Goal: Task Accomplishment & Management: Use online tool/utility

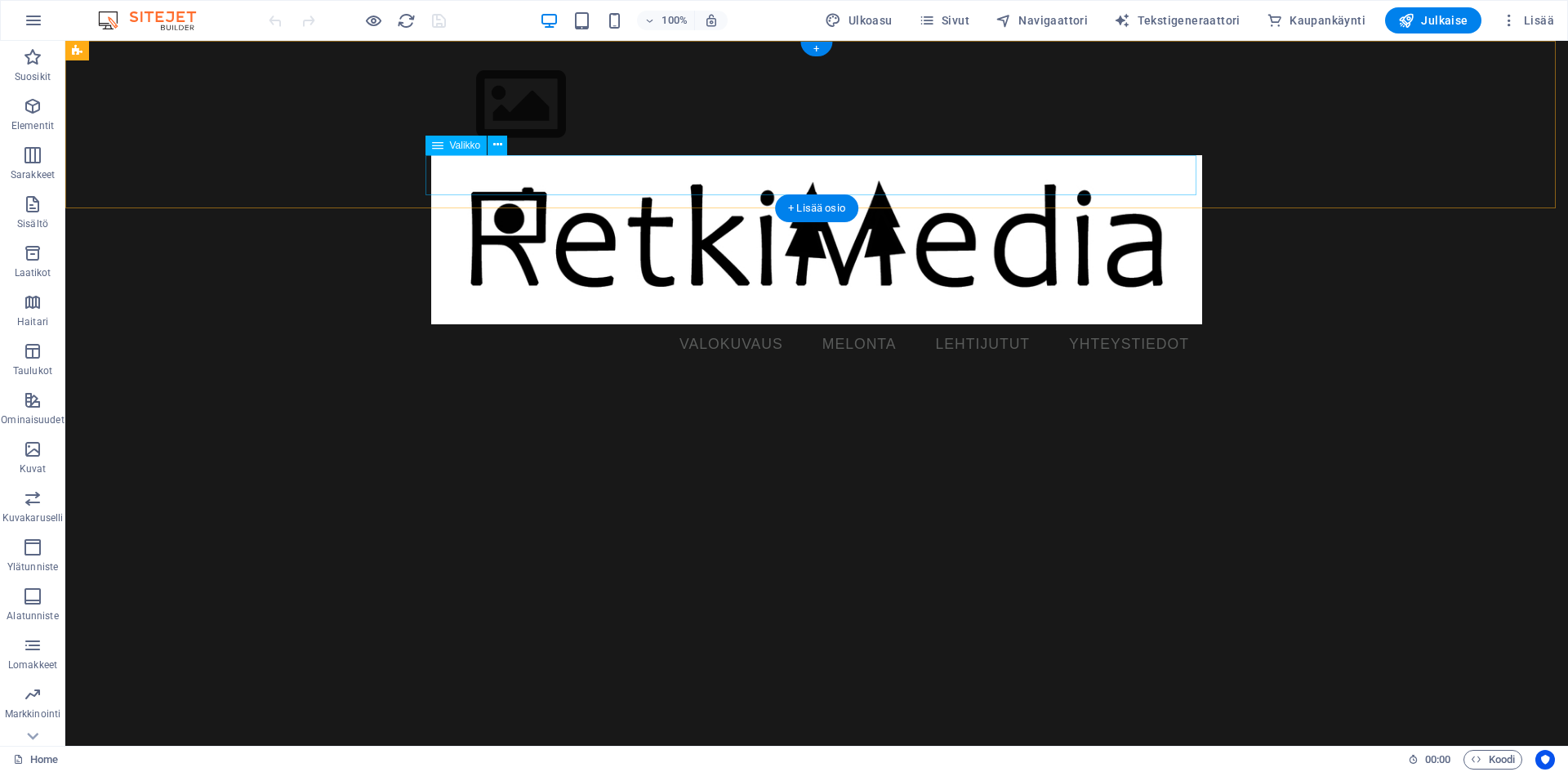
click at [841, 324] on nav "VALOKUVAUS MELONTA LEHTIJUTUT YHTEYSTIEDOT" at bounding box center [816, 344] width 771 height 41
click at [963, 20] on span "Sivut" at bounding box center [944, 20] width 51 height 16
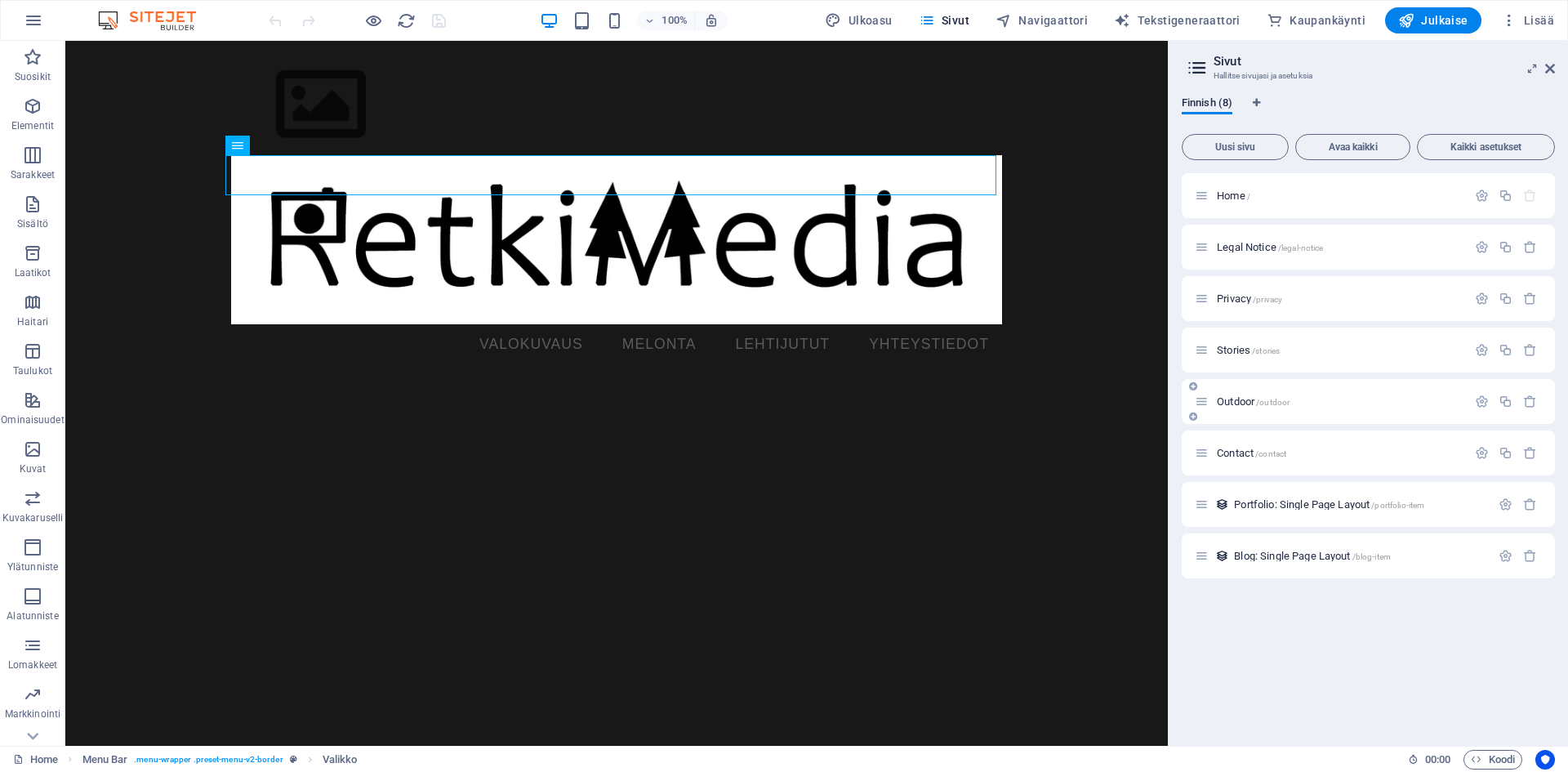
click at [1236, 406] on span "Outdoor /outdoor" at bounding box center [1253, 401] width 73 height 12
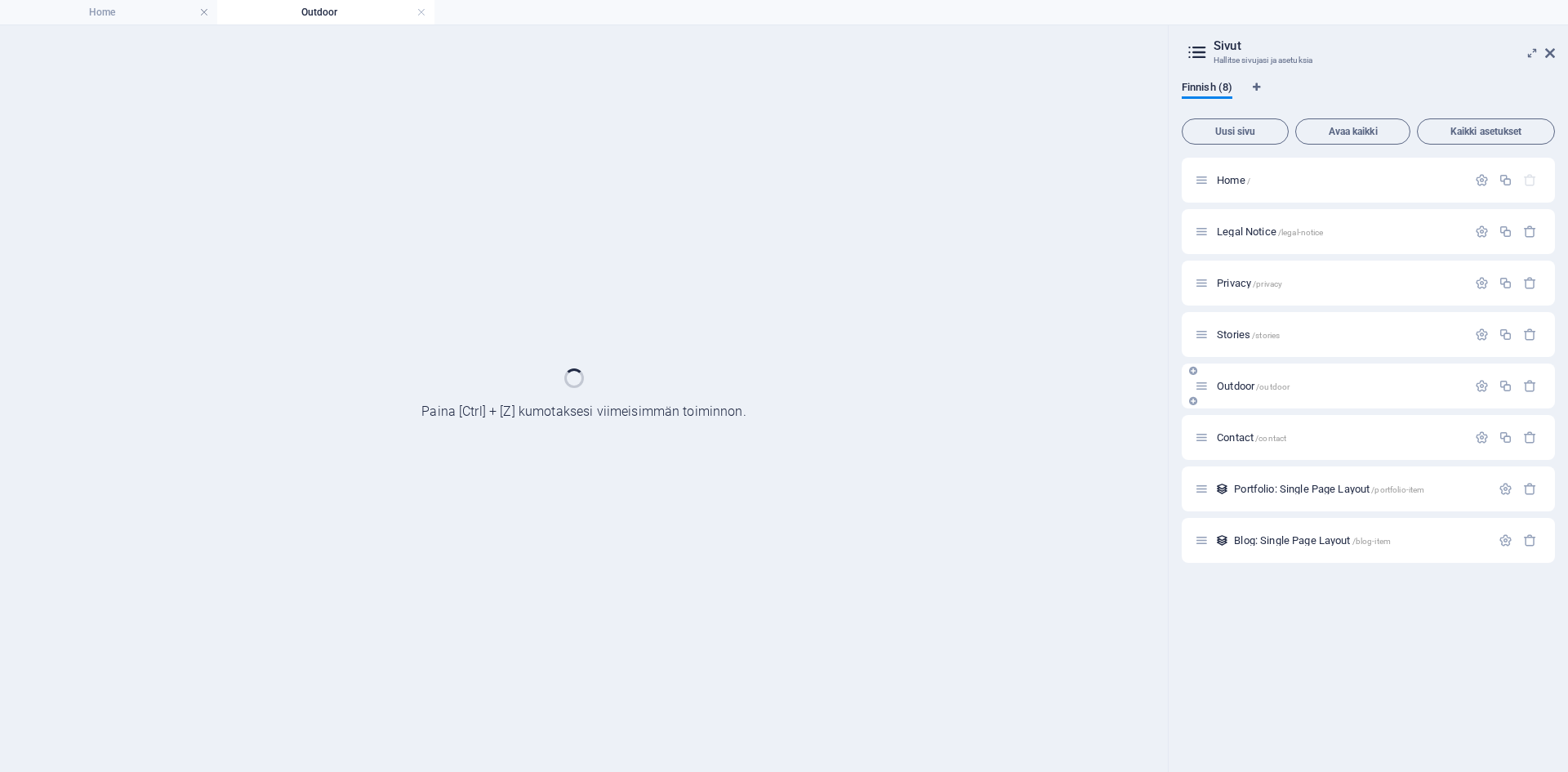
click at [1236, 406] on div "Outdoor /outdoor" at bounding box center [1369, 385] width 373 height 45
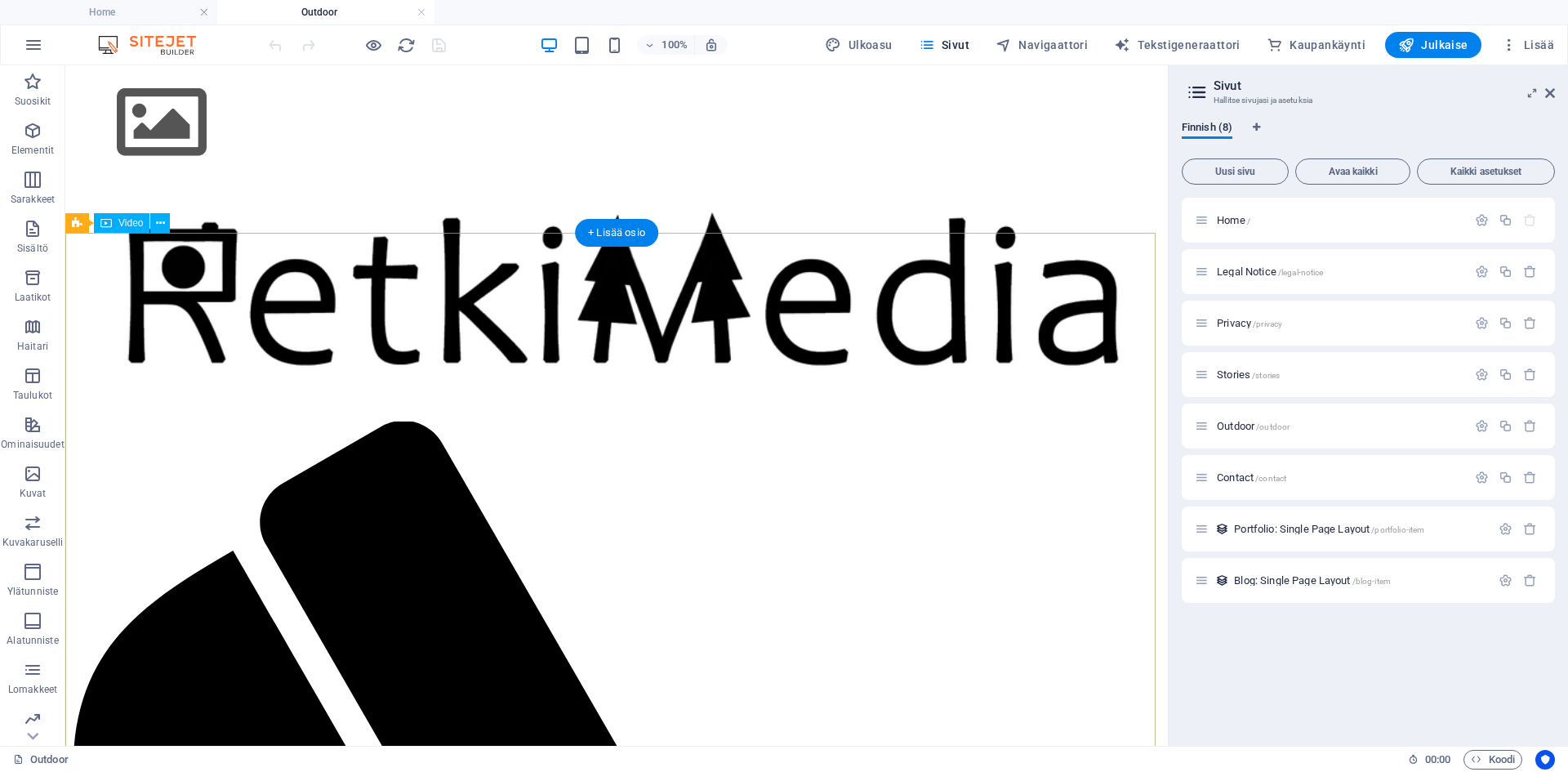
select select "%"
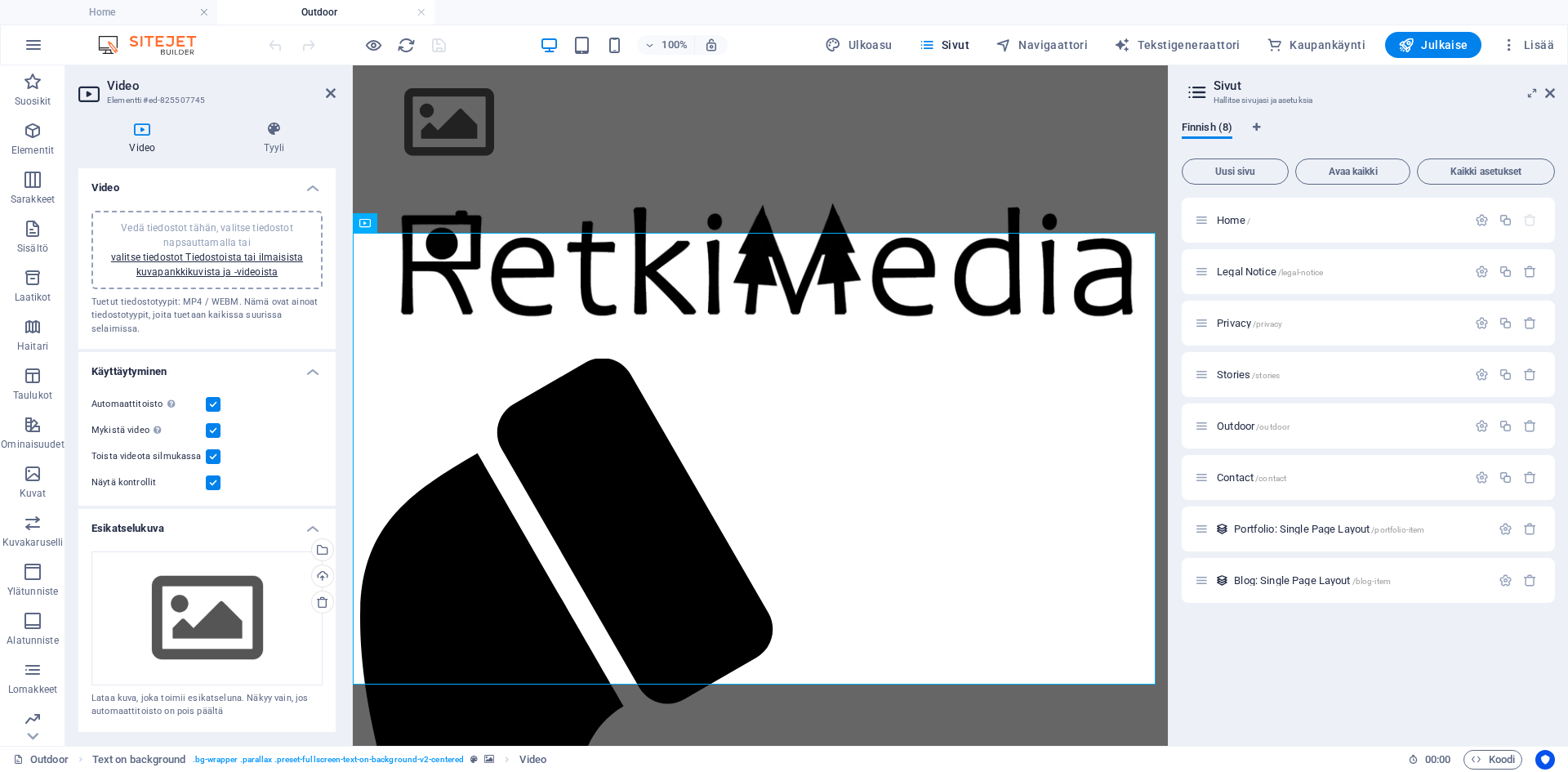
click at [210, 430] on label at bounding box center [212, 430] width 15 height 15
click at [0, 0] on input "Mykistä video Automaattitoisto on käytettävissä, jos mykistys on valittu" at bounding box center [0, 0] width 0 height 0
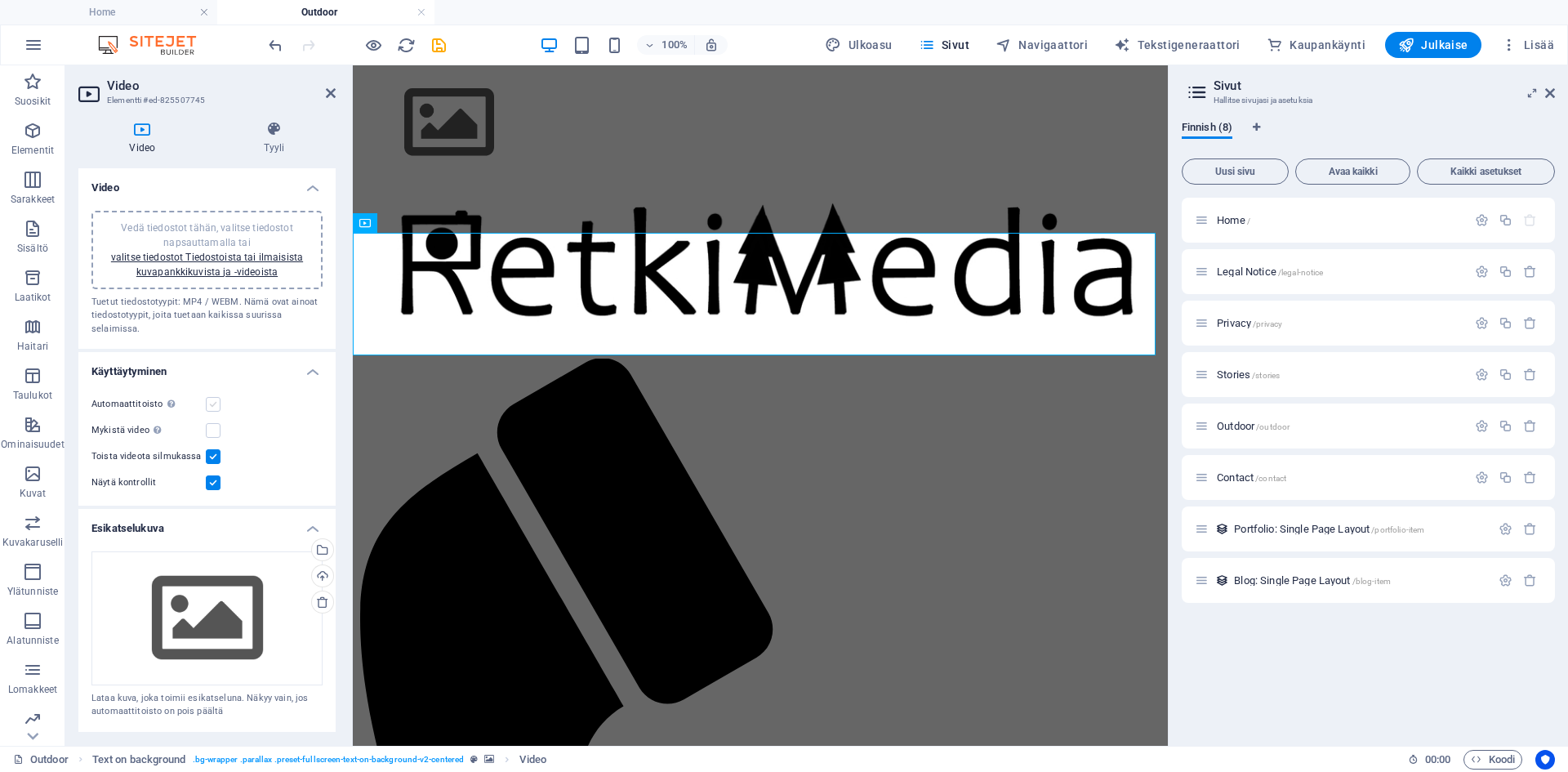
click at [211, 409] on label at bounding box center [212, 404] width 15 height 15
click at [0, 0] on input "Automaattitoisto Automaattitoisto on käytettävissä vain, jos mykistys on valittu" at bounding box center [0, 0] width 0 height 0
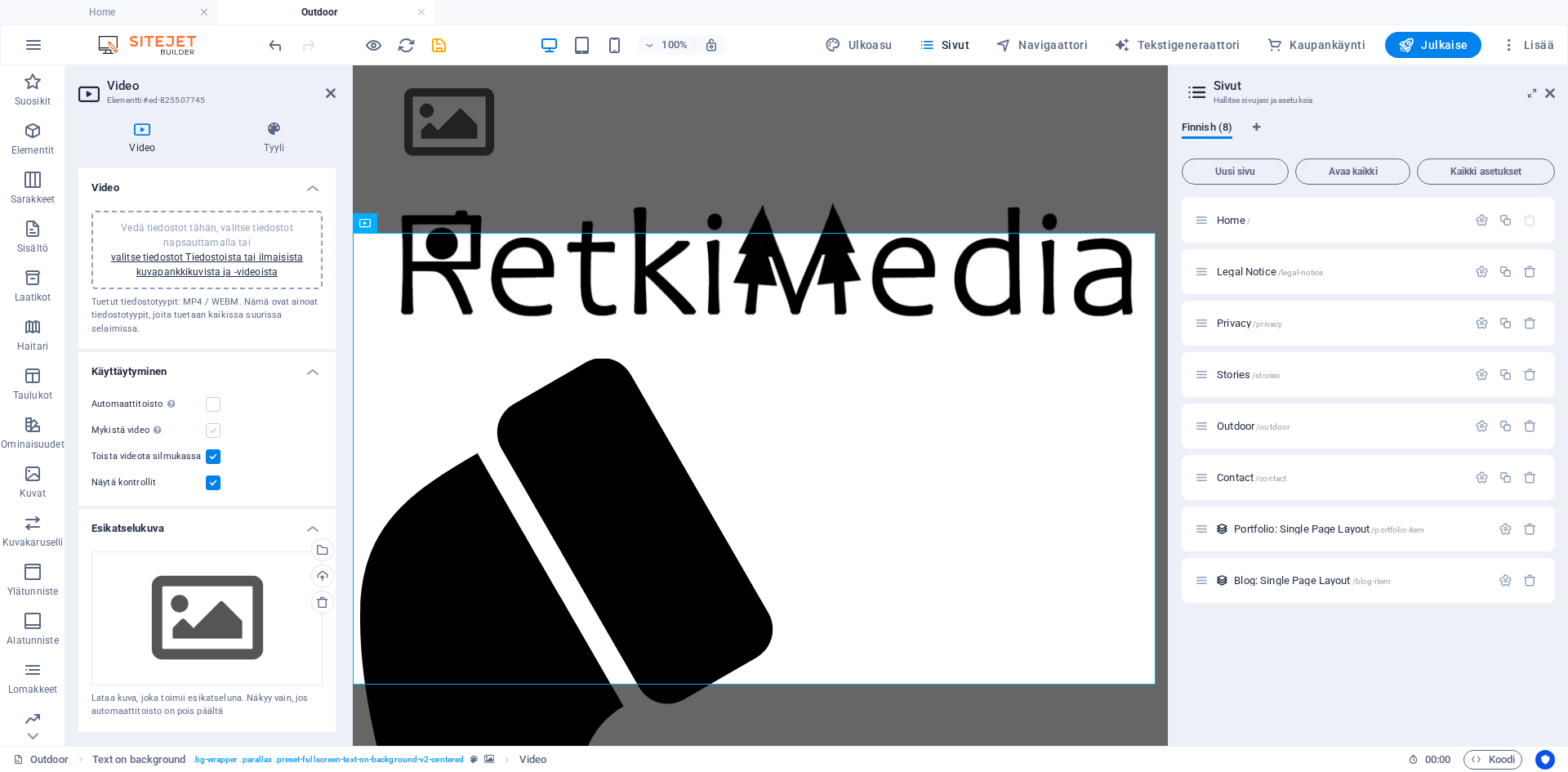
click at [214, 434] on label at bounding box center [212, 430] width 15 height 15
click at [0, 0] on input "Mykistä video Automaattitoisto on käytettävissä, jos mykistys on valittu" at bounding box center [0, 0] width 0 height 0
click at [215, 408] on label at bounding box center [212, 404] width 15 height 15
click at [0, 0] on input "Automaattitoisto Automaattitoisto on käytettävissä vain, jos mykistys on valittu" at bounding box center [0, 0] width 0 height 0
click at [1245, 213] on div "Home /" at bounding box center [1331, 219] width 272 height 19
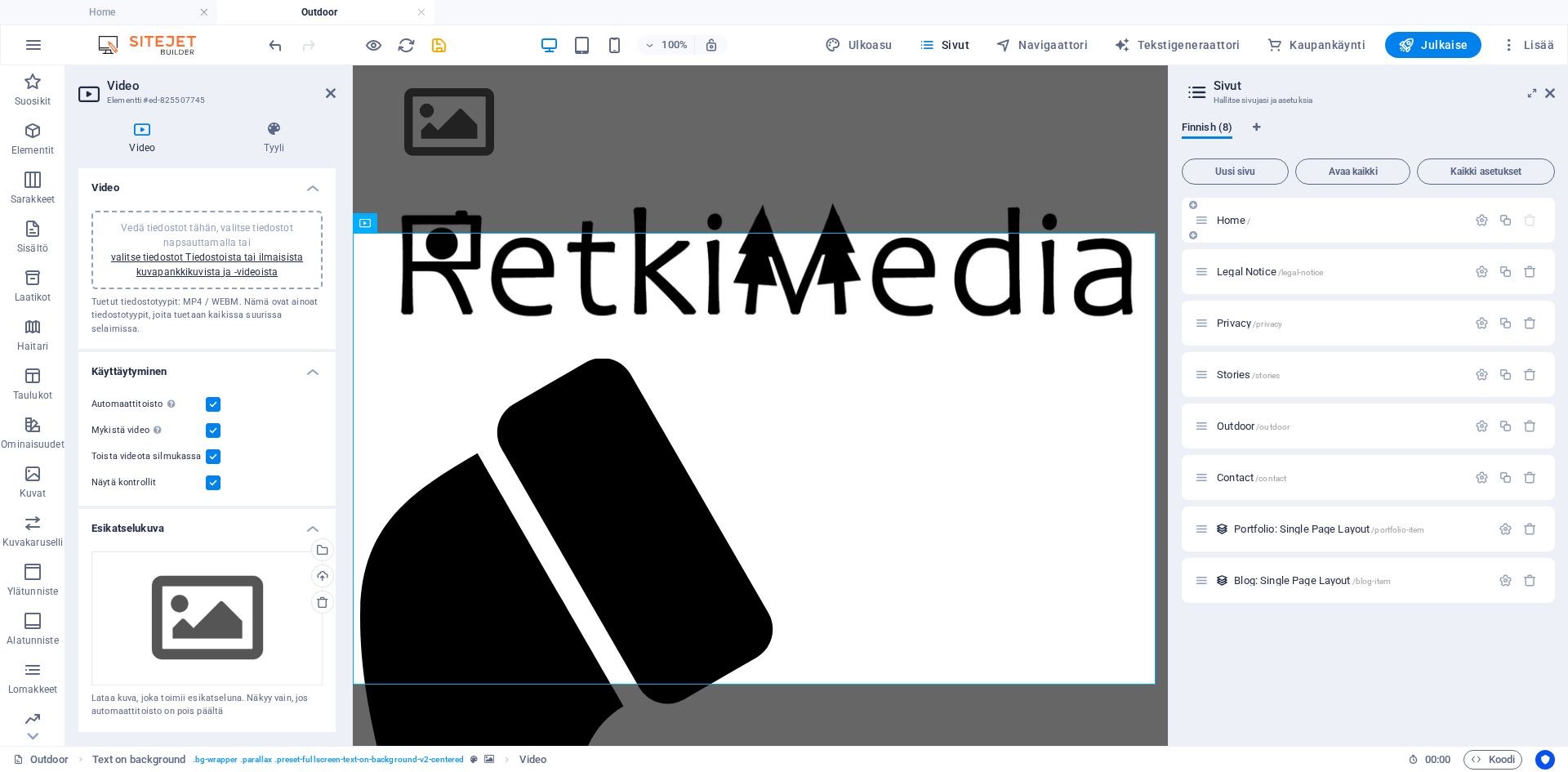
click at [1245, 213] on div "Home /" at bounding box center [1331, 219] width 272 height 19
click at [1236, 222] on span "Home /" at bounding box center [1234, 220] width 34 height 12
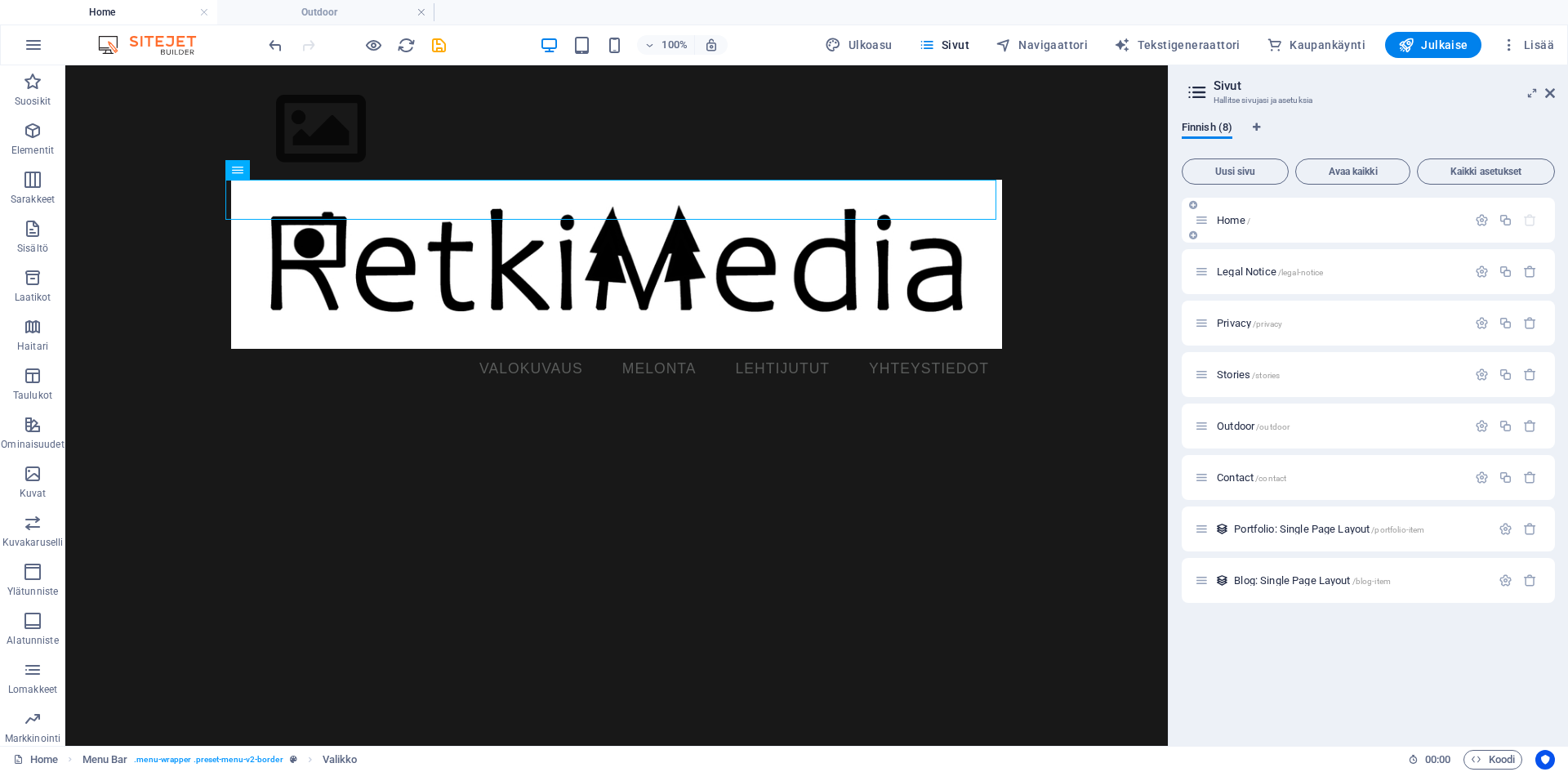
click at [1236, 222] on span "Home /" at bounding box center [1234, 220] width 34 height 12
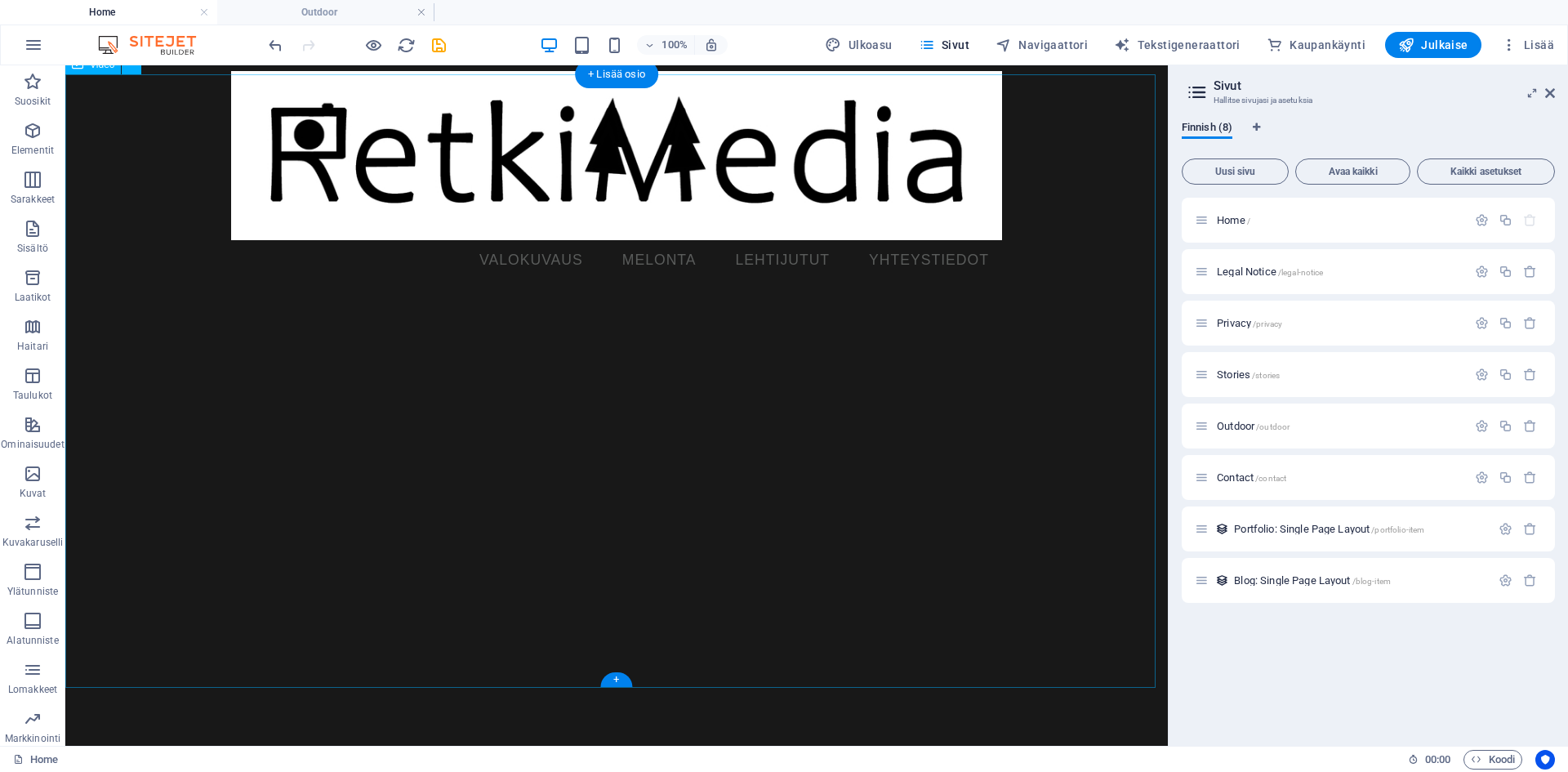
scroll to position [82, 0]
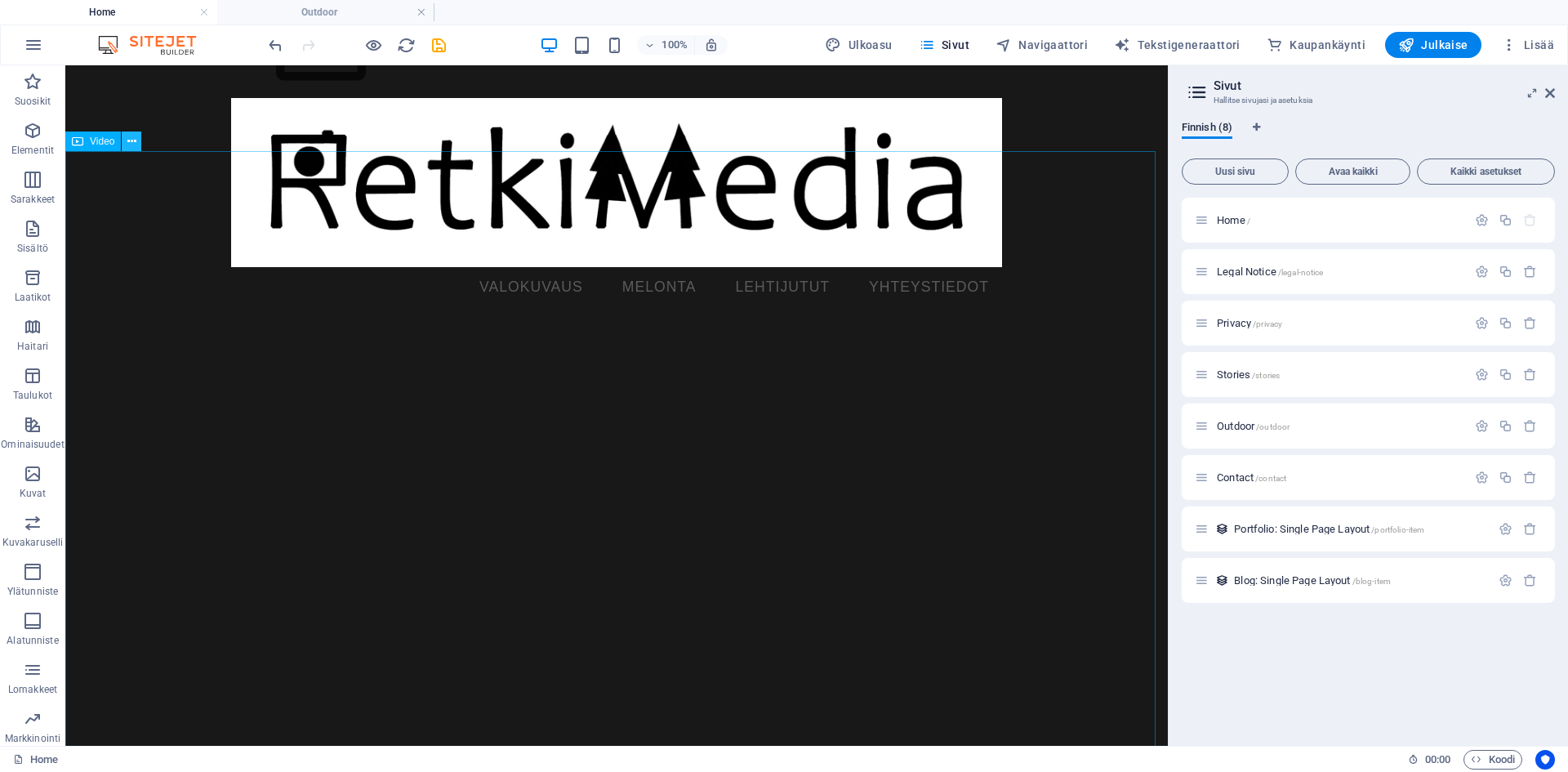
click at [131, 140] on icon at bounding box center [132, 141] width 9 height 17
click at [738, 400] on figure at bounding box center [616, 596] width 1102 height 552
select select "%"
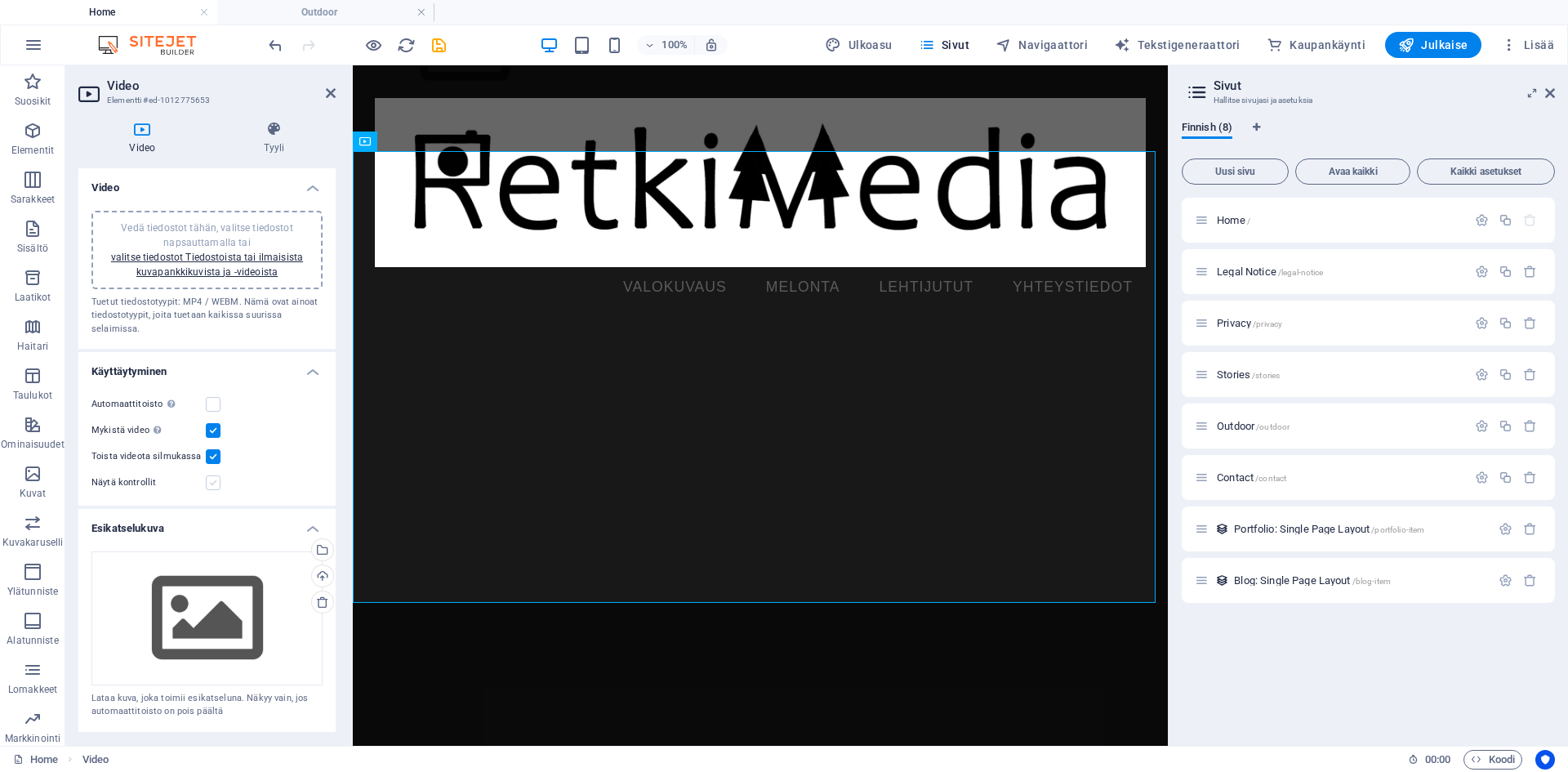
click at [209, 481] on label at bounding box center [212, 483] width 15 height 15
click at [0, 0] on input "Näytä kontrollit" at bounding box center [0, 0] width 0 height 0
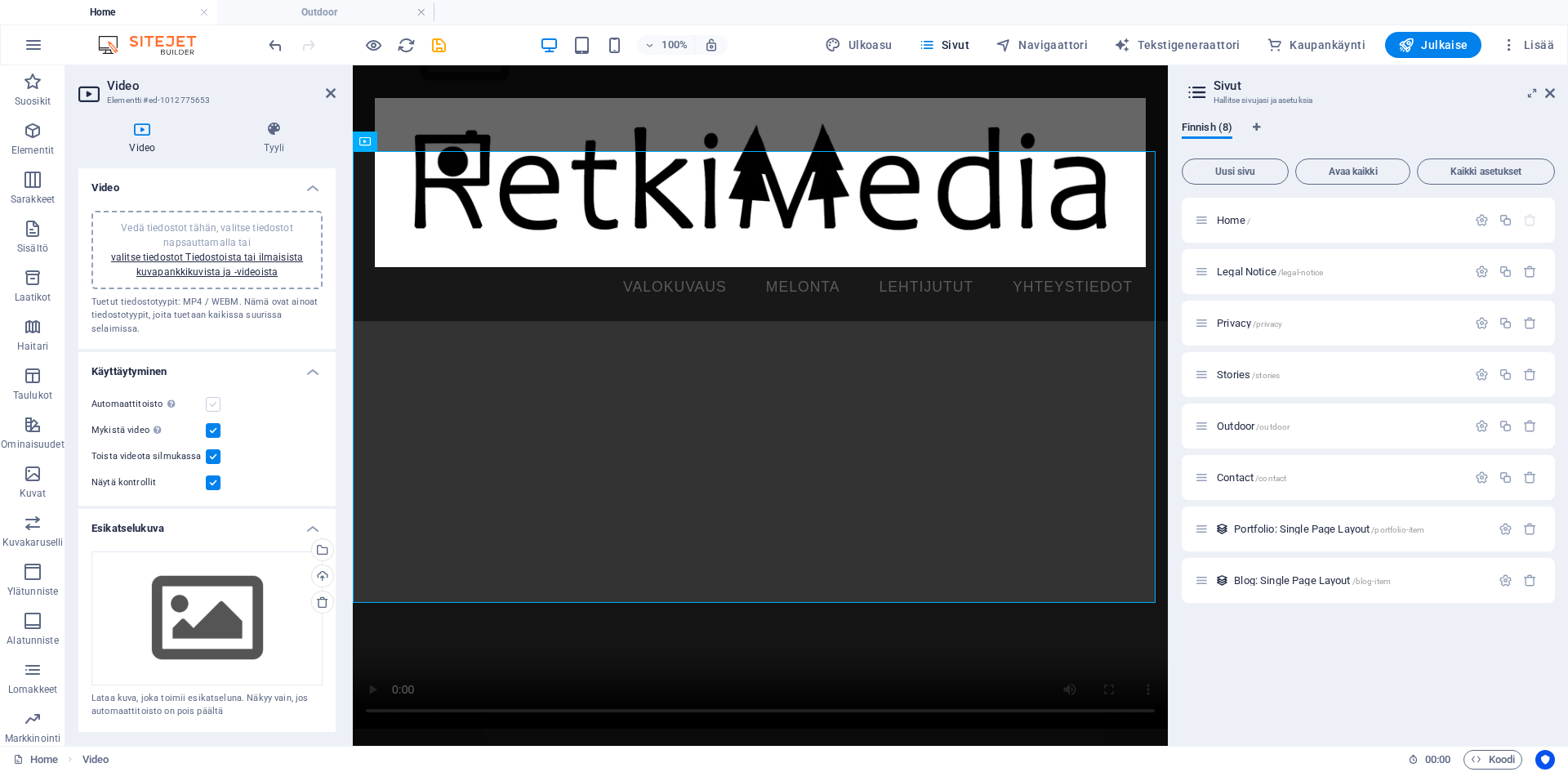
click at [211, 406] on label at bounding box center [212, 404] width 15 height 15
click at [0, 0] on input "Automaattitoisto Automaattitoisto on käytettävissä vain, jos mykistys on valittu" at bounding box center [0, 0] width 0 height 0
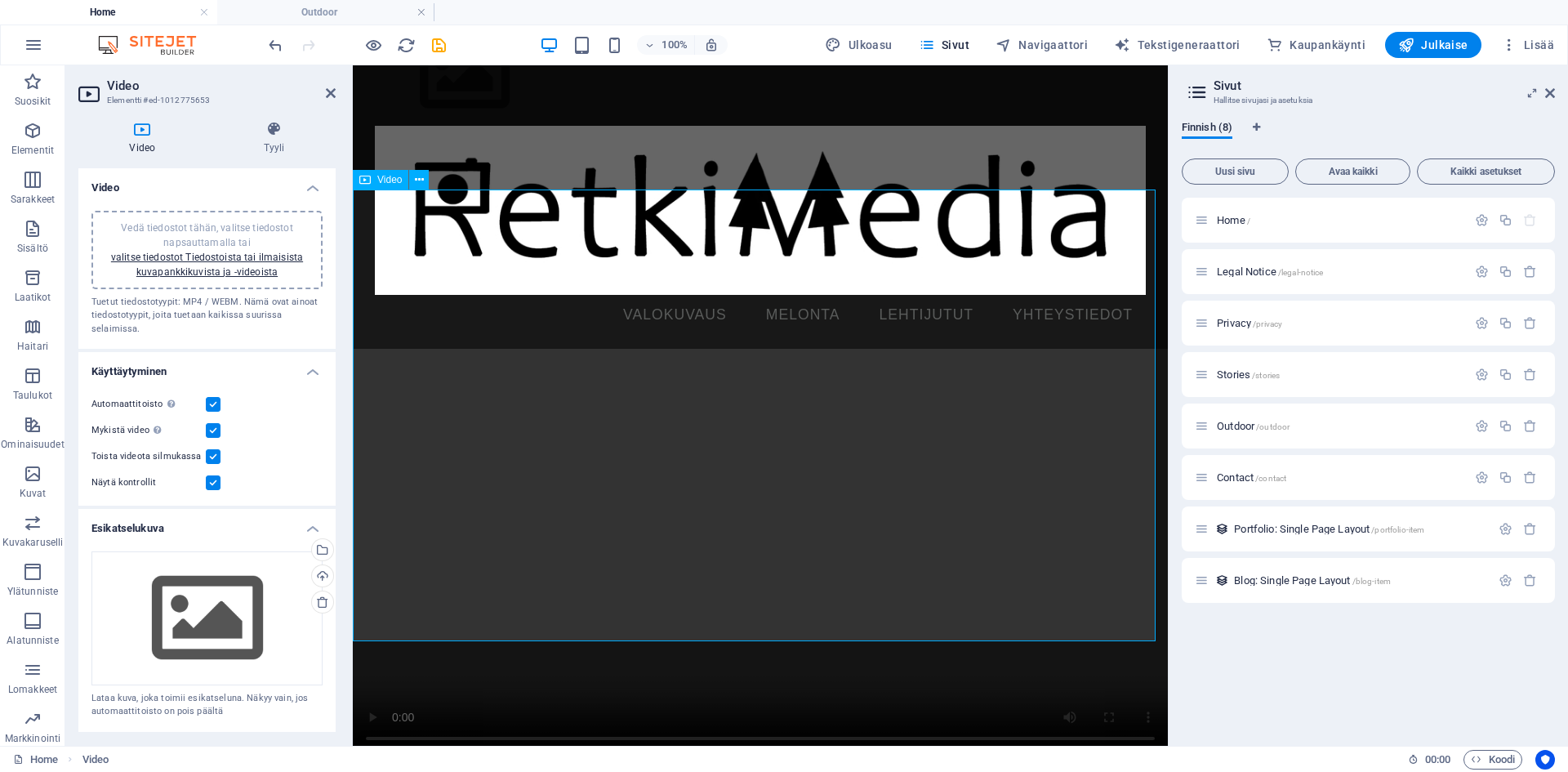
scroll to position [4, 0]
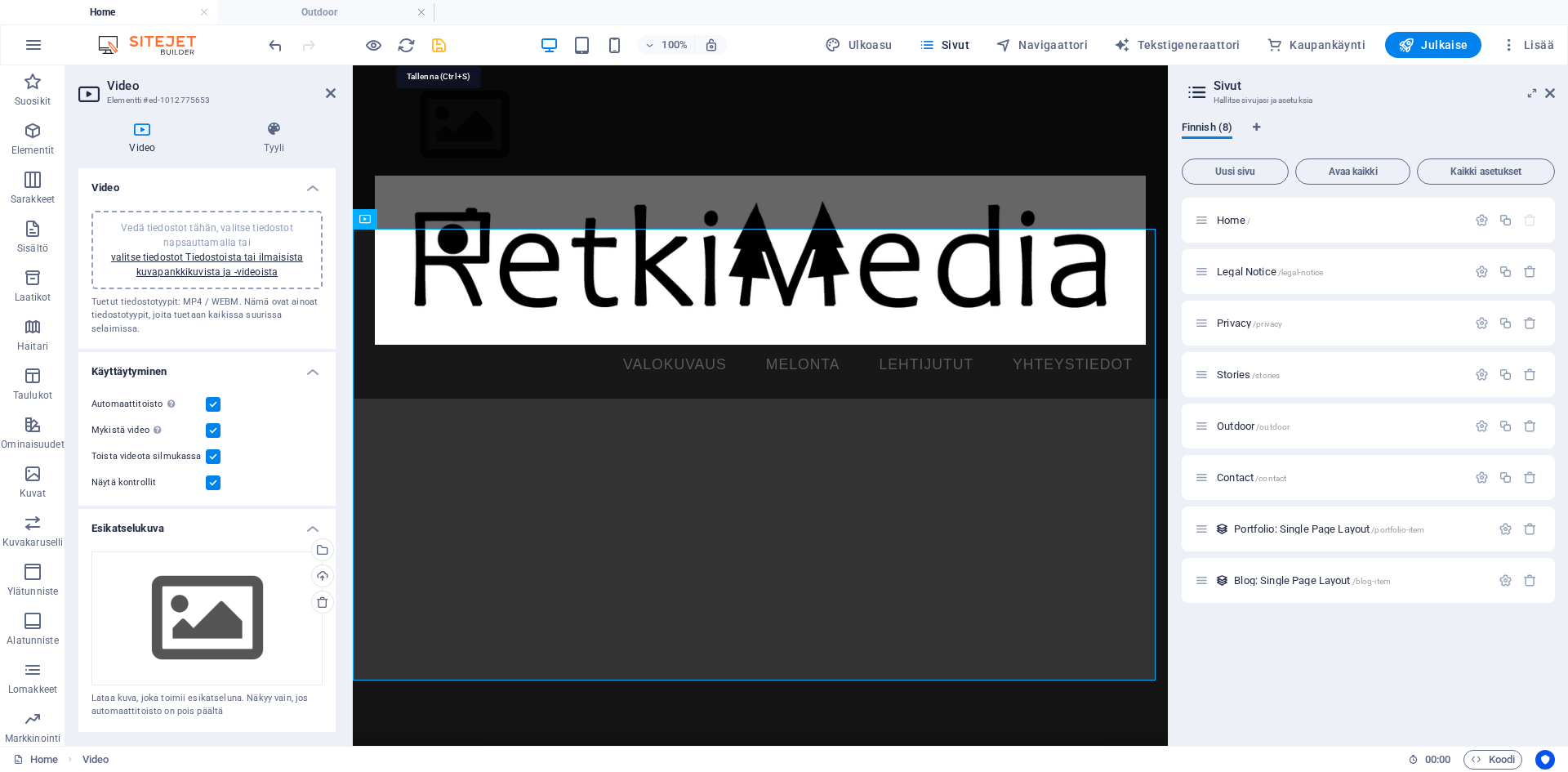
click at [435, 47] on icon "save" at bounding box center [439, 45] width 19 height 19
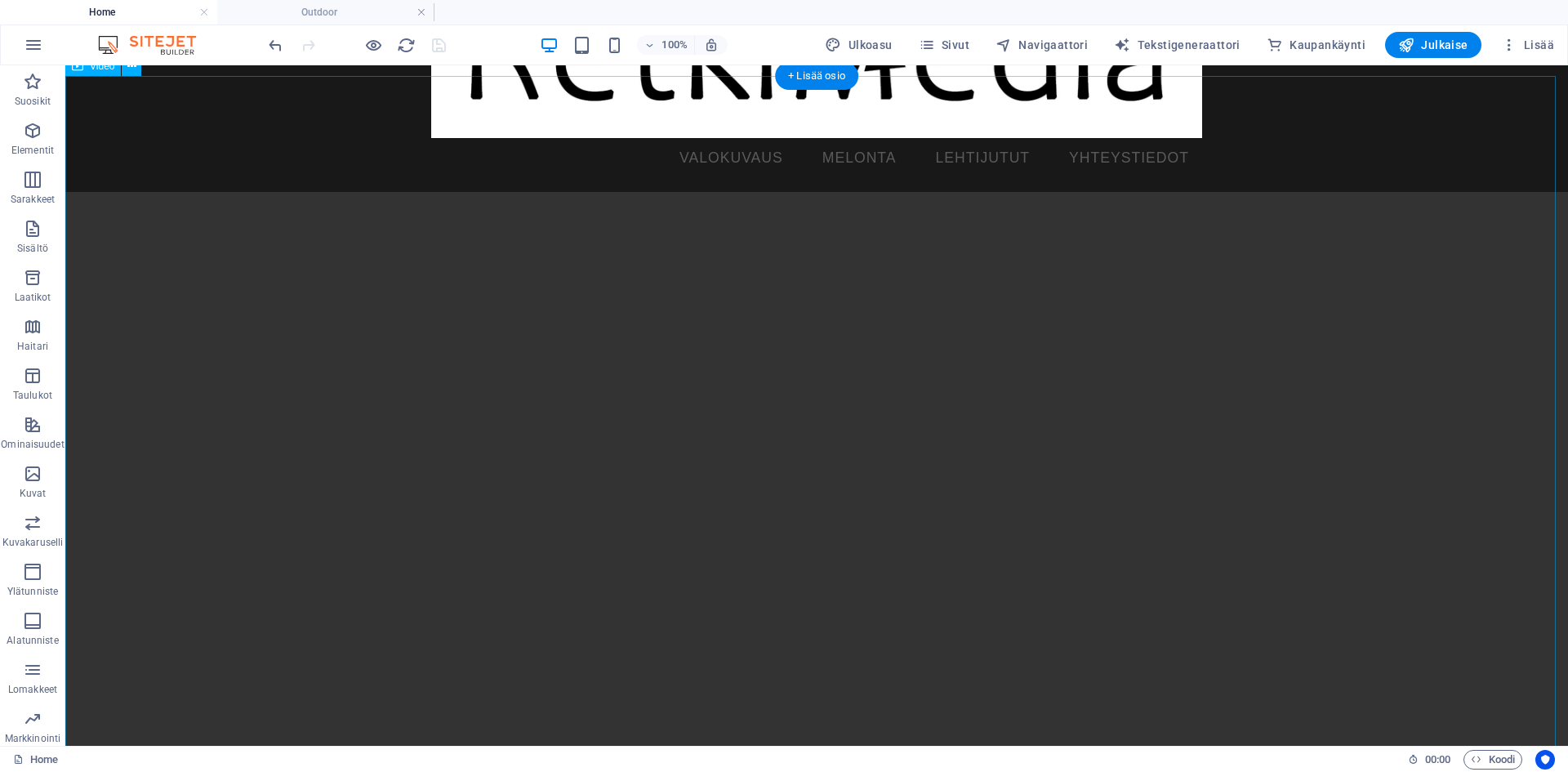
scroll to position [232, 0]
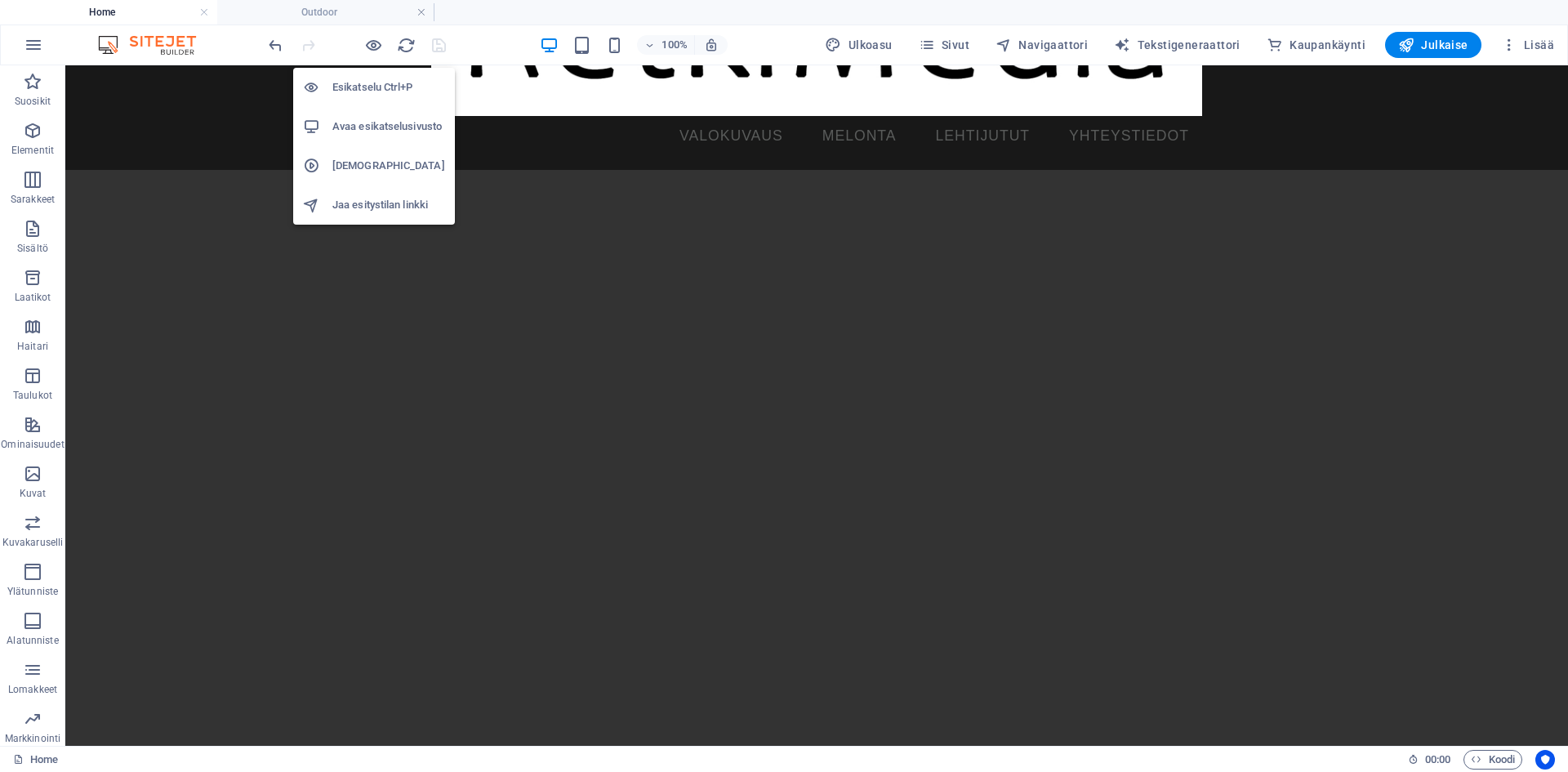
click at [349, 131] on h6 "Avaa esikatselusivusto" at bounding box center [388, 127] width 113 height 20
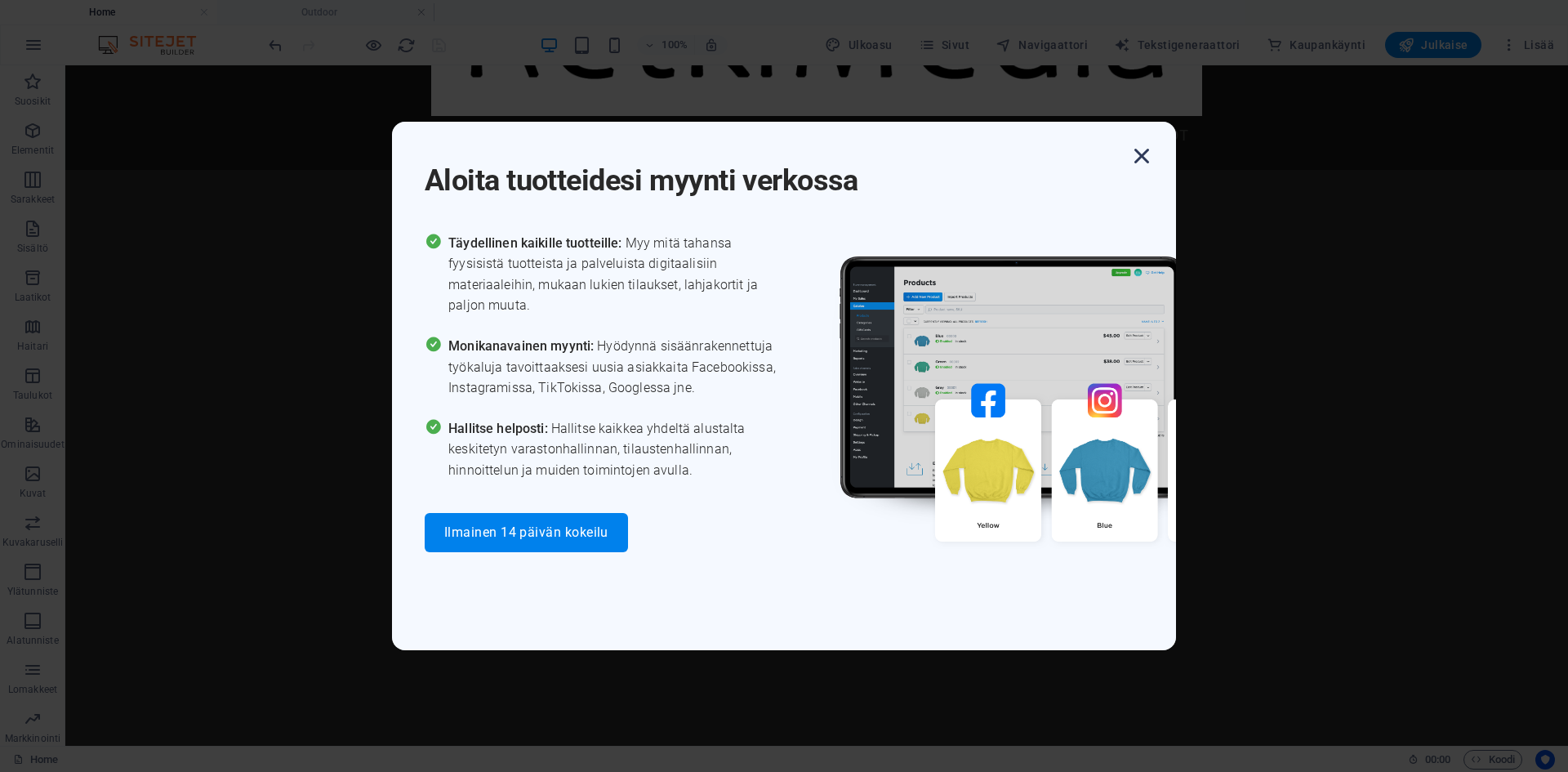
click at [1134, 153] on icon "button" at bounding box center [1141, 156] width 29 height 29
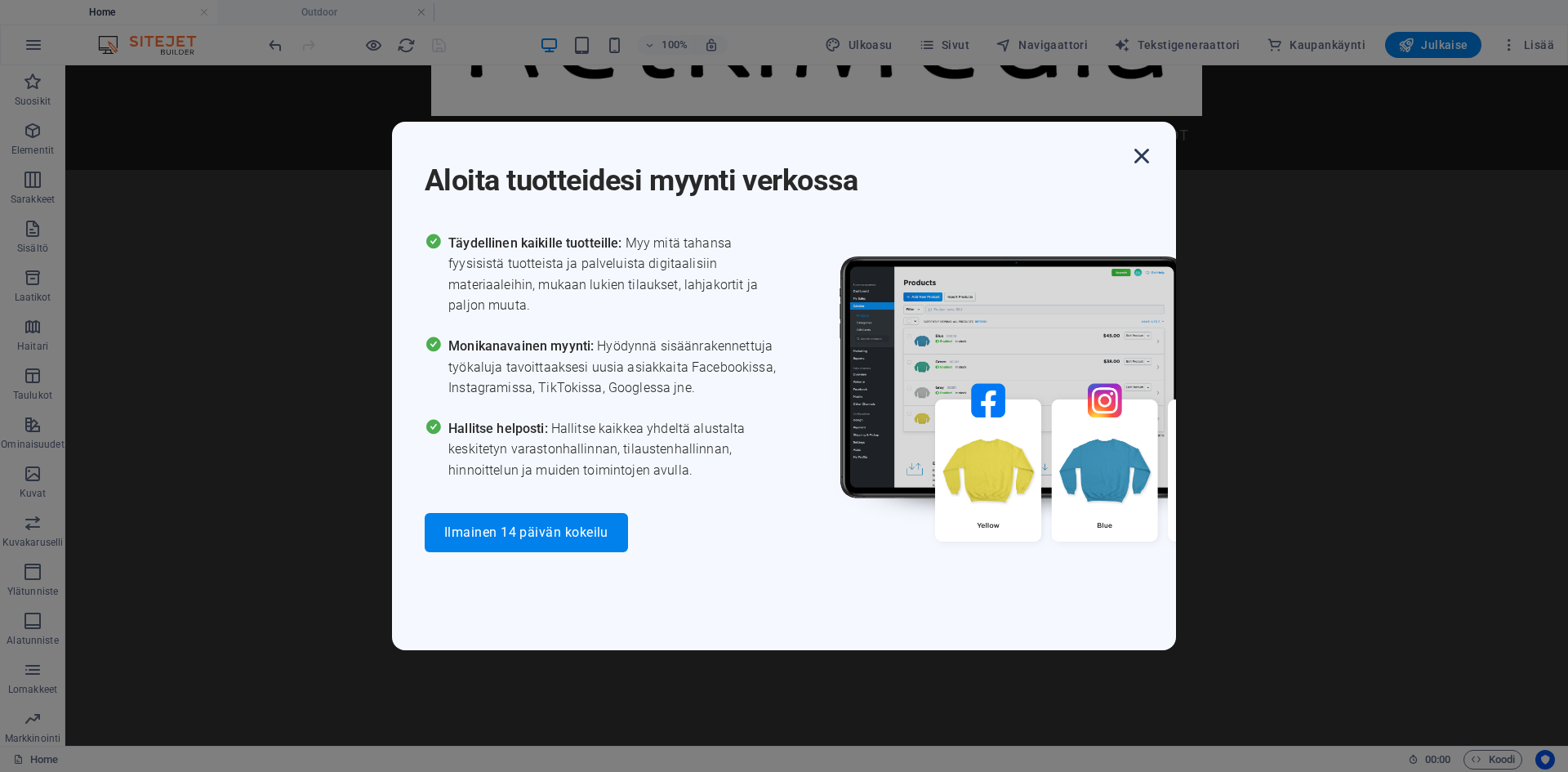
click at [1143, 155] on icon "button" at bounding box center [1141, 156] width 29 height 29
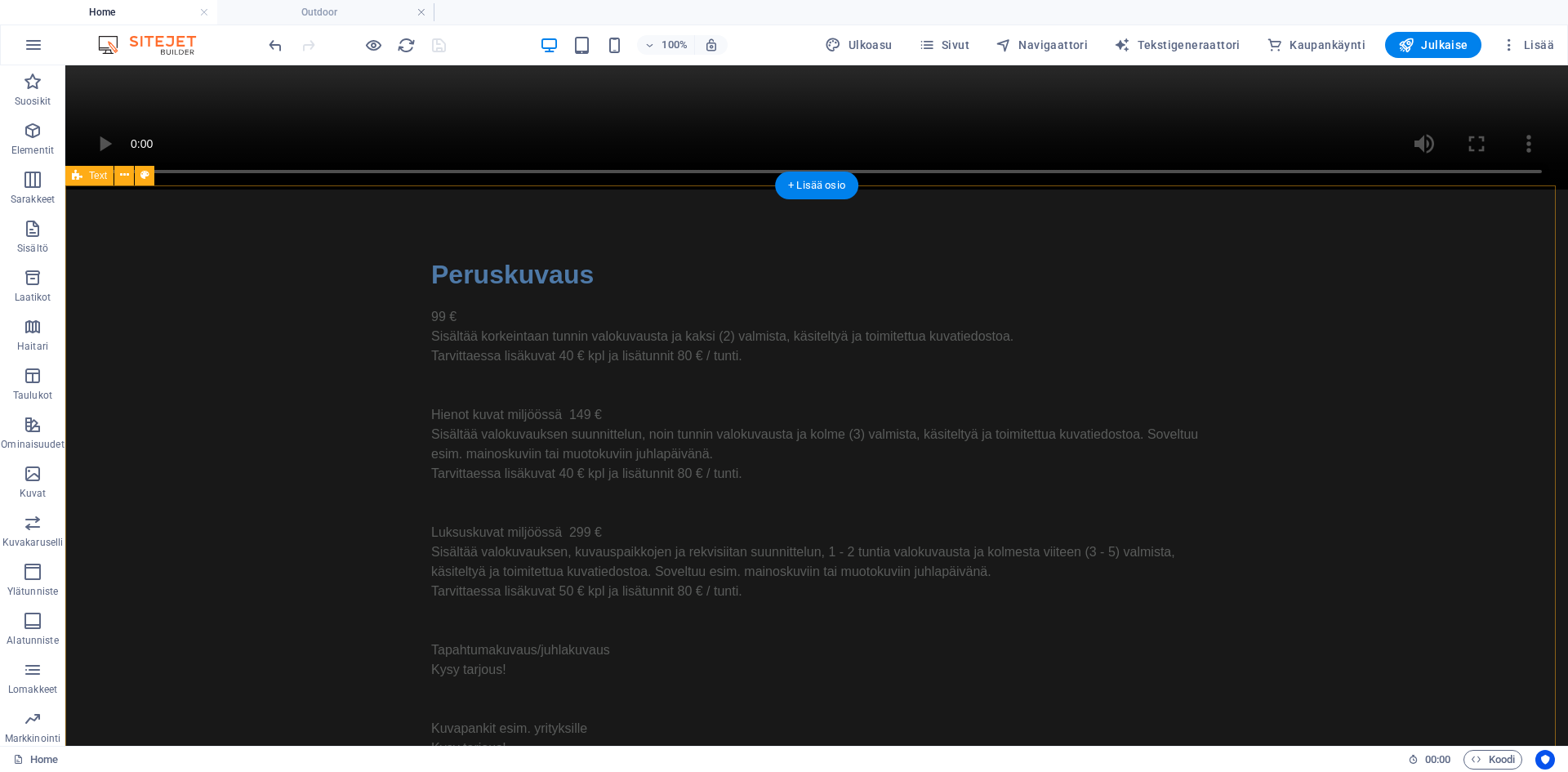
scroll to position [979, 0]
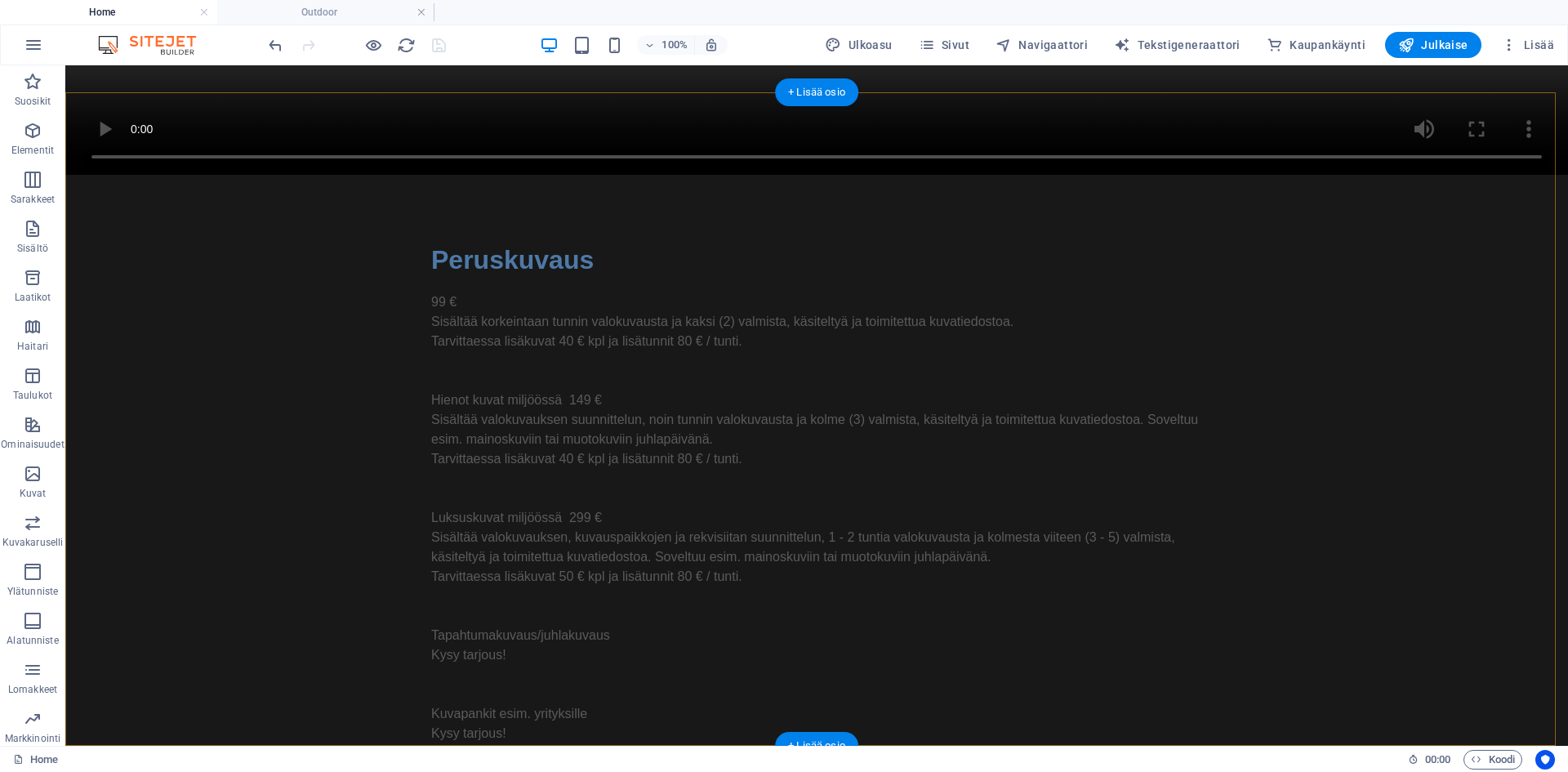
click at [811, 740] on div "+ Lisää osio" at bounding box center [817, 746] width 84 height 28
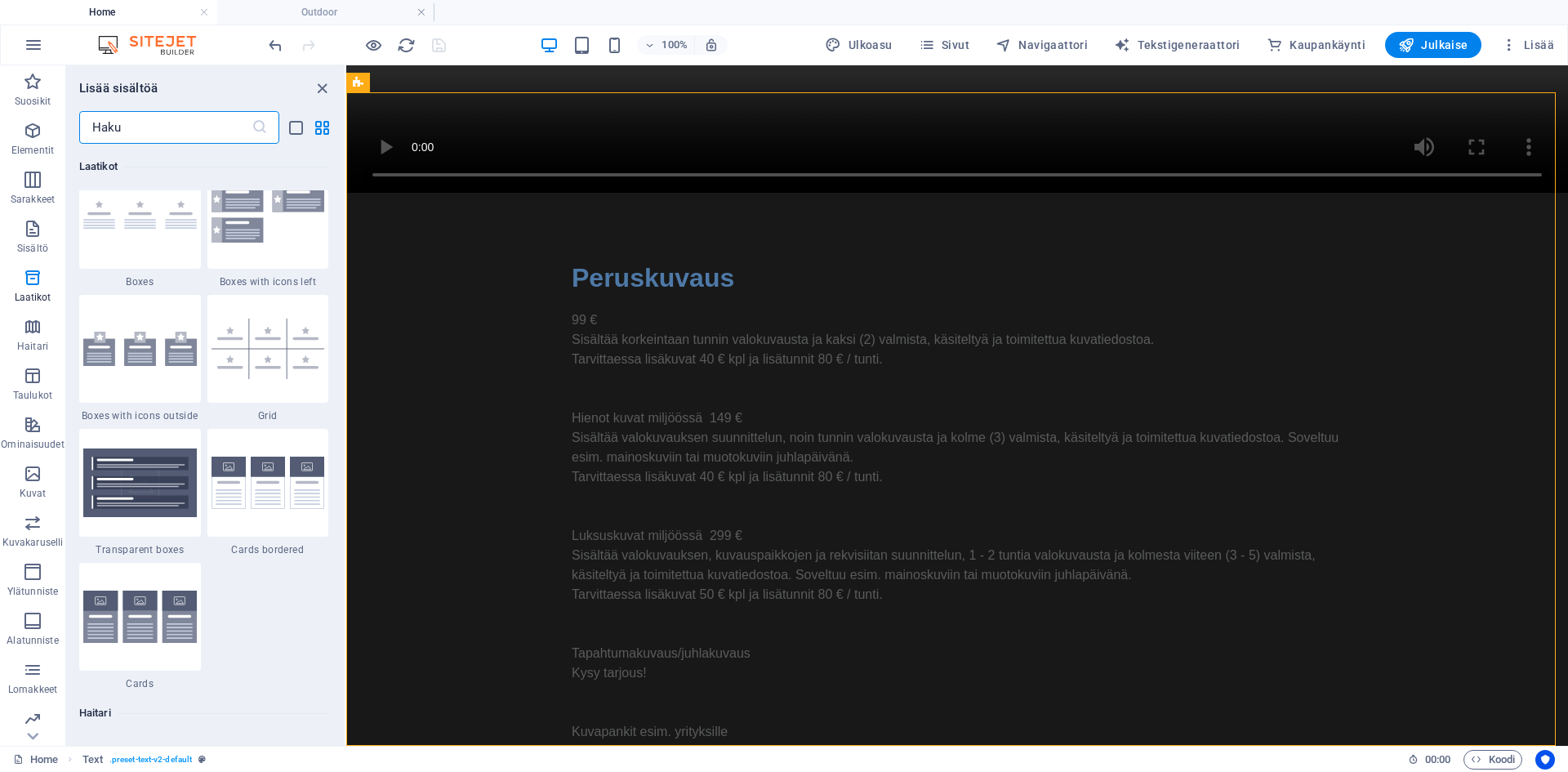
scroll to position [4737, 0]
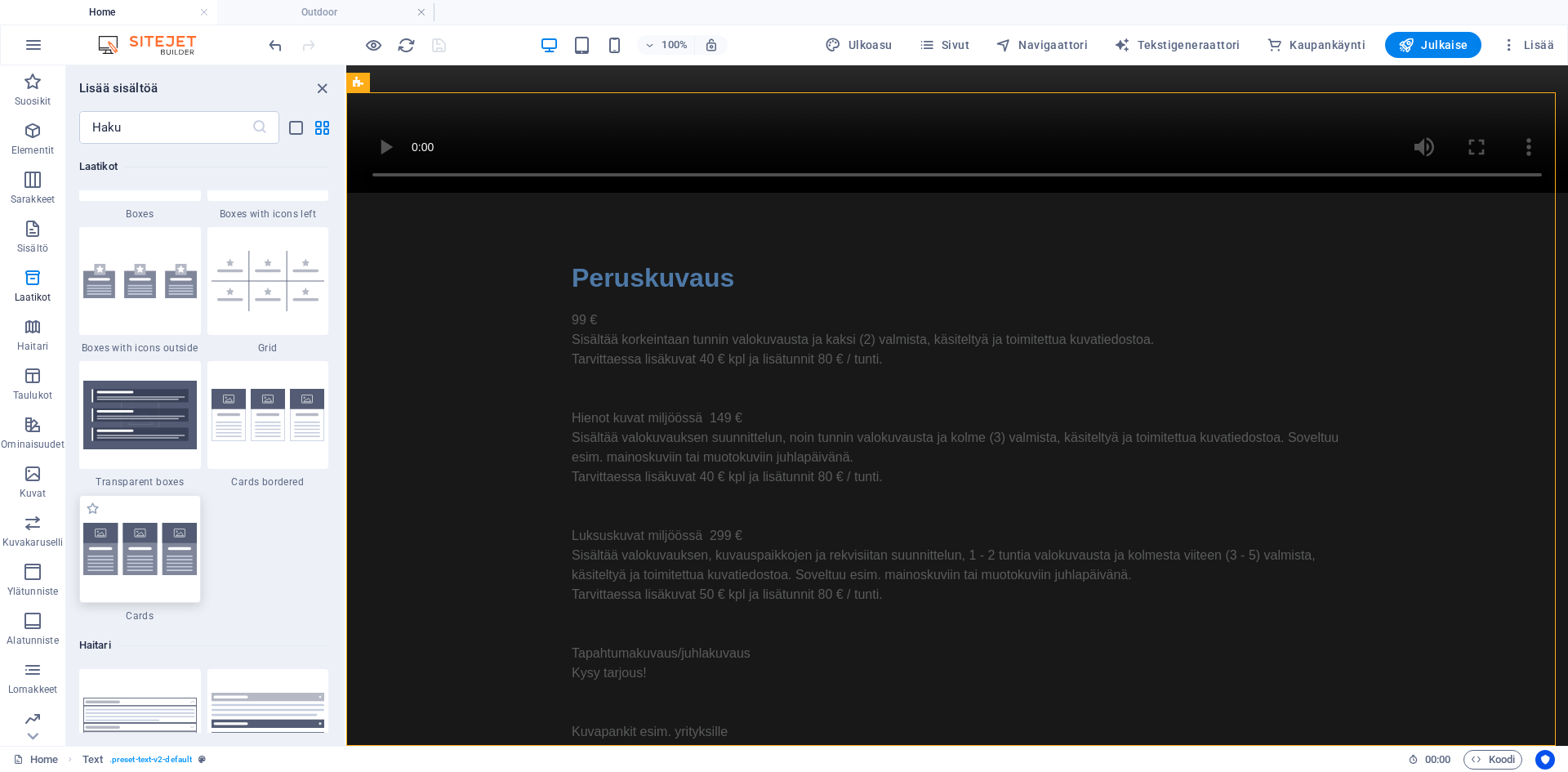
click at [138, 562] on img at bounding box center [141, 549] width 114 height 53
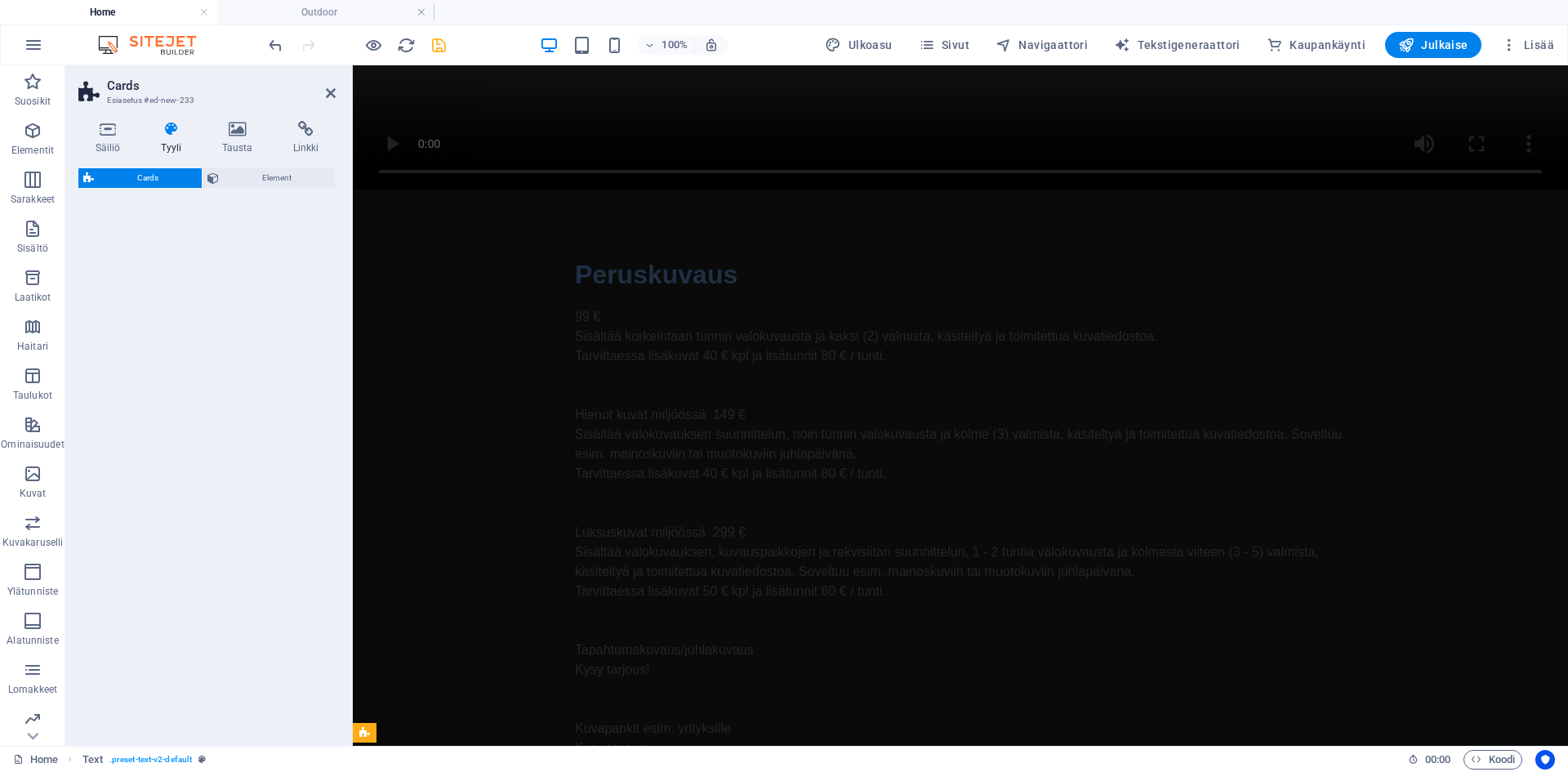
select select "rem"
select select "preset-image-boxes-v3-default"
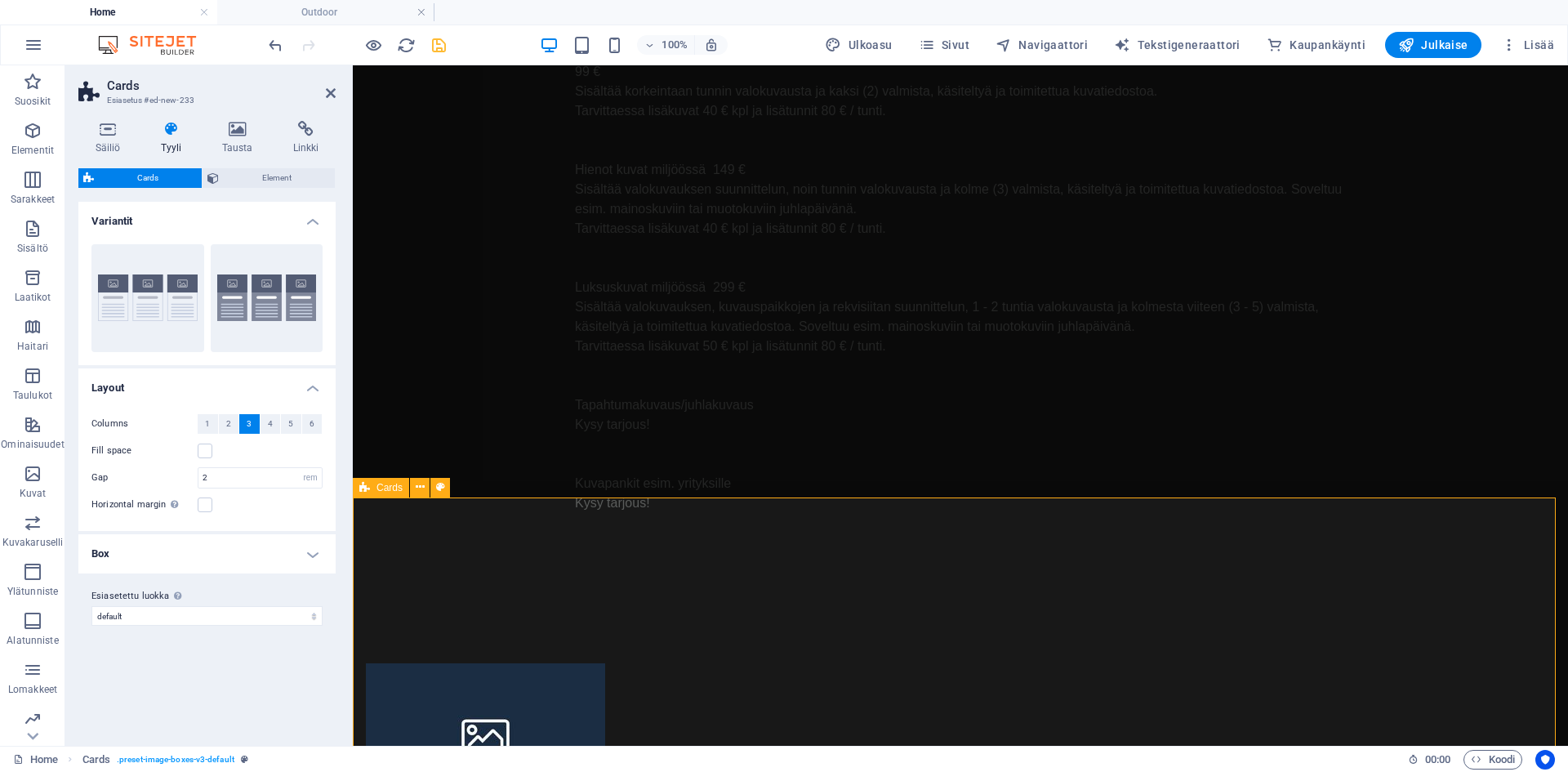
scroll to position [1231, 0]
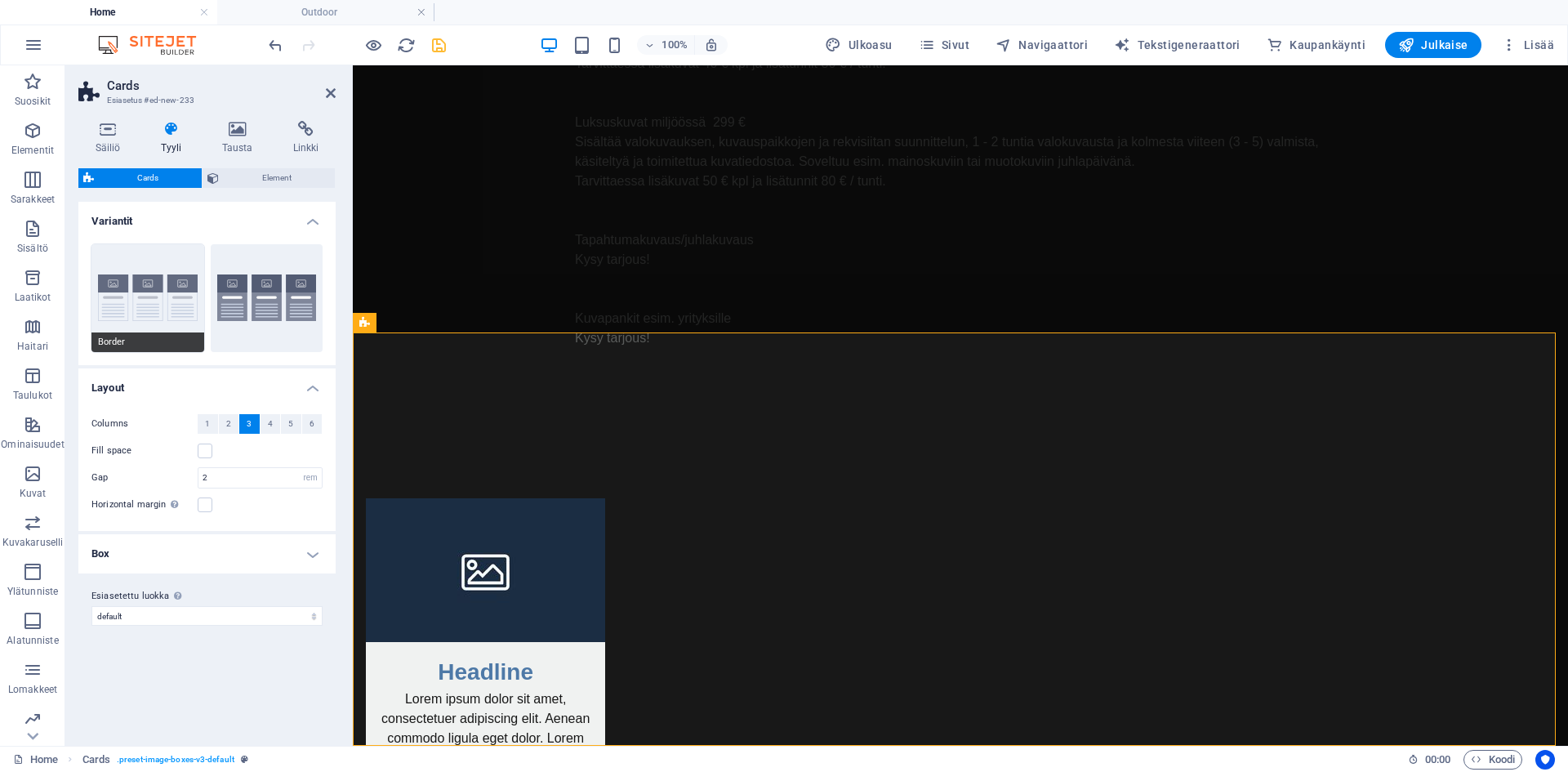
click at [159, 275] on button "Border" at bounding box center [148, 298] width 113 height 108
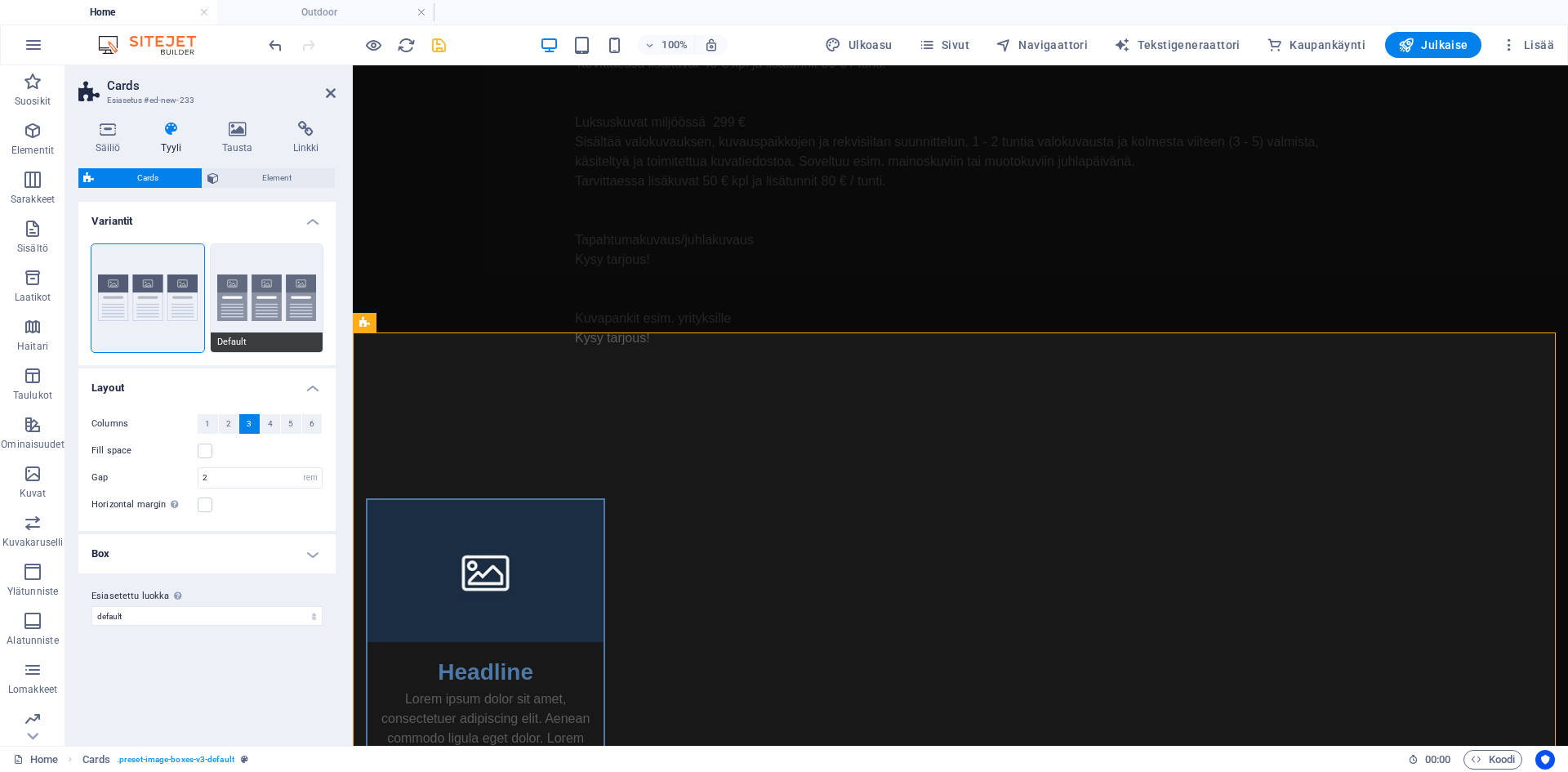
click at [293, 292] on button "Default" at bounding box center [266, 298] width 113 height 108
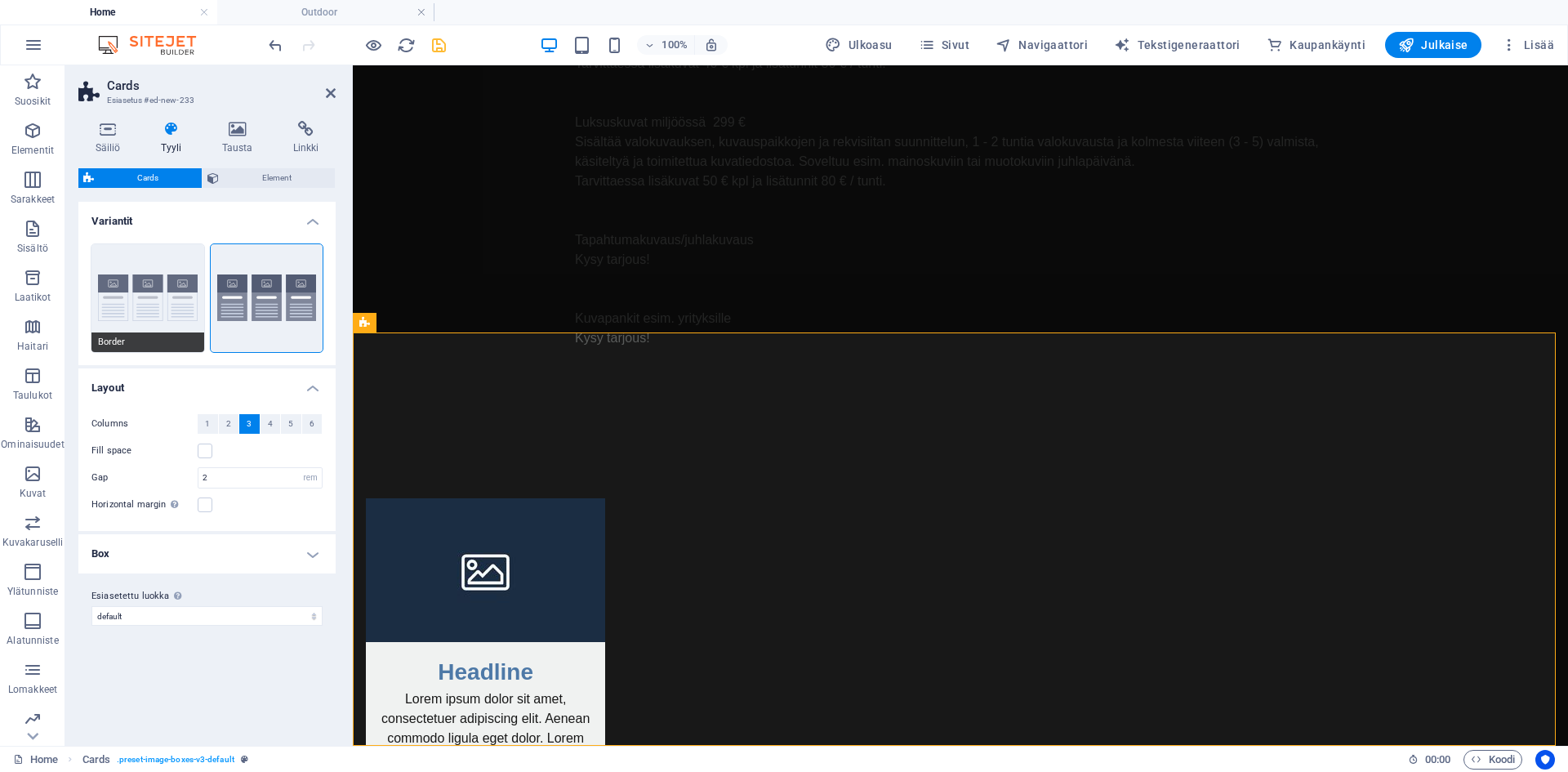
click at [142, 291] on button "Border" at bounding box center [148, 298] width 113 height 108
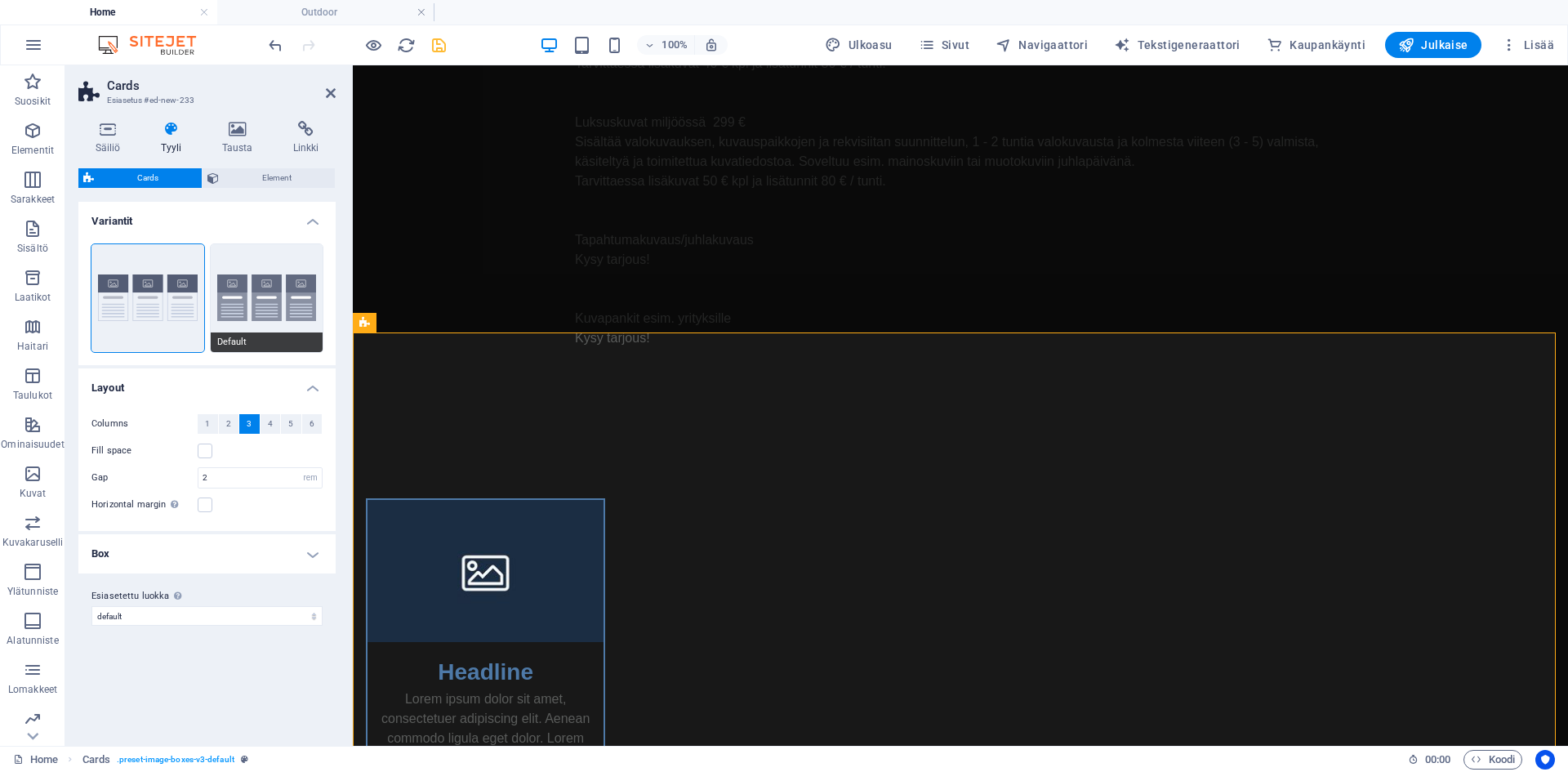
click at [232, 298] on button "Default" at bounding box center [266, 298] width 113 height 108
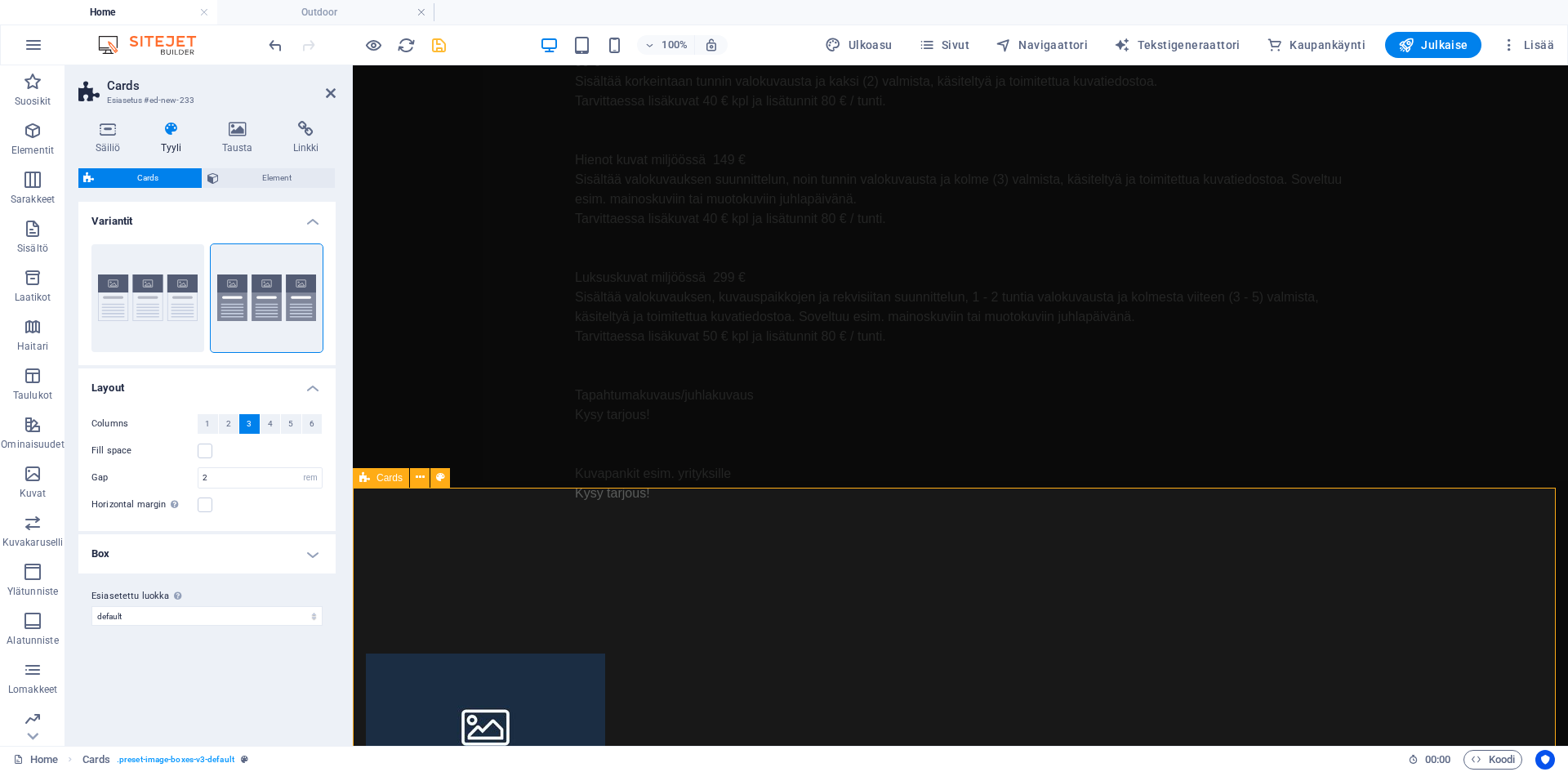
scroll to position [1209, 0]
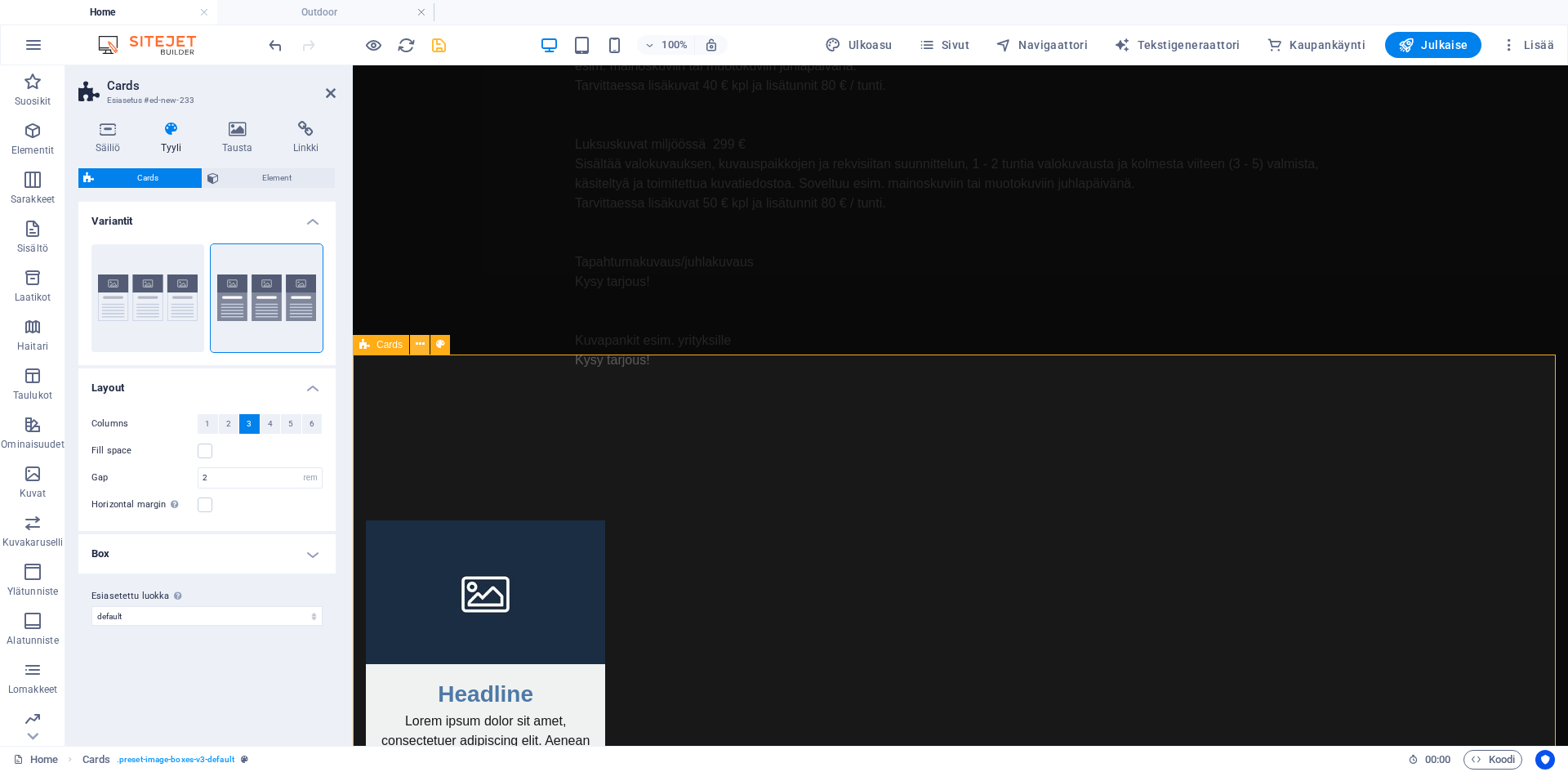
click at [417, 348] on icon at bounding box center [420, 344] width 9 height 17
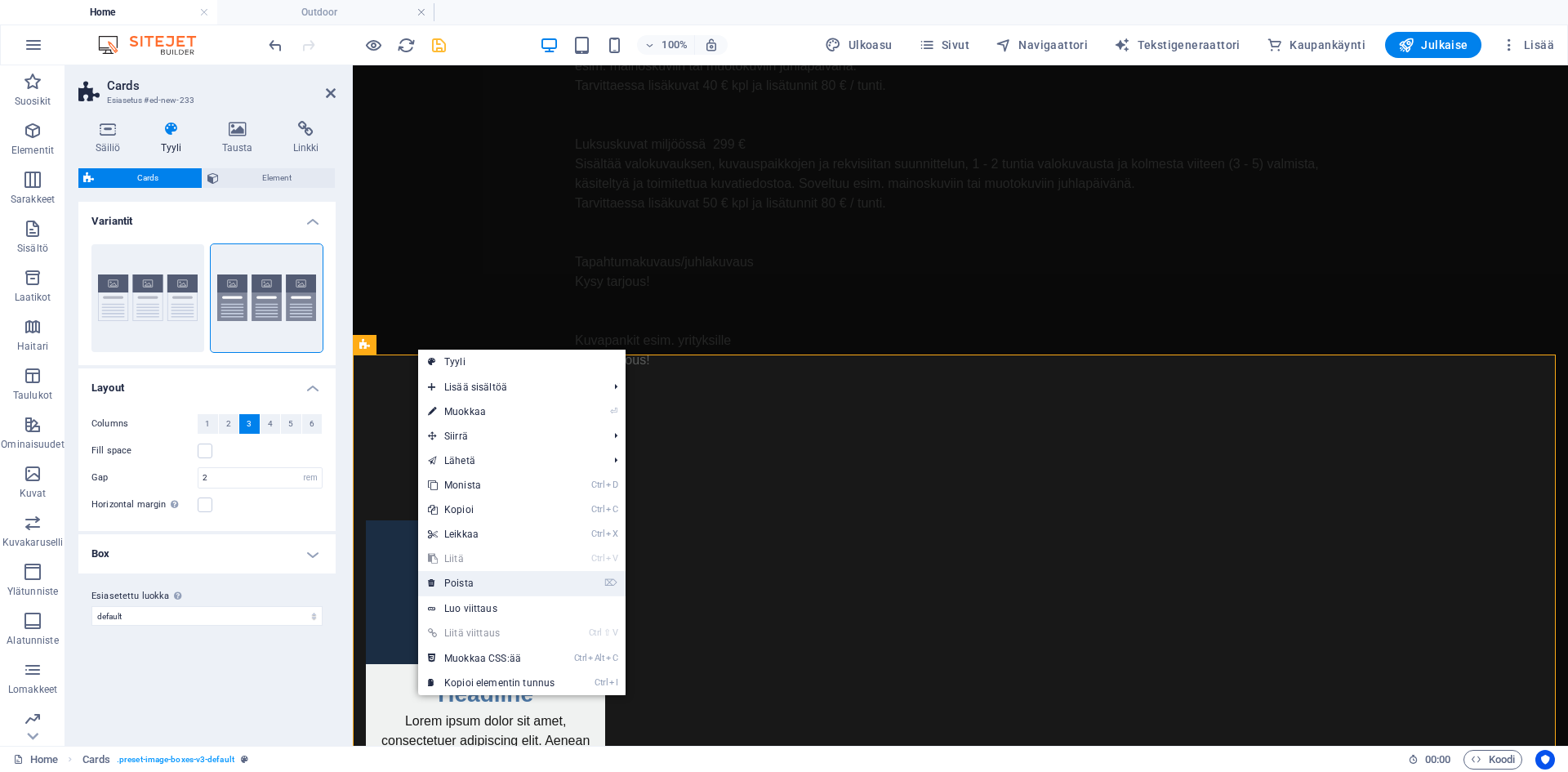
click at [502, 579] on link "⌦ Poista" at bounding box center [491, 582] width 147 height 25
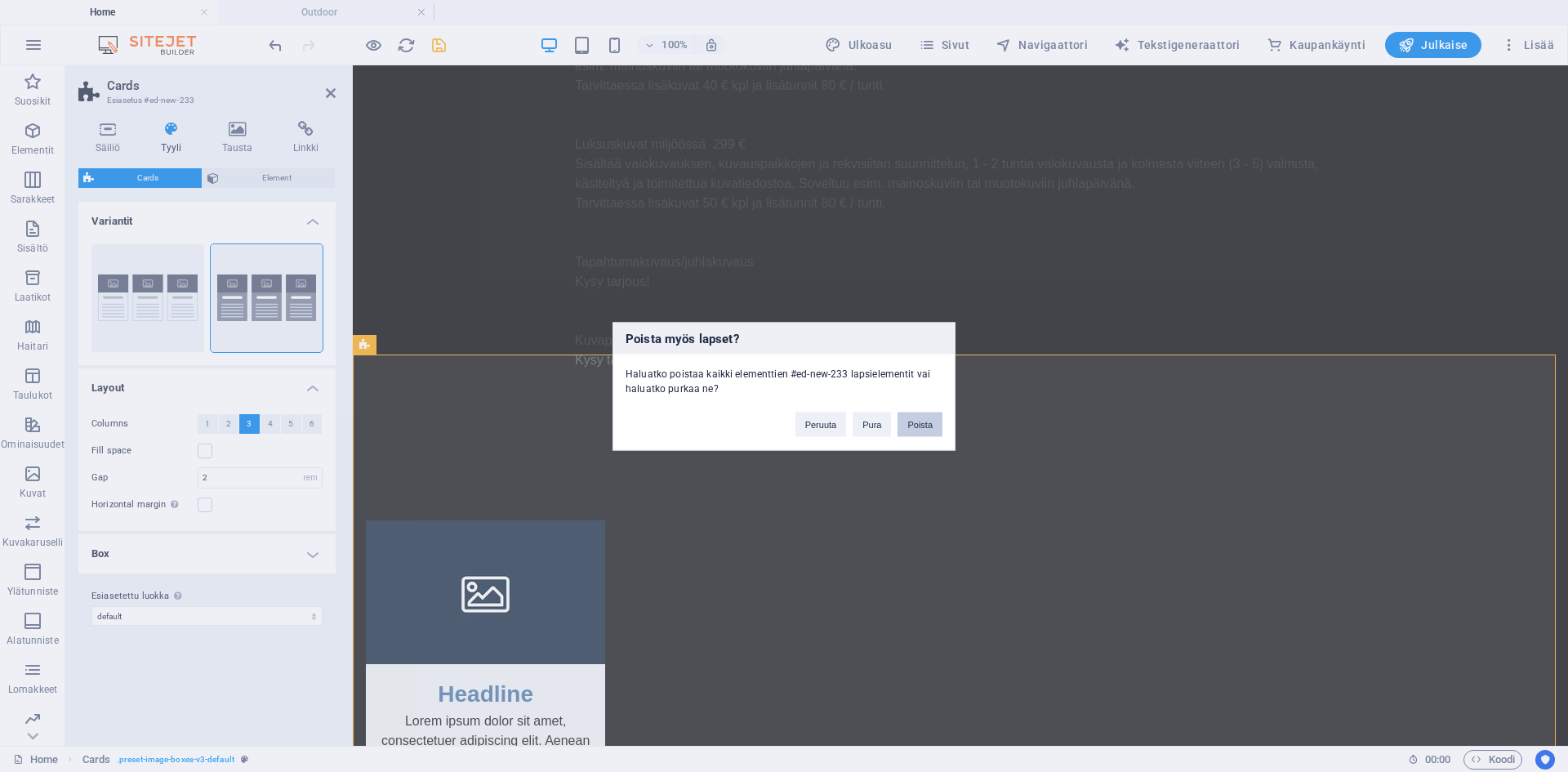
click at [933, 423] on button "Poista" at bounding box center [920, 424] width 45 height 25
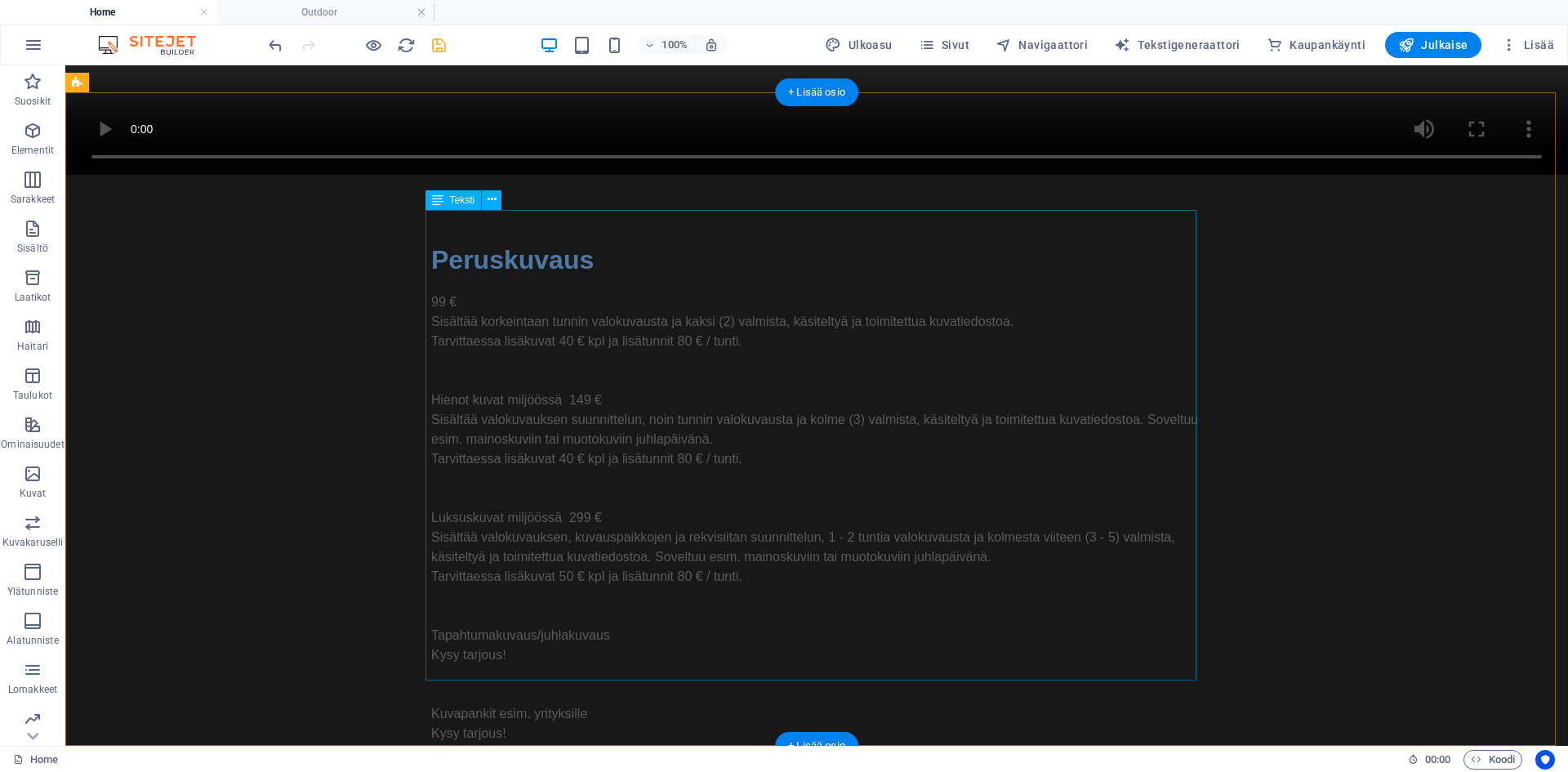
click at [543, 315] on div "99 € Sisältää korkeintaan tunnin valokuvausta ja kaksi (2) valmista, käsiteltyä…" at bounding box center [816, 528] width 771 height 471
click at [559, 292] on div "99 € Sisältää korkeintaan tunnin valokuvausta ja kaksi (2) valmista, käsiteltyä…" at bounding box center [816, 528] width 771 height 471
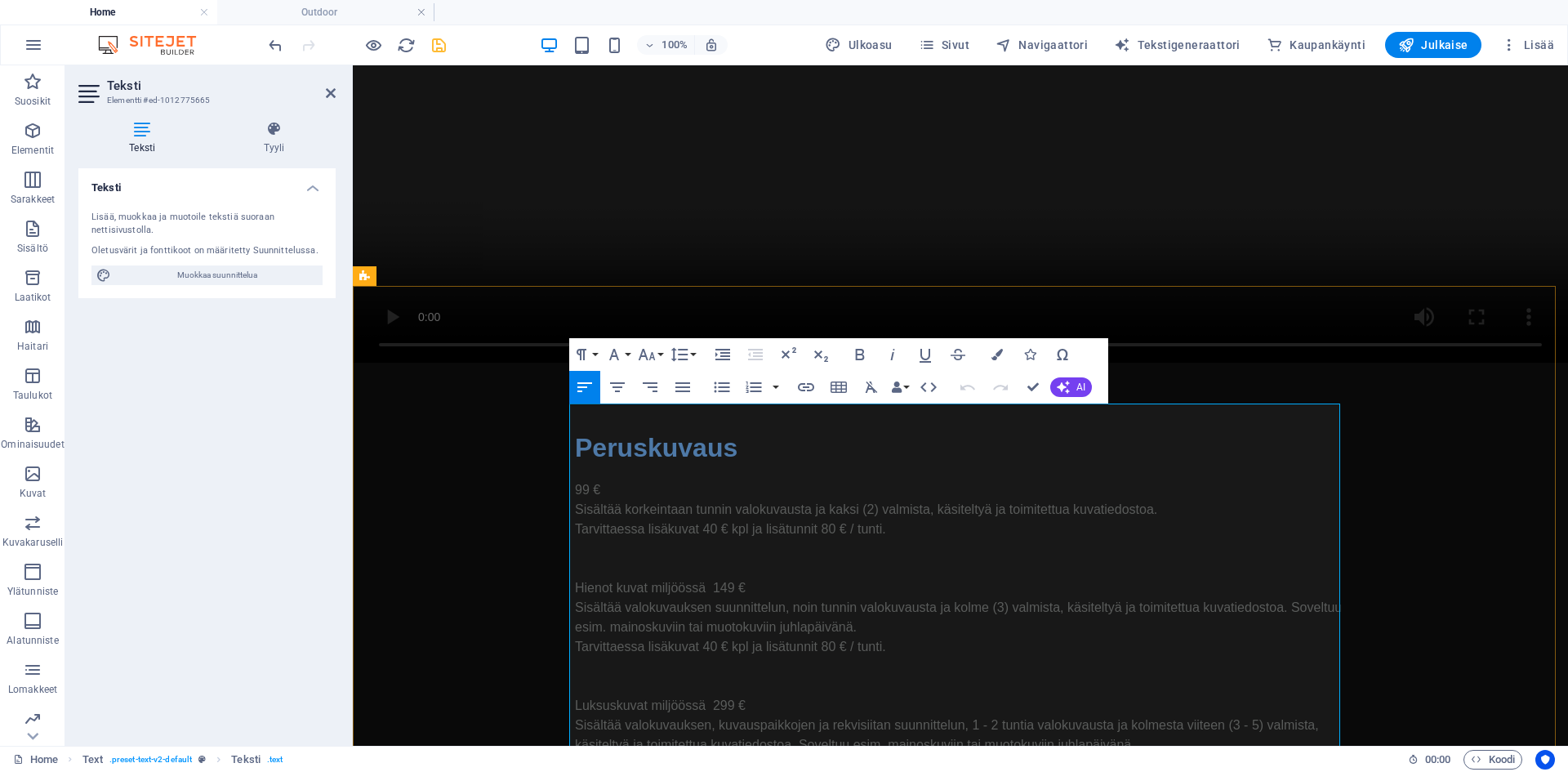
scroll to position [674, 0]
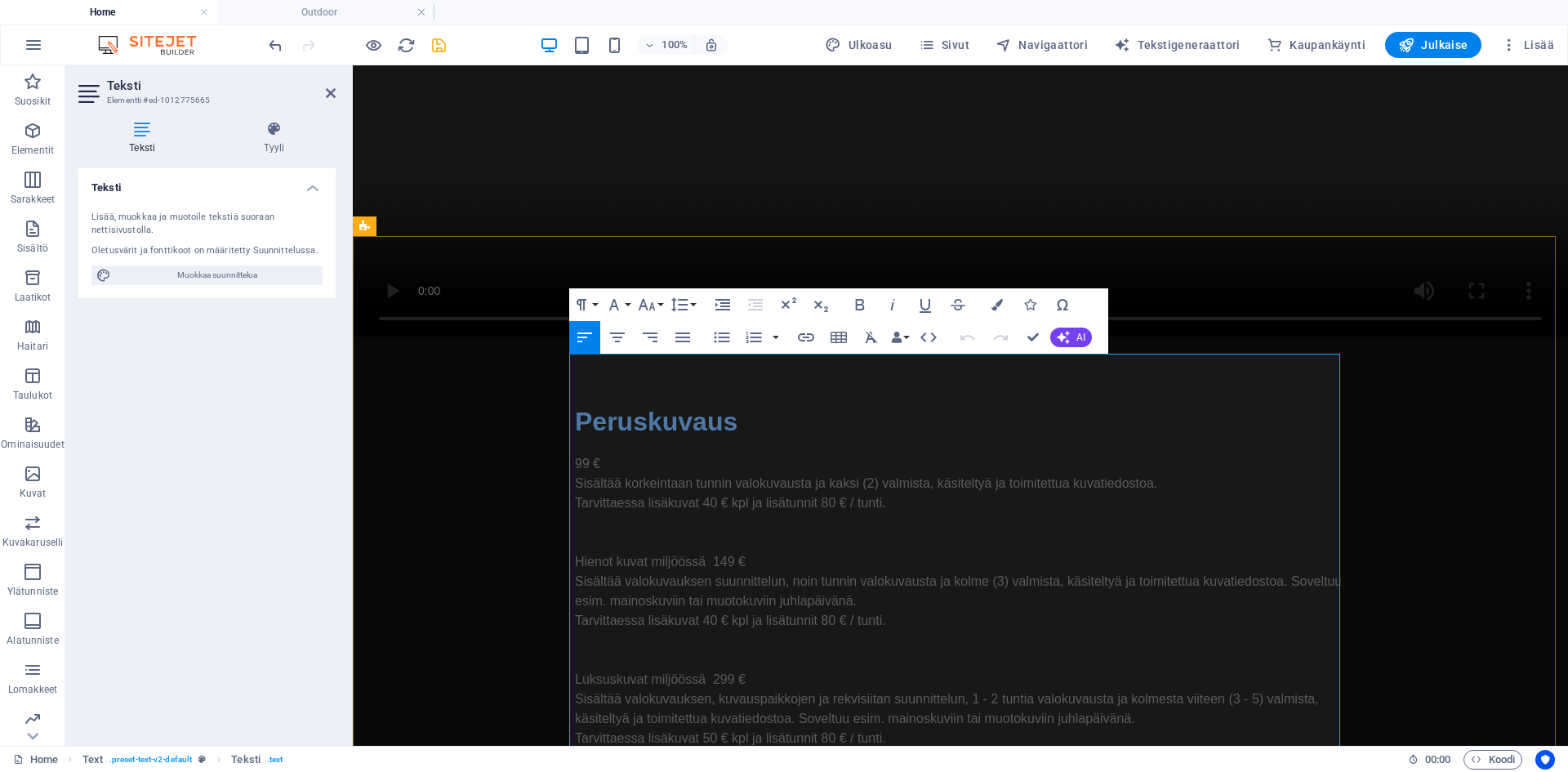
click at [773, 553] on p "Hienot kuvat miljöössä 149 €" at bounding box center [960, 563] width 771 height 20
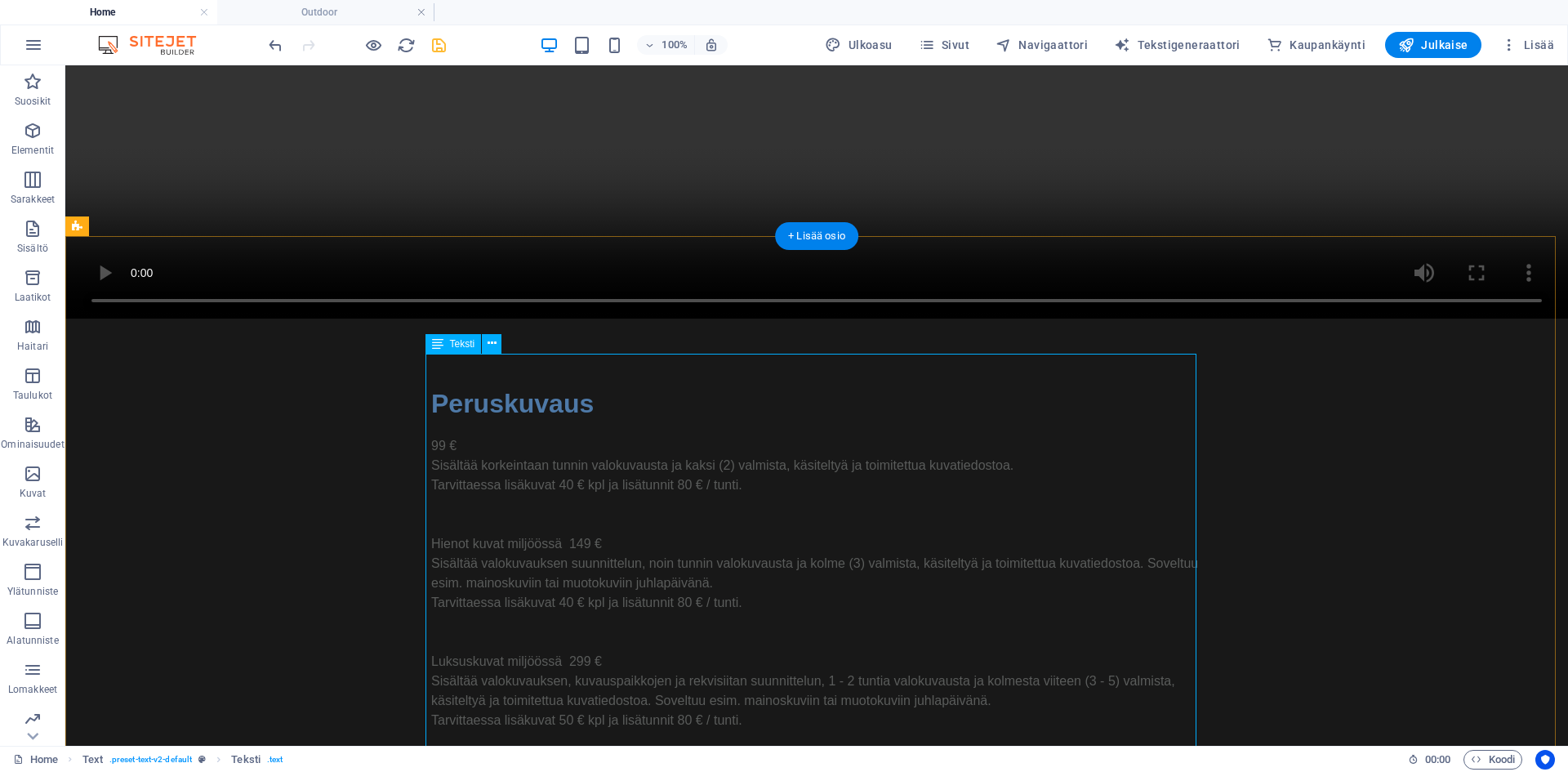
click at [647, 436] on div "99 € Sisältää korkeintaan tunnin valokuvausta ja kaksi (2) valmista, käsiteltyä…" at bounding box center [816, 671] width 771 height 471
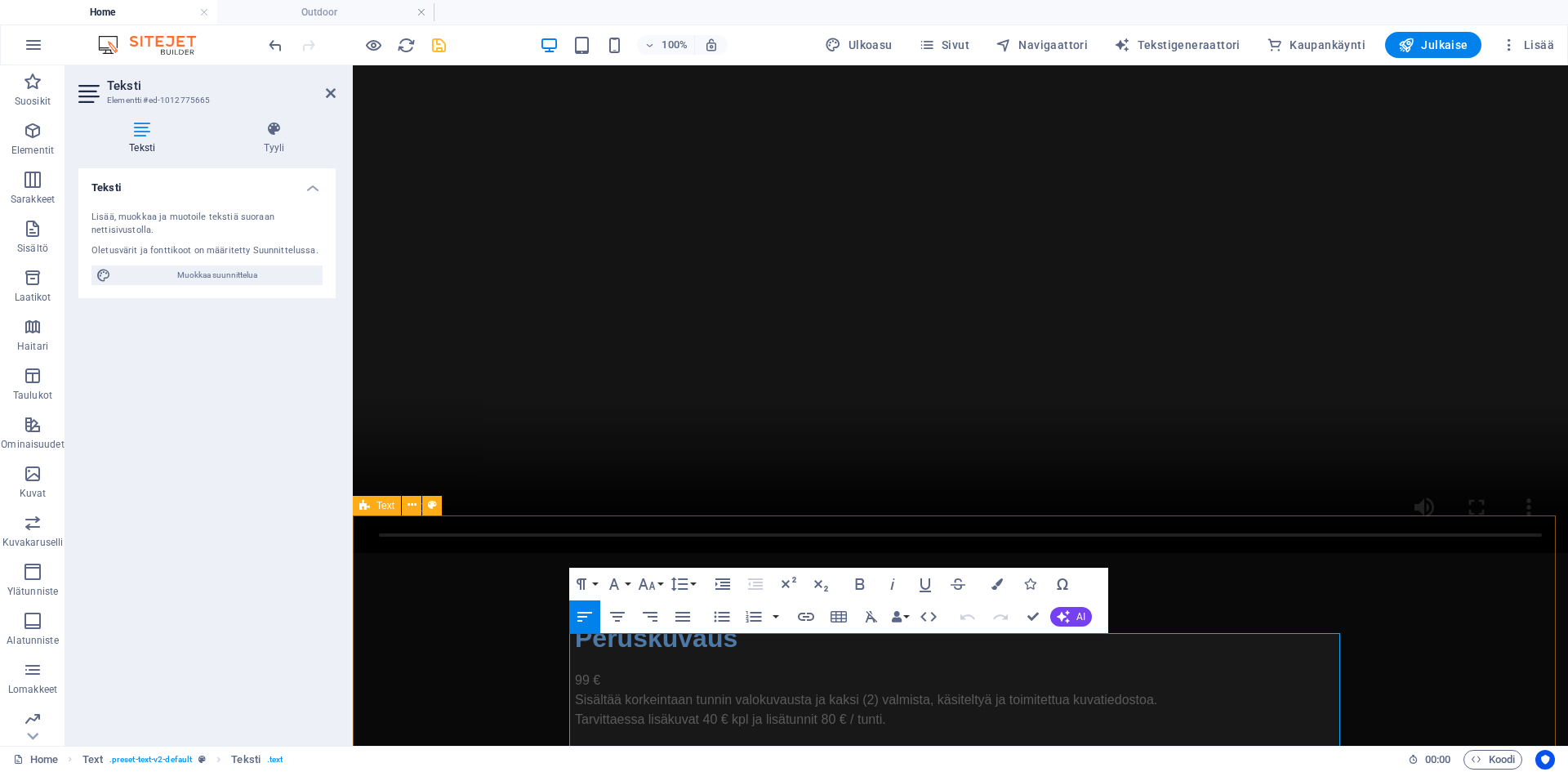
scroll to position [592, 0]
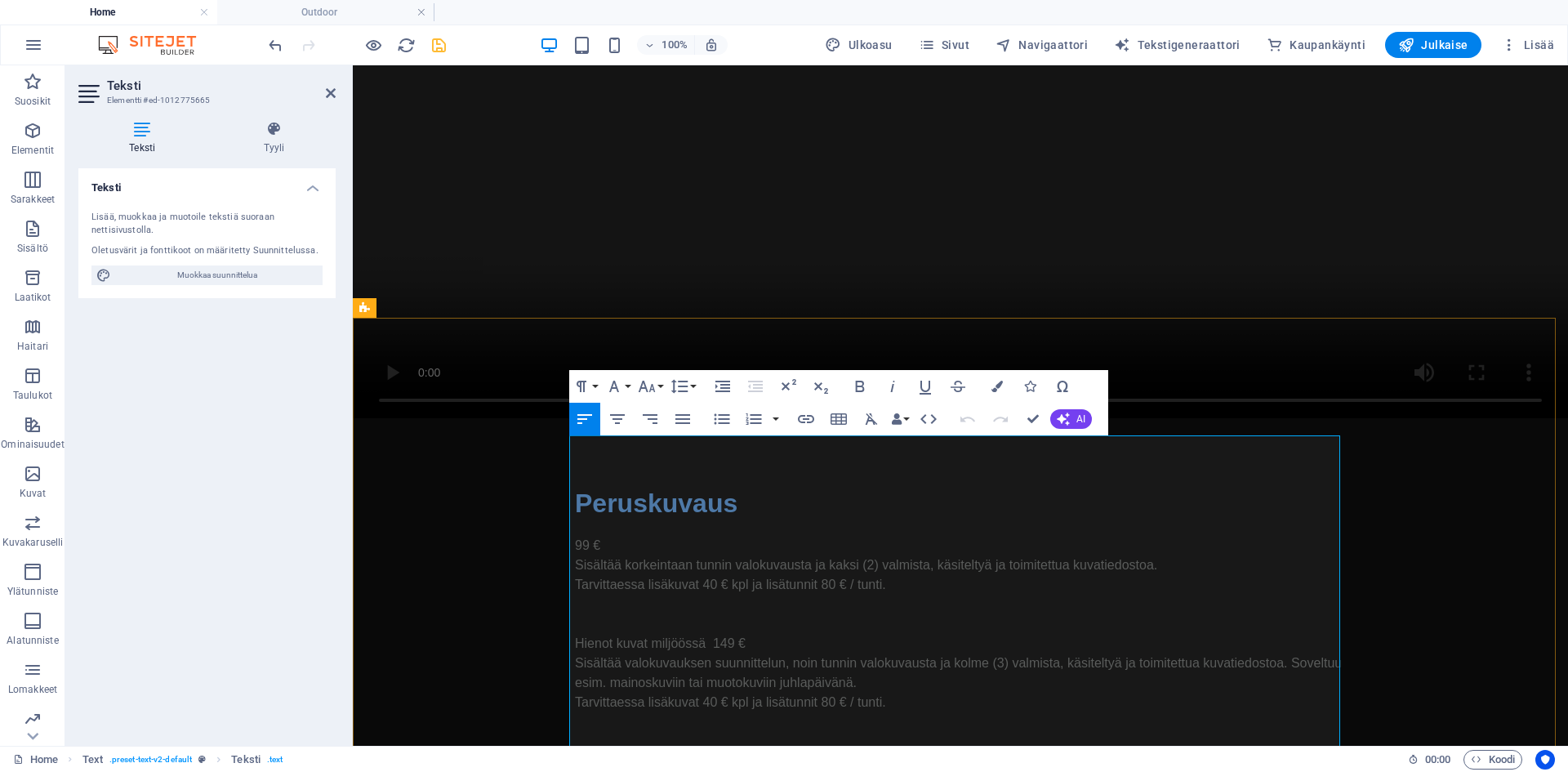
click at [668, 536] on p "99 €" at bounding box center [960, 546] width 771 height 20
click at [1164, 556] on p "Sisältää korkeintaan tunnin valokuvausta ja kaksi (2) valmista, käsiteltyä ja t…" at bounding box center [960, 566] width 771 height 20
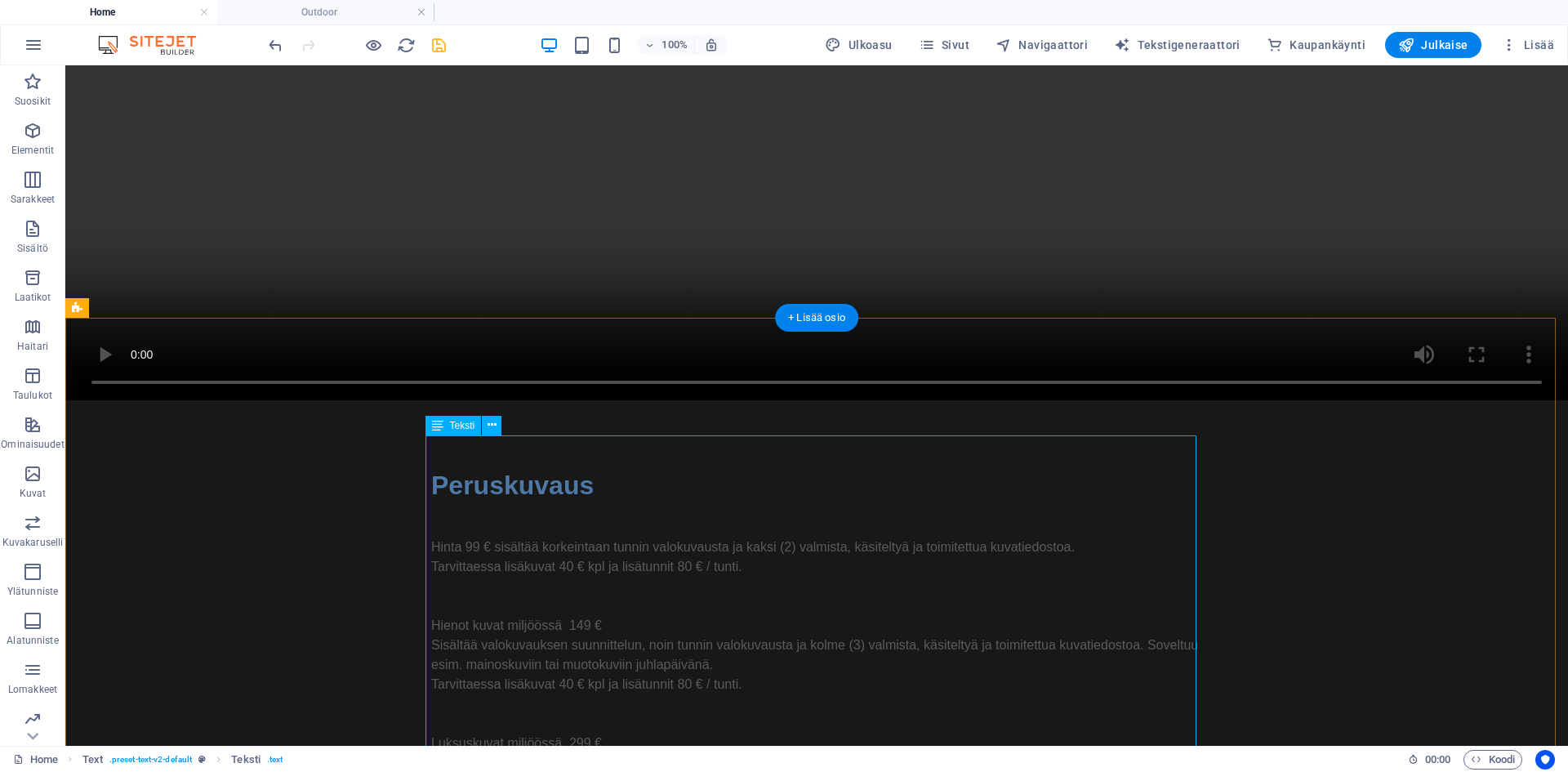
click at [571, 540] on div "Hinta 99 € sisältää korkeintaan tunnin valokuvausta ja kaksi (2) valmista, käsi…" at bounding box center [816, 753] width 771 height 471
click at [594, 548] on div "Hinta 99 € sisältää korkeintaan tunnin valokuvausta ja kaksi (2) valmista, käsi…" at bounding box center [816, 753] width 771 height 471
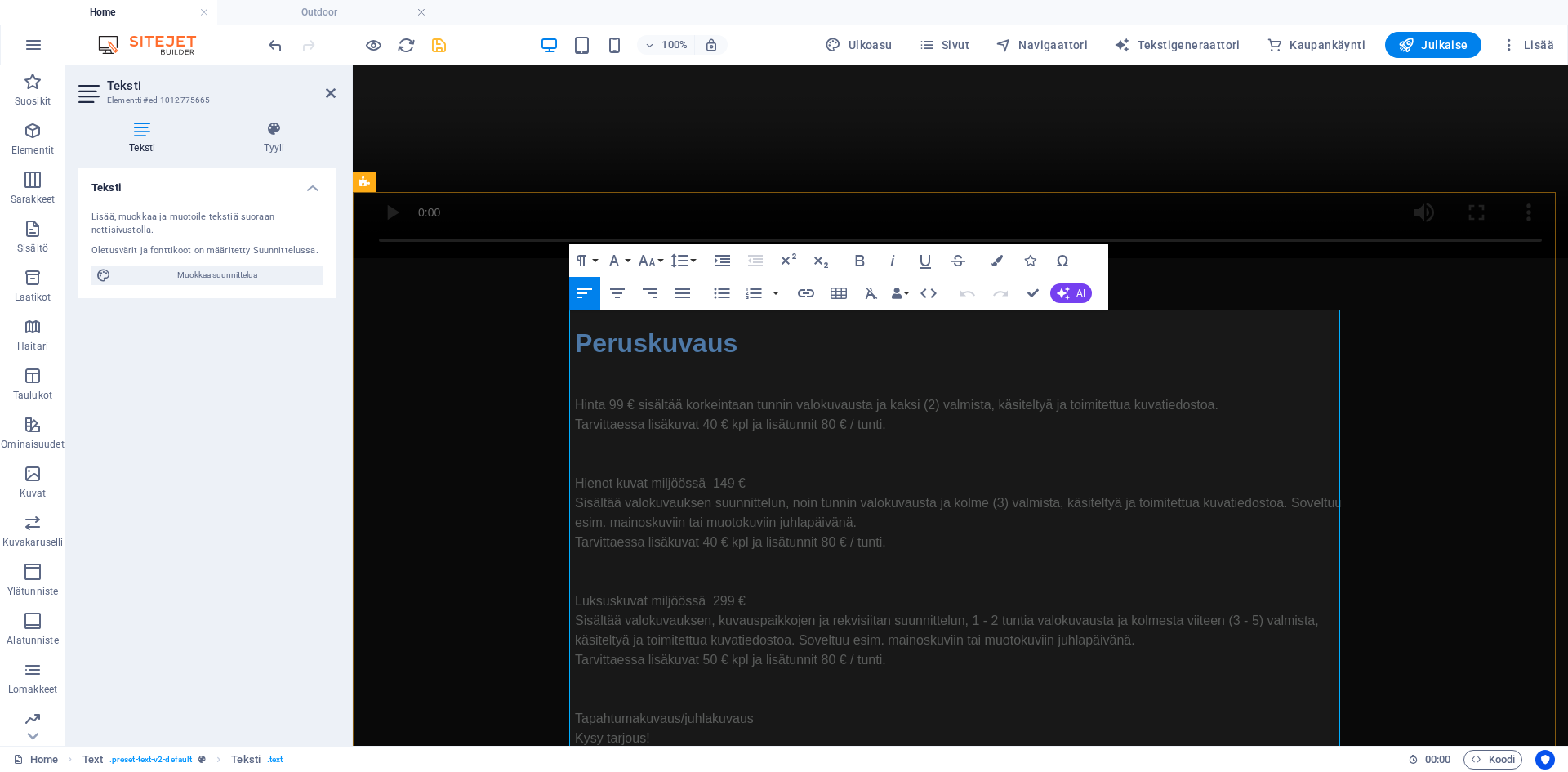
scroll to position [755, 0]
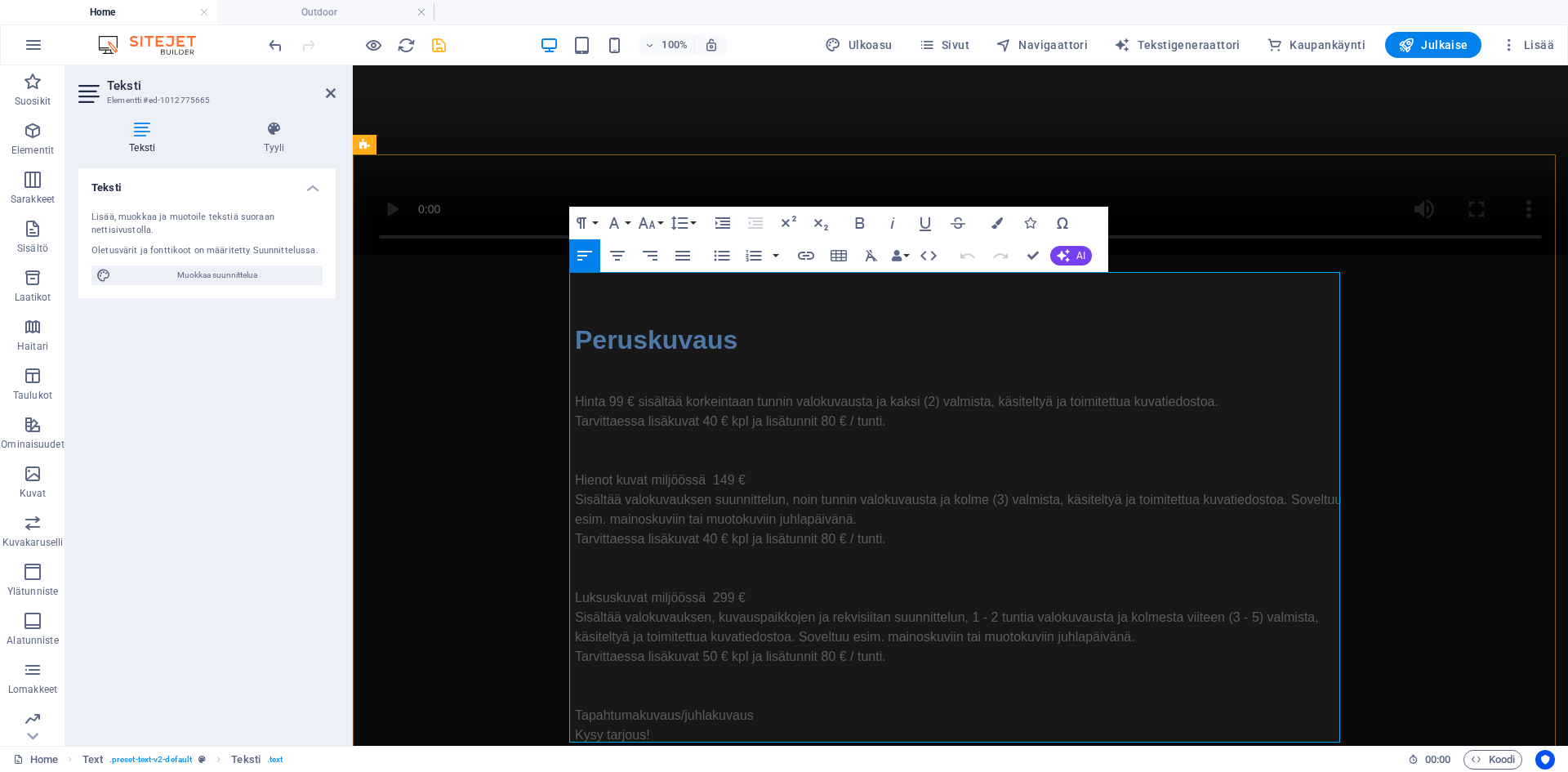
click at [810, 471] on p "Hienot kuvat miljöössä 149 €" at bounding box center [960, 481] width 771 height 20
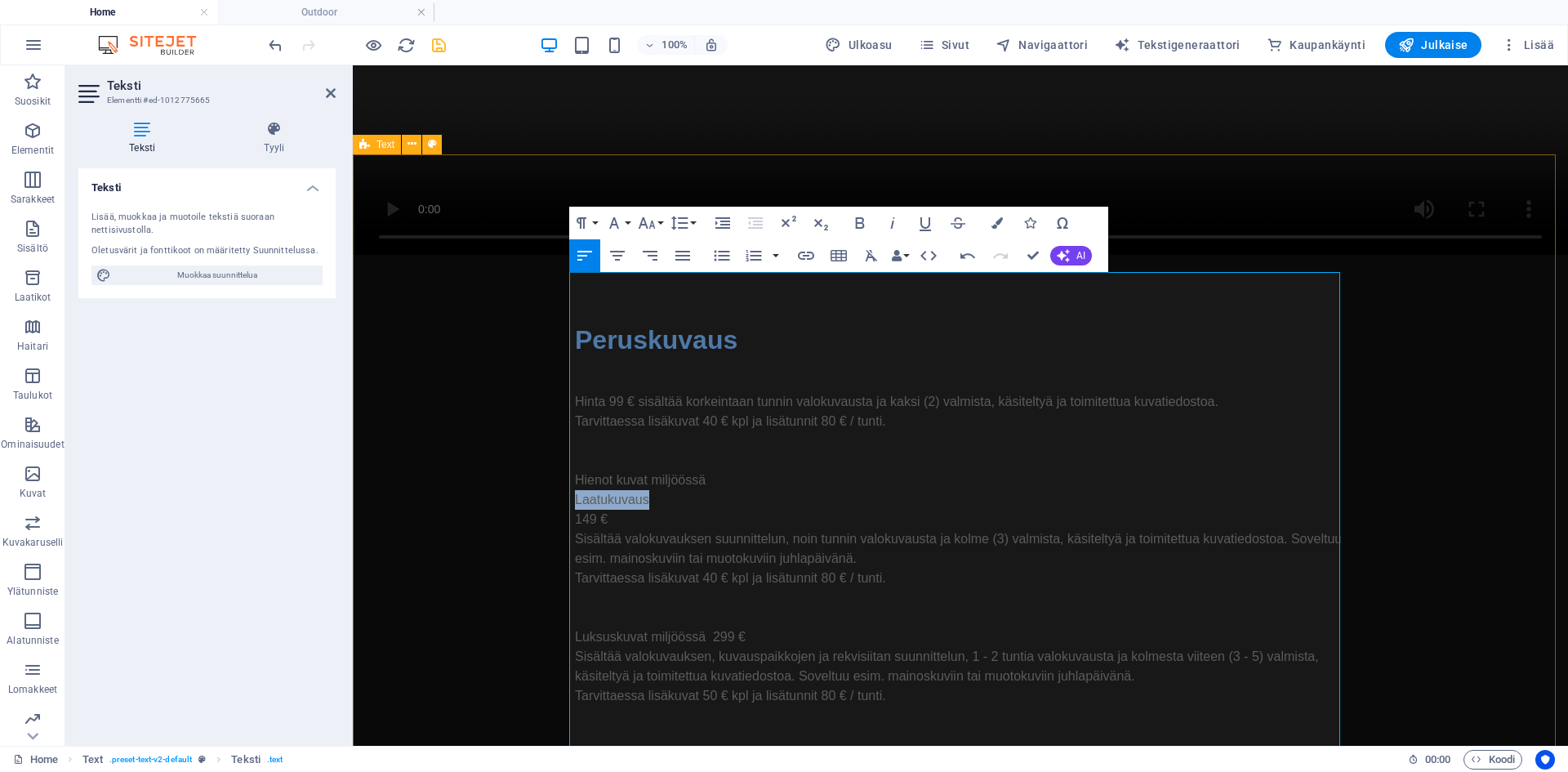
click at [1404, 444] on div "Peruskuvaus Hinta 99 € sisältää korkeintaan tunnin valokuvausta ja kaksi (2) va…" at bounding box center [961, 600] width 1215 height 692
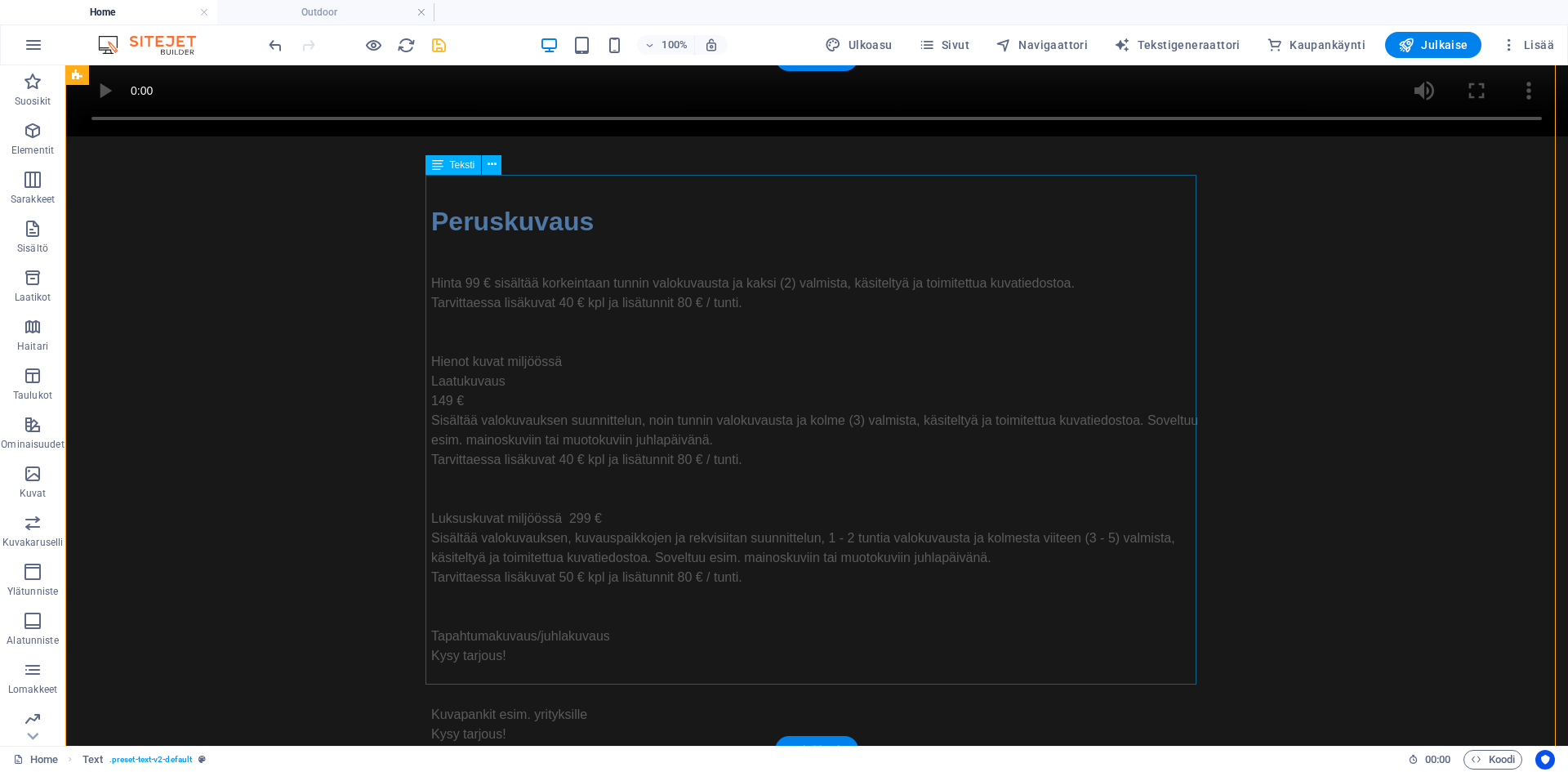
scroll to position [1018, 0]
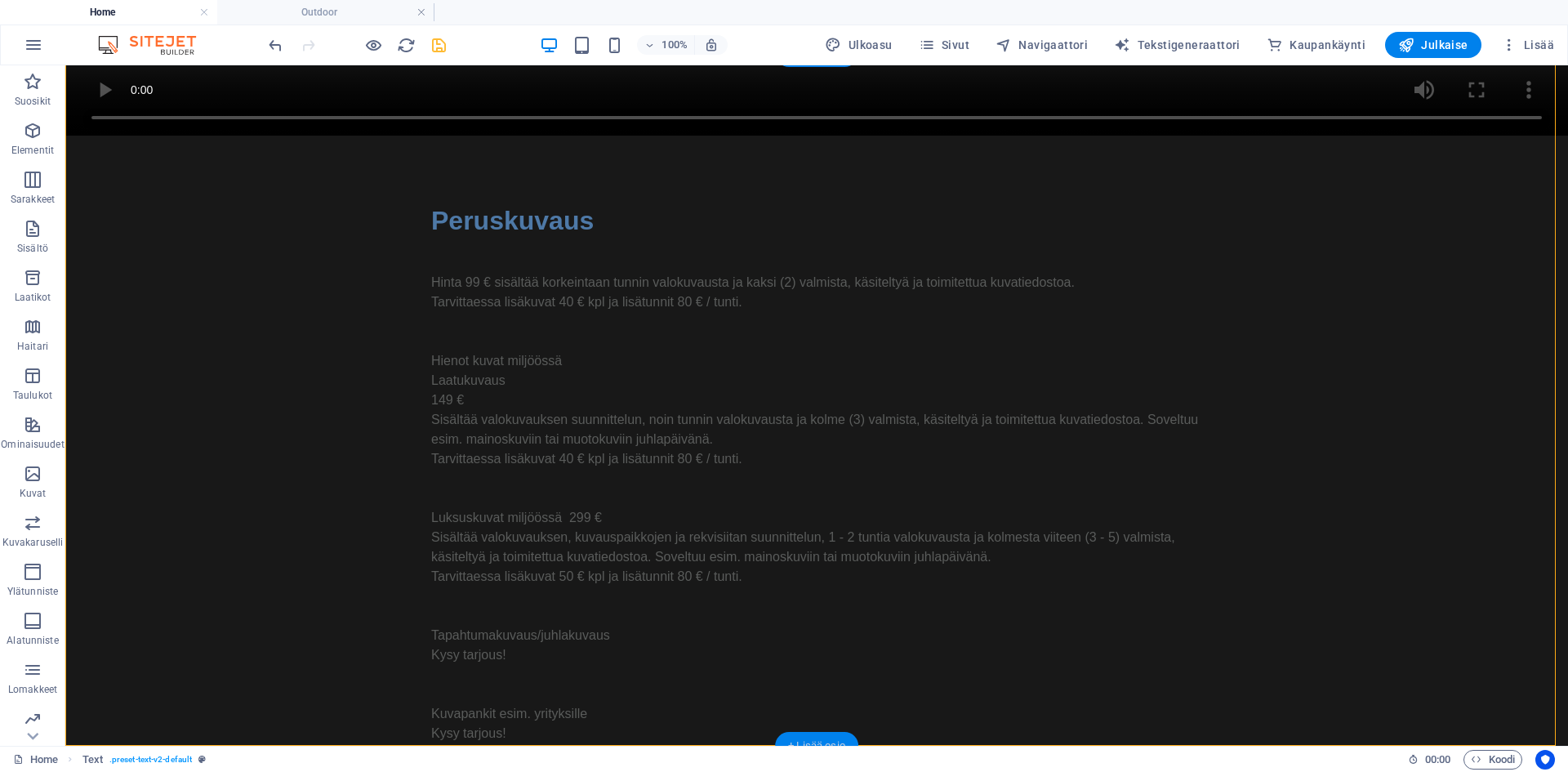
click at [806, 740] on div "+ Lisää osio" at bounding box center [817, 746] width 84 height 28
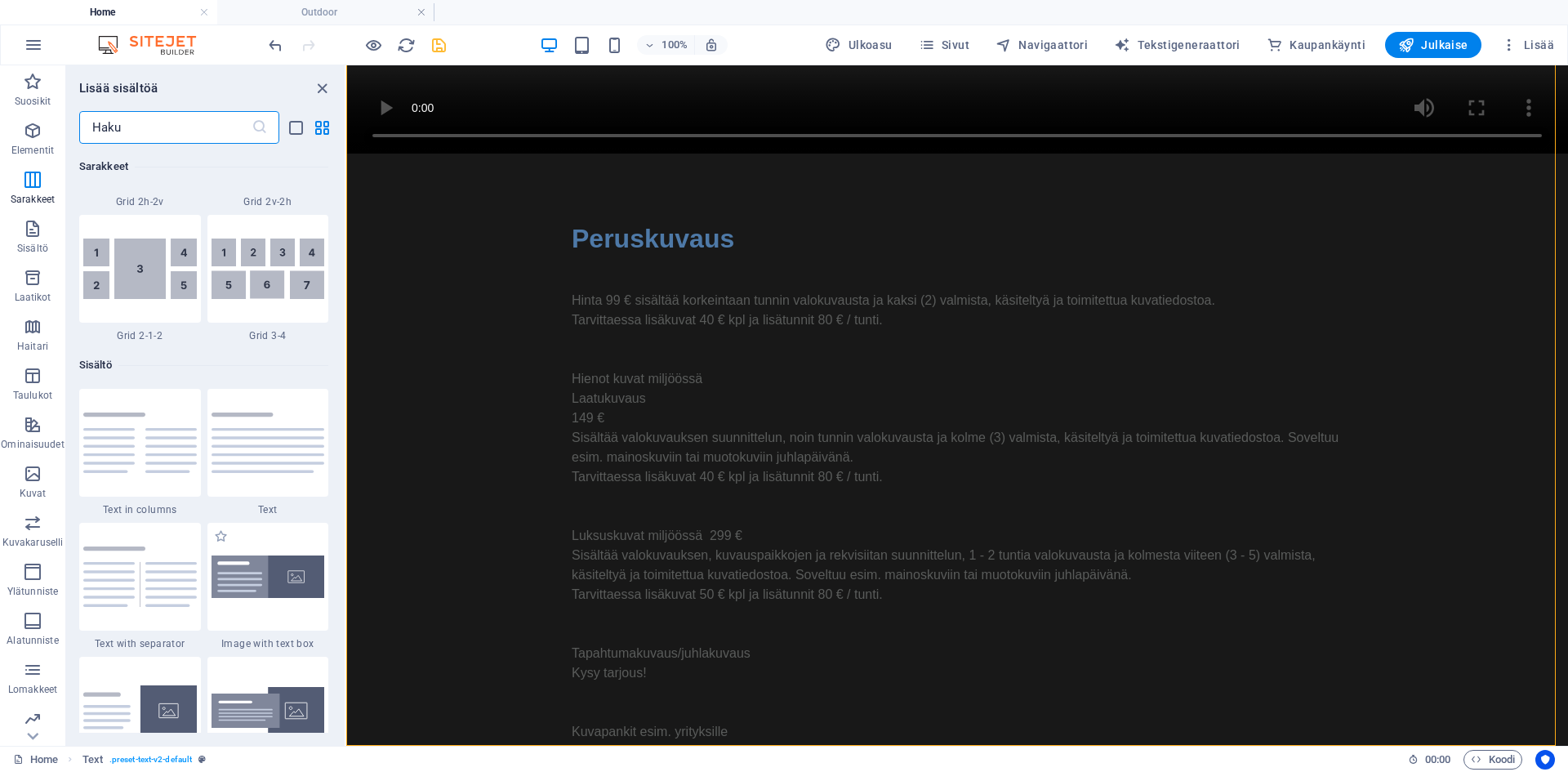
scroll to position [2613, 0]
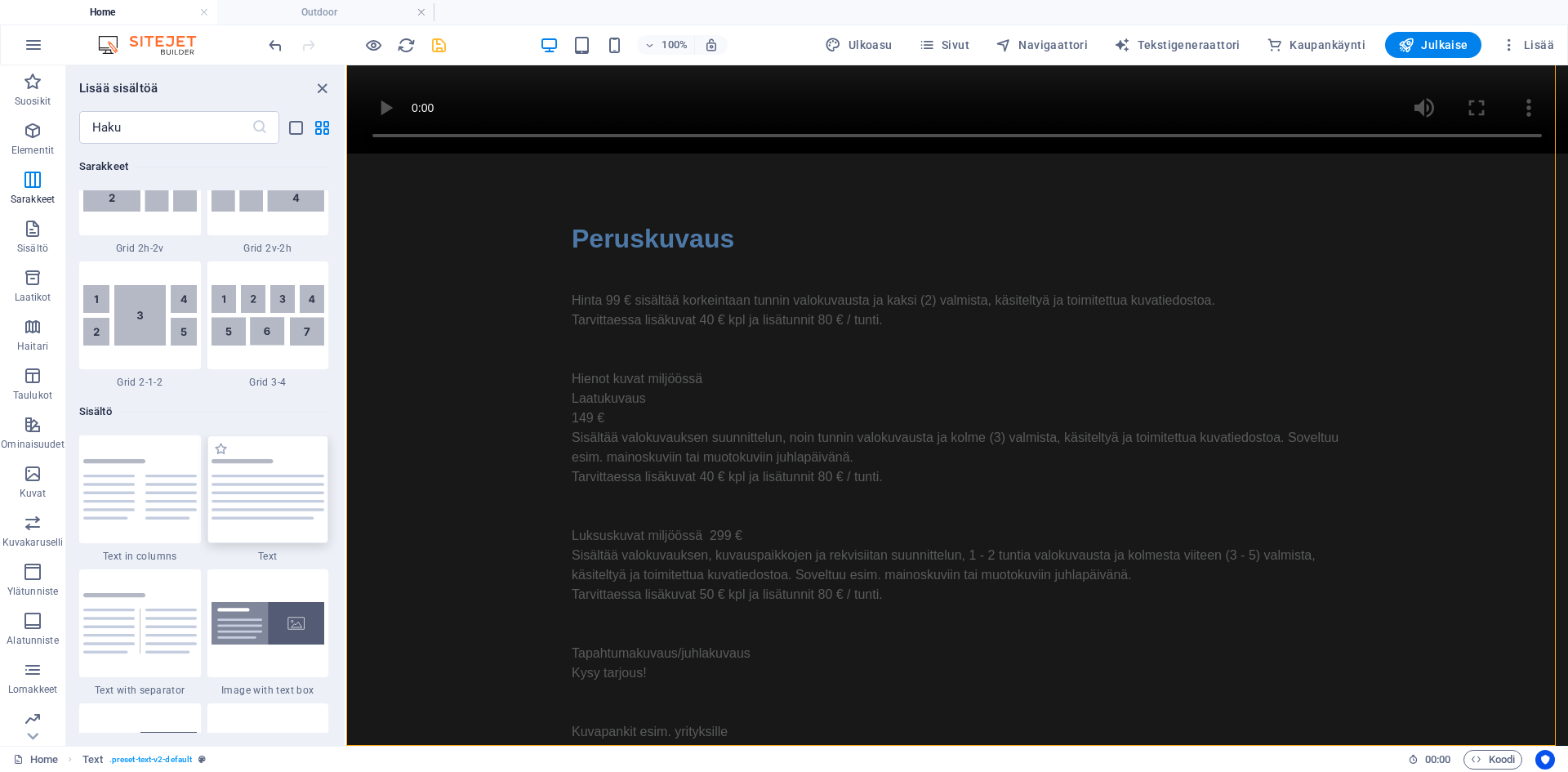
click at [264, 472] on img at bounding box center [268, 489] width 114 height 61
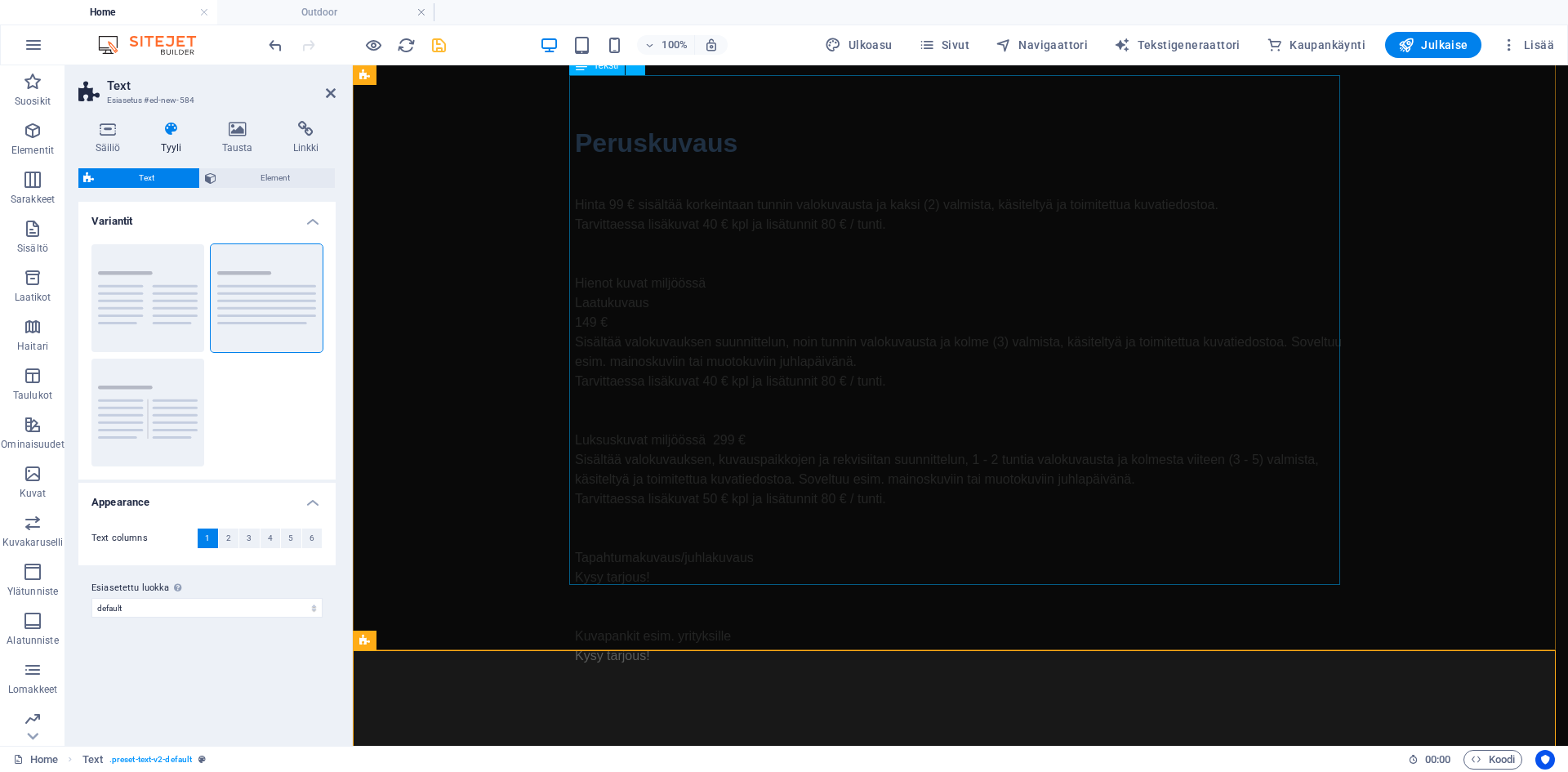
scroll to position [1116, 0]
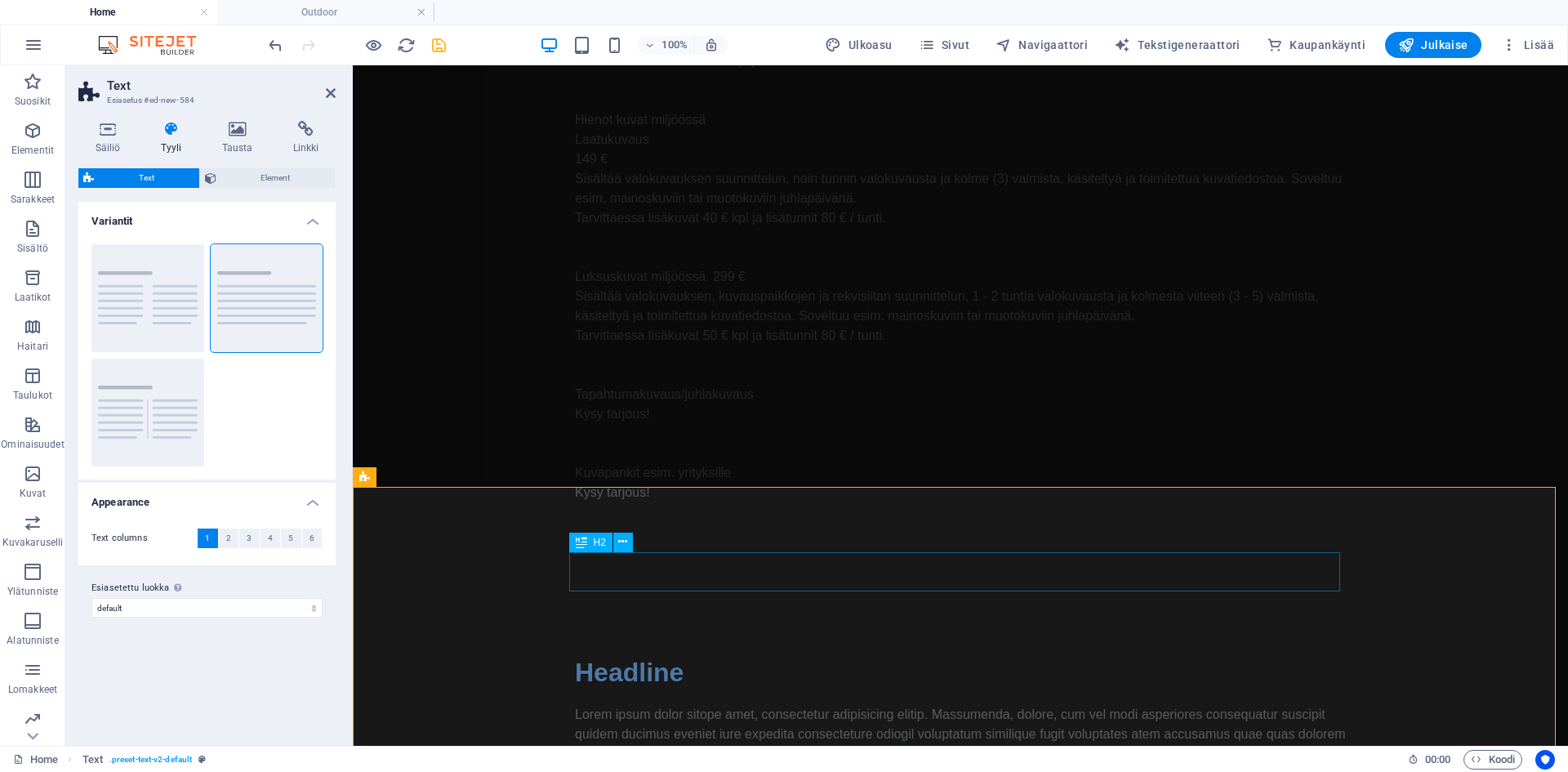
click at [627, 652] on div "Headline" at bounding box center [960, 671] width 771 height 39
click at [620, 652] on div "Headline" at bounding box center [960, 671] width 771 height 39
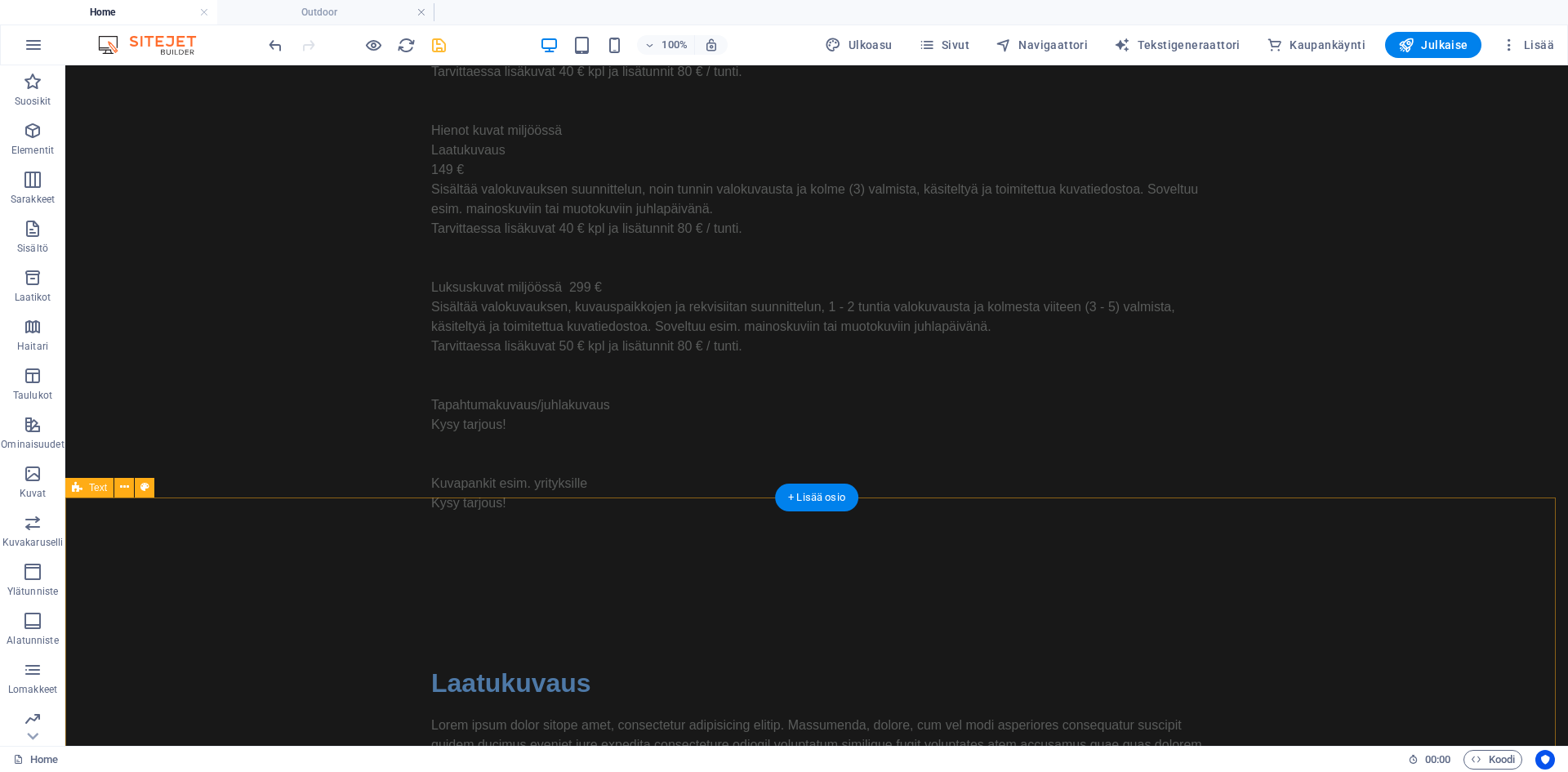
scroll to position [1300, 0]
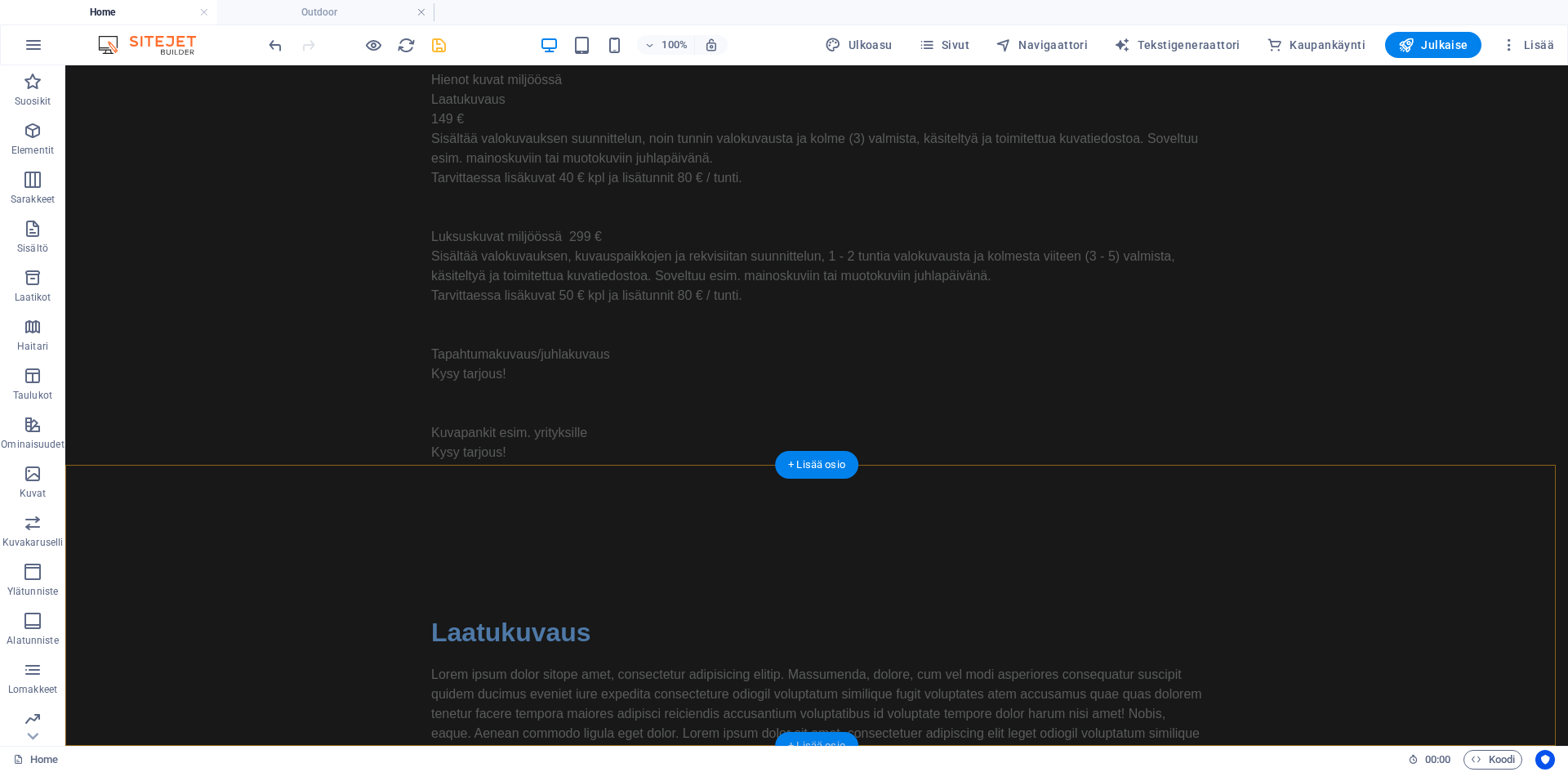
click at [815, 742] on div "+ Lisää osio" at bounding box center [817, 746] width 84 height 28
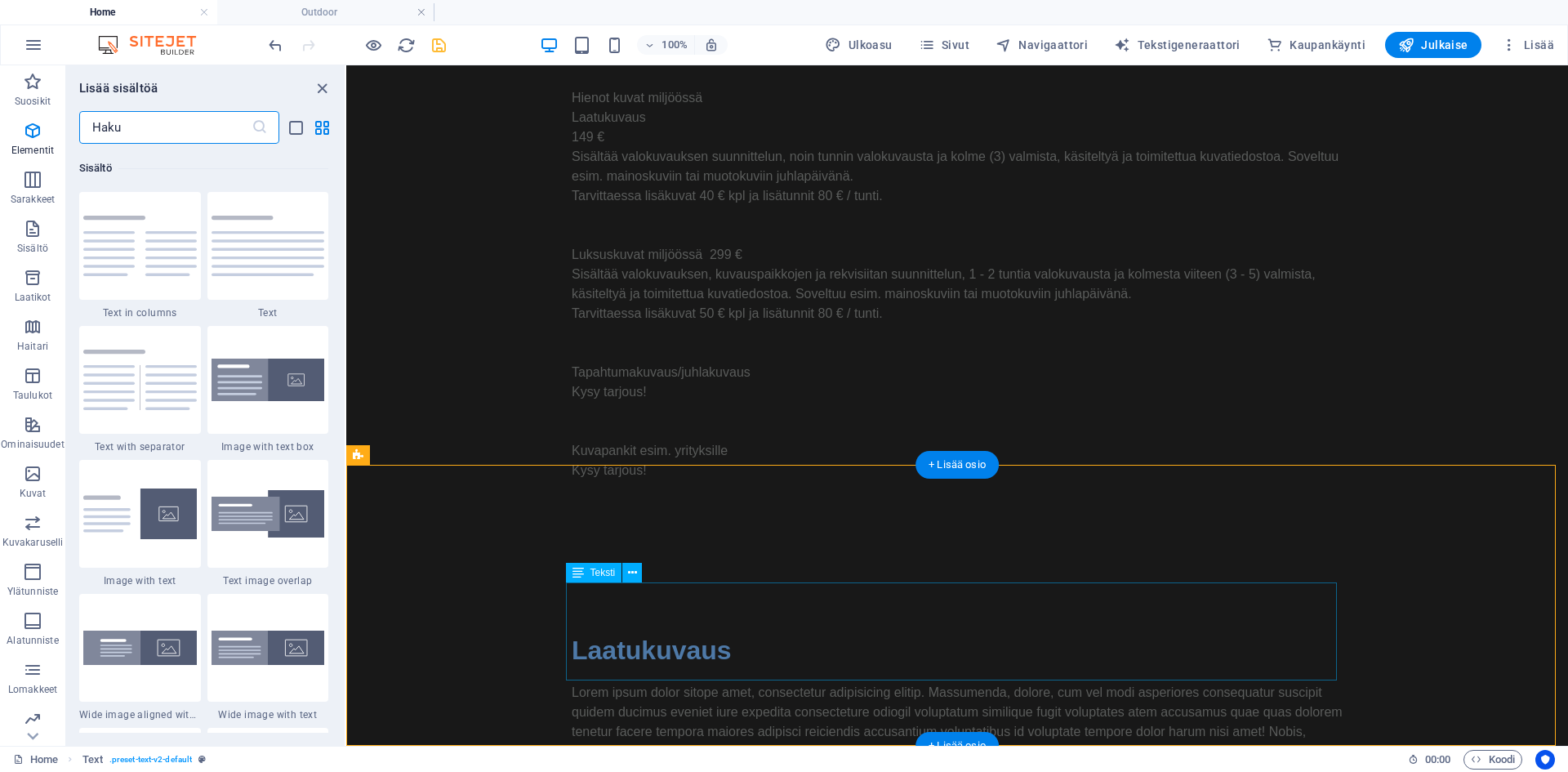
scroll to position [2858, 0]
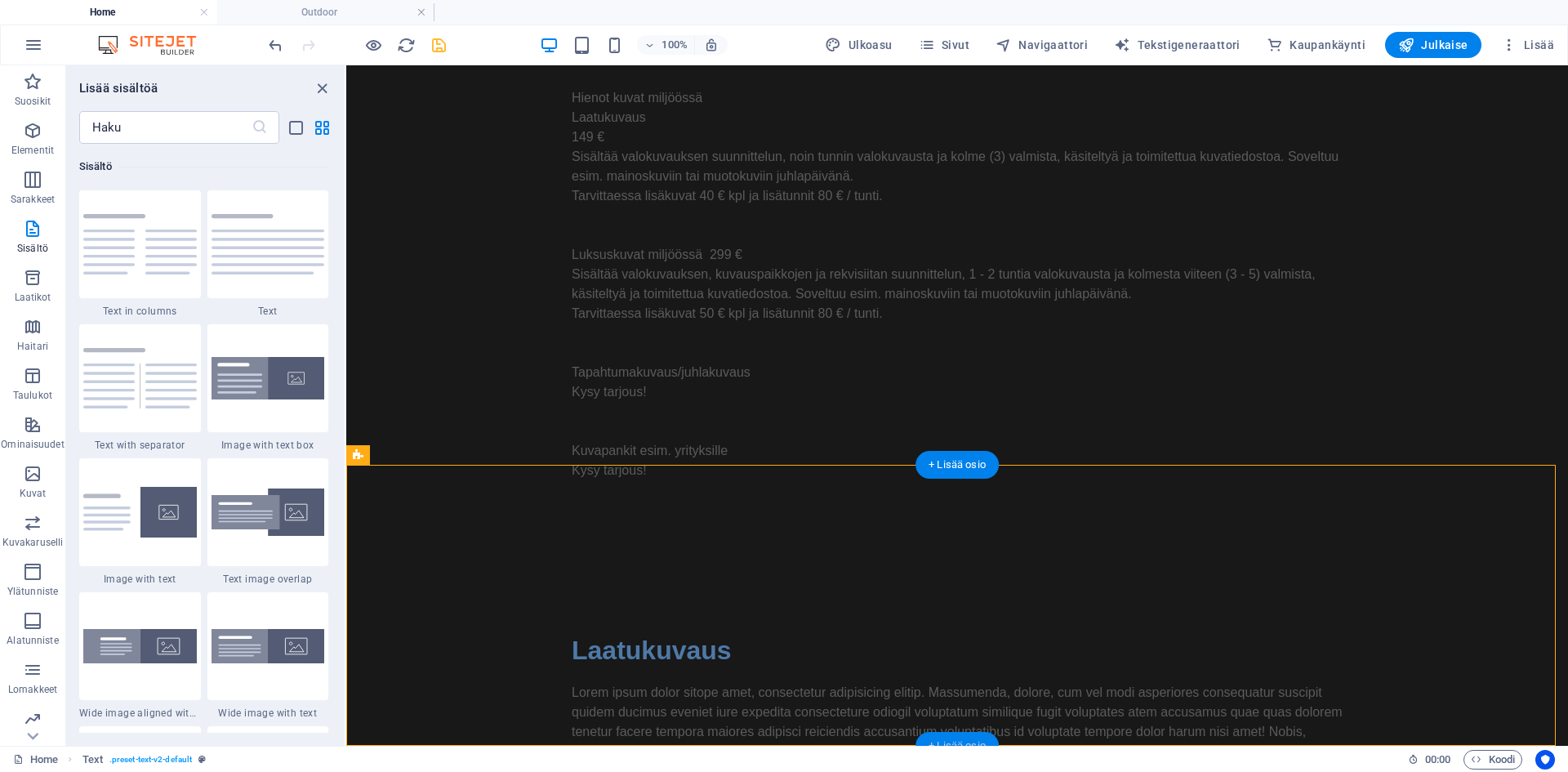
click at [953, 737] on div "+ Lisää osio" at bounding box center [958, 746] width 84 height 28
click at [248, 254] on img at bounding box center [268, 244] width 114 height 61
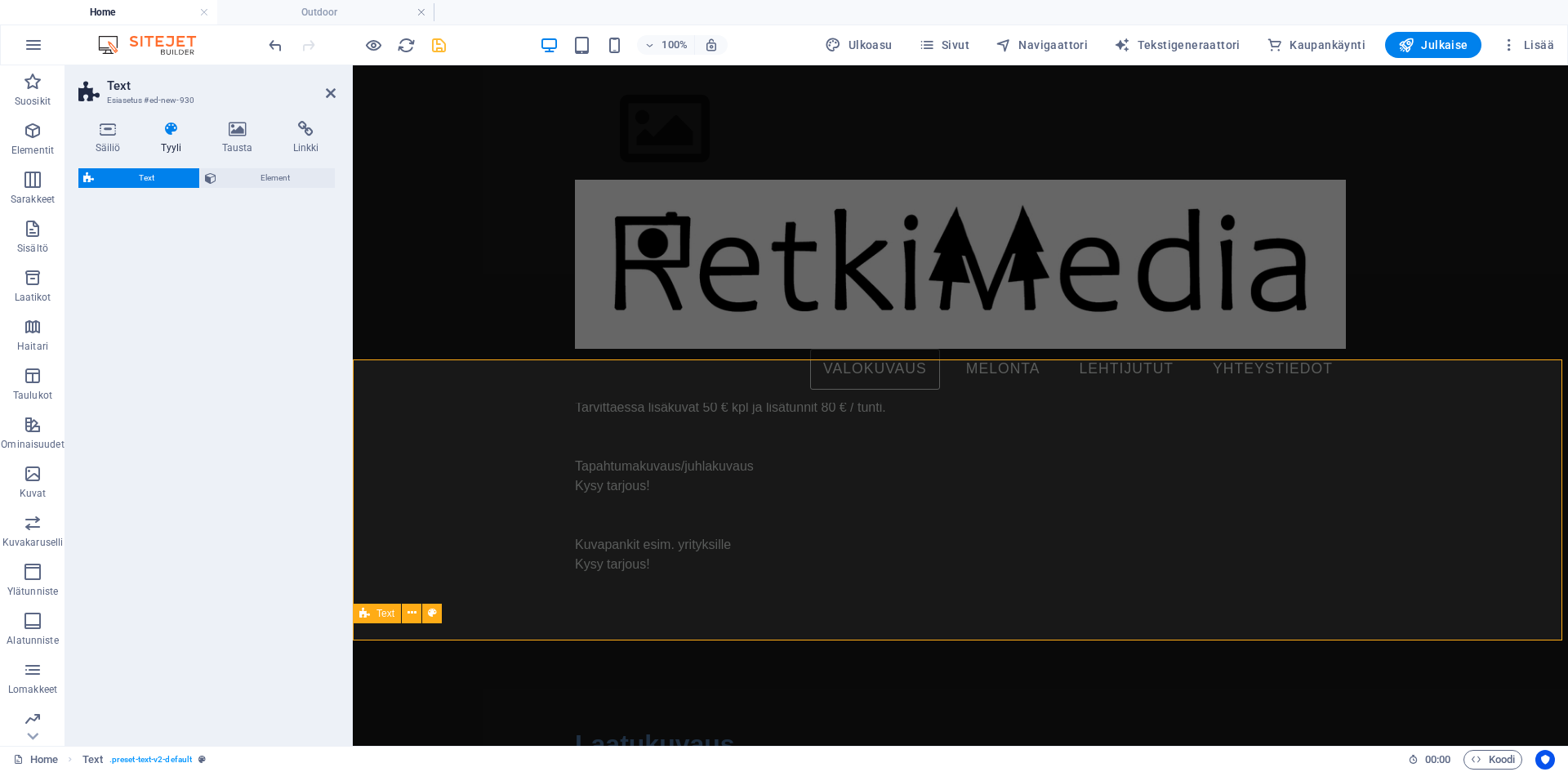
scroll to position [1418, 0]
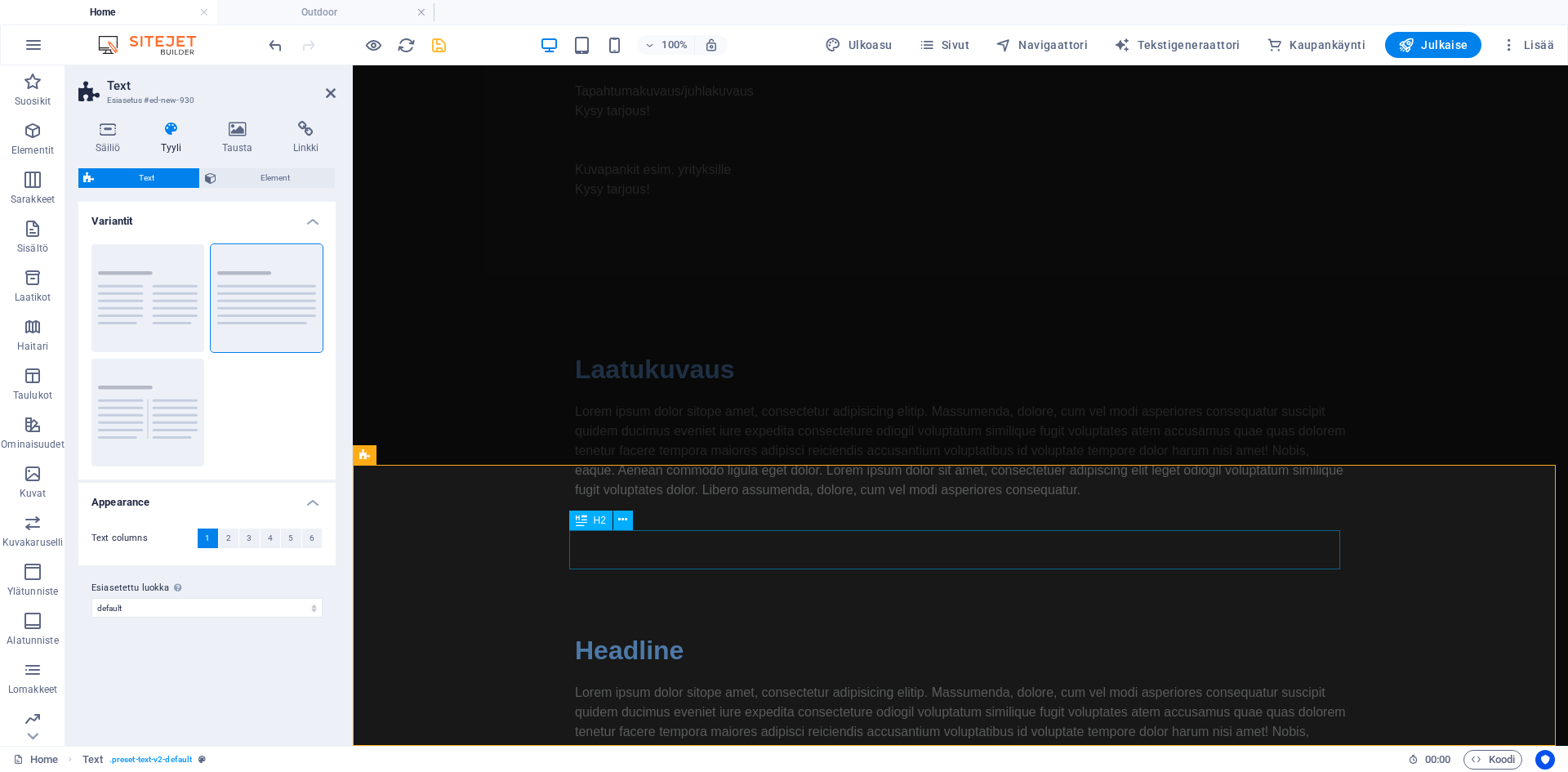
click at [647, 630] on div "Headline" at bounding box center [960, 649] width 771 height 39
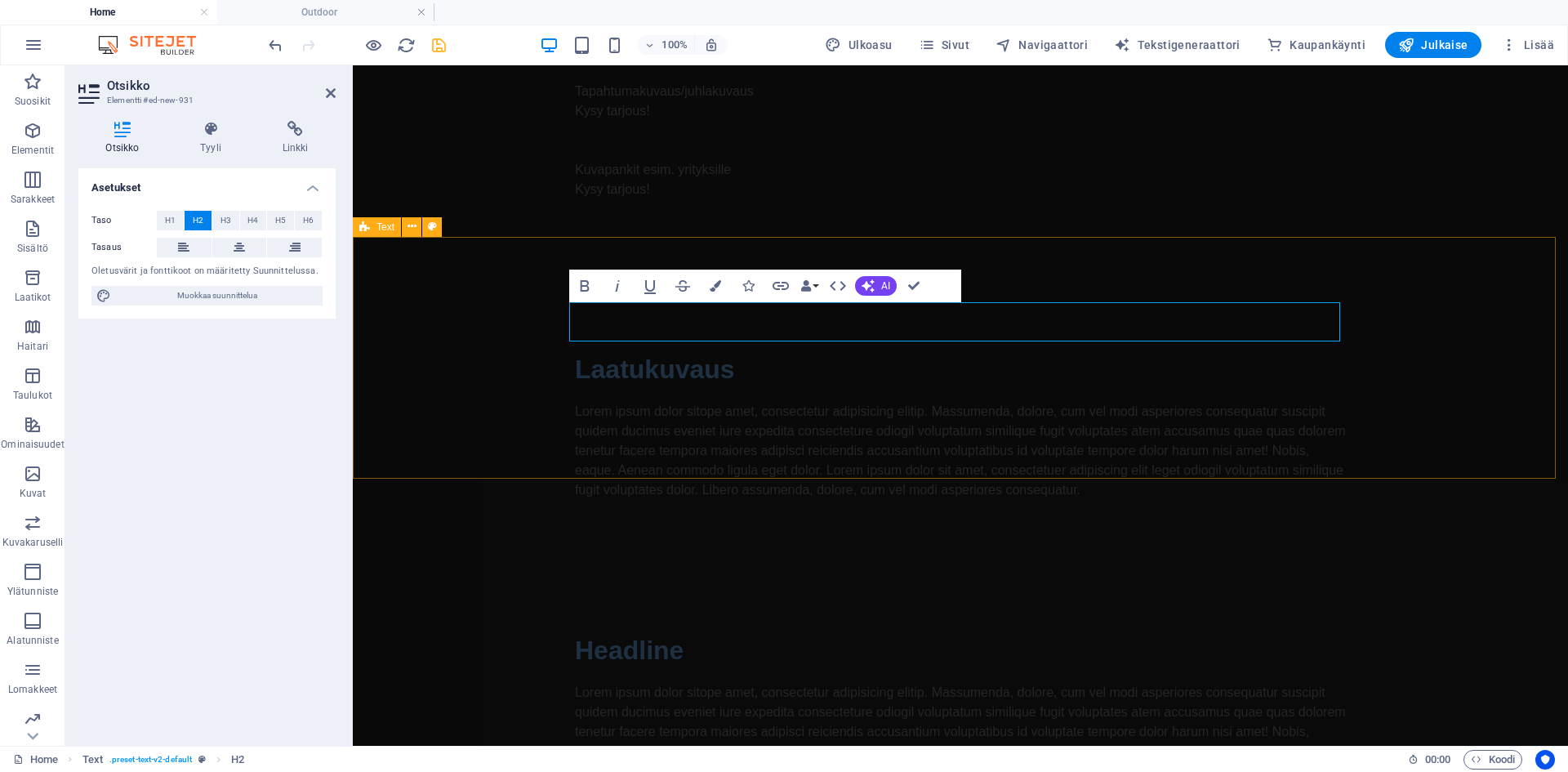
scroll to position [1379, 0]
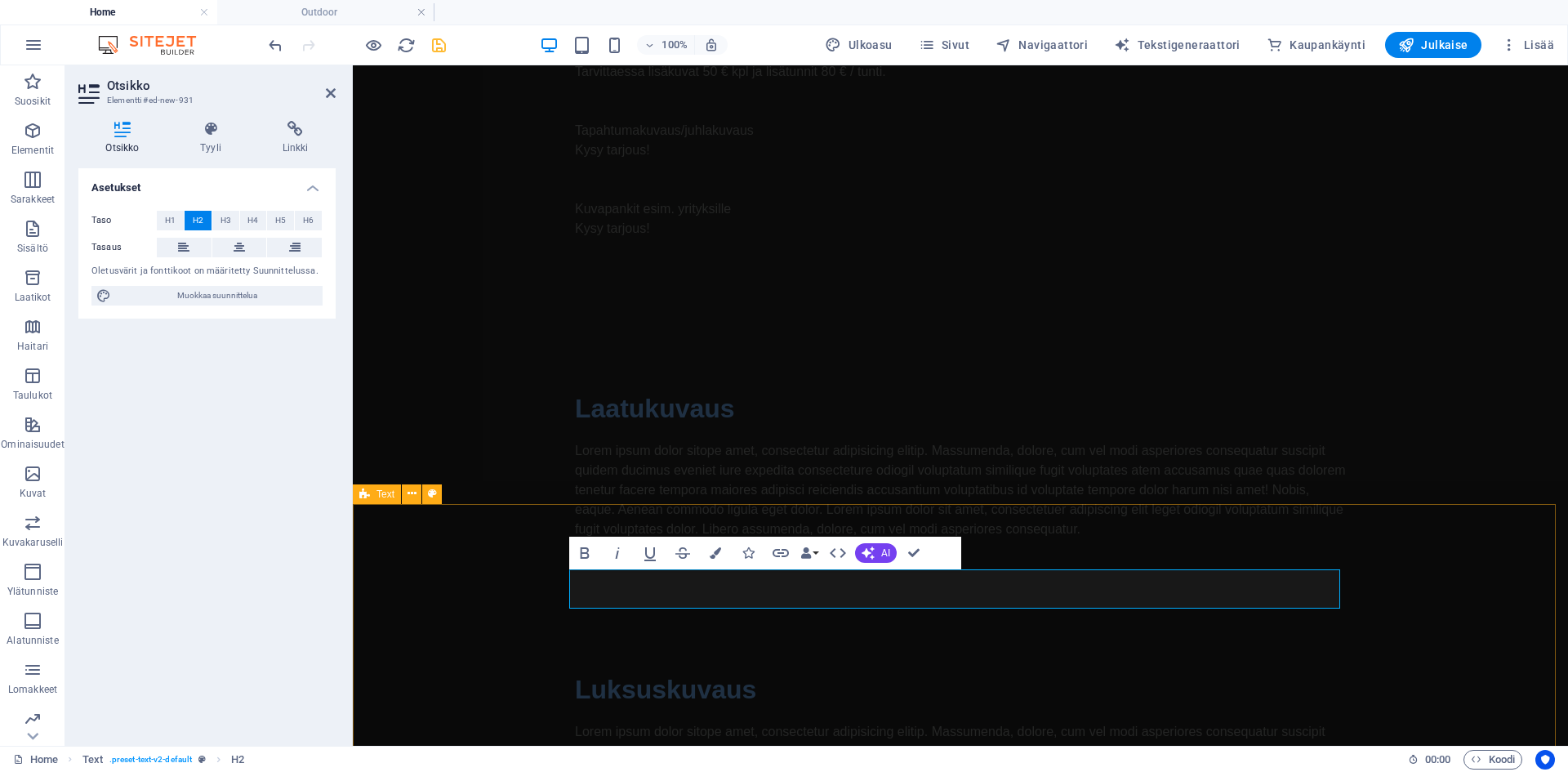
click at [455, 625] on div "Luksuskuvaus Lorem ipsum dolor sitope amet, consectetur adipisicing elitip. [PE…" at bounding box center [961, 745] width 1215 height 281
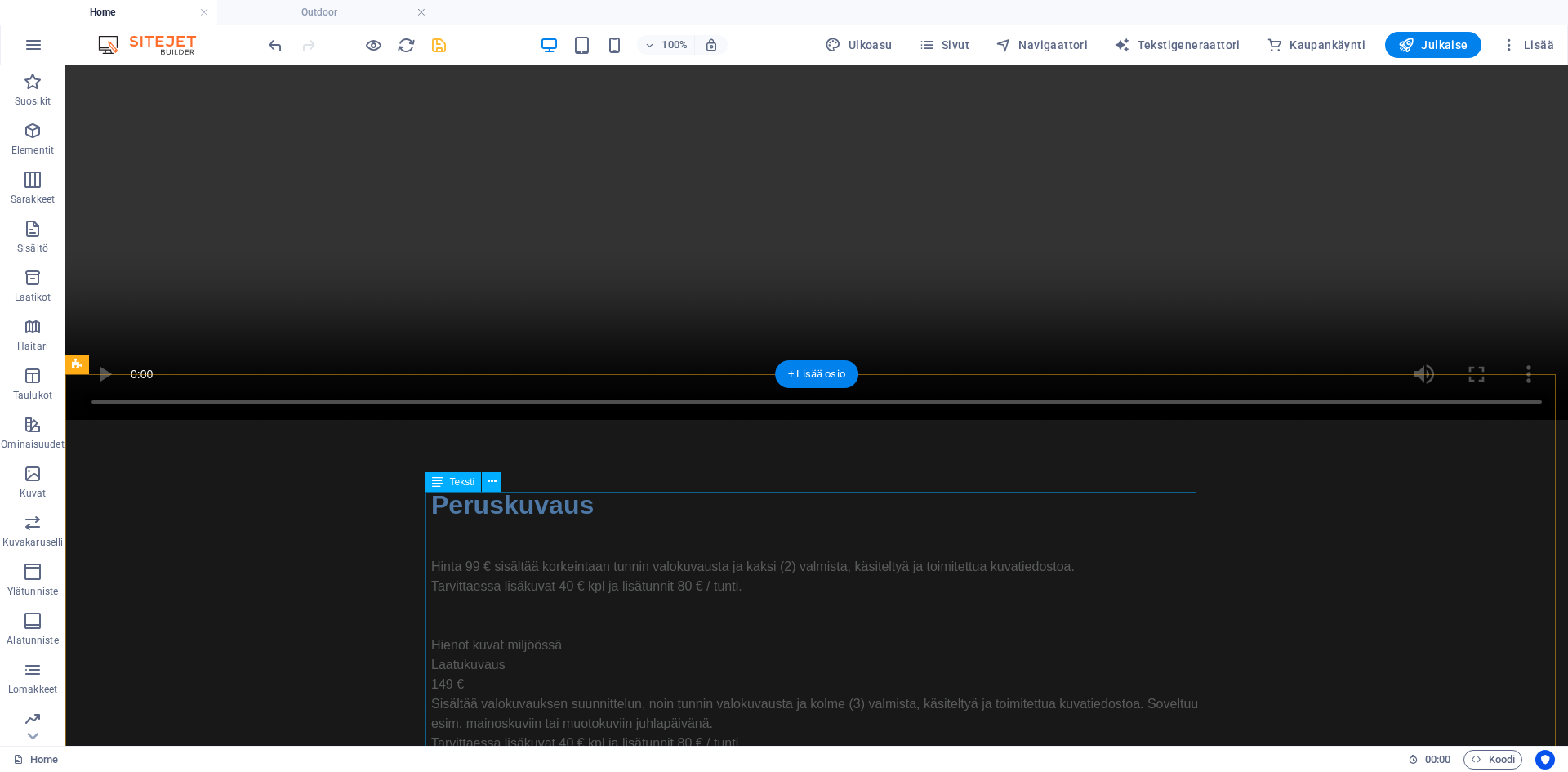
scroll to position [756, 0]
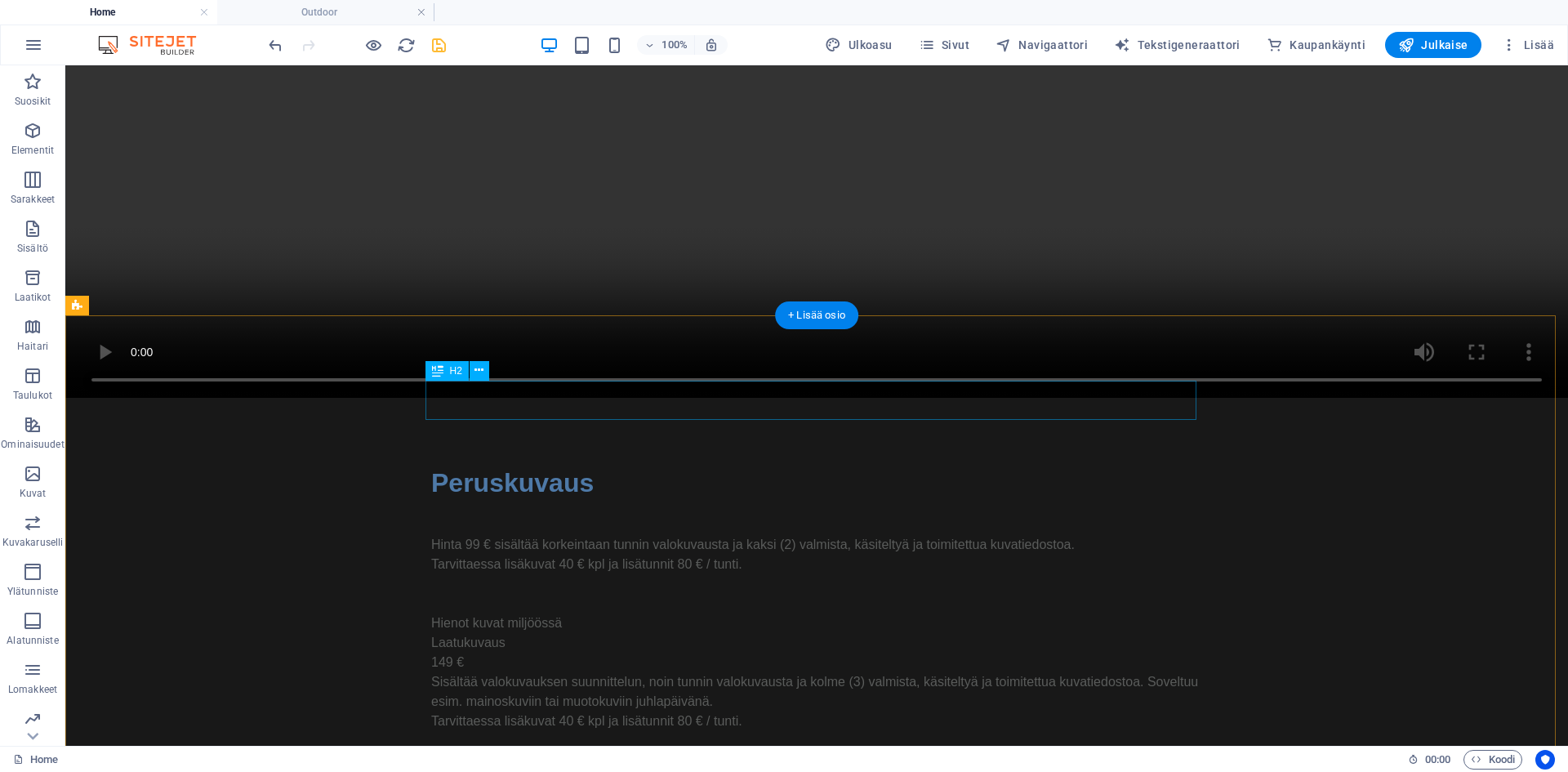
click at [593, 463] on div "Peruskuvaus" at bounding box center [816, 482] width 771 height 39
click at [580, 463] on div "Peruskuvaus" at bounding box center [816, 482] width 771 height 39
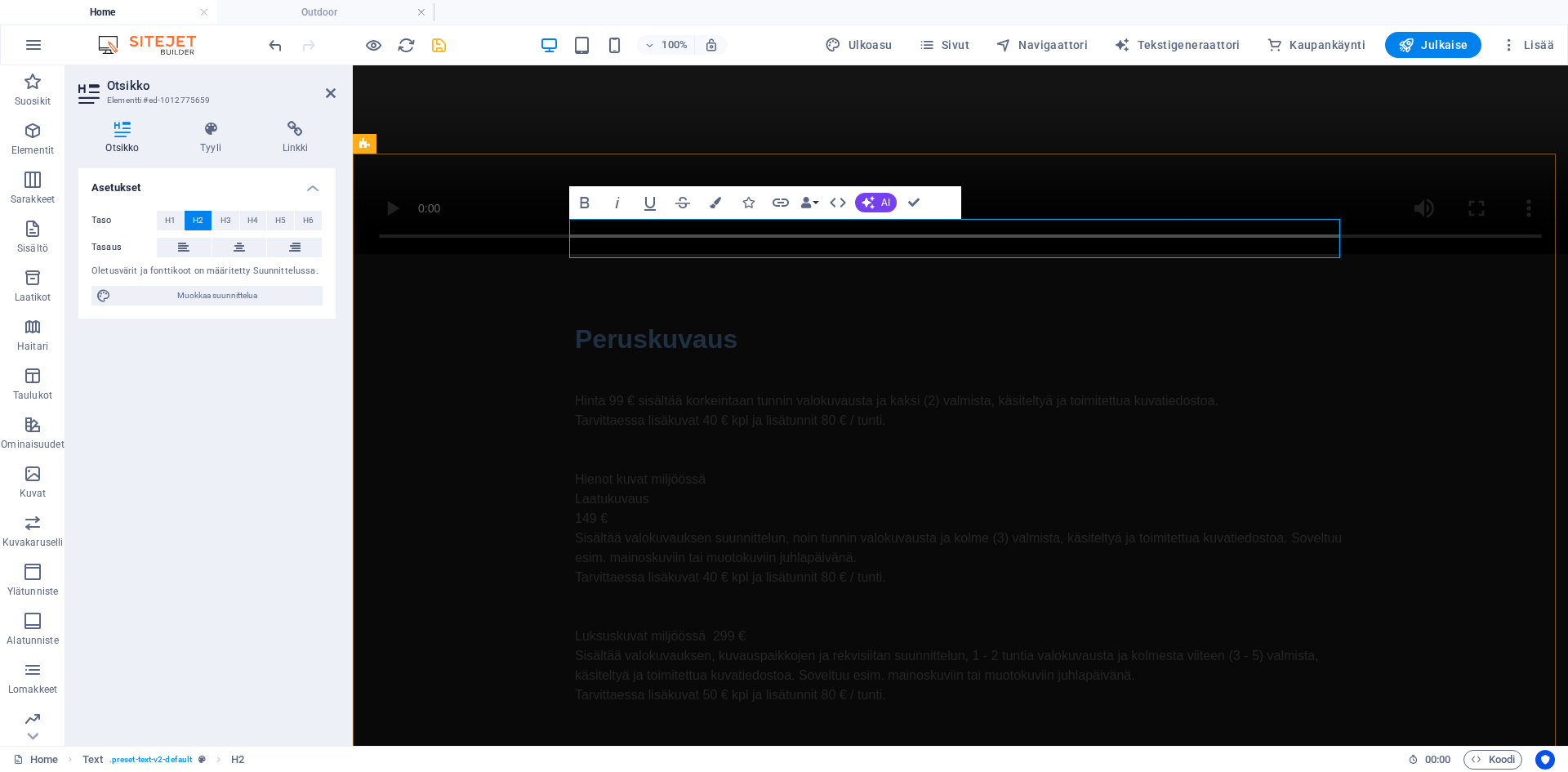
click at [769, 319] on h2 "Peruskuvaus" at bounding box center [960, 338] width 771 height 39
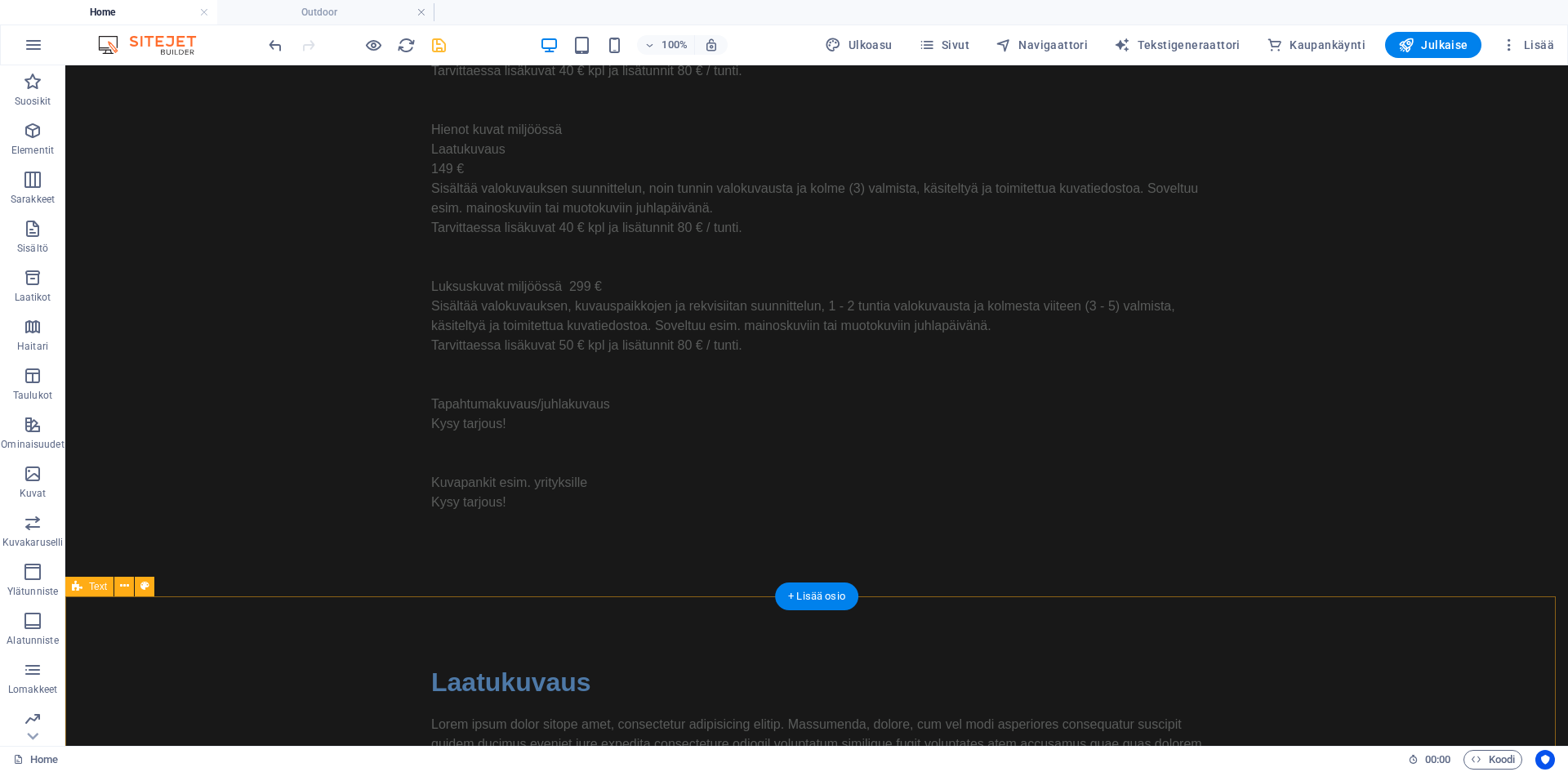
scroll to position [1310, 0]
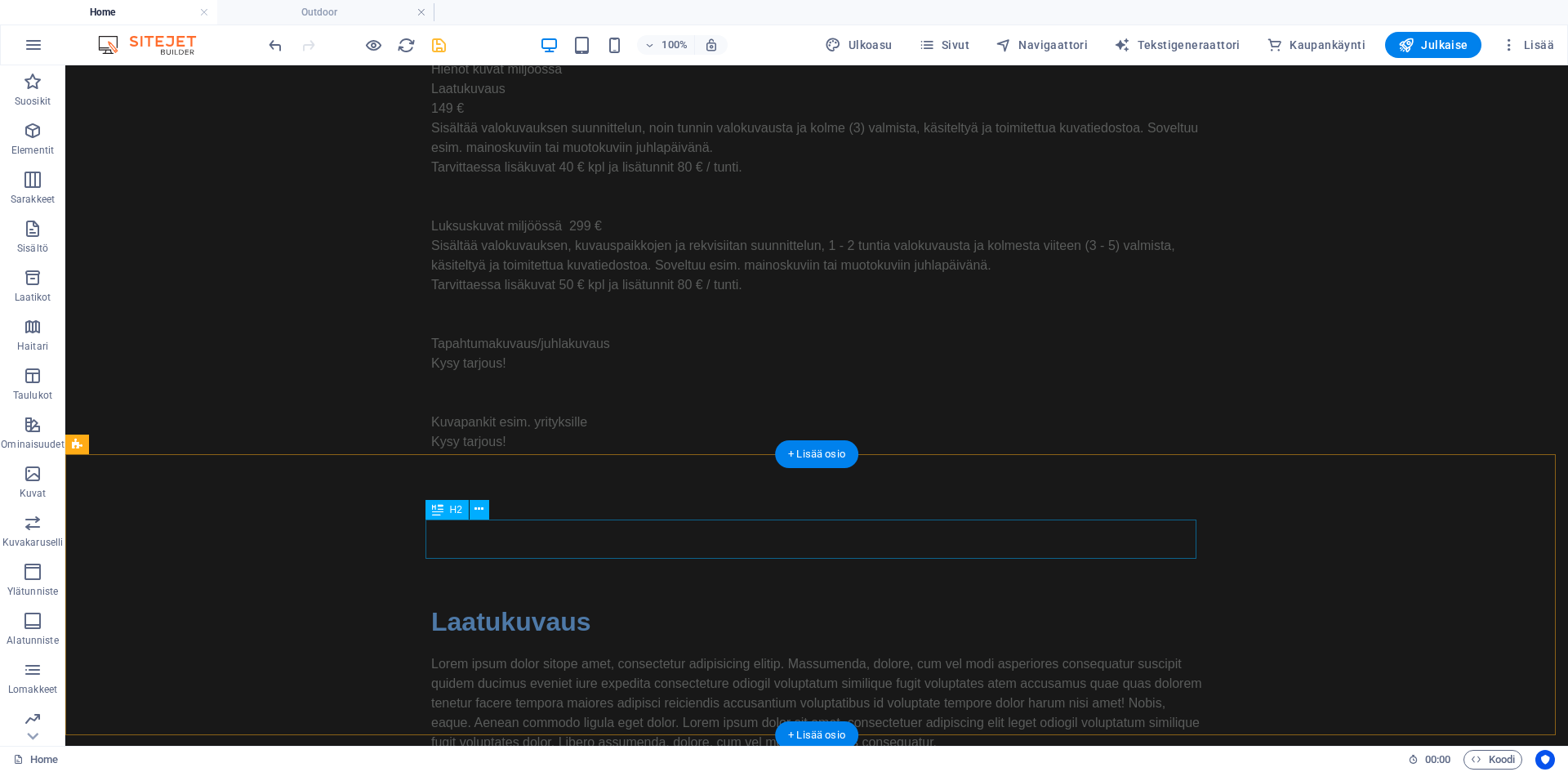
click at [591, 602] on div "Laatukuvaus" at bounding box center [816, 621] width 771 height 39
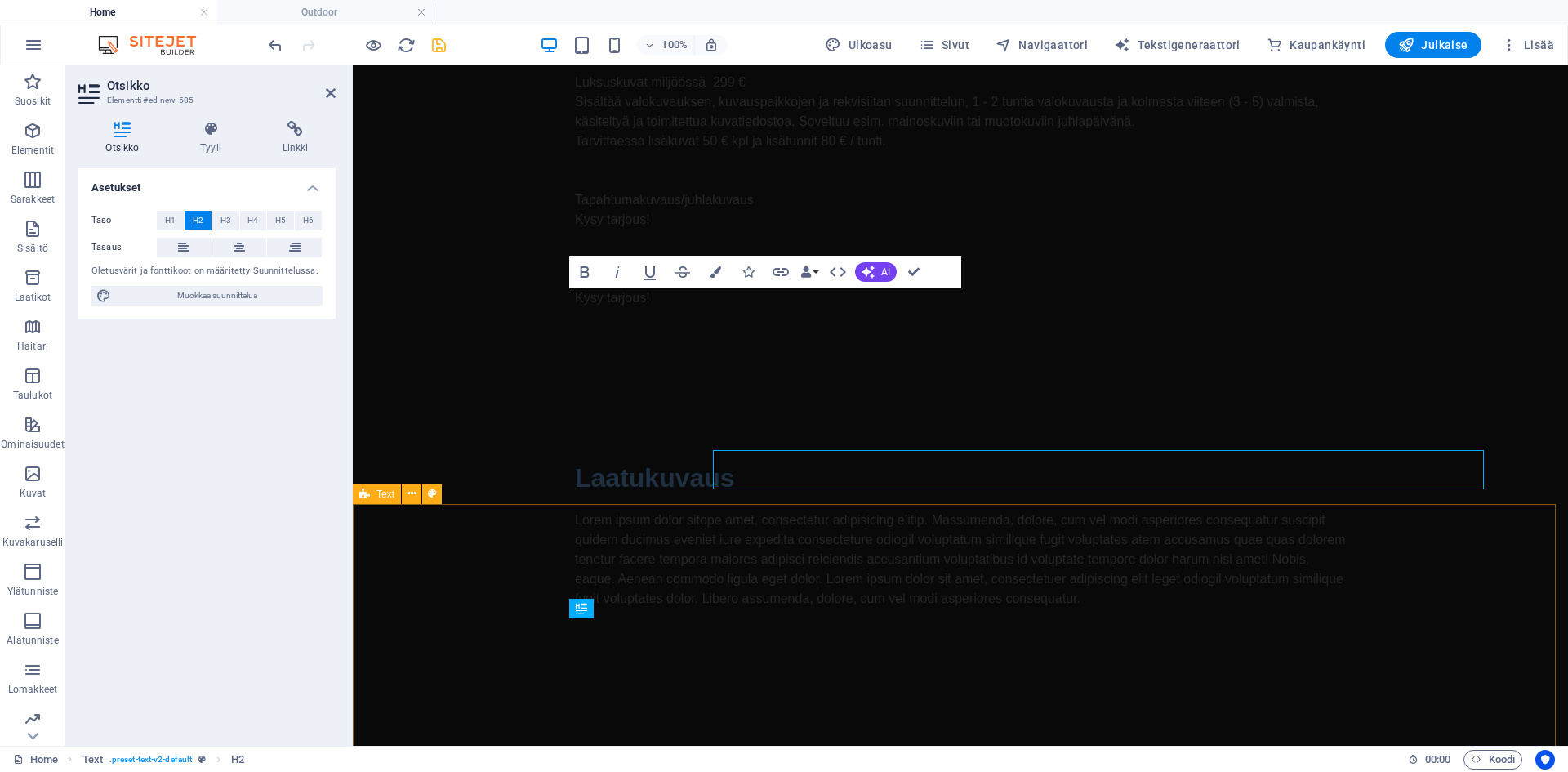
scroll to position [1379, 0]
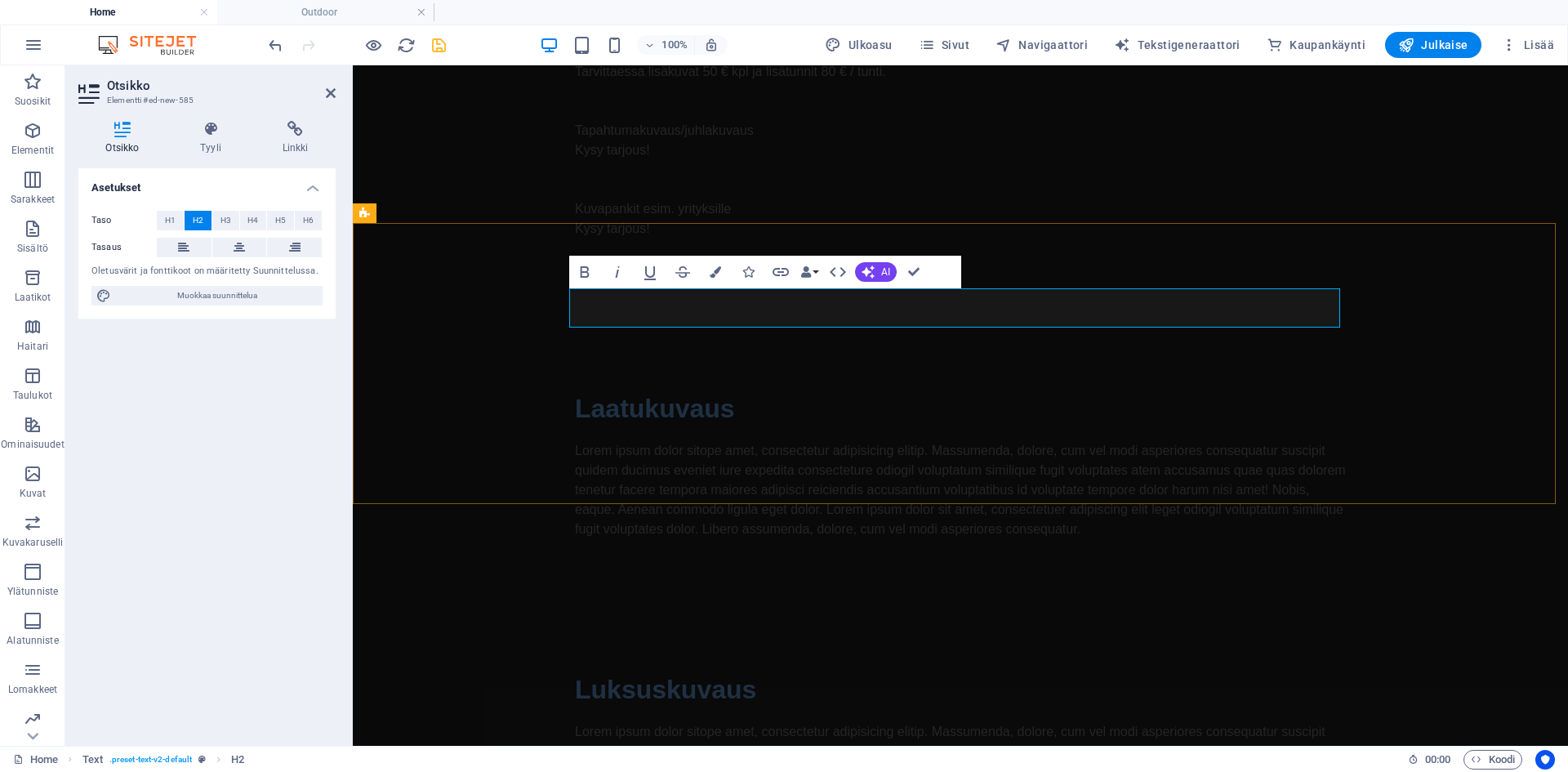
click at [764, 389] on h2 "Laatukuvaus" at bounding box center [960, 408] width 771 height 39
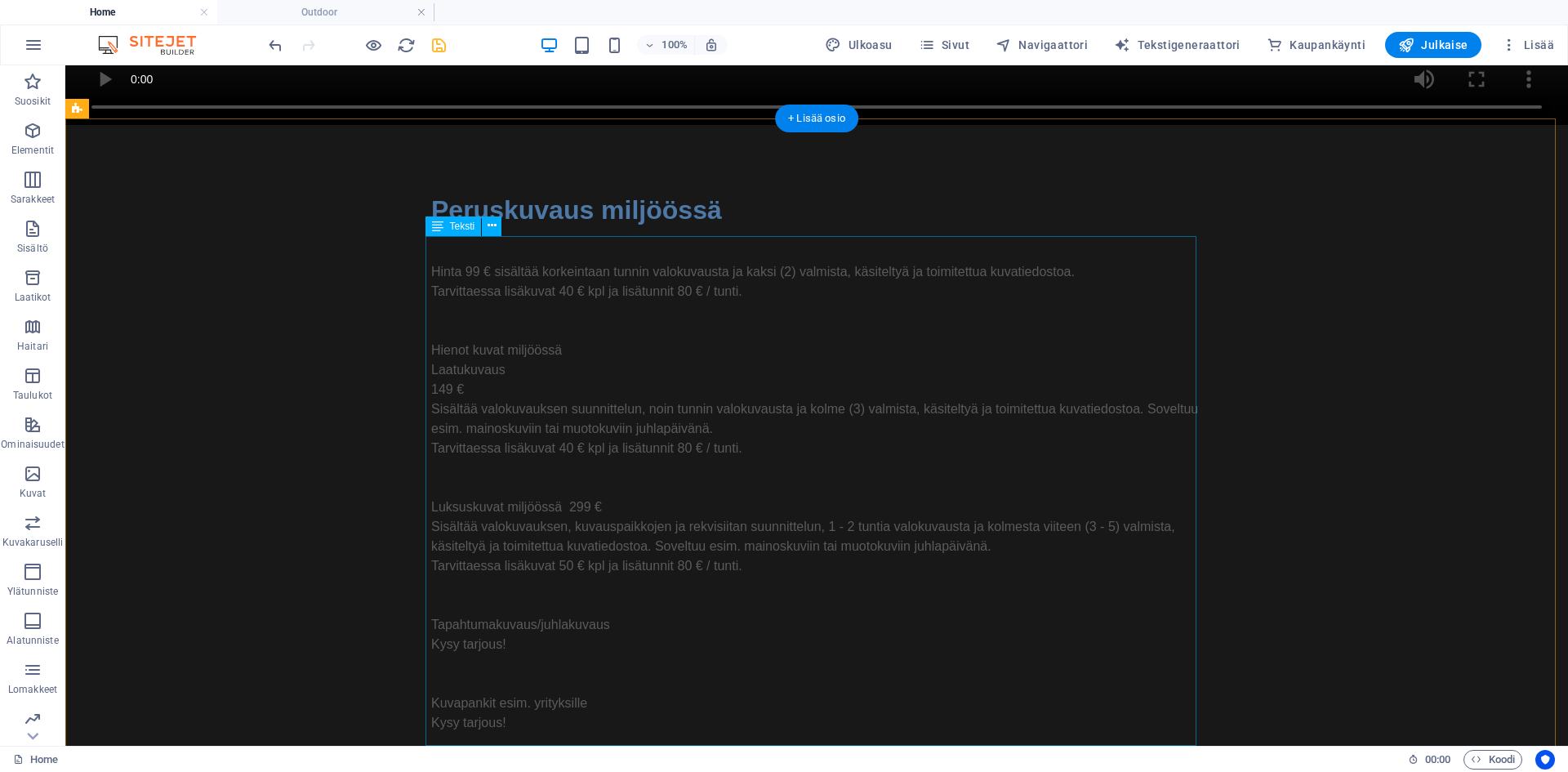
scroll to position [1048, 0]
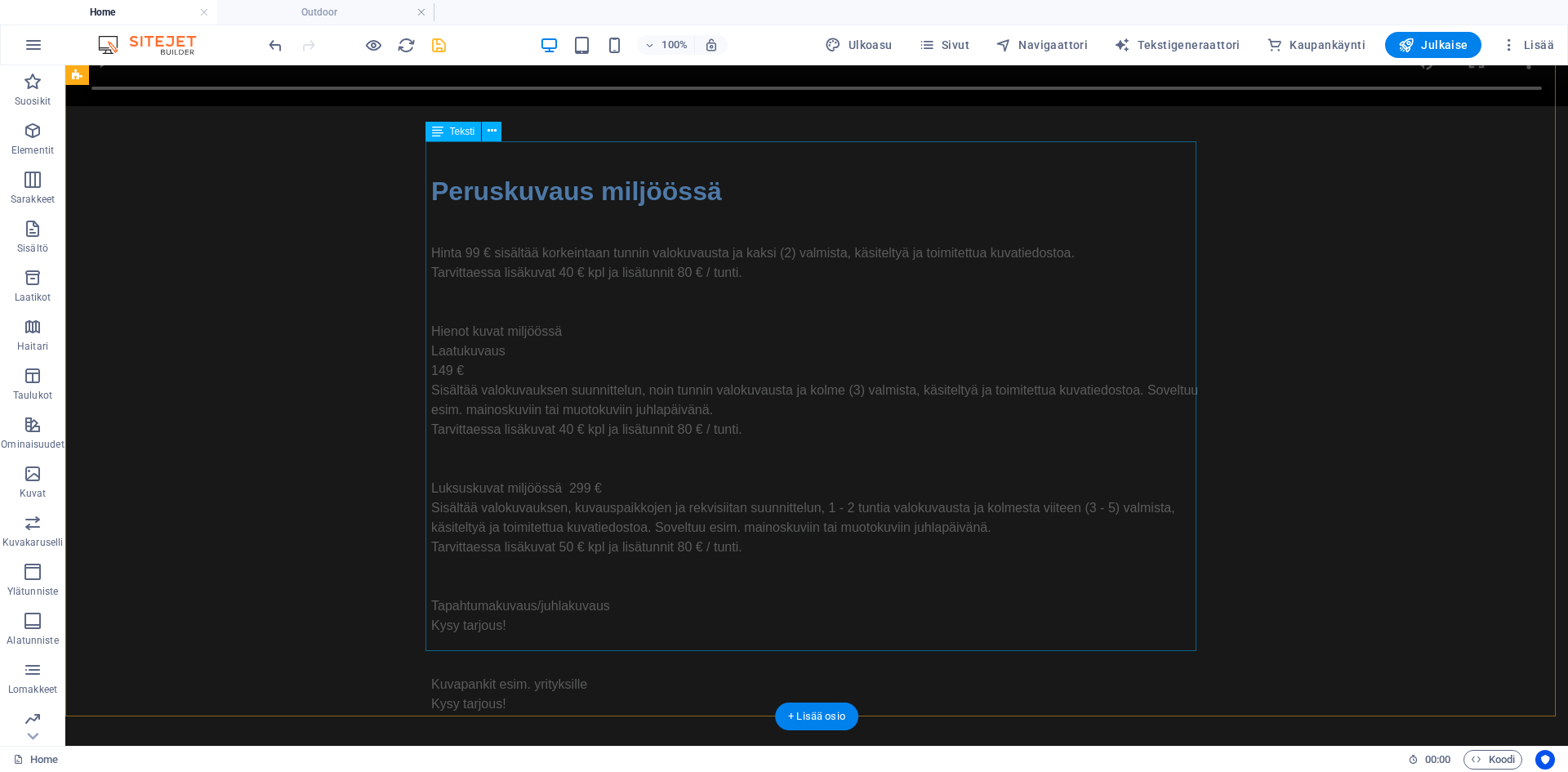
click at [724, 340] on div "Hinta 99 € sisältää korkeintaan tunnin valokuvausta ja kaksi (2) valmista, käsi…" at bounding box center [816, 478] width 771 height 510
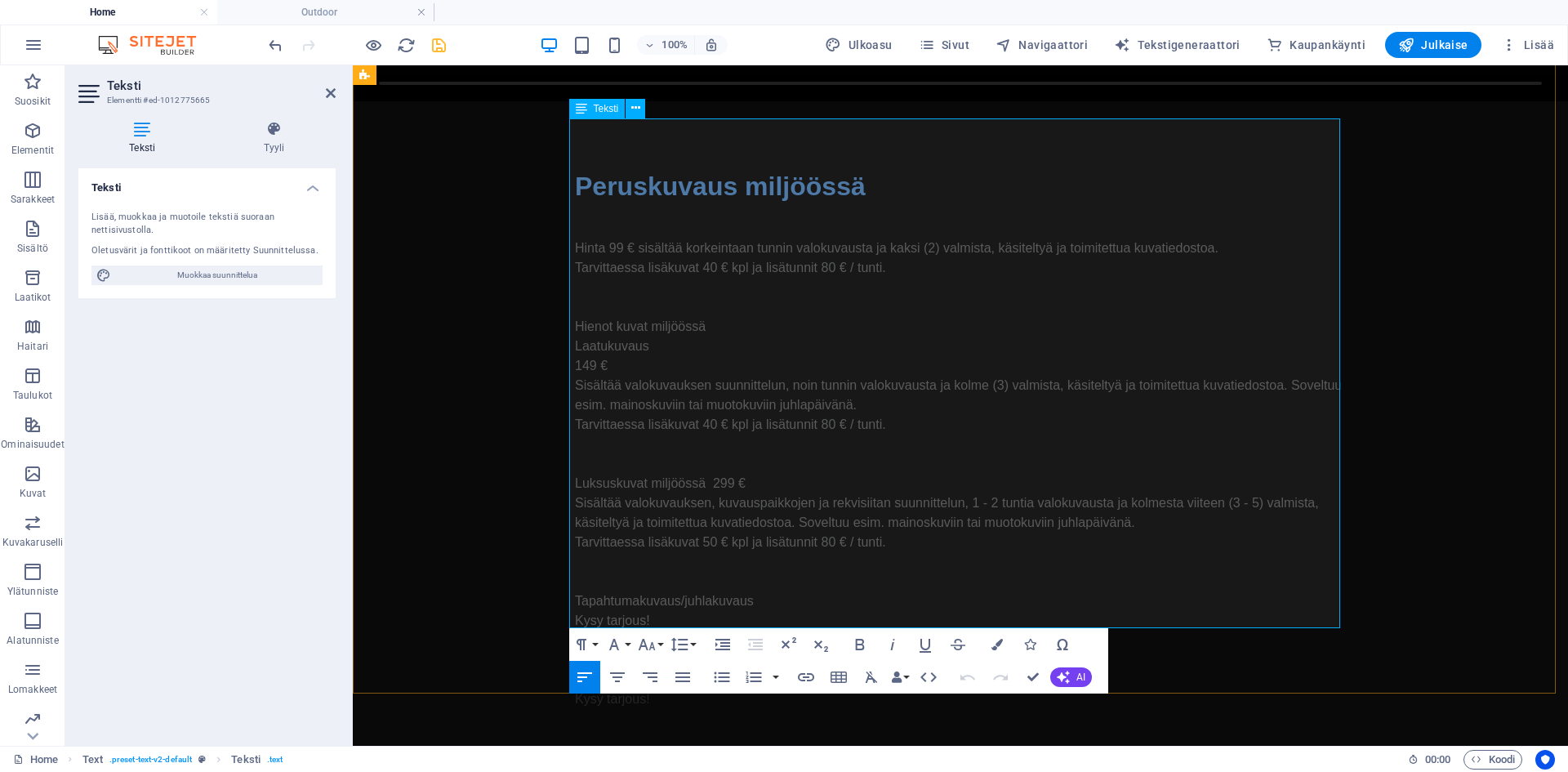
click at [882, 415] on p "Tarvittaessa lisäkuvat 40 € kpl ja lisätunnit 80 € / tunti." at bounding box center [960, 425] width 771 height 20
click at [622, 356] on p "149 €" at bounding box center [960, 366] width 771 height 20
click at [646, 376] on p "Sisältää valokuvauksen suunnittelun, noin tunnin valokuvausta ja kolme (3) valm…" at bounding box center [960, 395] width 771 height 39
drag, startPoint x: 572, startPoint y: 282, endPoint x: 939, endPoint y: 332, distance: 370.4
click at [939, 332] on div "Hinta 99 € sisältää korkeintaan tunnin valokuvausta ja kaksi (2) valmista, käsi…" at bounding box center [960, 473] width 771 height 510
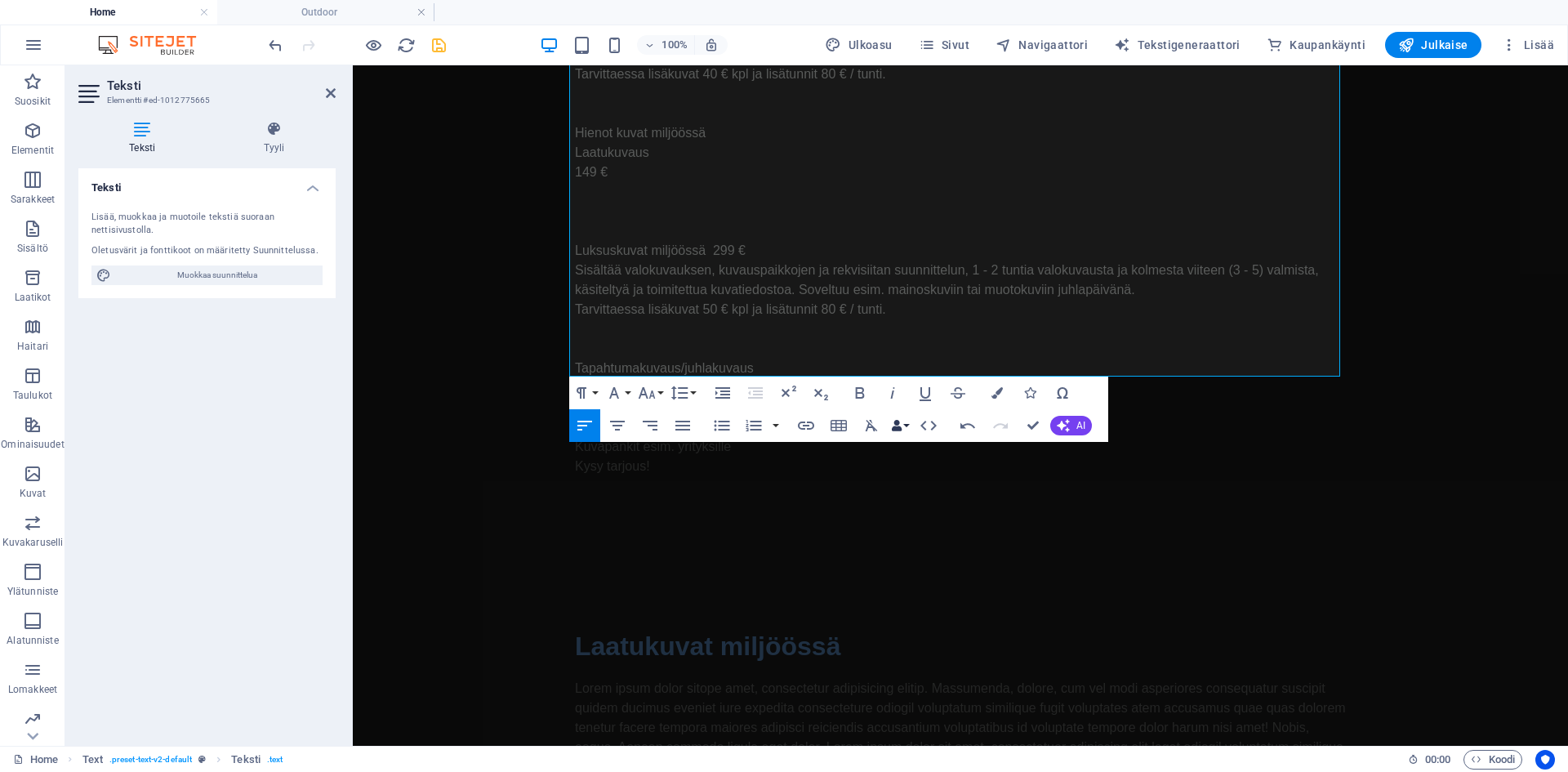
scroll to position [1154, 0]
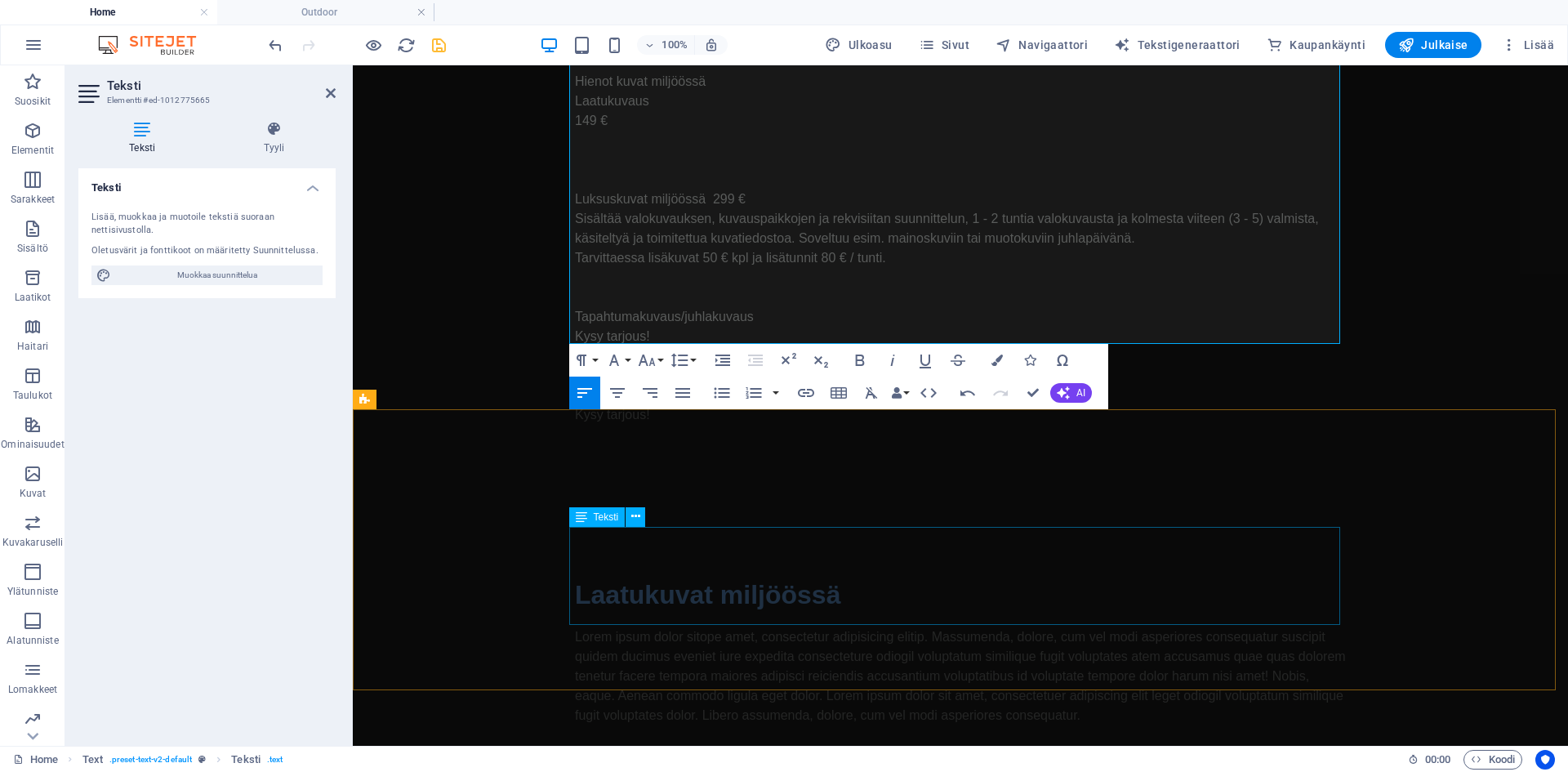
click at [755, 627] on div "Lorem ipsum dolor sitope amet, consectetur adipisicing elitip. Massumenda, dolo…" at bounding box center [960, 676] width 771 height 98
click at [1043, 627] on div "Lorem ipsum dolor sitope amet, consectetur adipisicing elitip. Massumenda, dolo…" at bounding box center [960, 676] width 771 height 98
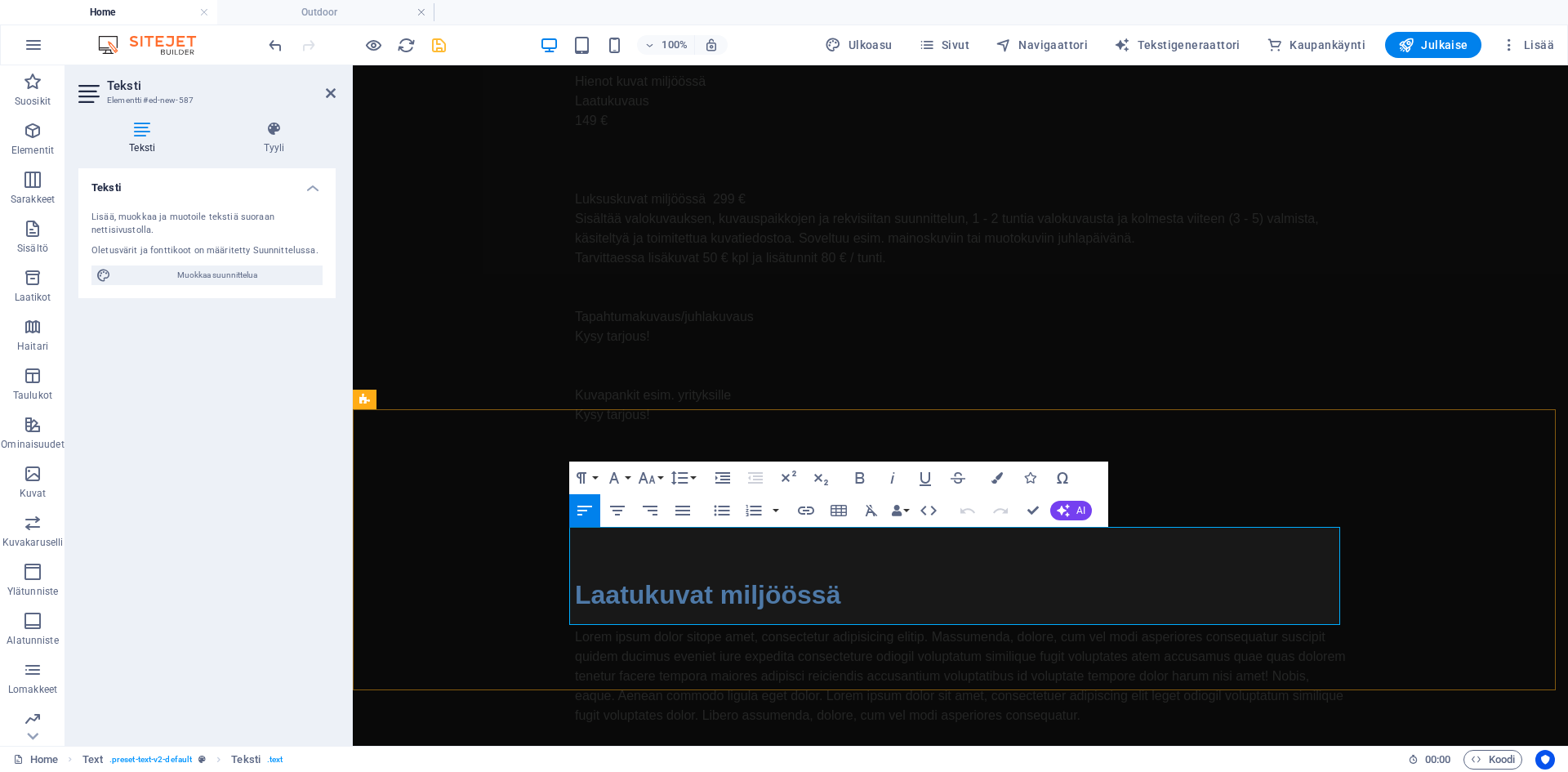
click at [710, 627] on p "Lorem ipsum dolor sitope amet, consectetur adipisicing elitip. Massumenda, dolo…" at bounding box center [960, 676] width 771 height 98
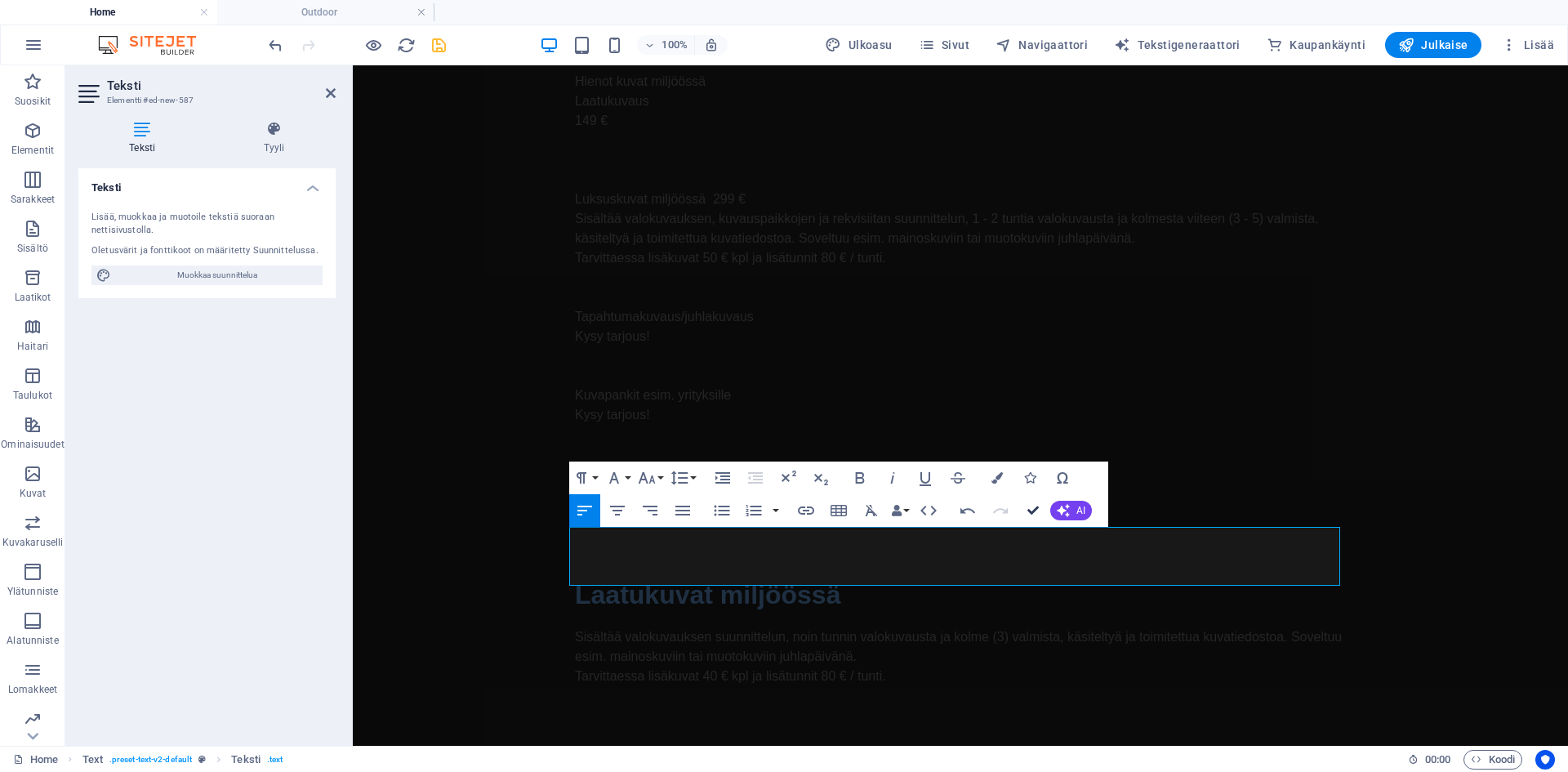
scroll to position [1316, 0]
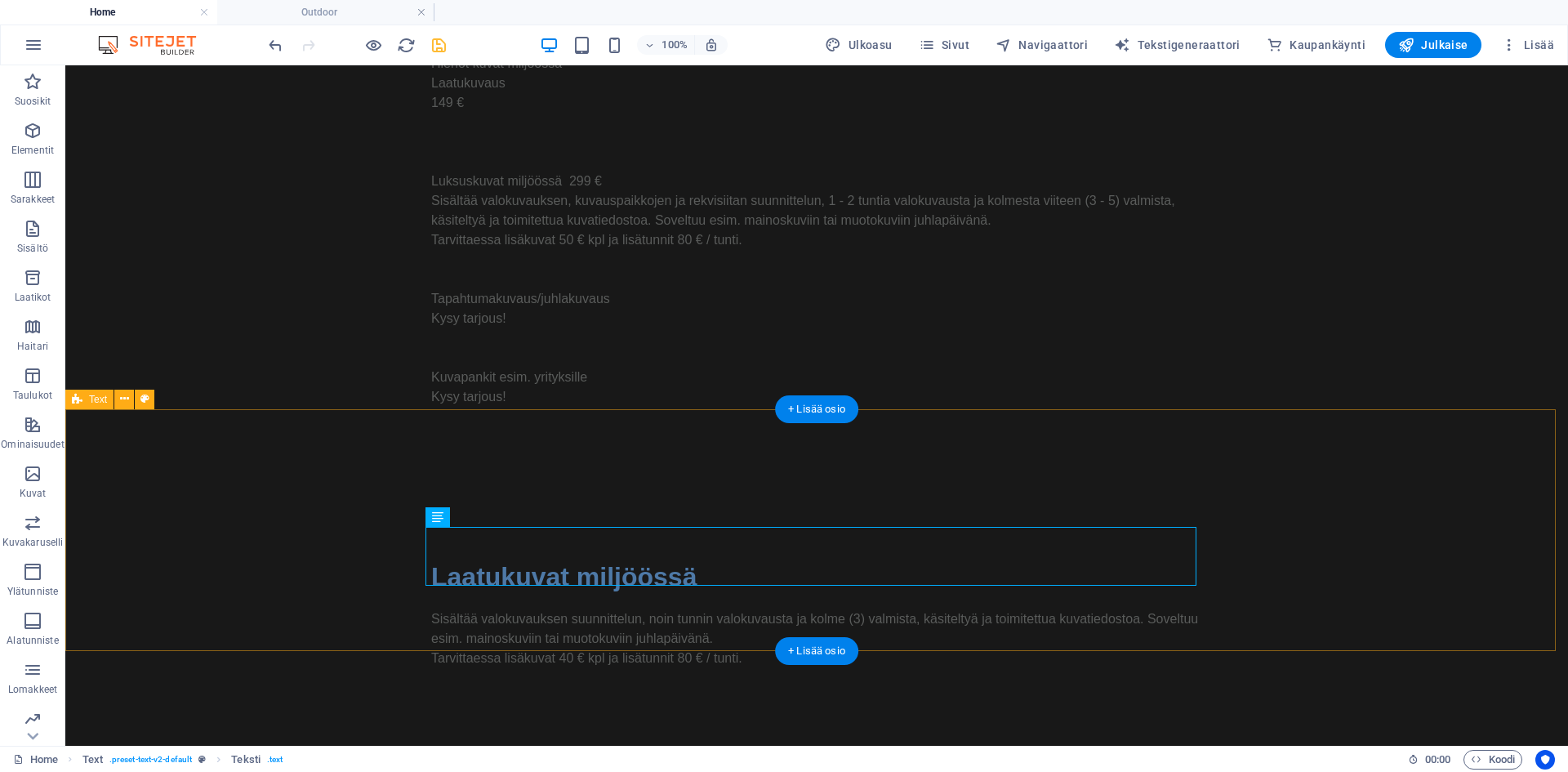
click at [236, 549] on div "Laatukuvat miljöössä [GEOGRAPHIC_DATA] valokuvauksen suunnittelun, noin tunnin …" at bounding box center [817, 612] width 1503 height 241
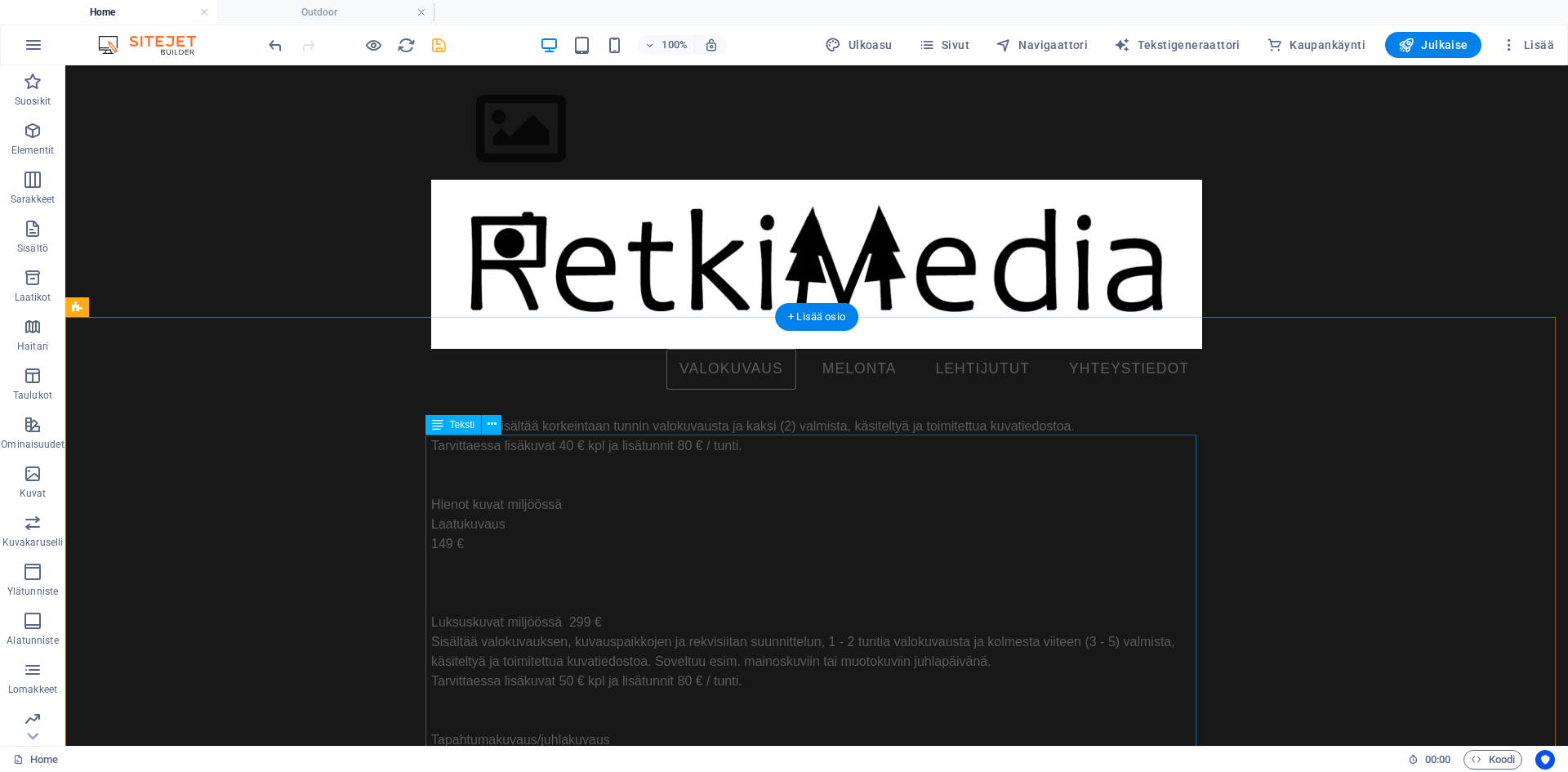
scroll to position [678, 0]
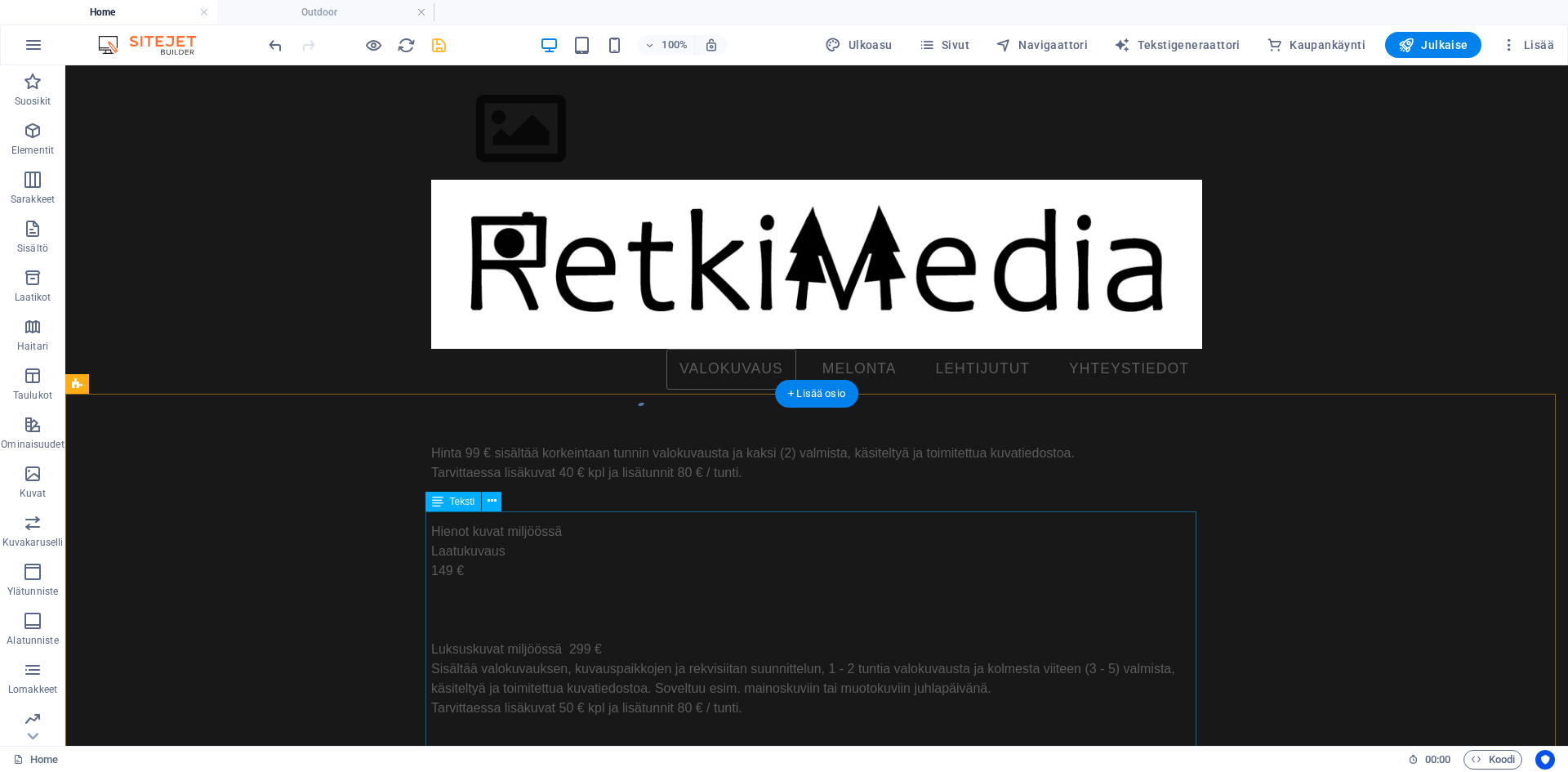
click at [542, 639] on div "Hinta 99 € sisältää korkeintaan tunnin valokuvausta ja kaksi (2) valmista, käsi…" at bounding box center [816, 659] width 771 height 471
click at [471, 651] on div "Hinta 99 € sisältää korkeintaan tunnin valokuvausta ja kaksi (2) valmista, käsi…" at bounding box center [816, 659] width 771 height 471
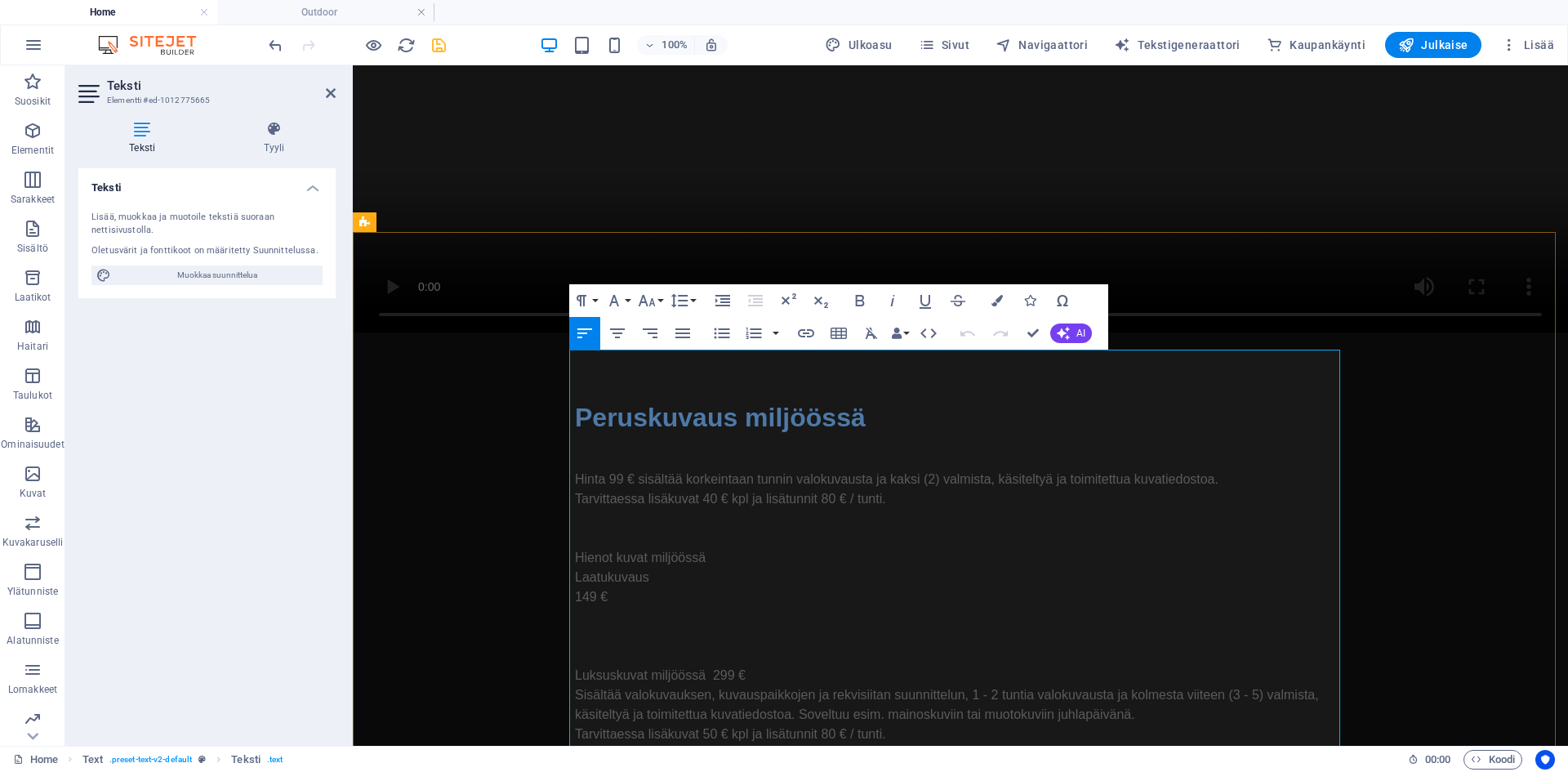
click at [622, 587] on p "149 €" at bounding box center [960, 597] width 771 height 20
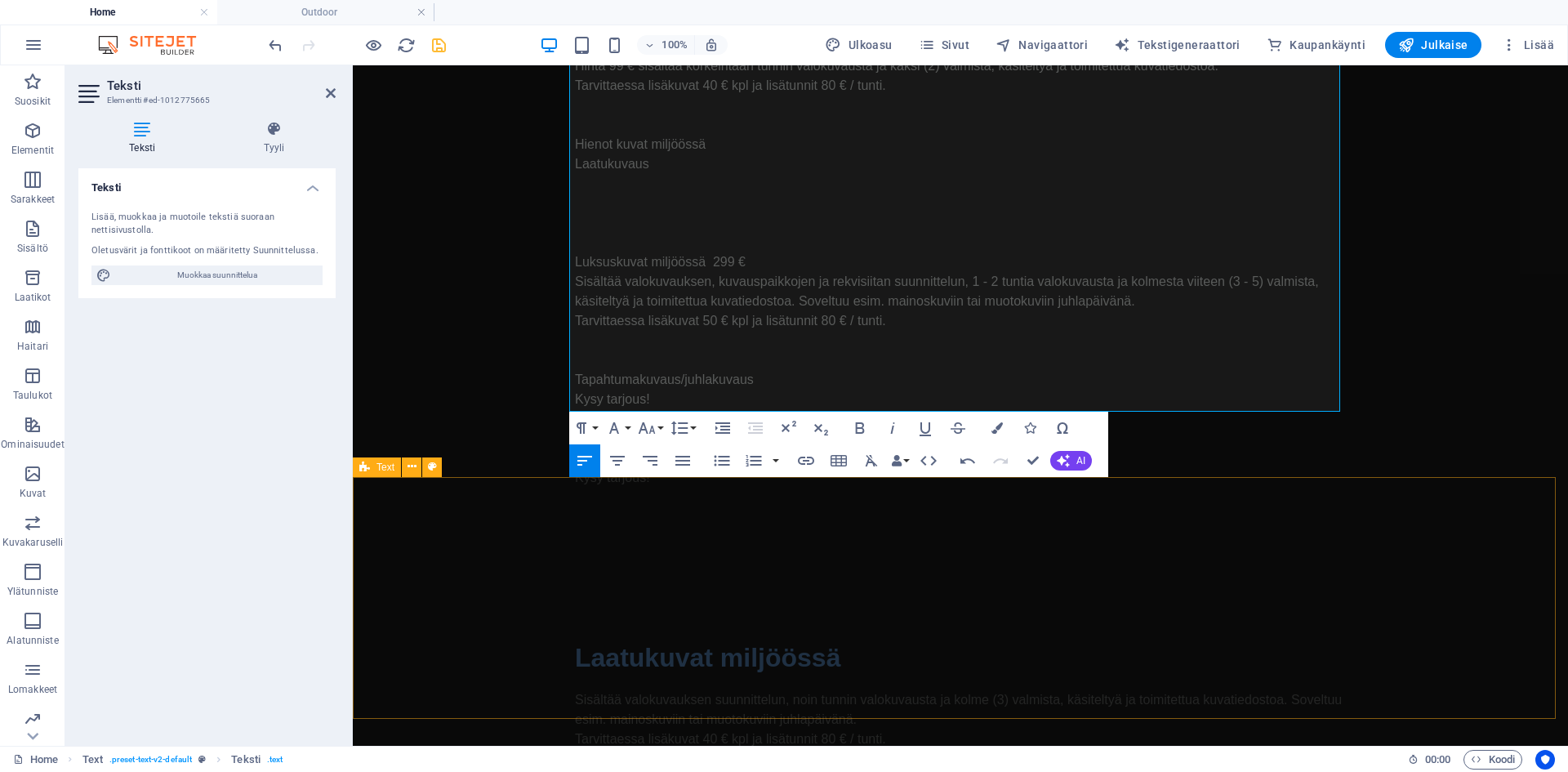
scroll to position [1168, 0]
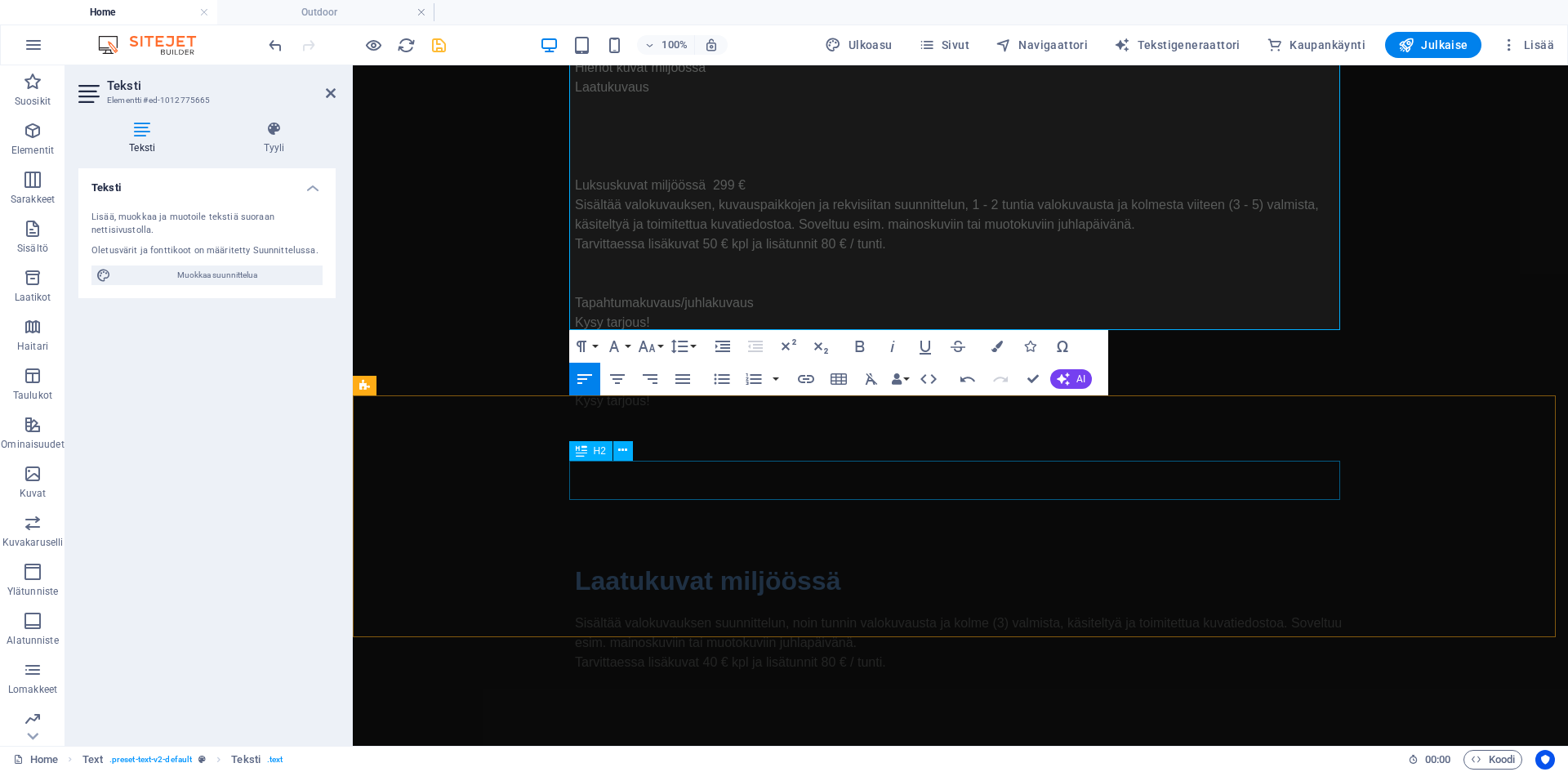
click at [705, 562] on div "Laatukuvat miljöössä" at bounding box center [960, 580] width 771 height 39
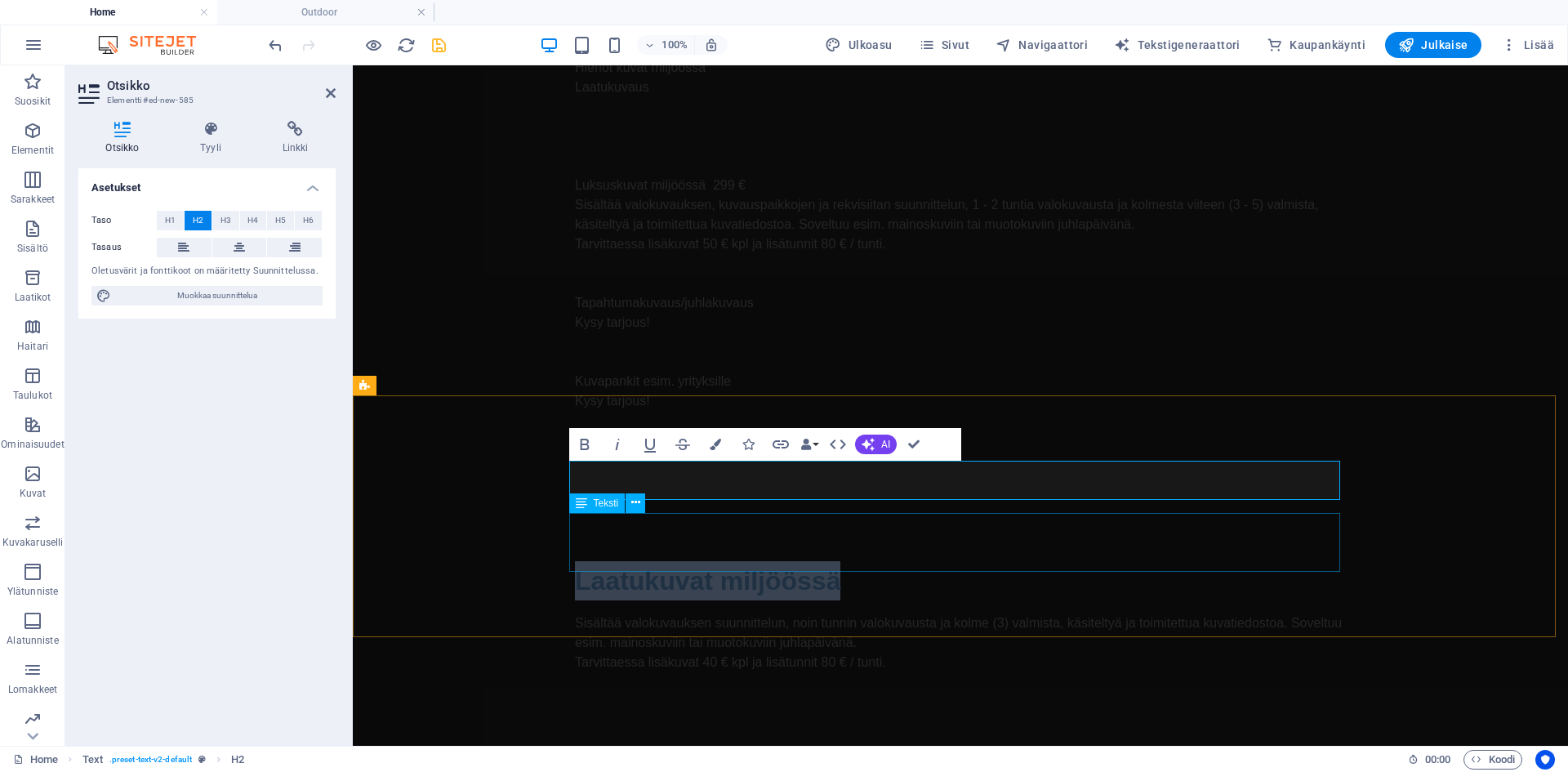
click at [682, 613] on div "Sisältää valokuvauksen suunnittelun, noin tunnin valokuvausta ja kolme (3) valm…" at bounding box center [960, 642] width 771 height 59
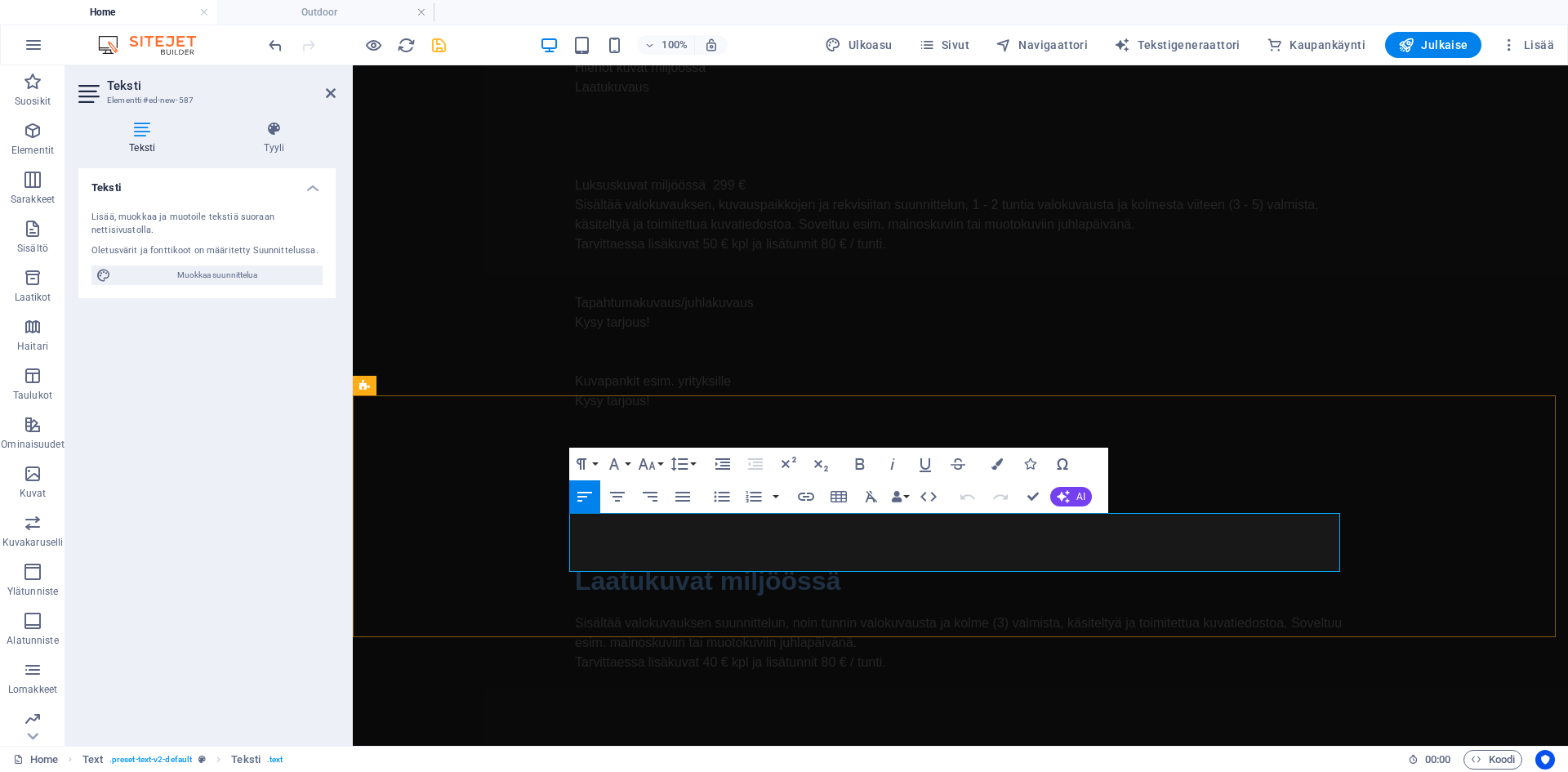
click at [660, 613] on p "Sisältää valokuvauksen suunnittelun, noin tunnin valokuvausta ja kolme (3) valm…" at bounding box center [960, 632] width 771 height 39
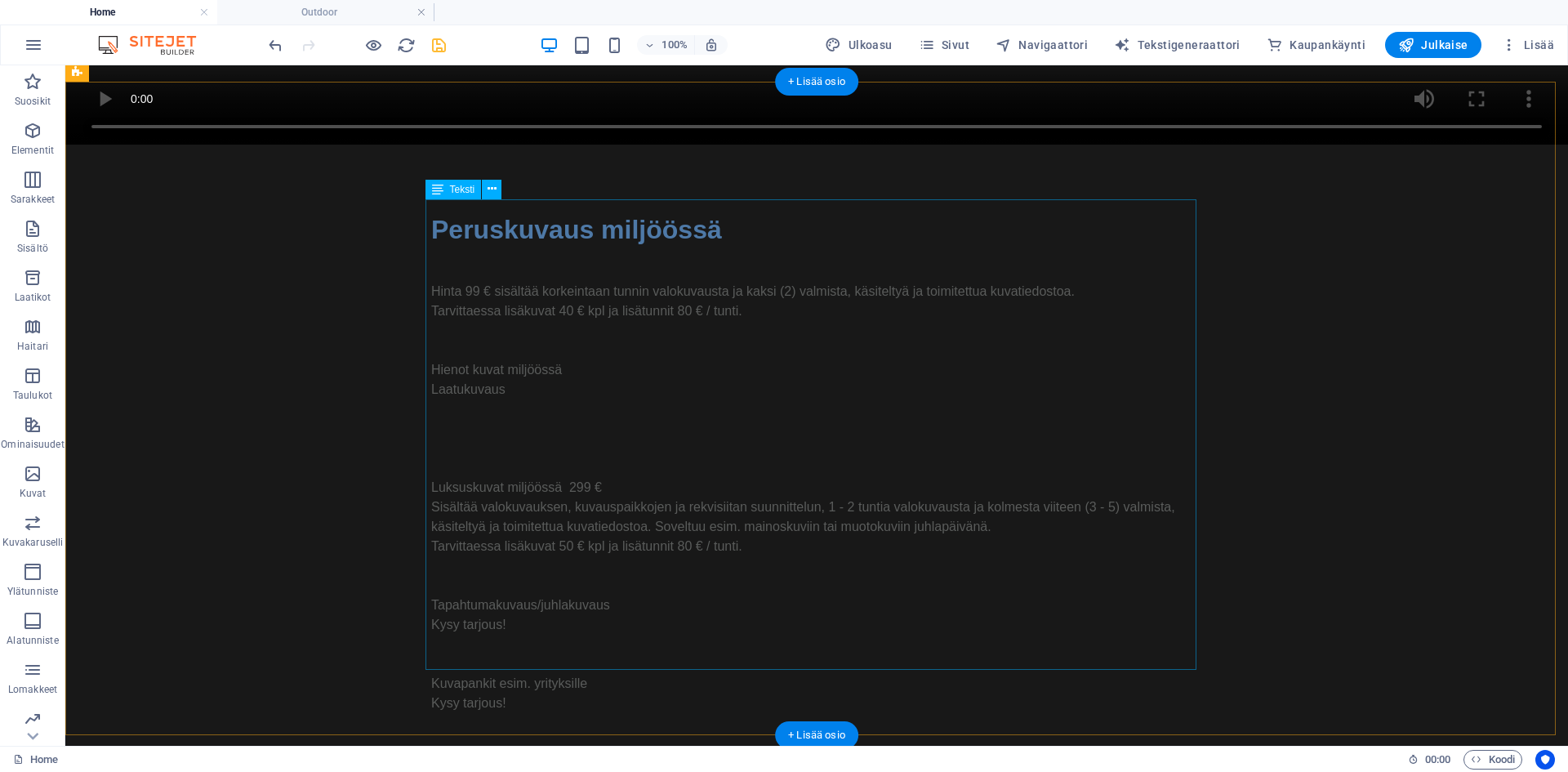
scroll to position [1080, 0]
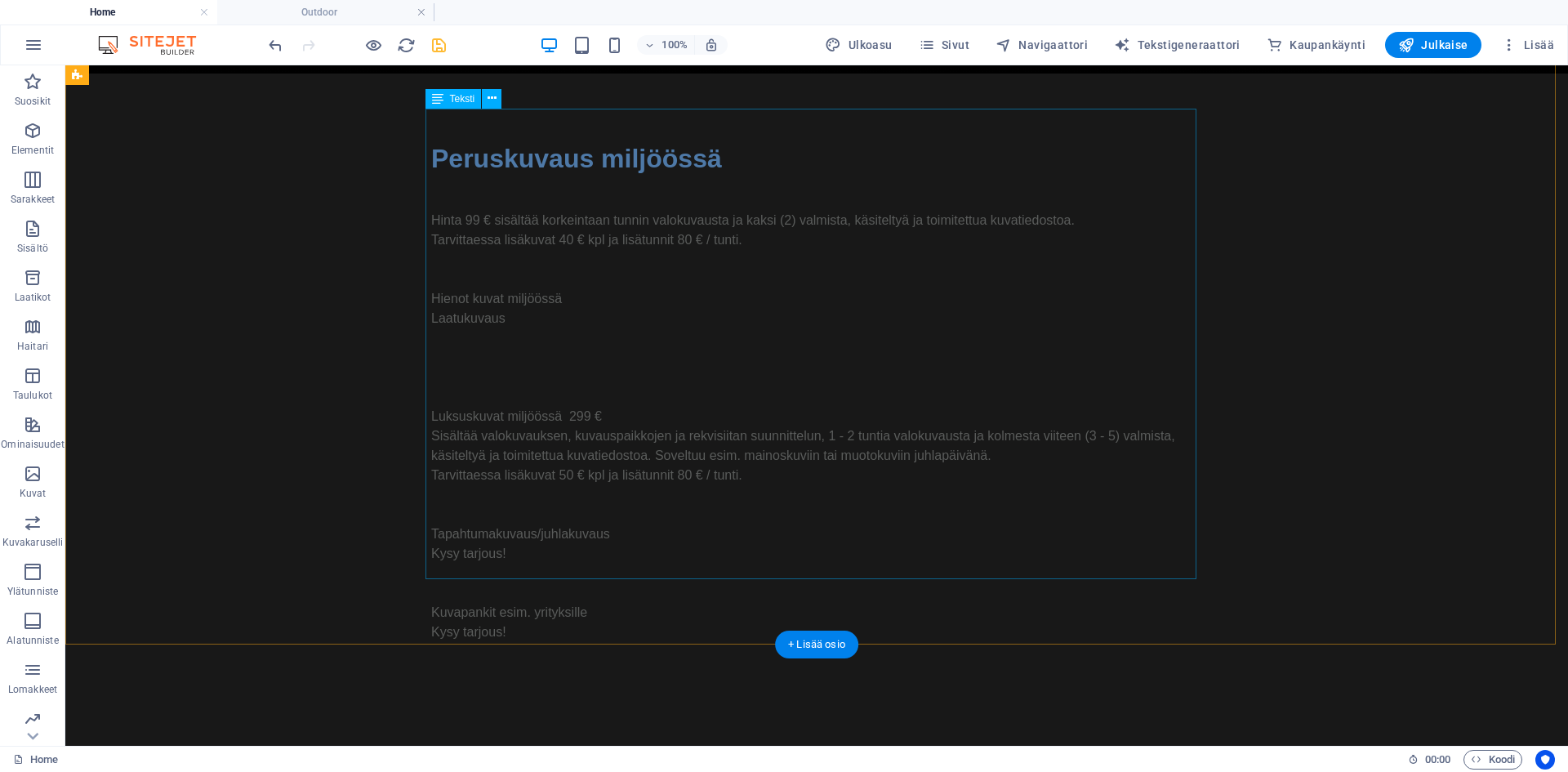
click at [638, 192] on div "Hinta 99 € sisältää korkeintaan tunnin valokuvausta ja kaksi (2) valmista, käsi…" at bounding box center [816, 427] width 771 height 471
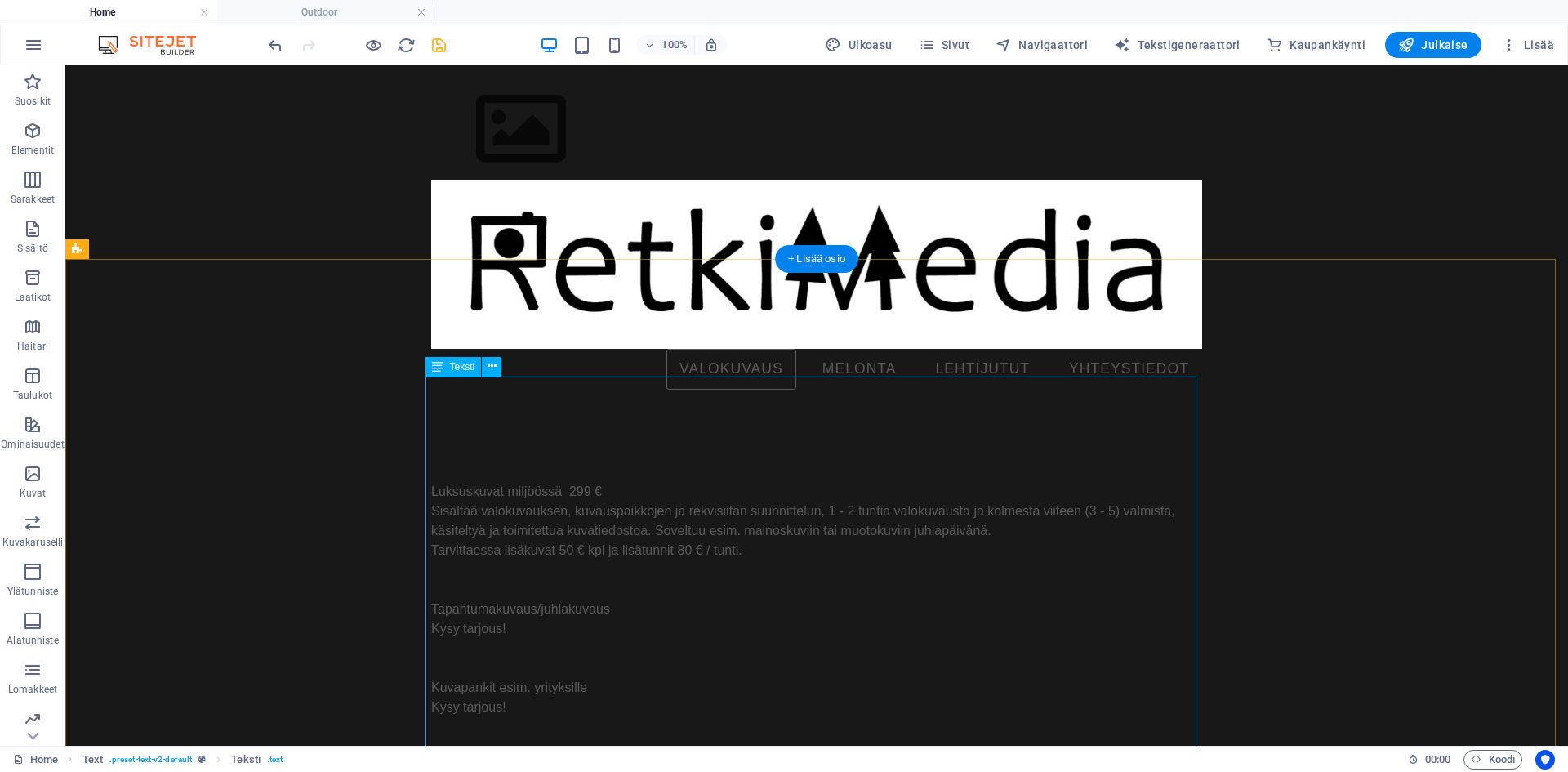
scroll to position [756, 0]
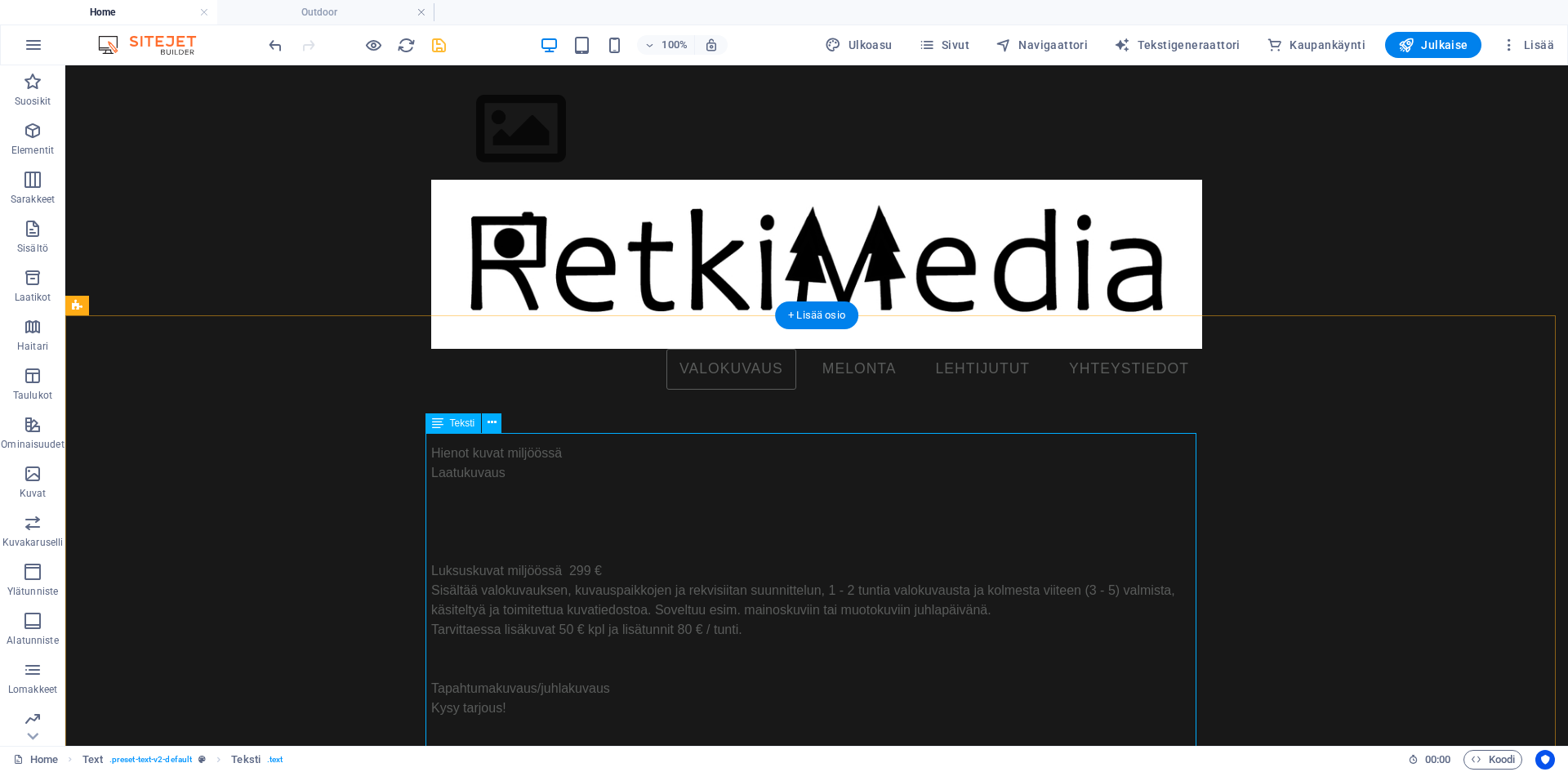
click at [669, 673] on div "Hinta 99 € sisältää korkeintaan tunnin valokuvausta ja kaksi (2) valmista, käsi…" at bounding box center [816, 580] width 771 height 471
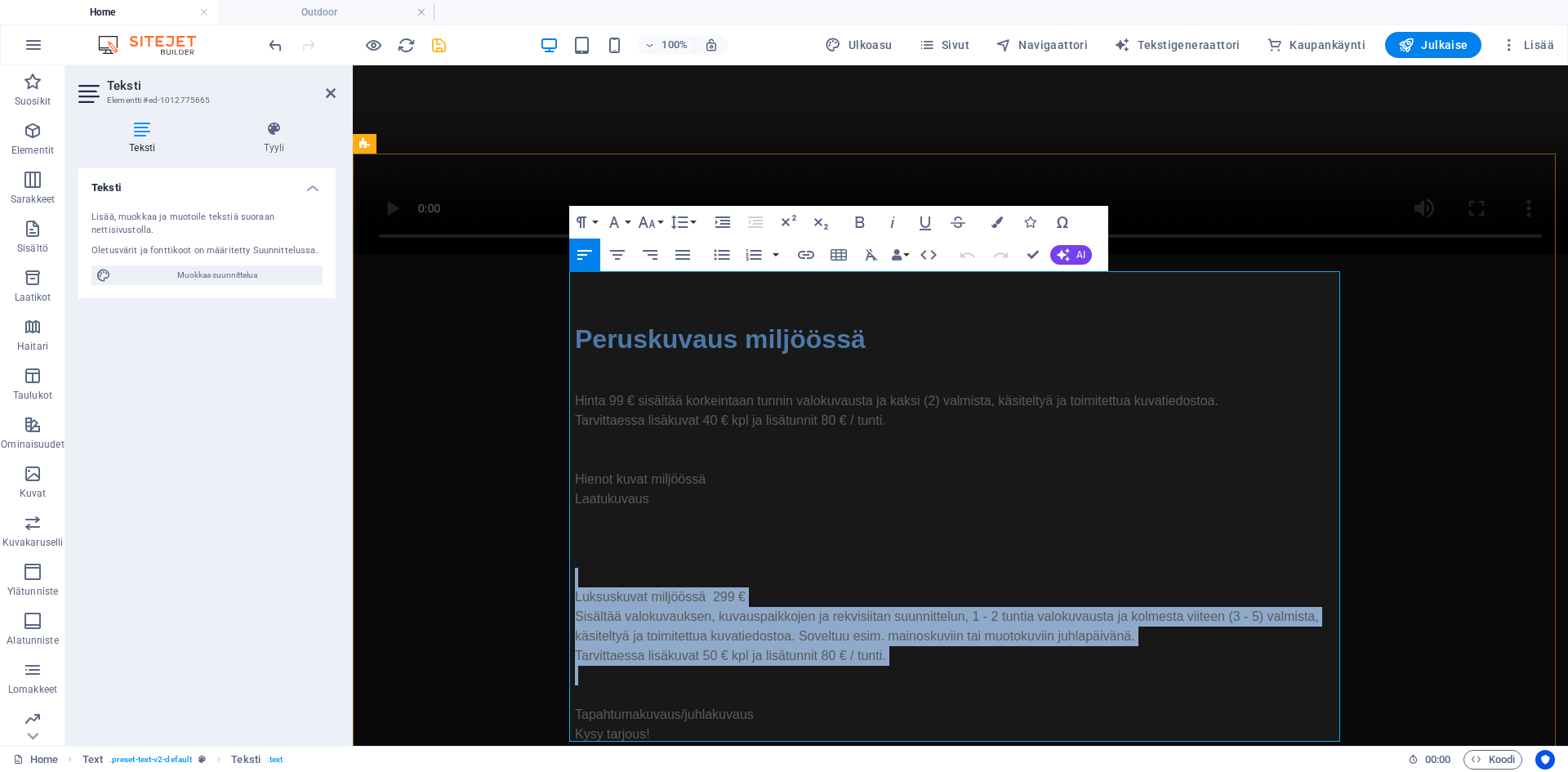
drag, startPoint x: 588, startPoint y: 471, endPoint x: 895, endPoint y: 571, distance: 322.9
click at [895, 571] on div "Hinta 99 € sisältää korkeintaan tunnin valokuvausta ja kaksi (2) valmista, käsi…" at bounding box center [960, 607] width 771 height 471
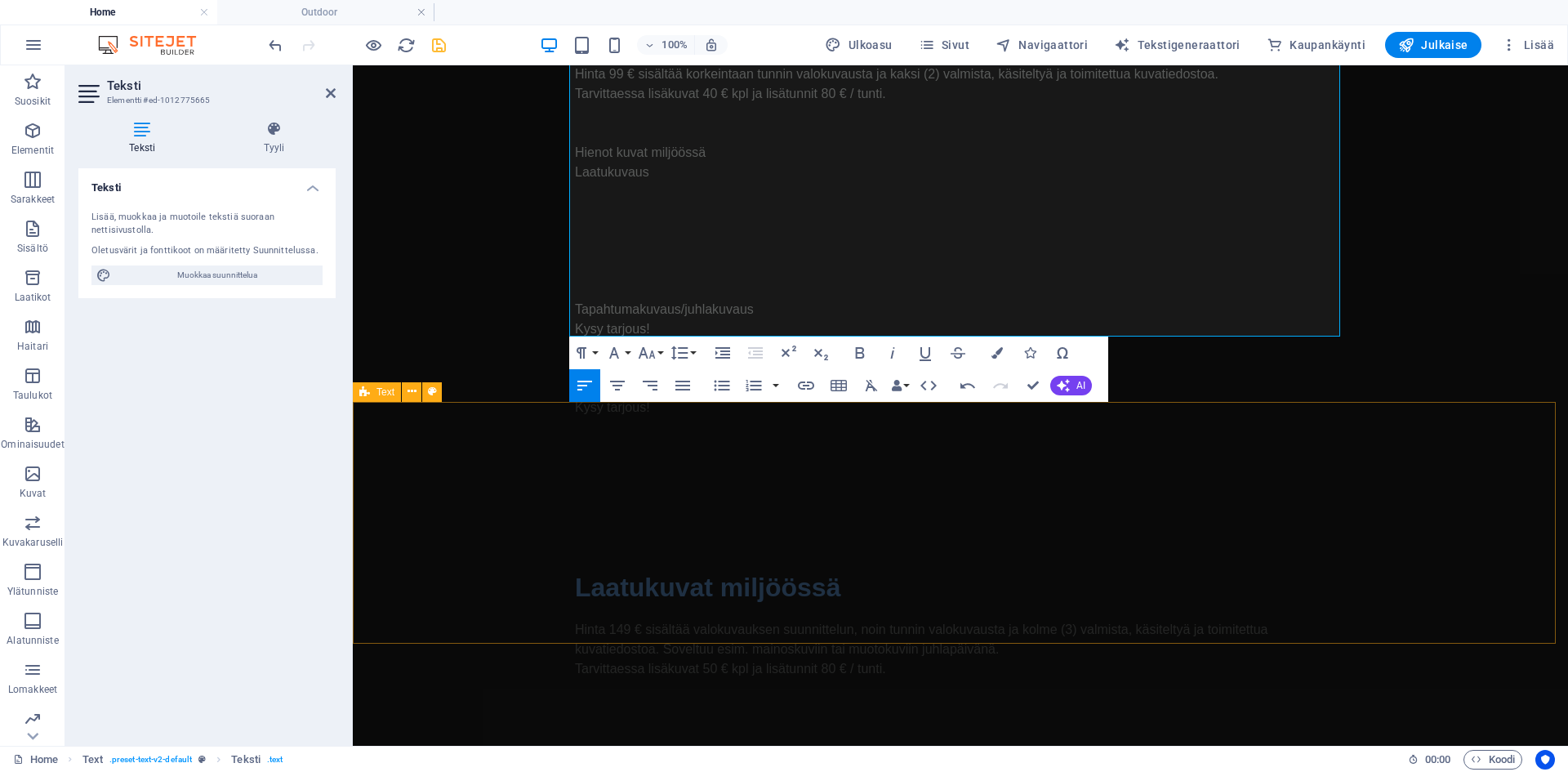
scroll to position [1262, 0]
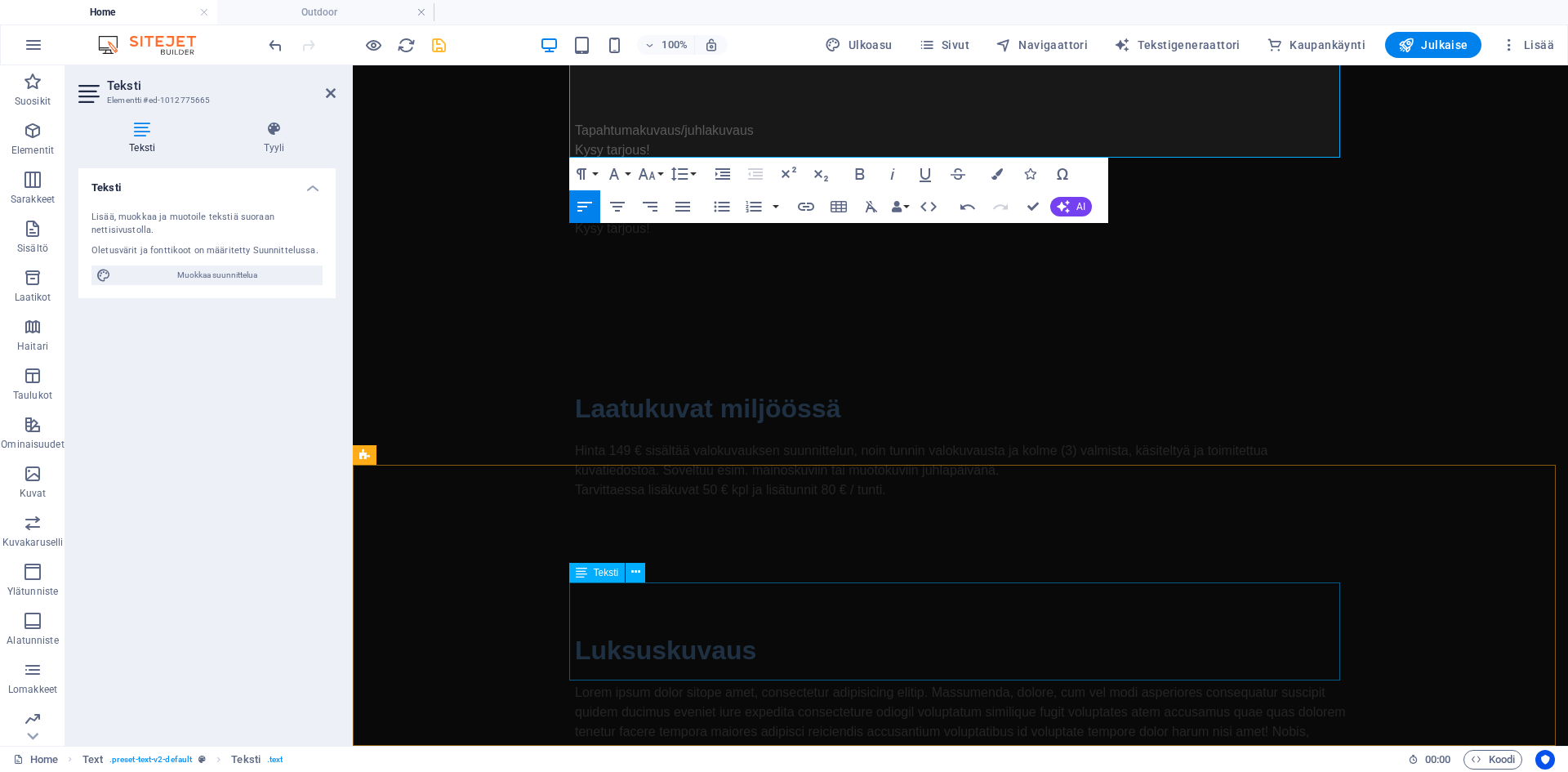
click at [737, 683] on div "Lorem ipsum dolor sitope amet, consectetur adipisicing elitip. Massumenda, dolo…" at bounding box center [960, 732] width 771 height 98
click at [1025, 683] on div "Lorem ipsum dolor sitope amet, consectetur adipisicing elitip. Massumenda, dolo…" at bounding box center [960, 732] width 771 height 98
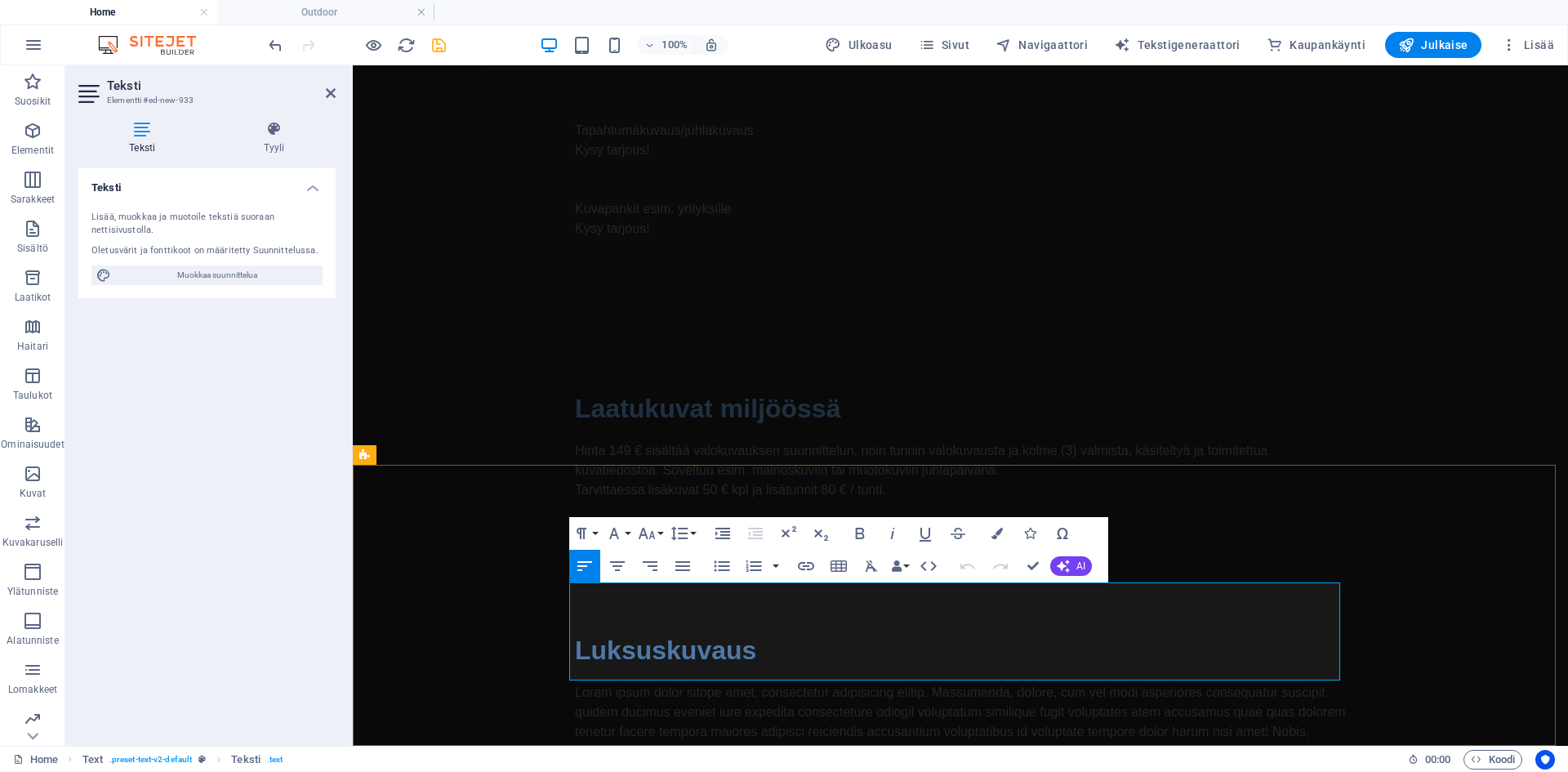
click at [724, 683] on p "Lorem ipsum dolor sitope amet, consectetur adipisicing elitip. Massumenda, dolo…" at bounding box center [960, 732] width 771 height 98
click at [757, 702] on p "Luksuskuvat miljöössä 299 €" at bounding box center [960, 712] width 771 height 20
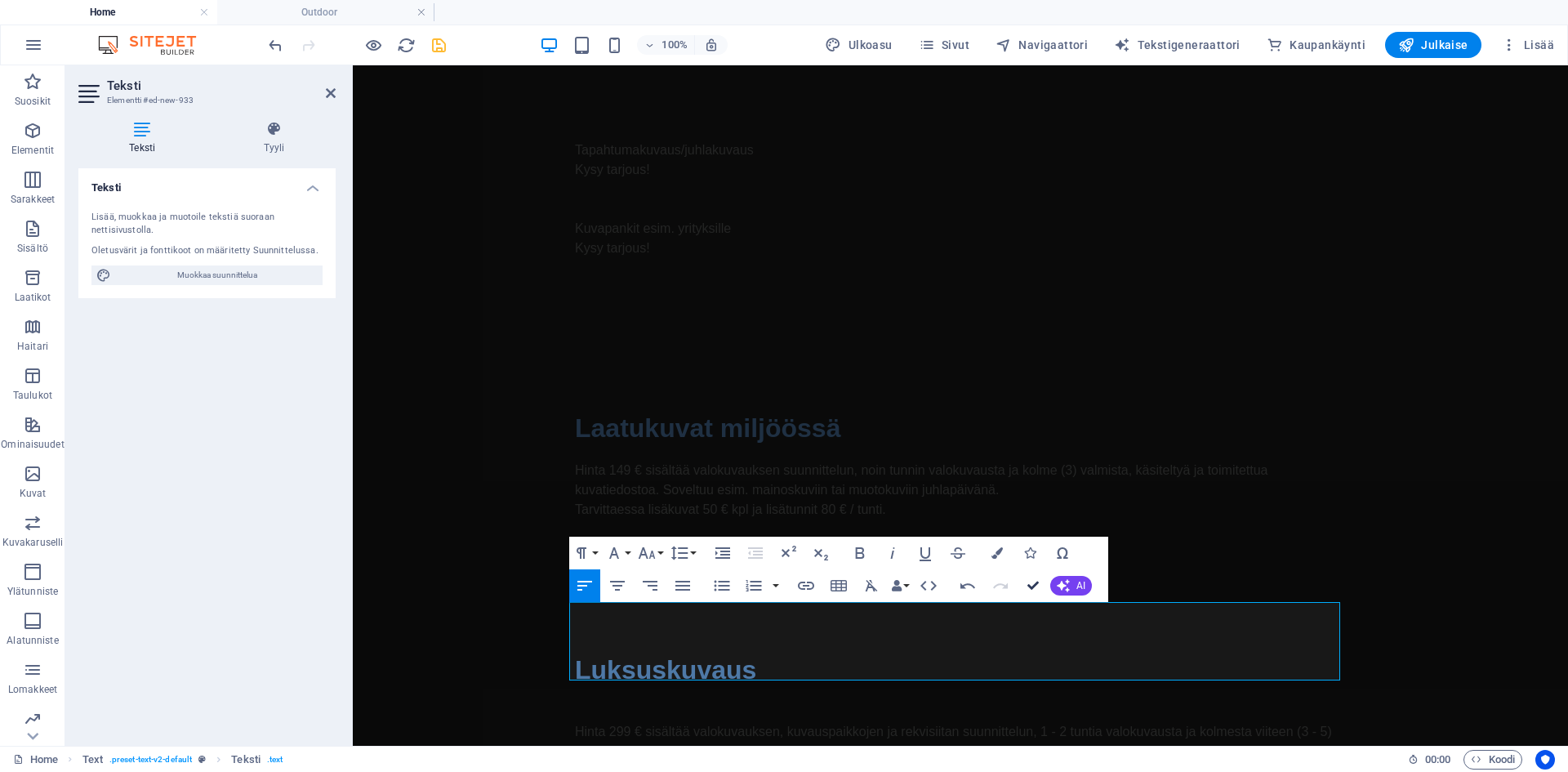
scroll to position [1404, 0]
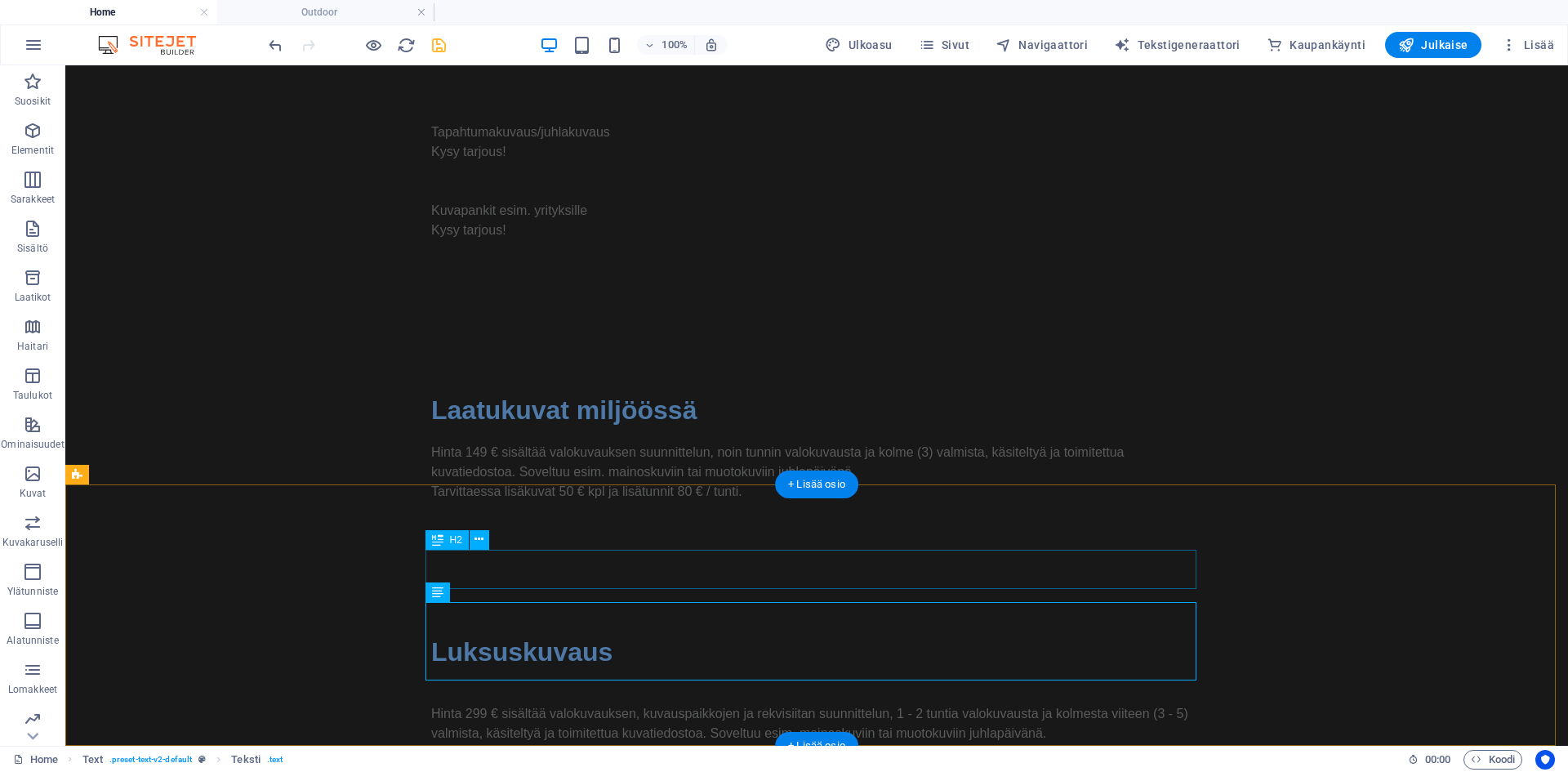
click at [611, 632] on div "Luksuskuvaus" at bounding box center [816, 651] width 771 height 39
click at [588, 632] on div "Luksuskuvaus" at bounding box center [816, 651] width 771 height 39
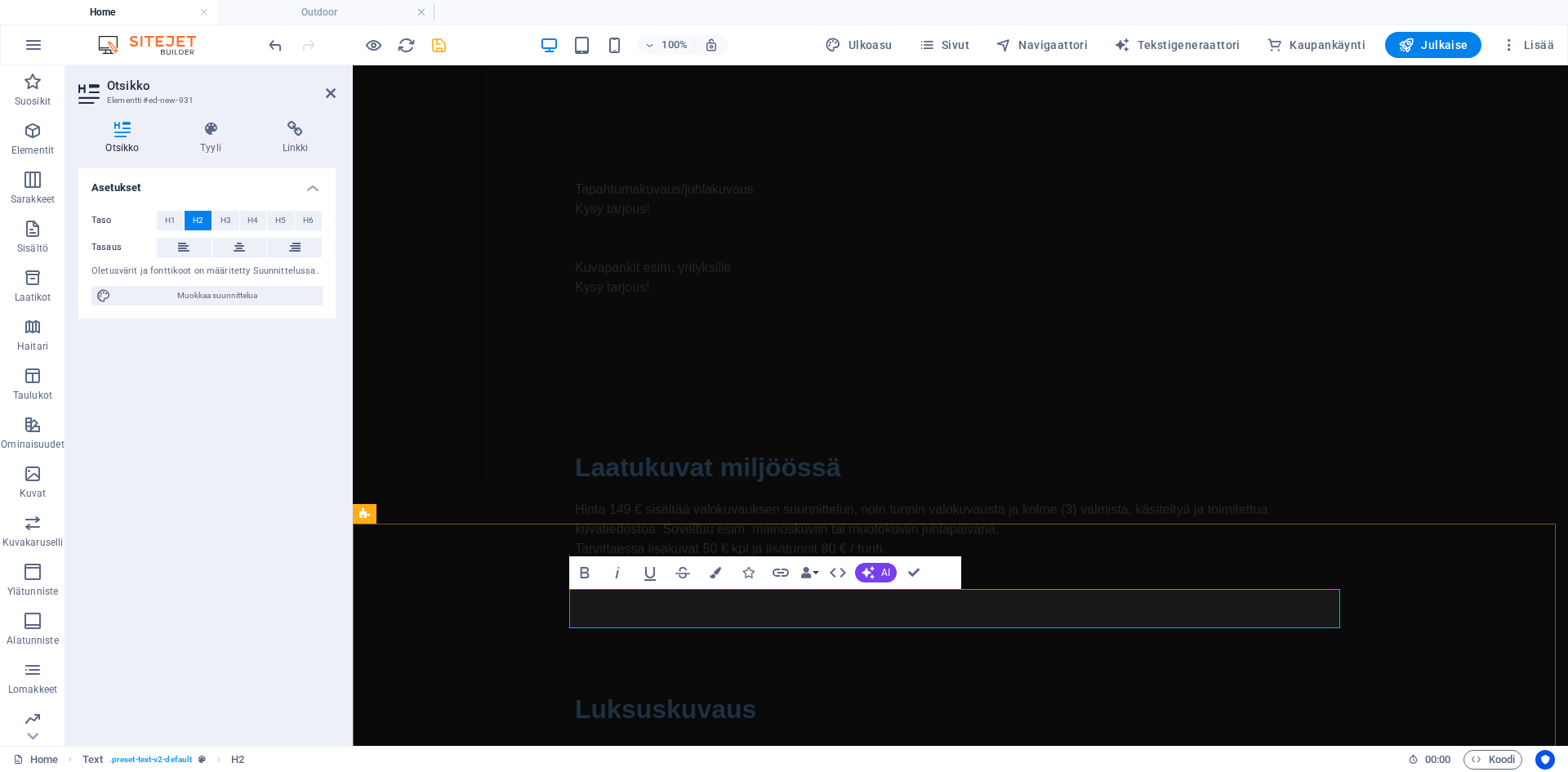
click at [719, 689] on h2 "Luksuskuvaus" at bounding box center [960, 708] width 771 height 39
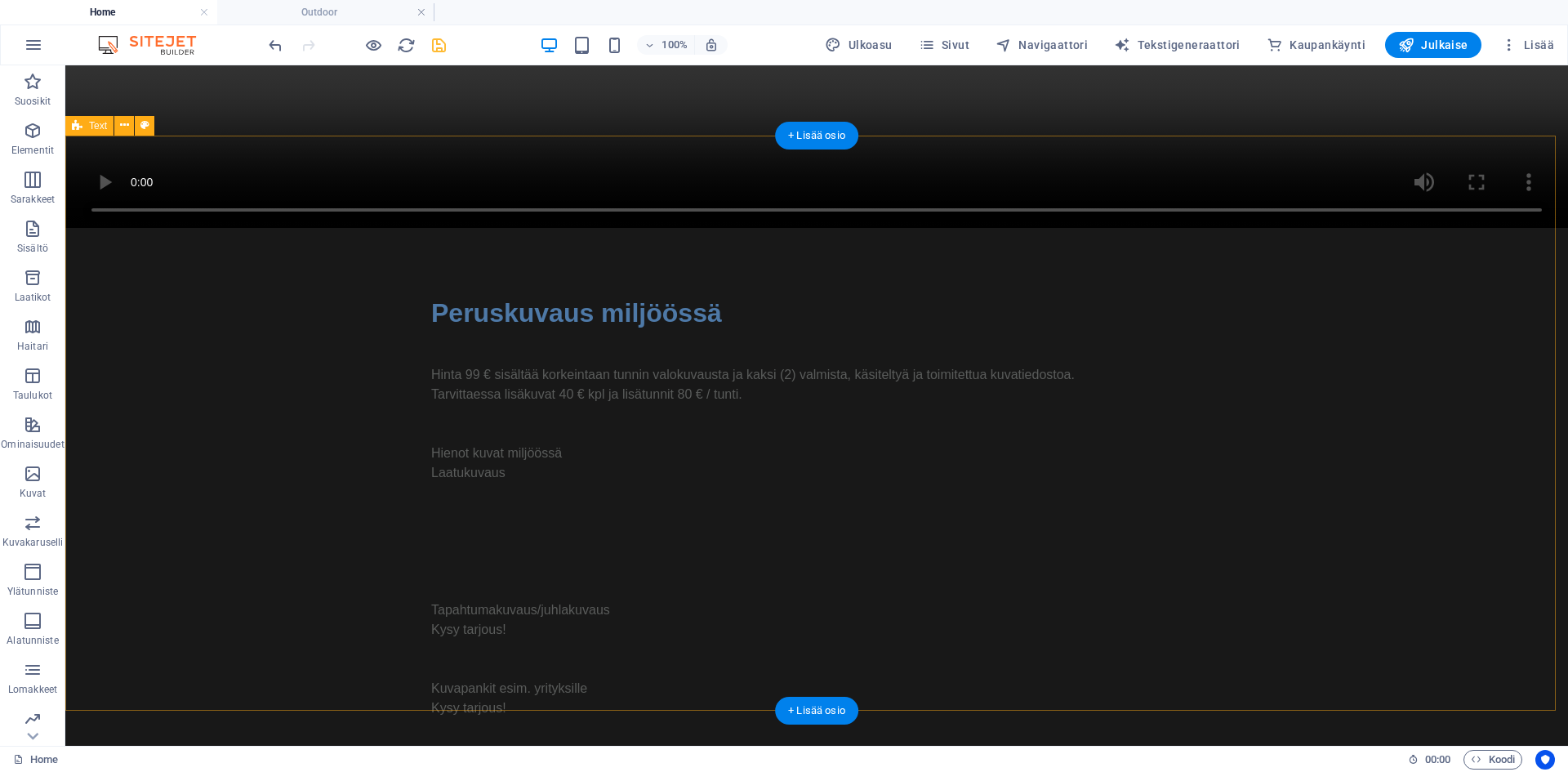
scroll to position [950, 0]
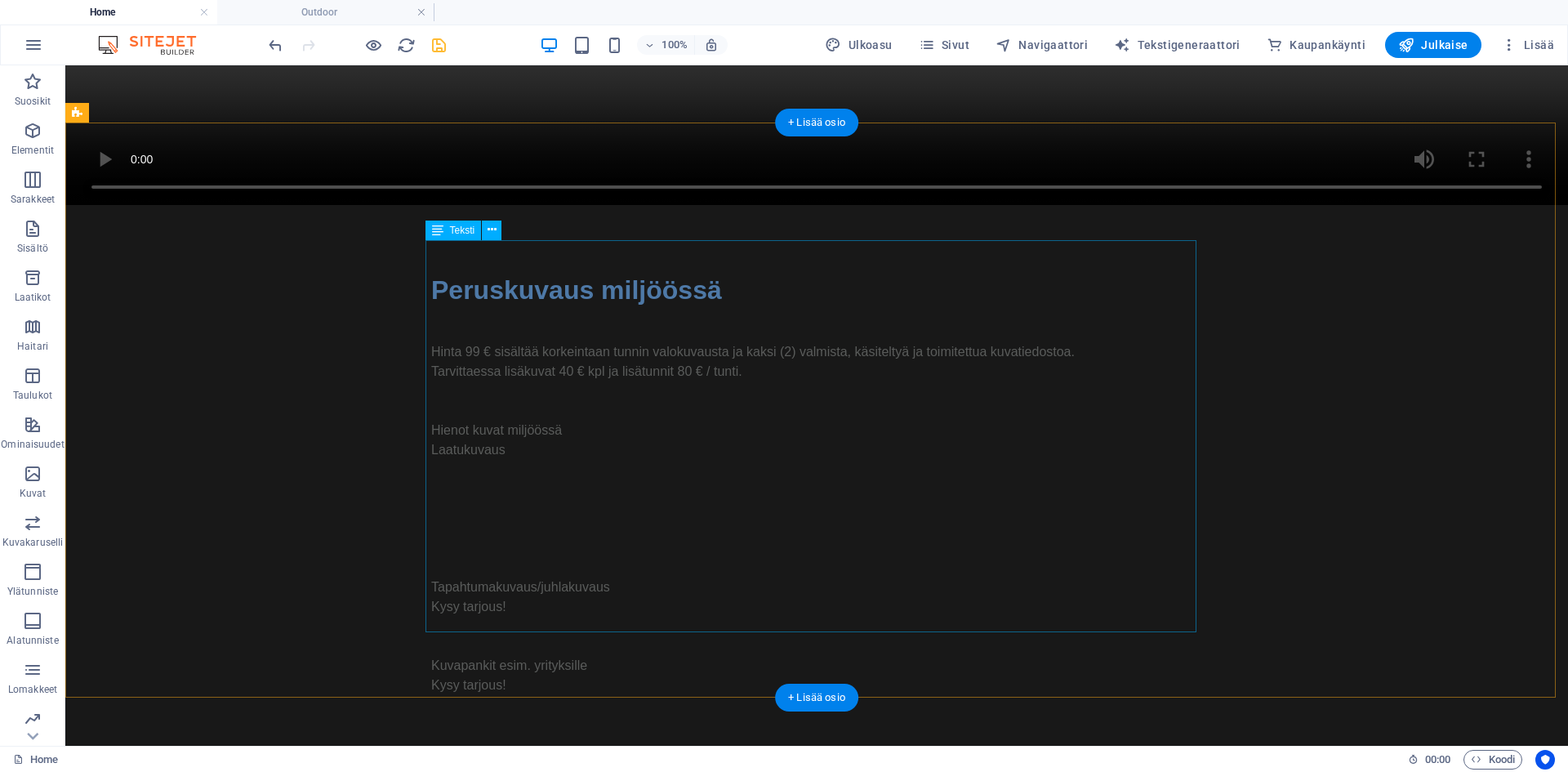
click at [555, 407] on div "Hinta 99 € sisältää korkeintaan tunnin valokuvausta ja kaksi (2) valmista, käsi…" at bounding box center [816, 518] width 771 height 392
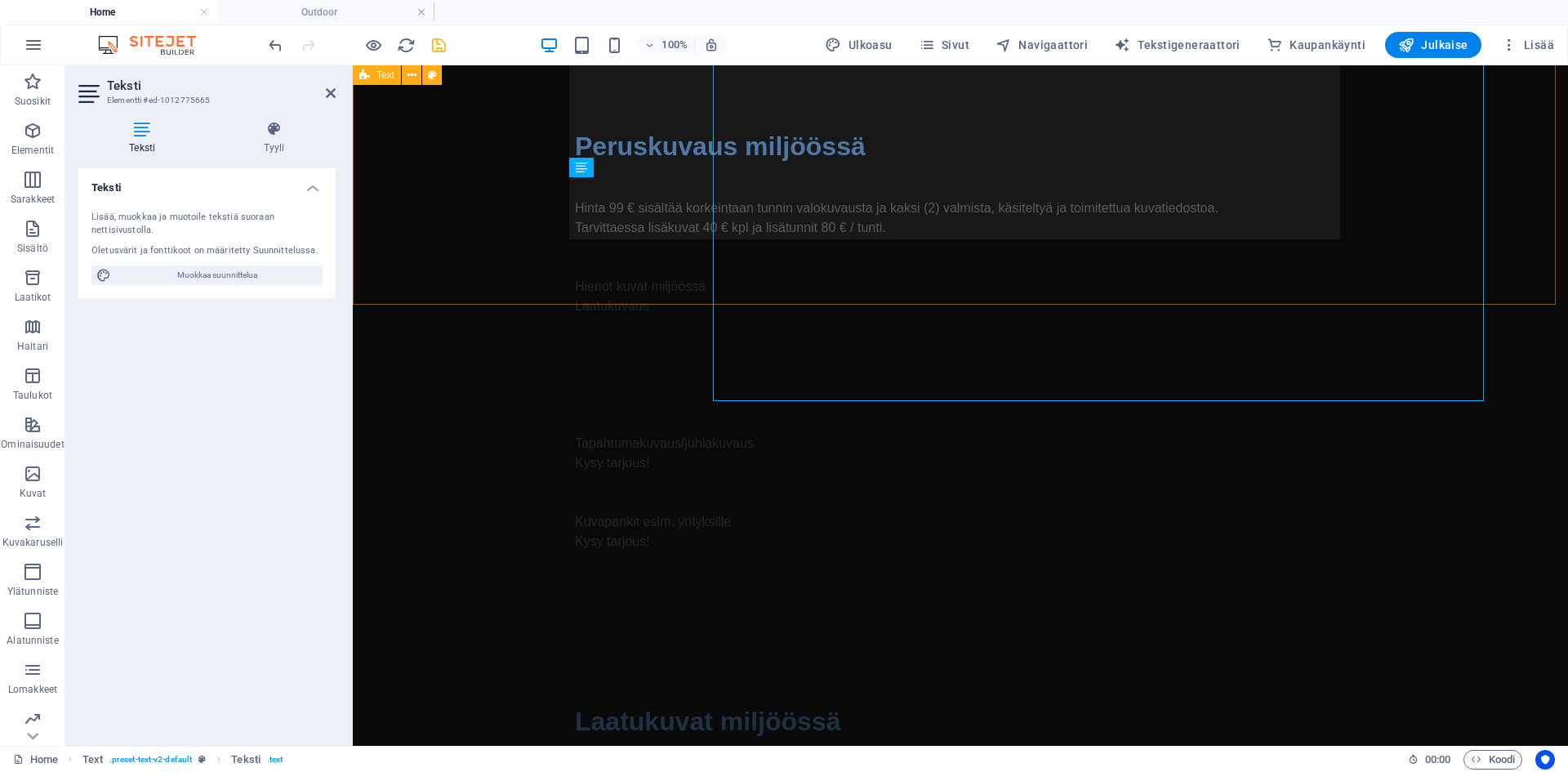
scroll to position [850, 0]
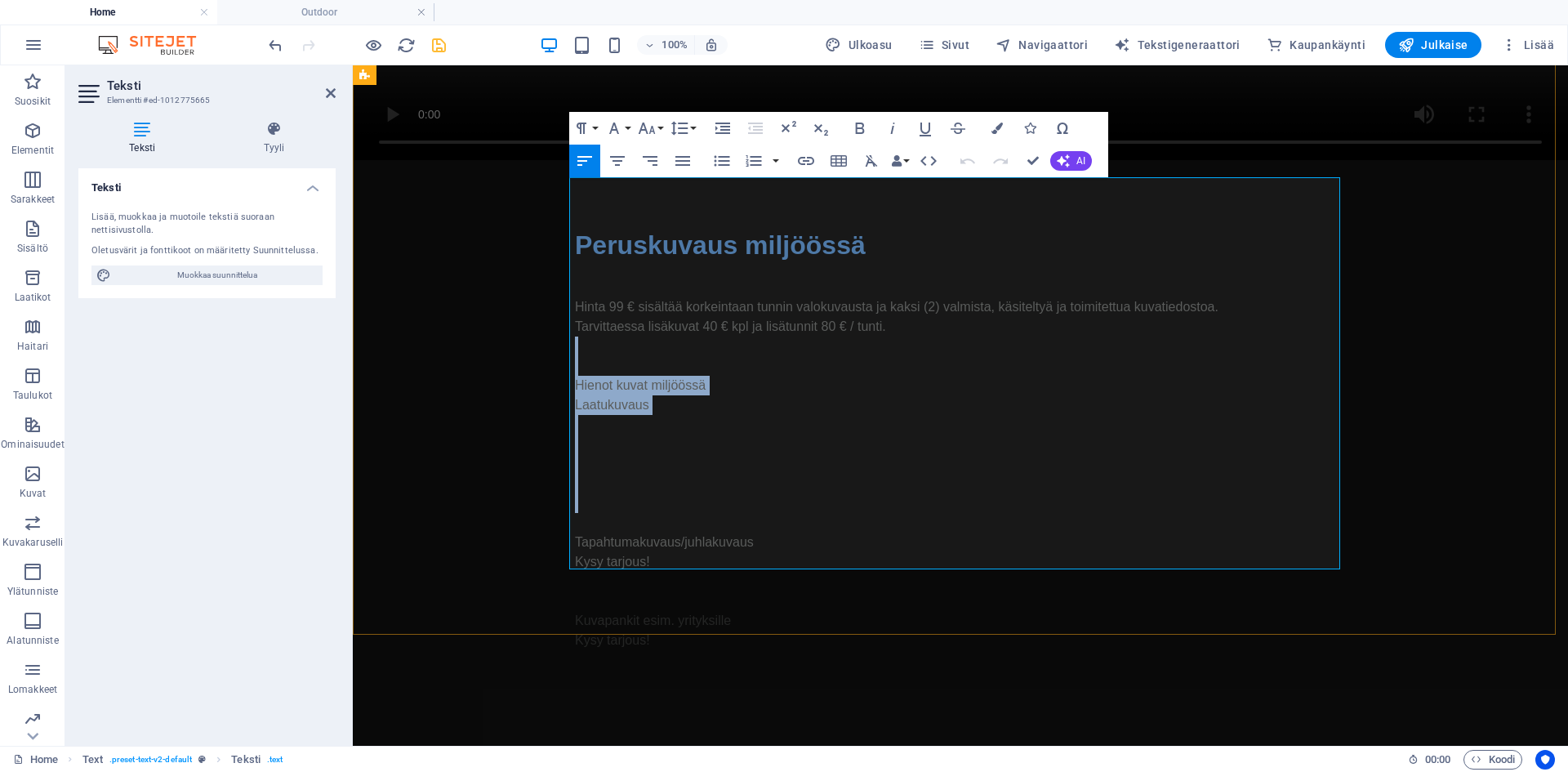
drag, startPoint x: 636, startPoint y: 254, endPoint x: 705, endPoint y: 405, distance: 166.0
click at [705, 405] on div "Hinta 99 € sisältää korkeintaan tunnin valokuvausta ja kaksi (2) valmista, käsi…" at bounding box center [960, 473] width 771 height 392
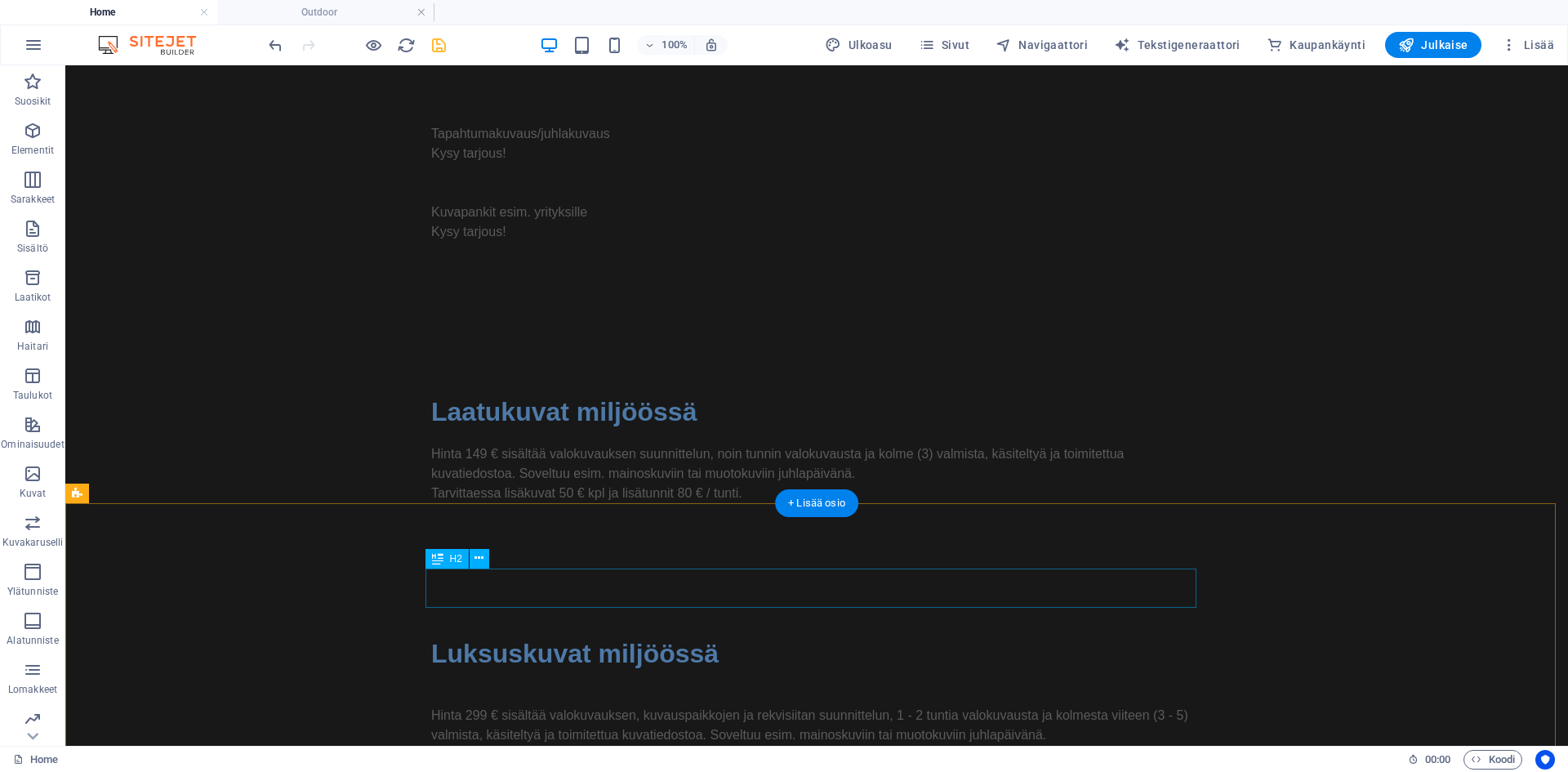
scroll to position [1267, 0]
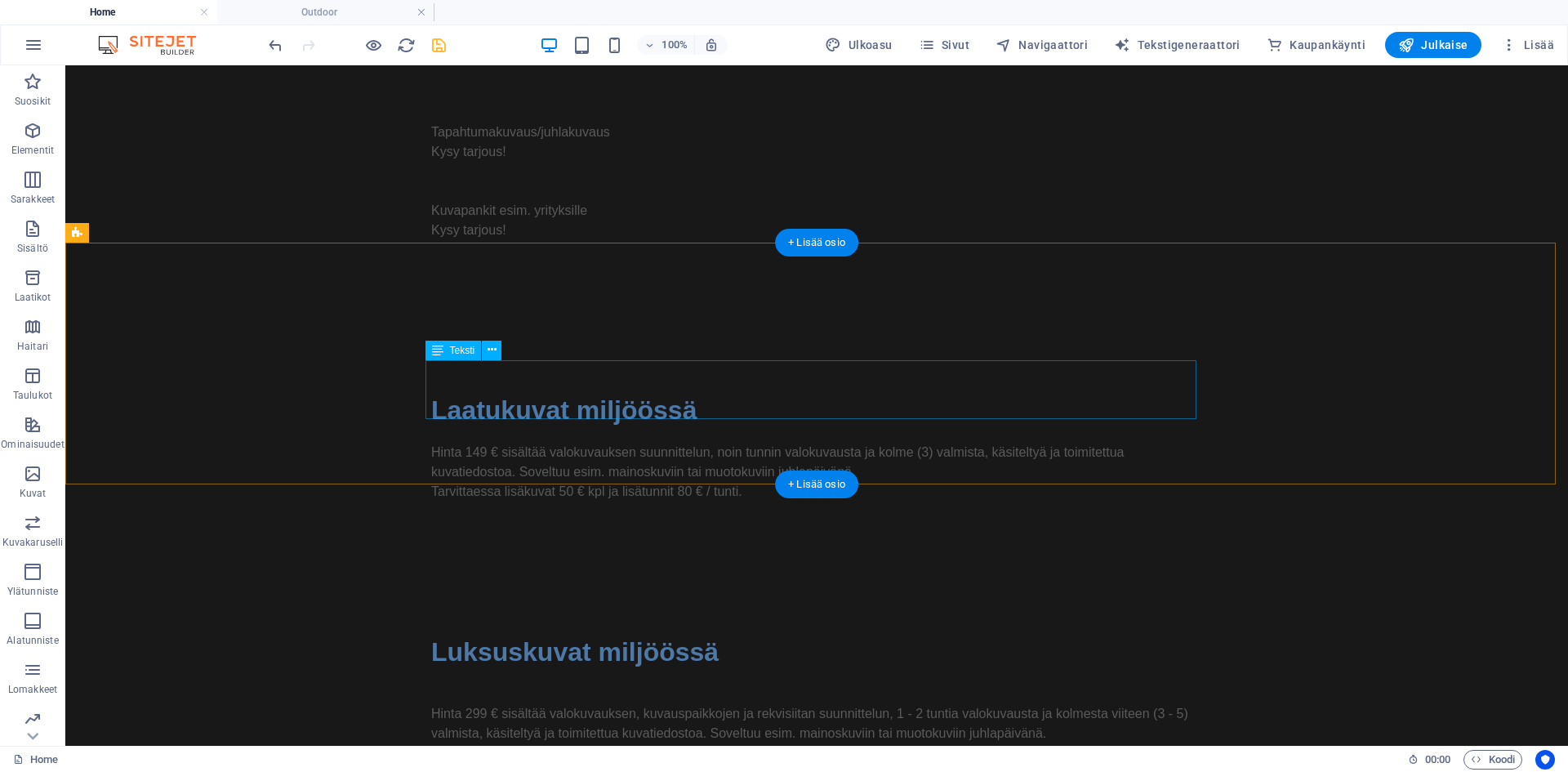
click at [624, 443] on div "Hinta 149 € sisältää valokuvauksen suunnittelun, noin tunnin valokuvausta ja ko…" at bounding box center [816, 472] width 771 height 59
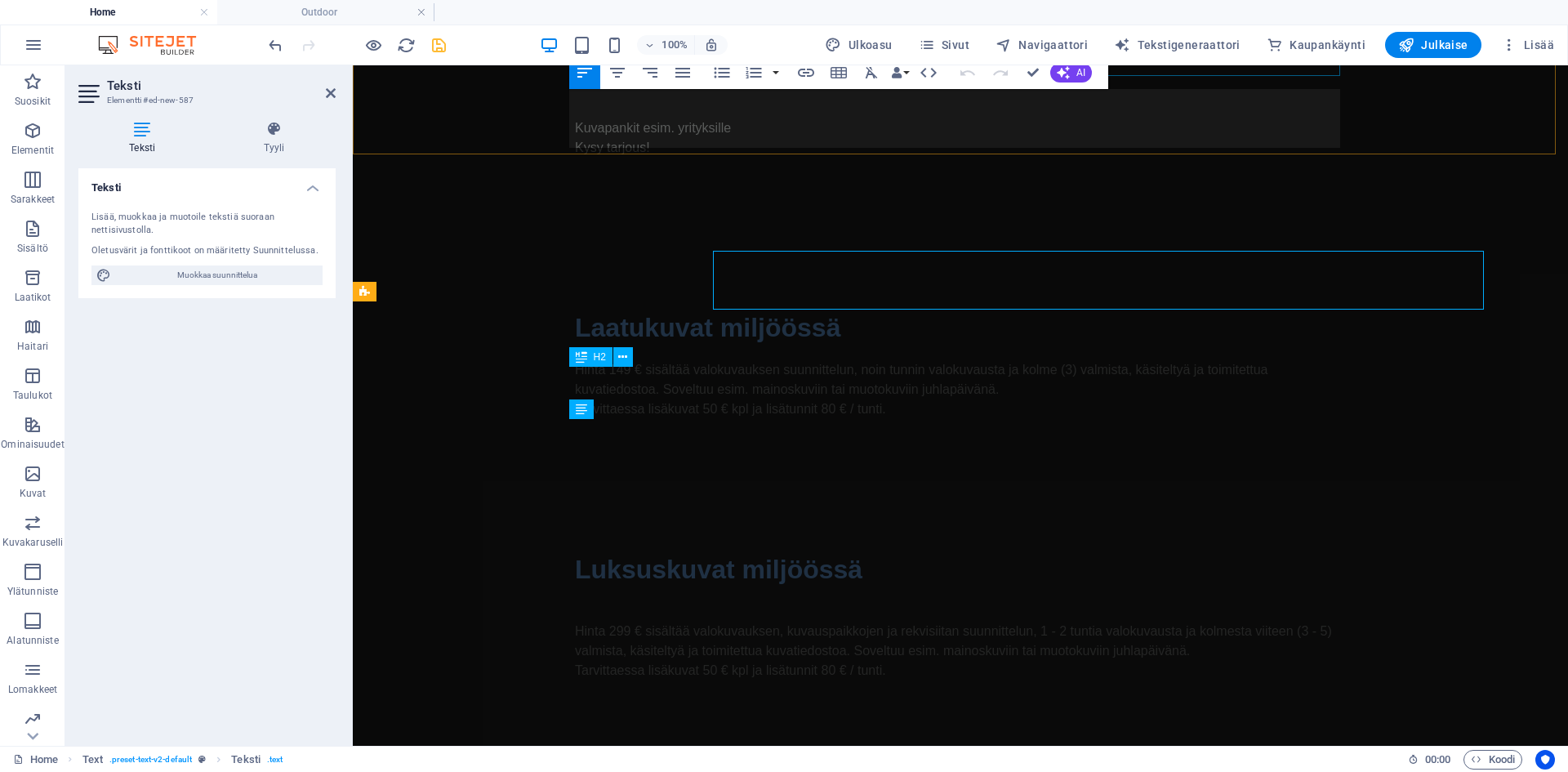
scroll to position [1046, 0]
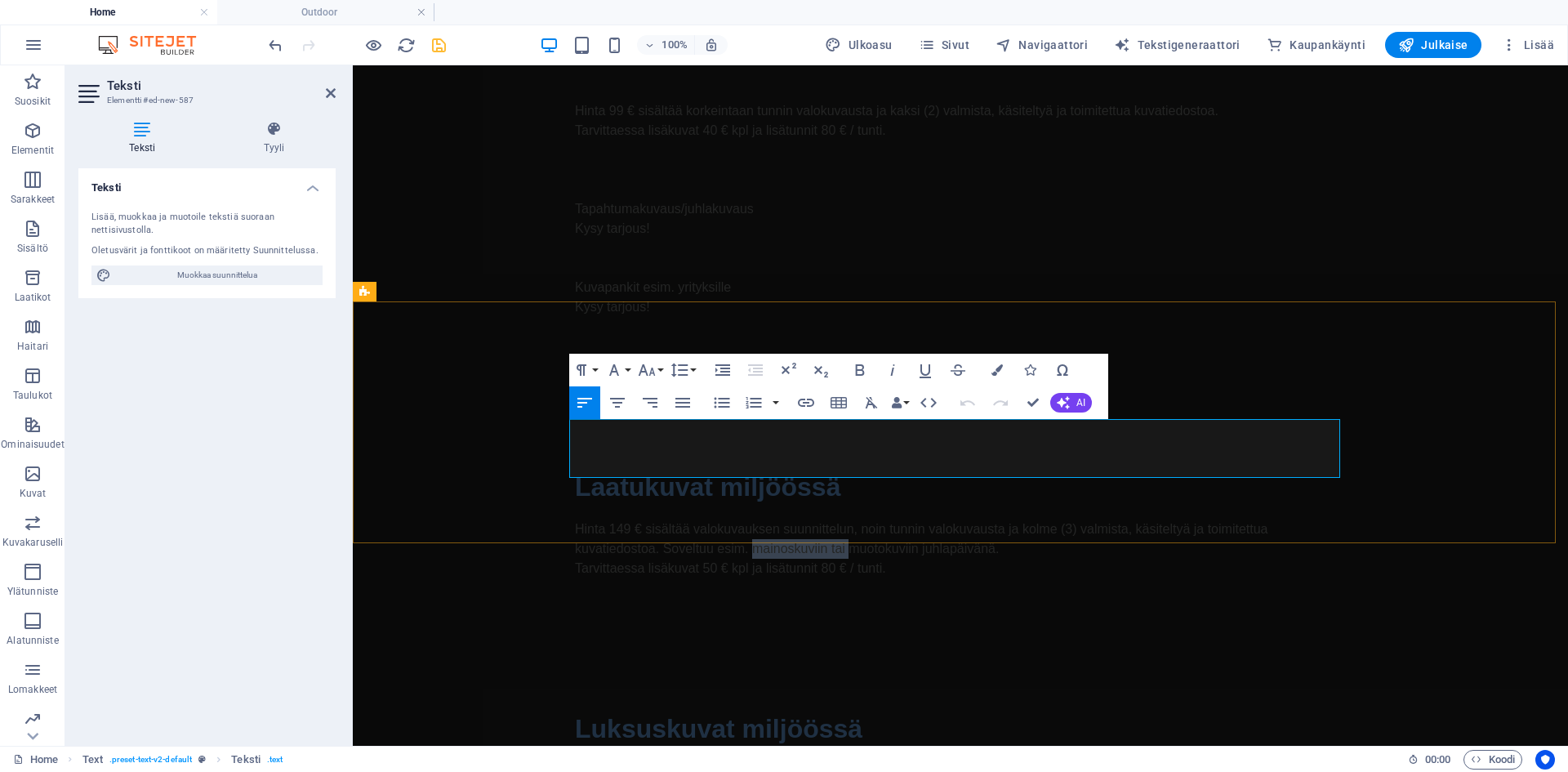
drag, startPoint x: 841, startPoint y: 449, endPoint x: 747, endPoint y: 453, distance: 94.1
click at [747, 520] on p "Hinta 149 € sisältää valokuvauksen suunnittelun, noin tunnin valokuvausta ja ko…" at bounding box center [960, 539] width 771 height 39
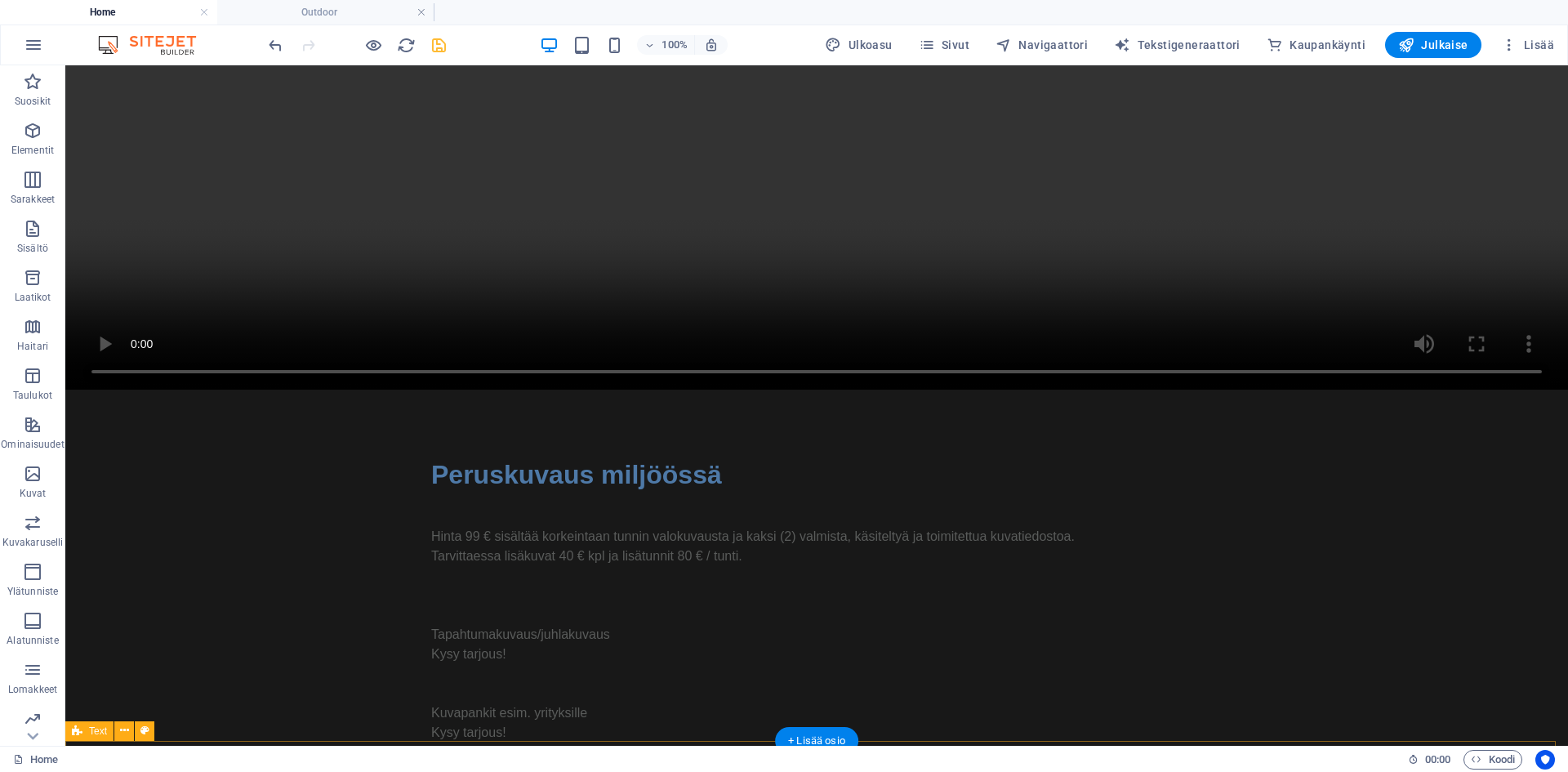
scroll to position [769, 0]
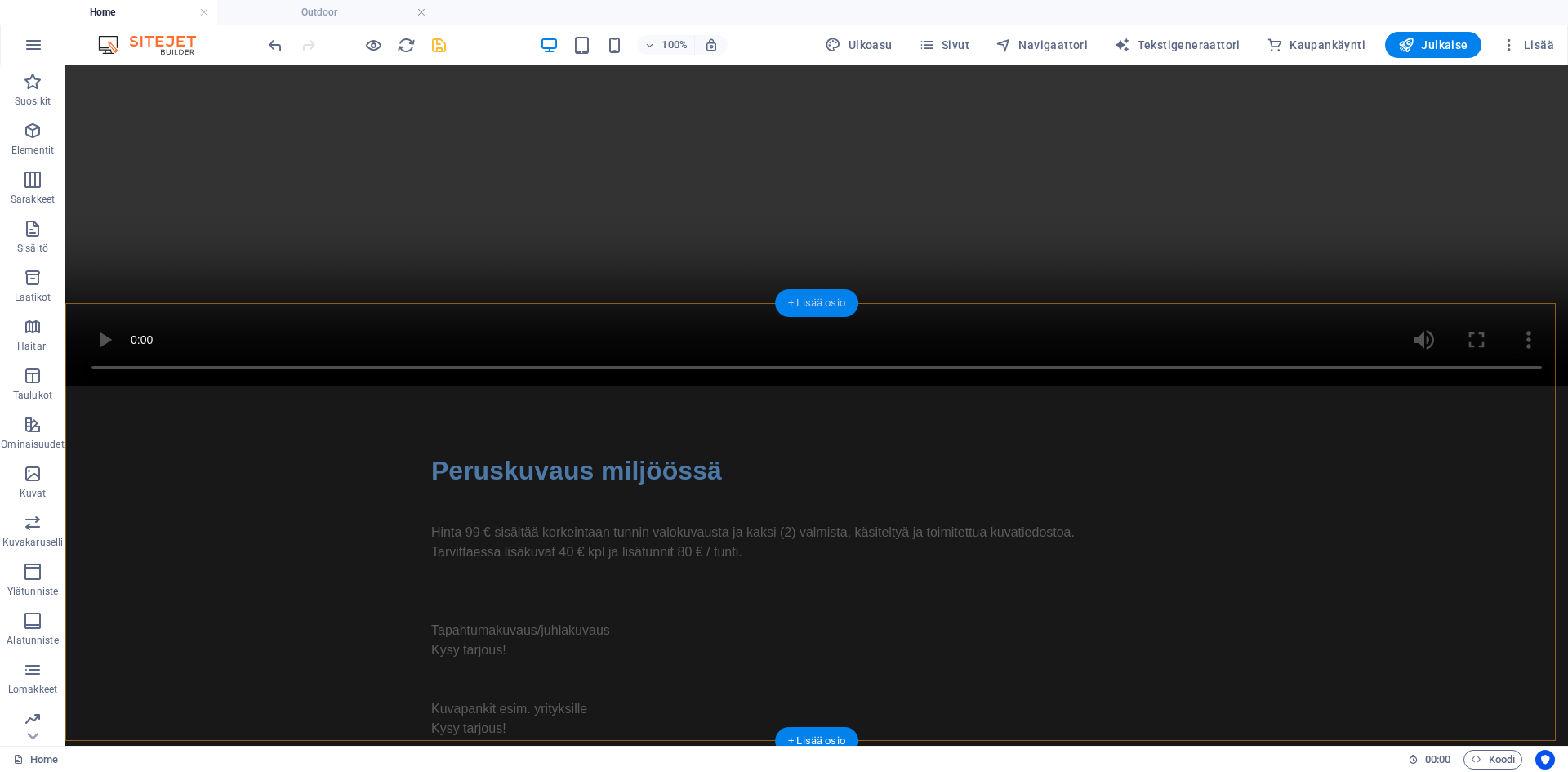
click at [823, 304] on div "+ Lisää osio" at bounding box center [817, 303] width 84 height 28
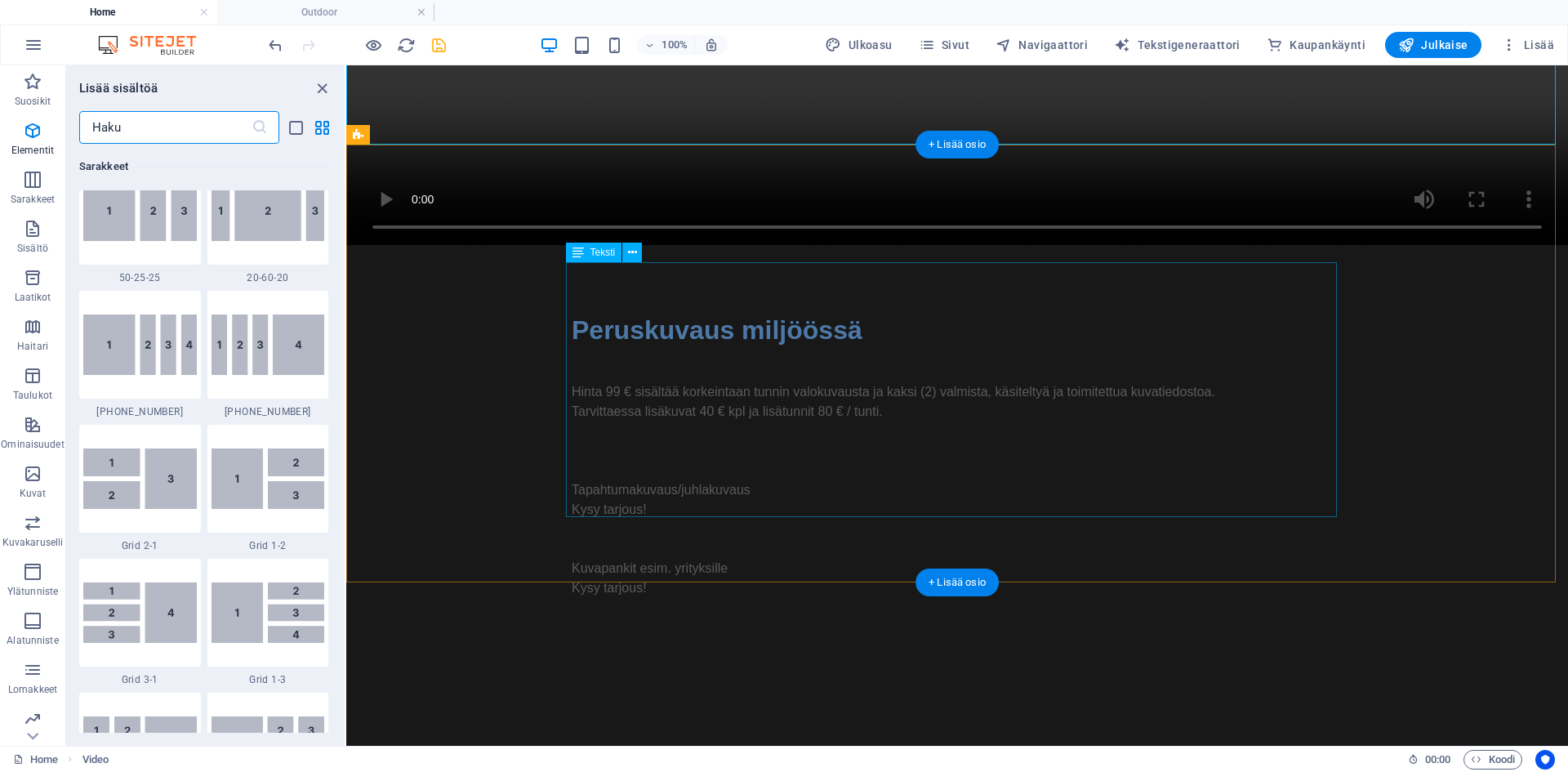
scroll to position [2858, 0]
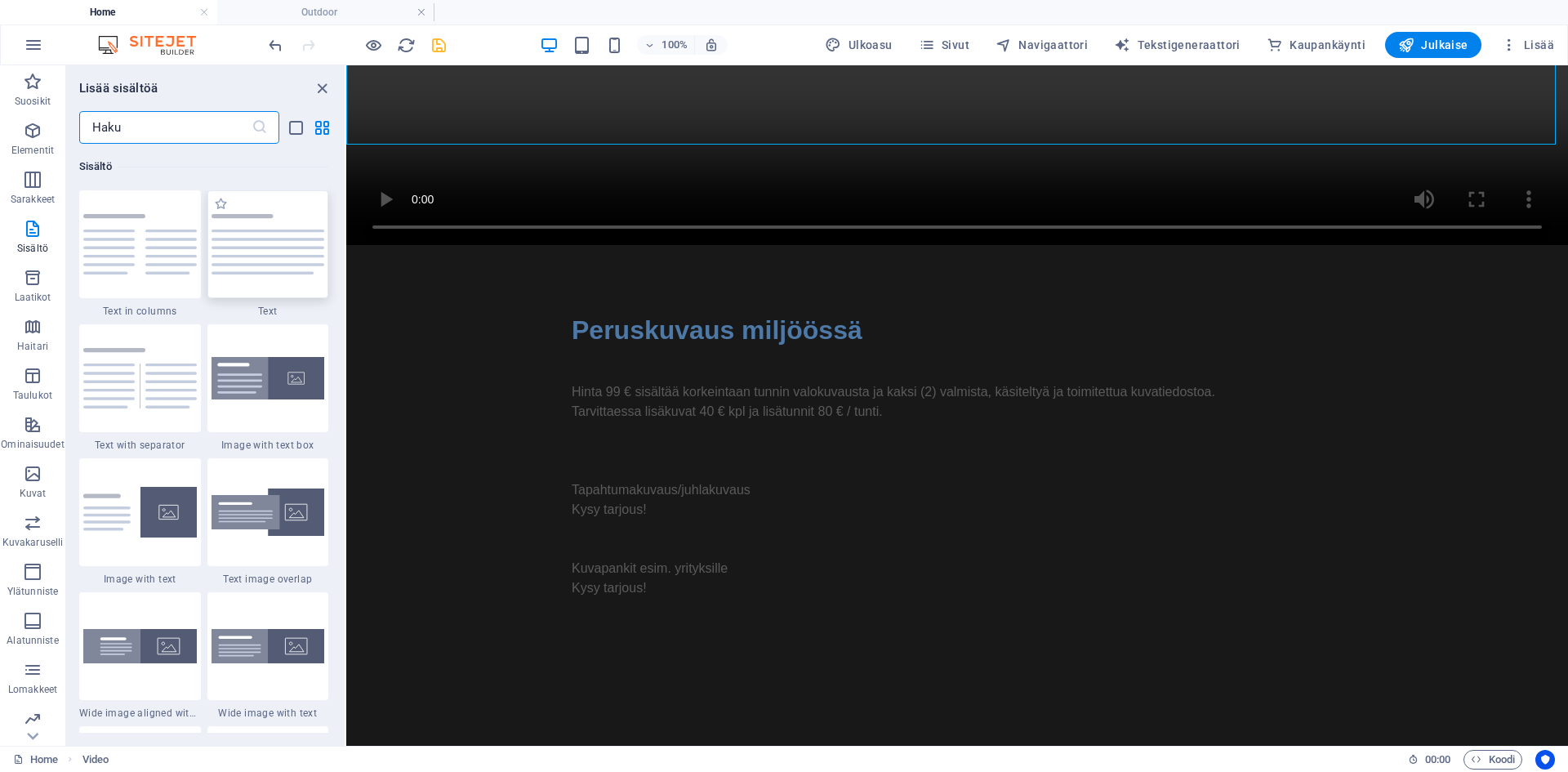
click at [263, 263] on img at bounding box center [268, 244] width 114 height 61
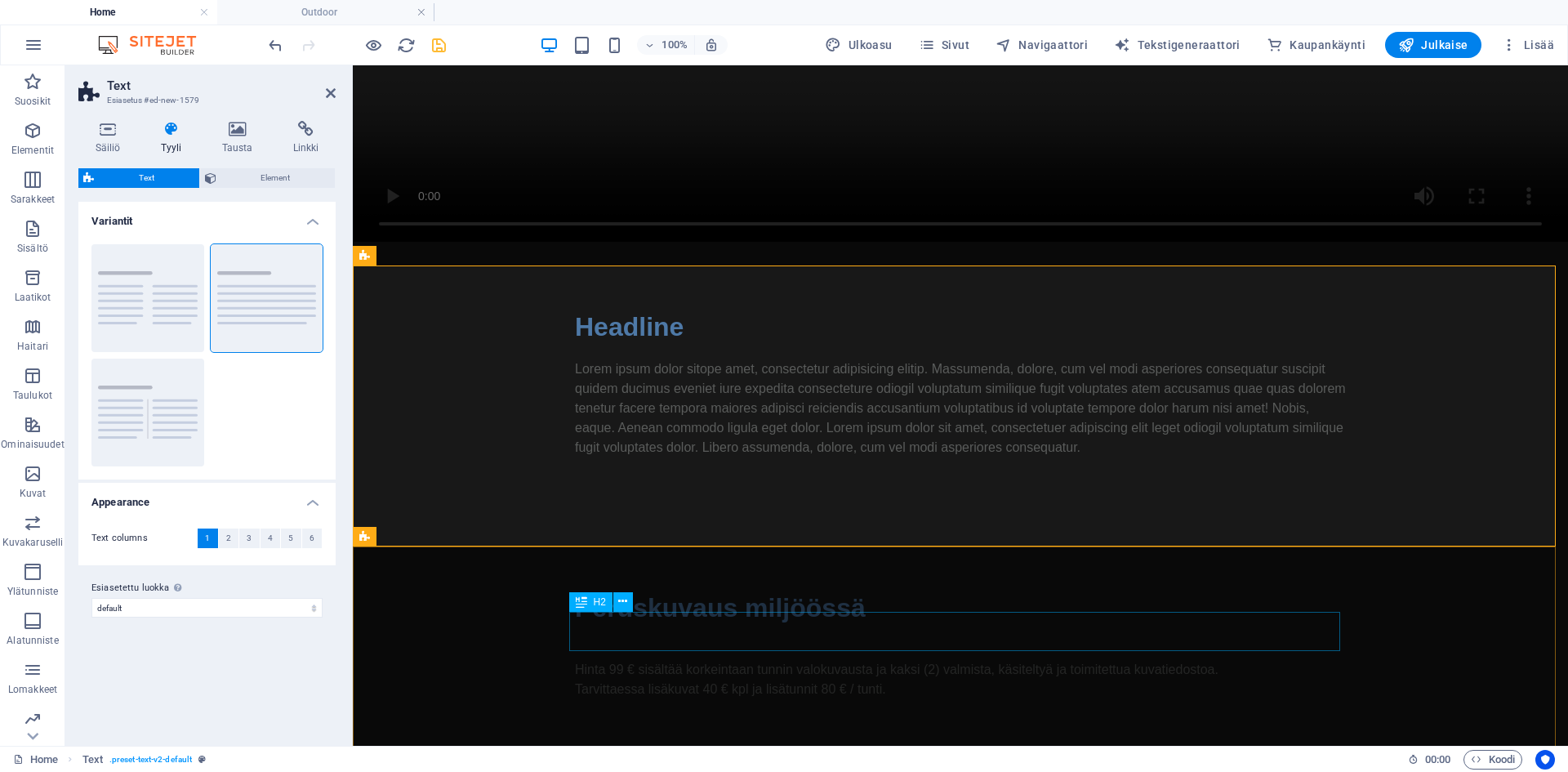
scroll to position [644, 0]
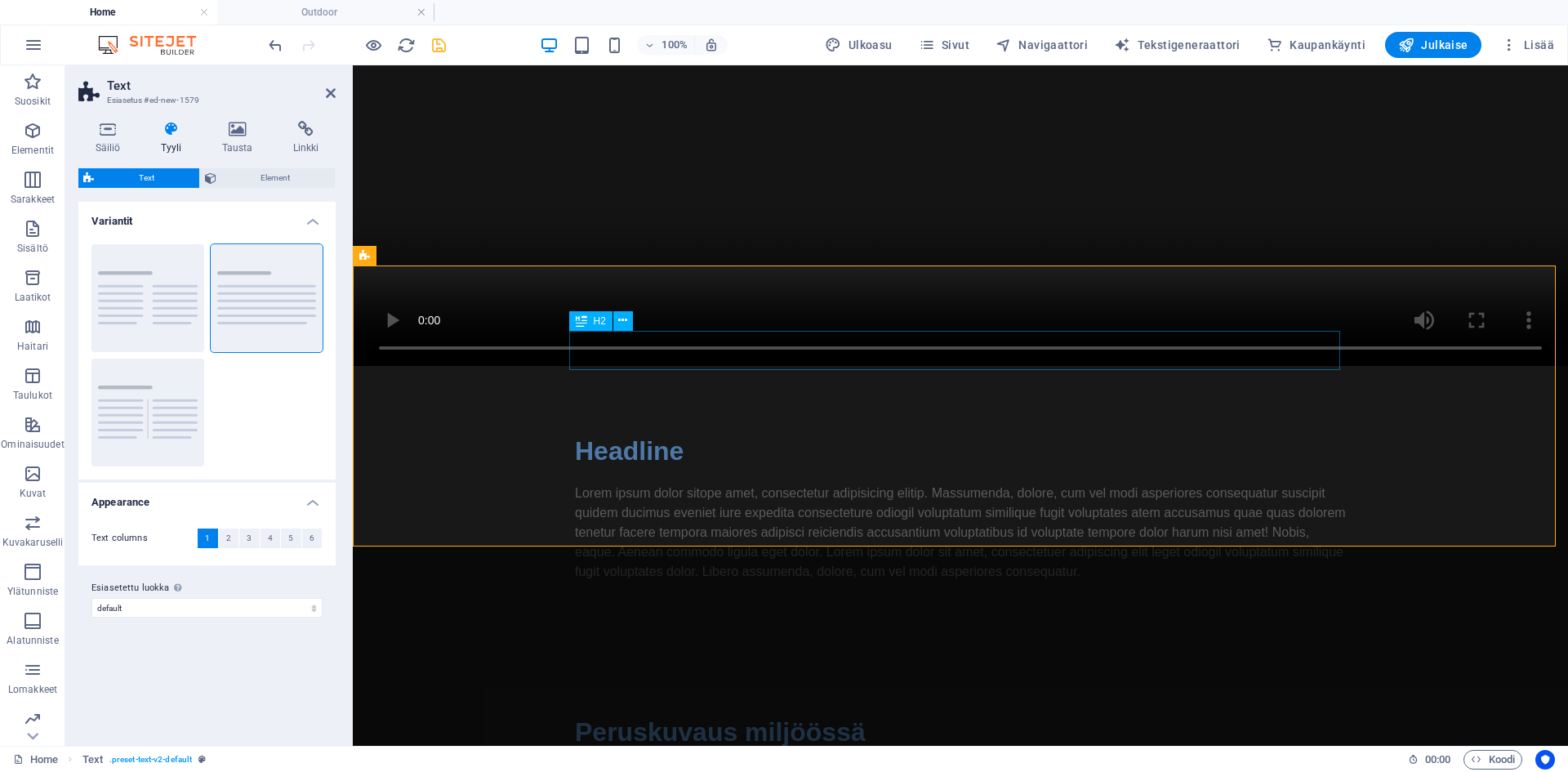
click at [651, 431] on div "Headline" at bounding box center [960, 450] width 771 height 39
click at [644, 431] on div "Headline" at bounding box center [960, 450] width 771 height 39
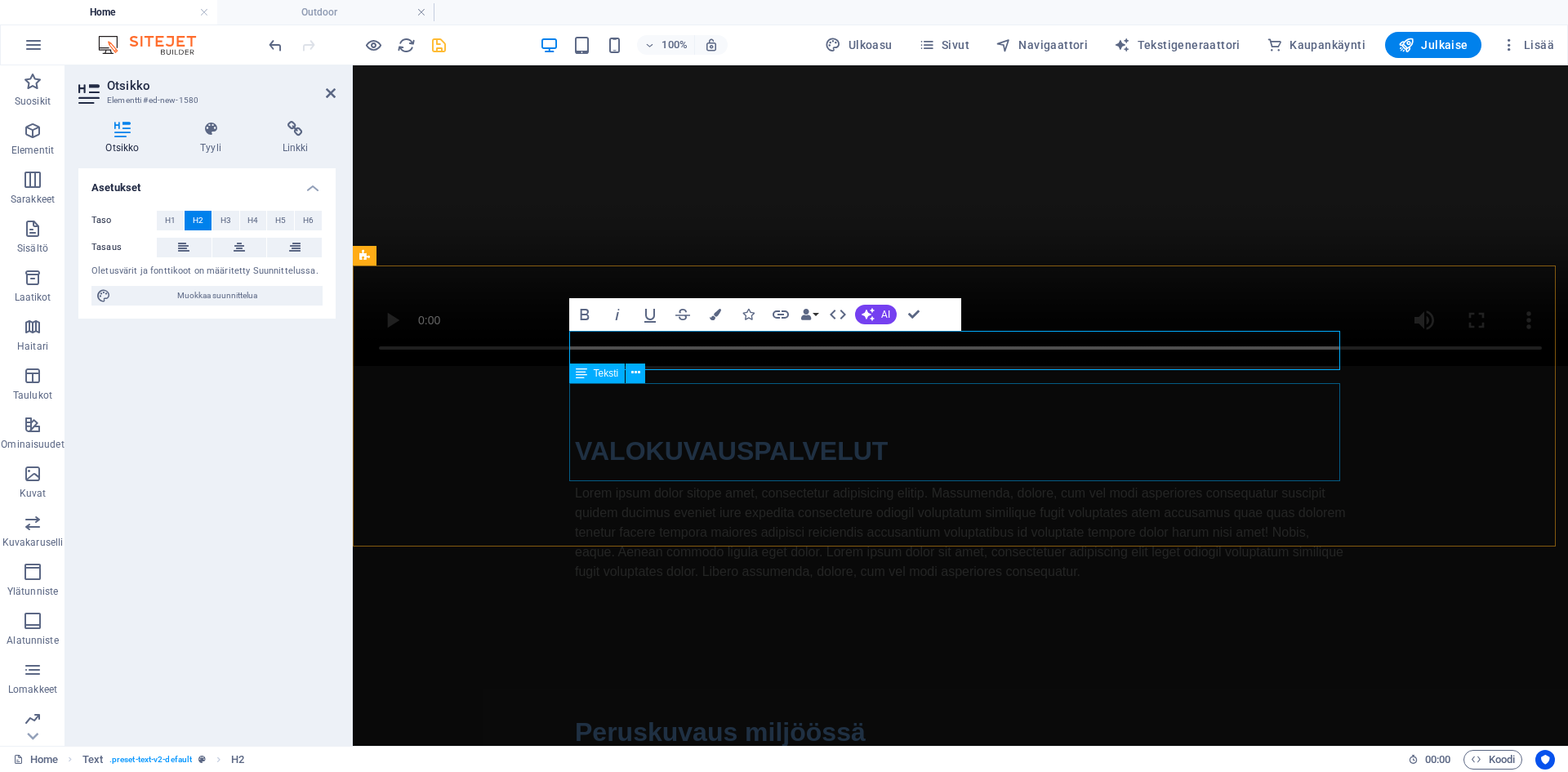
click at [730, 484] on div "Lorem ipsum dolor sitope amet, consectetur adipisicing elitip. Massumenda, dolo…" at bounding box center [960, 533] width 771 height 98
click at [1017, 420] on div "Menu VALOKUVAUS MELONTA LEHTIJUTUT YHTEYSTIEDOT VALOKUVAUSPALVELUT Lorem ipsum …" at bounding box center [961, 504] width 1215 height 2166
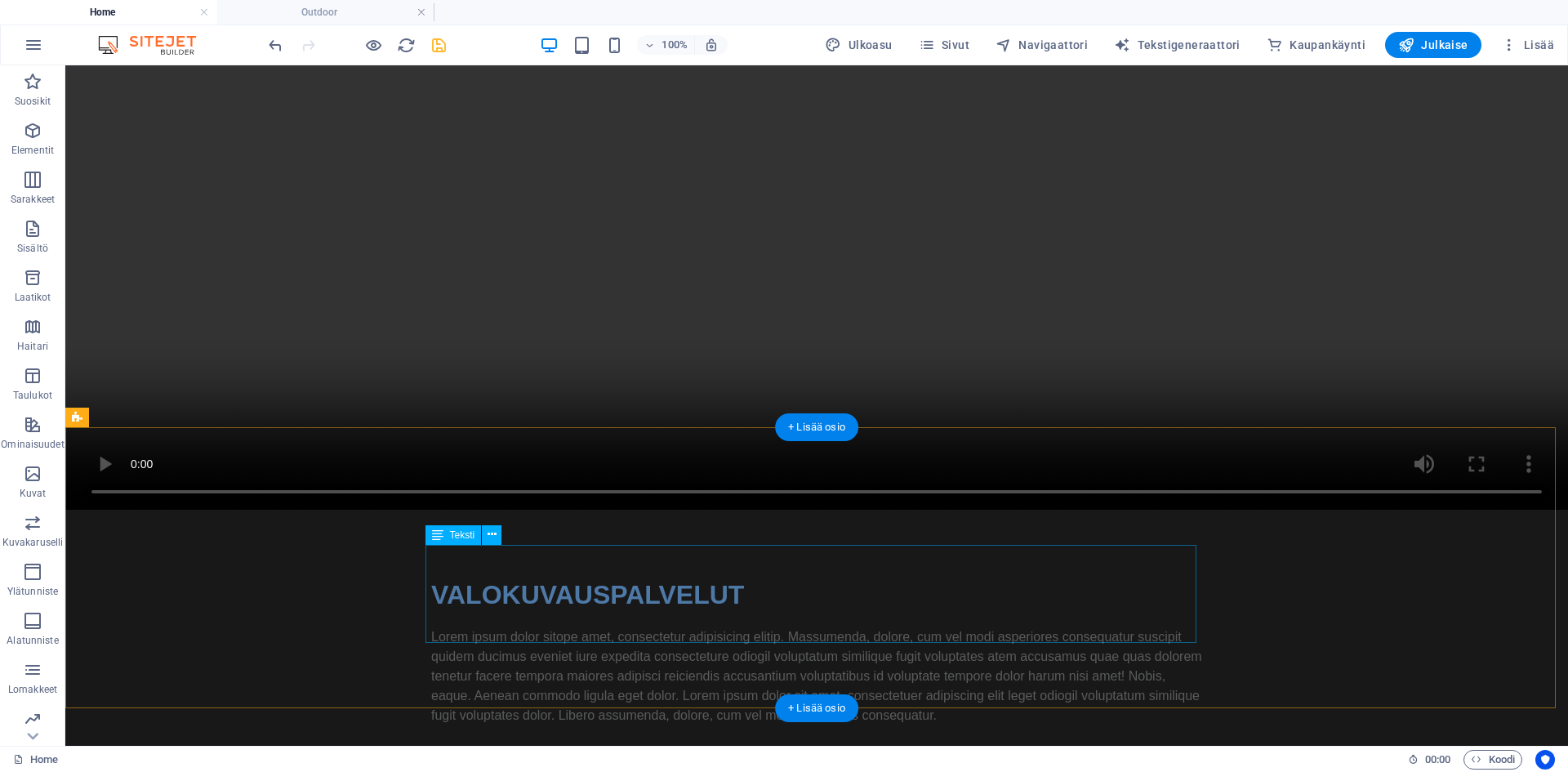
click at [668, 627] on div "Lorem ipsum dolor sitope amet, consectetur adipisicing elitip. Massumenda, dolo…" at bounding box center [816, 676] width 771 height 98
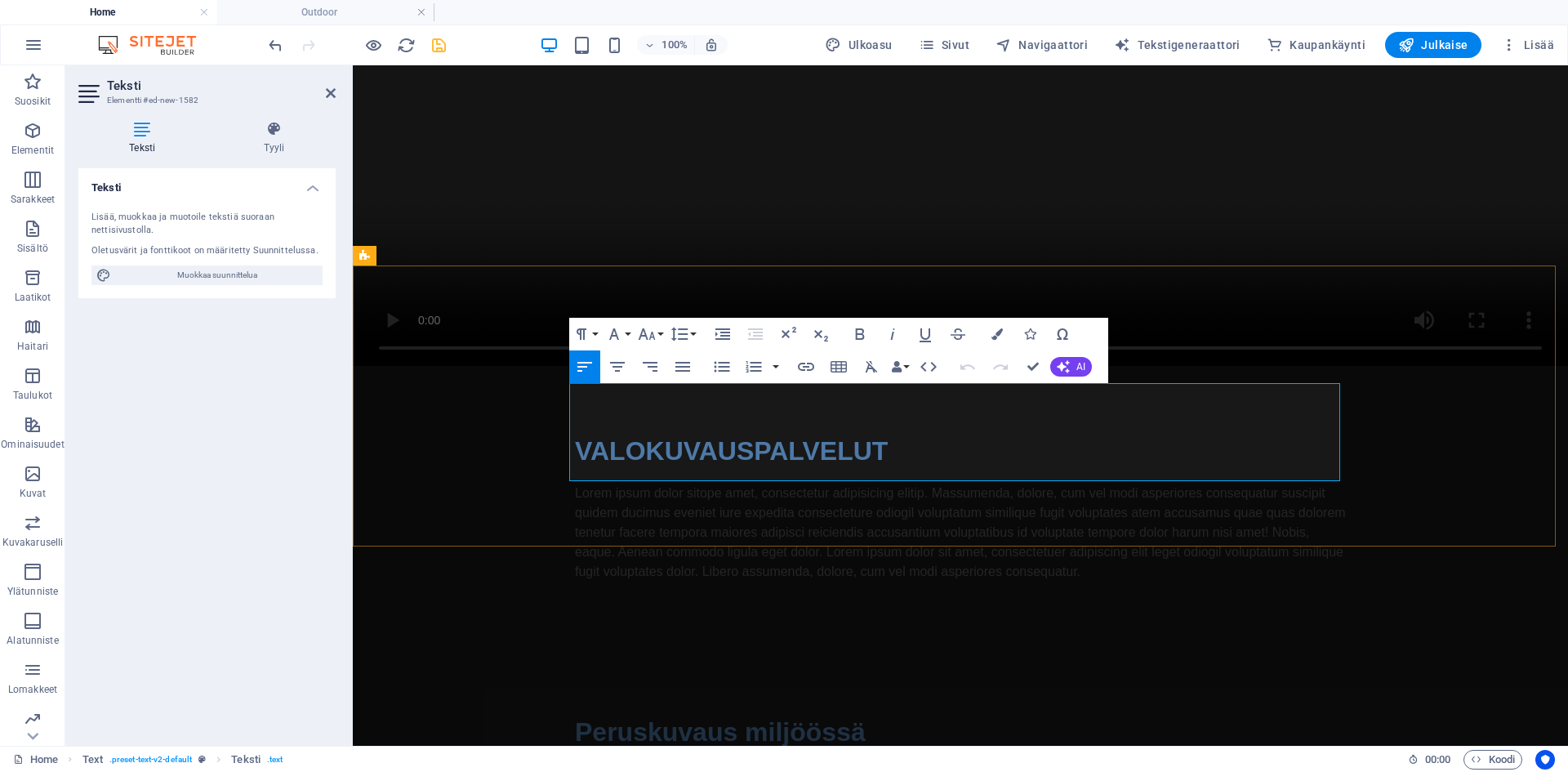
click at [738, 484] on p "Lorem ipsum dolor sitope amet, consectetur adipisicing elitip. Massumenda, dolo…" at bounding box center [960, 533] width 771 height 98
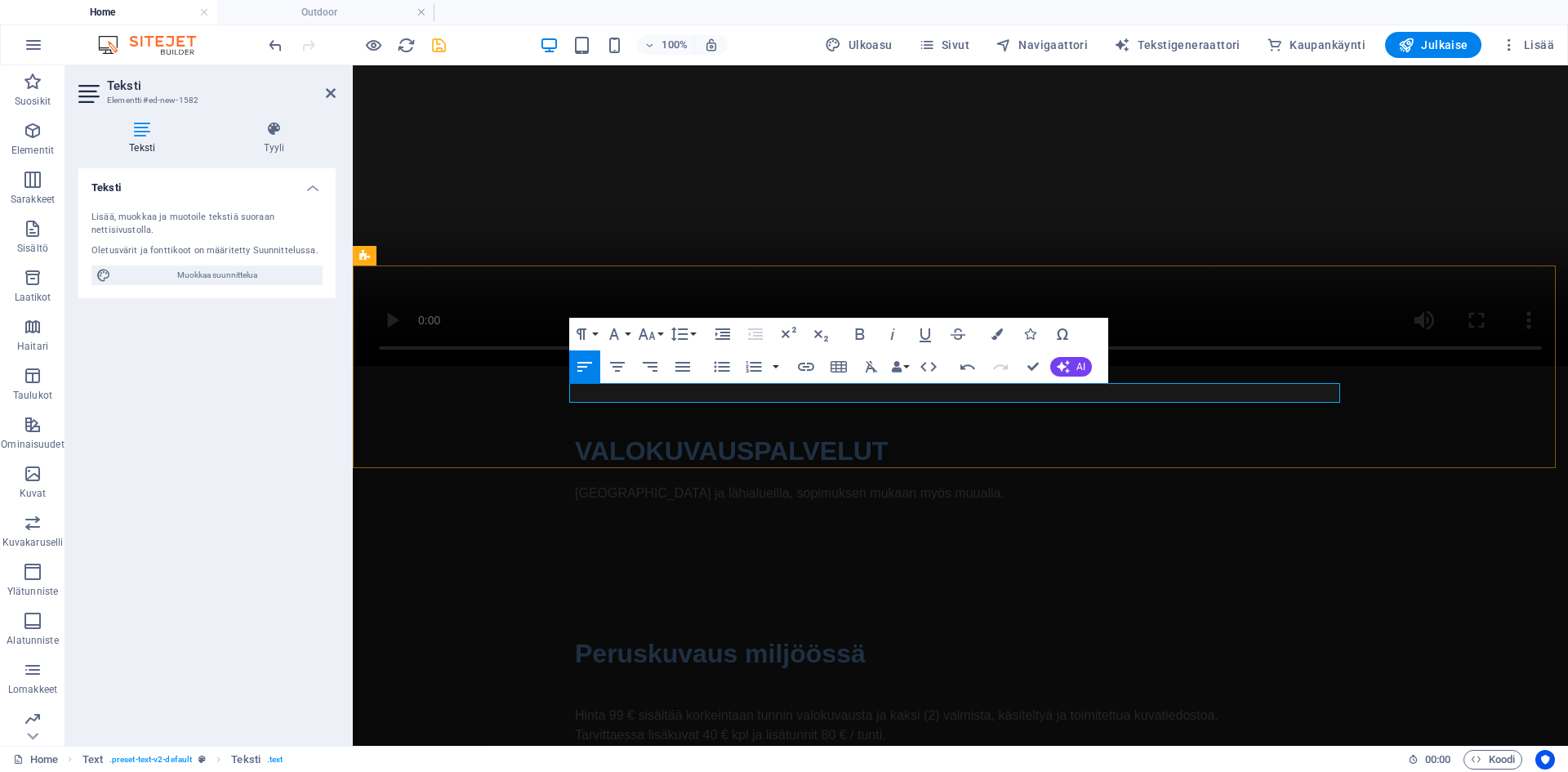
click at [719, 484] on p "[GEOGRAPHIC_DATA] ja lähialueilla, sopimuksen mukaan myös muualla." at bounding box center [960, 494] width 771 height 20
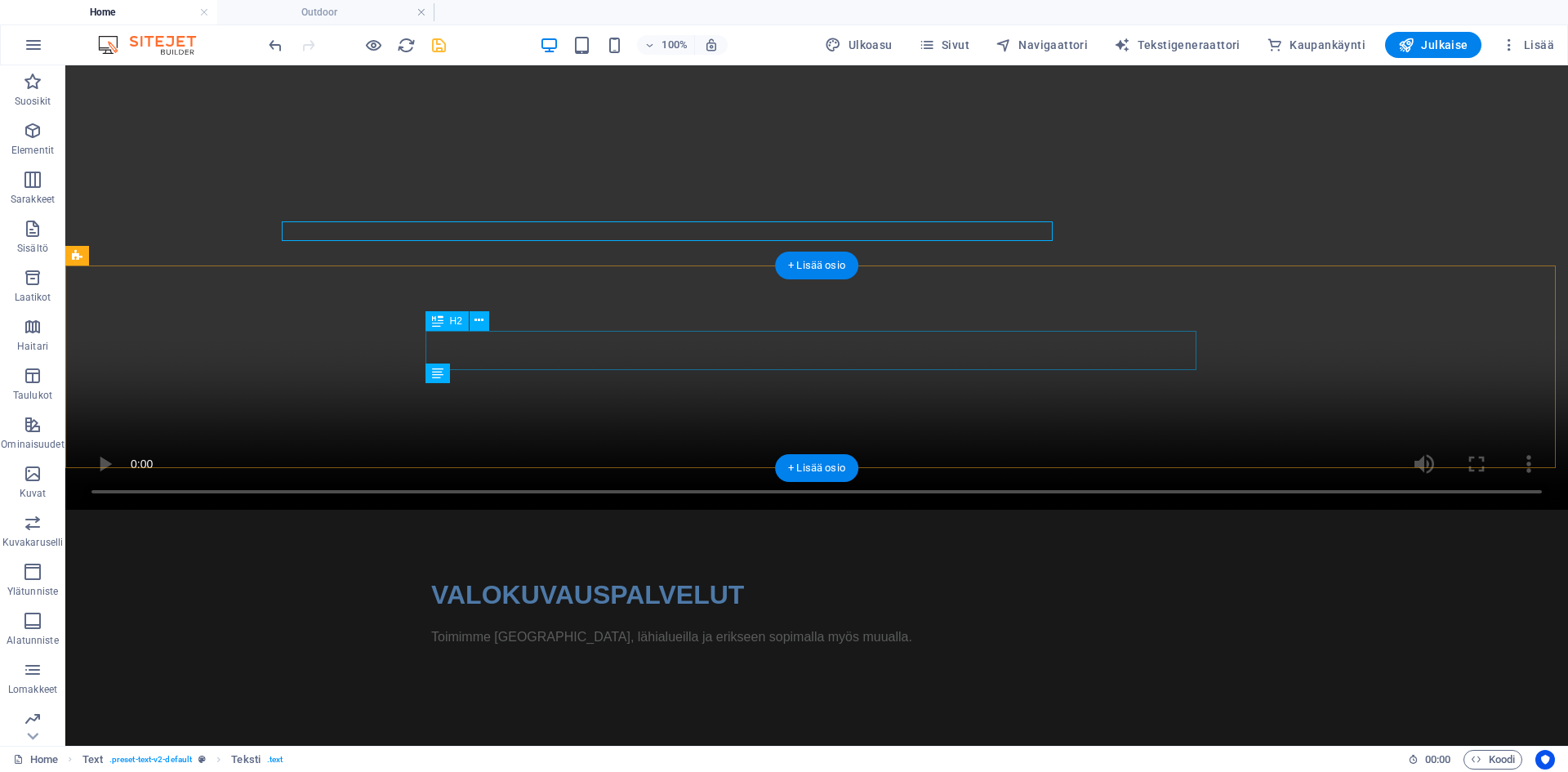
scroll to position [806, 0]
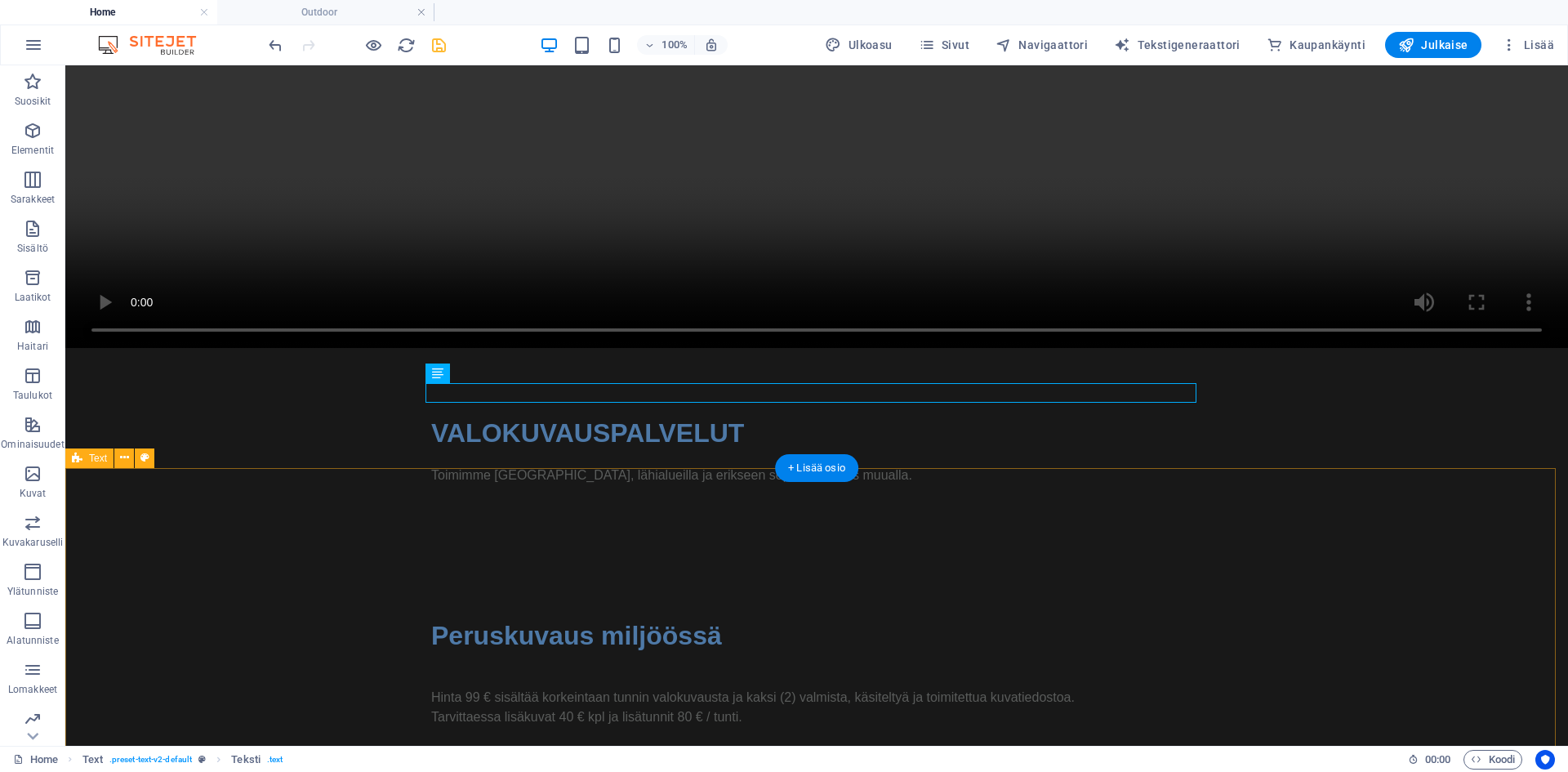
click at [129, 551] on div "Peruskuvaus miljöössä Hinta 99 € sisältää korkeintaan tunnin valokuvausta ja ka…" at bounding box center [817, 769] width 1503 height 438
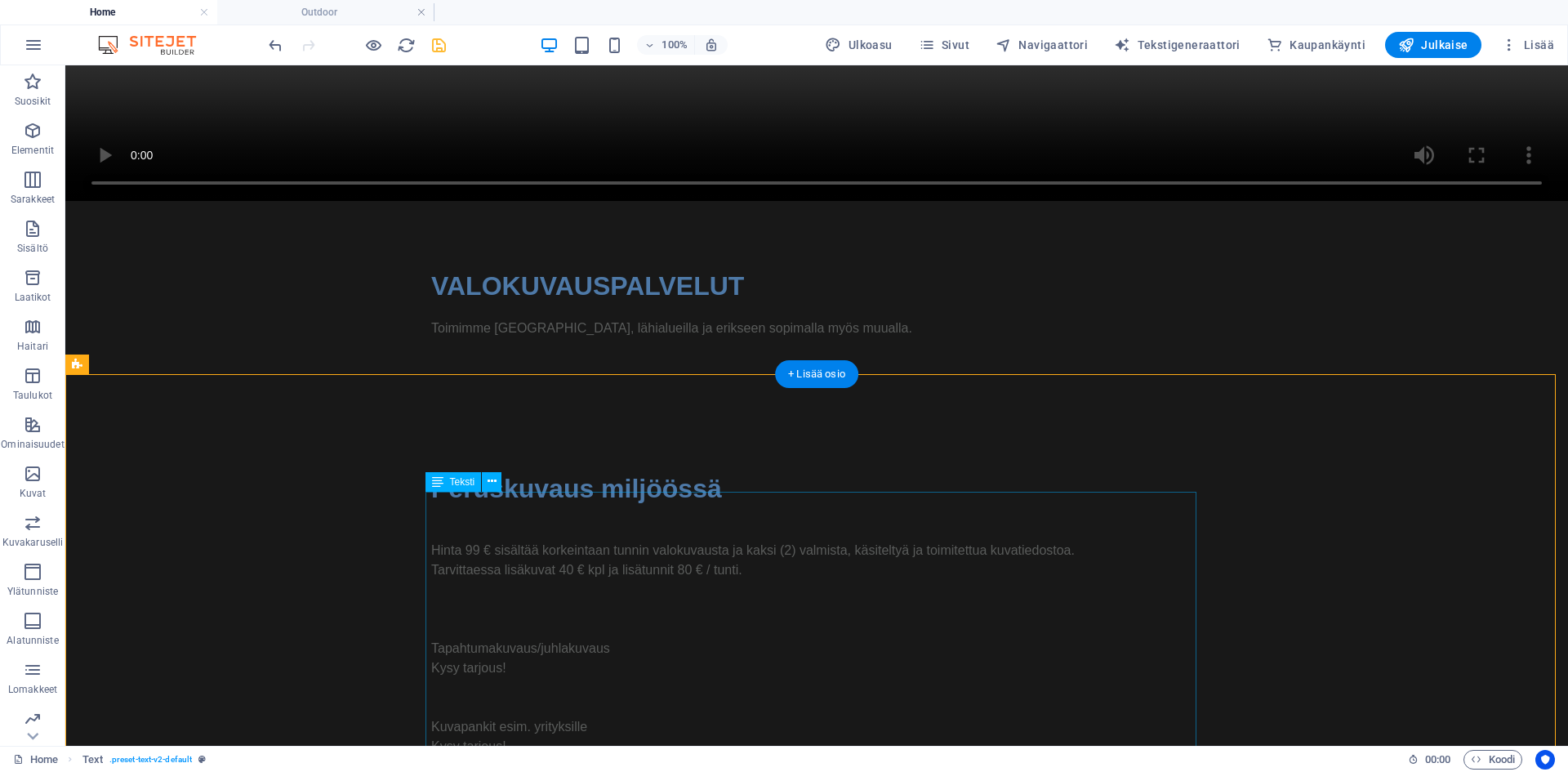
scroll to position [976, 0]
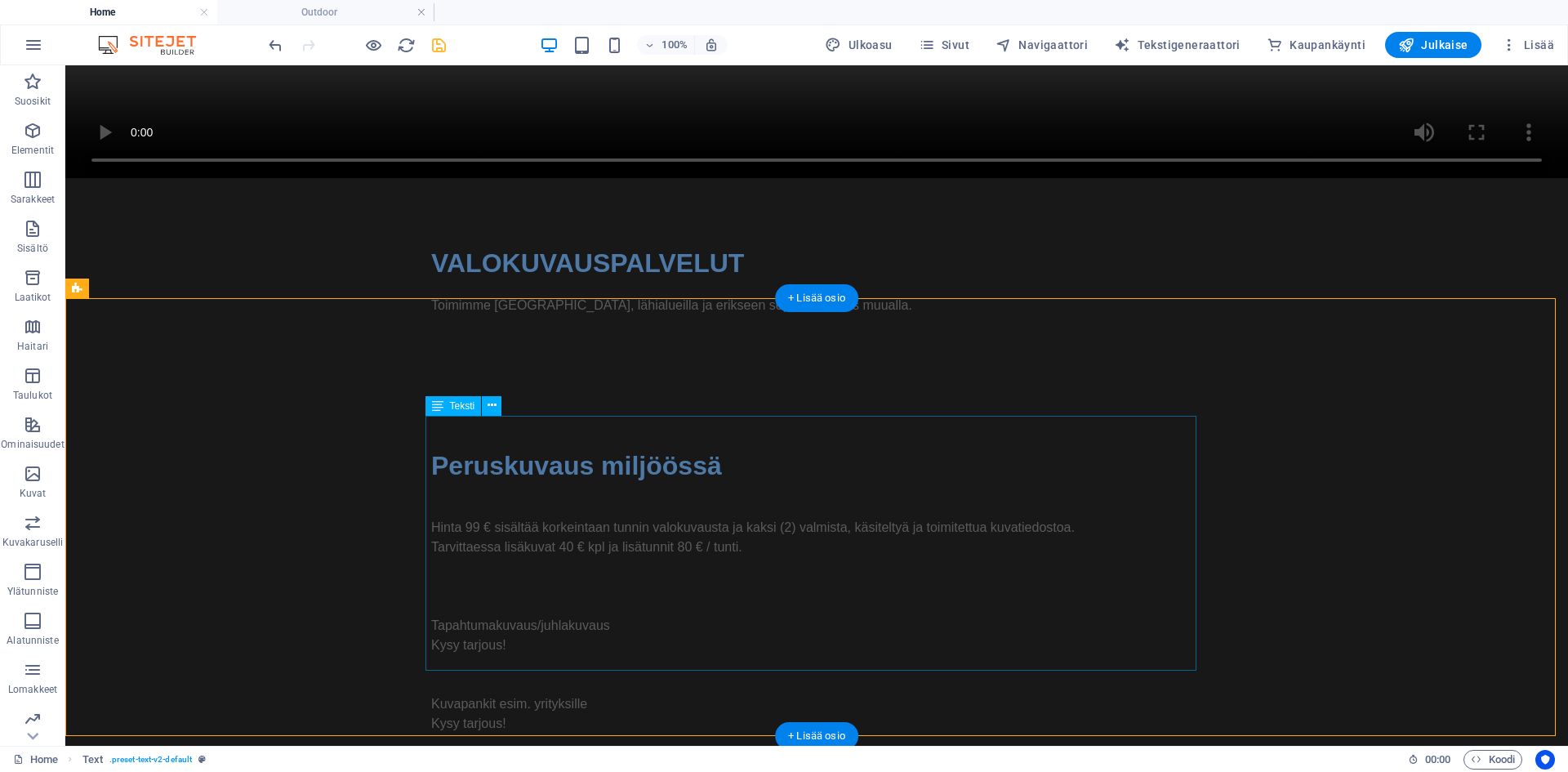
click at [512, 526] on div "Hinta 99 € sisältää korkeintaan tunnin valokuvausta ja kaksi (2) valmista, käsi…" at bounding box center [816, 625] width 771 height 254
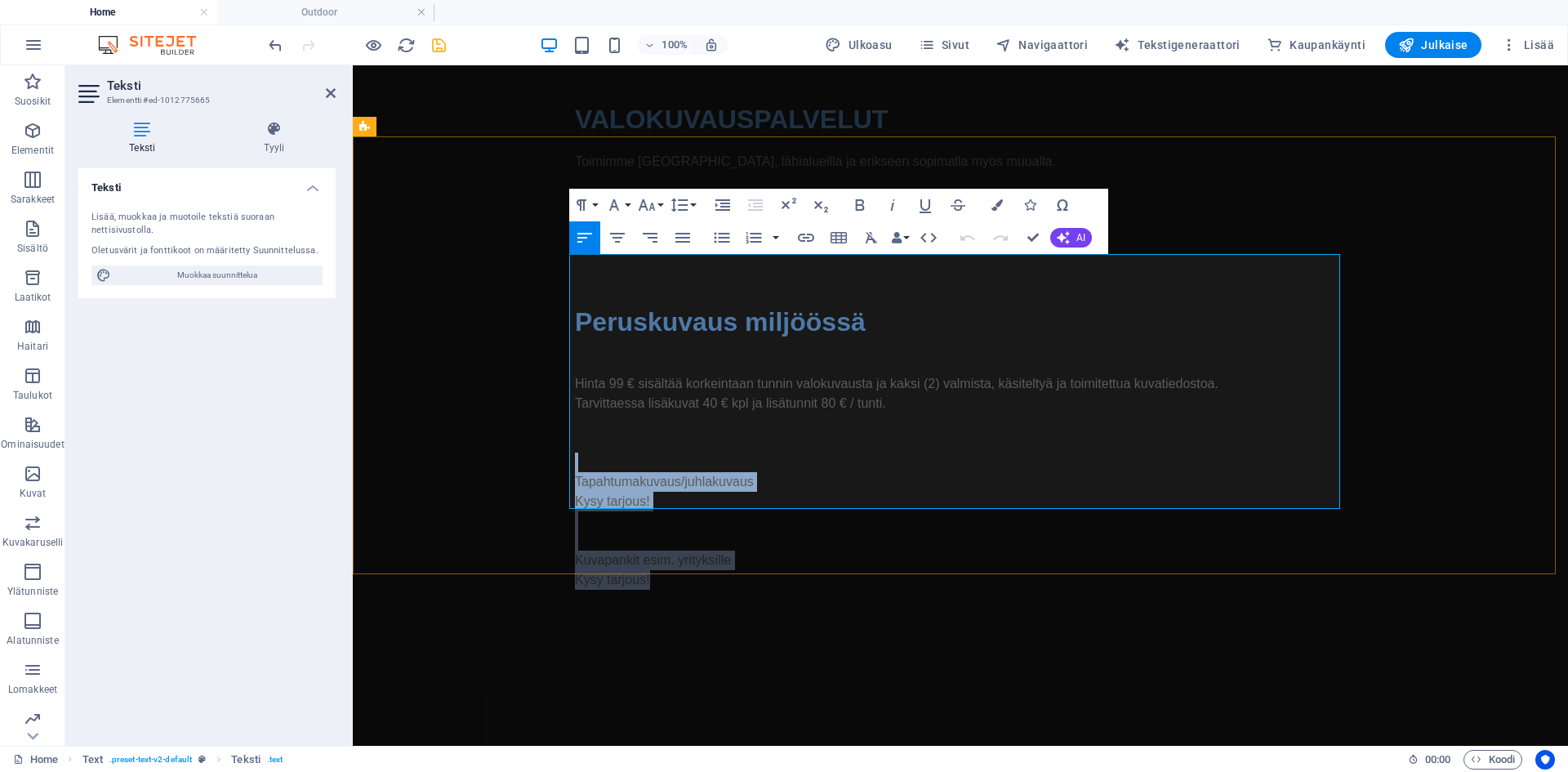
drag, startPoint x: 626, startPoint y: 367, endPoint x: 736, endPoint y: 484, distance: 160.6
click at [736, 484] on div "Hinta 99 € sisältää korkeintaan tunnin valokuvausta ja kaksi (2) valmista, käsi…" at bounding box center [960, 481] width 771 height 254
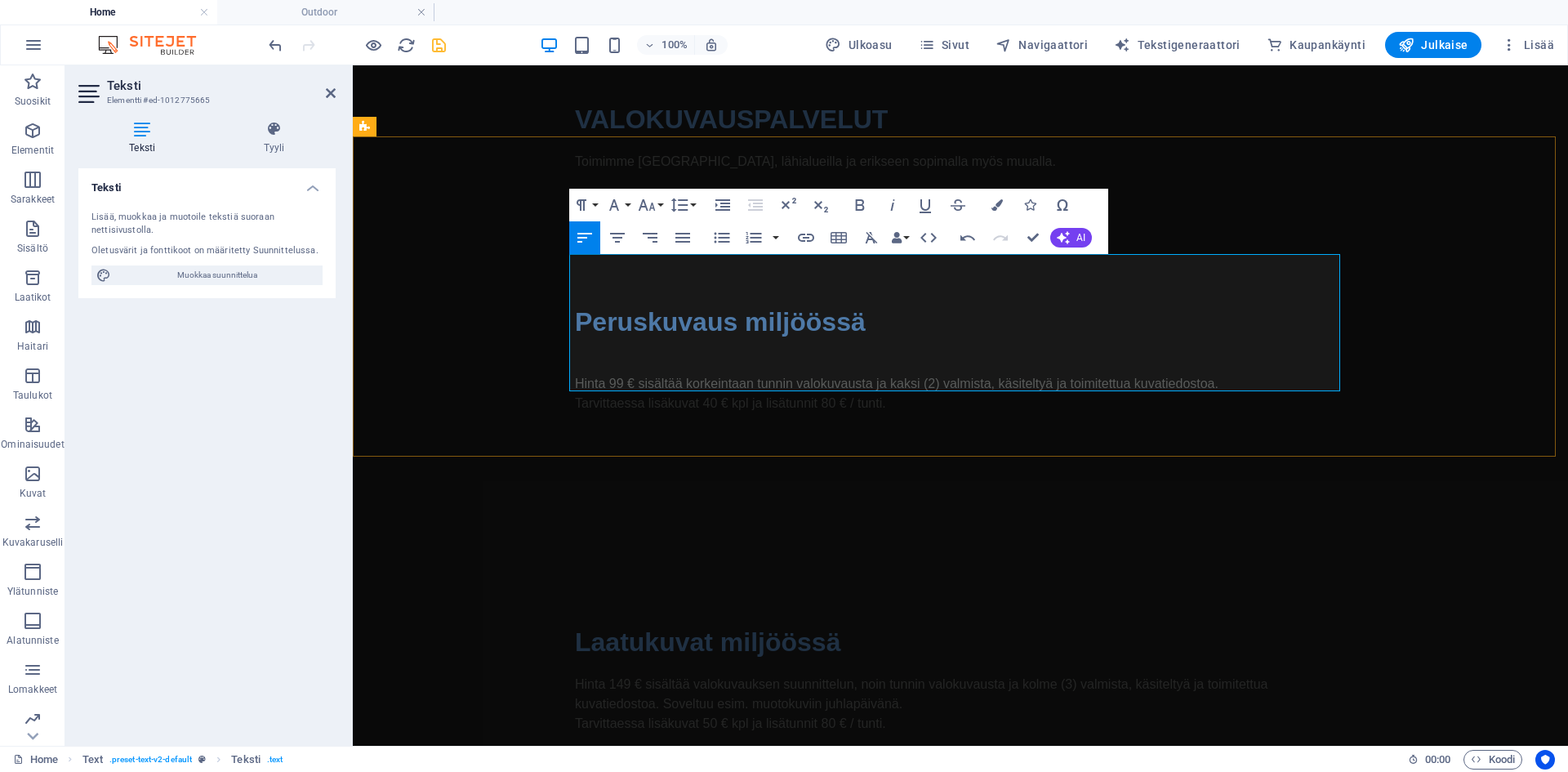
click at [986, 394] on p "Tarvittaessa lisäkuvat 40 € kpl ja lisätunnit 80 € / tunti." at bounding box center [960, 404] width 771 height 20
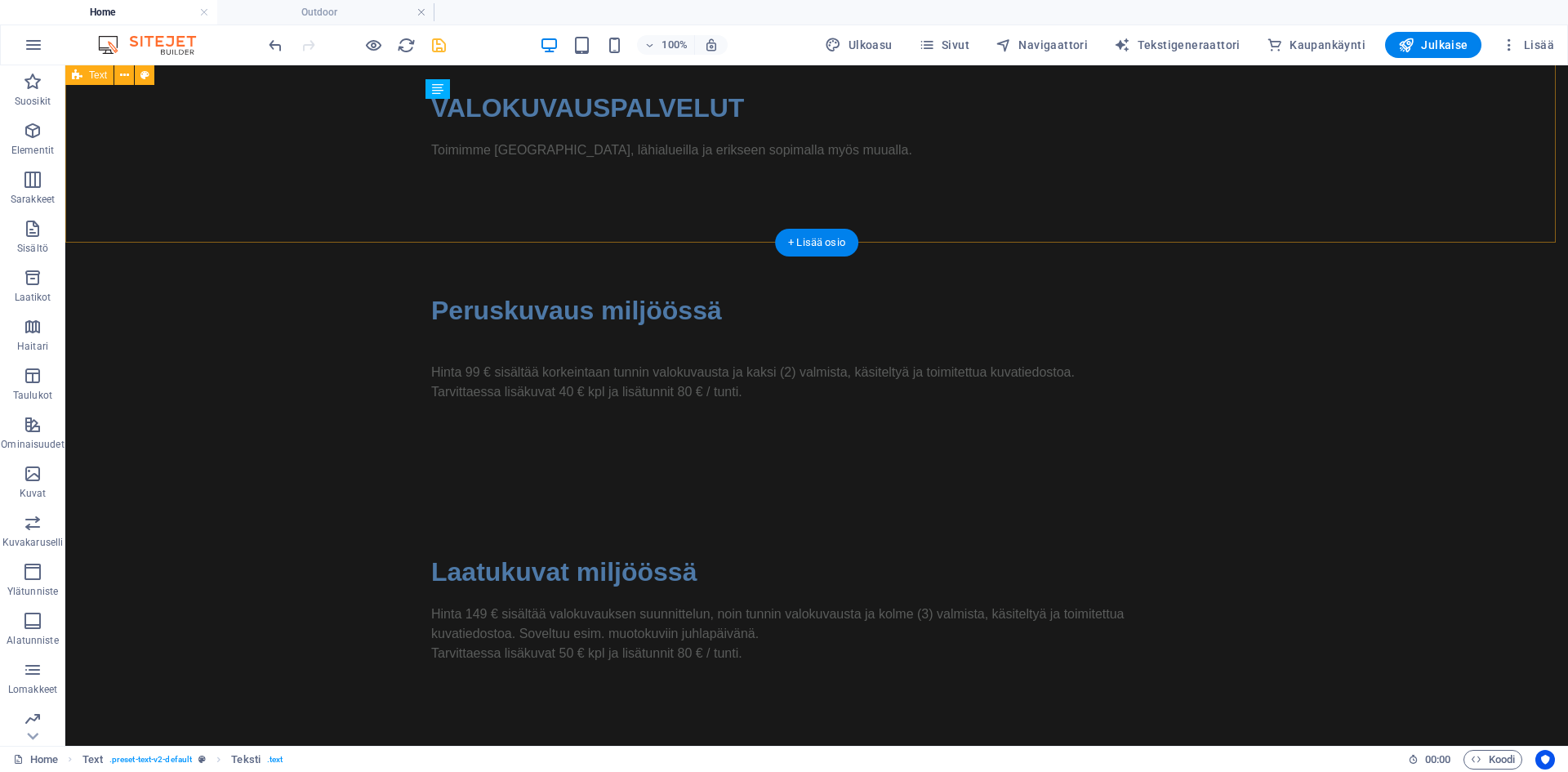
scroll to position [1293, 0]
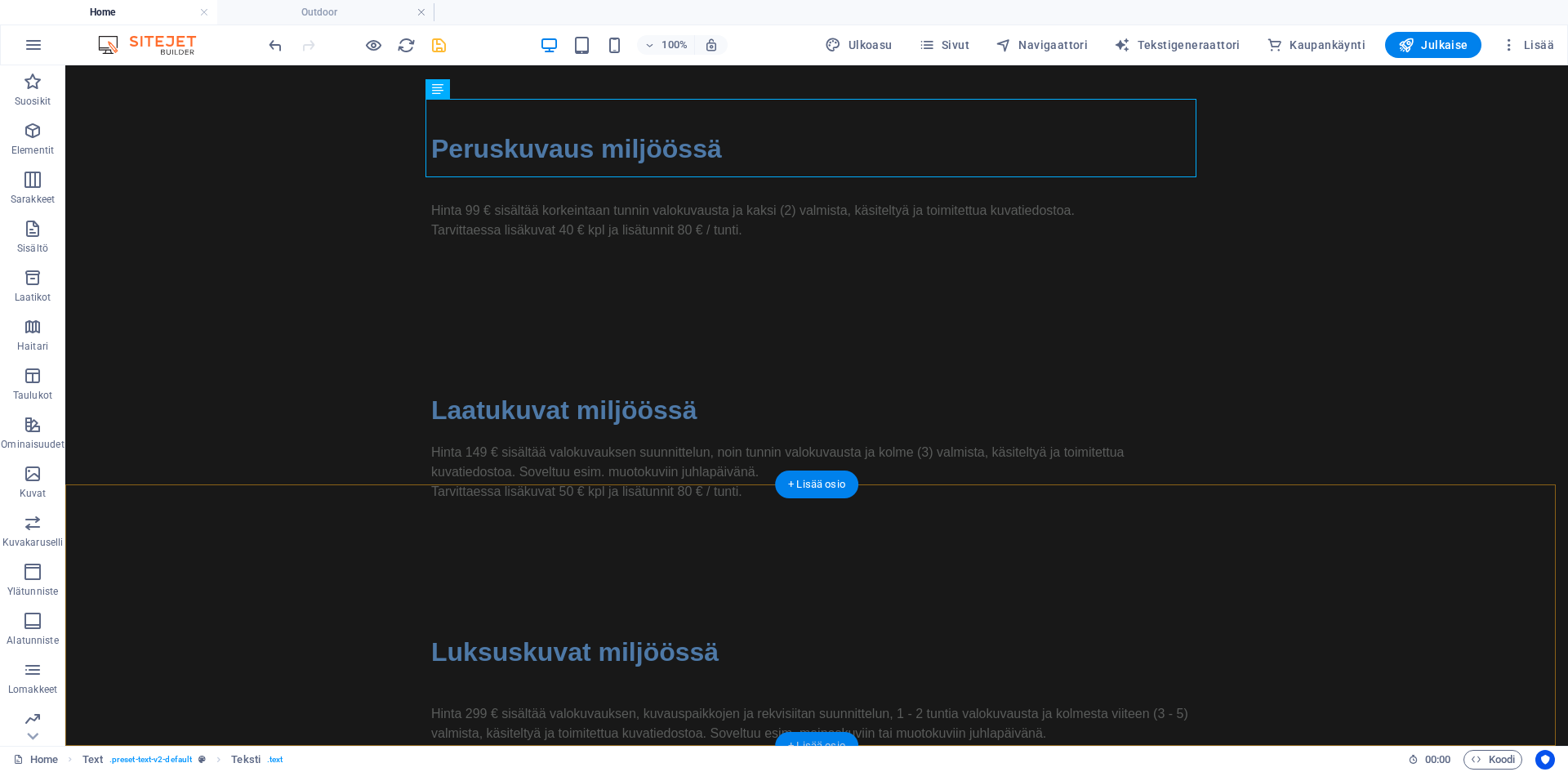
click at [814, 741] on div "+ Lisää osio" at bounding box center [817, 746] width 84 height 28
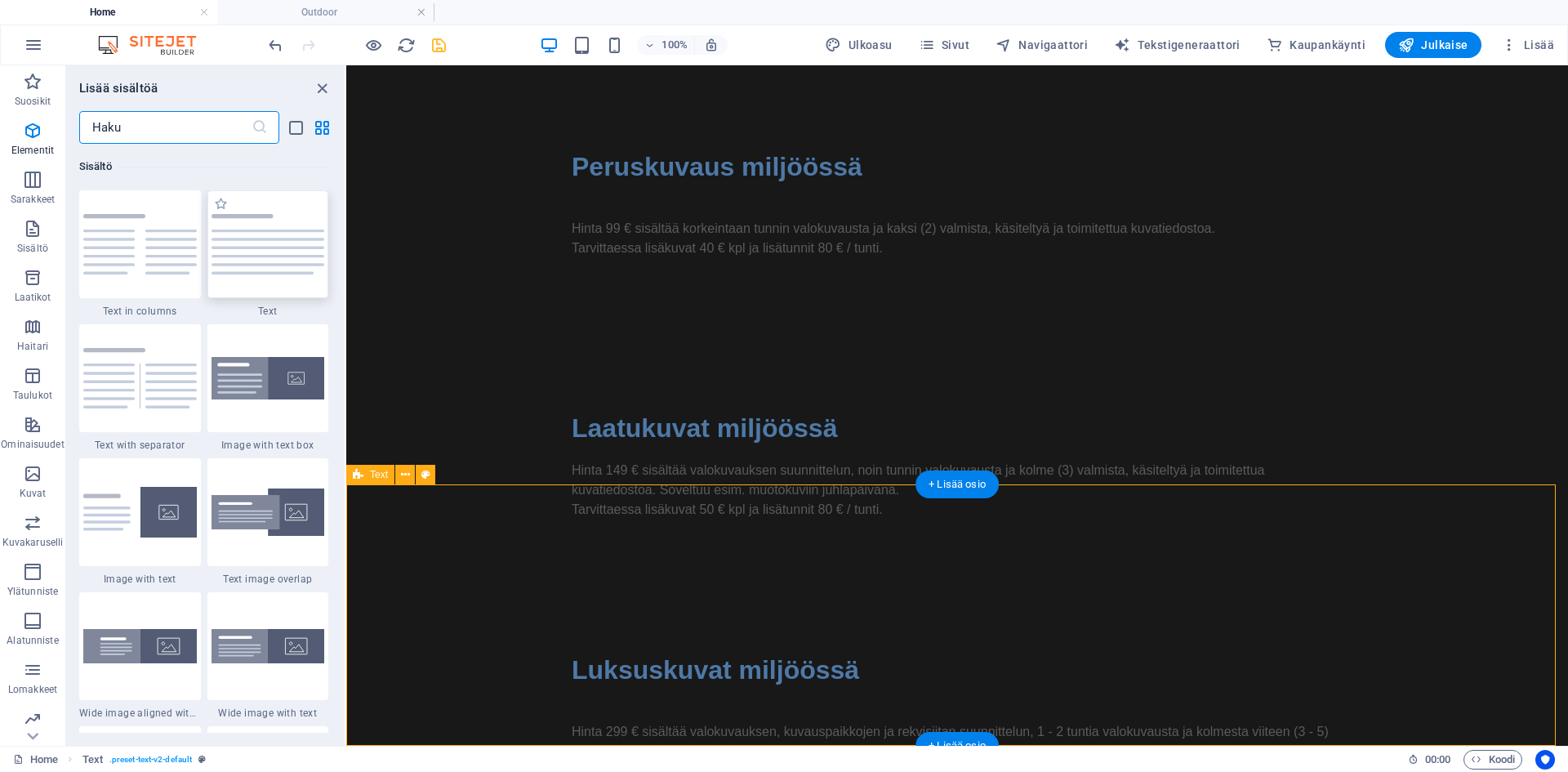
scroll to position [2858, 0]
click at [267, 246] on img at bounding box center [268, 244] width 114 height 61
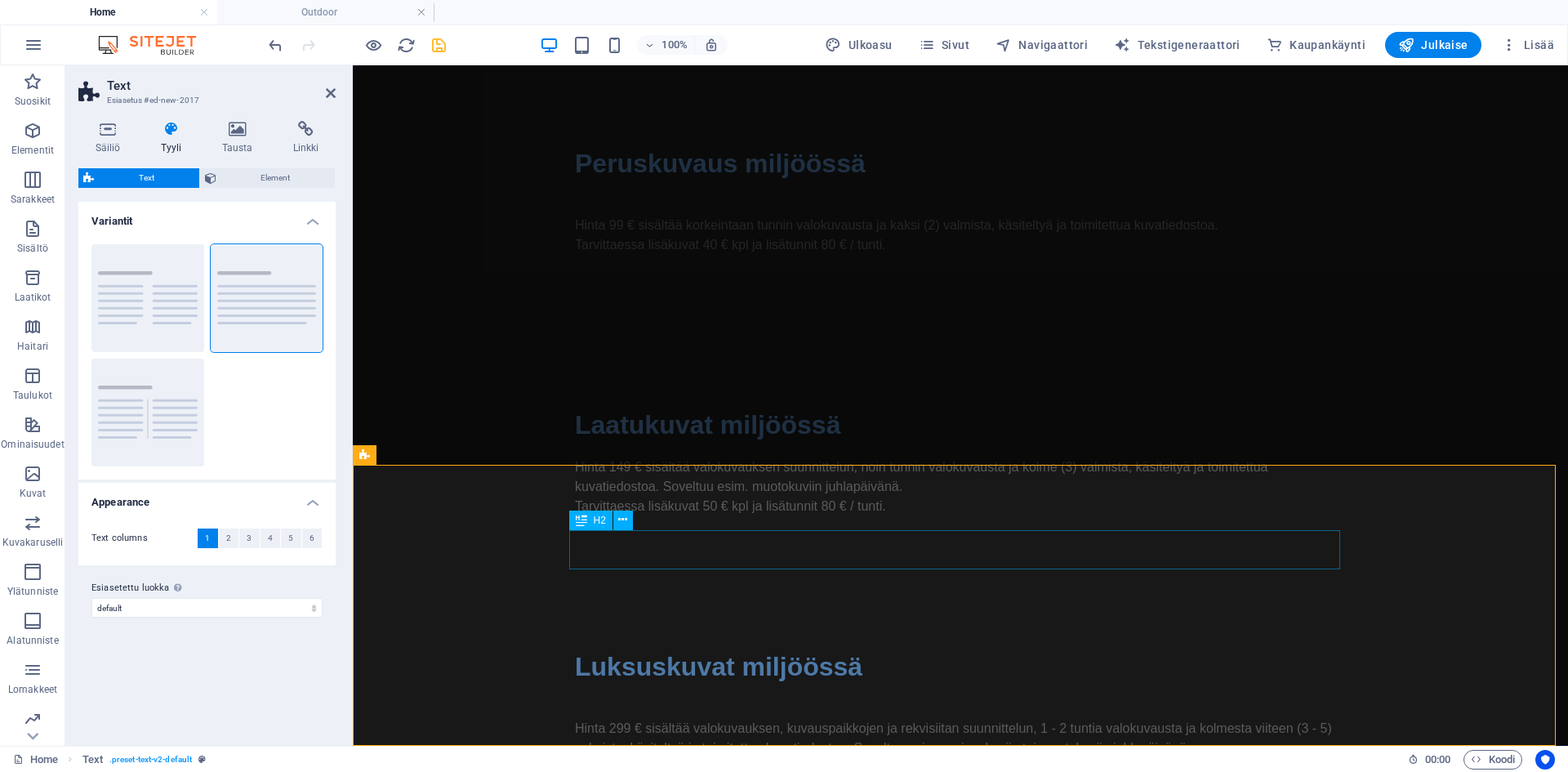
scroll to position [1412, 0]
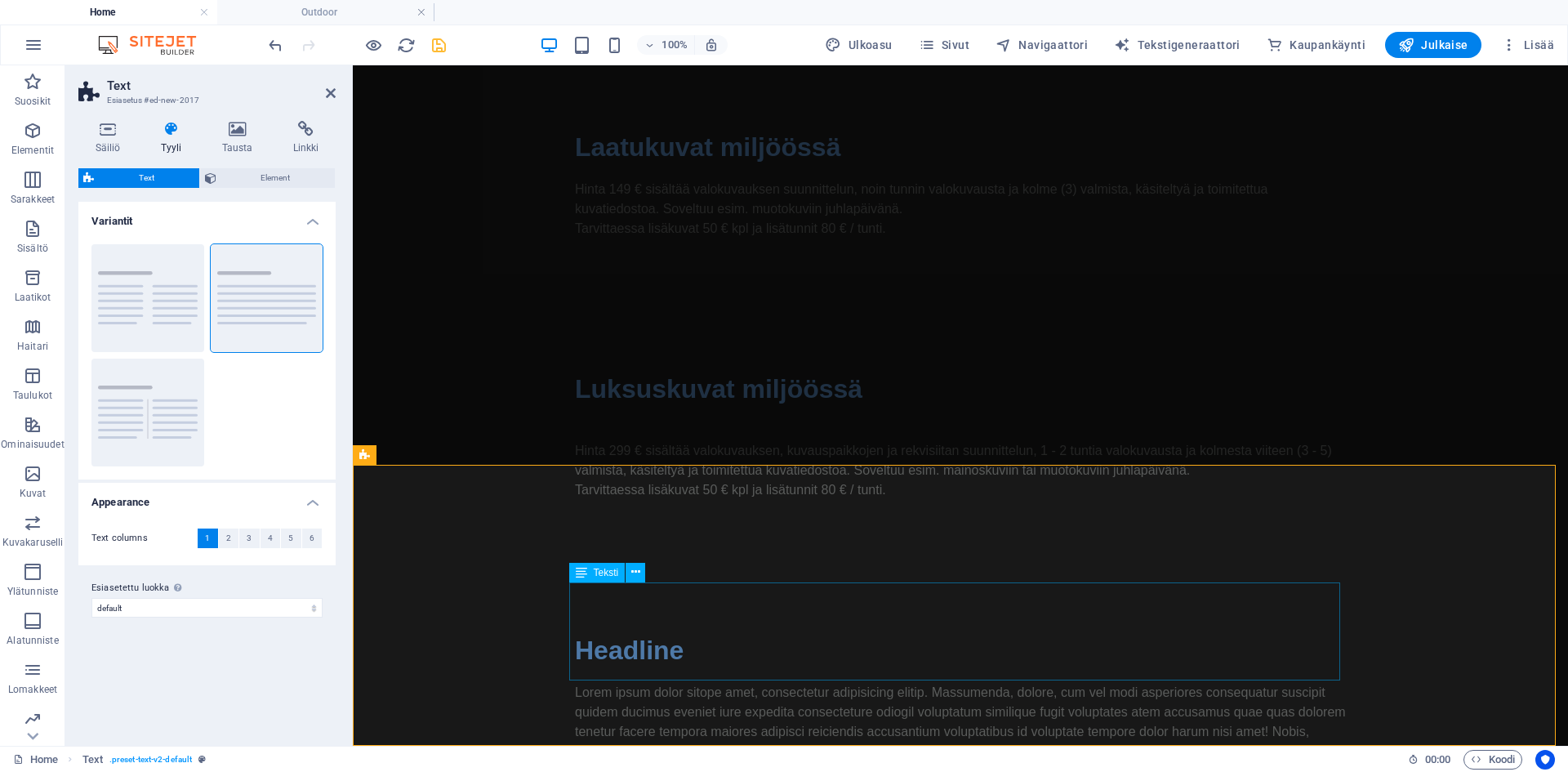
click at [685, 683] on div "Lorem ipsum dolor sitope amet, consectetur adipisicing elitip. Massumenda, dolo…" at bounding box center [960, 732] width 771 height 98
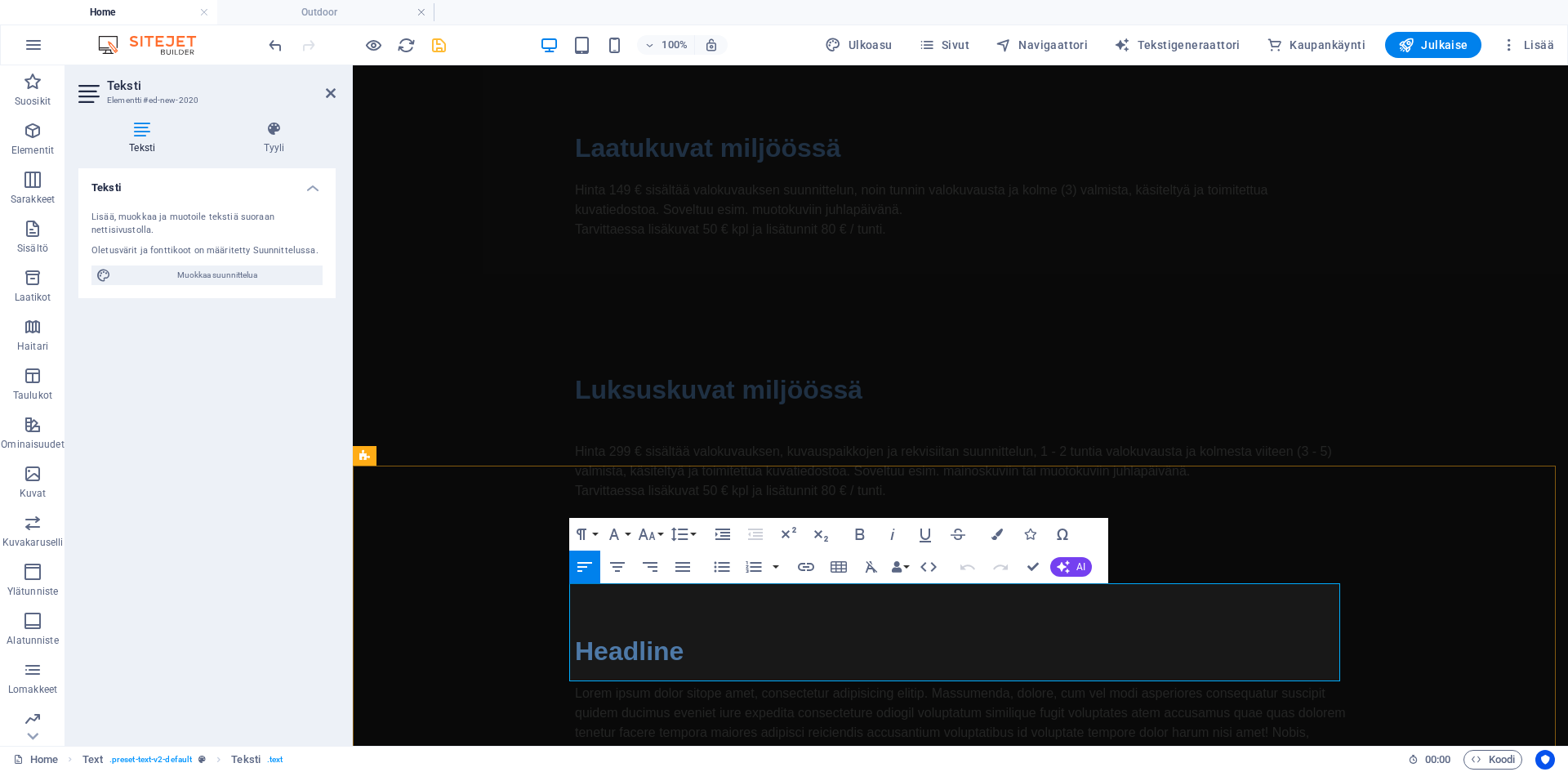
scroll to position [1412, 0]
click at [737, 683] on p "Lorem ipsum dolor sitope amet, consectetur adipisicing elitip. Massumenda, dolo…" at bounding box center [960, 732] width 771 height 98
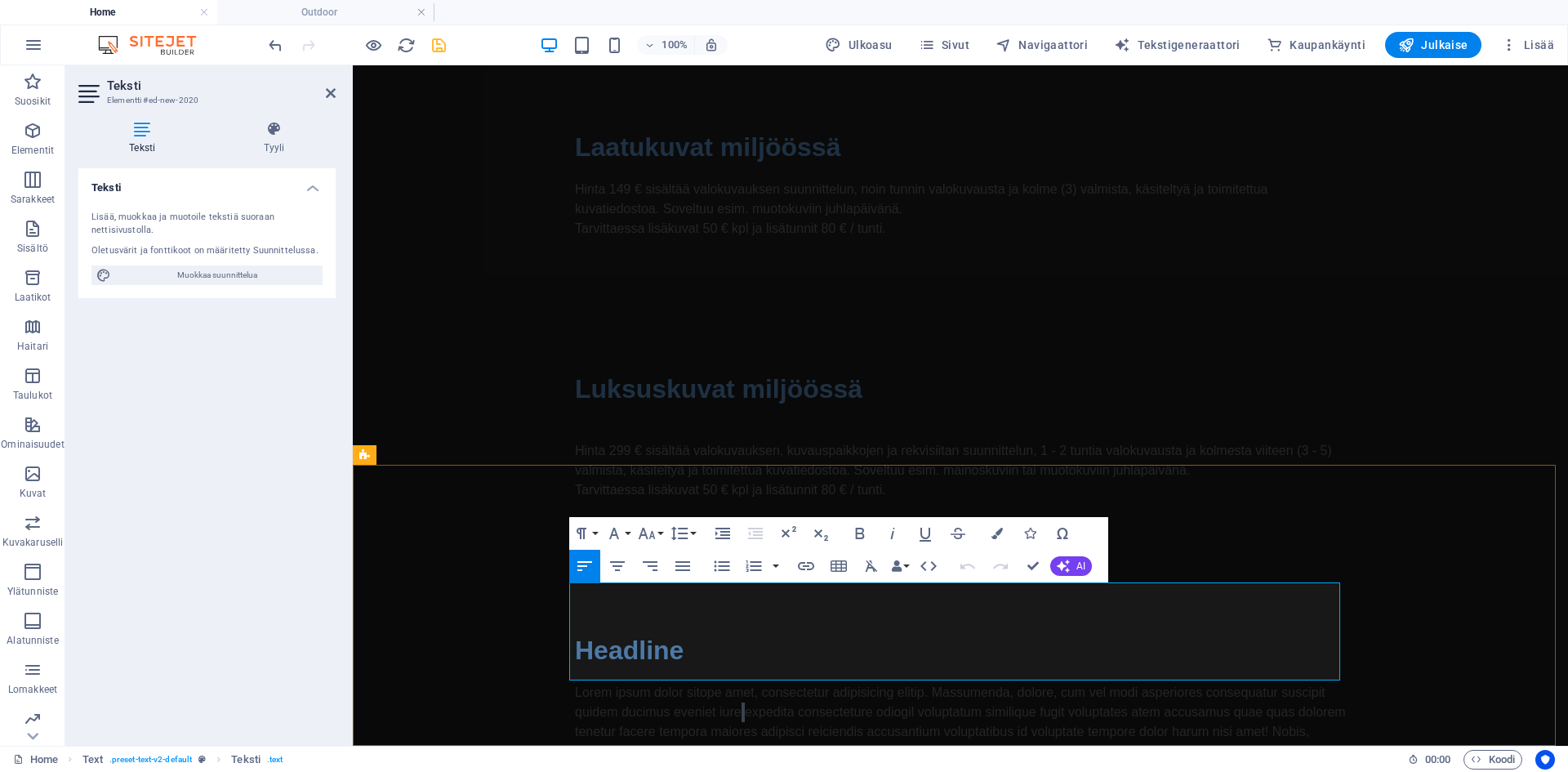
click at [737, 683] on p "Lorem ipsum dolor sitope amet, consectetur adipisicing elitip. Massumenda, dolo…" at bounding box center [960, 732] width 771 height 98
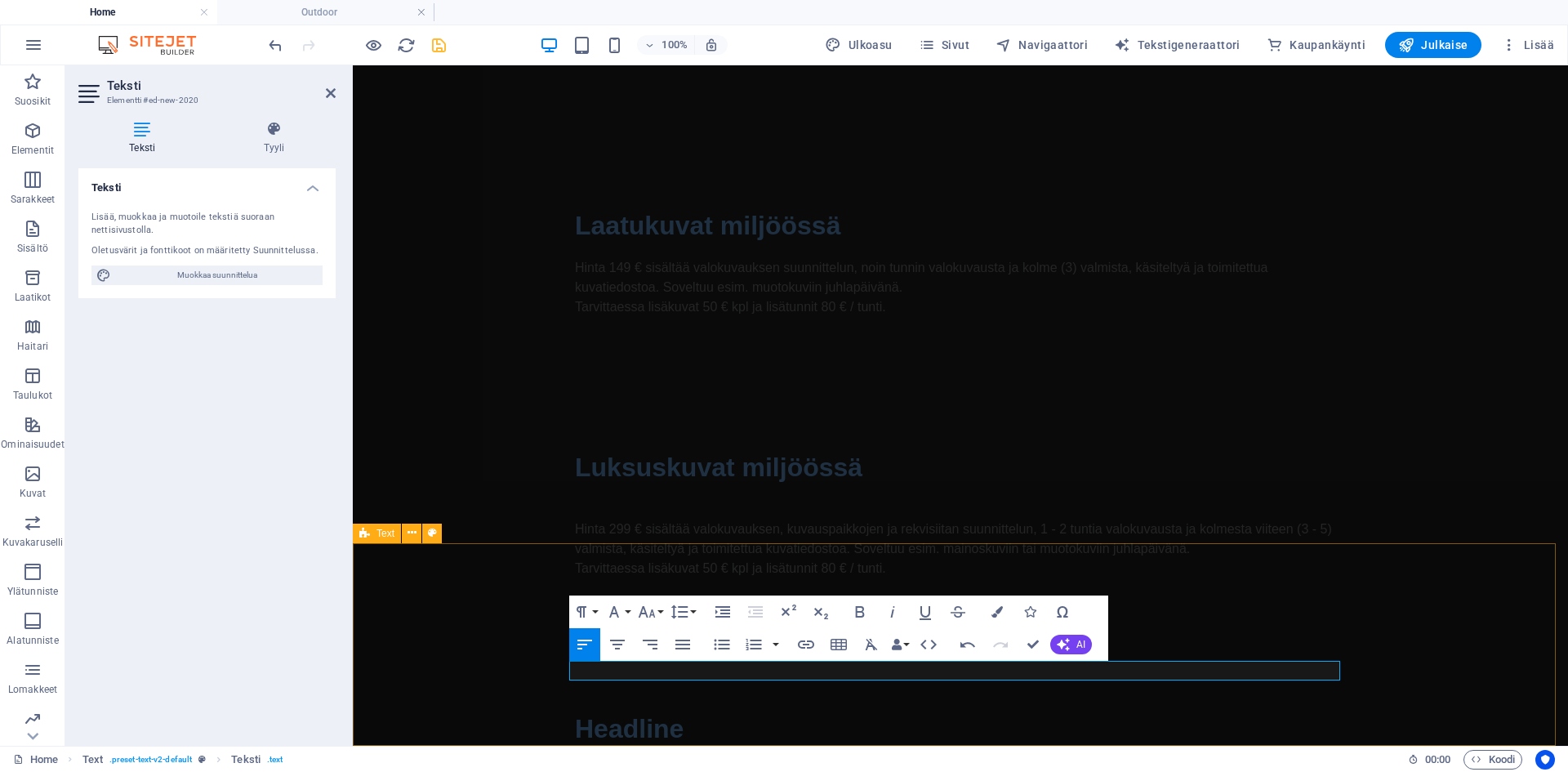
click at [482, 643] on div "Headline Kysy tarjous!" at bounding box center [961, 744] width 1215 height 202
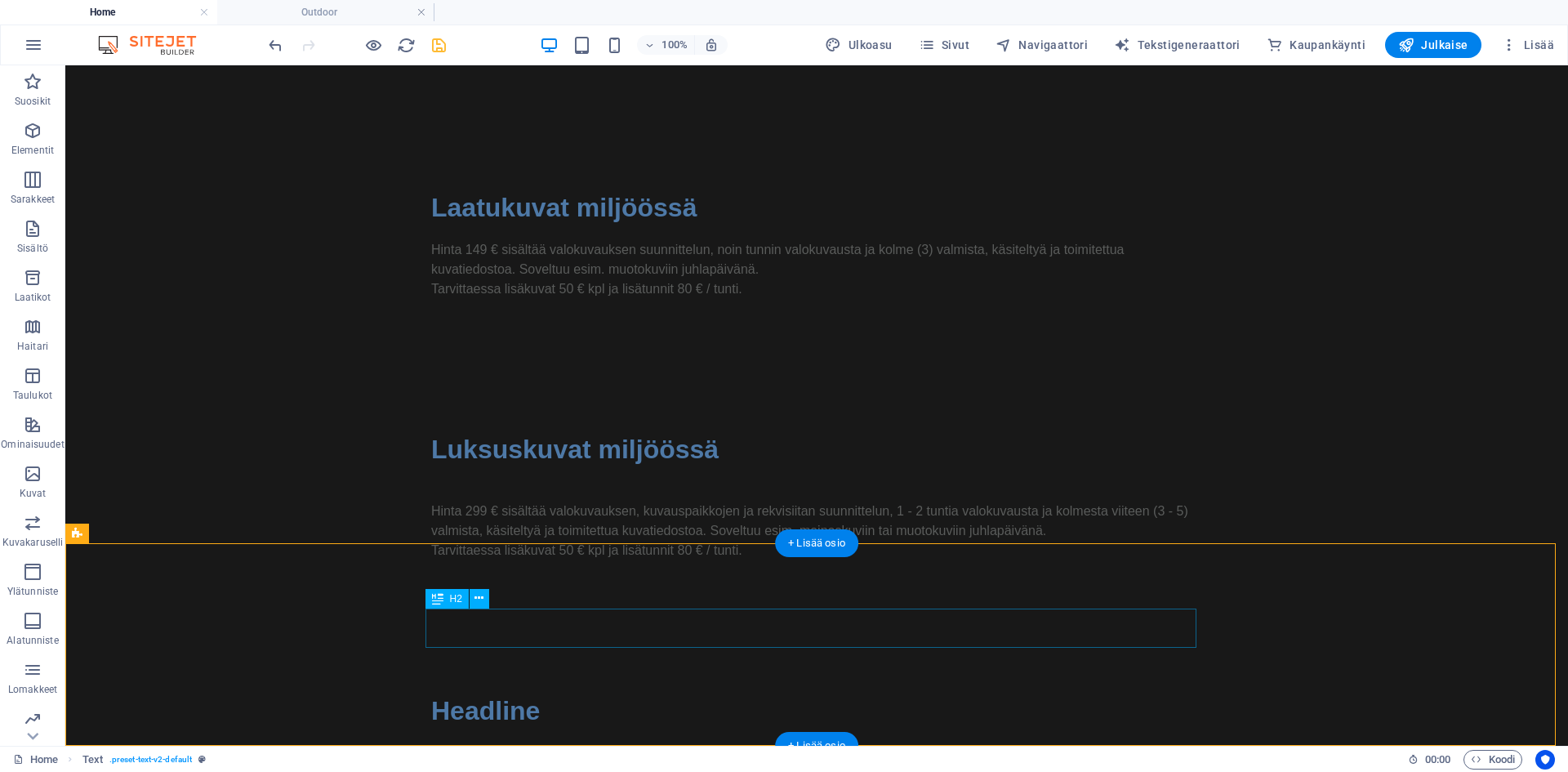
click at [503, 691] on div "Headline" at bounding box center [816, 710] width 771 height 39
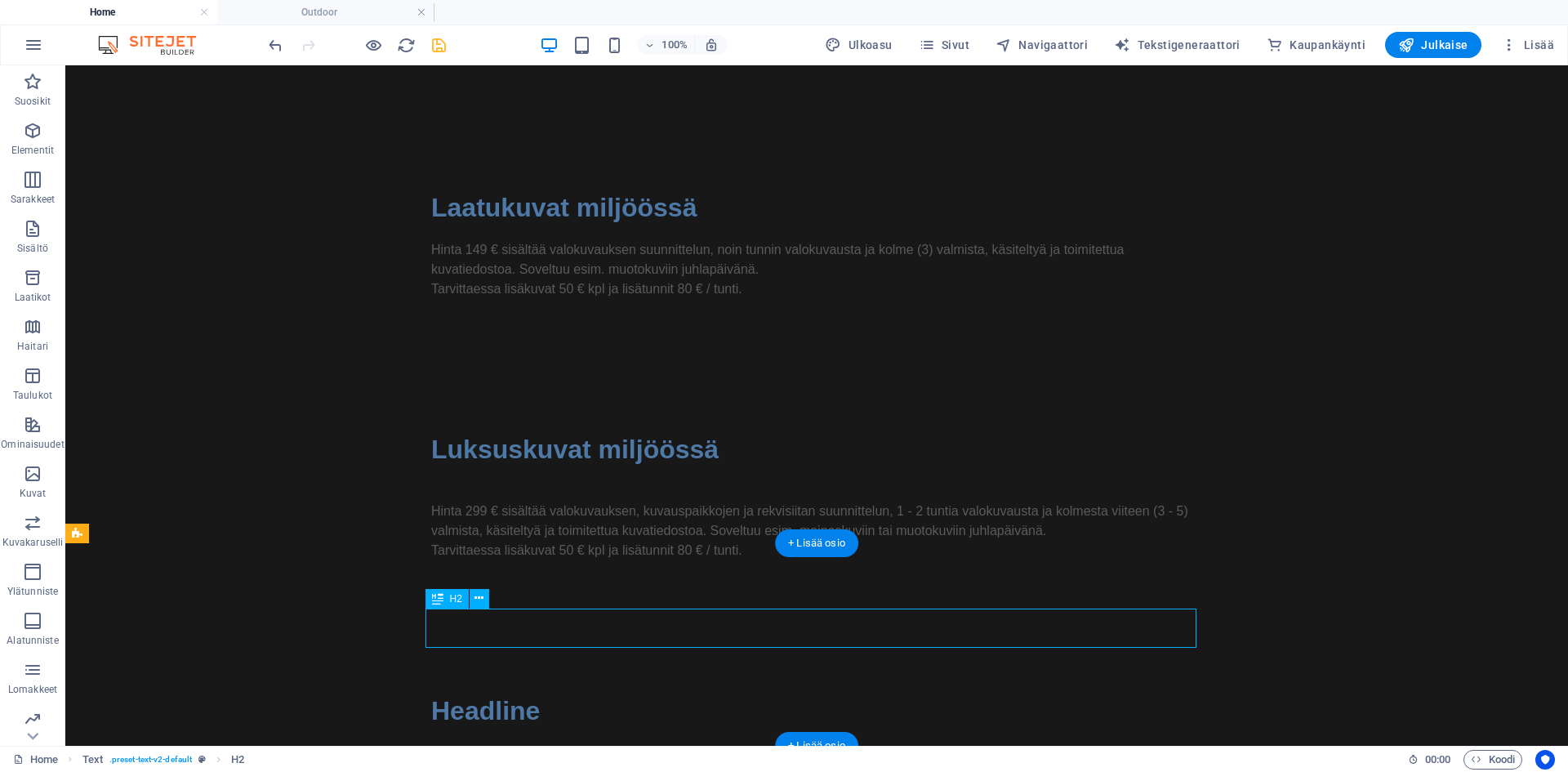
click at [503, 691] on div "Headline" at bounding box center [816, 710] width 771 height 39
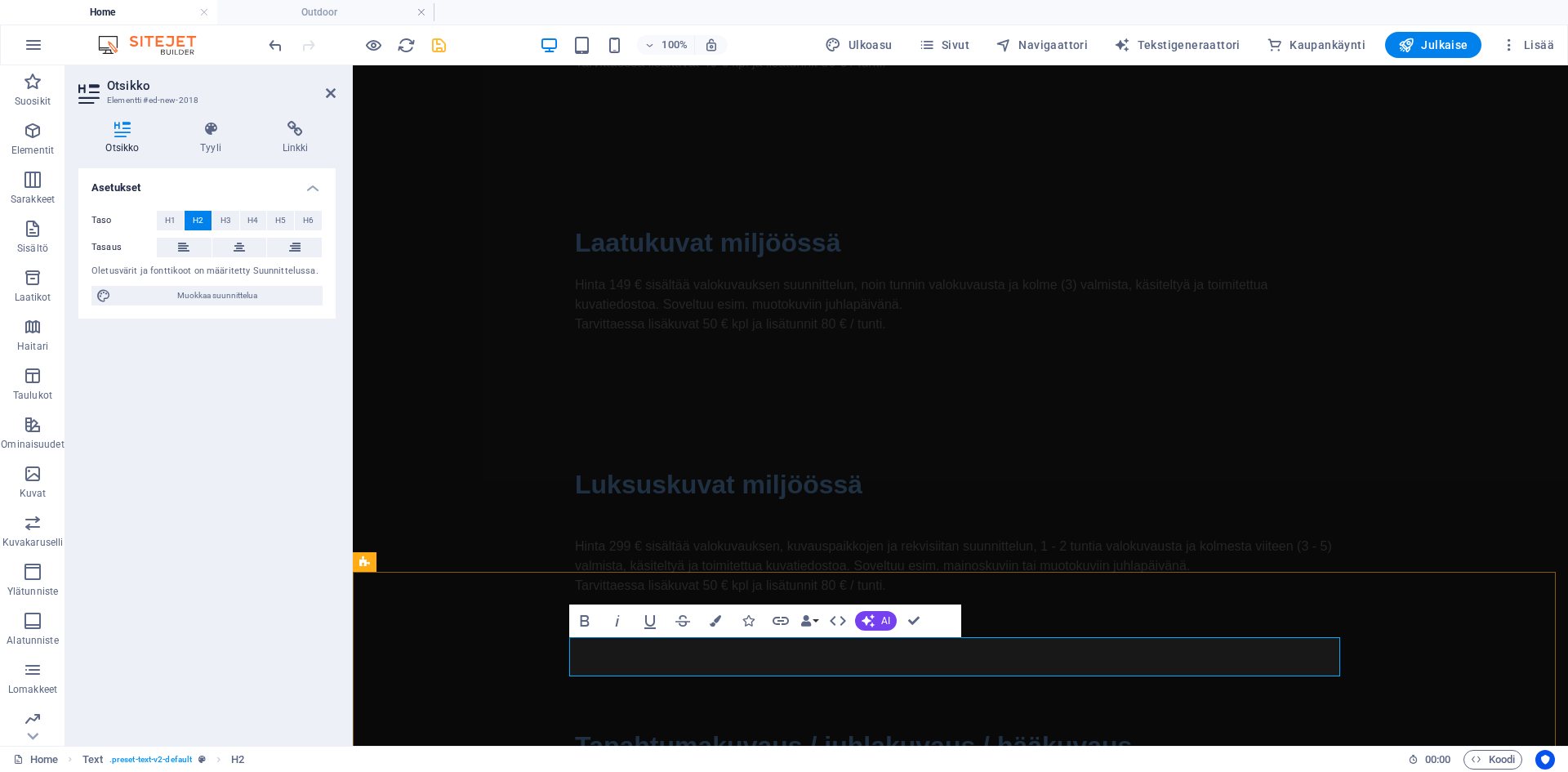
scroll to position [1334, 0]
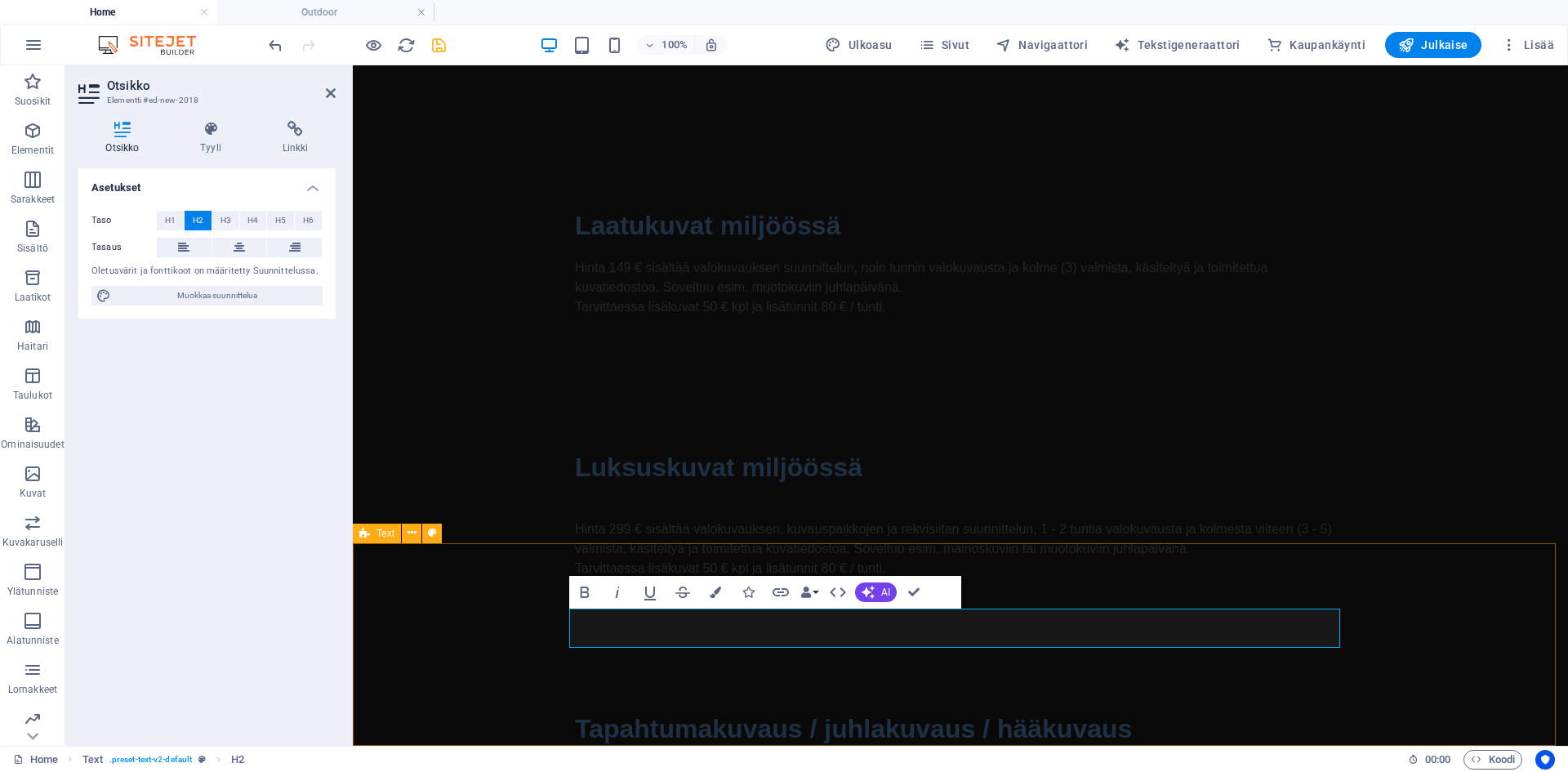
click at [410, 643] on div "Tapahtumakuvaus / juhlakuvaus / hääkuvaus Kysy tarjous!" at bounding box center [961, 744] width 1215 height 202
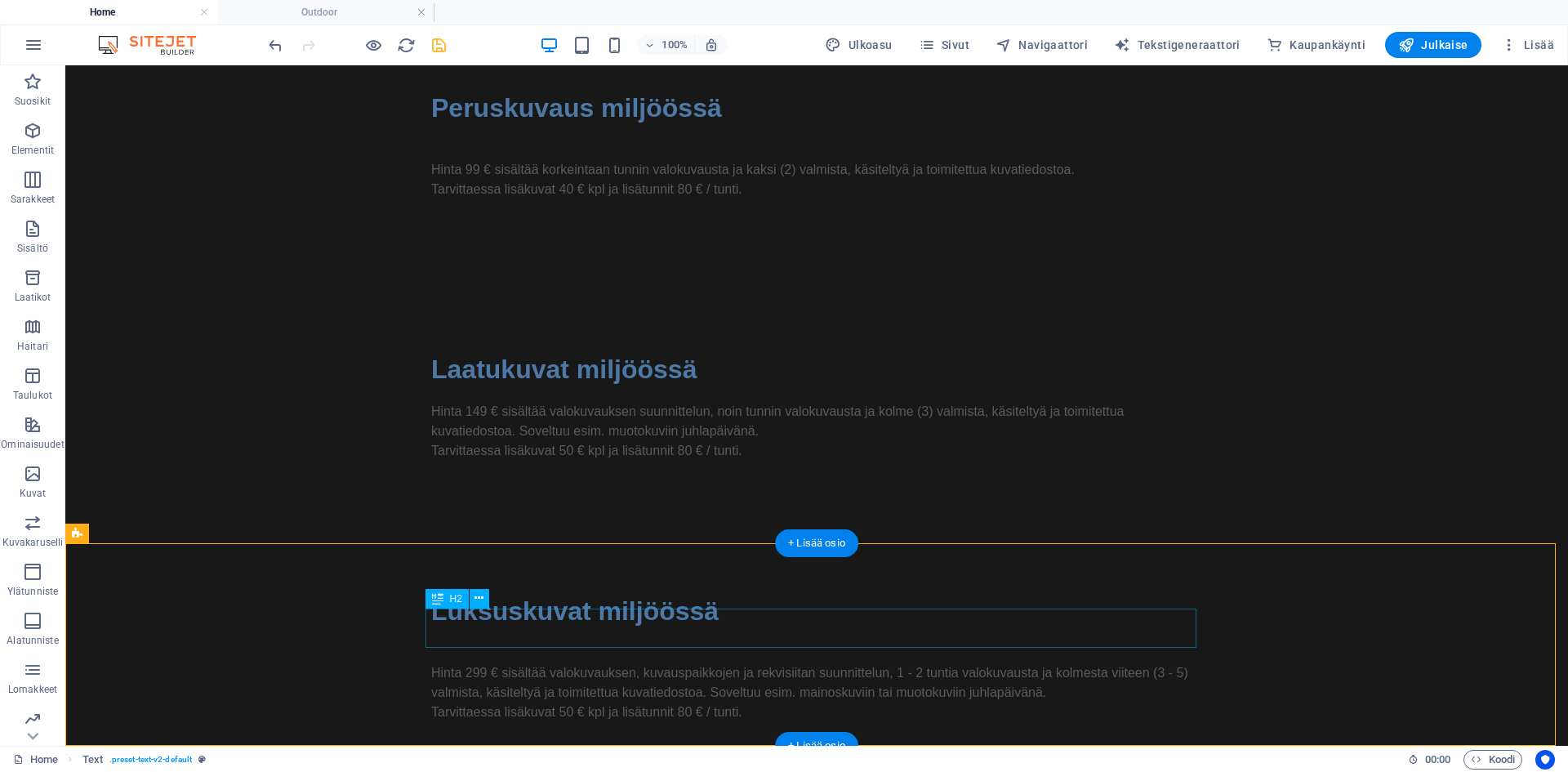
scroll to position [1495, 0]
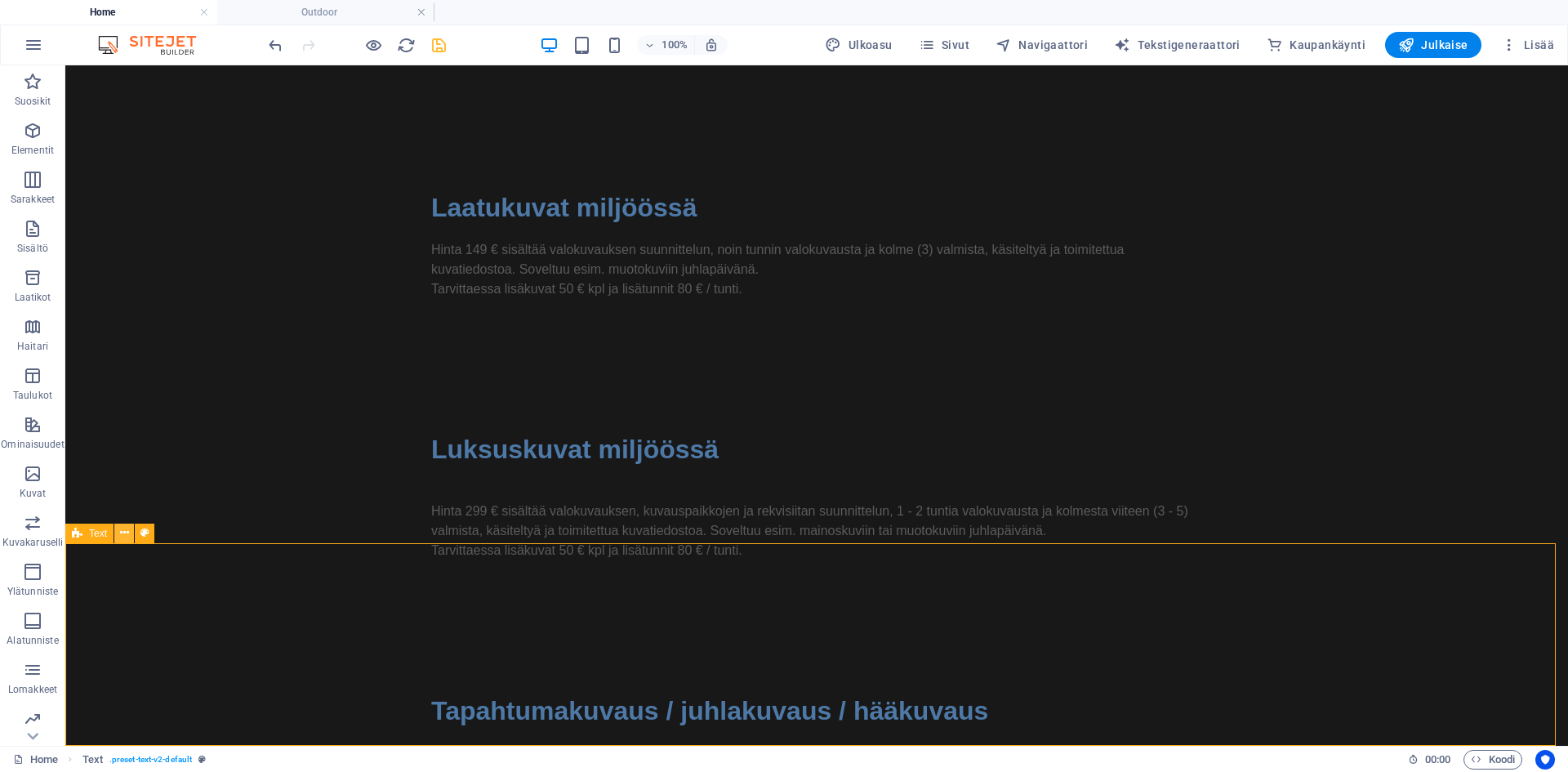
click at [119, 533] on button at bounding box center [125, 534] width 20 height 20
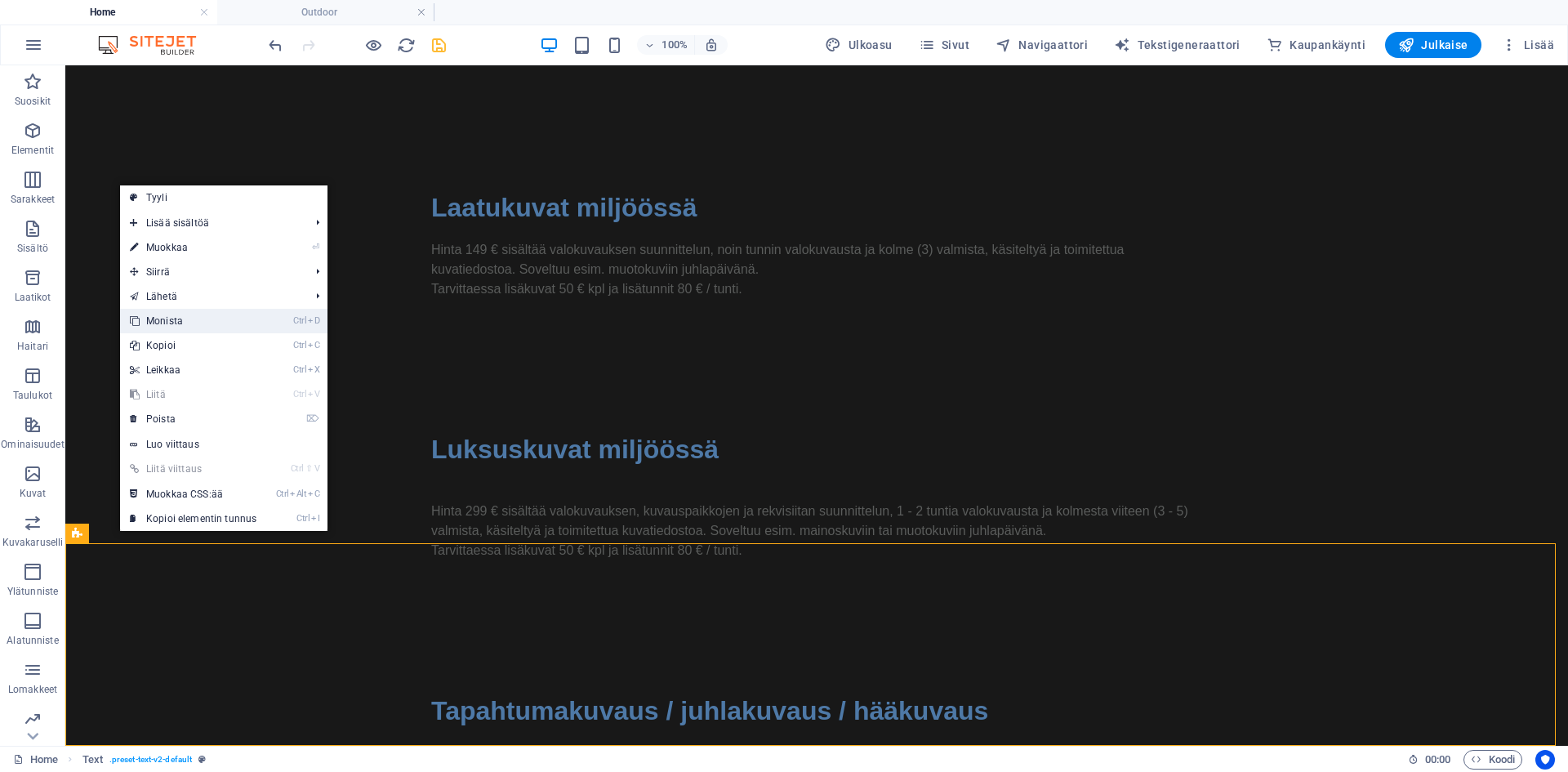
click at [196, 321] on link "Ctrl D Monista" at bounding box center [193, 321] width 147 height 25
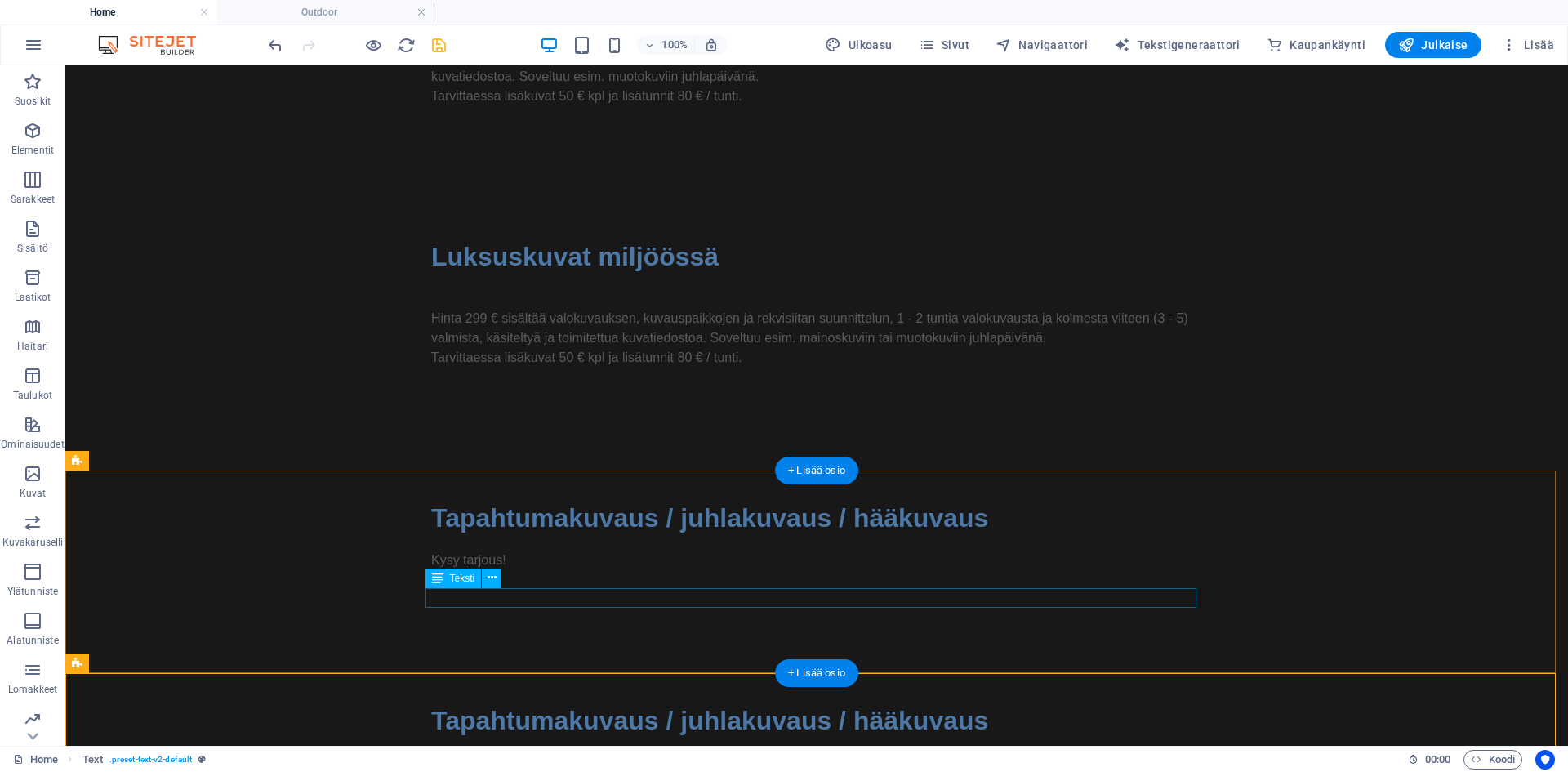
scroll to position [1698, 0]
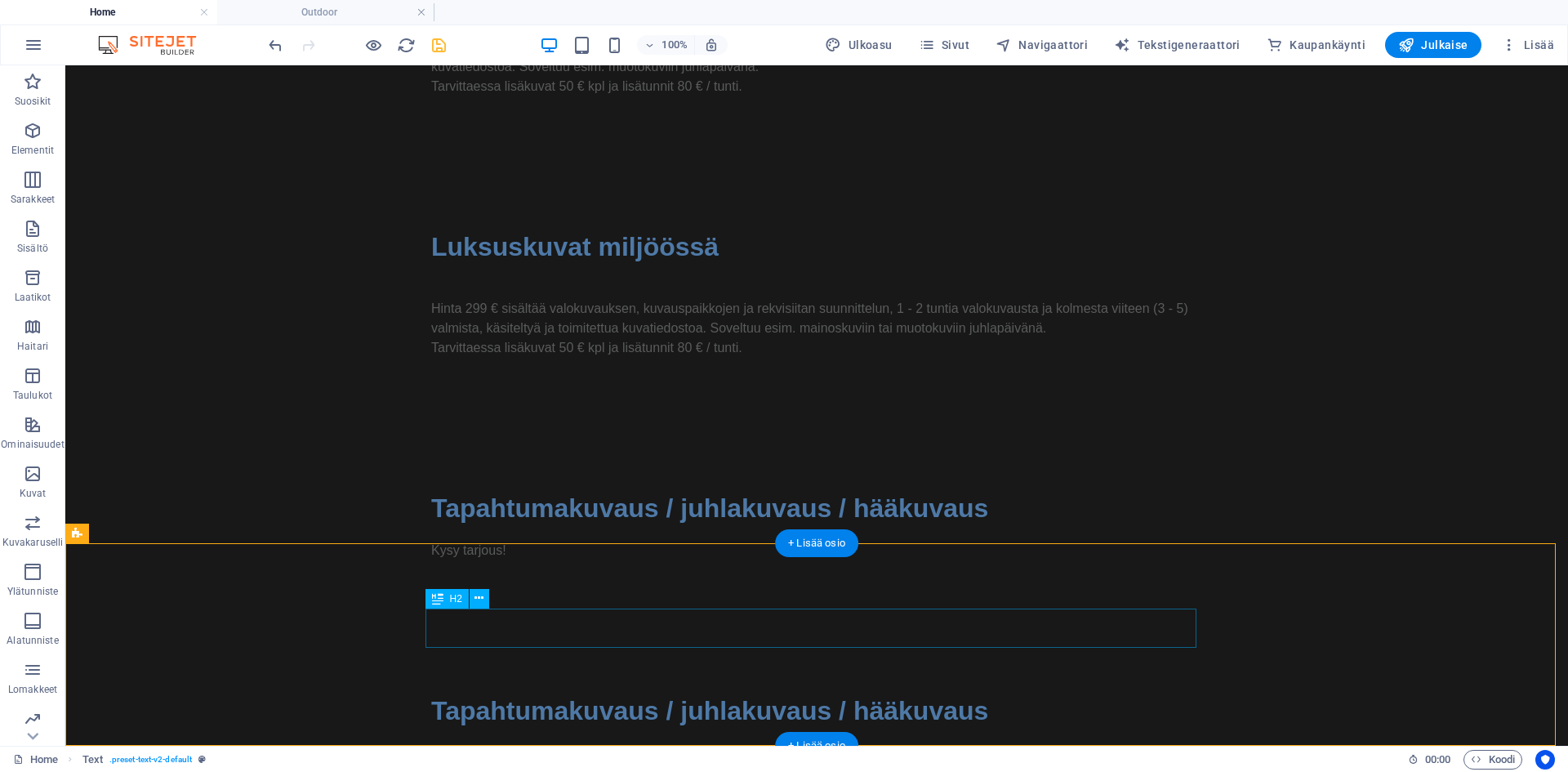
click at [646, 691] on div "Tapahtumakuvaus / juhlakuvaus / hääkuvaus" at bounding box center [816, 710] width 771 height 39
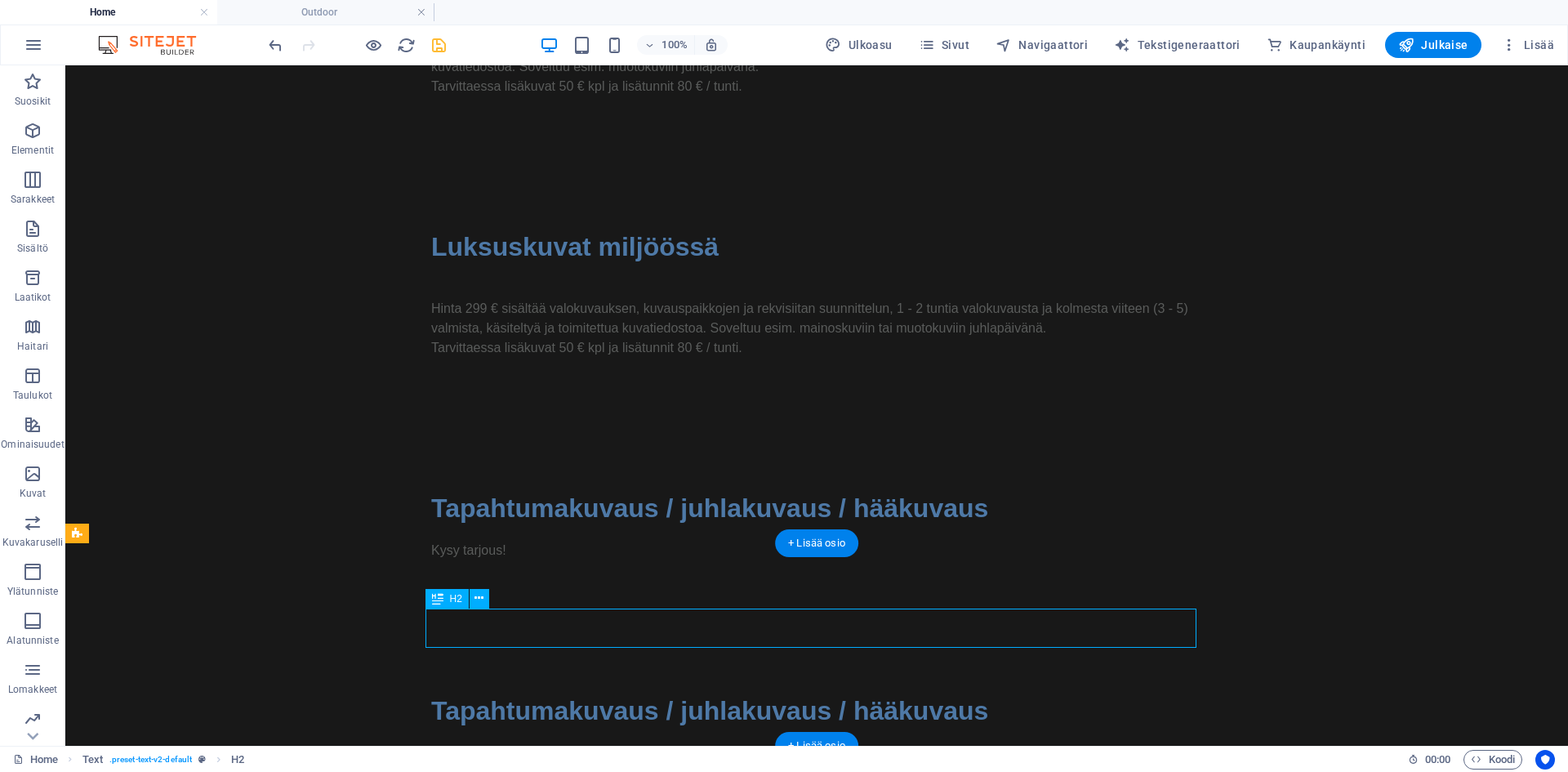
click at [646, 691] on div "Tapahtumakuvaus / juhlakuvaus / hääkuvaus" at bounding box center [816, 710] width 771 height 39
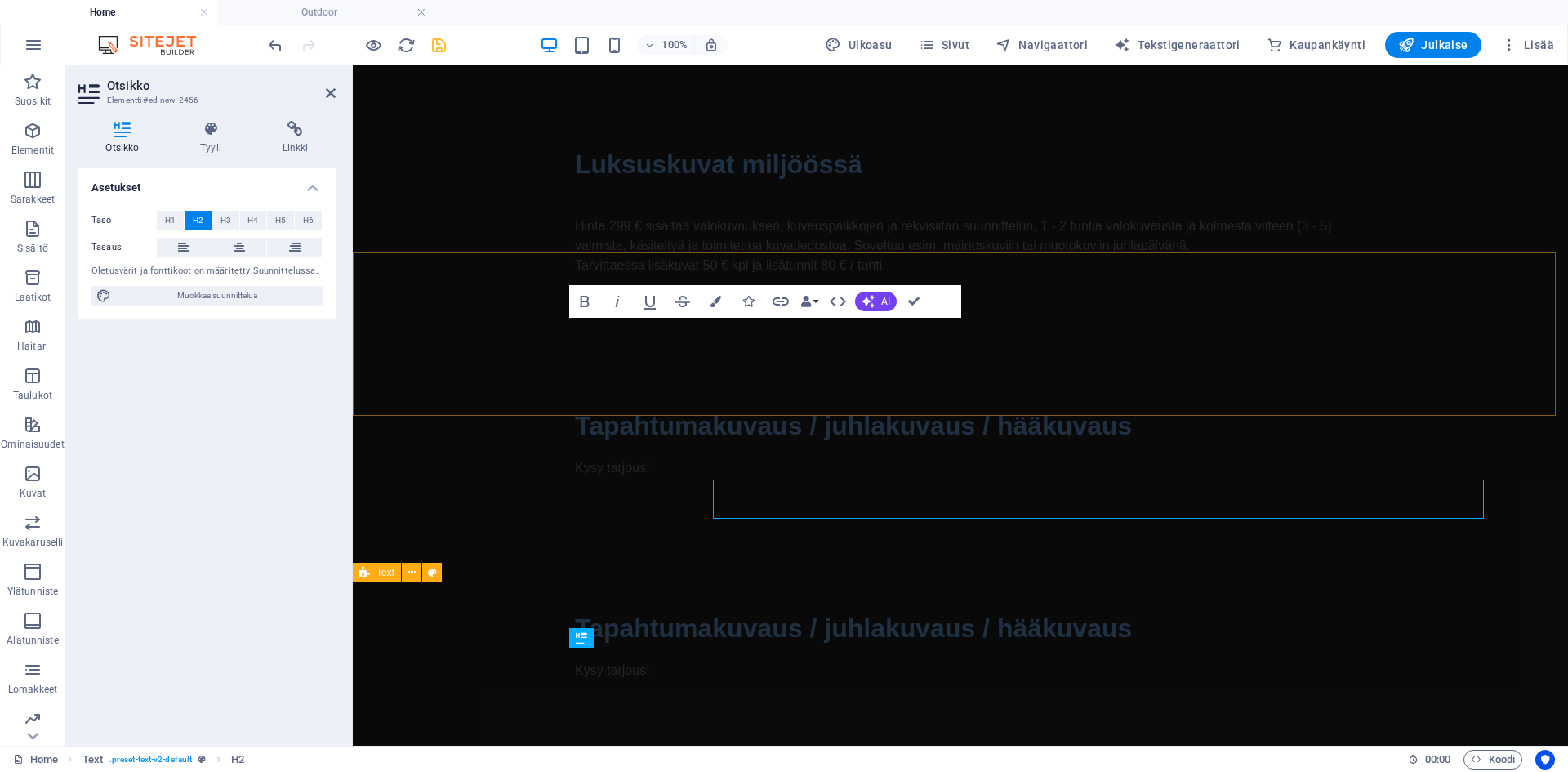
scroll to position [1497, 0]
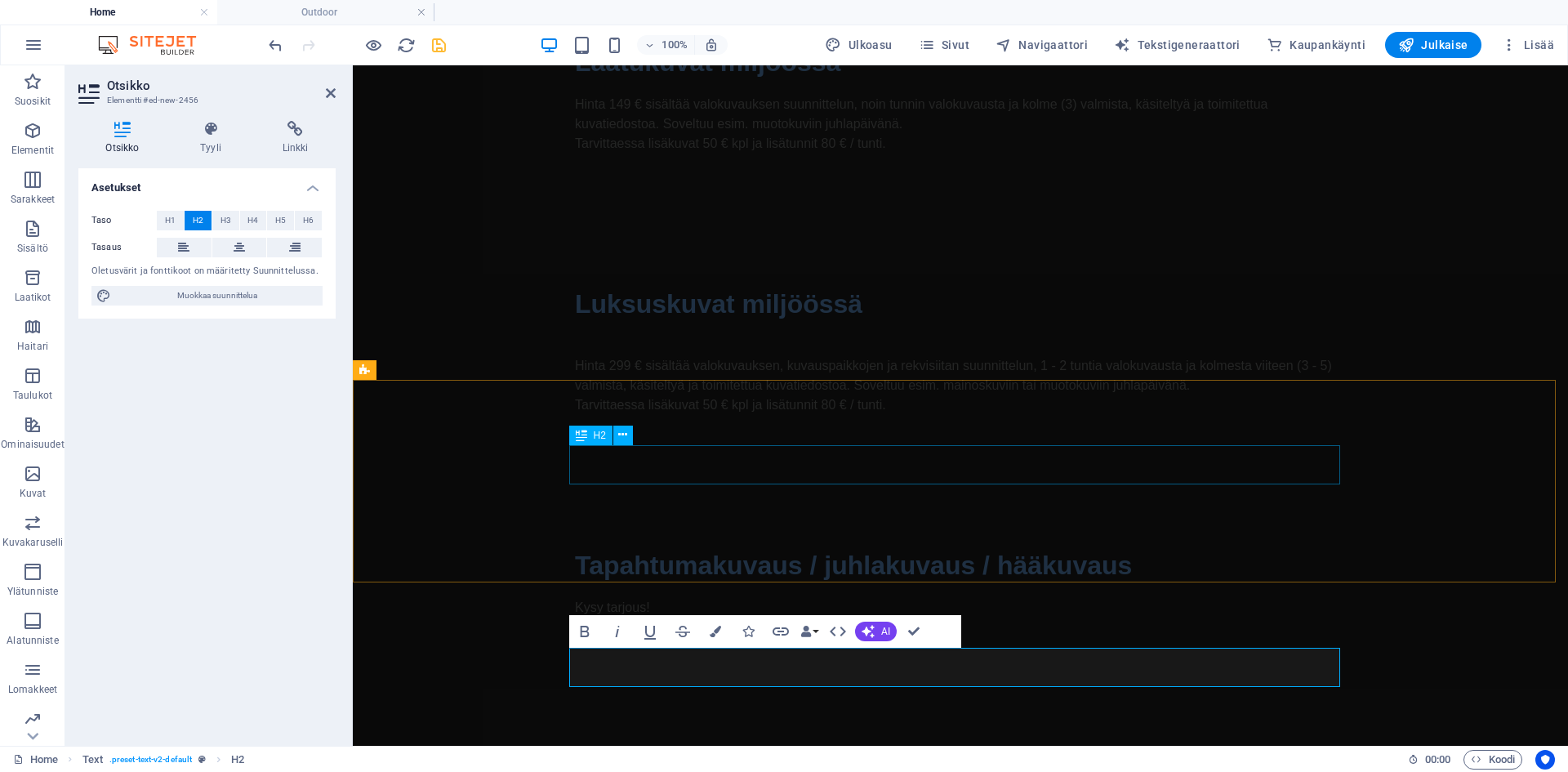
click at [869, 546] on div "Tapahtumakuvaus / juhlakuvaus / hääkuvaus" at bounding box center [960, 565] width 771 height 39
click at [1157, 546] on div "Tapahtumakuvaus / juhlakuvaus / hääkuvaus" at bounding box center [960, 565] width 771 height 39
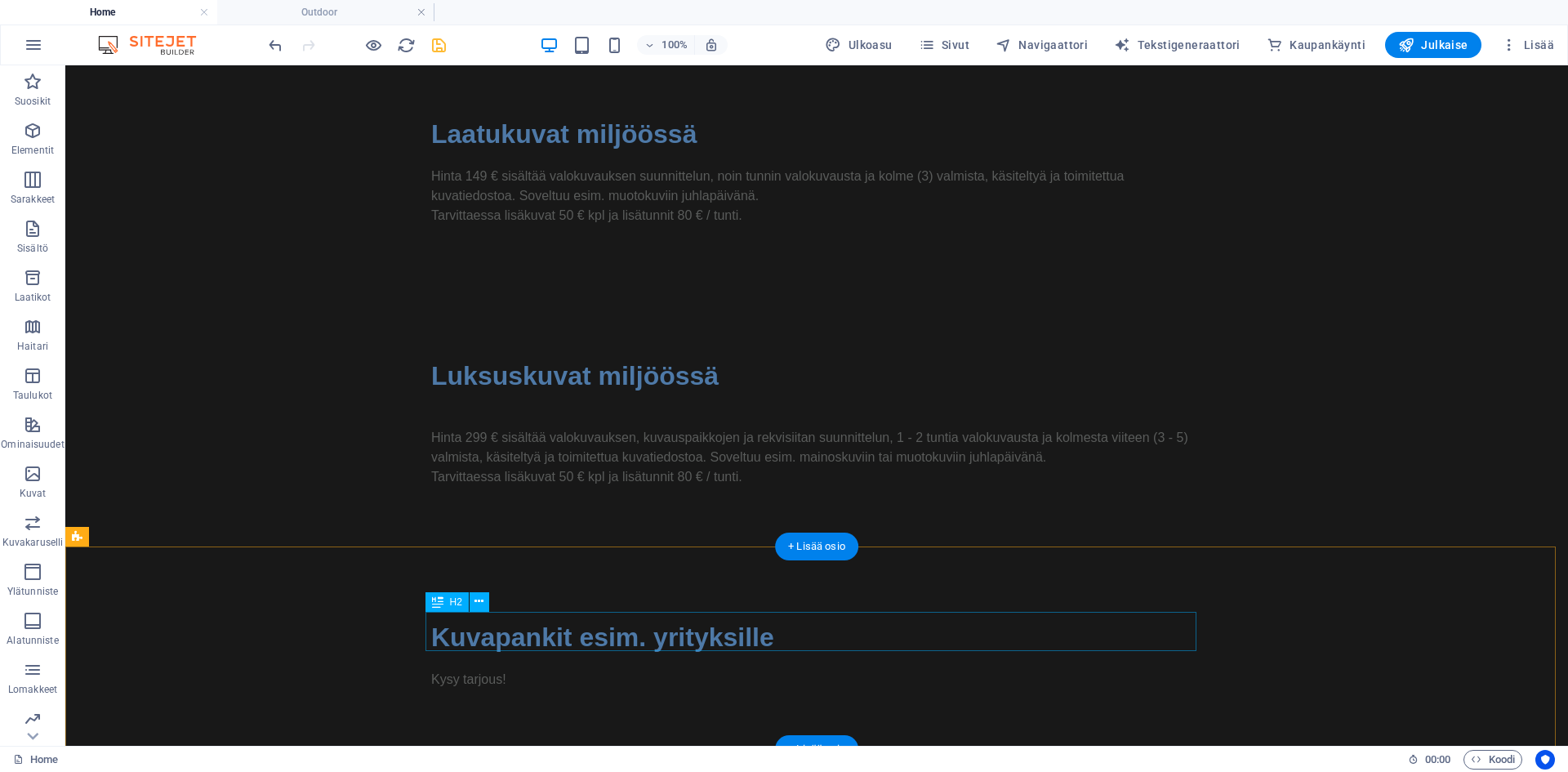
scroll to position [1698, 0]
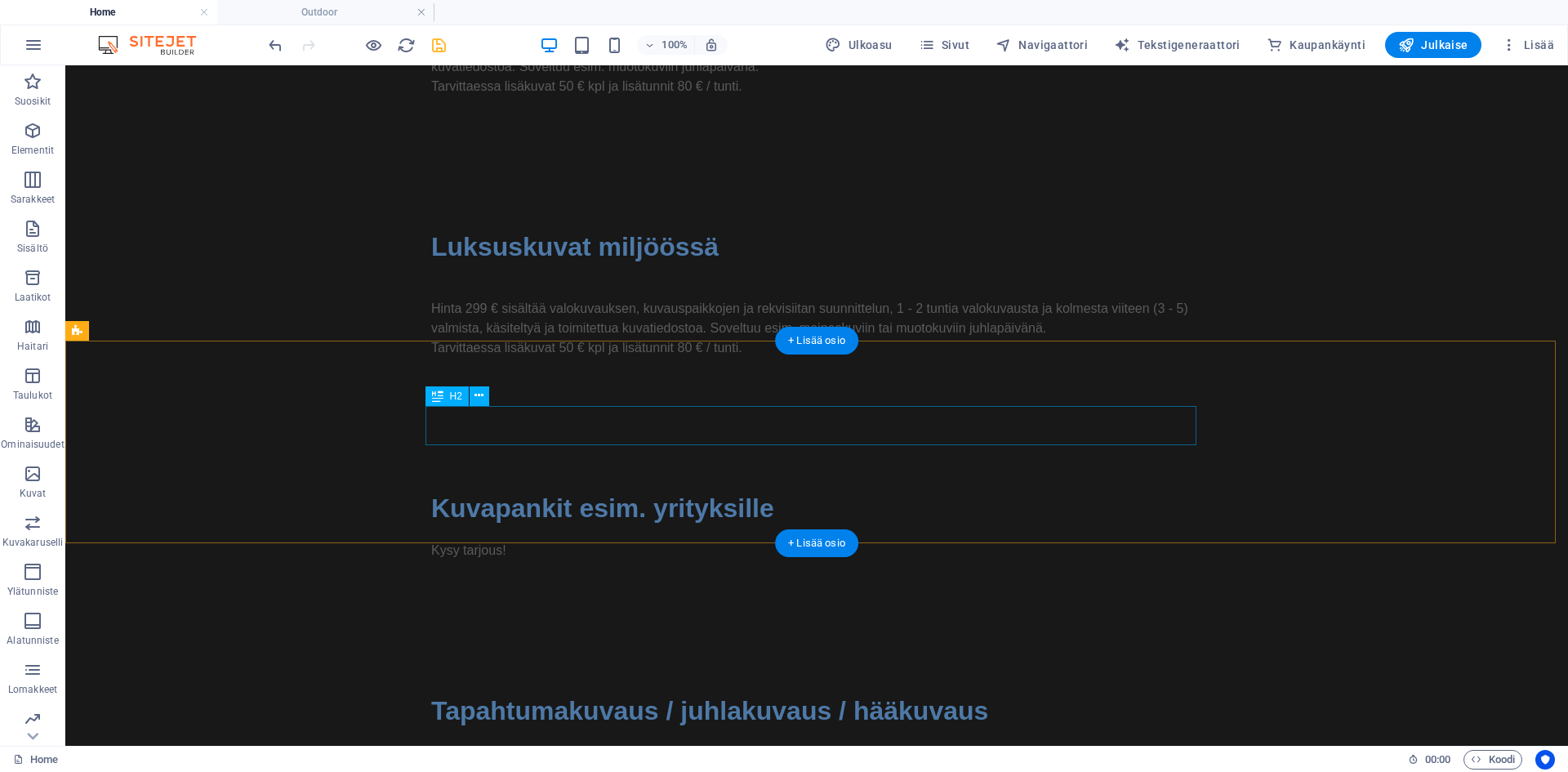
click at [631, 489] on div "Kuvapankit esim. yrityksille" at bounding box center [816, 508] width 771 height 39
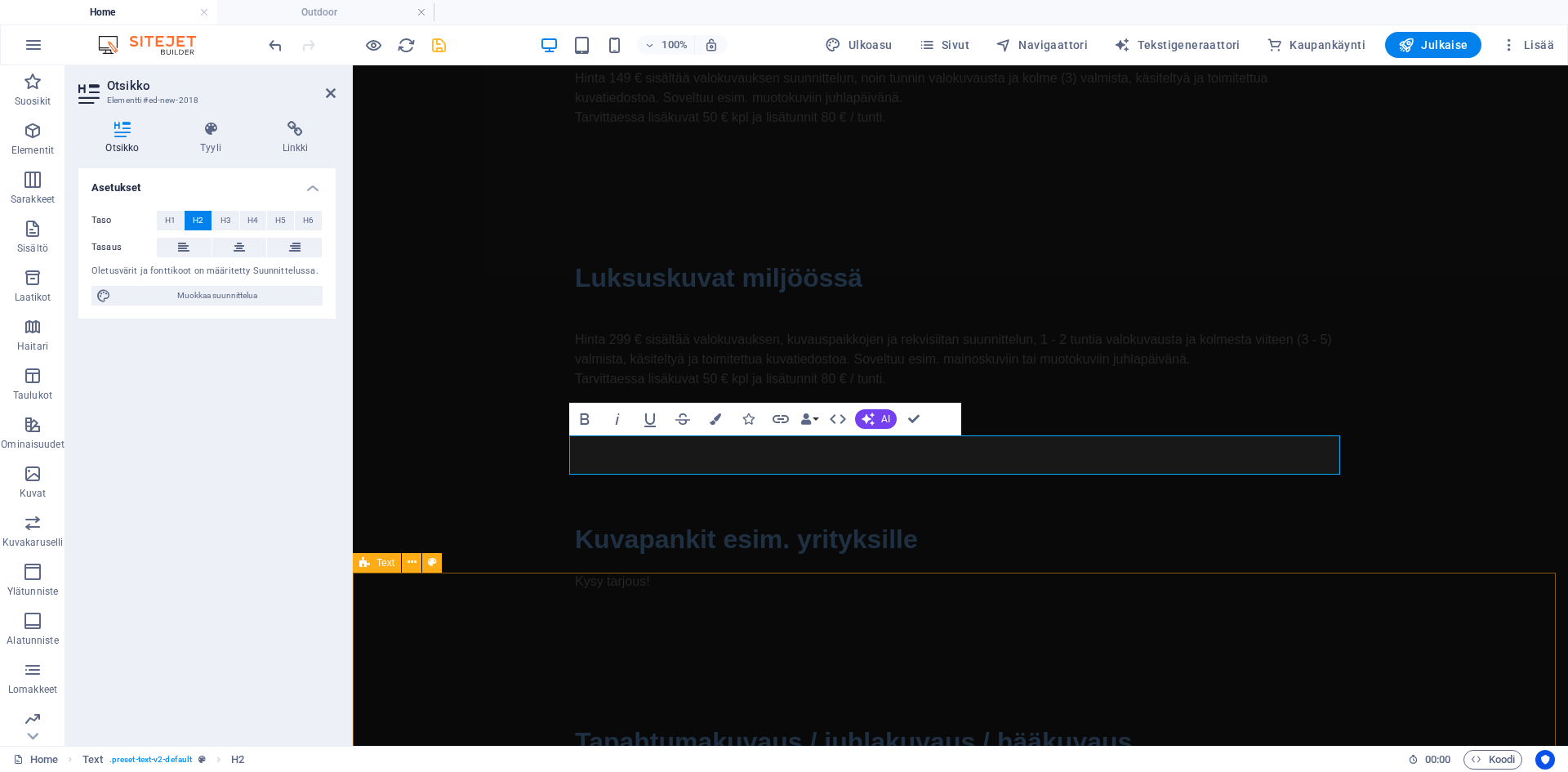
scroll to position [1536, 0]
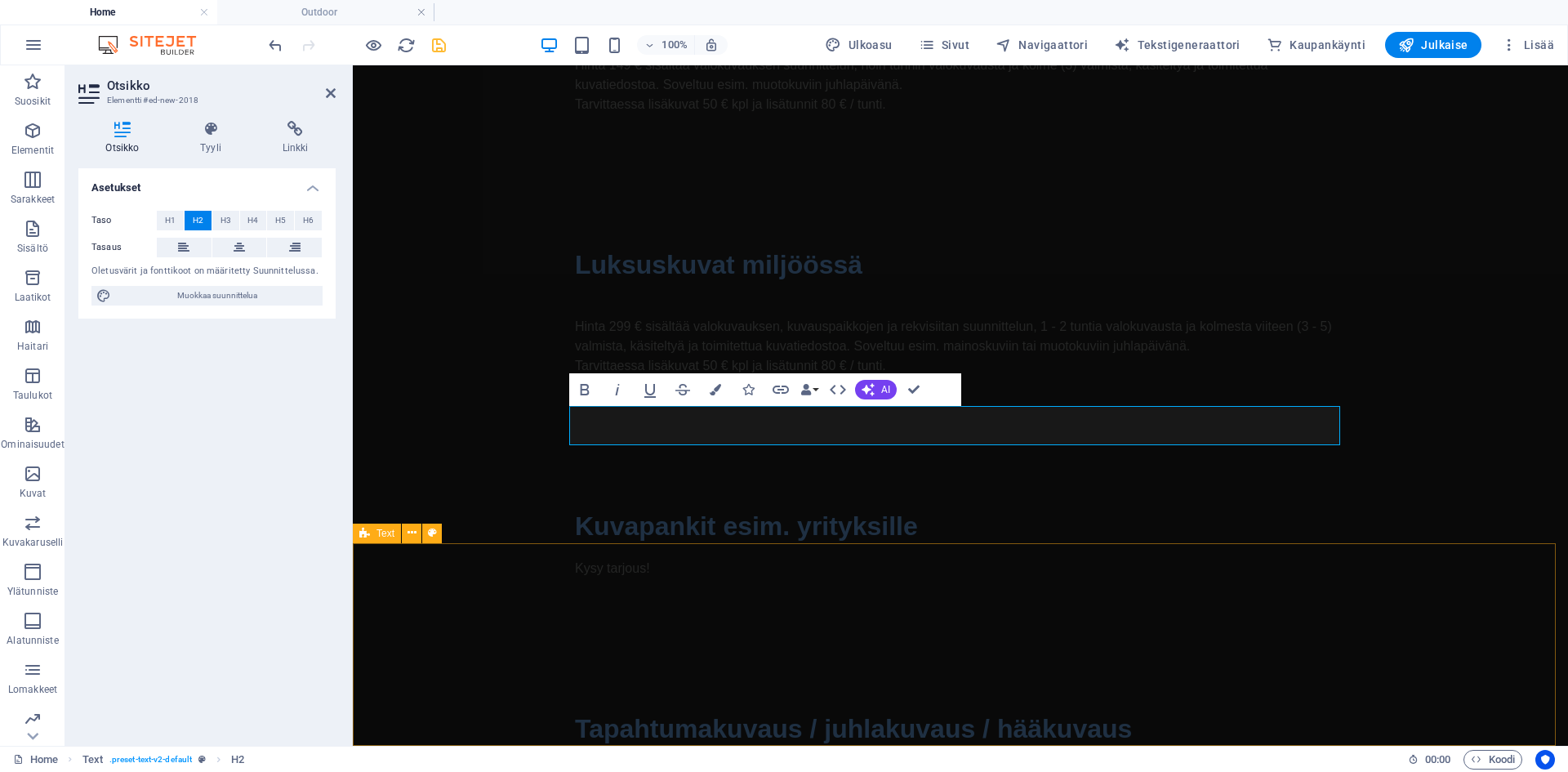
click at [399, 643] on div "Tapahtumakuvaus / juhlakuvaus / hääkuvaus Kysy tarjous!" at bounding box center [961, 744] width 1215 height 202
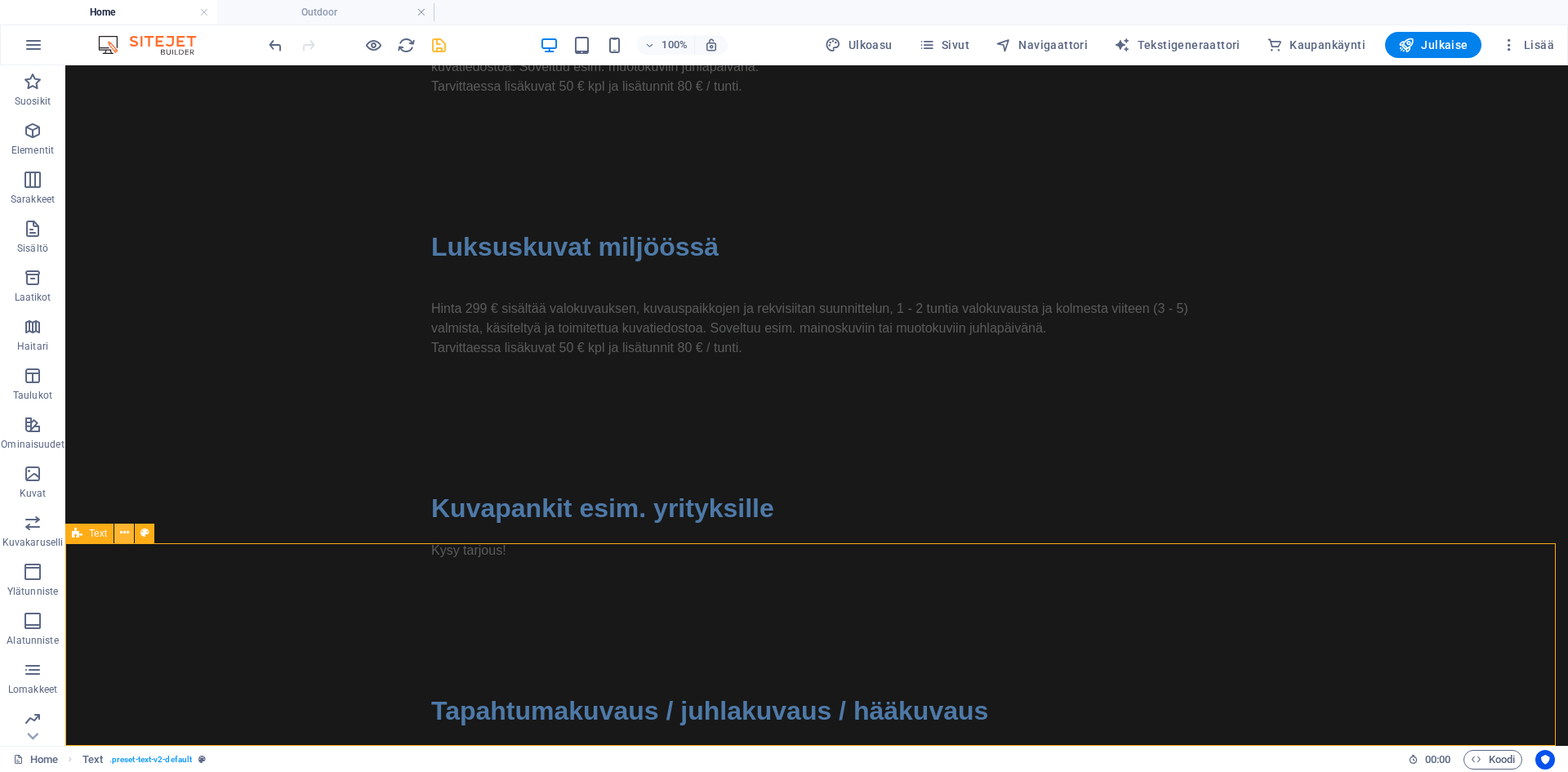
click at [120, 533] on icon at bounding box center [124, 533] width 9 height 17
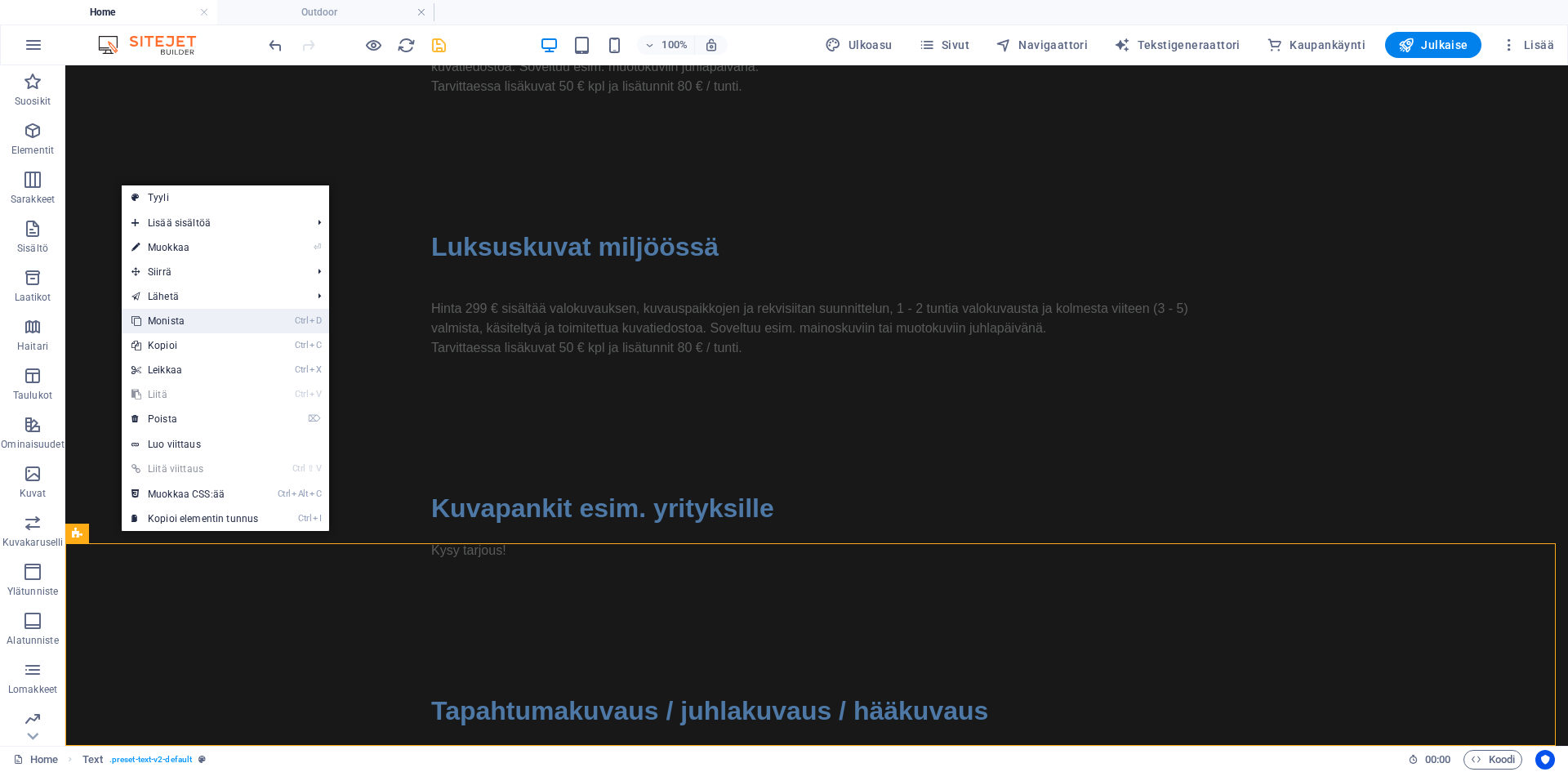
click at [234, 325] on link "Ctrl D Monista" at bounding box center [195, 321] width 147 height 25
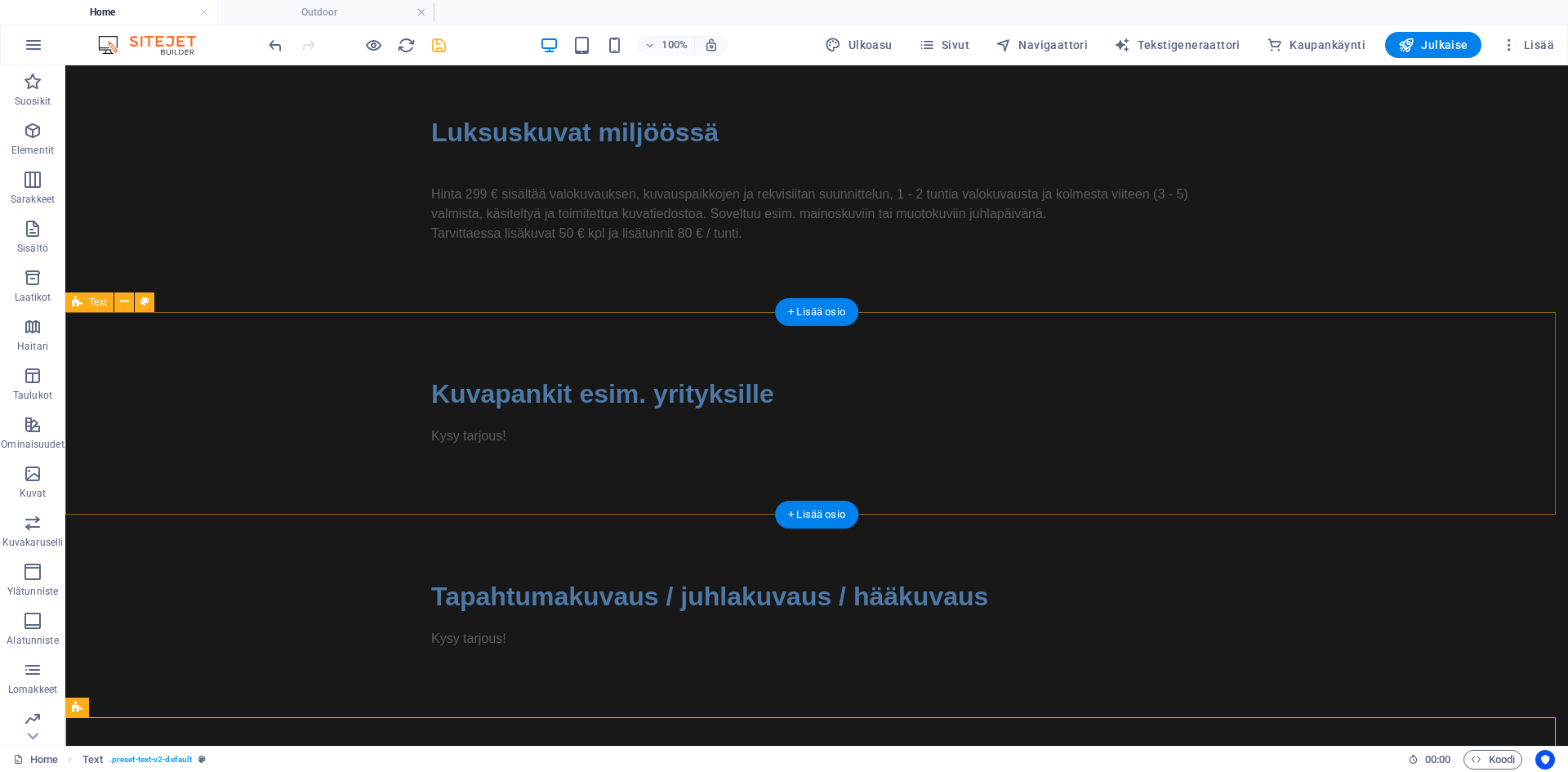
scroll to position [1901, 0]
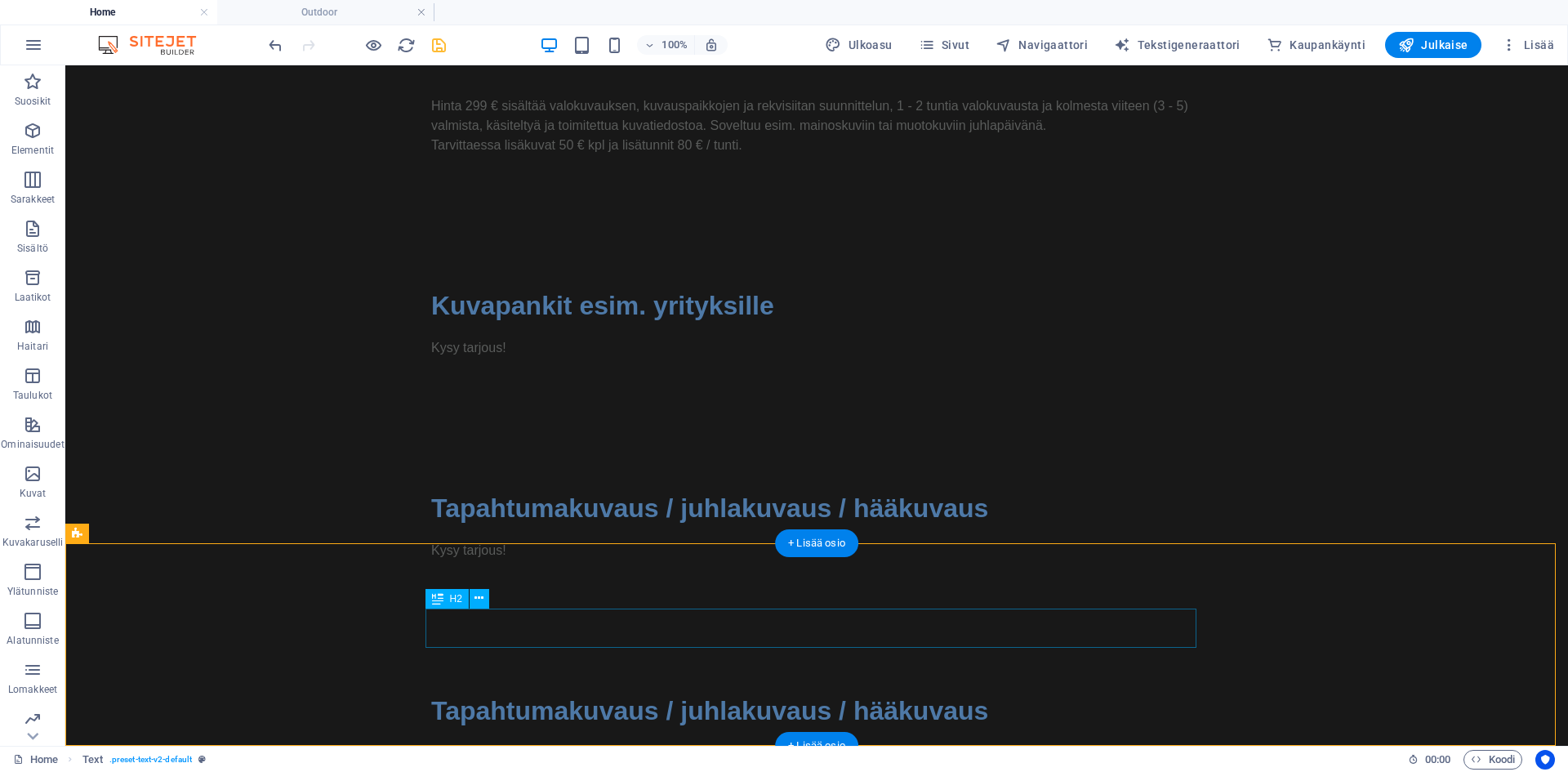
click at [683, 691] on div "Tapahtumakuvaus / juhlakuvaus / hääkuvaus" at bounding box center [816, 710] width 771 height 39
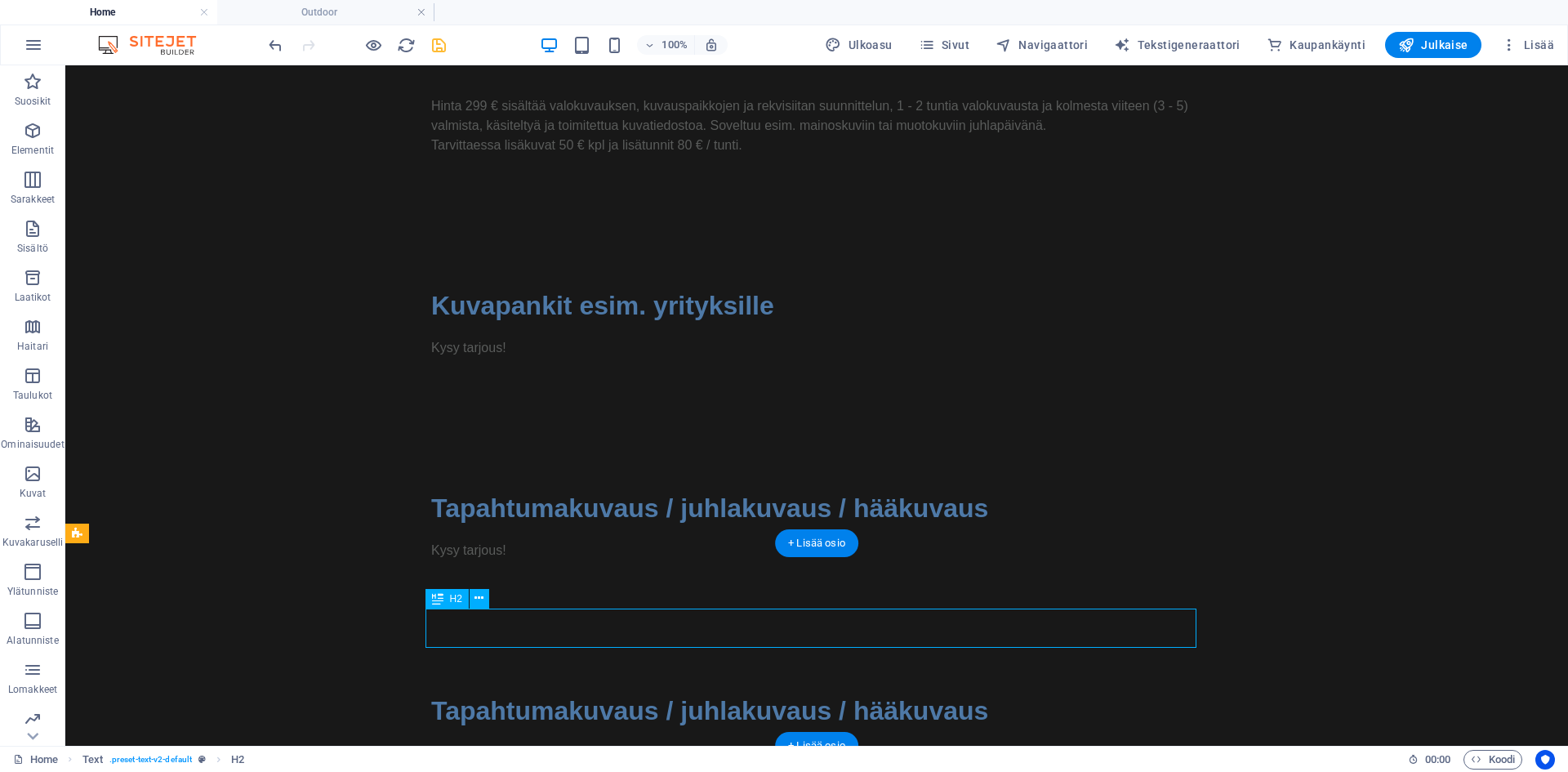
click at [683, 691] on div "Tapahtumakuvaus / juhlakuvaus / hääkuvaus" at bounding box center [816, 710] width 771 height 39
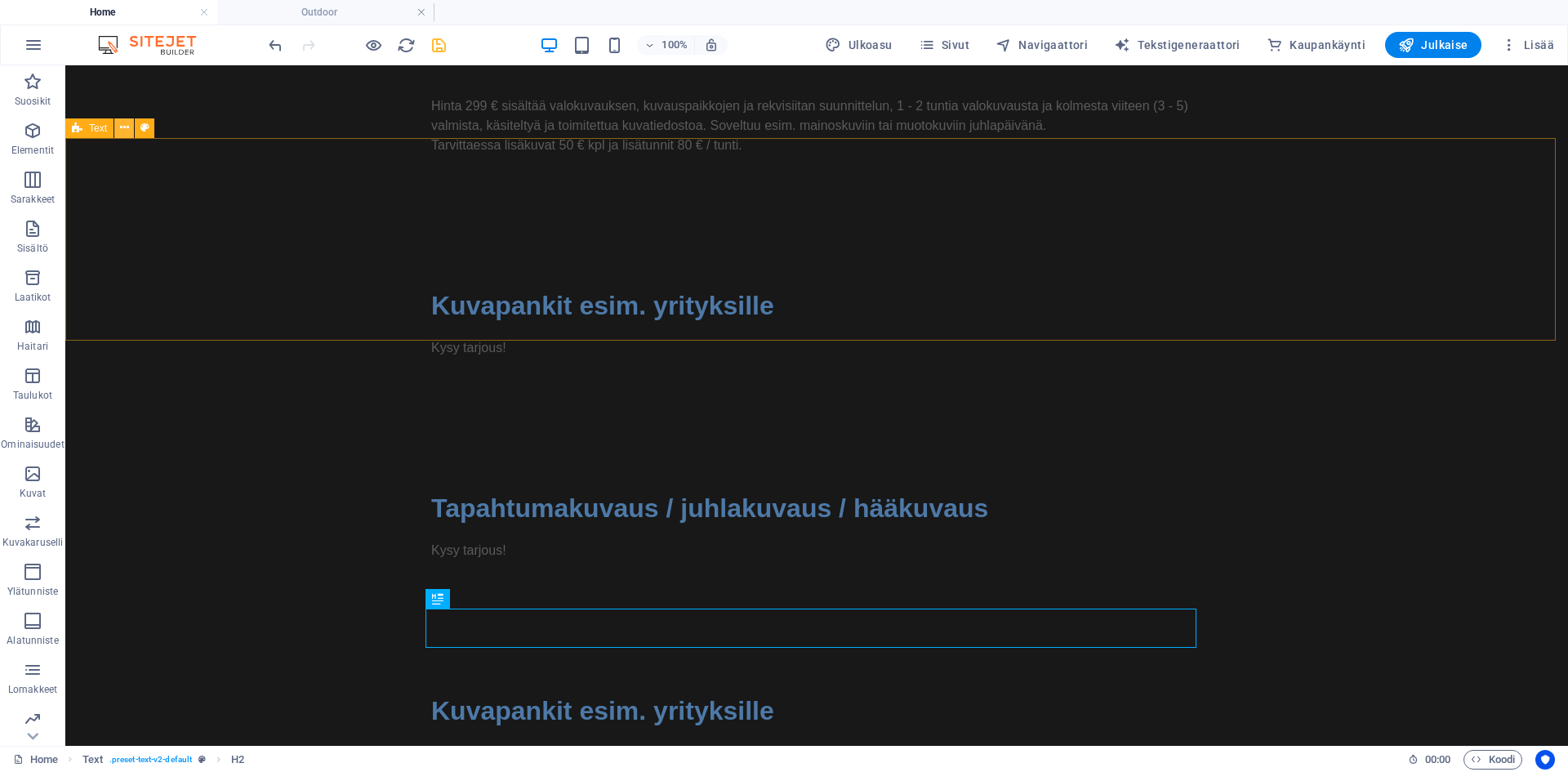
click at [125, 129] on icon at bounding box center [124, 128] width 9 height 17
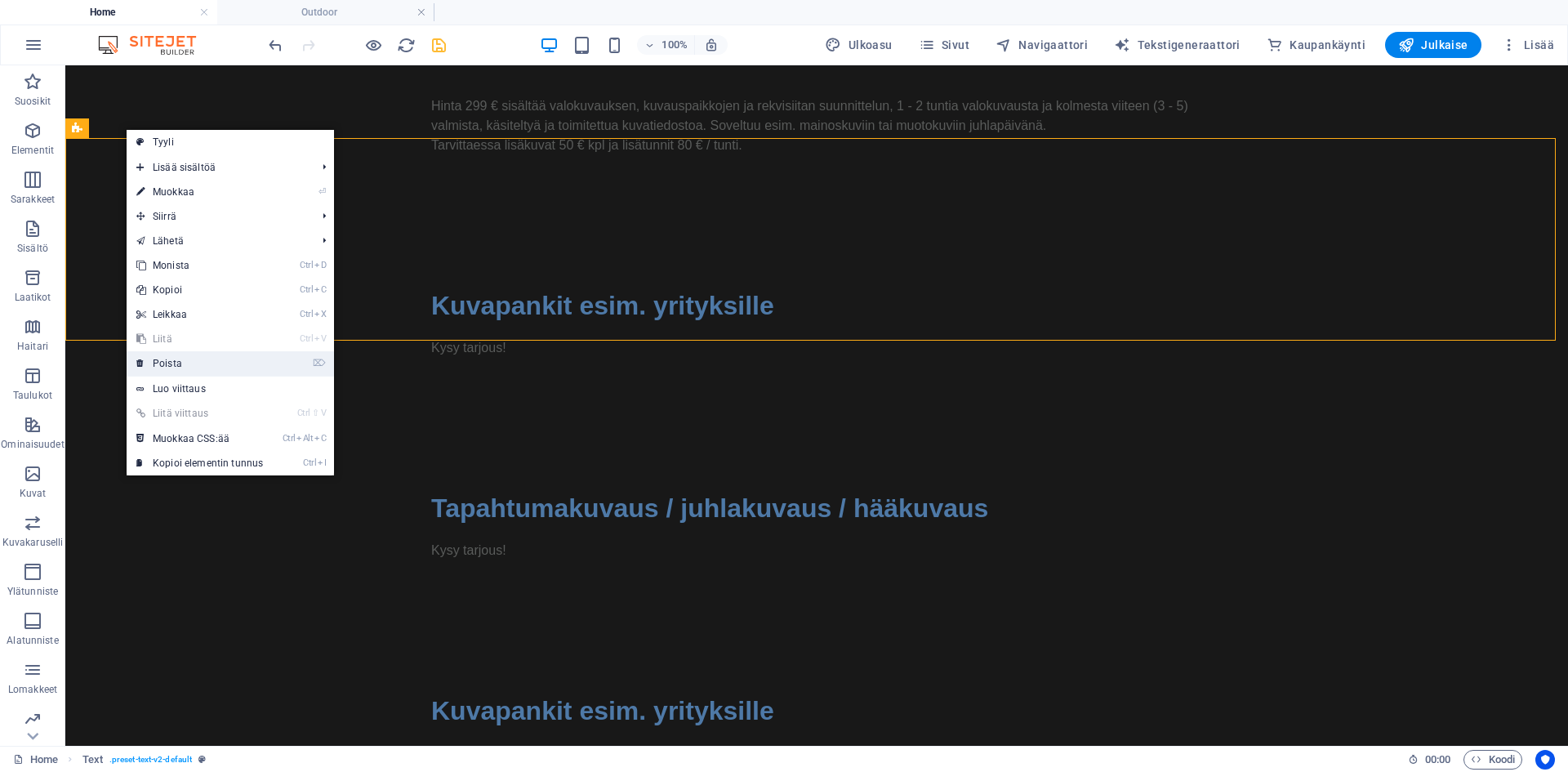
click at [214, 363] on link "⌦ Poista" at bounding box center [199, 363] width 147 height 25
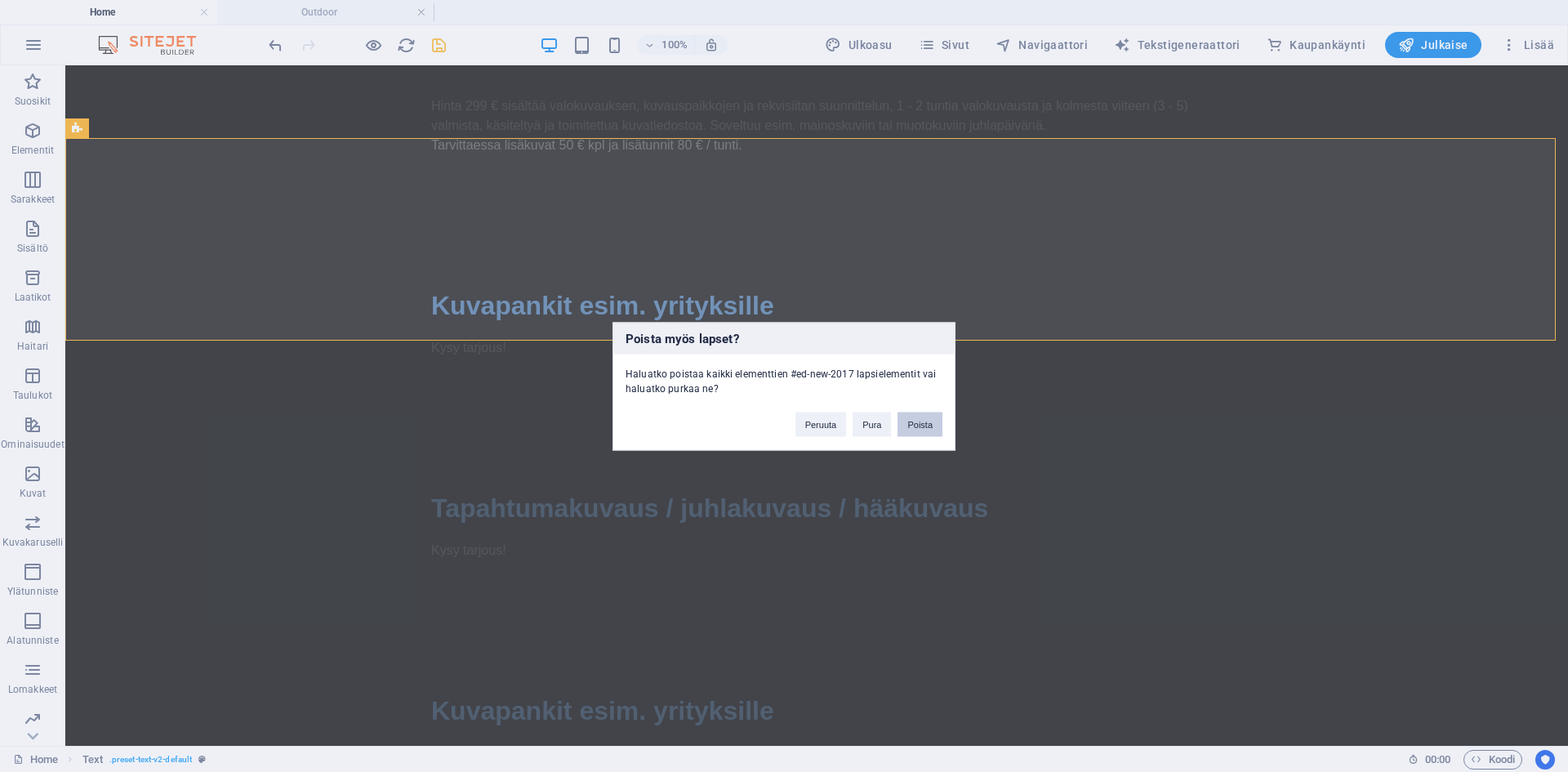
click at [918, 421] on button "Poista" at bounding box center [920, 424] width 45 height 25
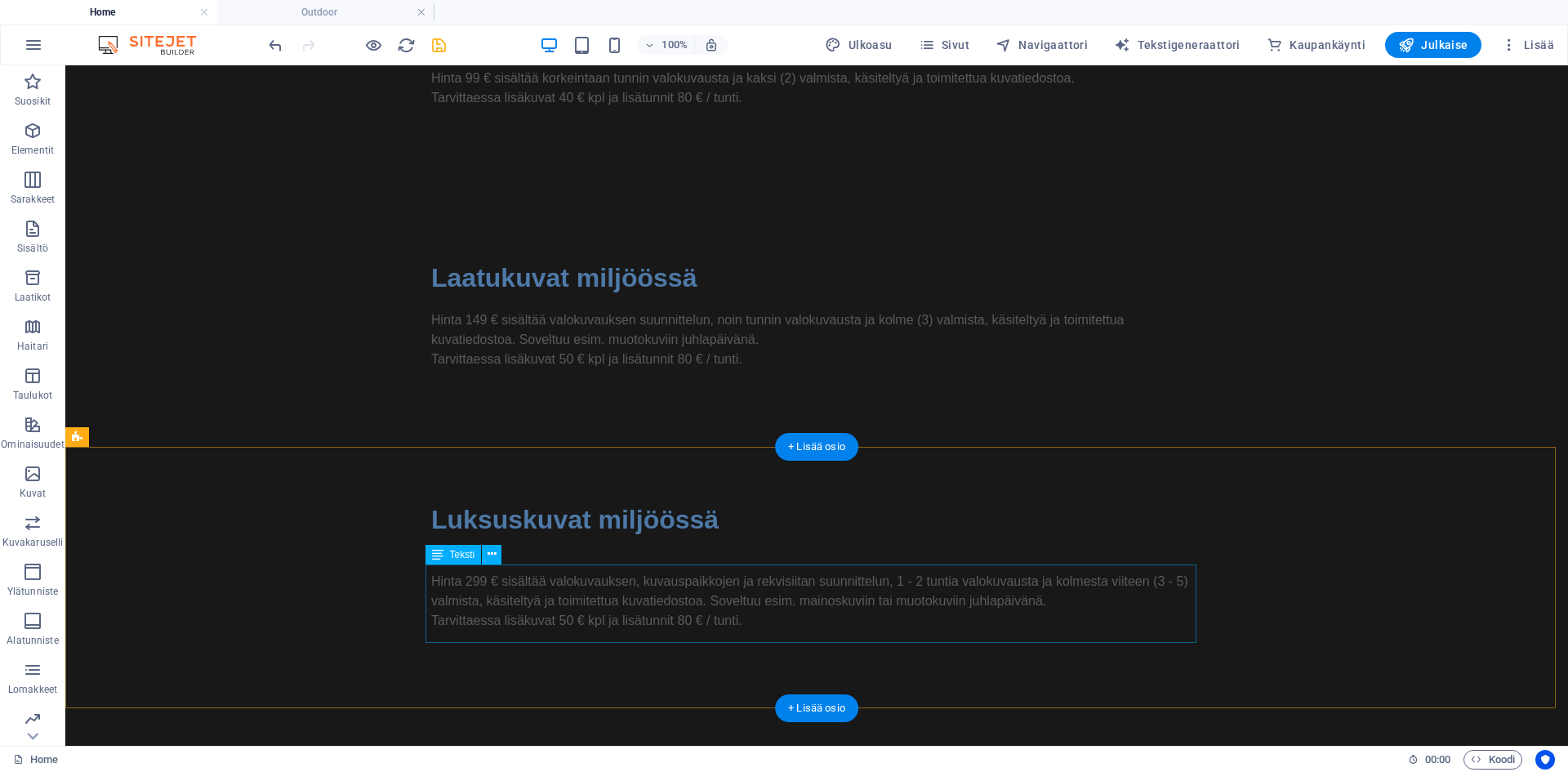
scroll to position [1531, 0]
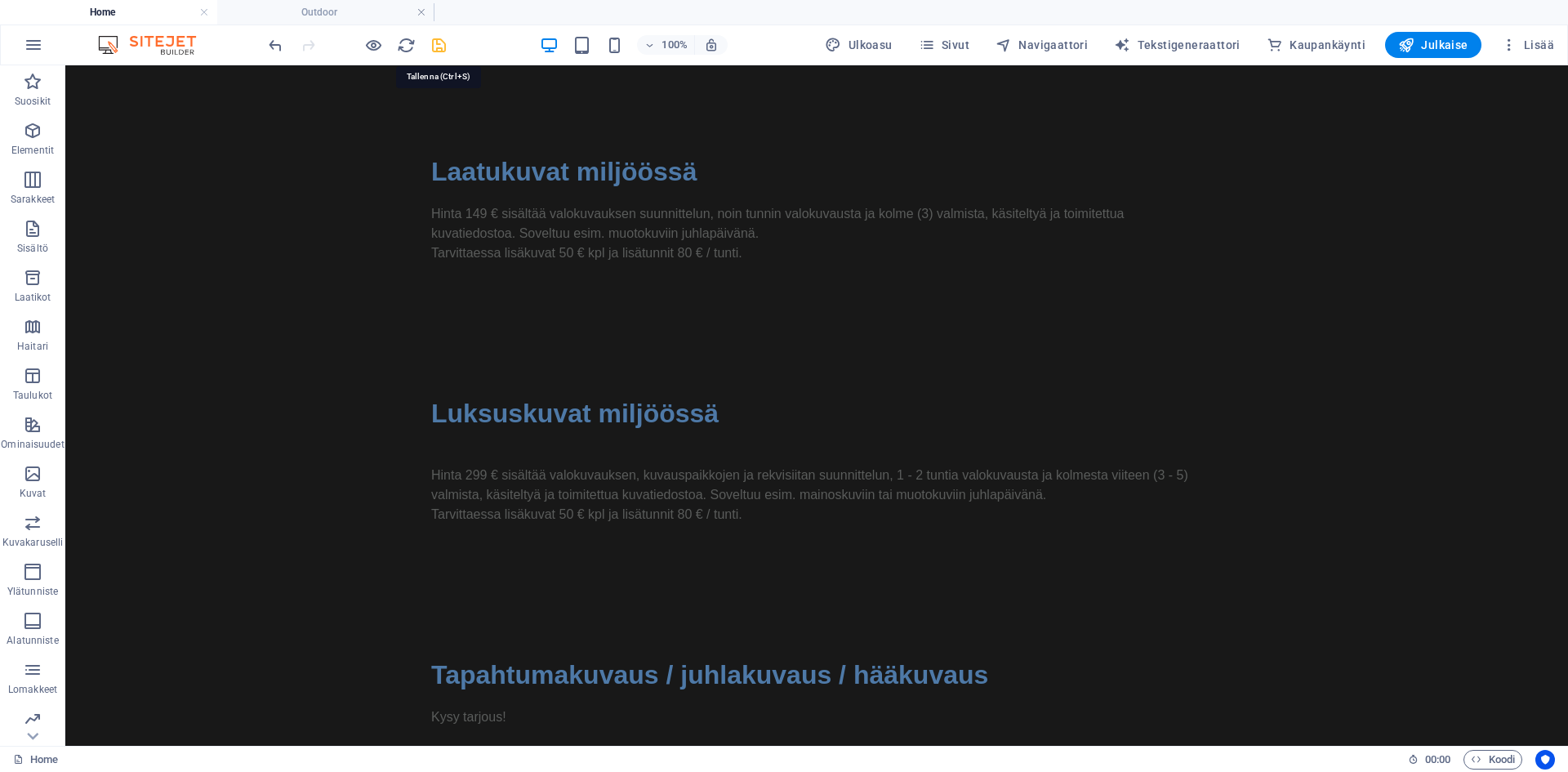
click at [437, 43] on icon "save" at bounding box center [439, 45] width 19 height 19
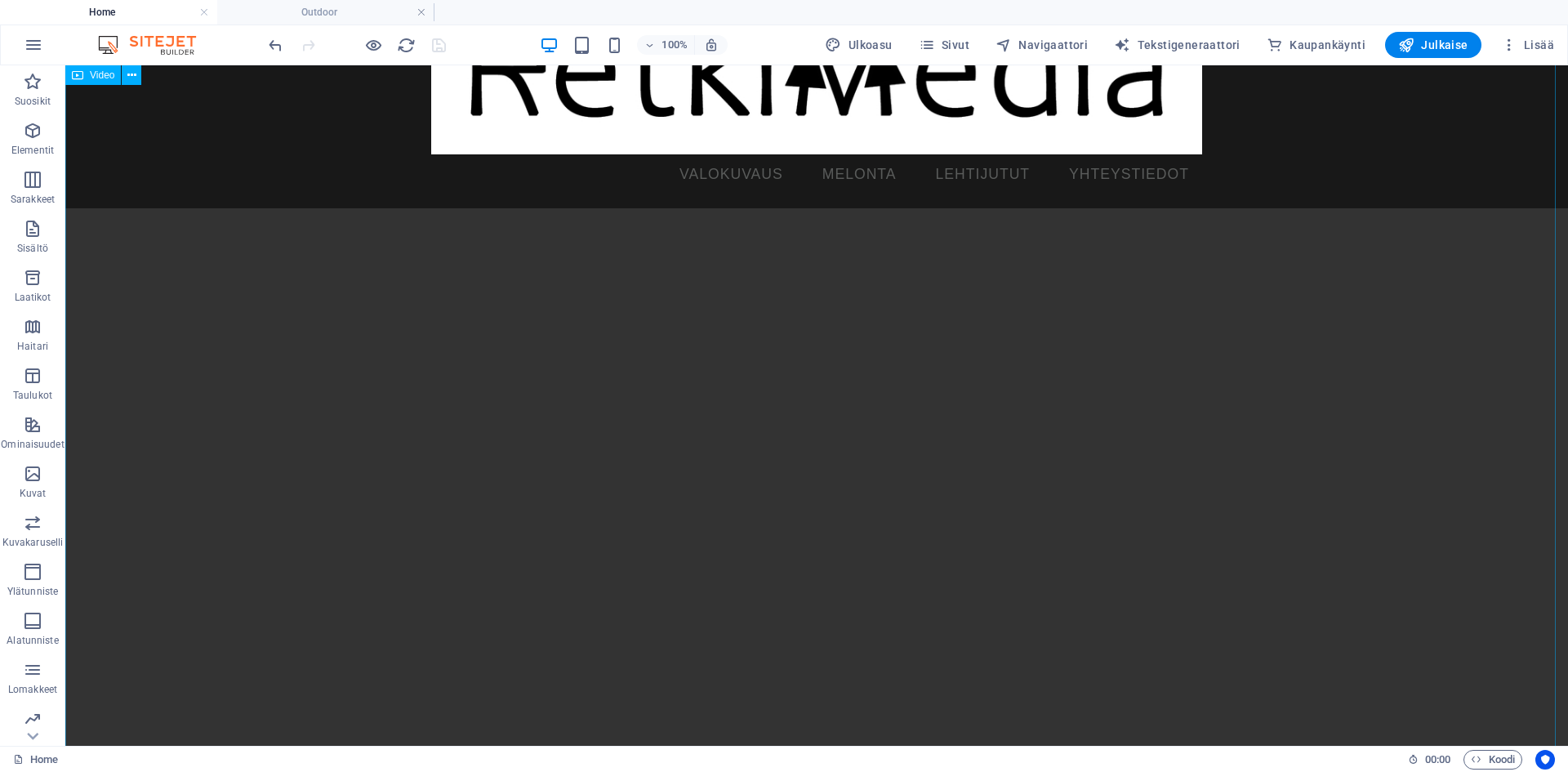
scroll to position [164, 0]
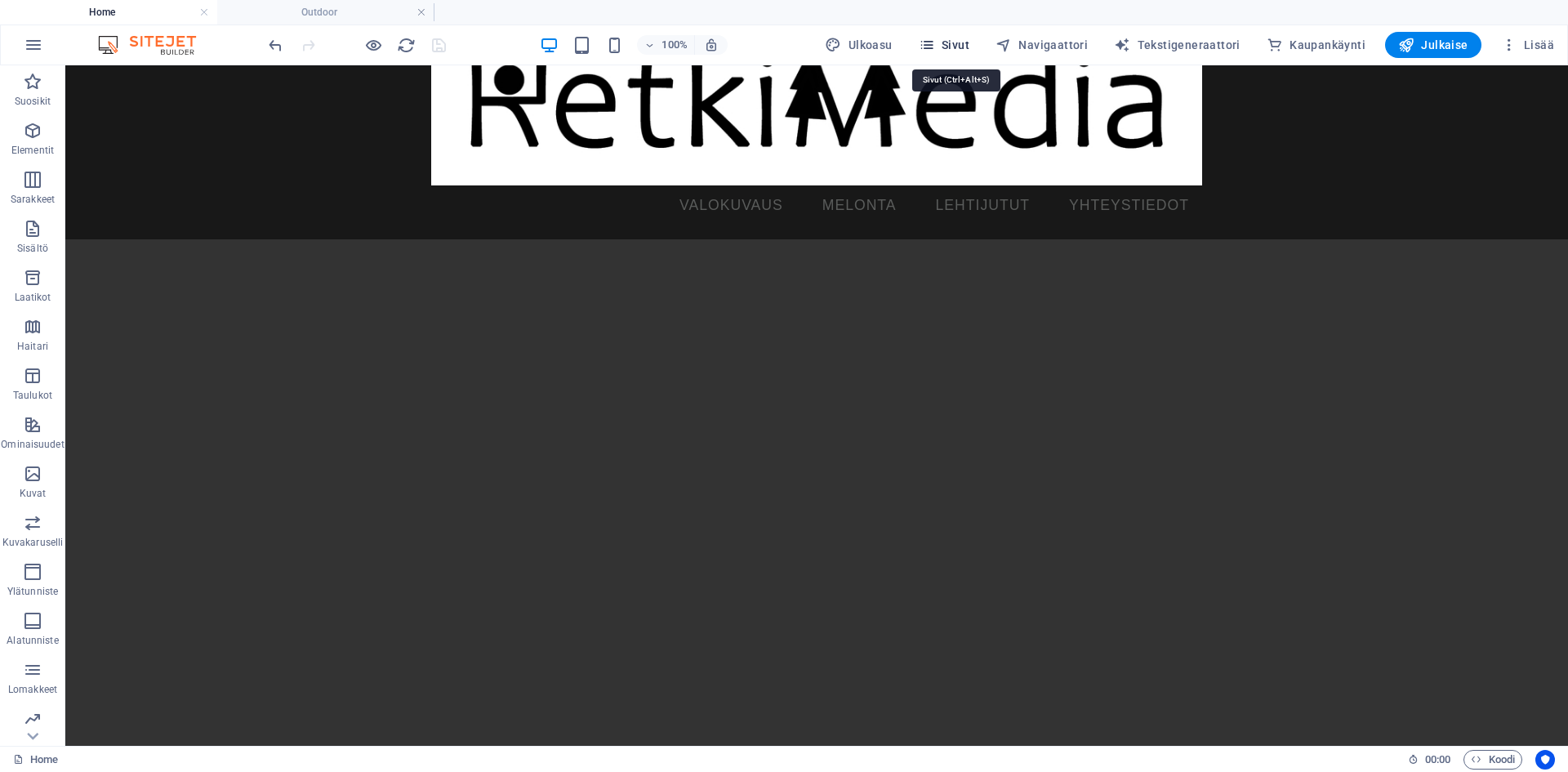
click at [936, 45] on icon "button" at bounding box center [927, 45] width 16 height 16
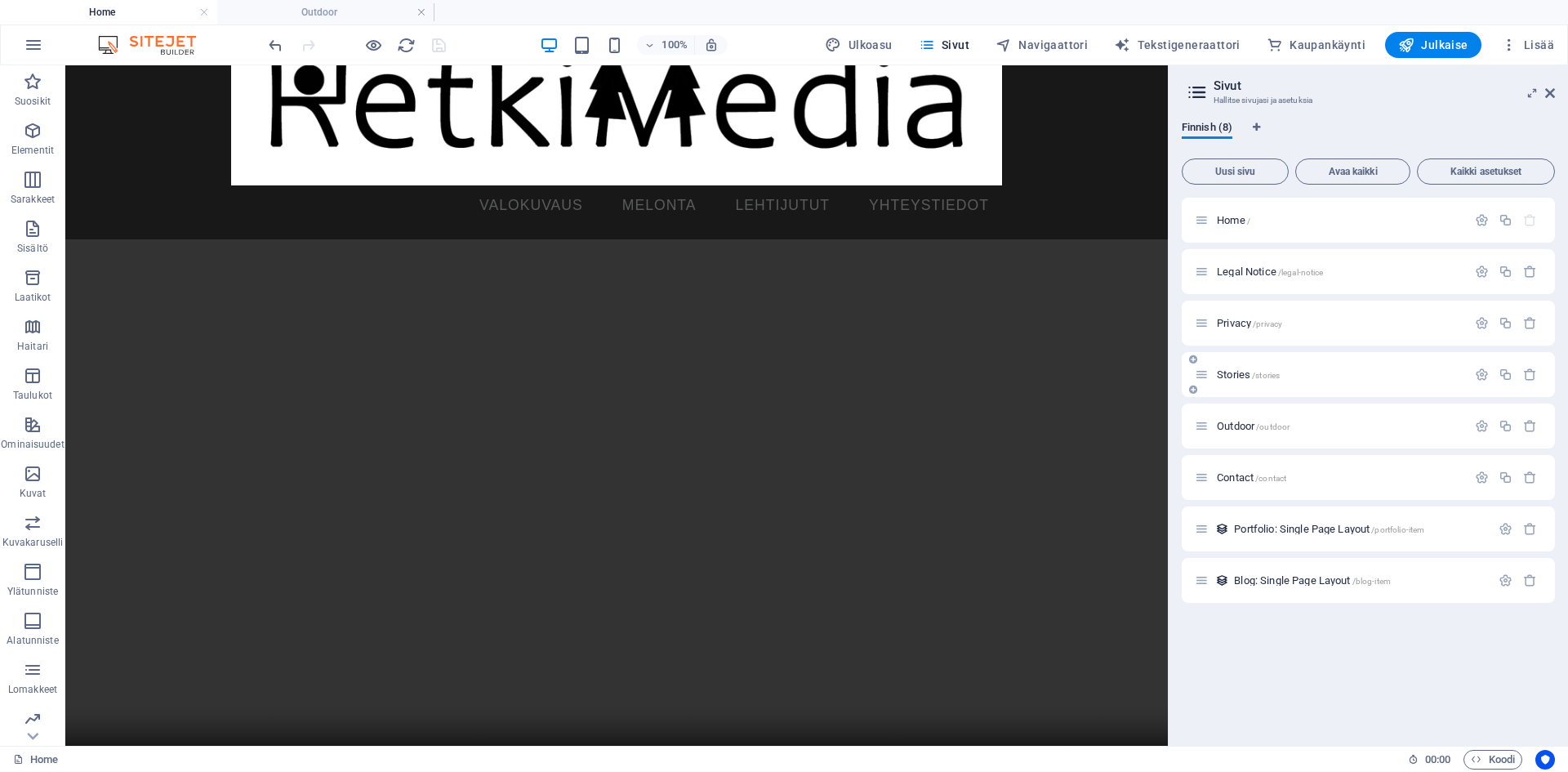
click at [1250, 374] on span "Stories /stories" at bounding box center [1248, 374] width 63 height 12
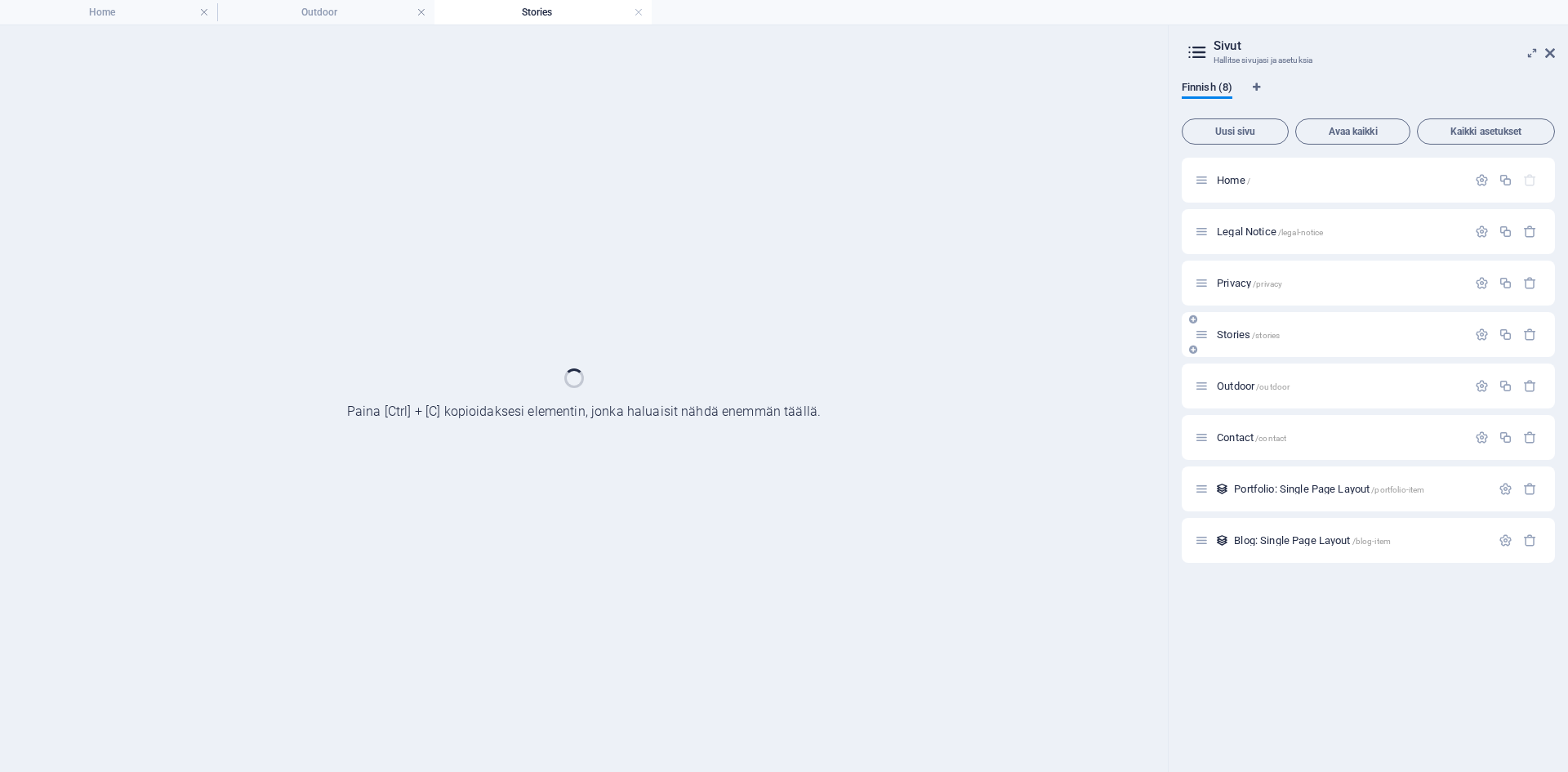
click at [1250, 374] on div "Outdoor /outdoor" at bounding box center [1369, 385] width 373 height 45
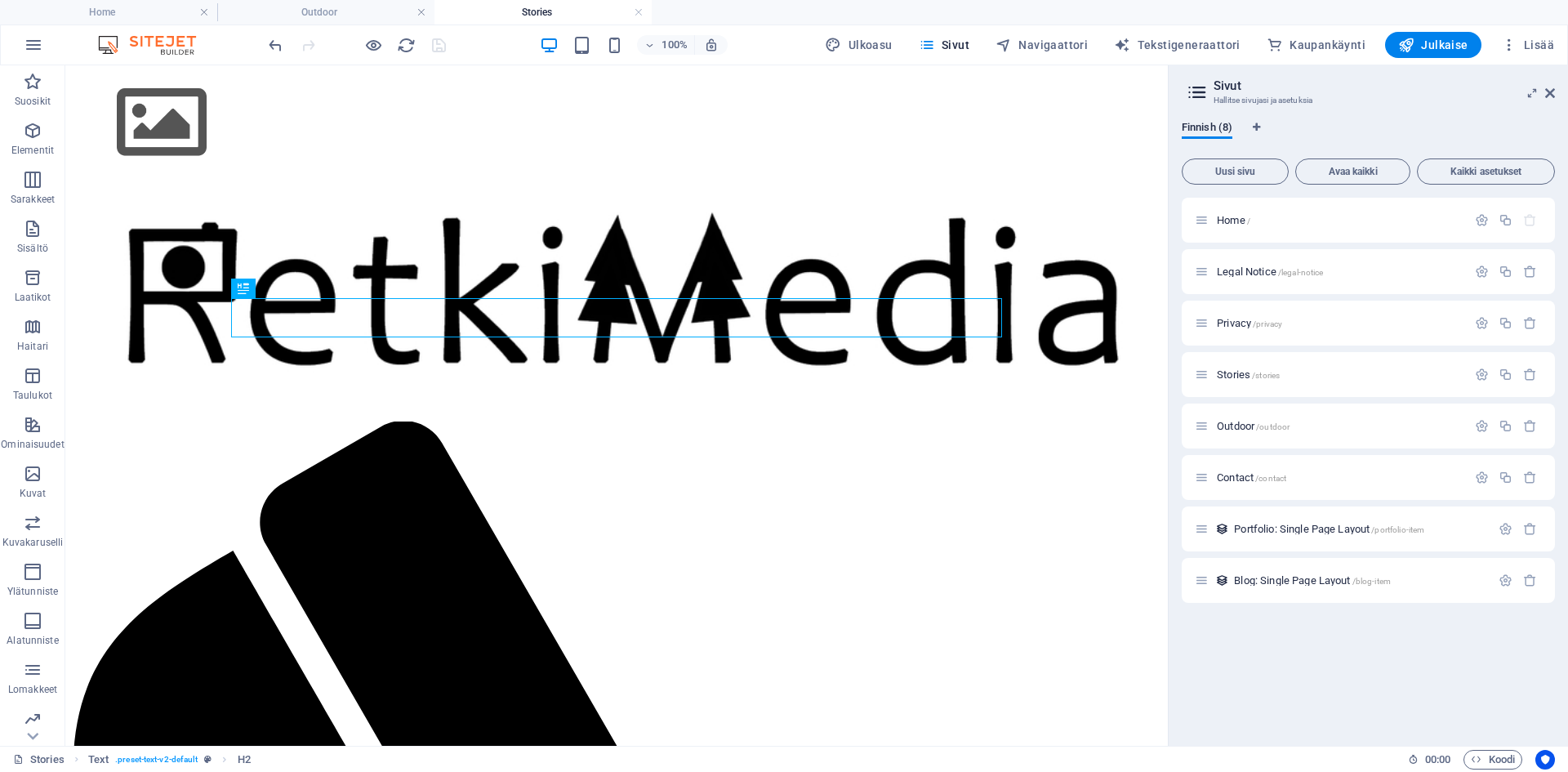
click at [572, 14] on h4 "Stories" at bounding box center [544, 12] width 217 height 18
click at [381, 11] on h4 "Outdoor" at bounding box center [326, 12] width 217 height 18
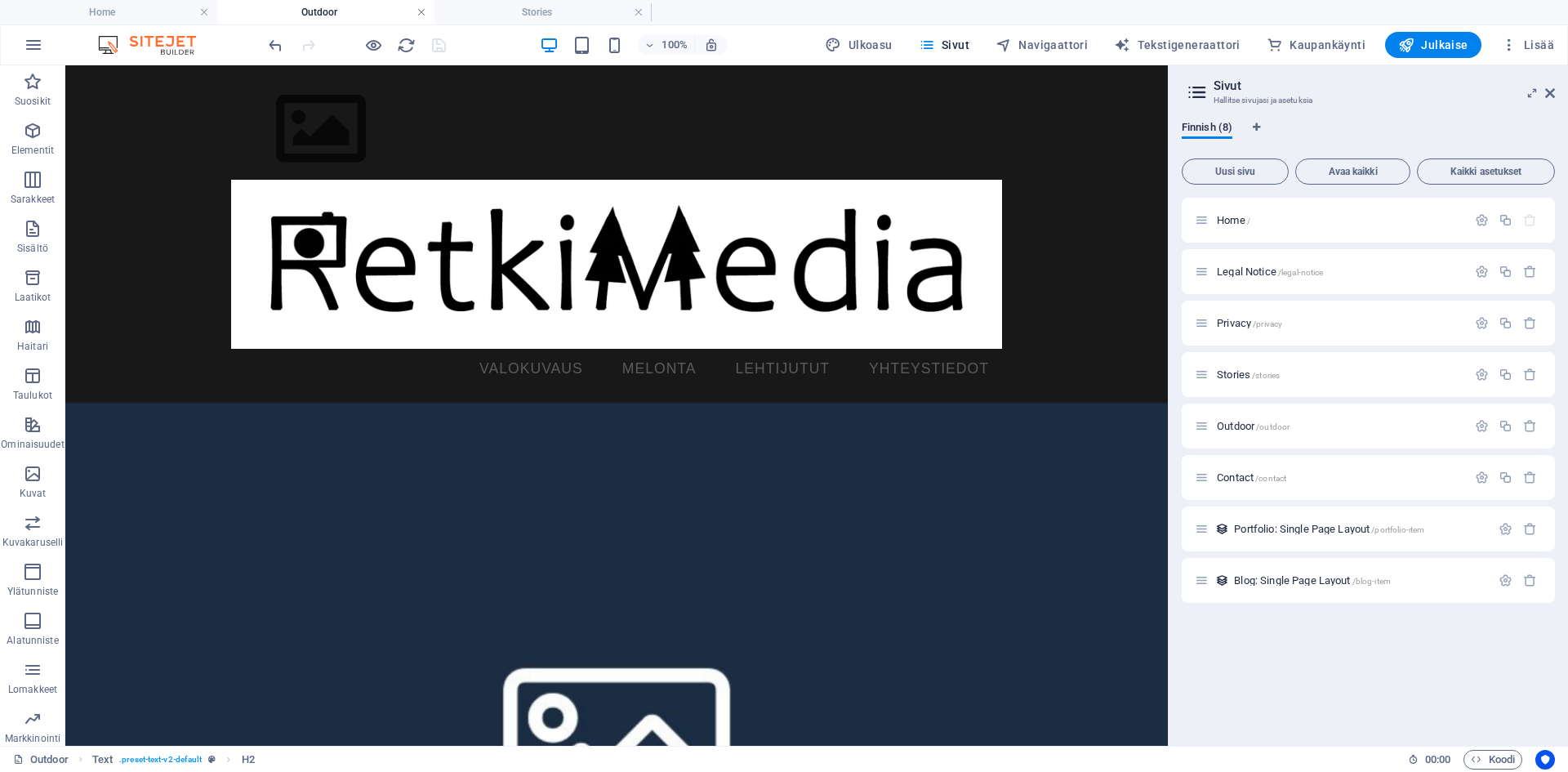
click at [420, 15] on link at bounding box center [422, 13] width 10 height 16
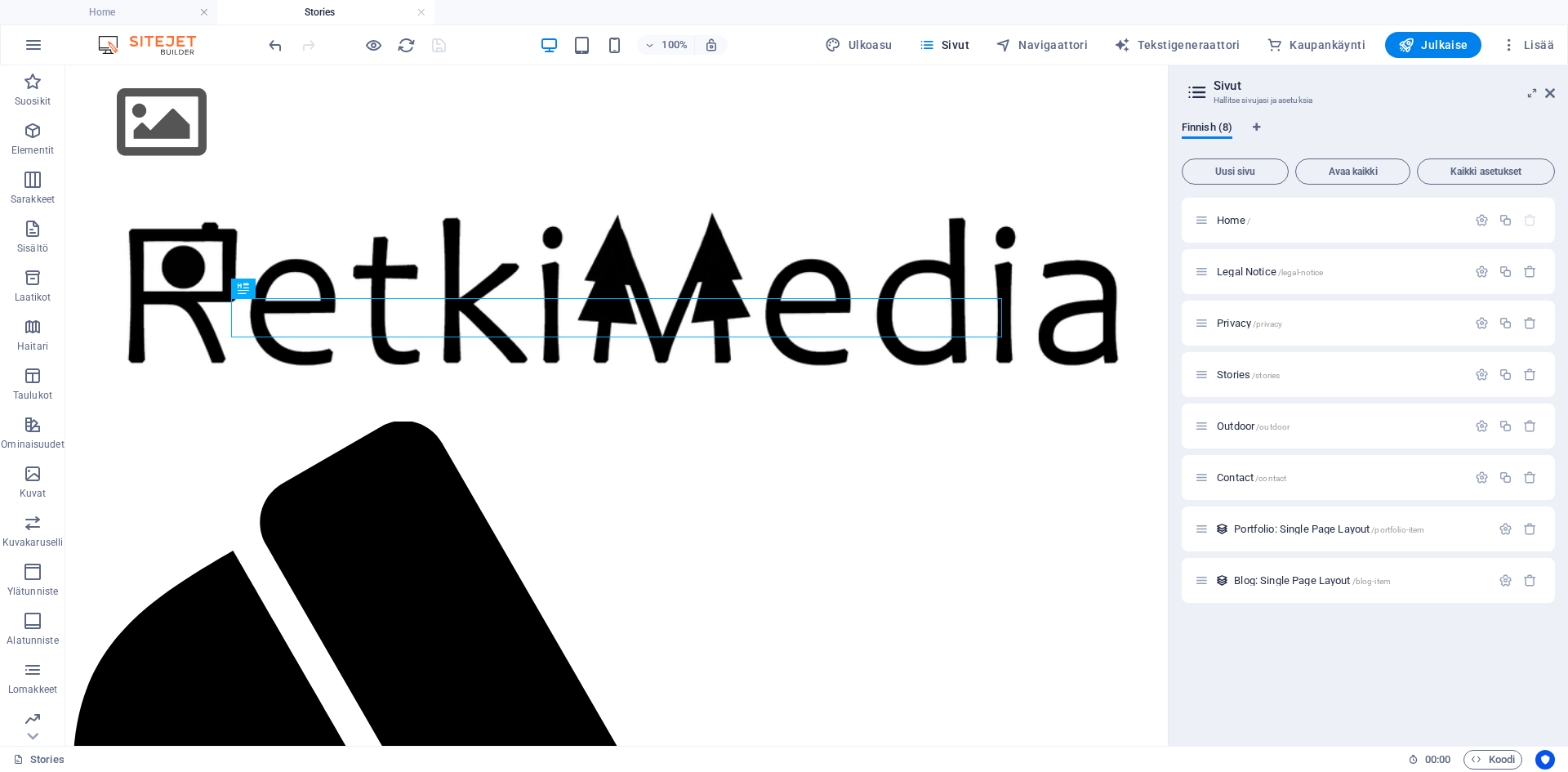
drag, startPoint x: 383, startPoint y: 16, endPoint x: 318, endPoint y: 82, distance: 92.6
click at [383, 16] on h4 "Stories" at bounding box center [326, 12] width 217 height 18
click at [634, 493] on div "+ Lisää osio" at bounding box center [616, 495] width 84 height 28
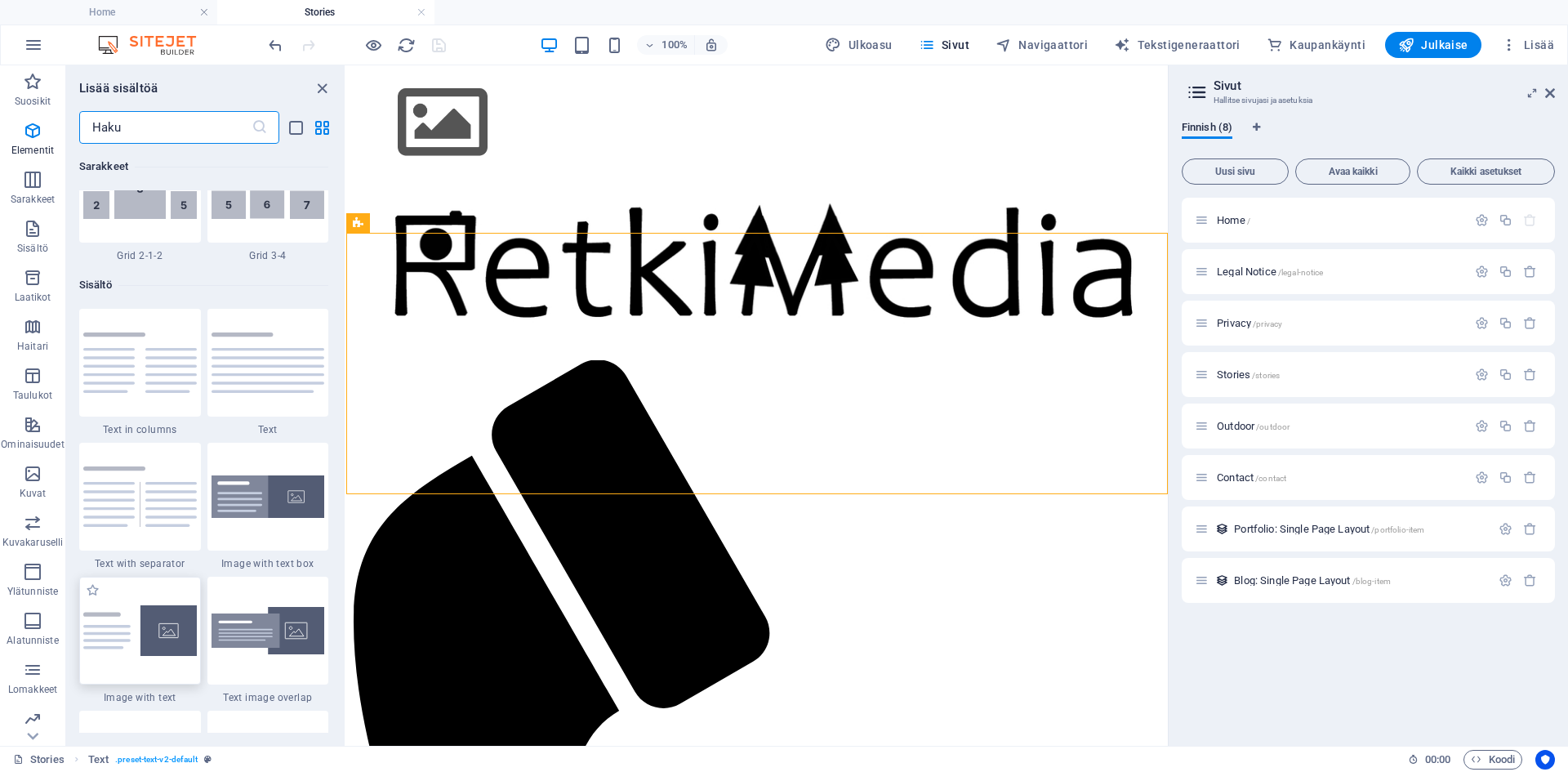
scroll to position [2858, 0]
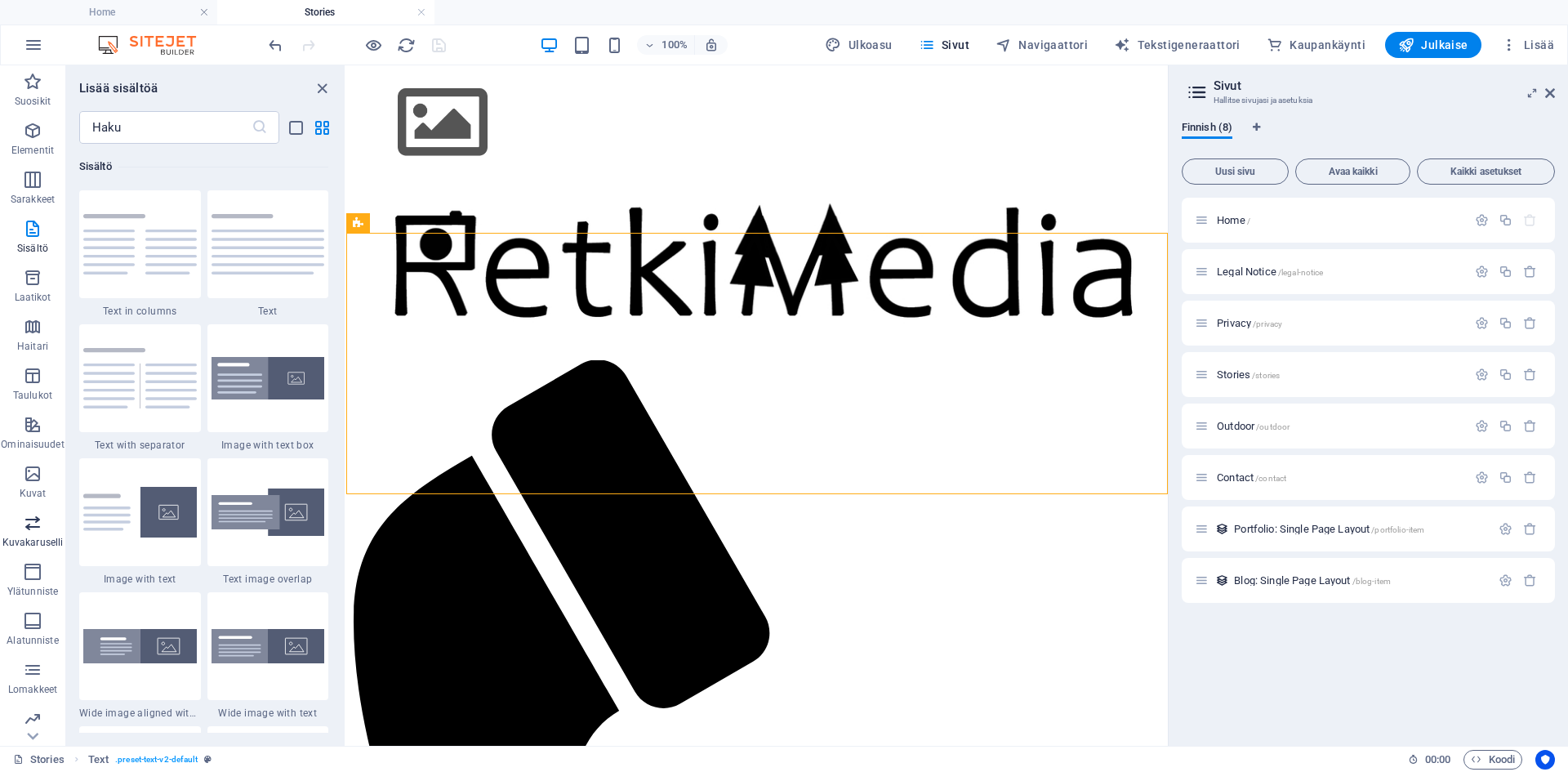
click at [21, 521] on span "Kuvakaruselli" at bounding box center [33, 532] width 66 height 39
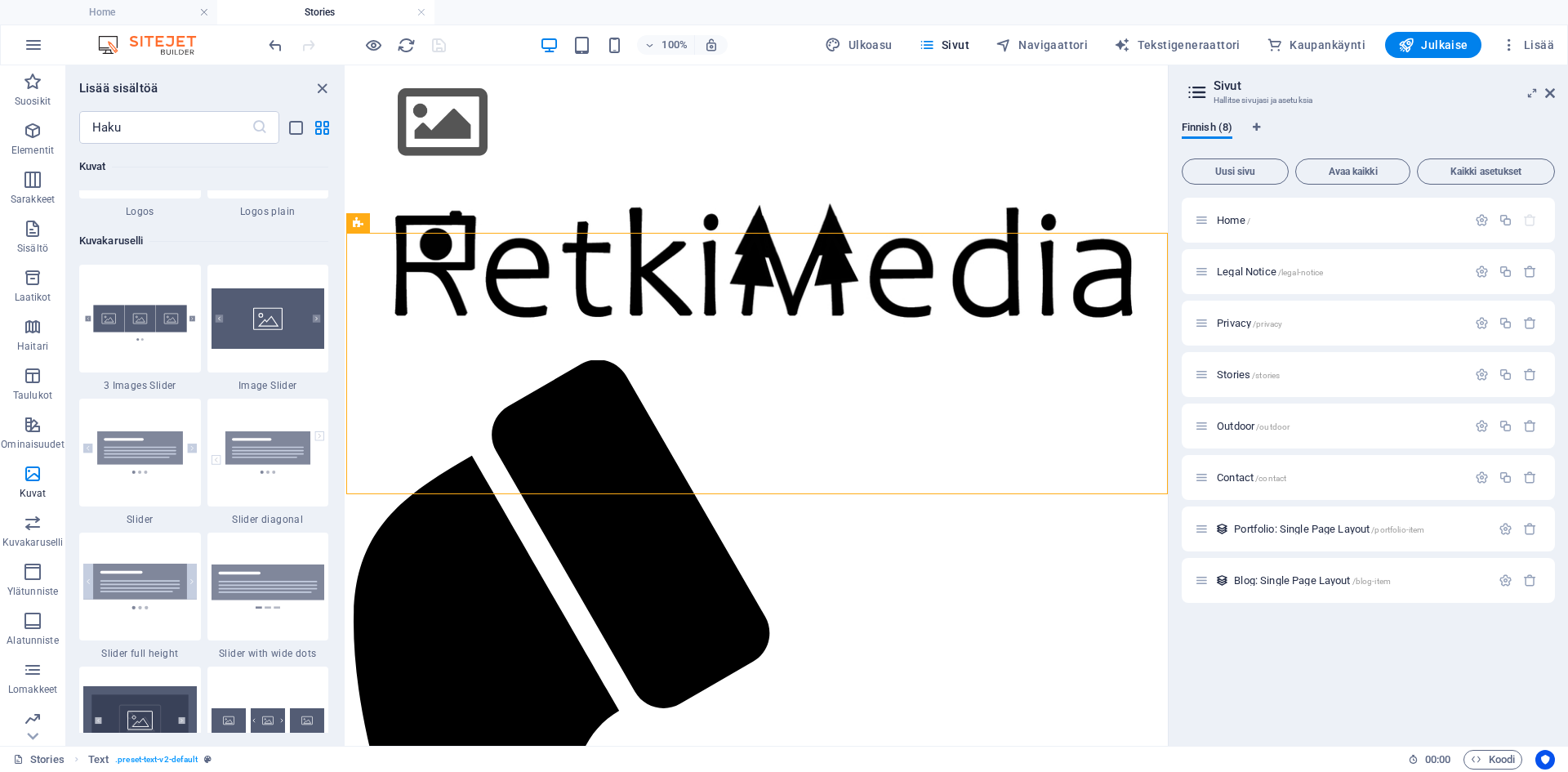
scroll to position [9178, 0]
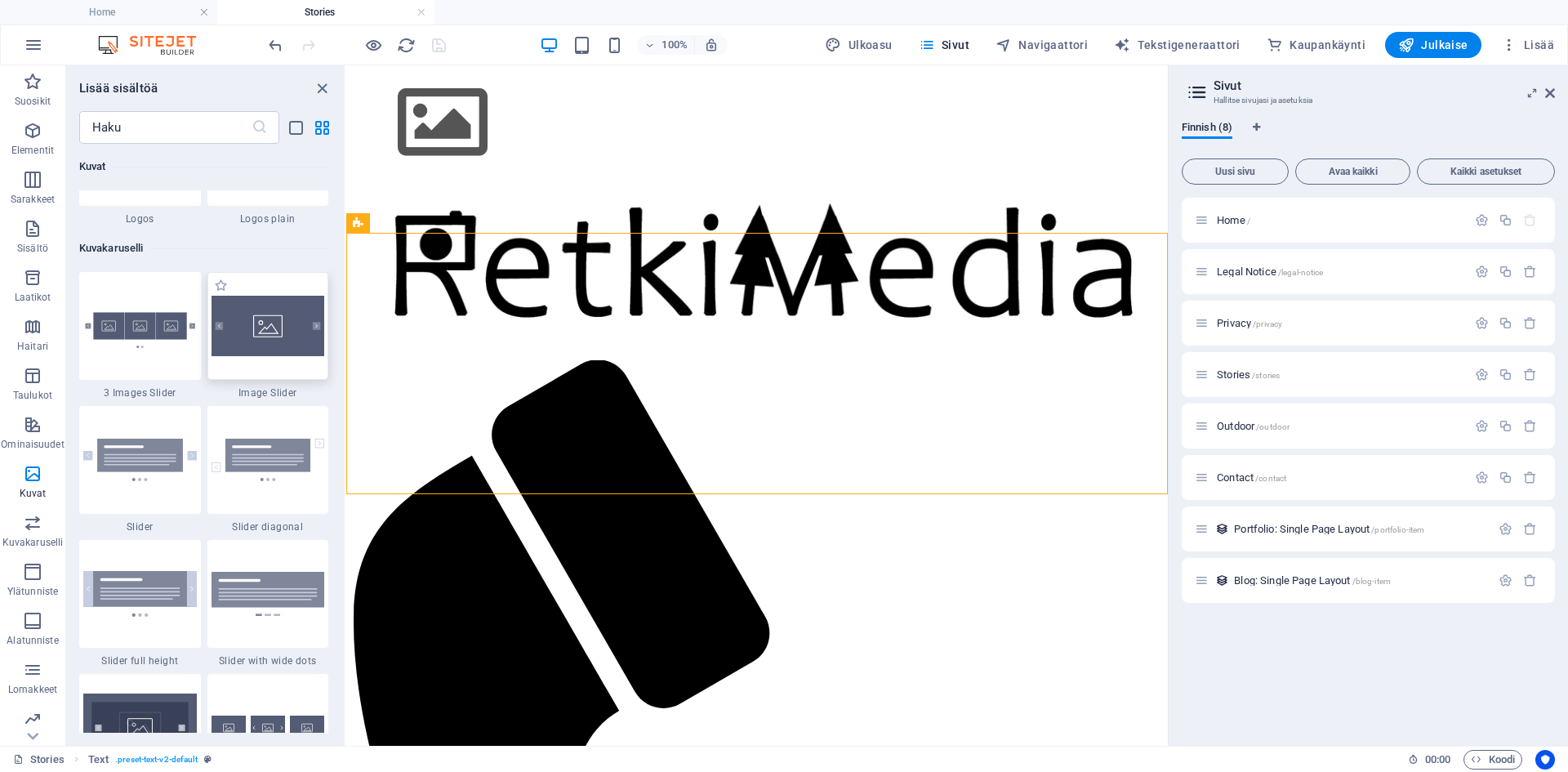
click at [295, 346] on img at bounding box center [268, 325] width 114 height 61
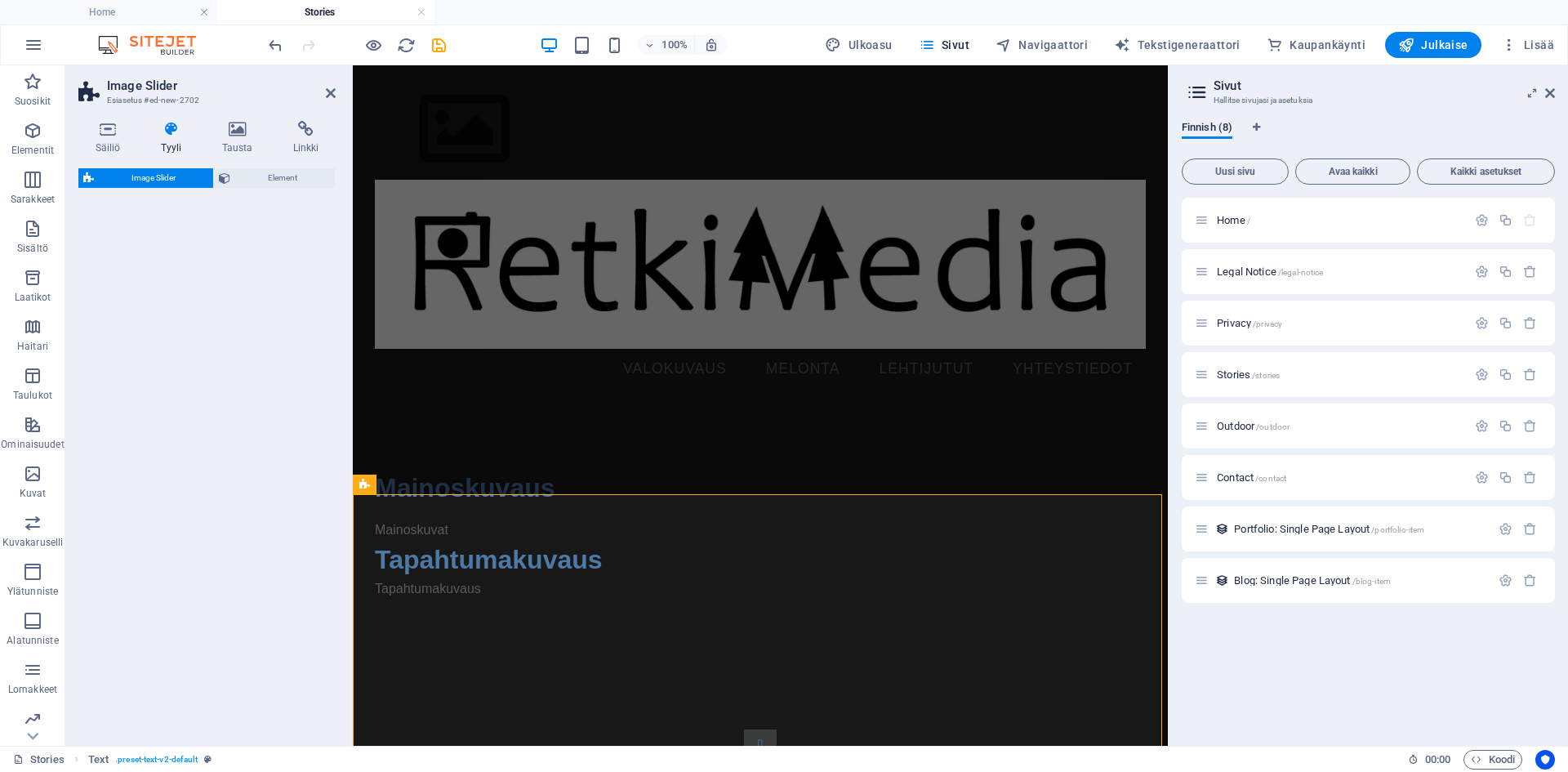
select select "rem"
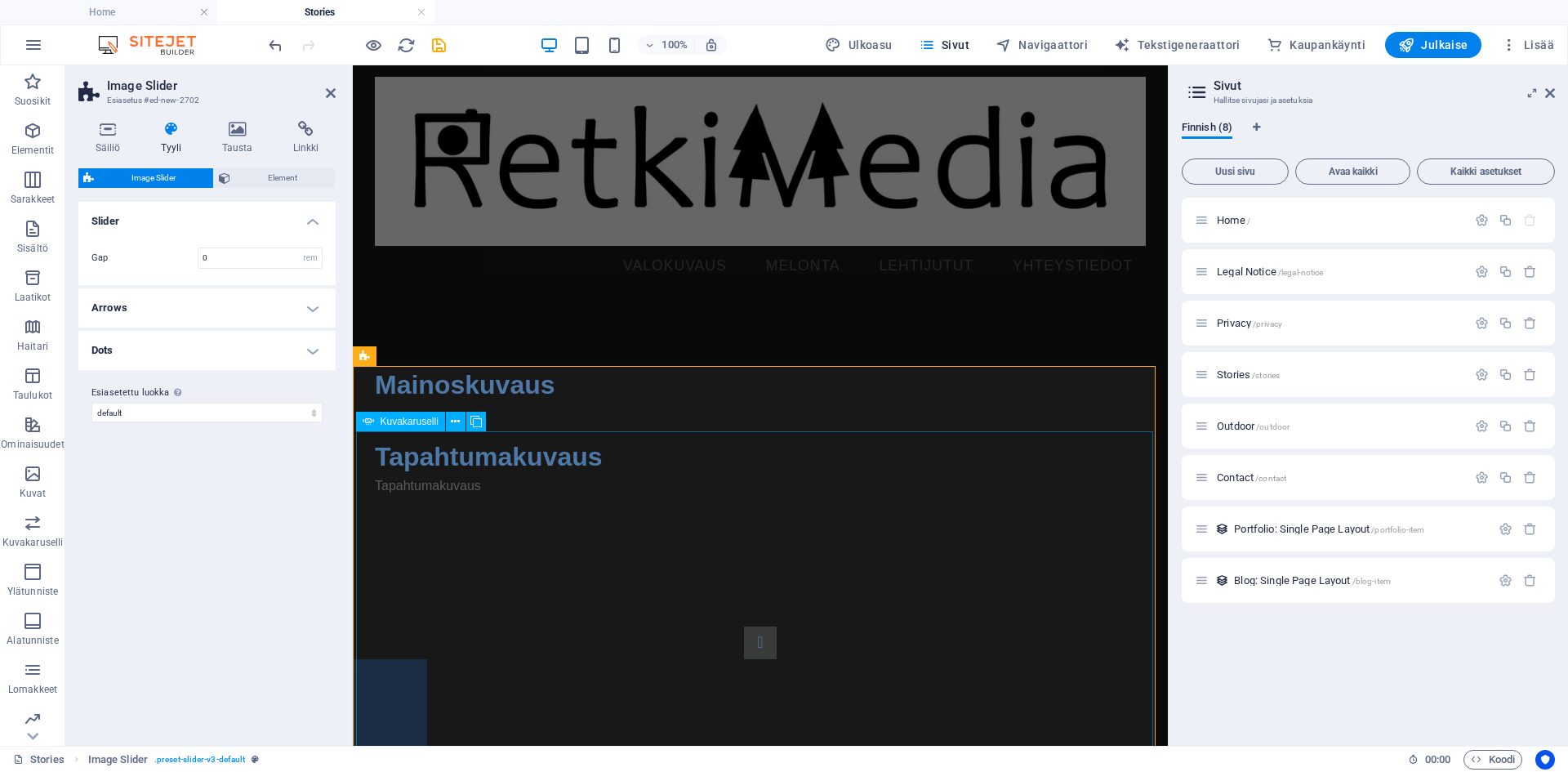
scroll to position [205, 0]
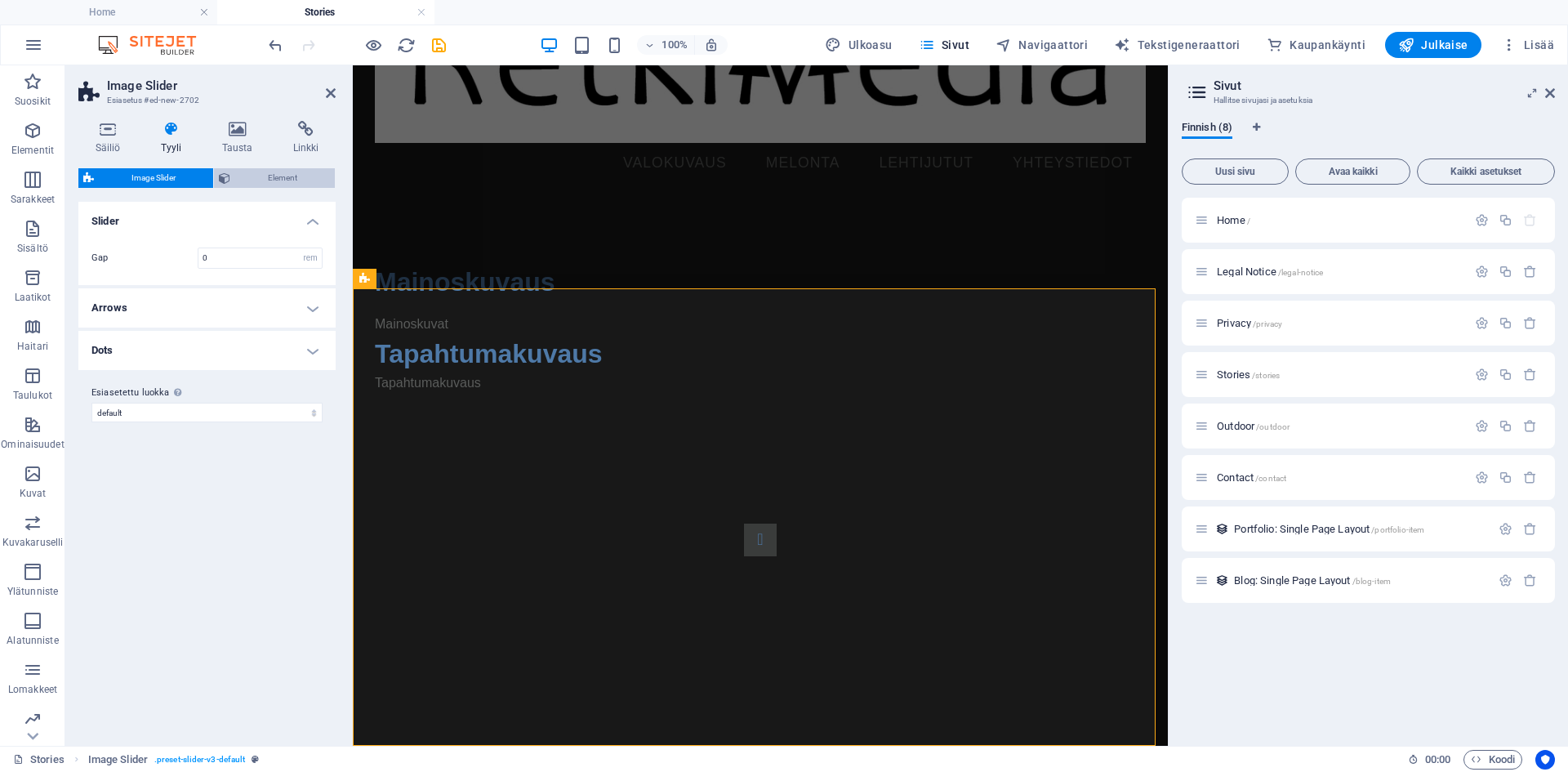
click at [277, 182] on span "Element" at bounding box center [282, 179] width 95 height 20
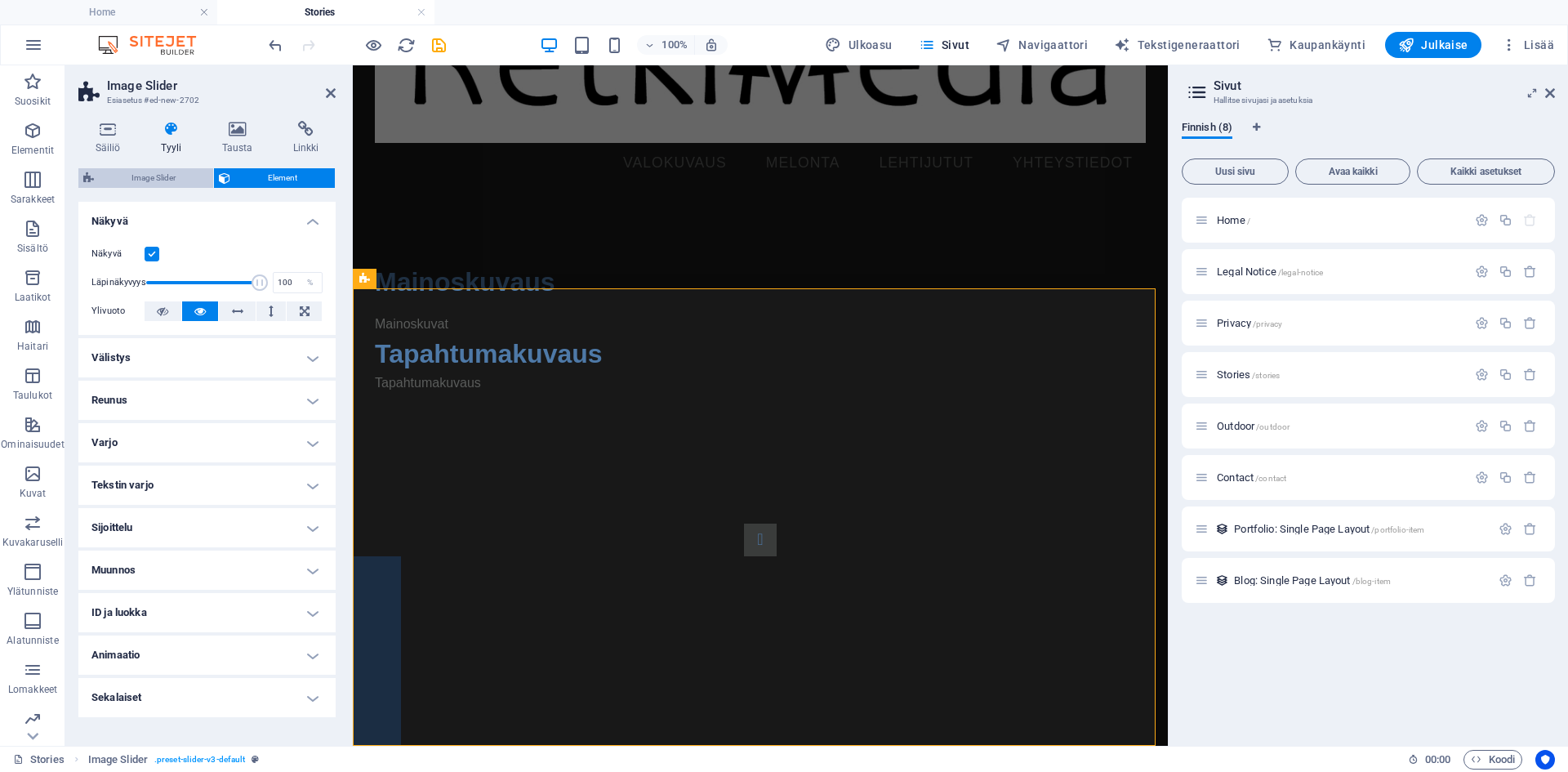
click at [156, 181] on span "Image Slider" at bounding box center [154, 179] width 110 height 20
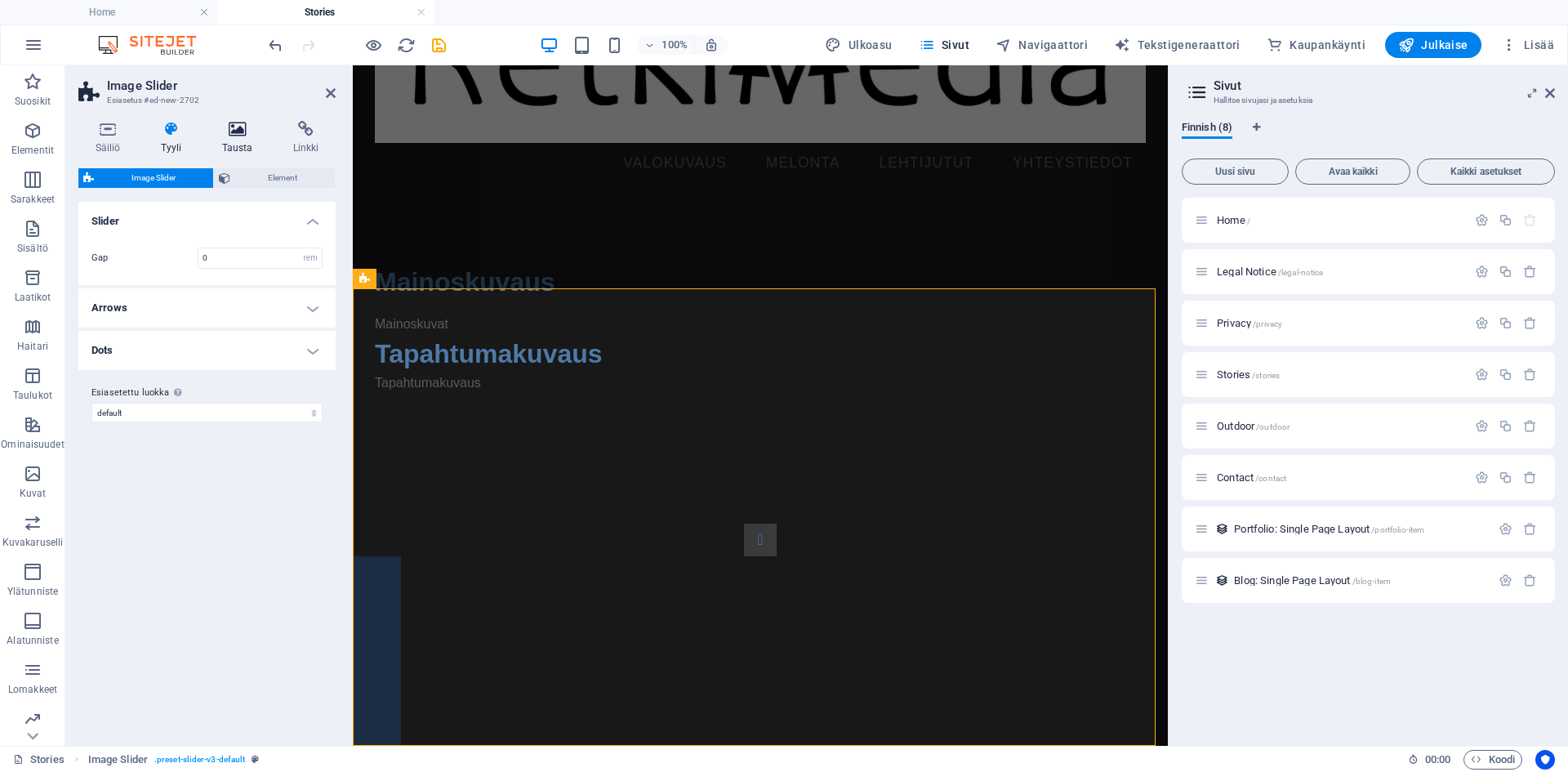
click at [242, 135] on icon at bounding box center [237, 129] width 65 height 16
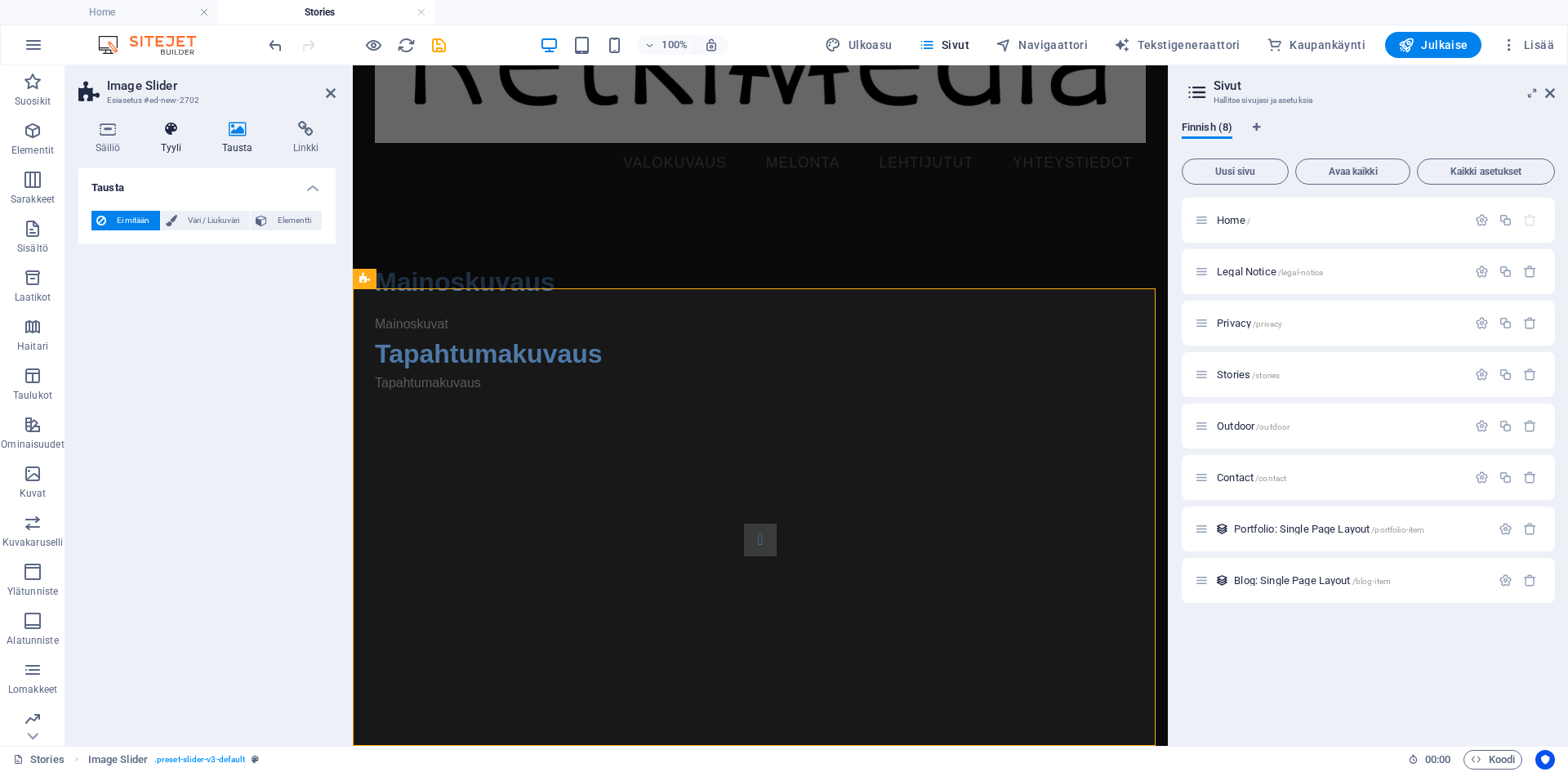
click at [168, 142] on h4 "Tyyli" at bounding box center [174, 138] width 61 height 34
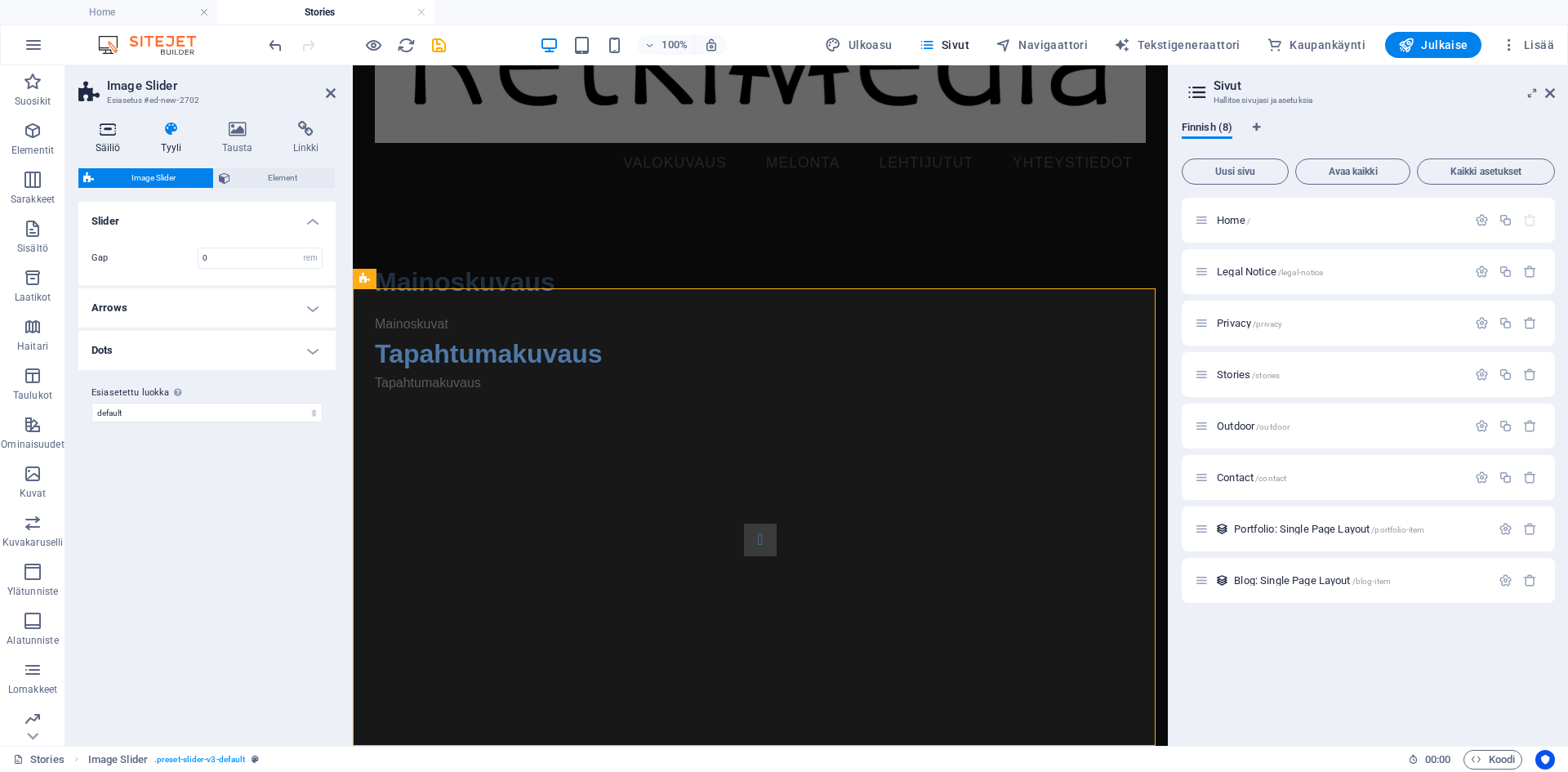
click at [102, 139] on h4 "Säiliö" at bounding box center [112, 138] width 66 height 34
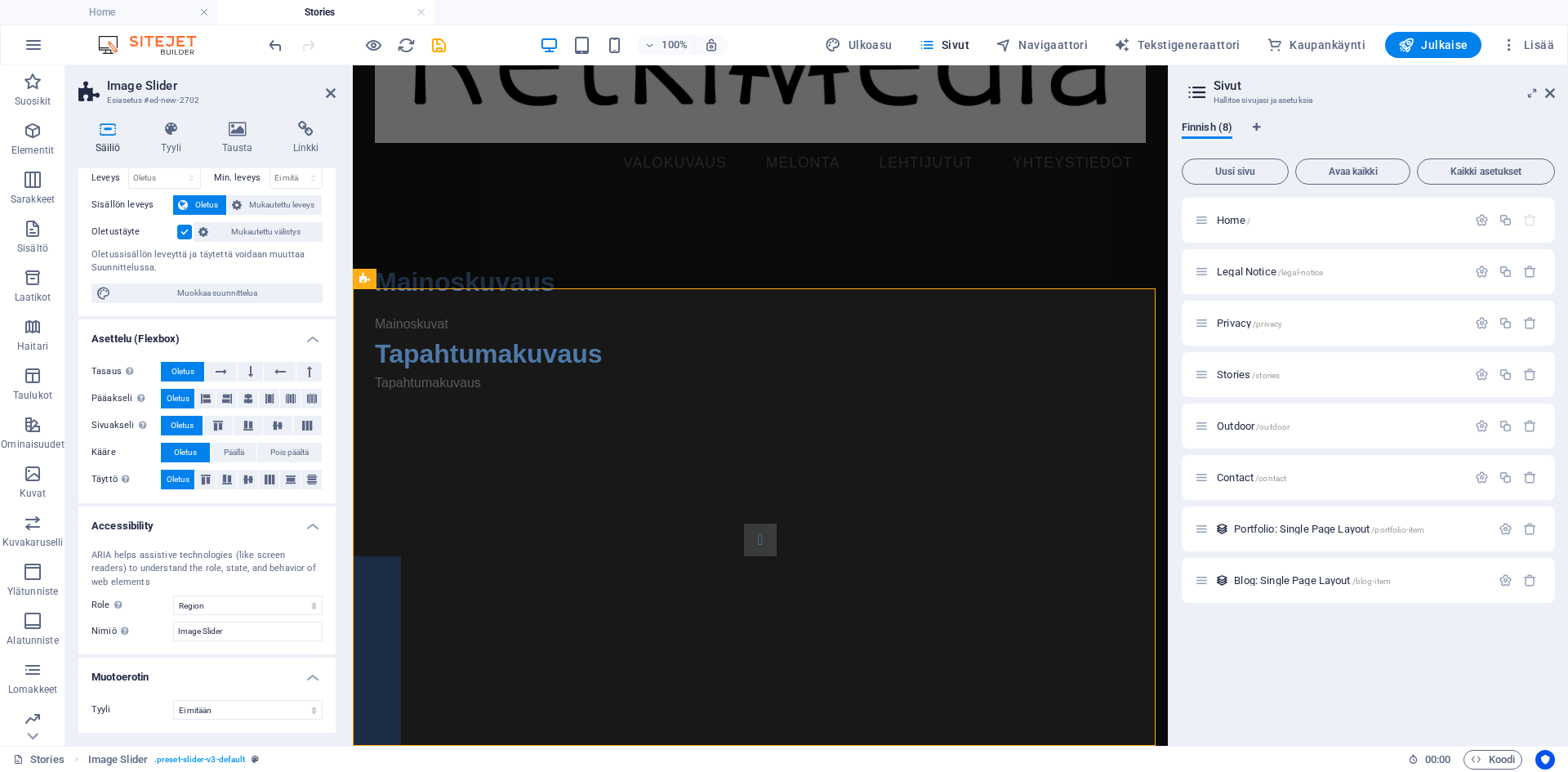
scroll to position [0, 0]
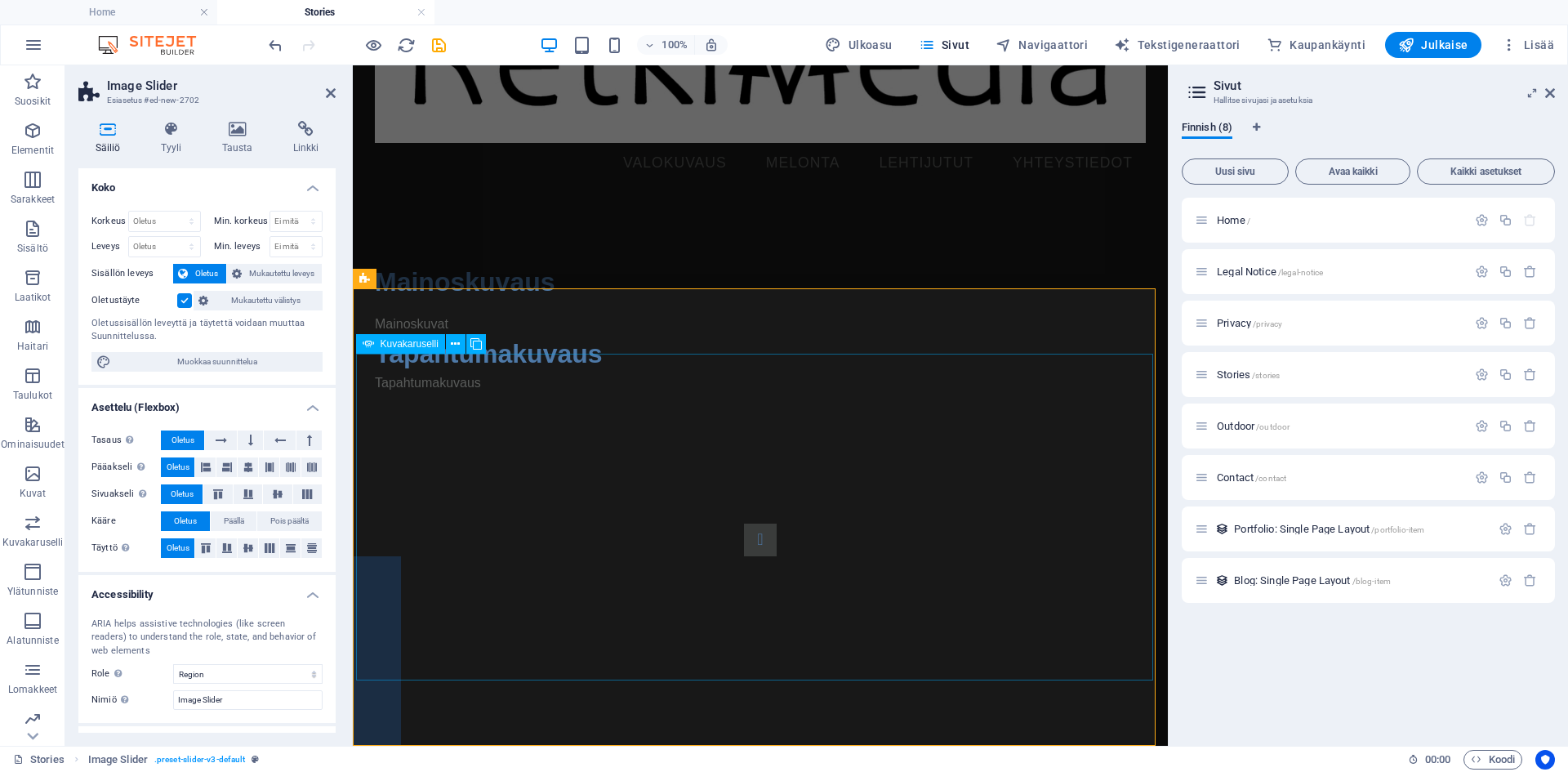
select select "px"
select select "ms"
select select "s"
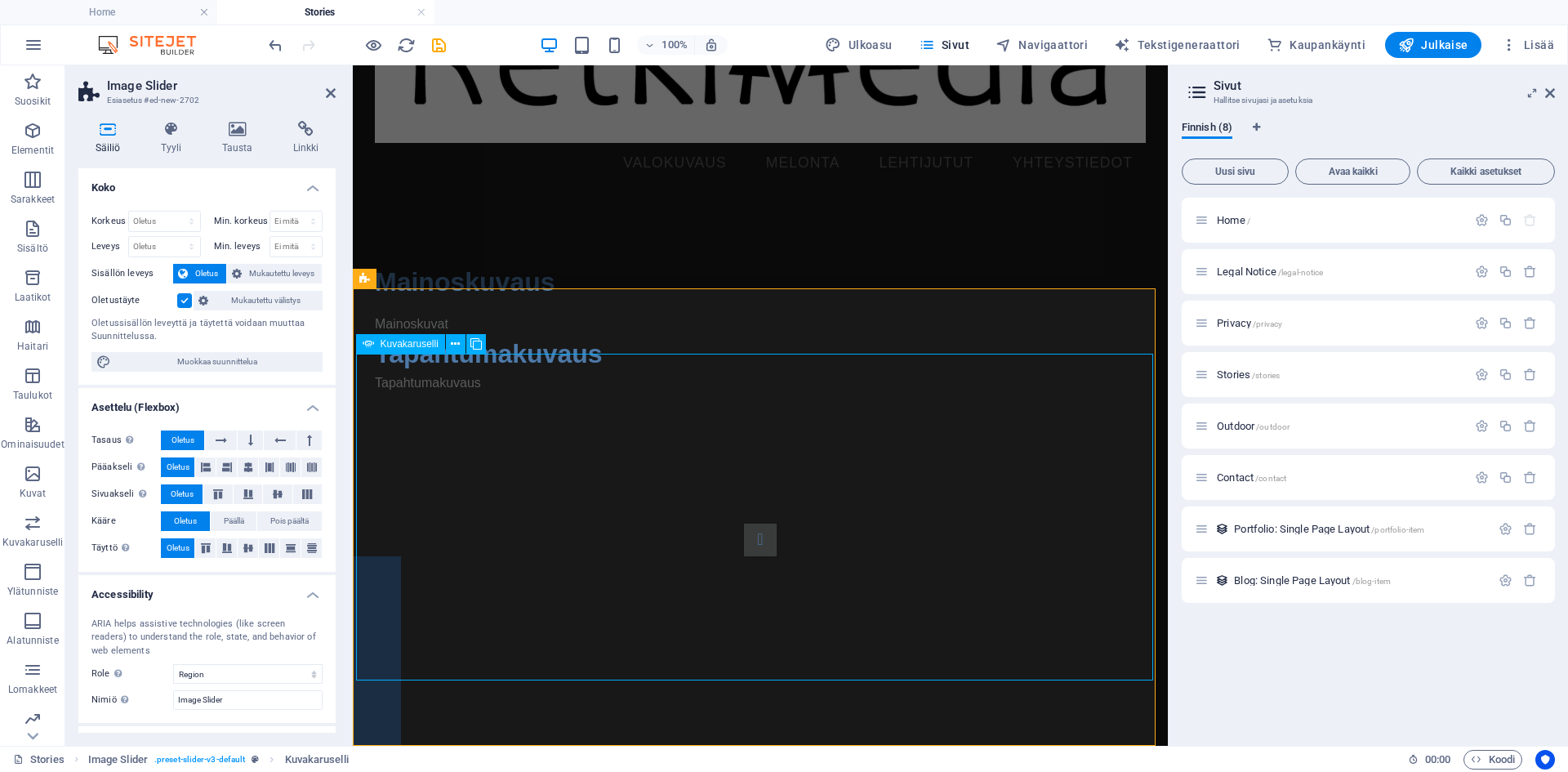
select select "progressive"
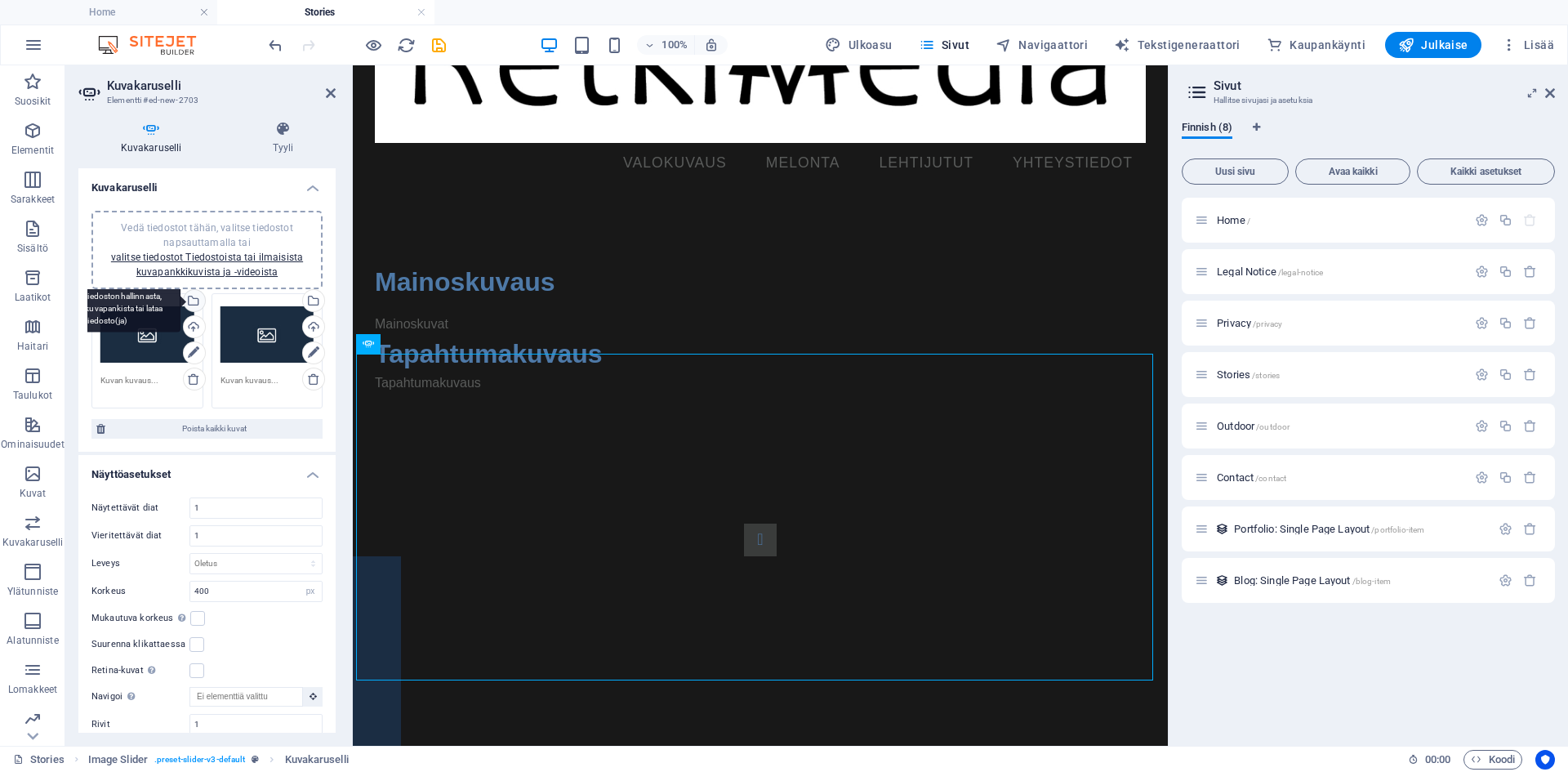
click at [181, 302] on div "Valitse tiedostot tiedostonhallinnasta, kuvapankista tai lataa tiedosto(ja)" at bounding box center [128, 301] width 106 height 61
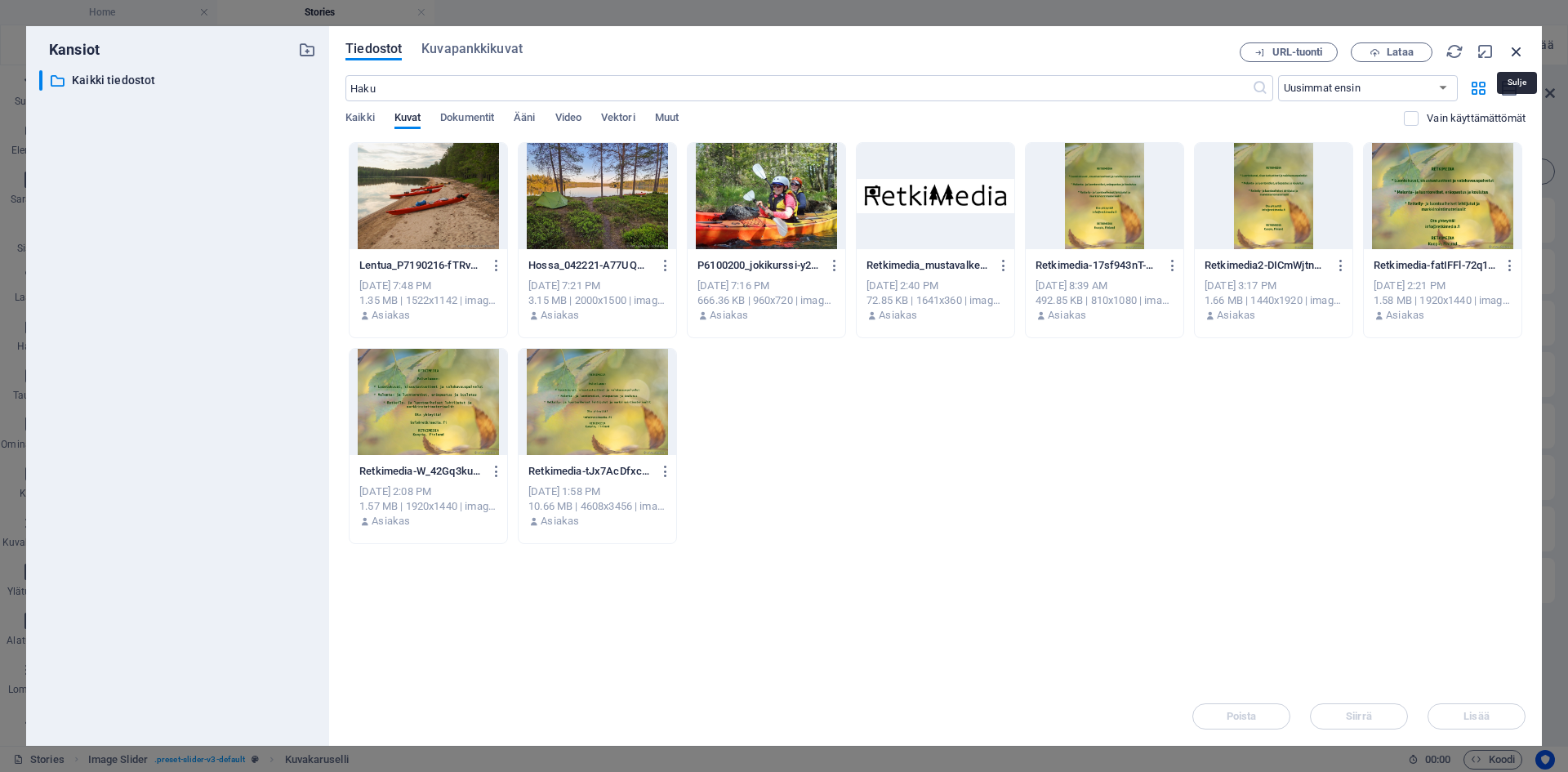
click at [1520, 51] on icon "button" at bounding box center [1517, 52] width 18 height 18
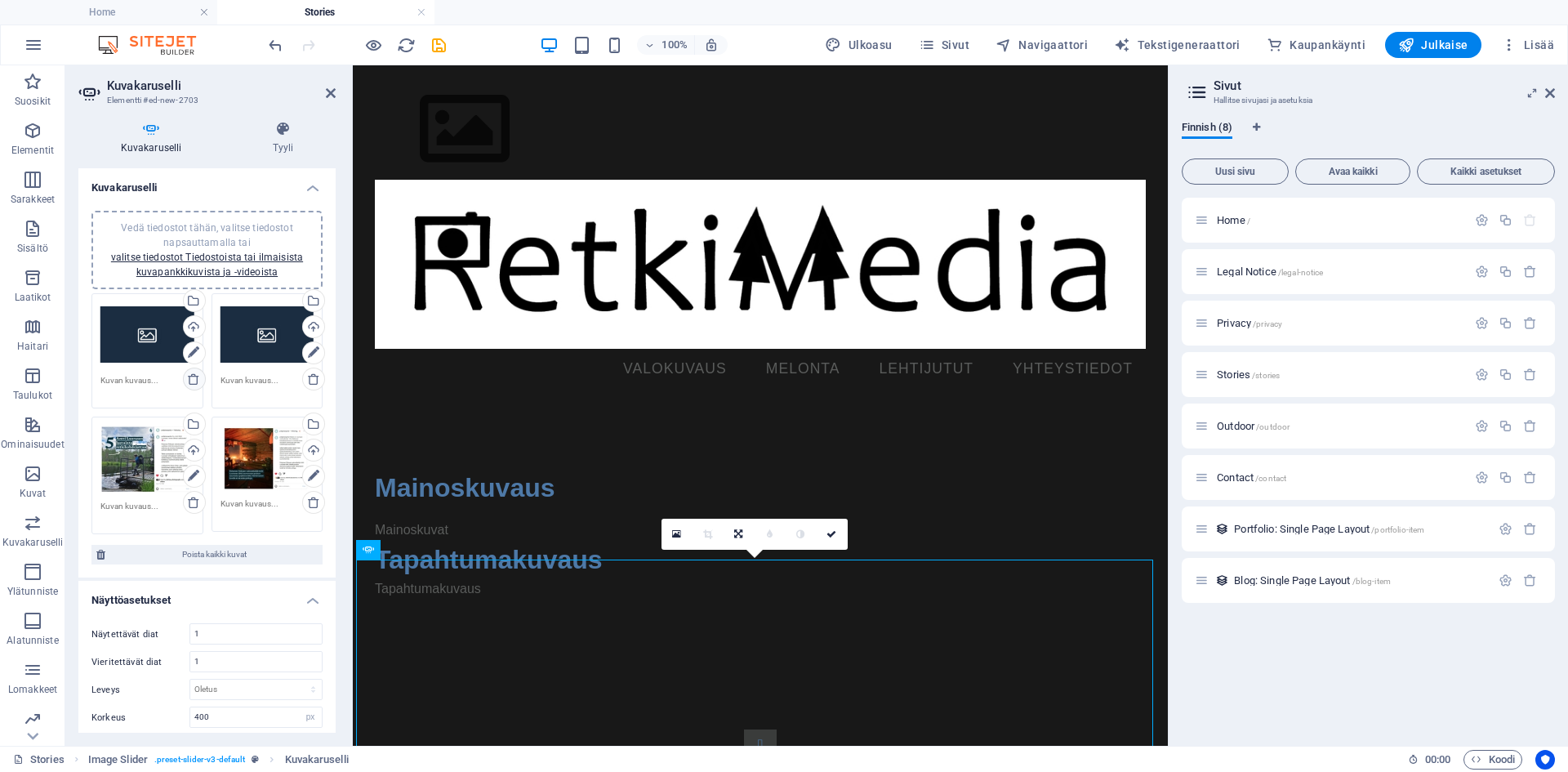
click at [196, 382] on icon at bounding box center [194, 378] width 13 height 13
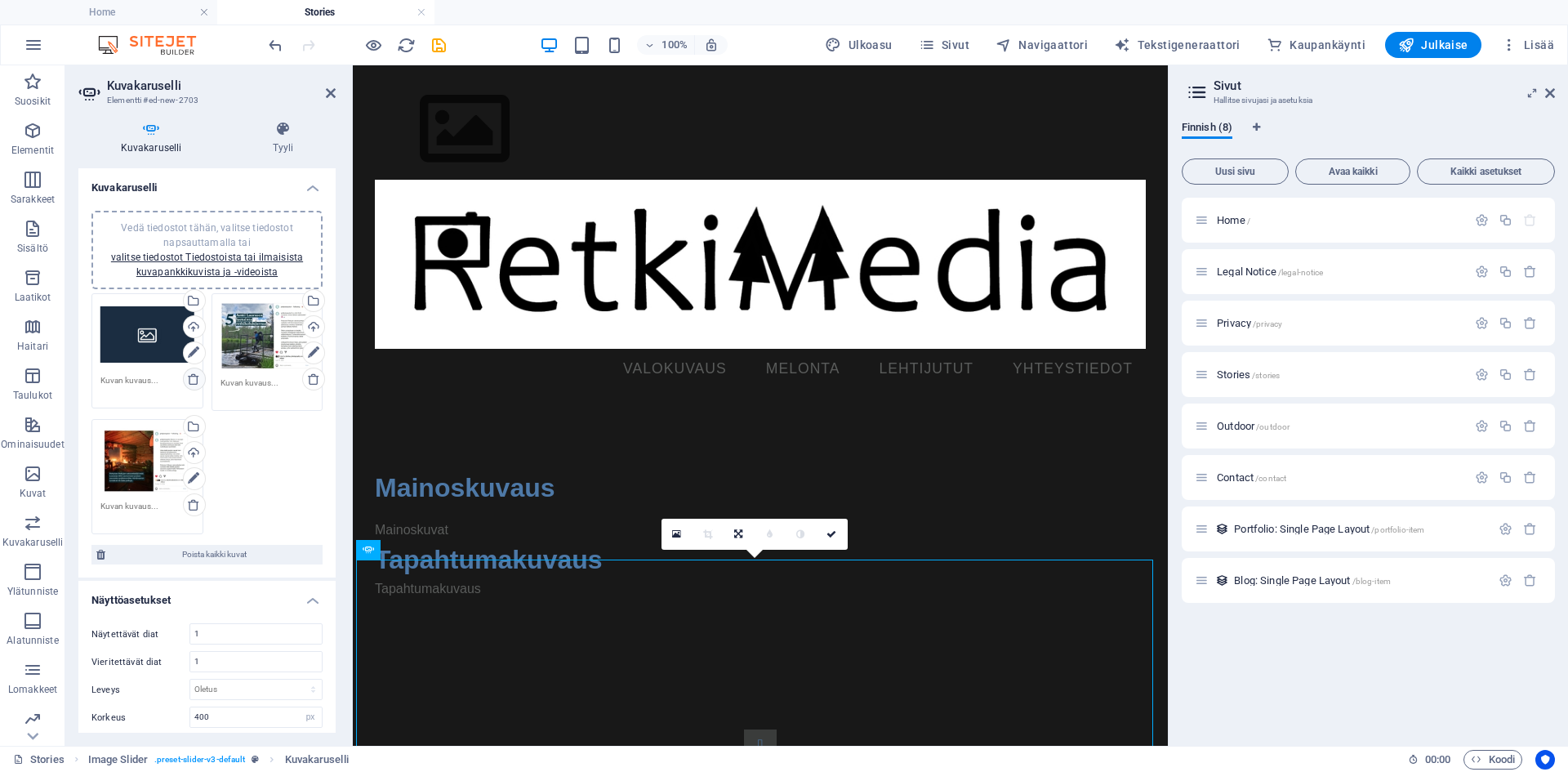
click at [193, 381] on icon at bounding box center [194, 378] width 13 height 13
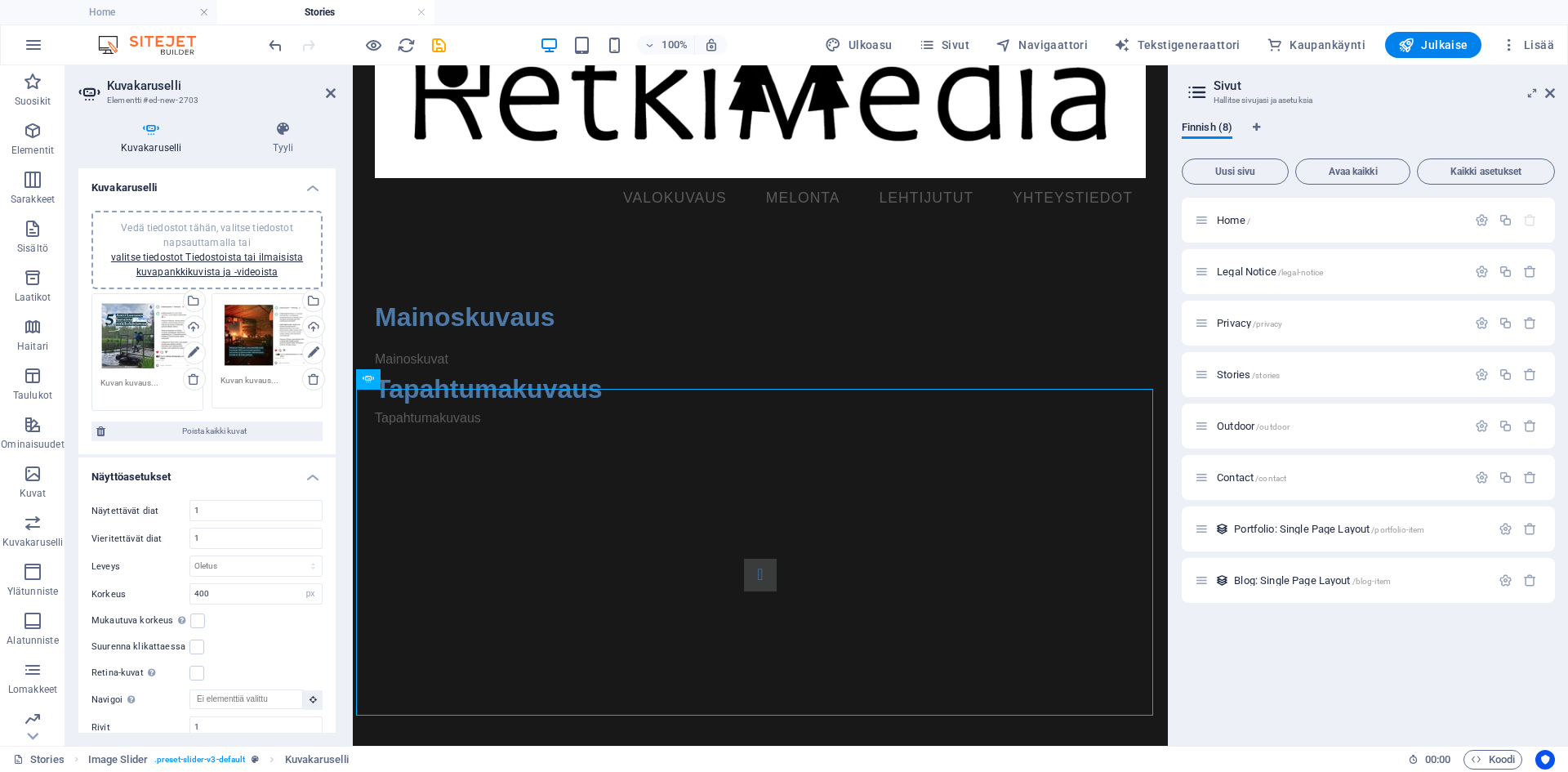
scroll to position [205, 0]
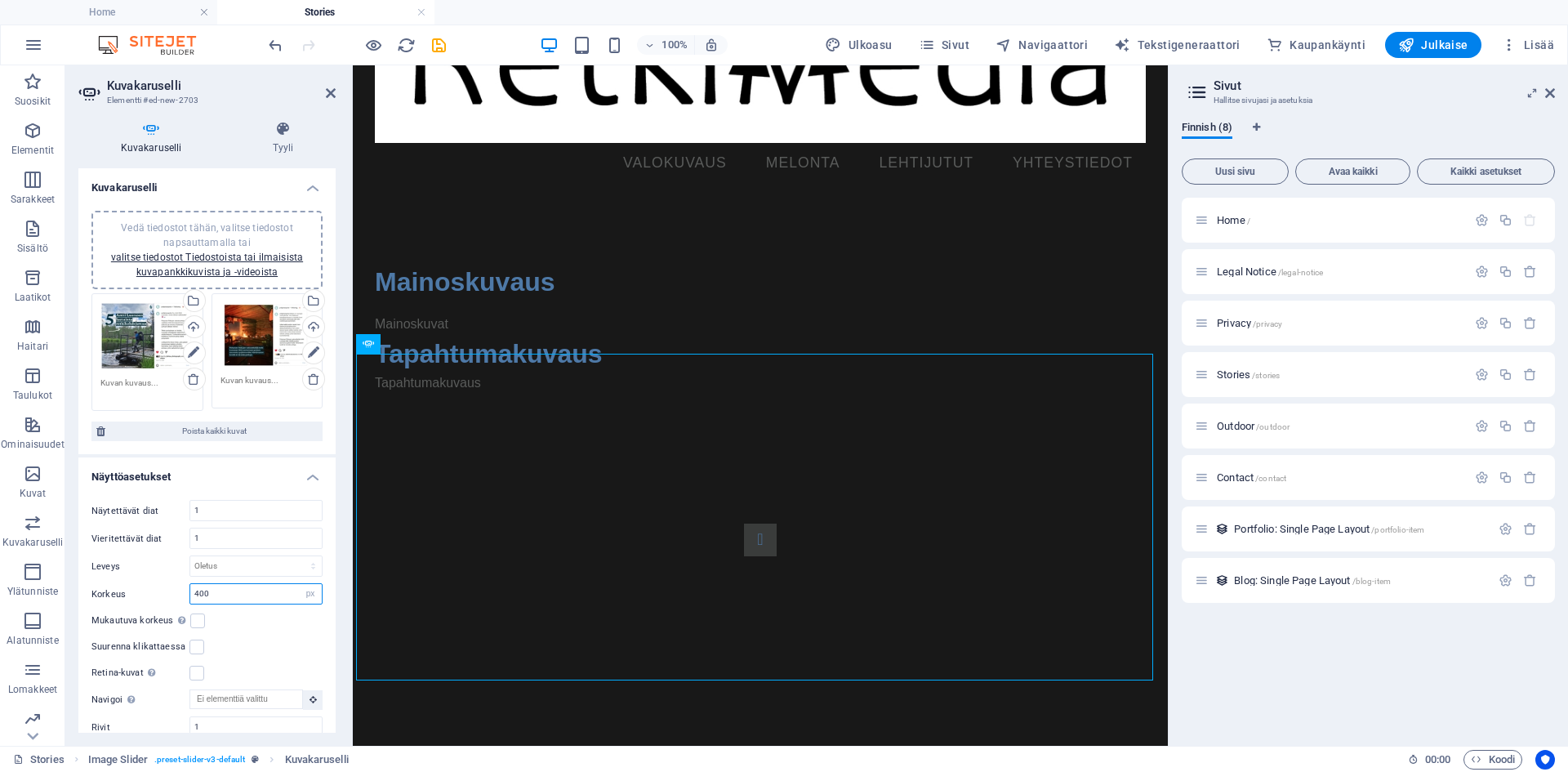
click at [217, 591] on input "400" at bounding box center [256, 594] width 132 height 20
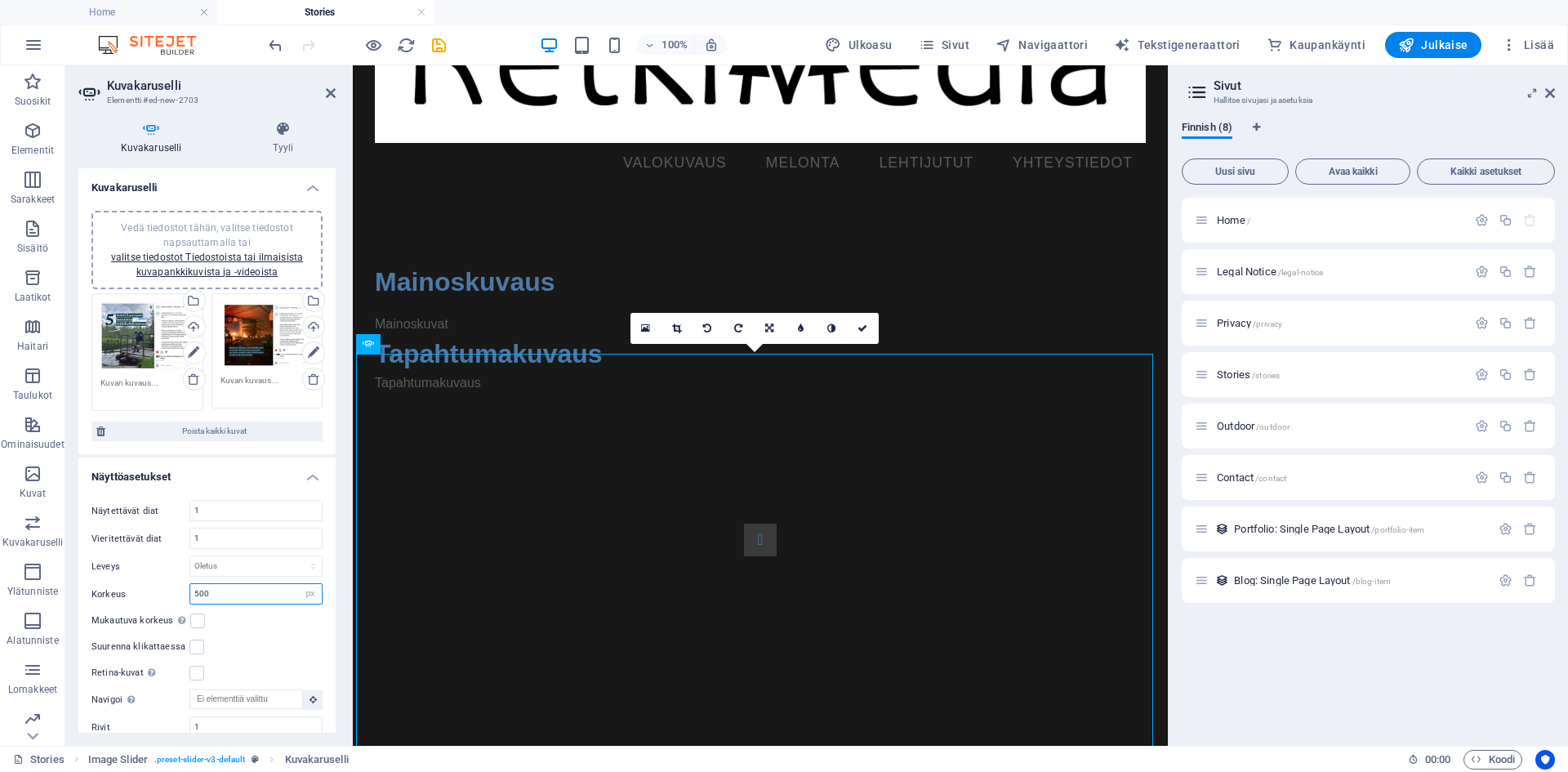
type input "500"
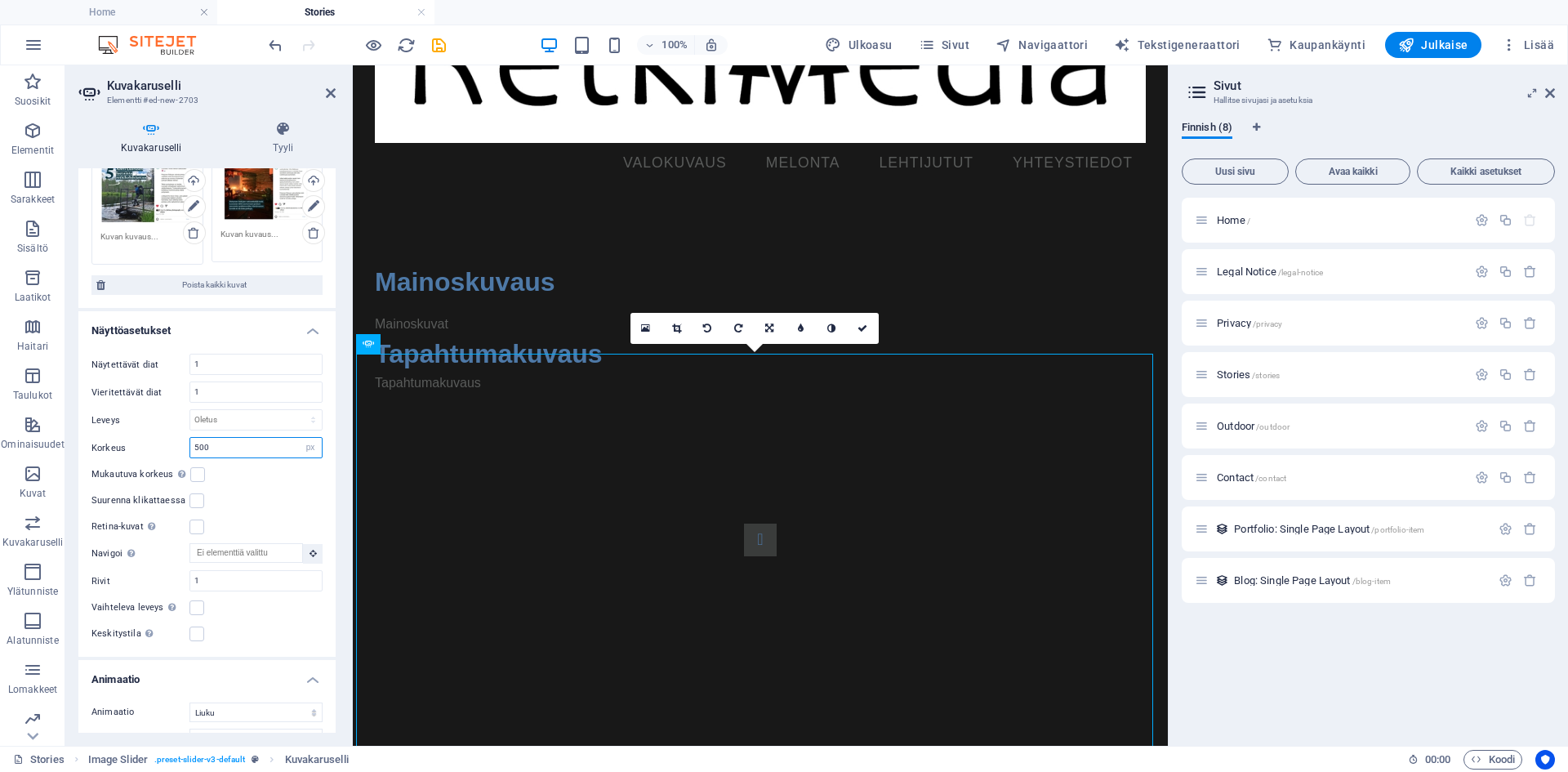
scroll to position [164, 0]
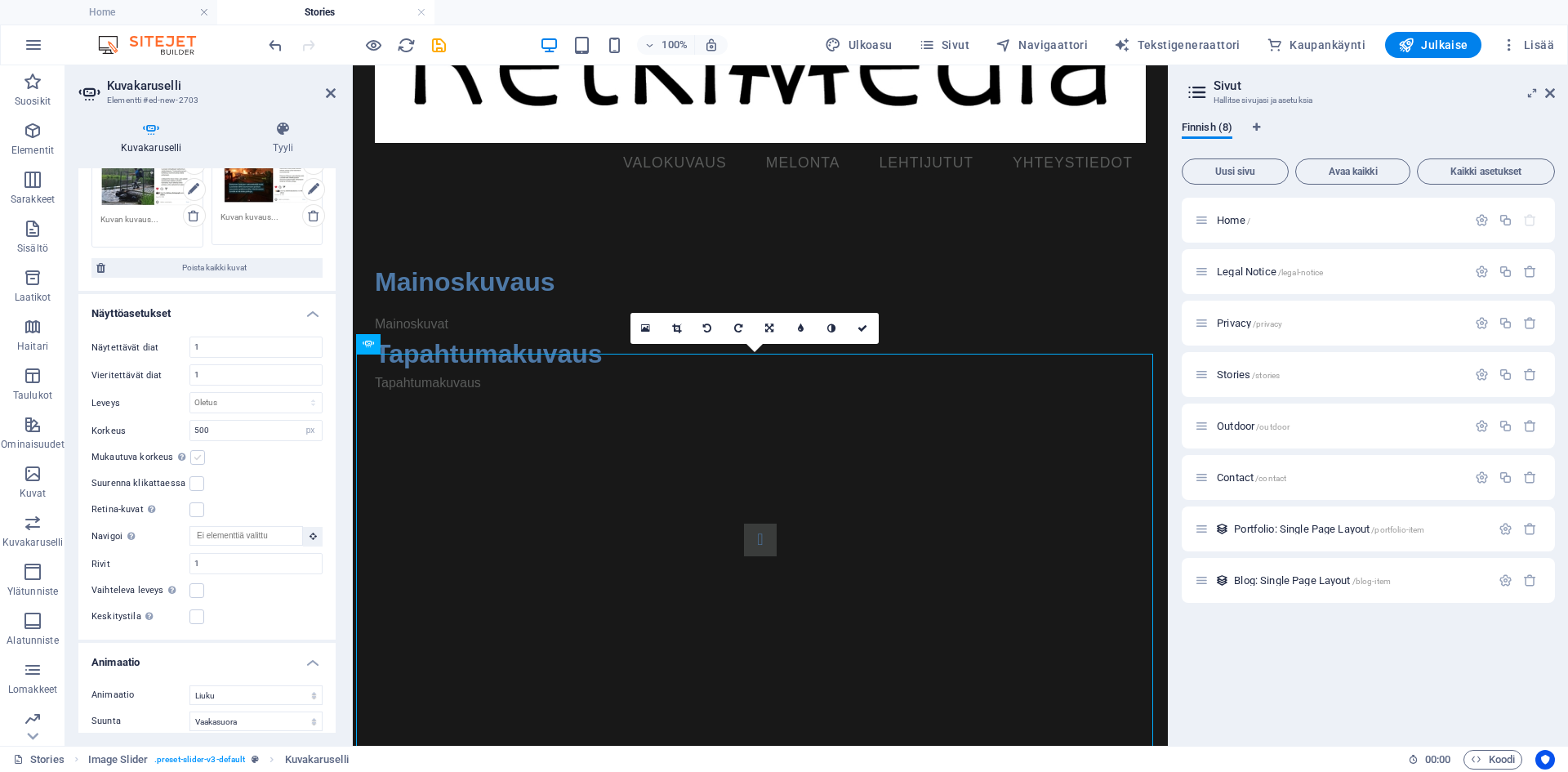
click at [196, 456] on label at bounding box center [197, 457] width 15 height 15
click at [0, 0] on input "Mukautuva korkeus Säädä automaattisesti korkeus yksittäisen dian vaakasuorille …" at bounding box center [0, 0] width 0 height 0
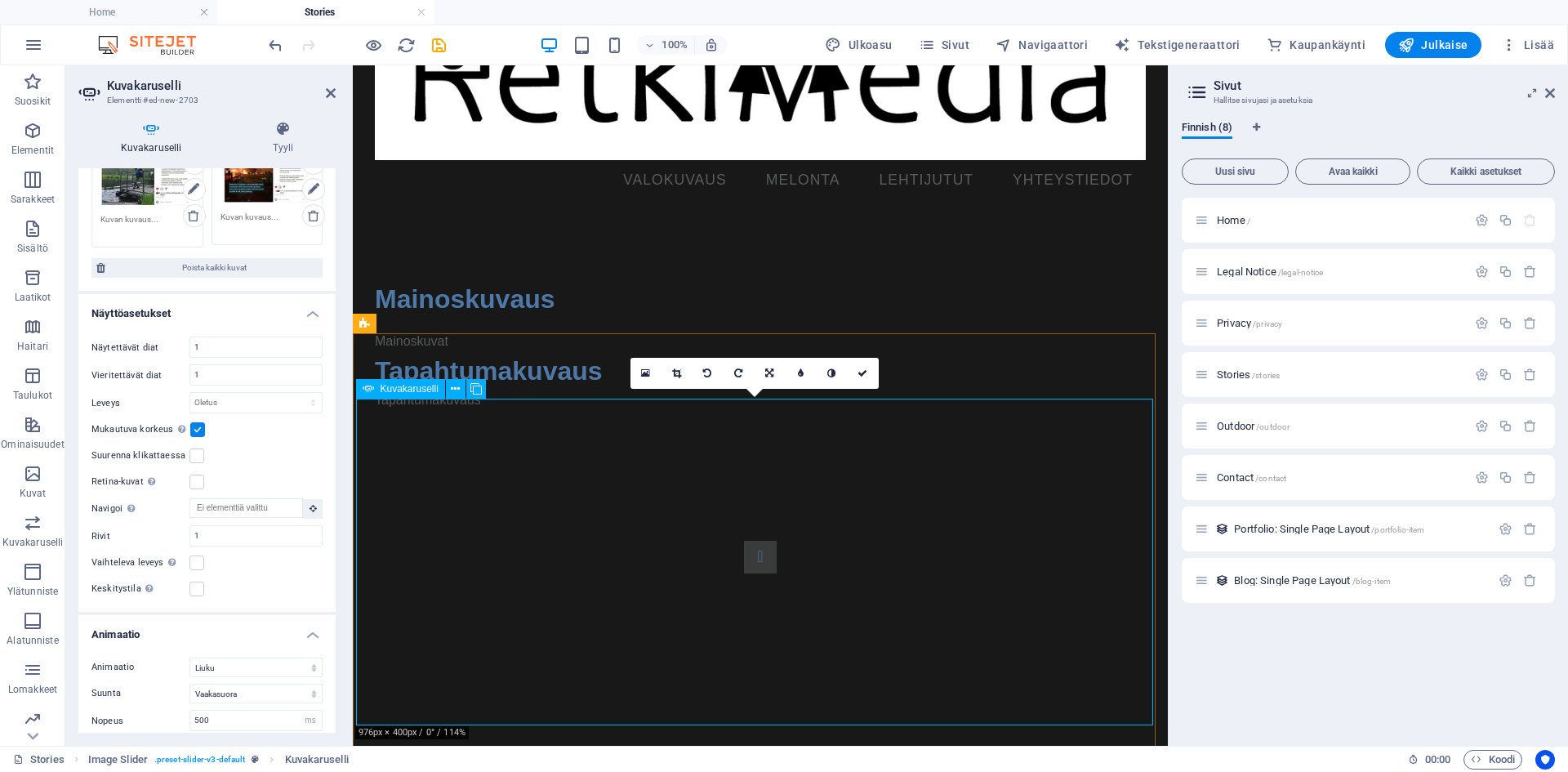
scroll to position [205, 0]
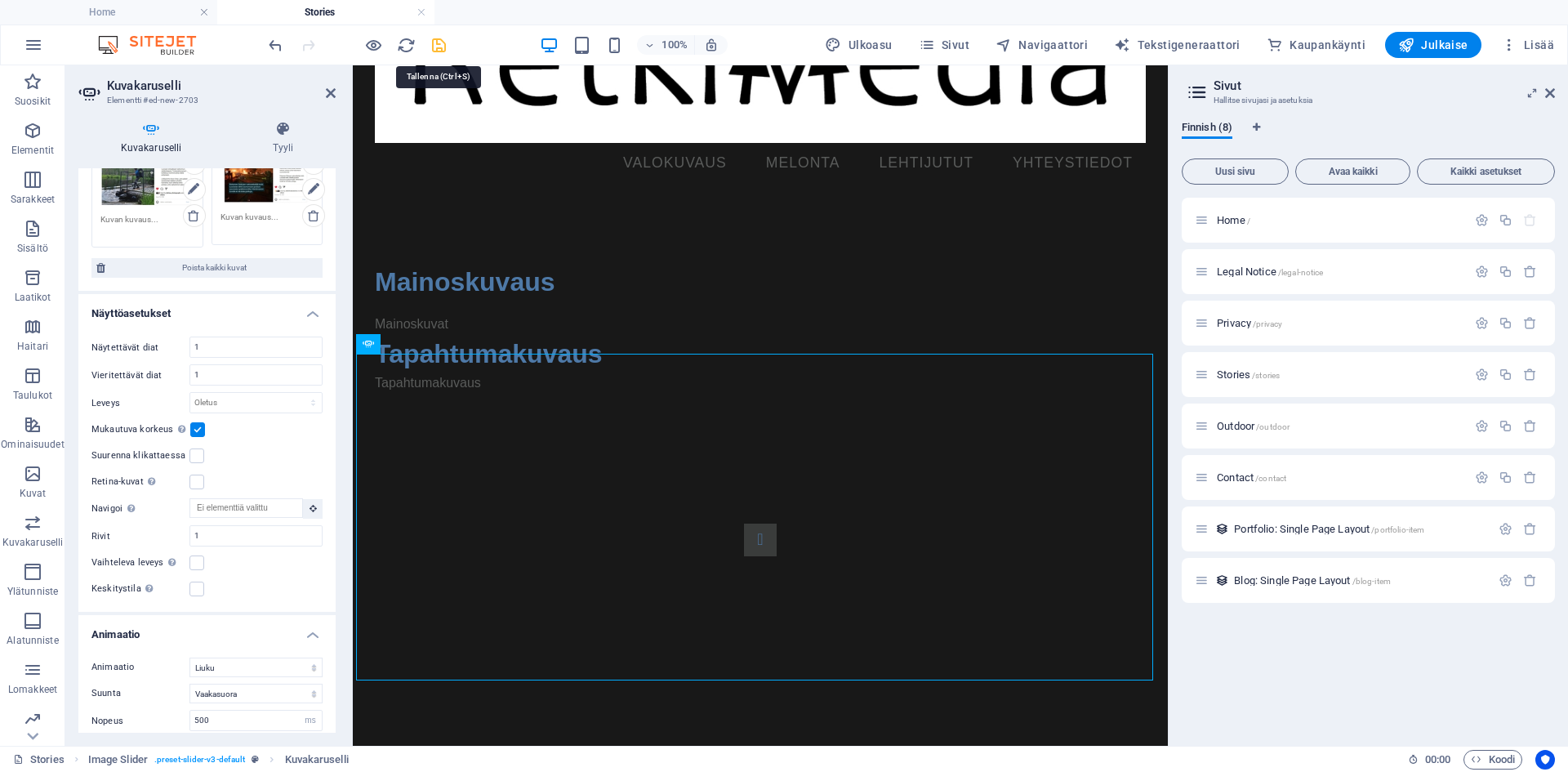
click at [440, 48] on icon "save" at bounding box center [439, 45] width 19 height 19
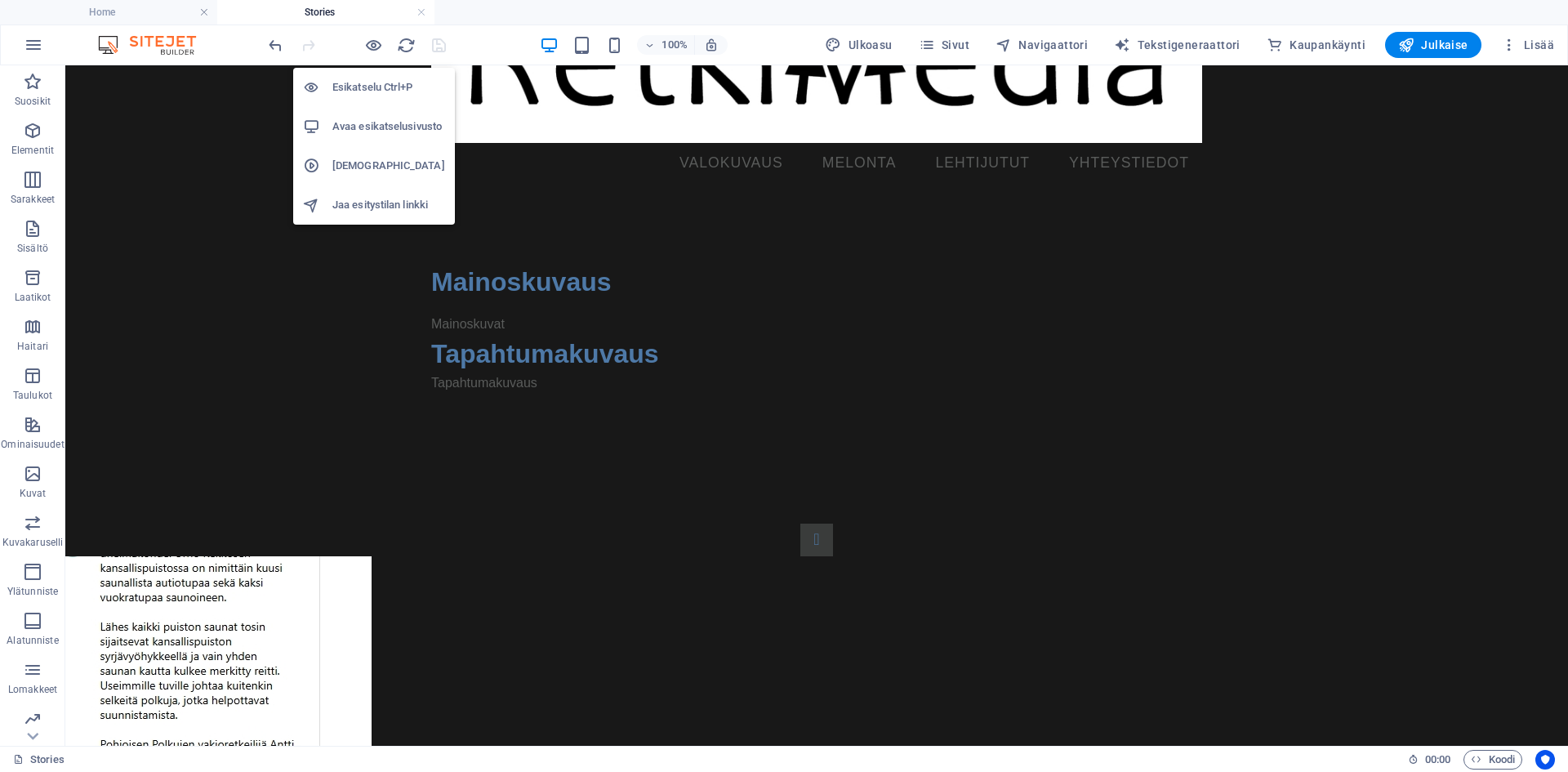
click at [367, 132] on h6 "Avaa esikatselusivusto" at bounding box center [388, 127] width 113 height 20
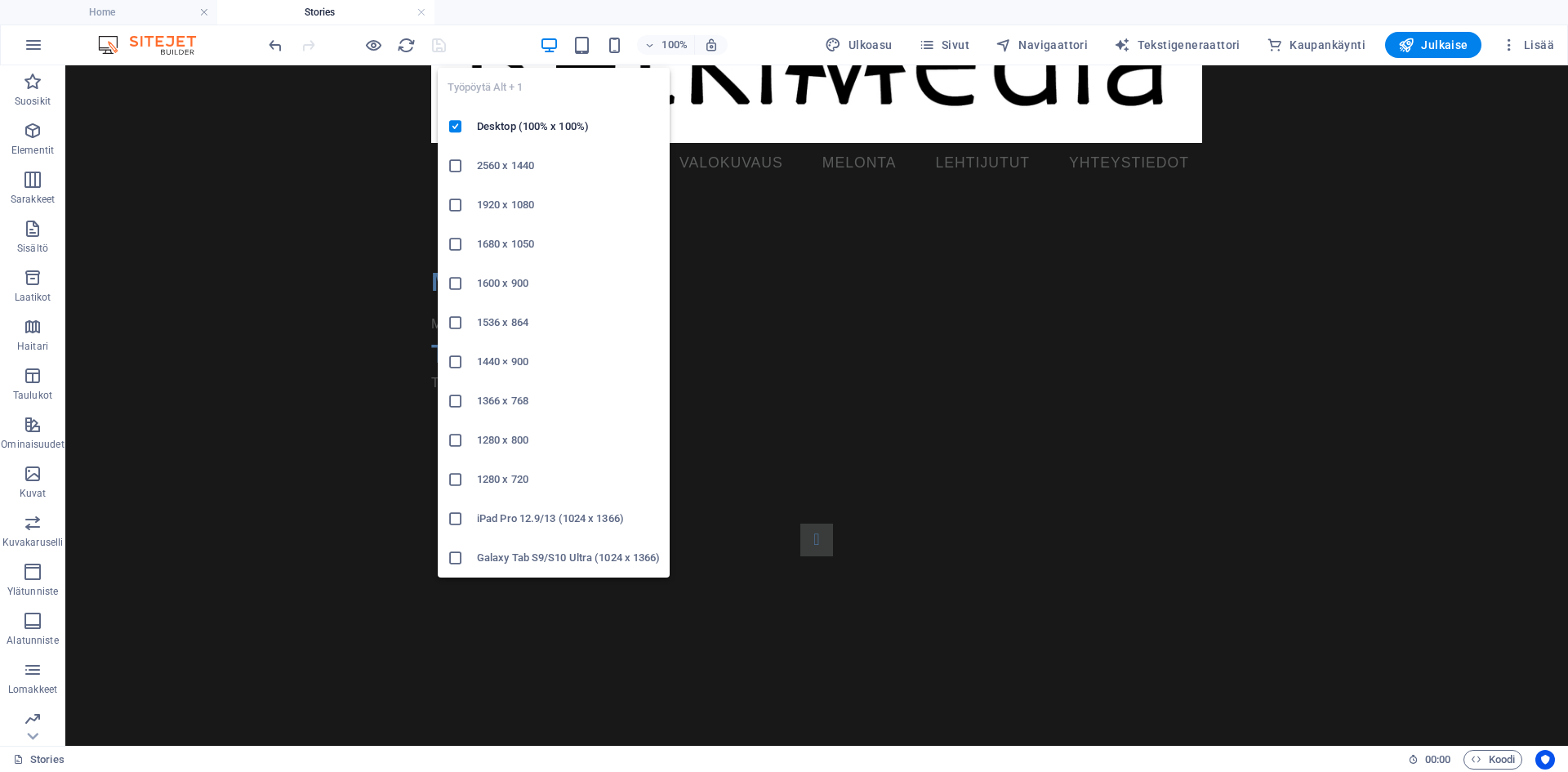
click at [559, 45] on icon "button" at bounding box center [549, 45] width 19 height 19
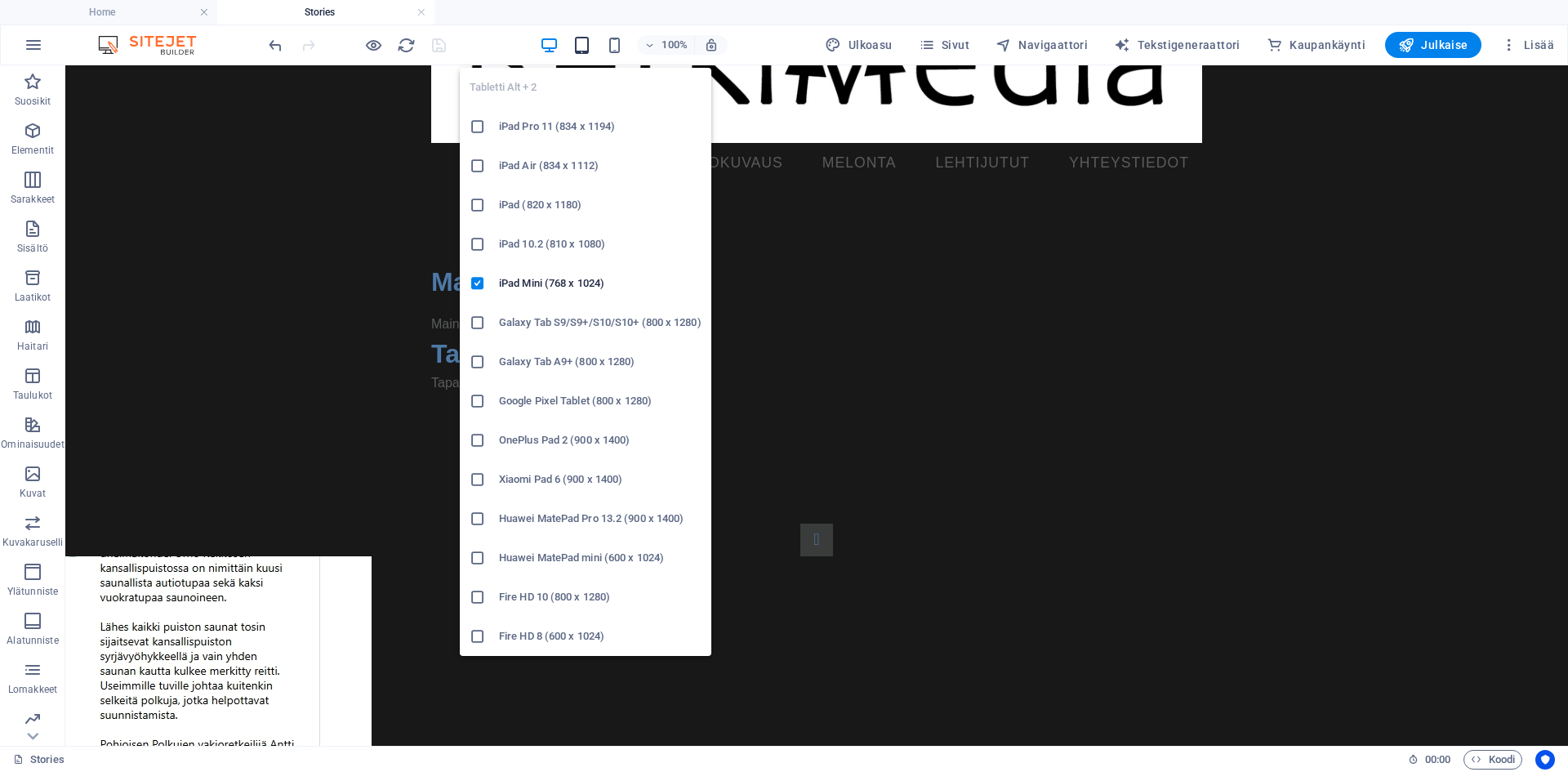
click at [591, 47] on icon "button" at bounding box center [582, 45] width 19 height 19
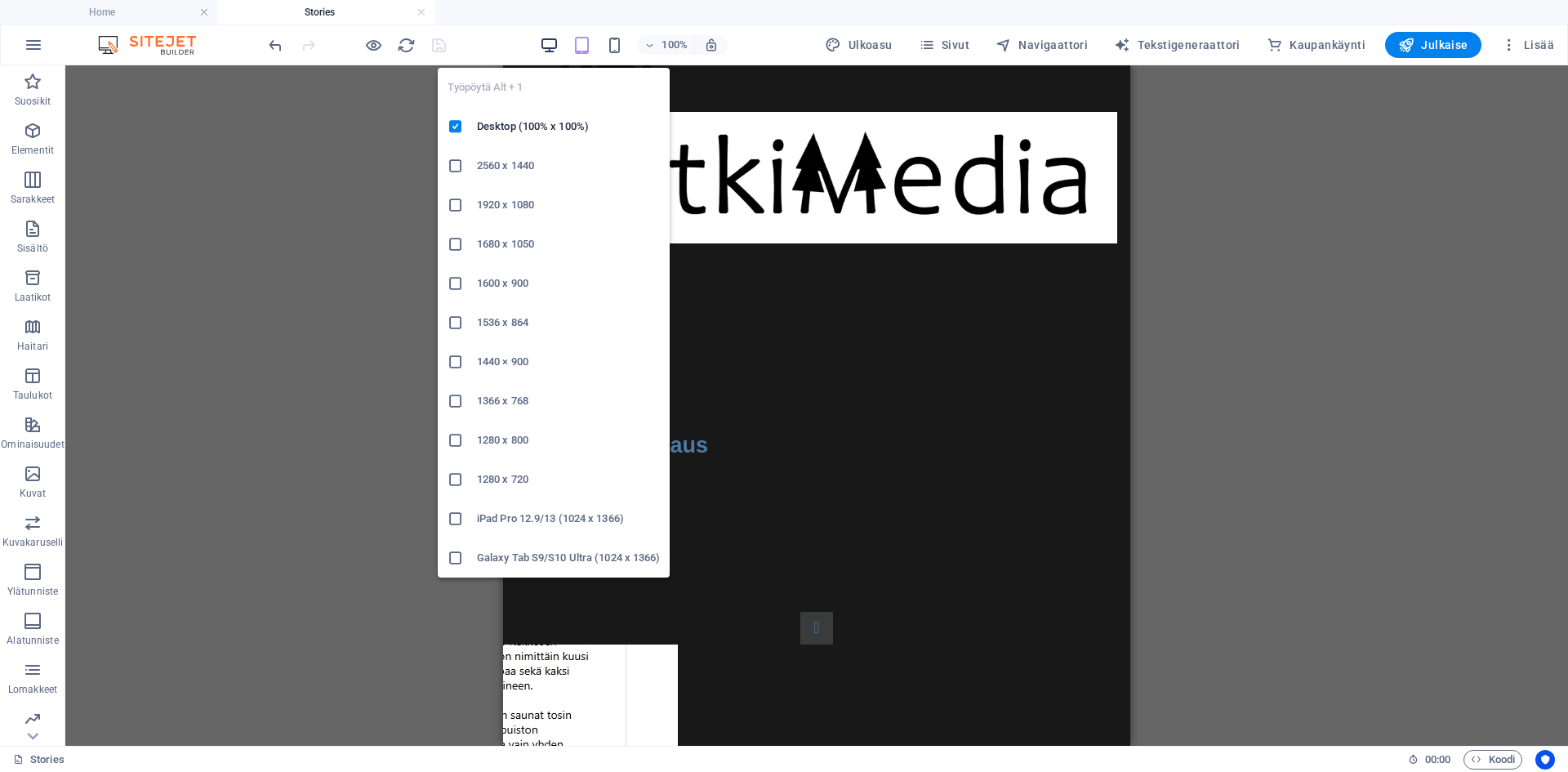
click at [556, 43] on icon "button" at bounding box center [549, 45] width 19 height 19
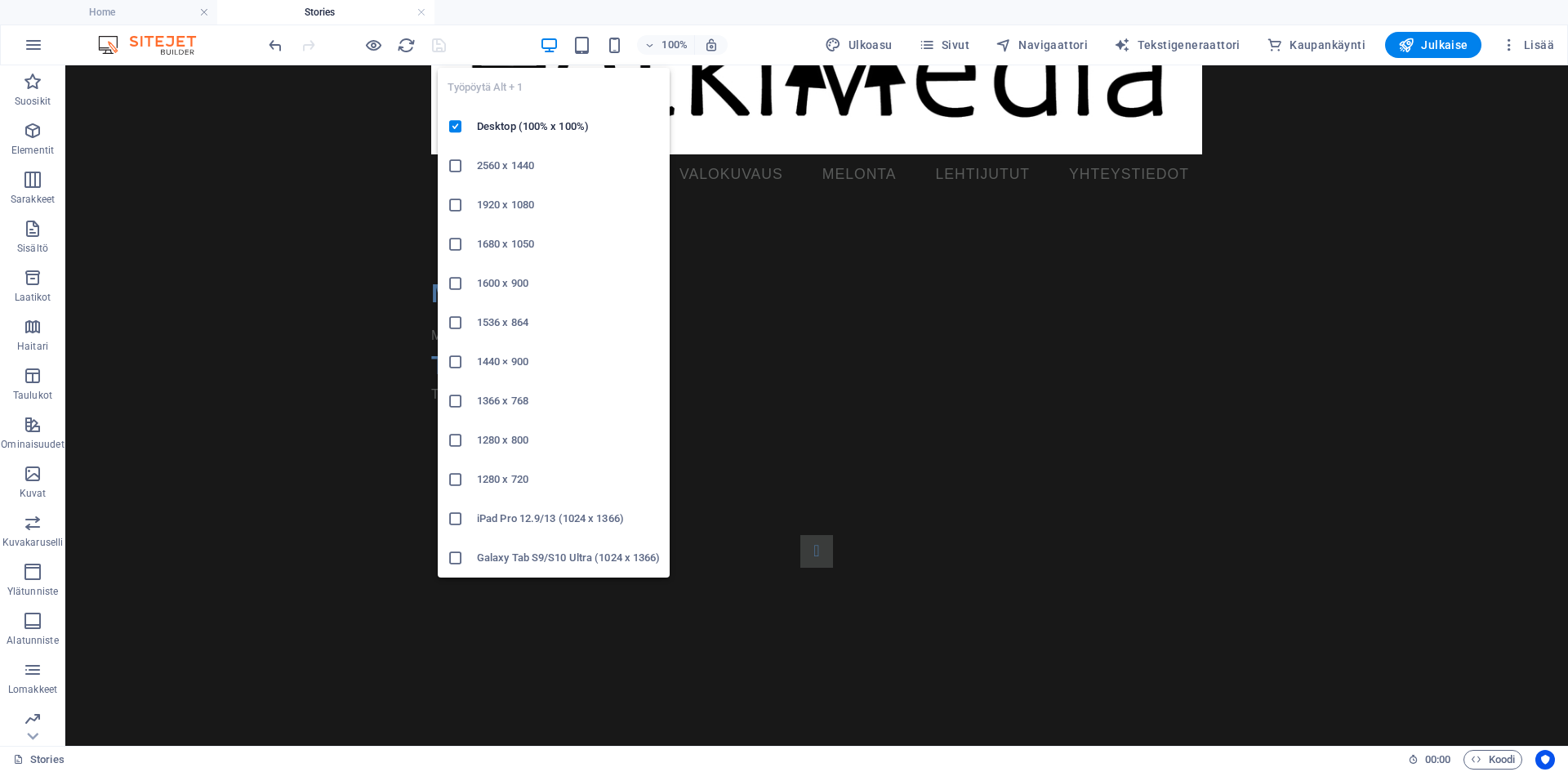
scroll to position [193, 0]
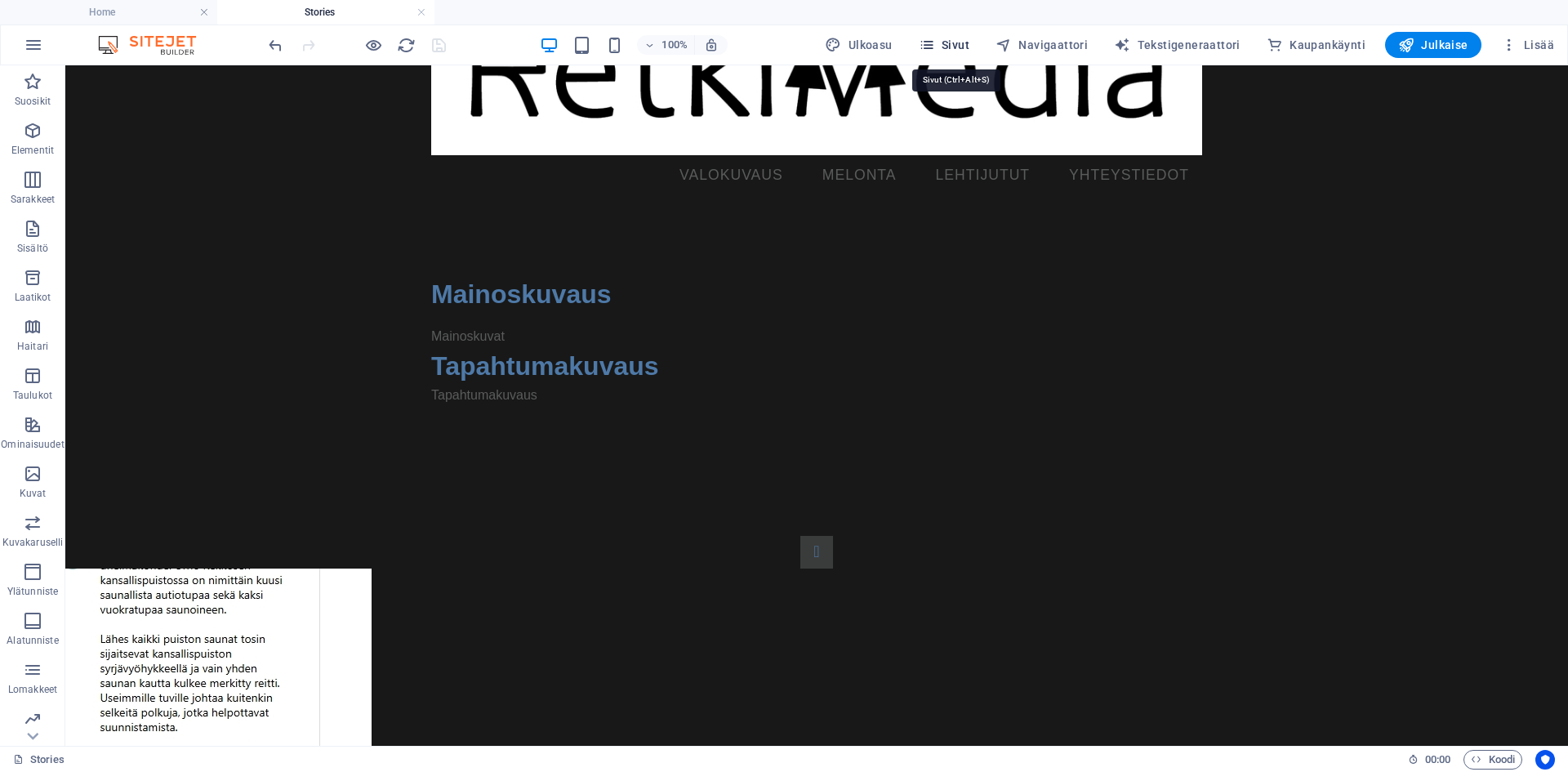
click at [952, 42] on span "Sivut" at bounding box center [944, 45] width 51 height 16
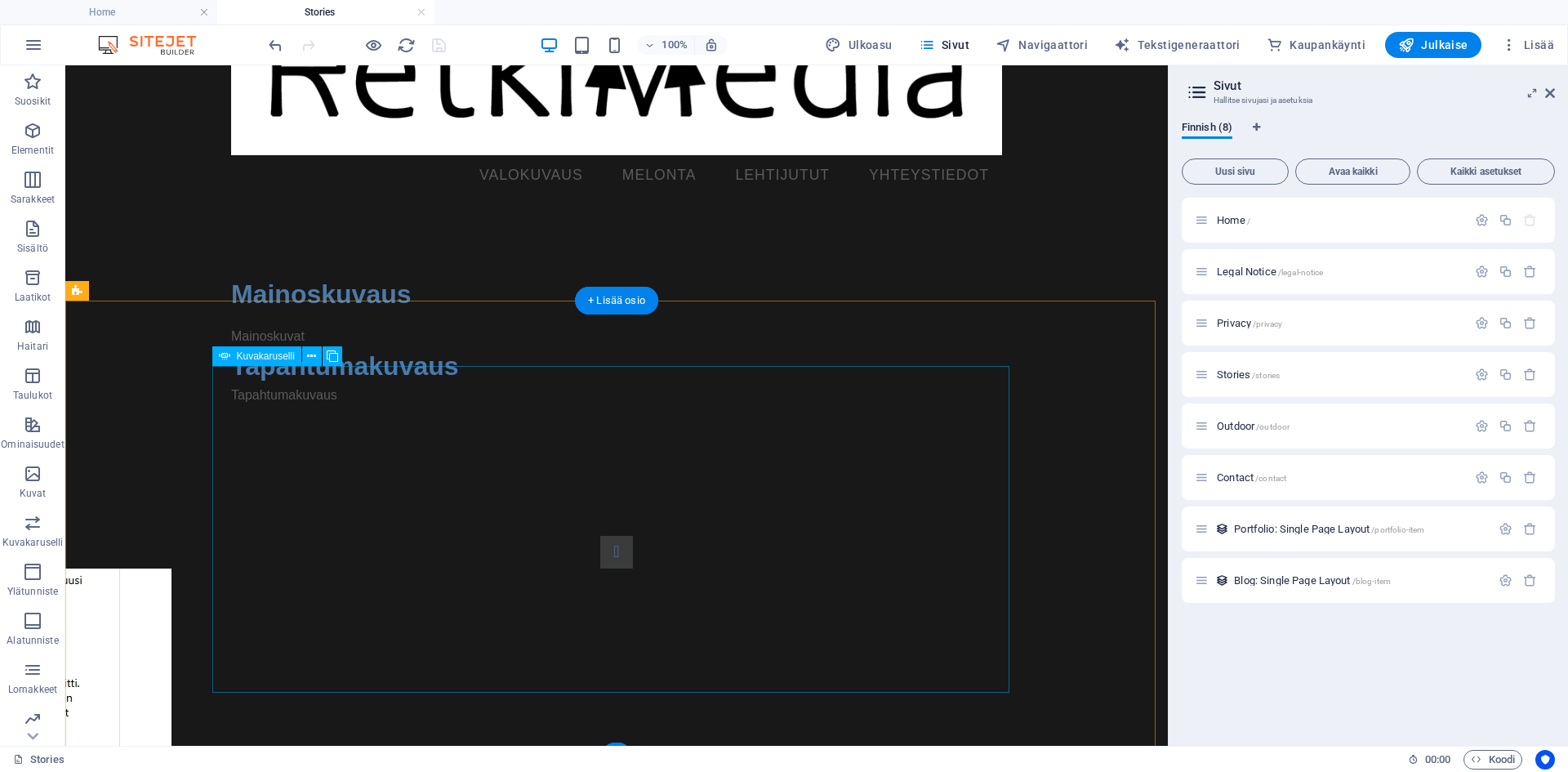
select select "ms"
select select "s"
select select "progressive"
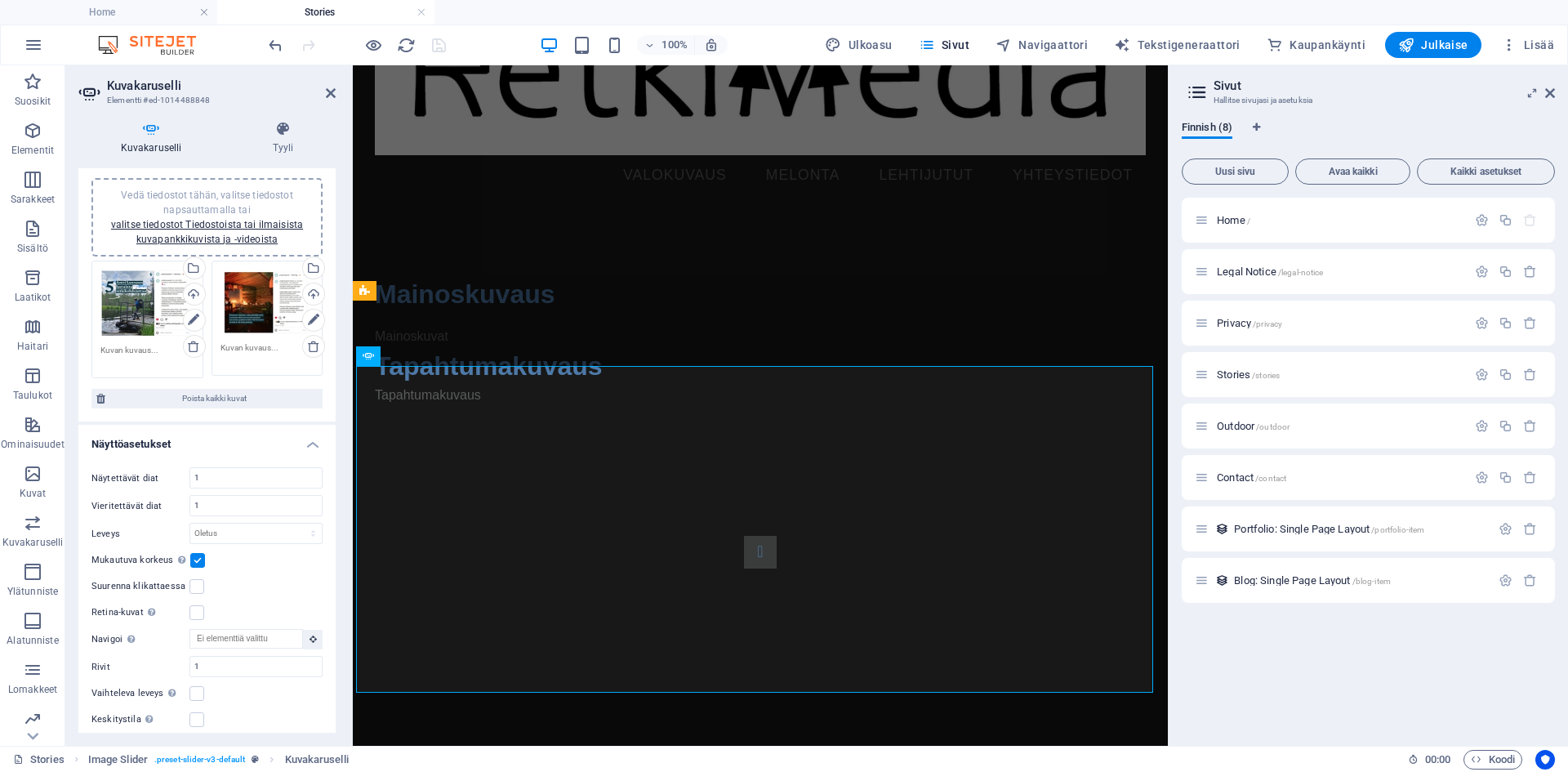
scroll to position [32, 0]
click at [200, 717] on label at bounding box center [196, 720] width 15 height 15
click at [0, 0] on input "Keskitystila Mahdollistaa keskitetyn näkymän osittaisella edellisellä/seuraaval…" at bounding box center [0, 0] width 0 height 0
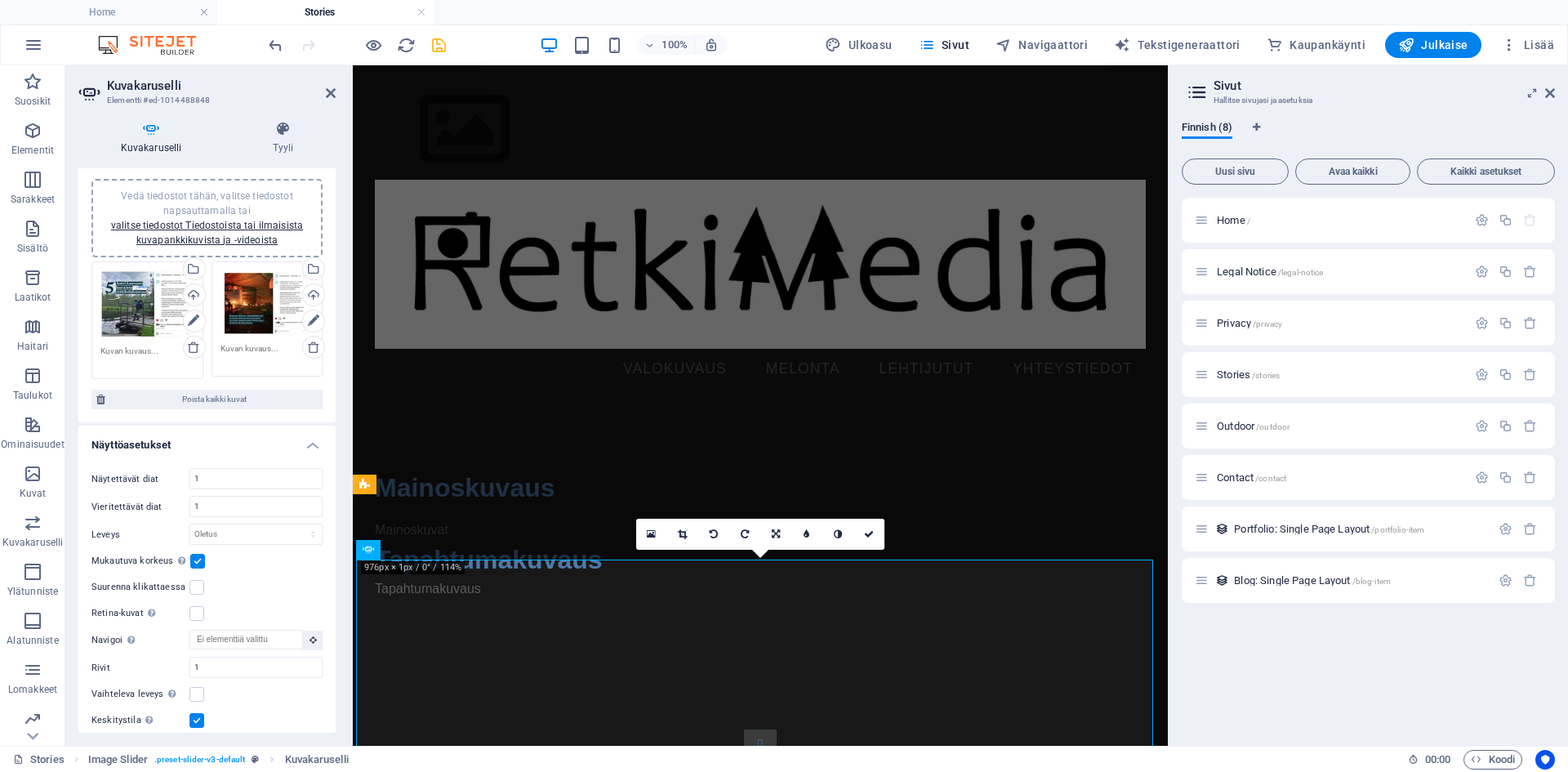
click at [195, 558] on label at bounding box center [197, 561] width 15 height 15
click at [0, 0] on input "Mukautuva korkeus Säädä automaattisesti korkeus yksittäisen dian vaakasuorille …" at bounding box center [0, 0] width 0 height 0
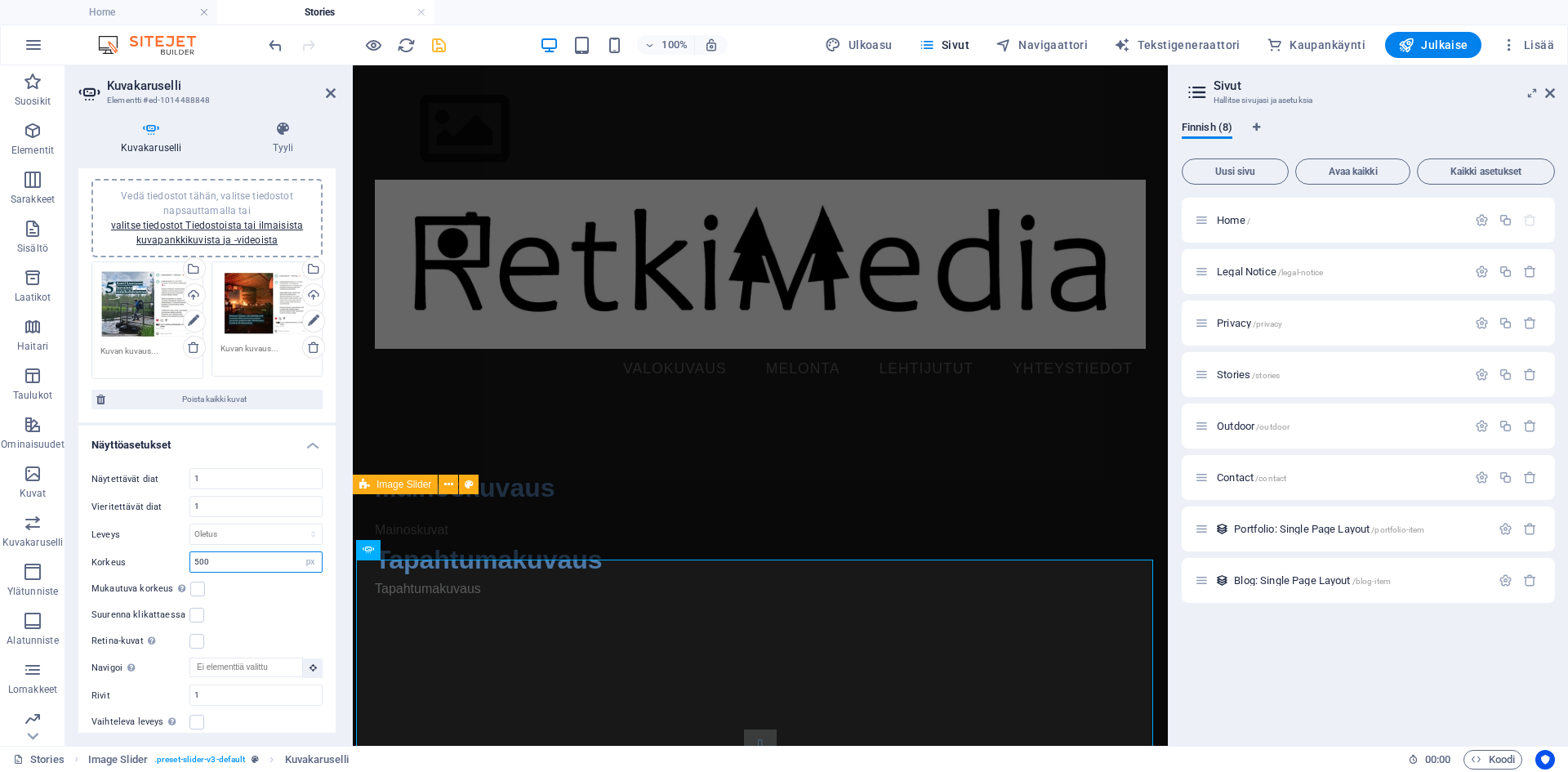
click at [241, 559] on input "500" at bounding box center [256, 563] width 132 height 20
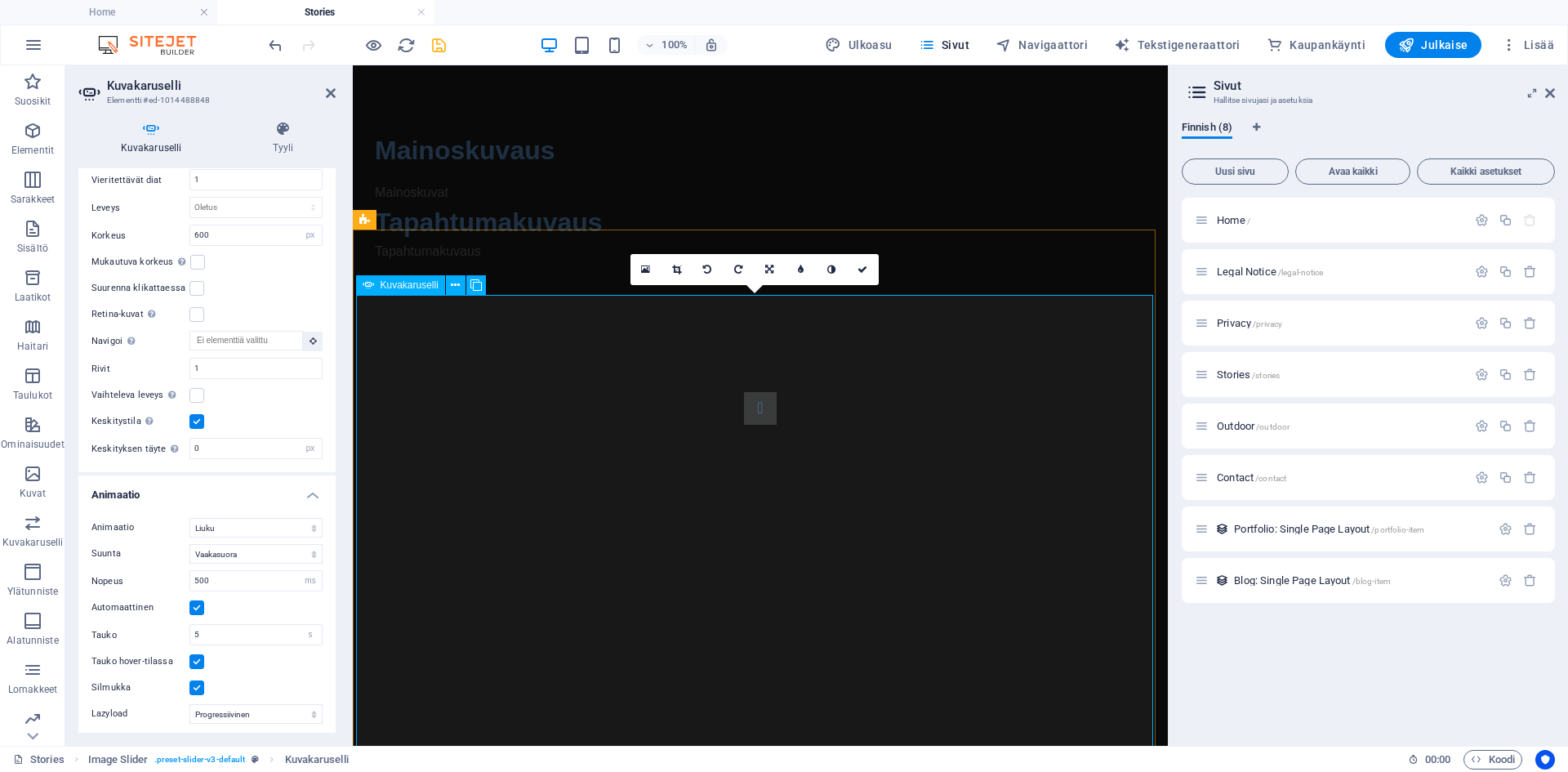
scroll to position [369, 0]
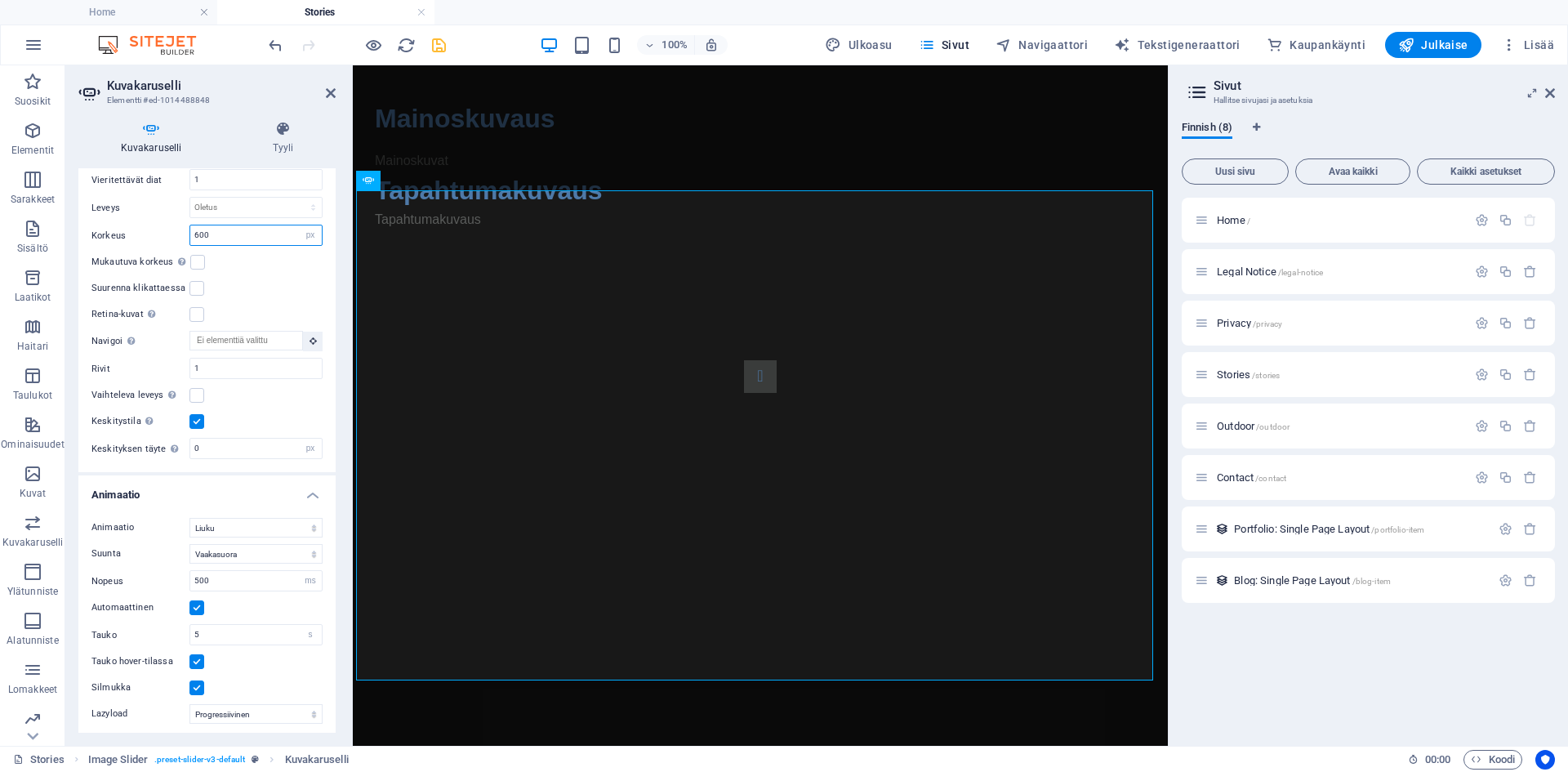
click at [235, 235] on input "600" at bounding box center [256, 235] width 132 height 20
type input "700"
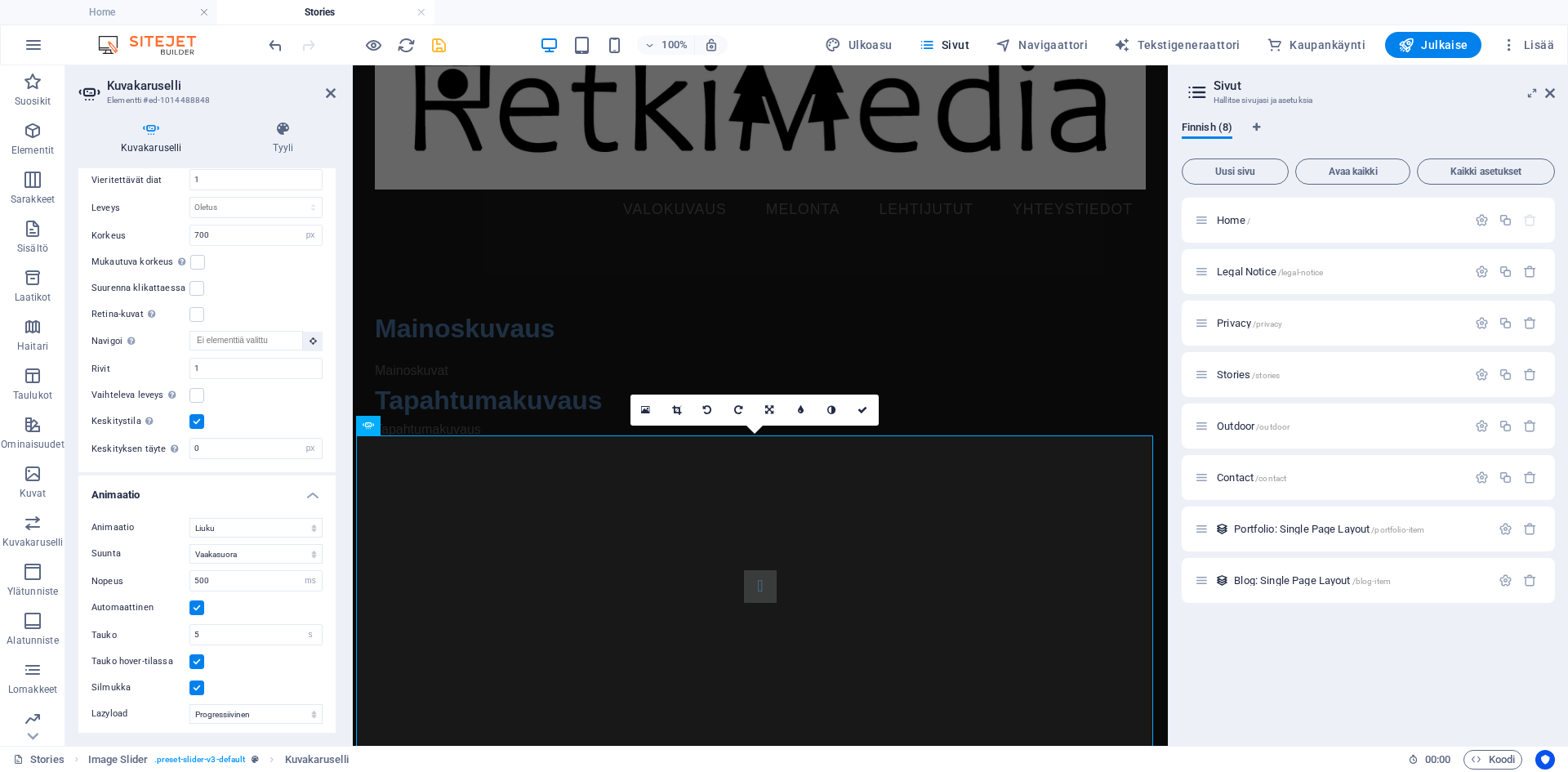
scroll to position [124, 0]
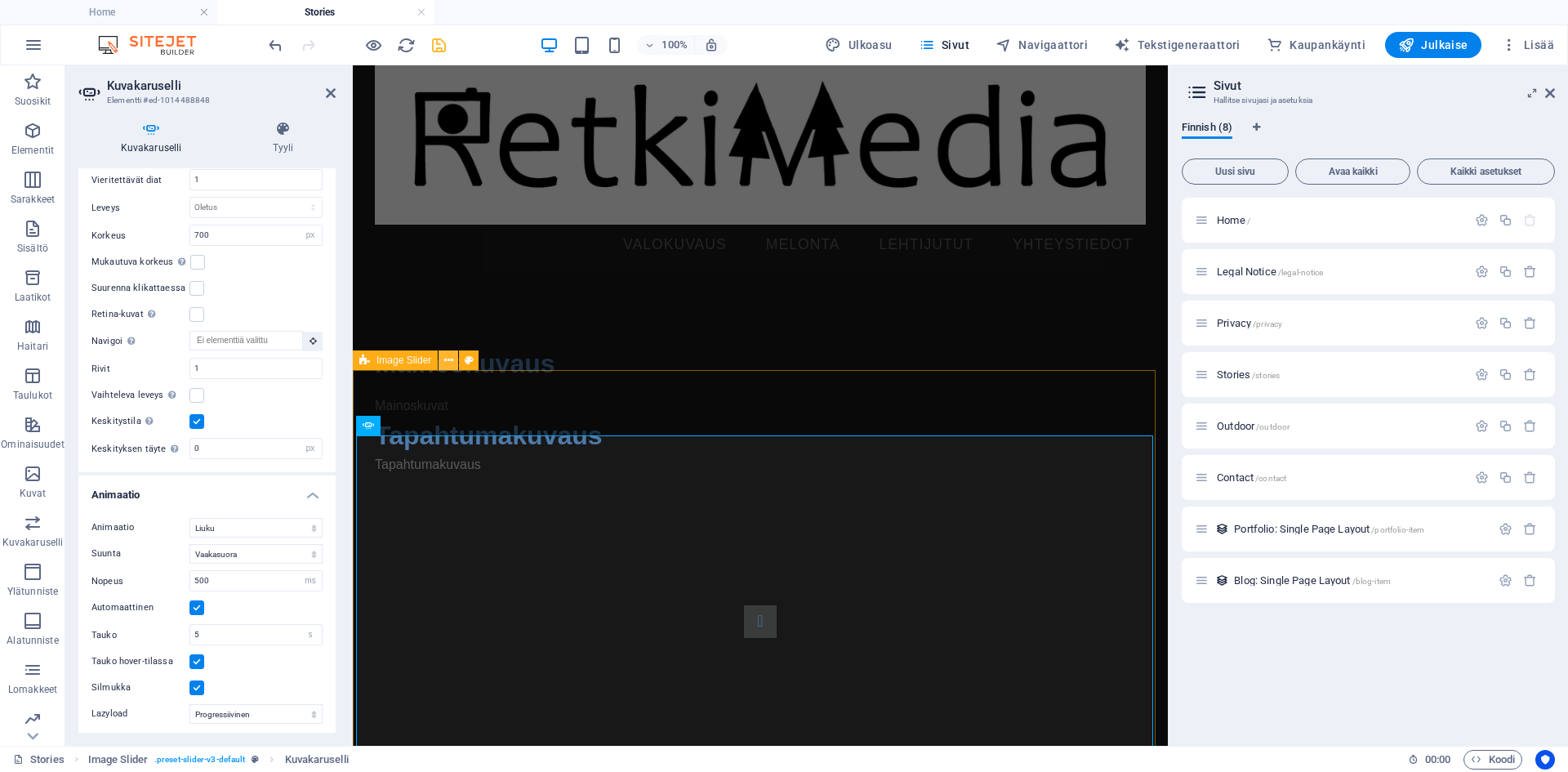
click at [449, 359] on icon at bounding box center [448, 360] width 9 height 17
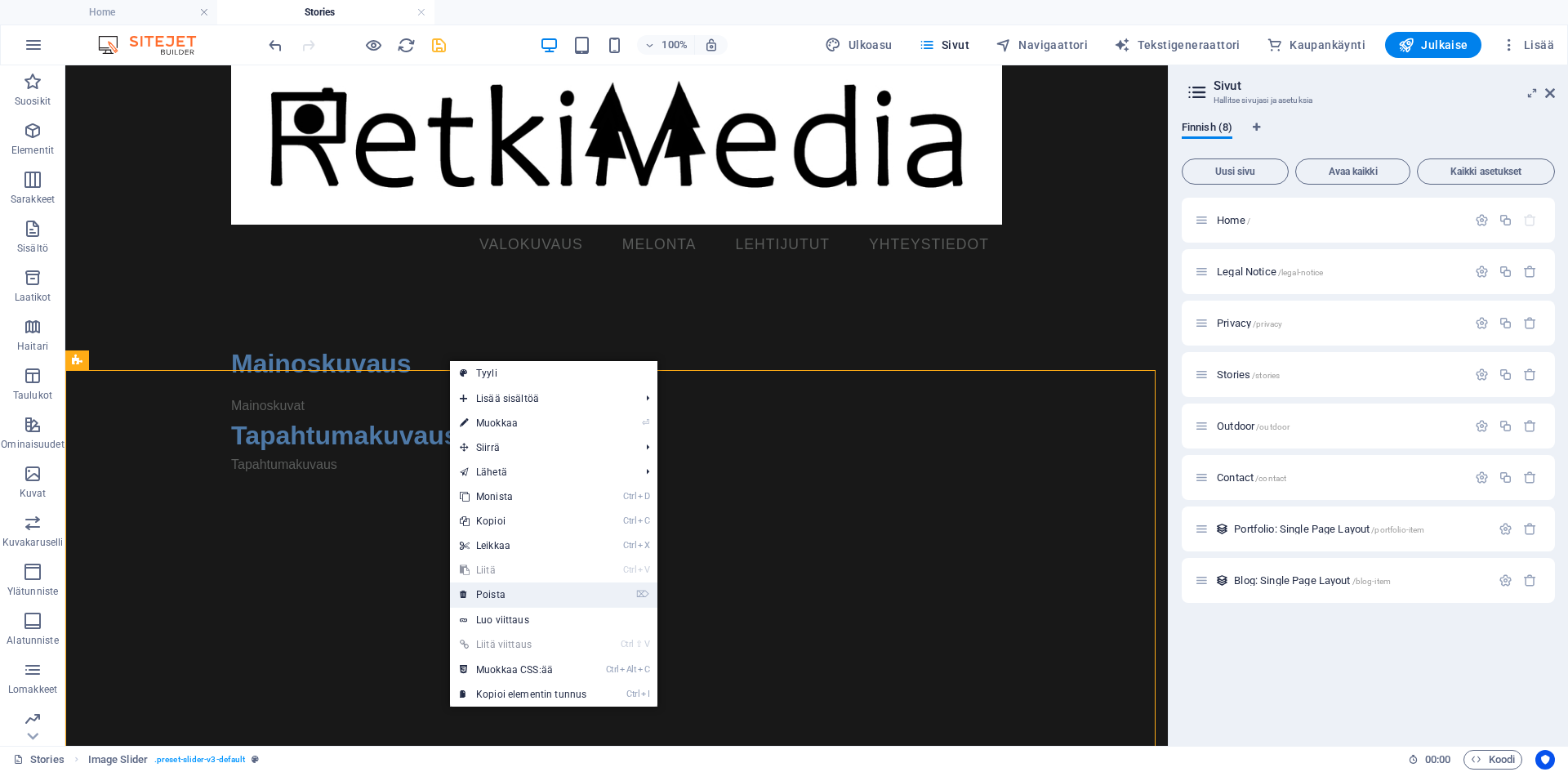
click at [542, 600] on link "⌦ Poista" at bounding box center [523, 594] width 147 height 25
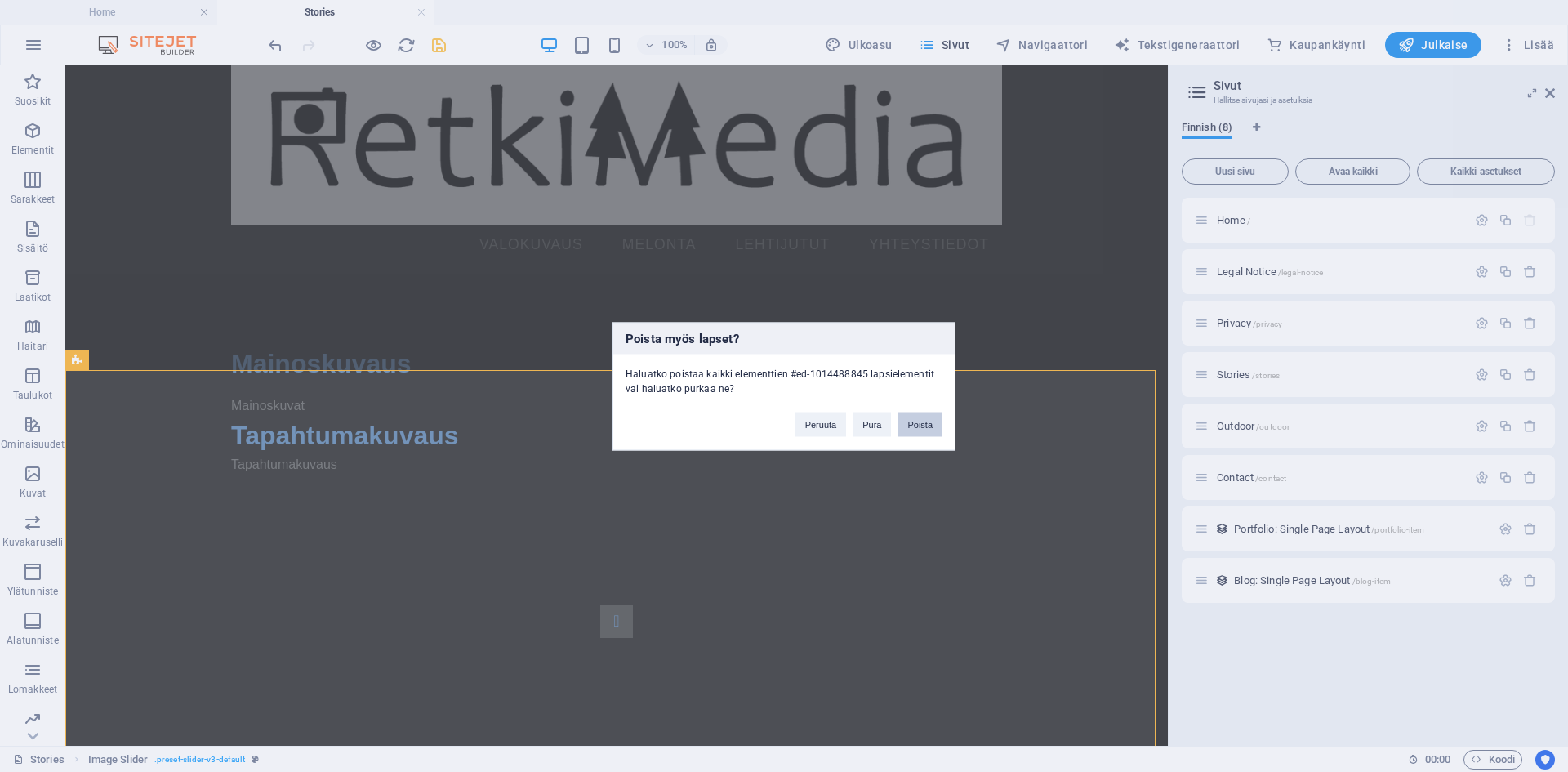
click at [912, 430] on button "Poista" at bounding box center [920, 424] width 45 height 25
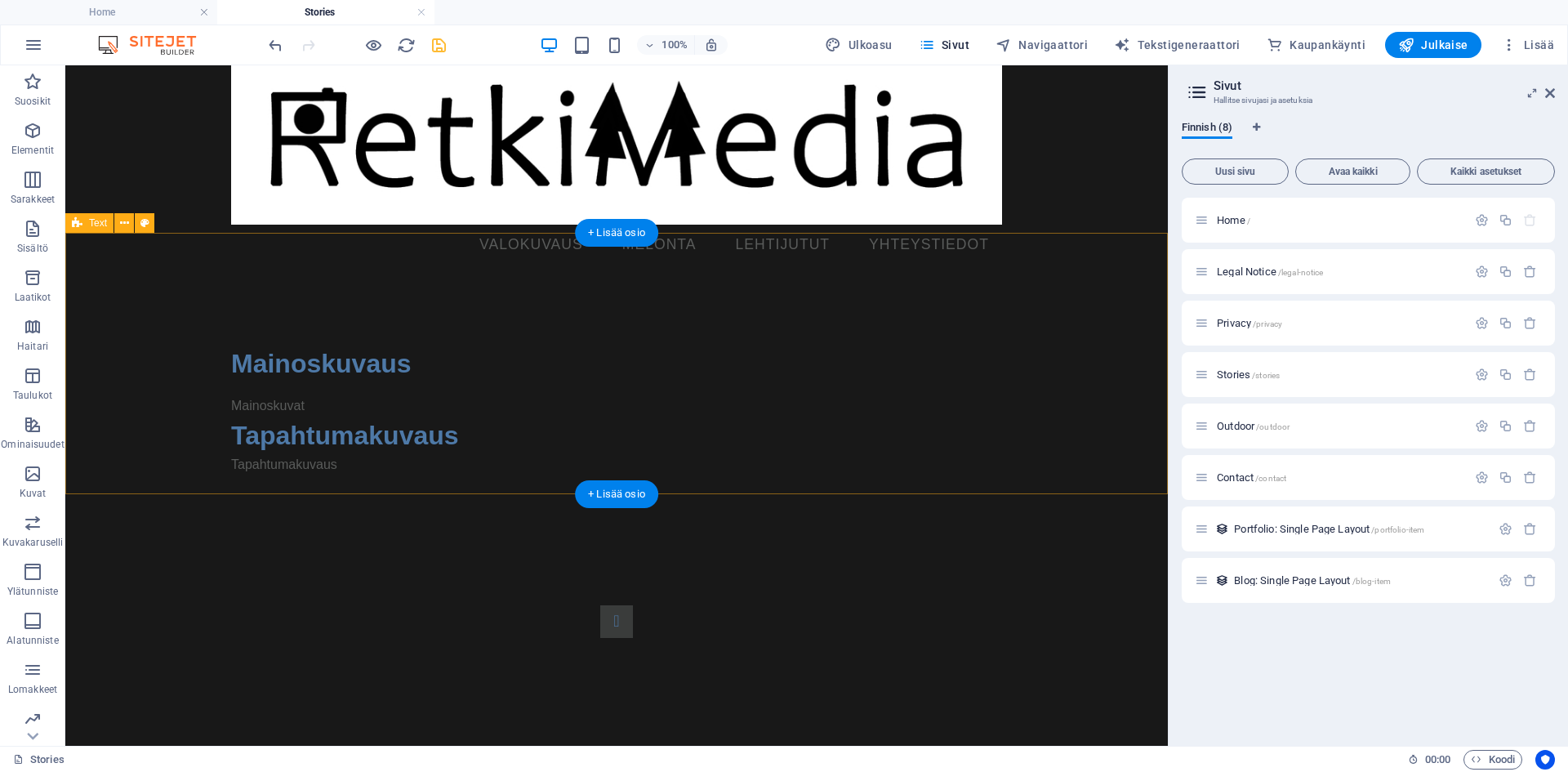
scroll to position [0, 0]
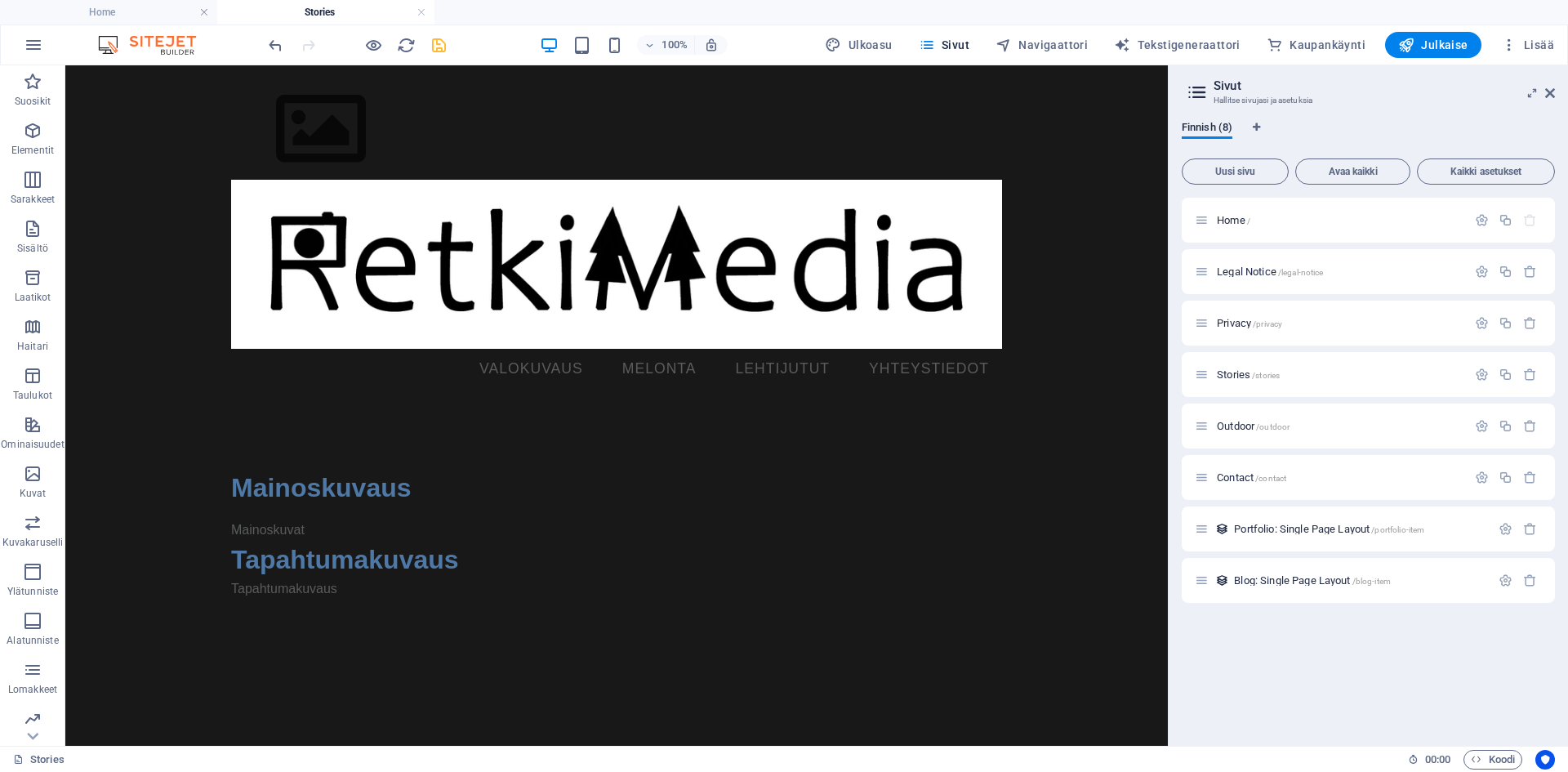
click at [929, 664] on html "Menu VALOKUVAUS MELONTA LEHTIJUTUT YHTEYSTIEDOT Mainoskuvaus Mainoskuvat Tapaht…" at bounding box center [616, 365] width 1102 height 598
click at [607, 229] on div "+ Lisää osio" at bounding box center [616, 232] width 84 height 28
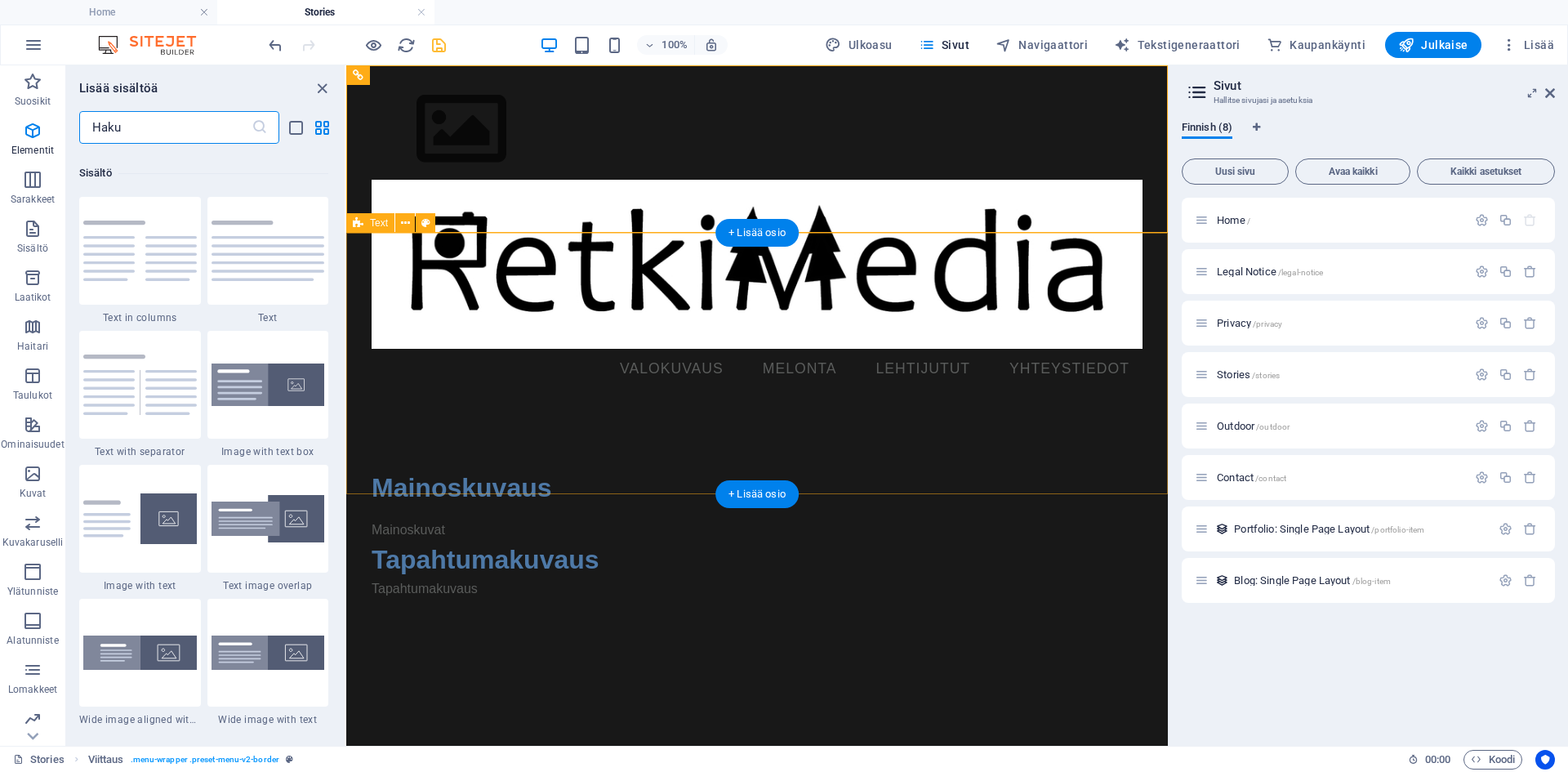
scroll to position [2858, 0]
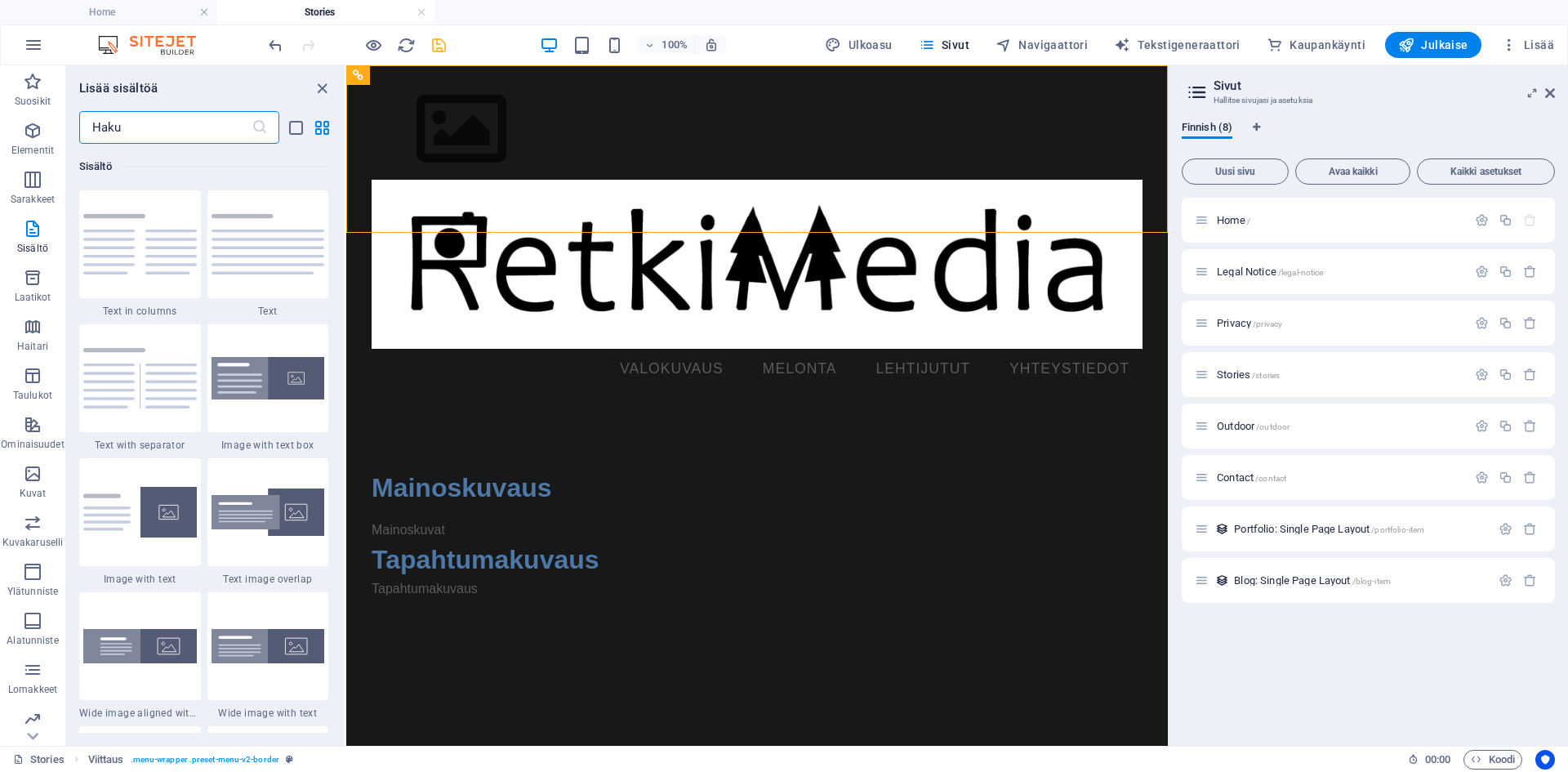
click at [139, 124] on input "text" at bounding box center [165, 127] width 173 height 33
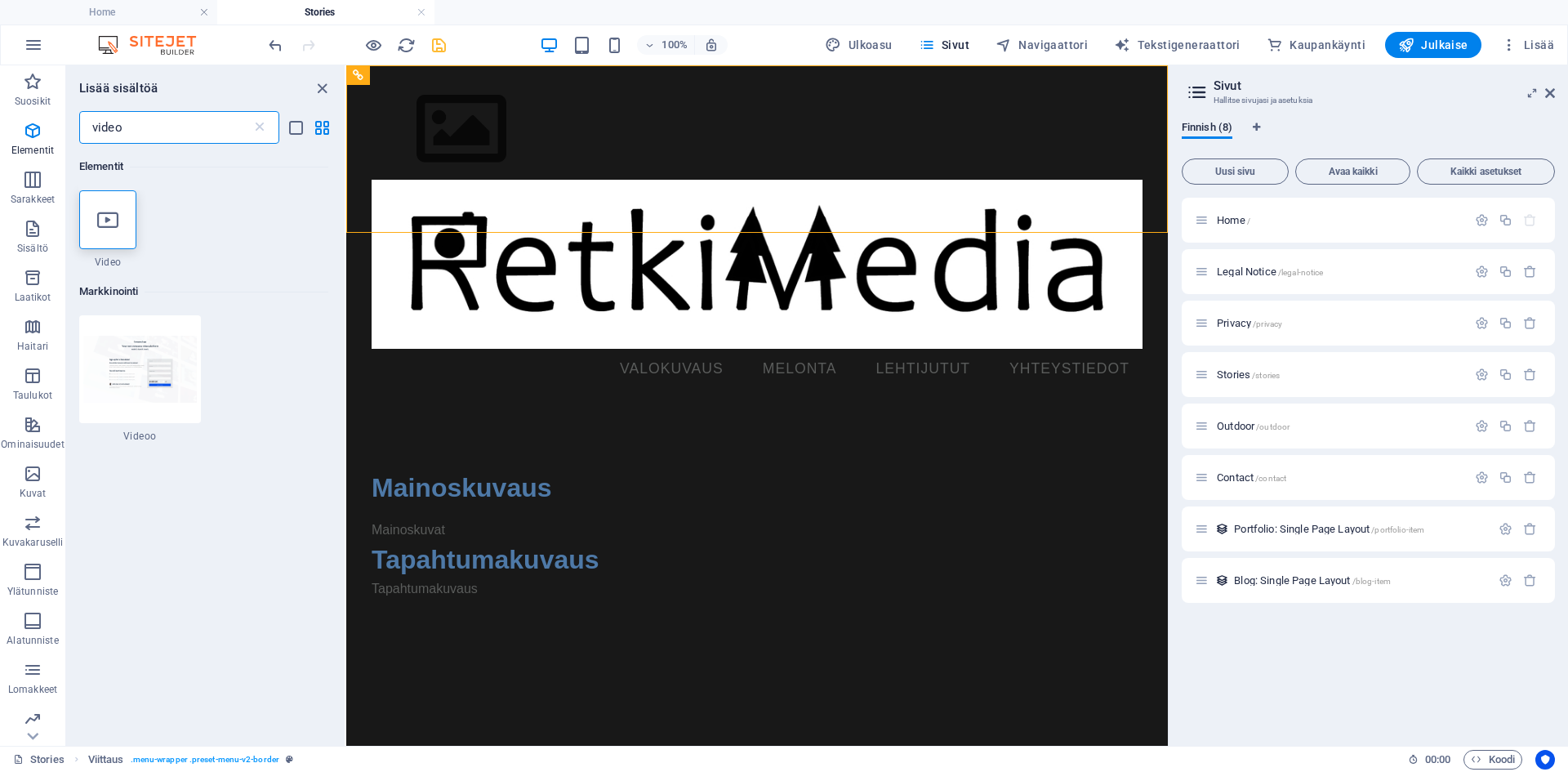
scroll to position [0, 0]
type input "video"
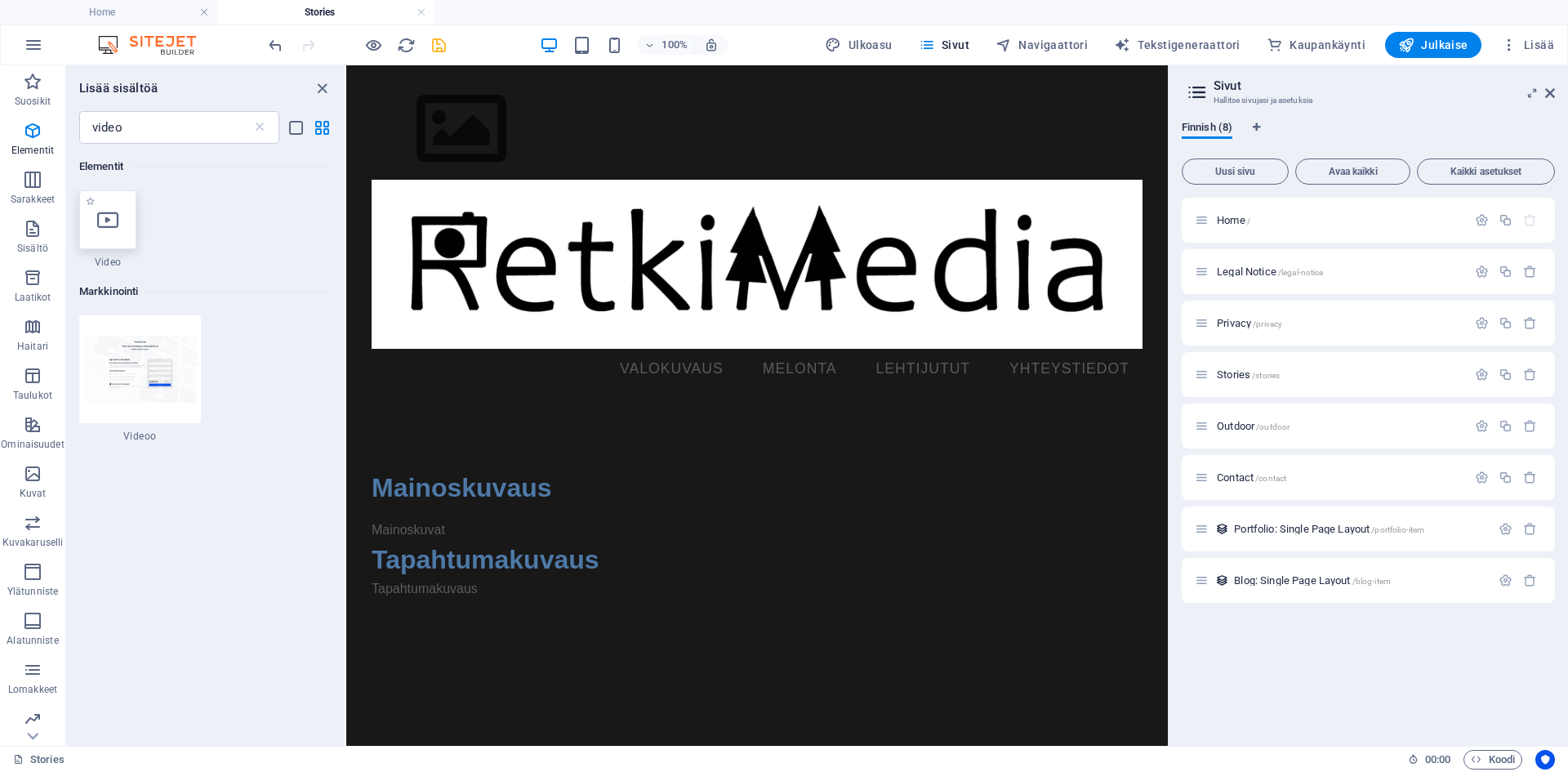
click at [113, 211] on icon at bounding box center [107, 219] width 21 height 21
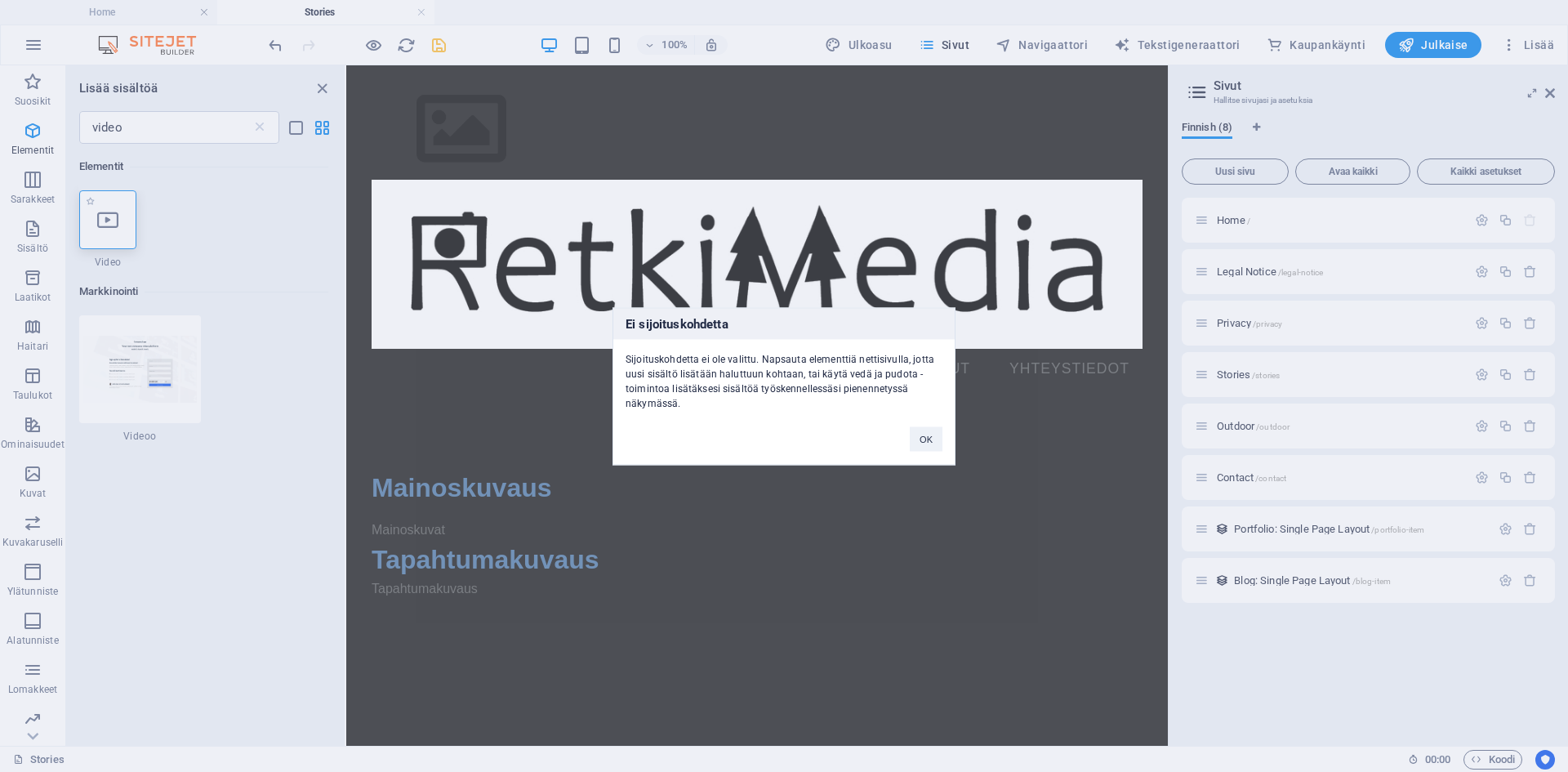
click at [113, 211] on div "Ei sijoituskohdetta Sijoituskohdetta ei ole valittu. Napsauta elementtiä nettis…" at bounding box center [784, 386] width 1568 height 772
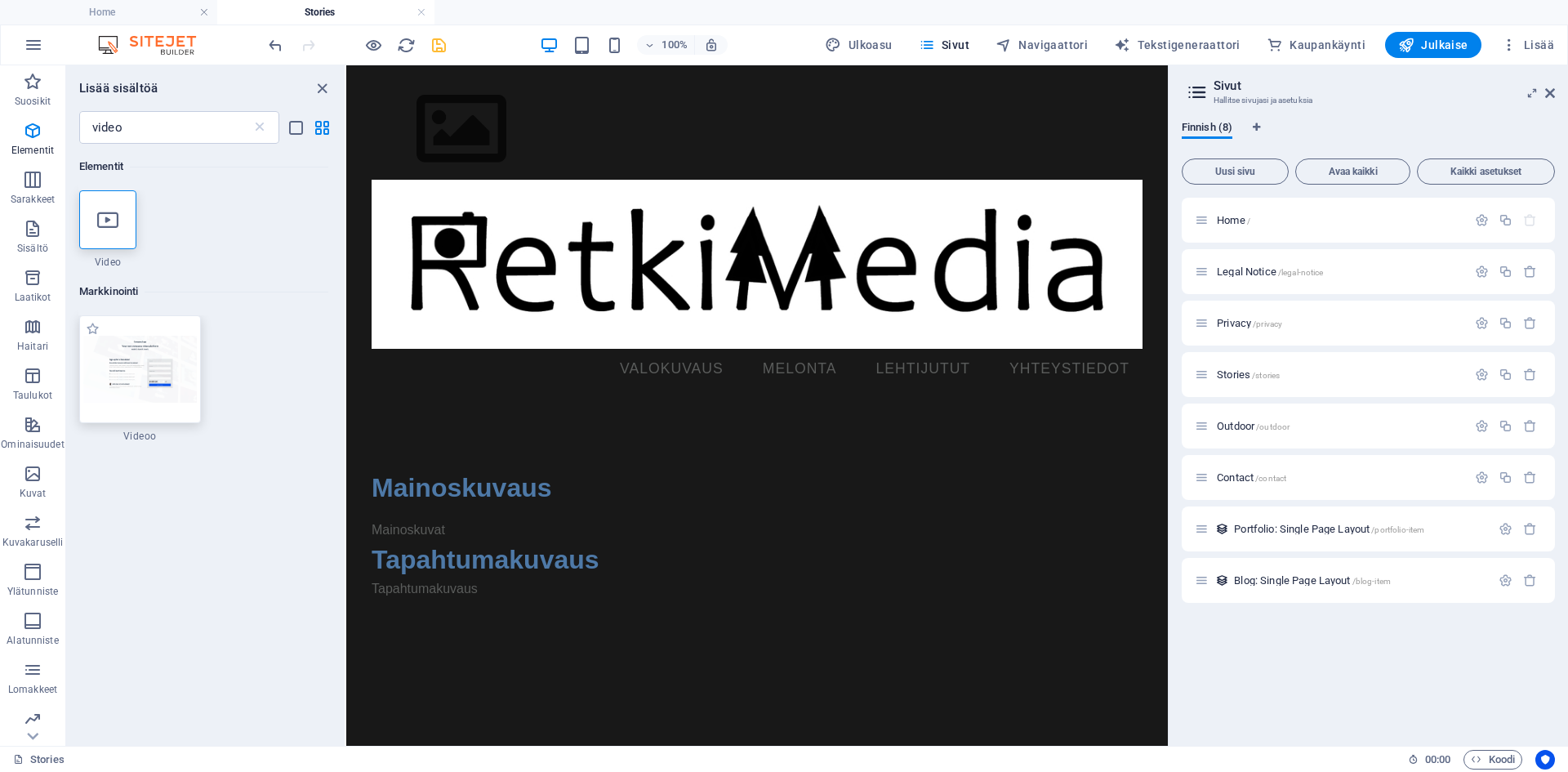
click at [139, 377] on img at bounding box center [141, 369] width 114 height 66
click at [763, 227] on div "+ Lisää osio" at bounding box center [757, 232] width 84 height 28
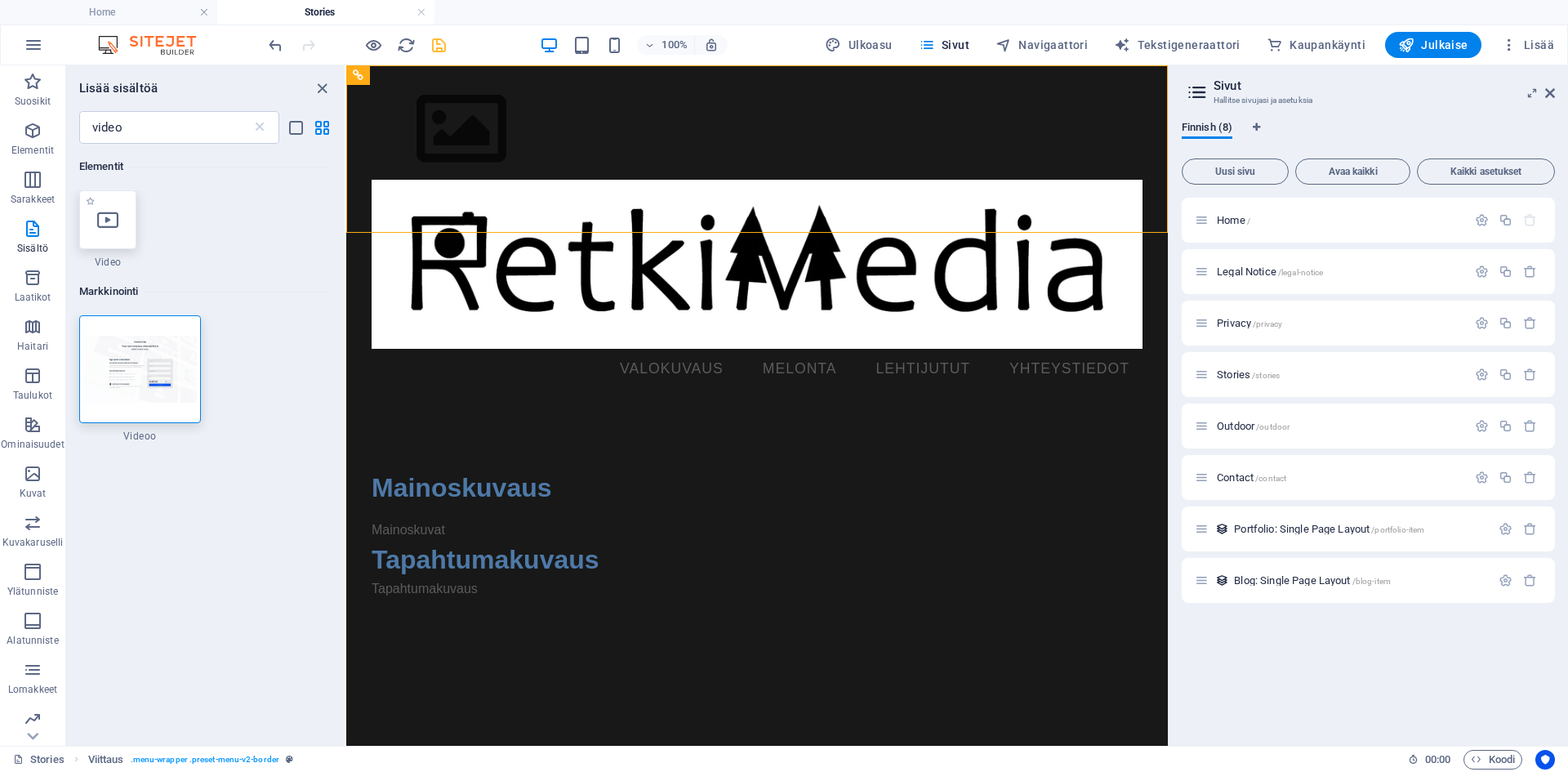
click at [106, 208] on div at bounding box center [107, 219] width 57 height 59
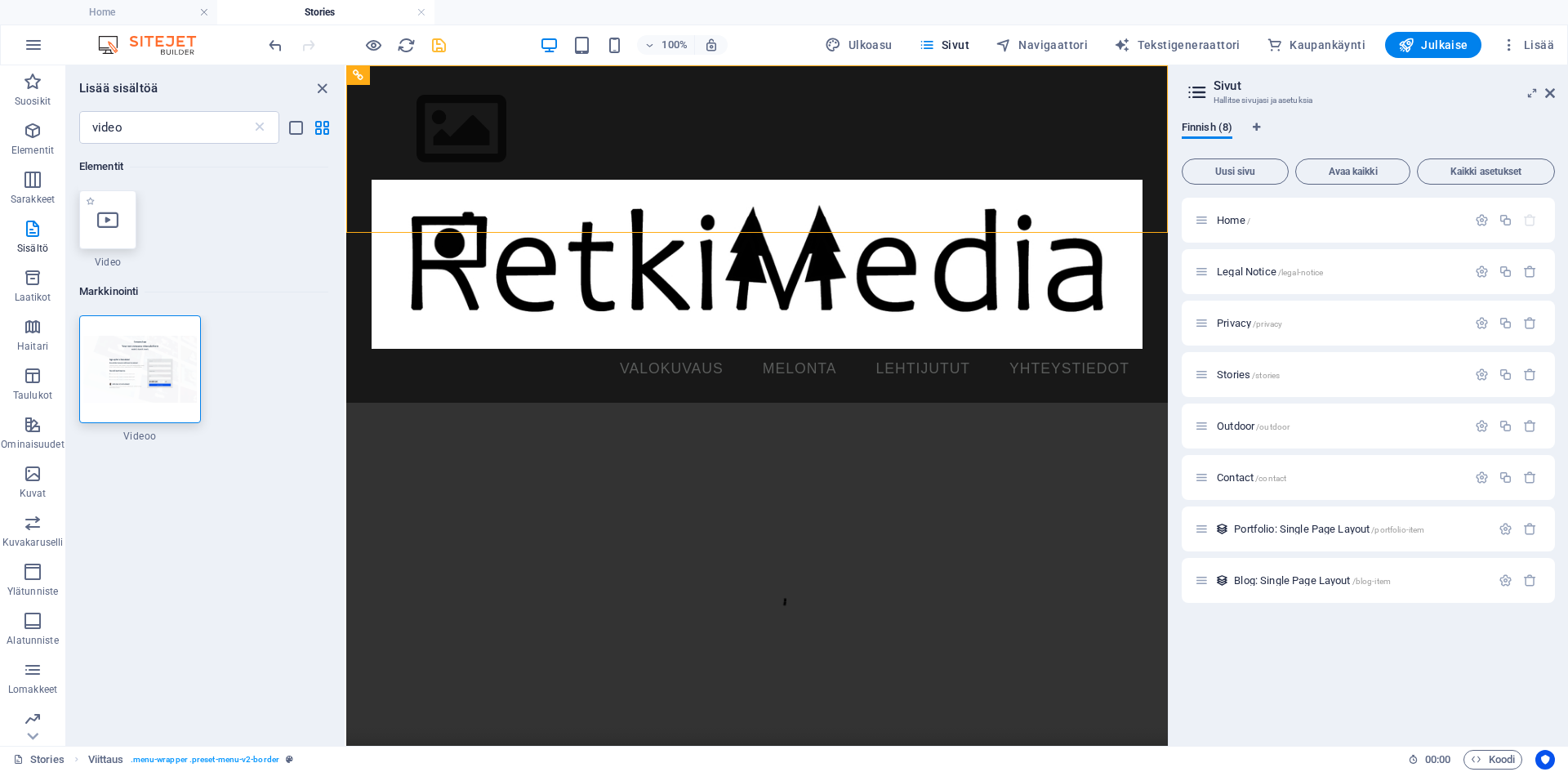
select select "%"
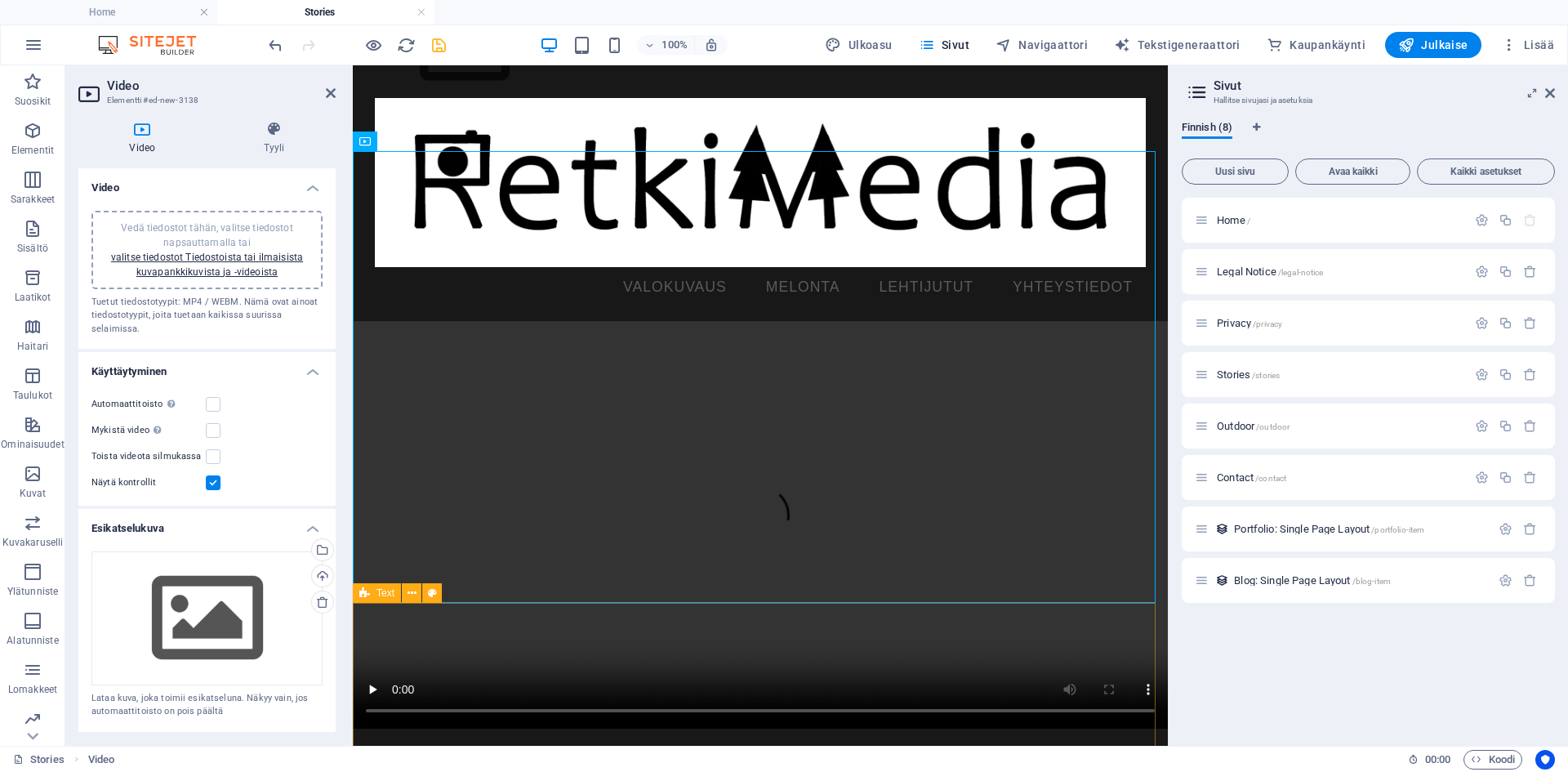
scroll to position [164, 0]
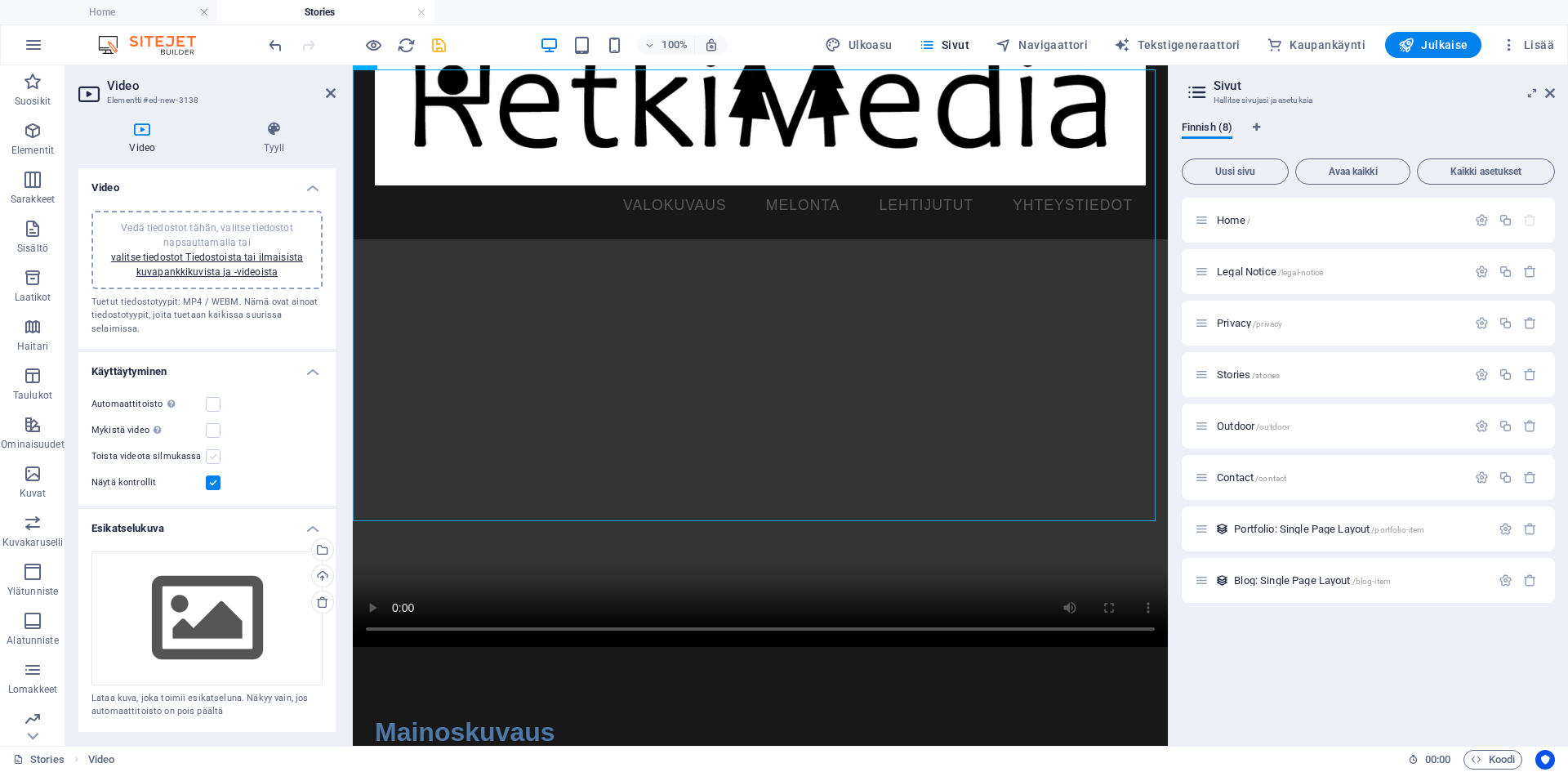
click at [212, 461] on label at bounding box center [212, 456] width 15 height 15
click at [0, 0] on input "Toista videota silmukassa" at bounding box center [0, 0] width 0 height 0
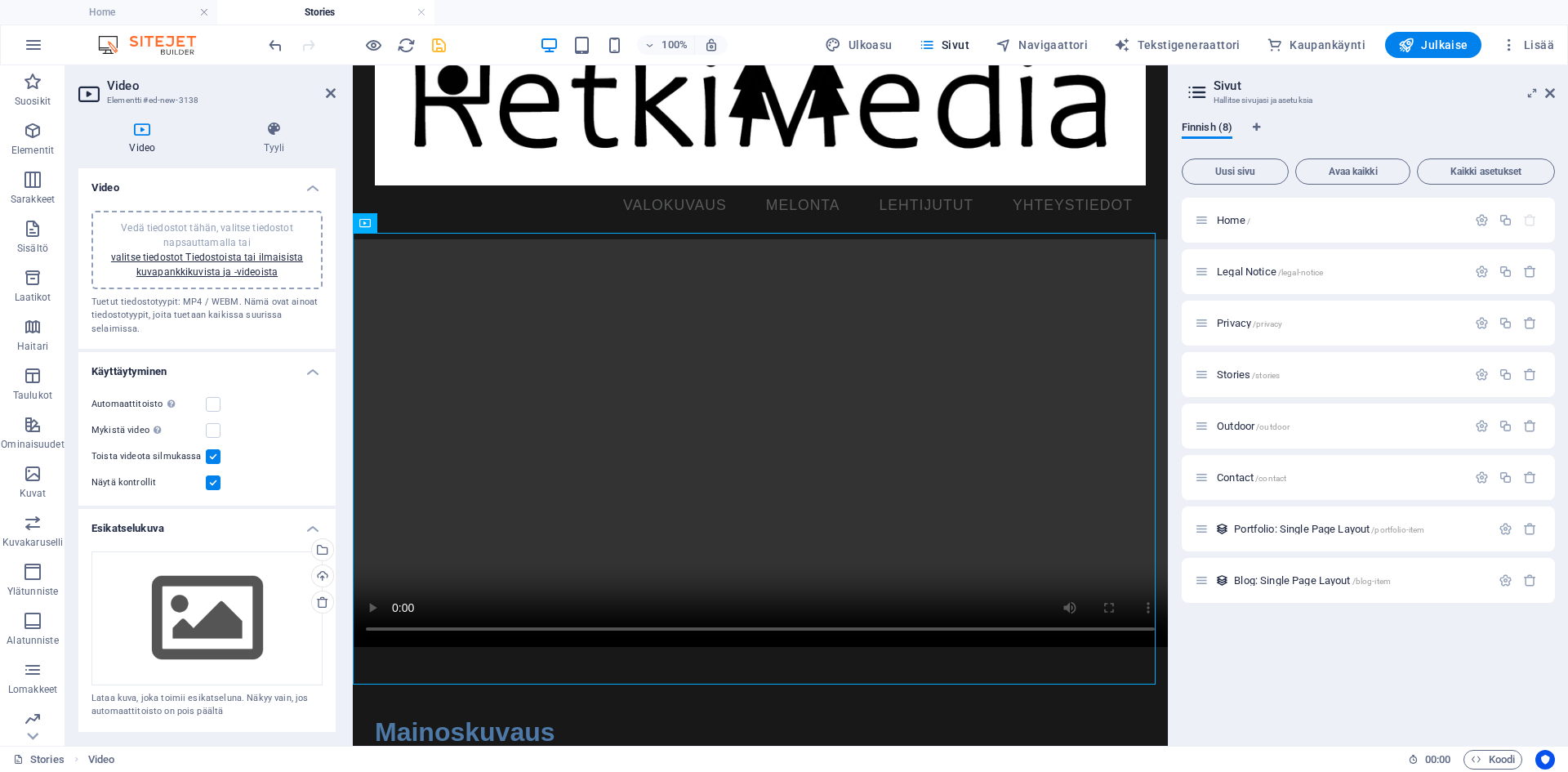
scroll to position [0, 0]
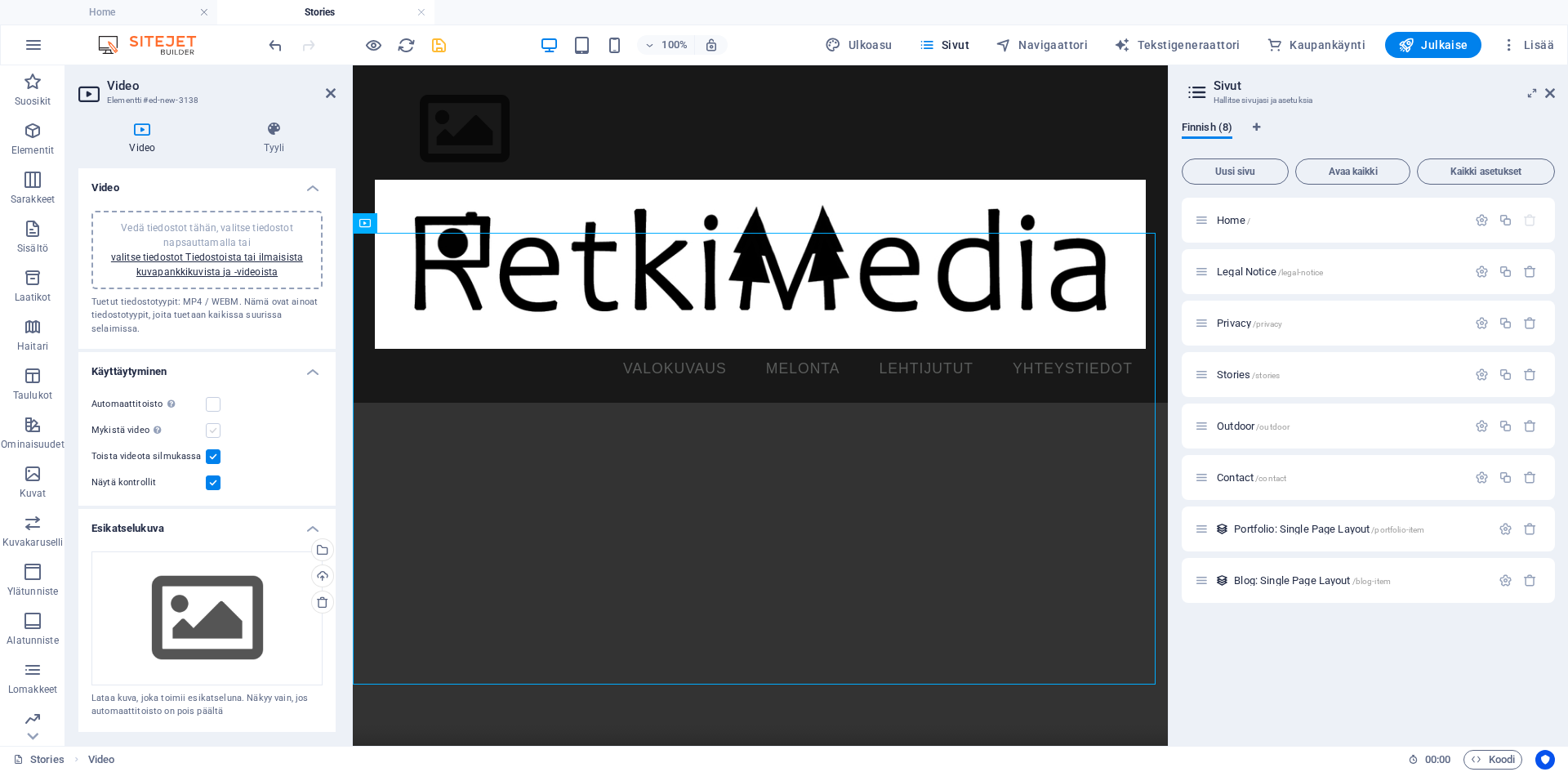
click at [212, 431] on label at bounding box center [212, 430] width 15 height 15
click at [0, 0] on input "Mykistä video Automaattitoisto on käytettävissä, jos mykistys on valittu" at bounding box center [0, 0] width 0 height 0
click at [214, 406] on label at bounding box center [212, 404] width 15 height 15
click at [0, 0] on input "Automaattitoisto Automaattitoisto on käytettävissä vain, jos mykistys on valittu" at bounding box center [0, 0] width 0 height 0
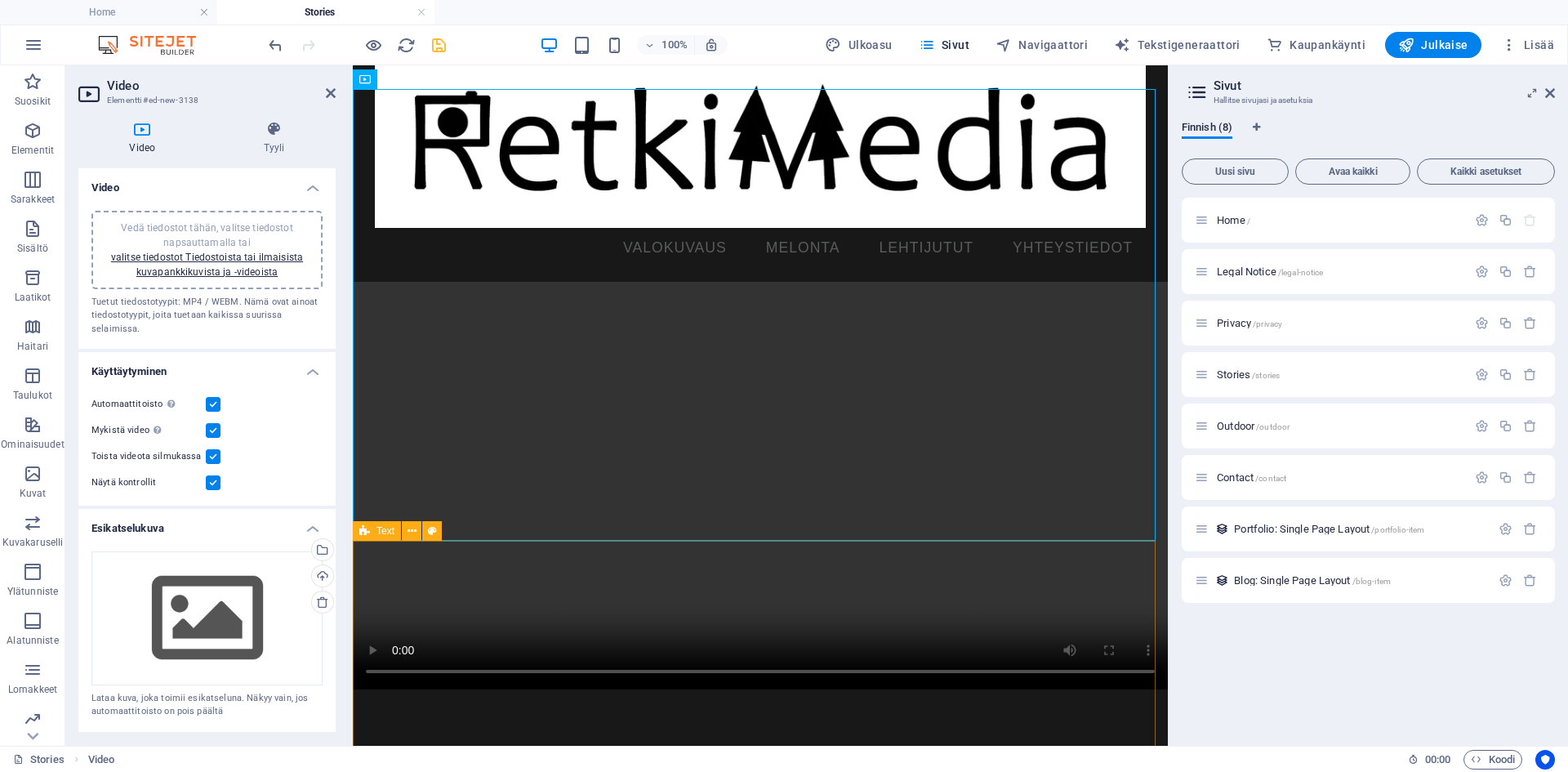
scroll to position [200, 0]
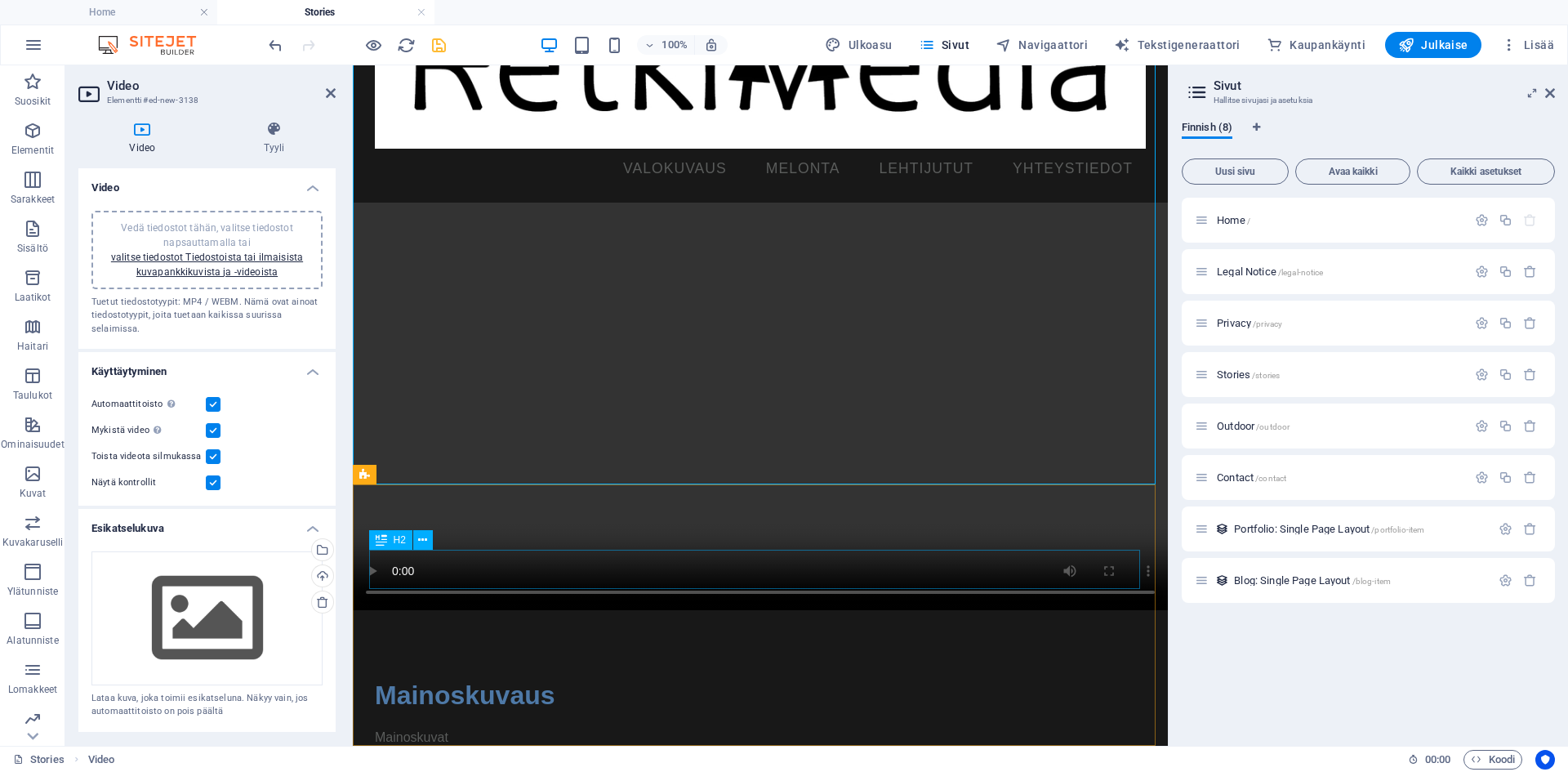
click at [512, 675] on div "Mainoskuvaus" at bounding box center [760, 694] width 771 height 39
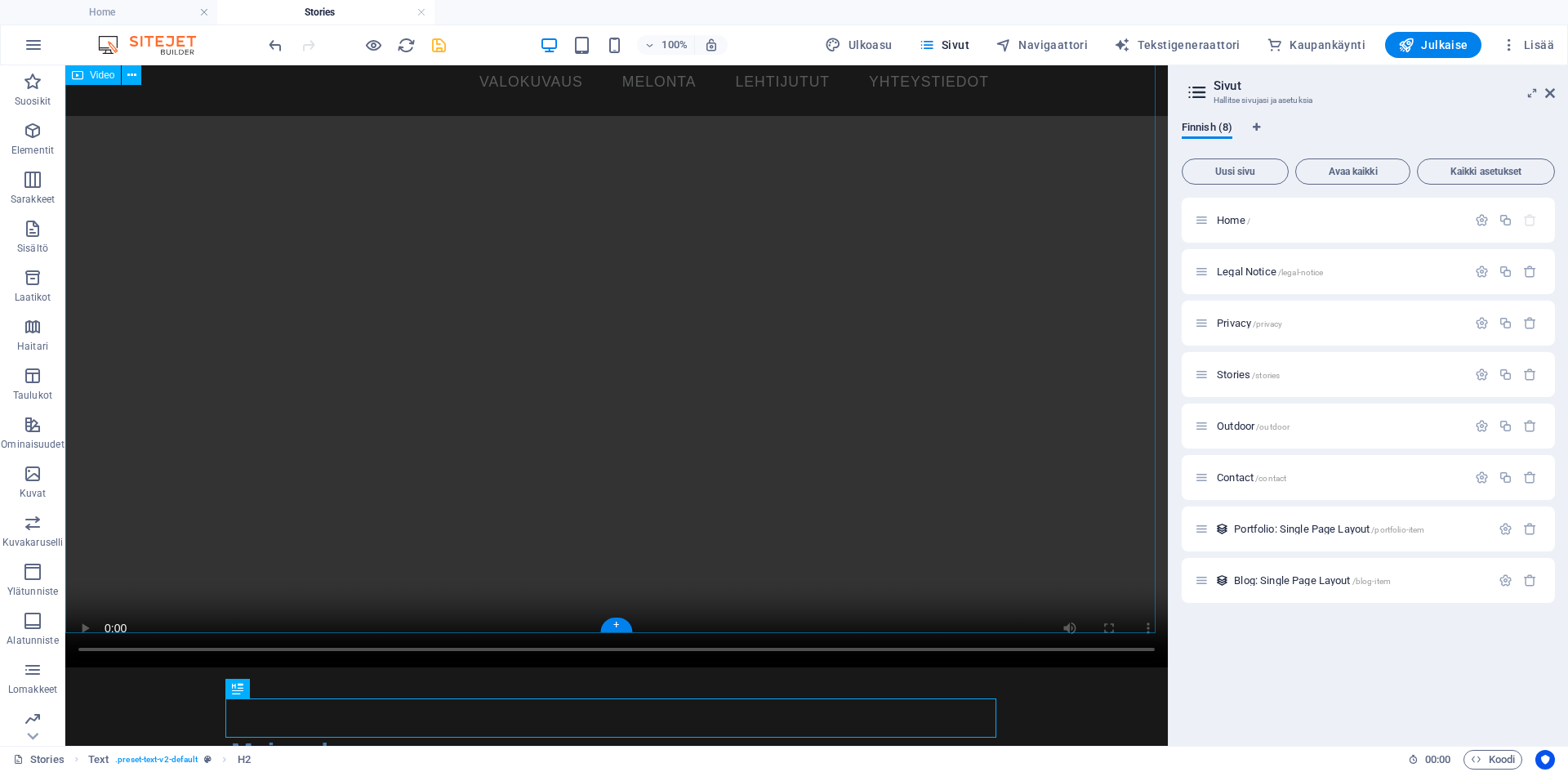
scroll to position [362, 0]
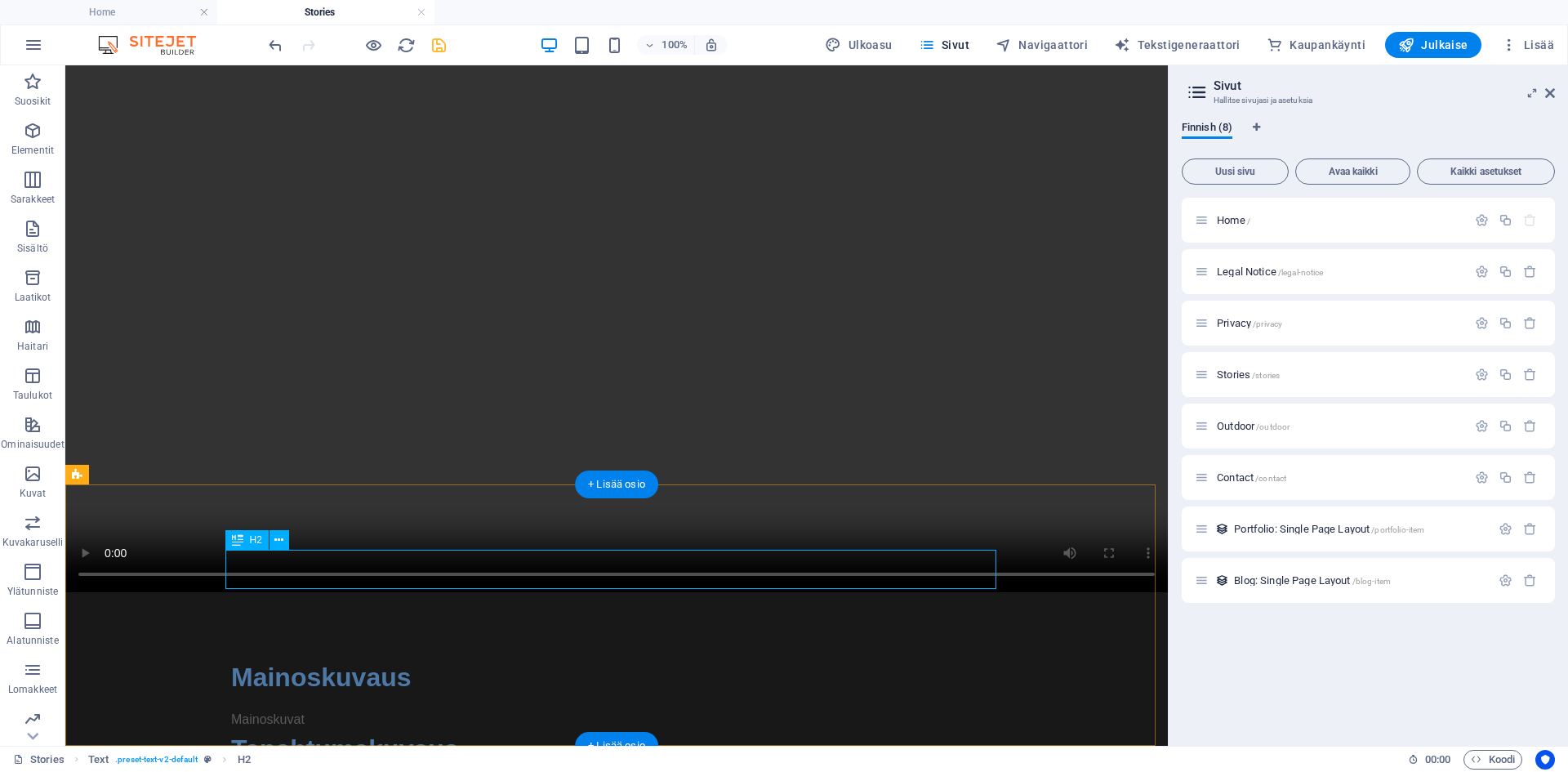
click at [367, 657] on div "Mainoskuvaus" at bounding box center [616, 676] width 771 height 39
click at [340, 710] on div "Mainoskuvat" at bounding box center [616, 720] width 771 height 20
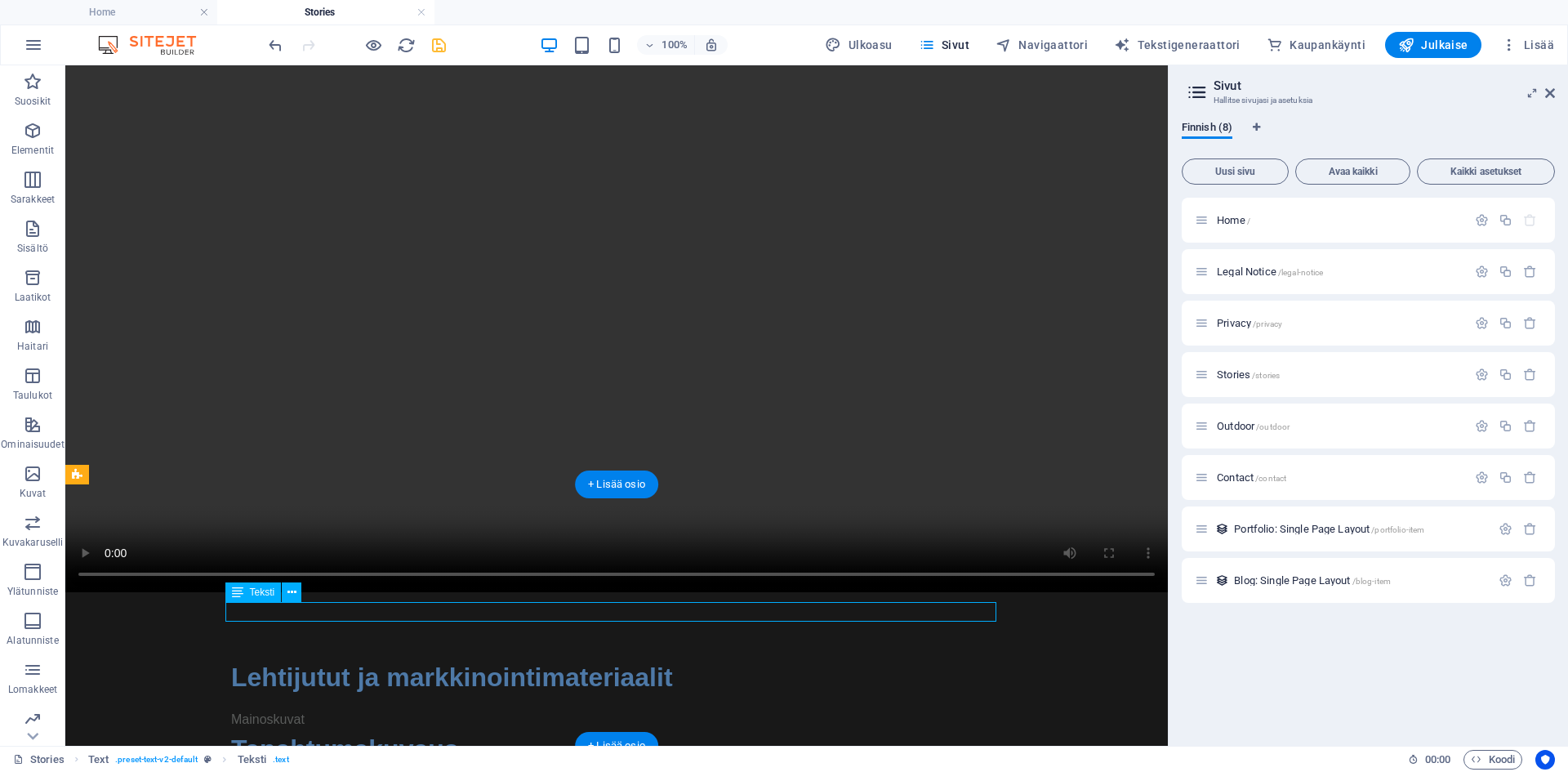
click at [340, 710] on div "Mainoskuvat" at bounding box center [616, 720] width 771 height 20
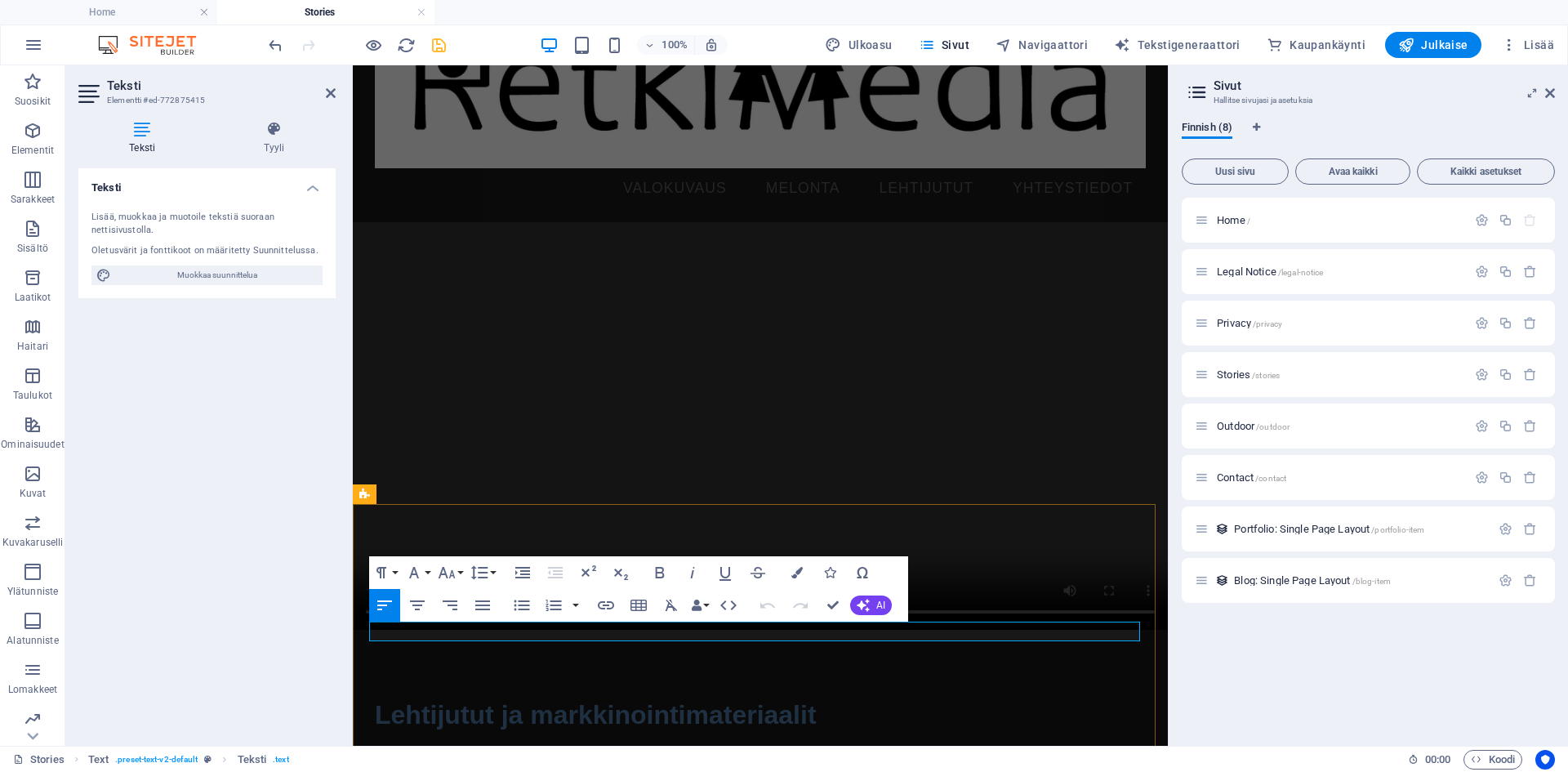
click at [505, 747] on p "Mainoskuvat" at bounding box center [760, 757] width 771 height 20
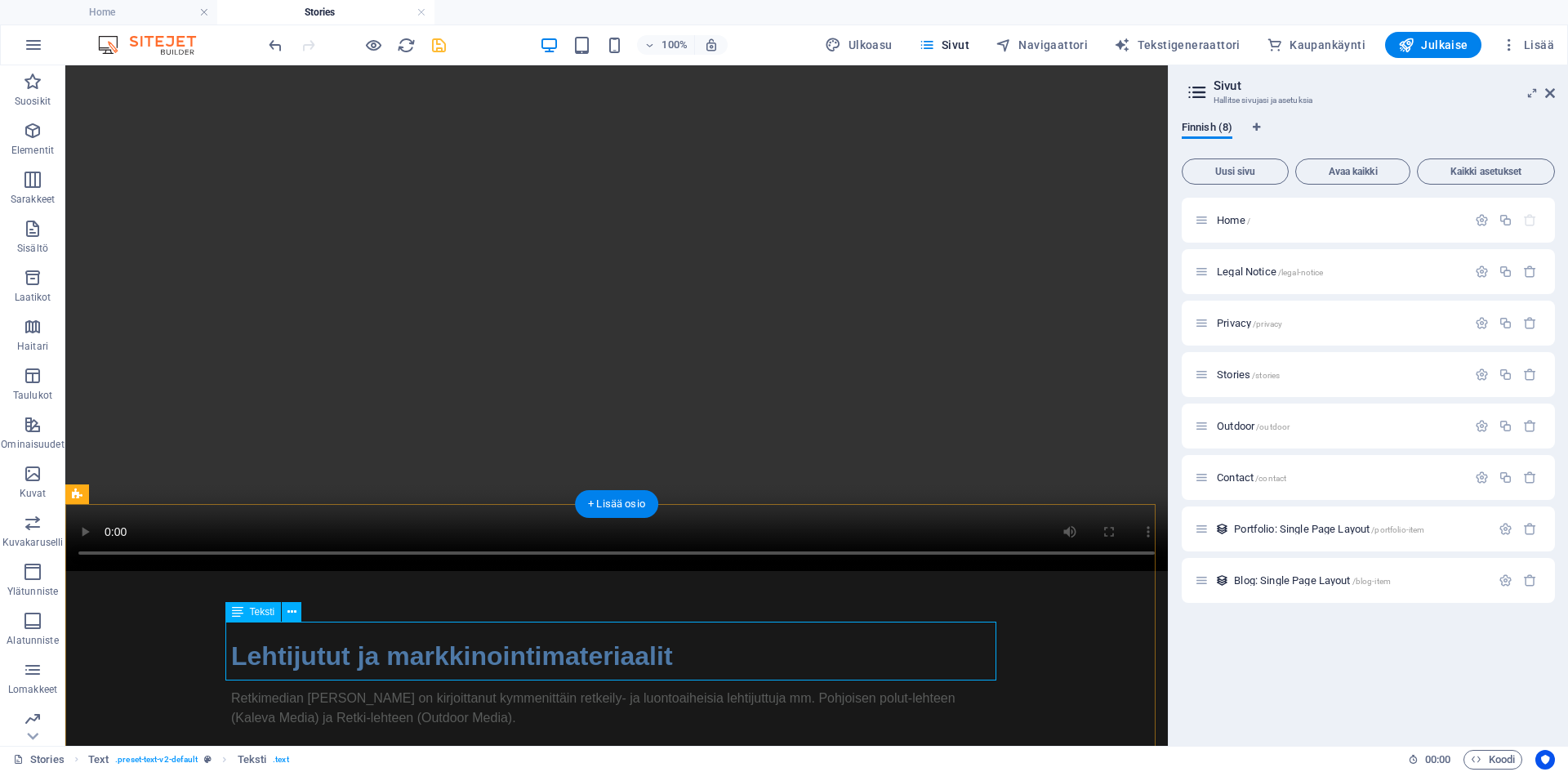
scroll to position [401, 0]
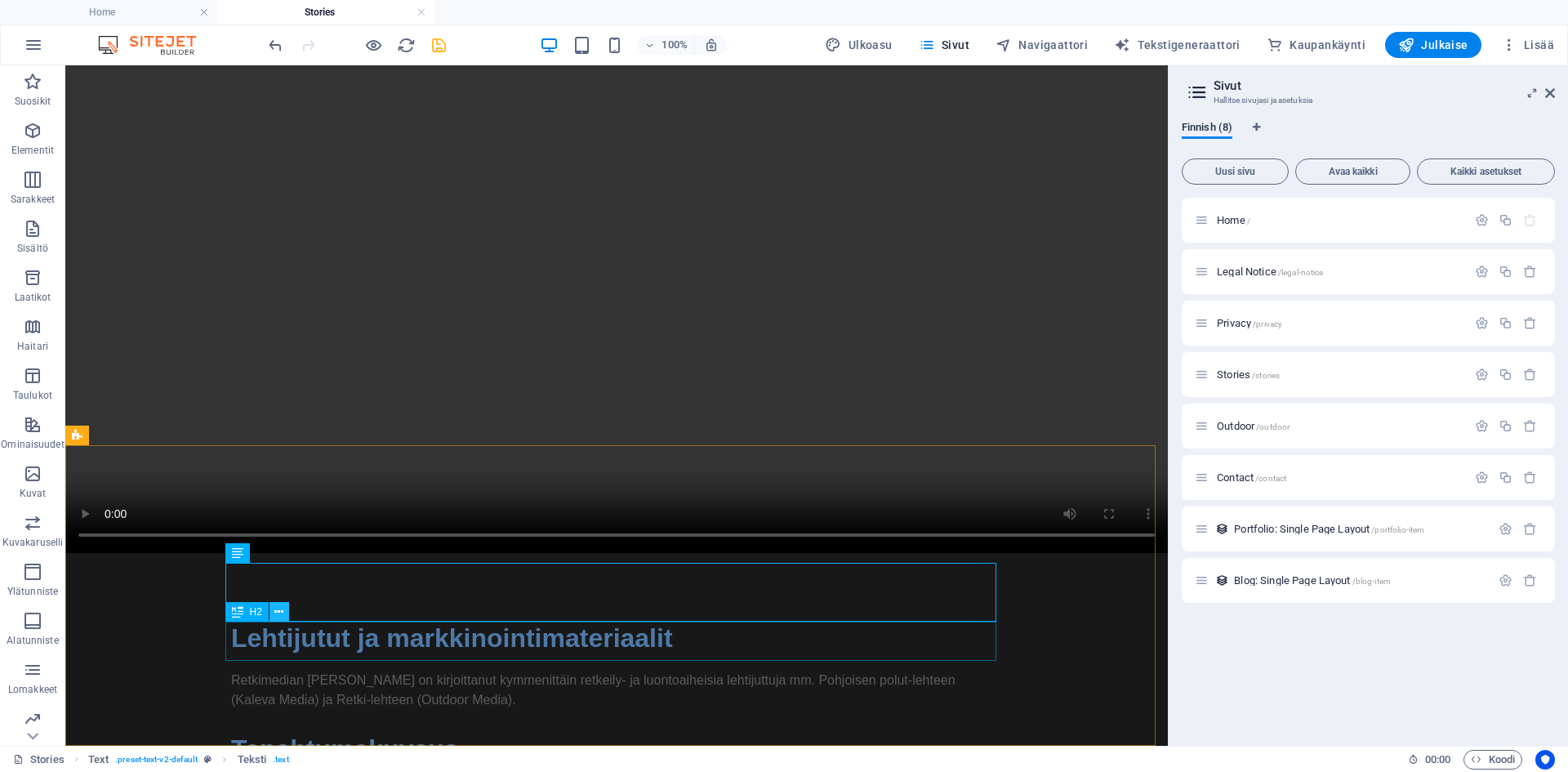
click at [284, 612] on button at bounding box center [279, 612] width 20 height 20
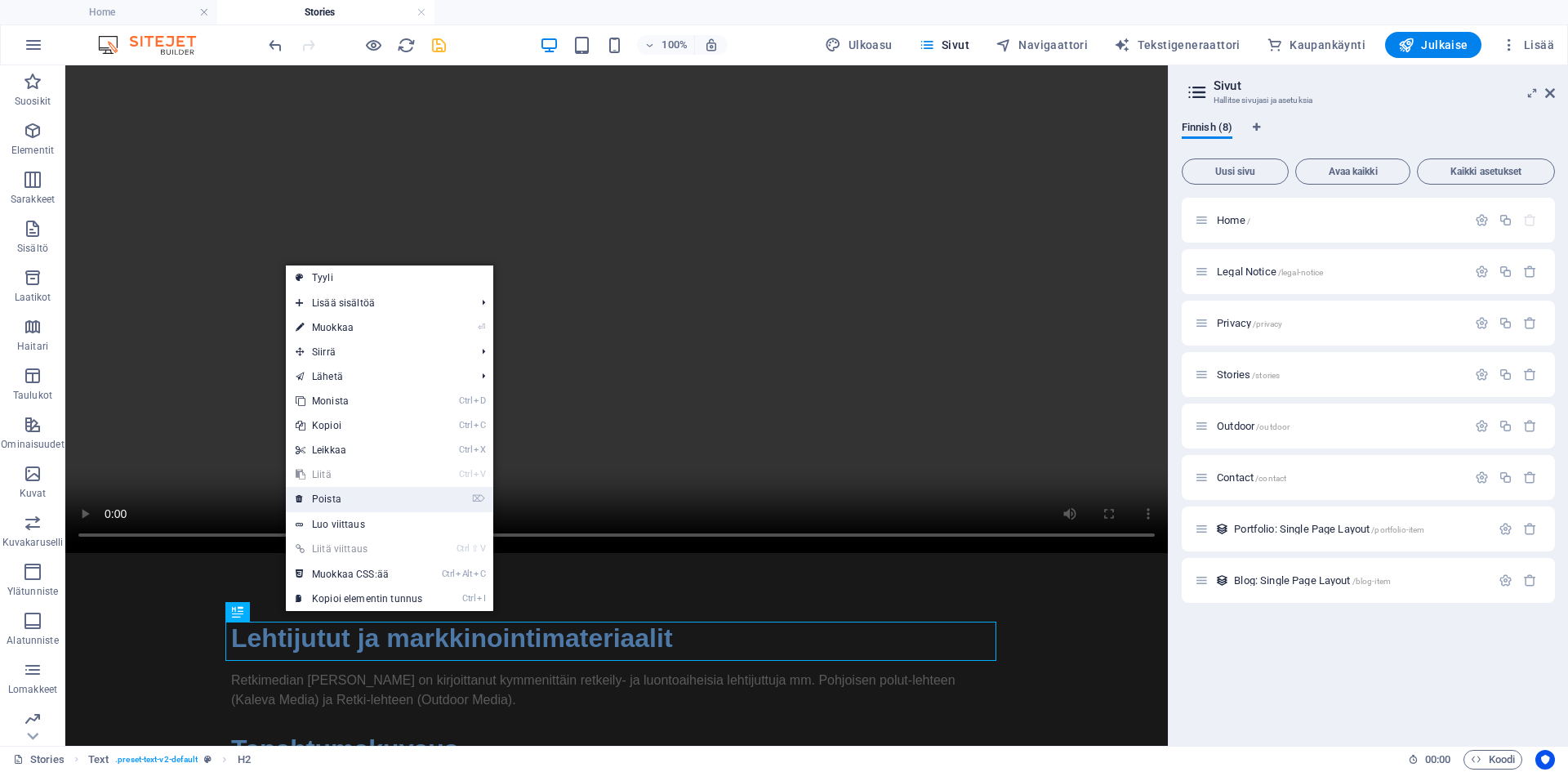
click at [373, 491] on link "⌦ Poista" at bounding box center [359, 499] width 147 height 25
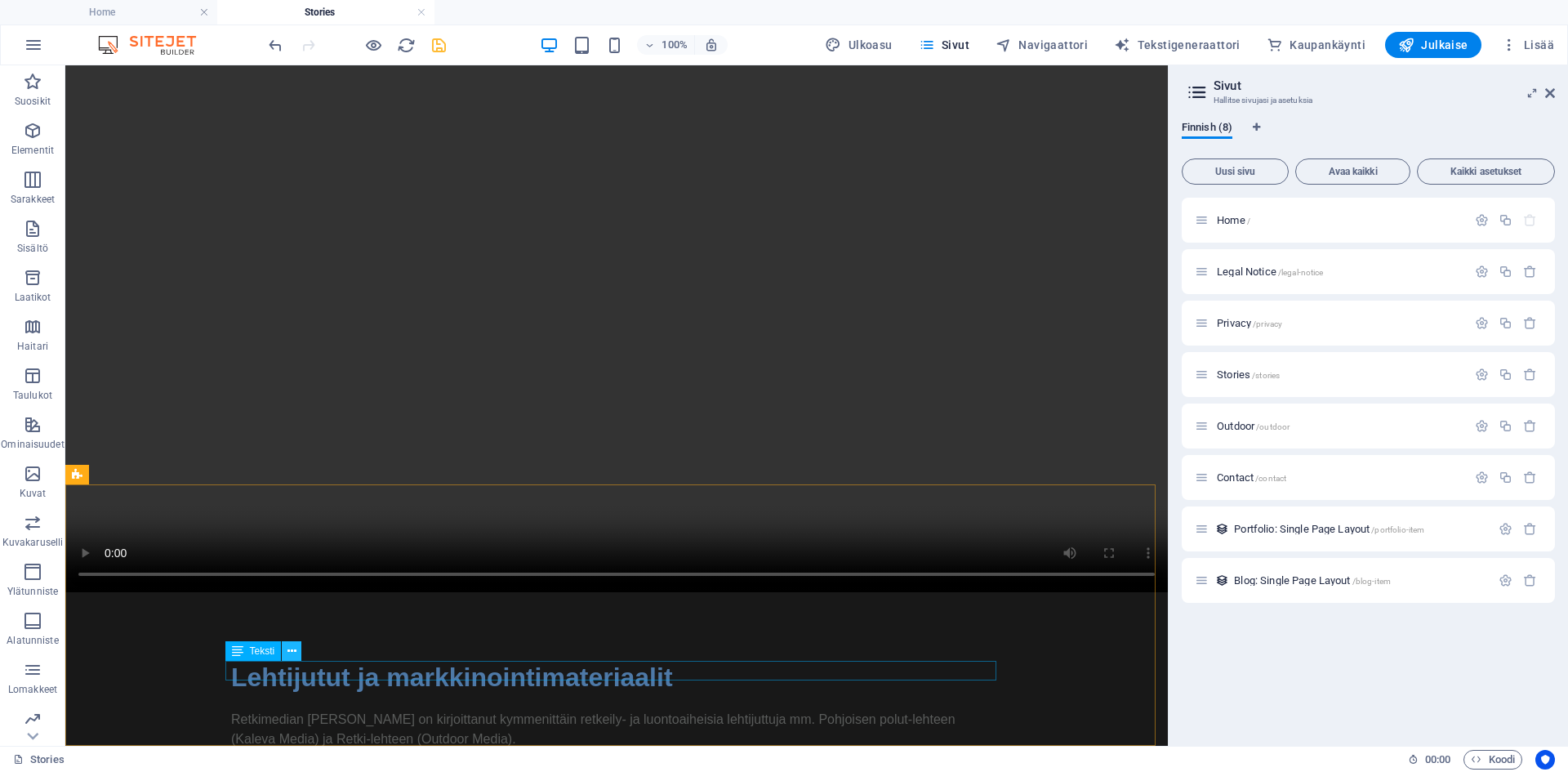
click at [289, 648] on icon at bounding box center [291, 650] width 9 height 17
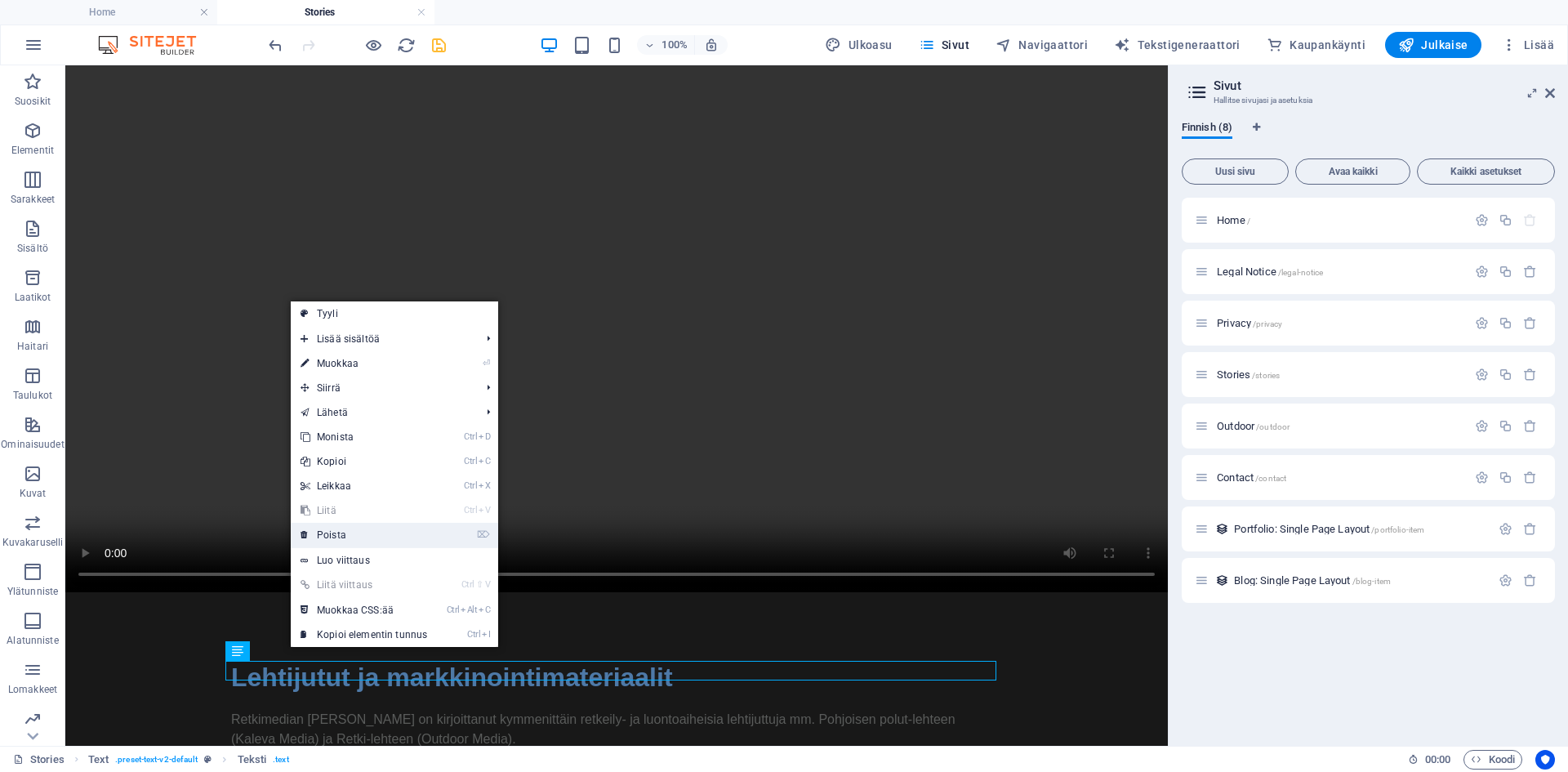
click at [374, 530] on link "⌦ Poista" at bounding box center [364, 535] width 147 height 25
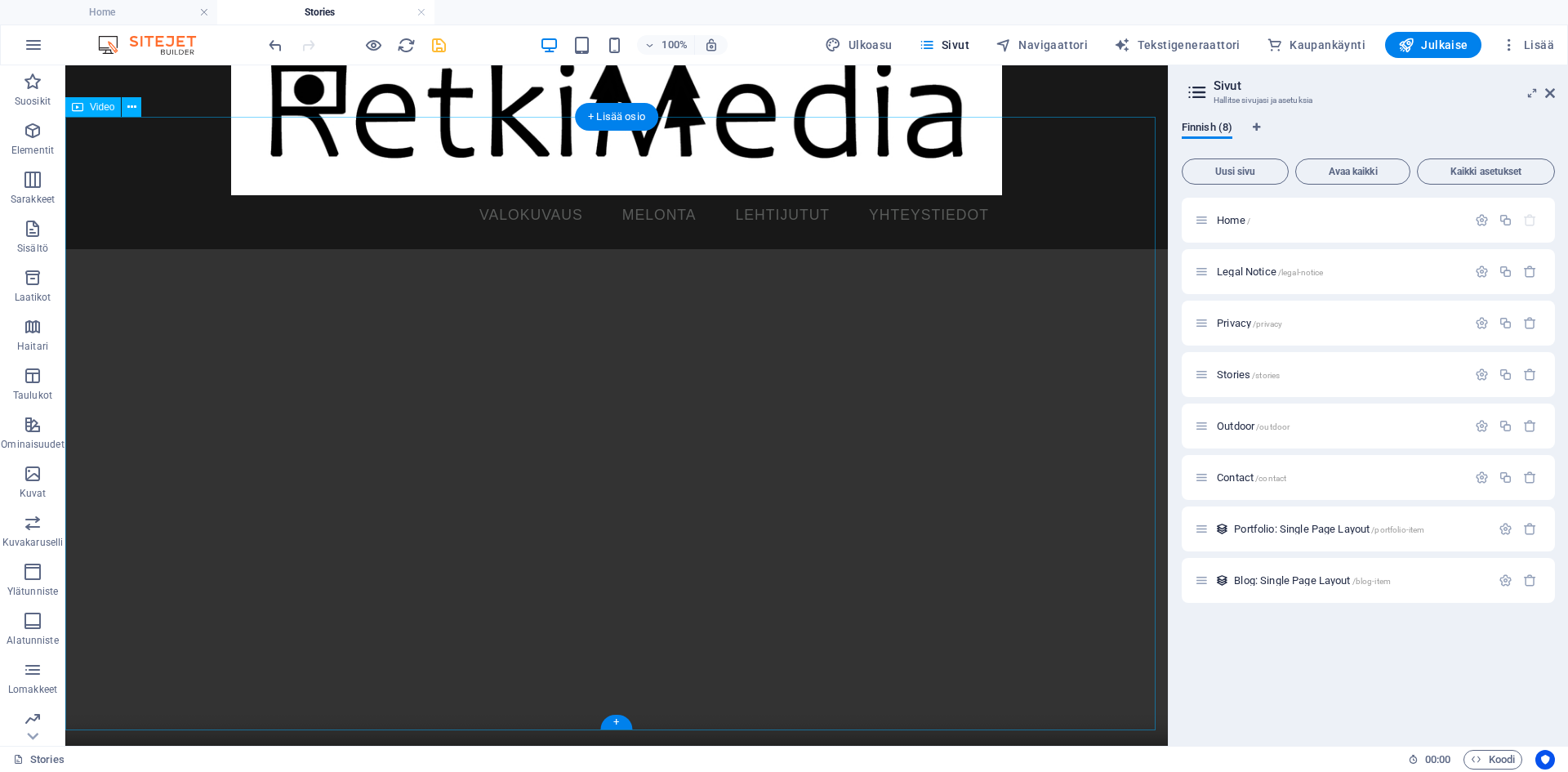
scroll to position [327, 0]
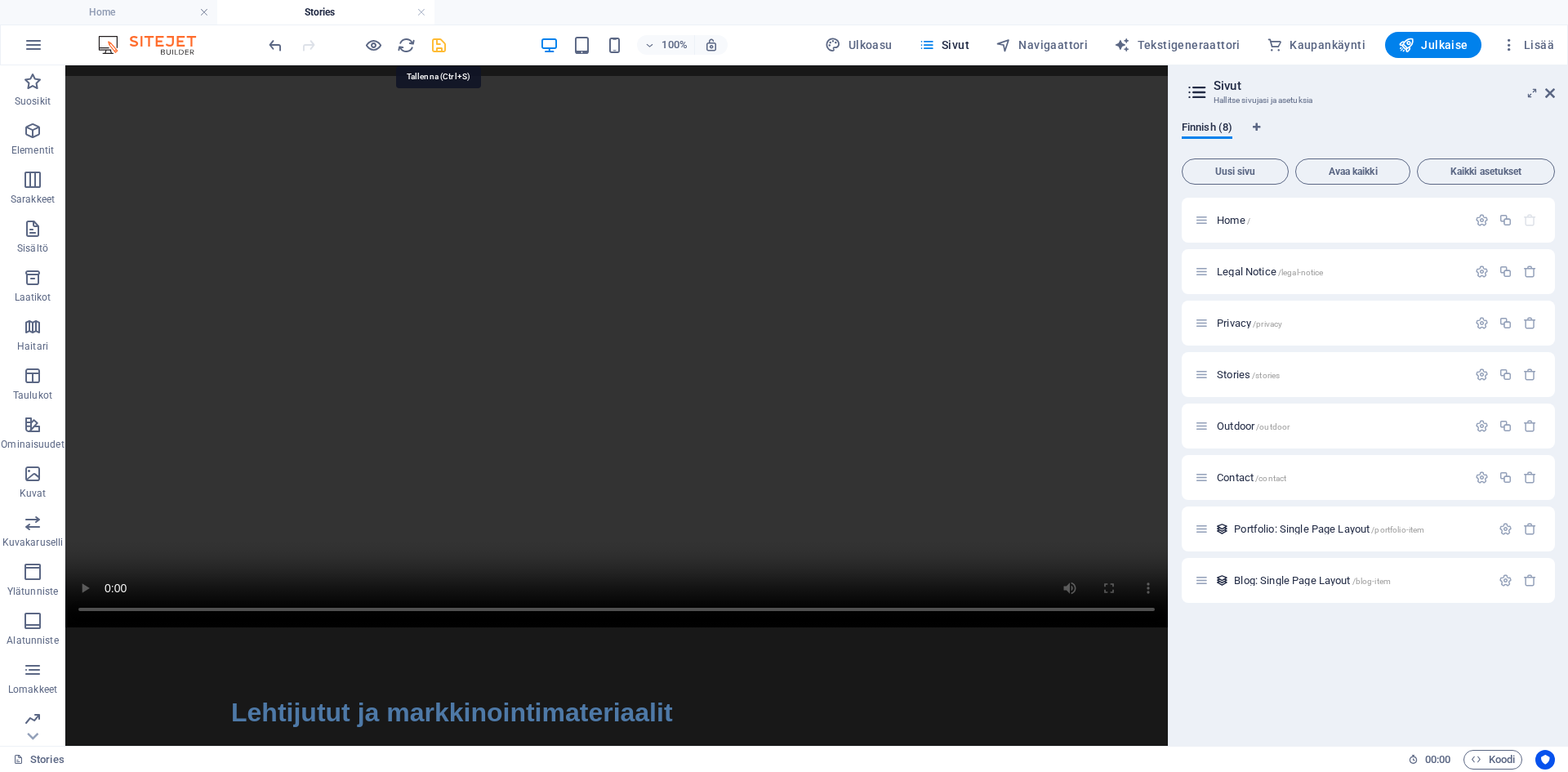
click at [440, 43] on icon "save" at bounding box center [439, 45] width 19 height 19
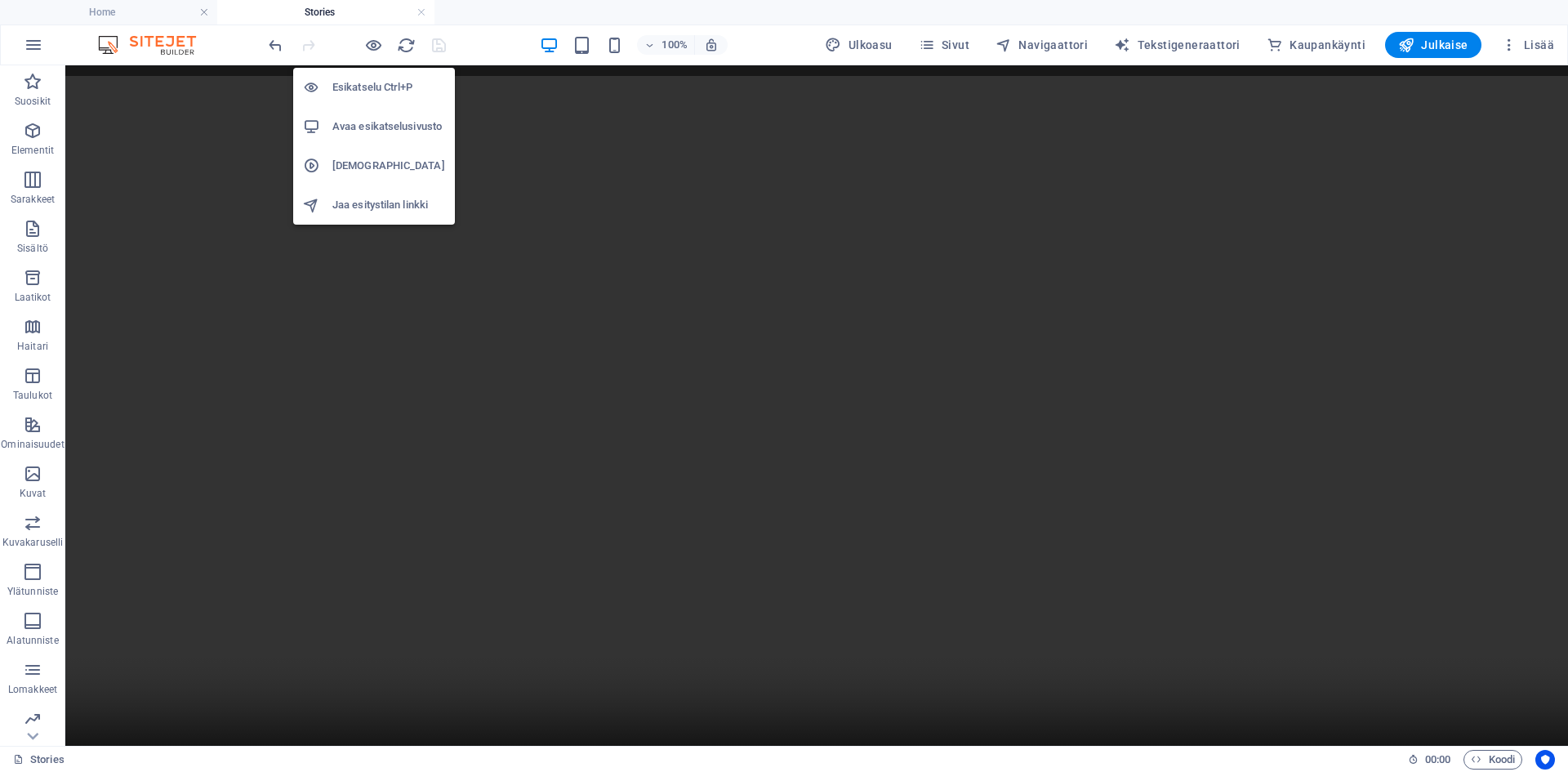
click at [367, 128] on h6 "Avaa esikatselusivusto" at bounding box center [388, 127] width 113 height 20
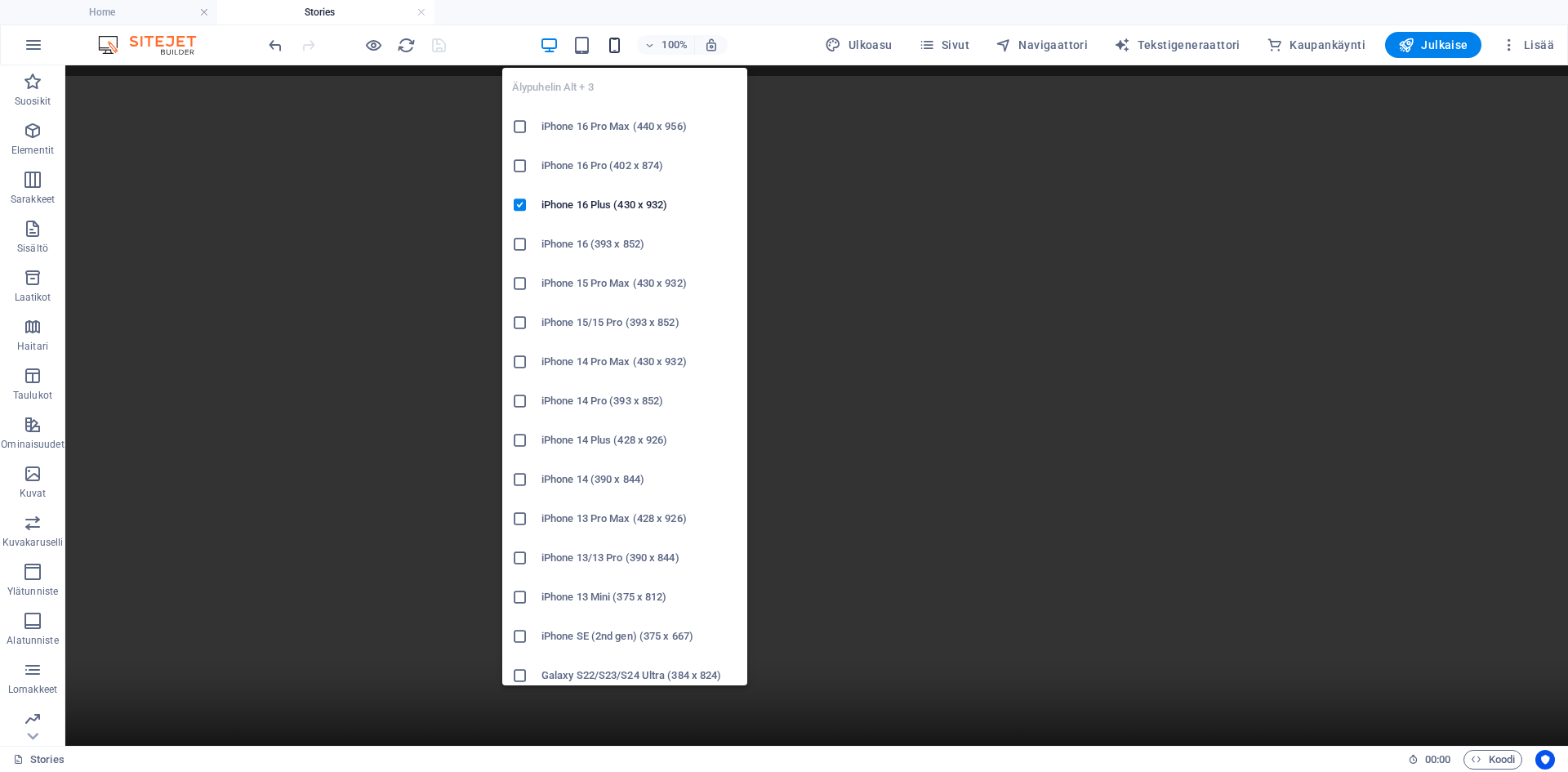
click at [619, 43] on icon "button" at bounding box center [614, 45] width 19 height 19
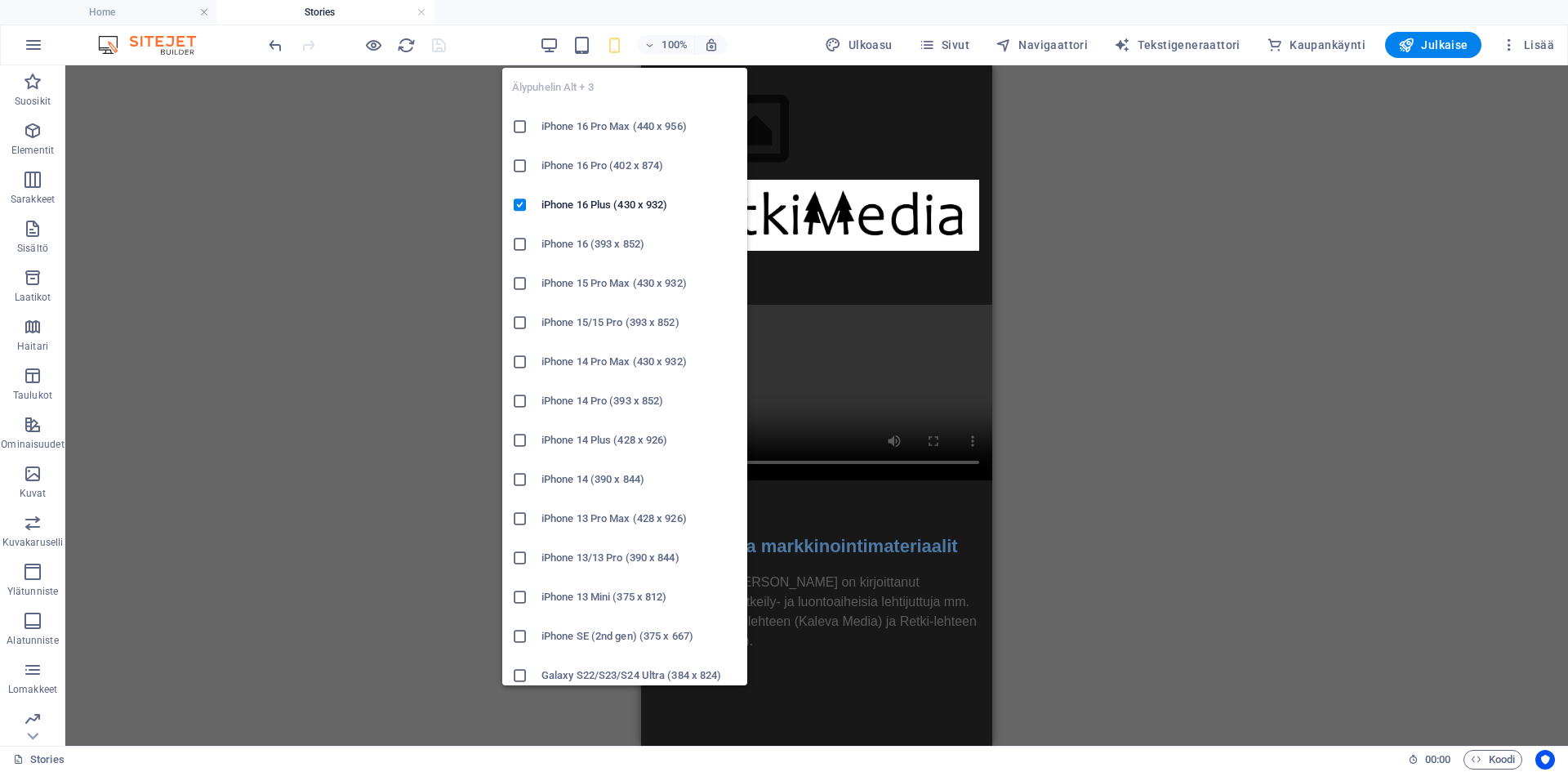
scroll to position [0, 0]
click at [523, 677] on icon at bounding box center [520, 675] width 16 height 16
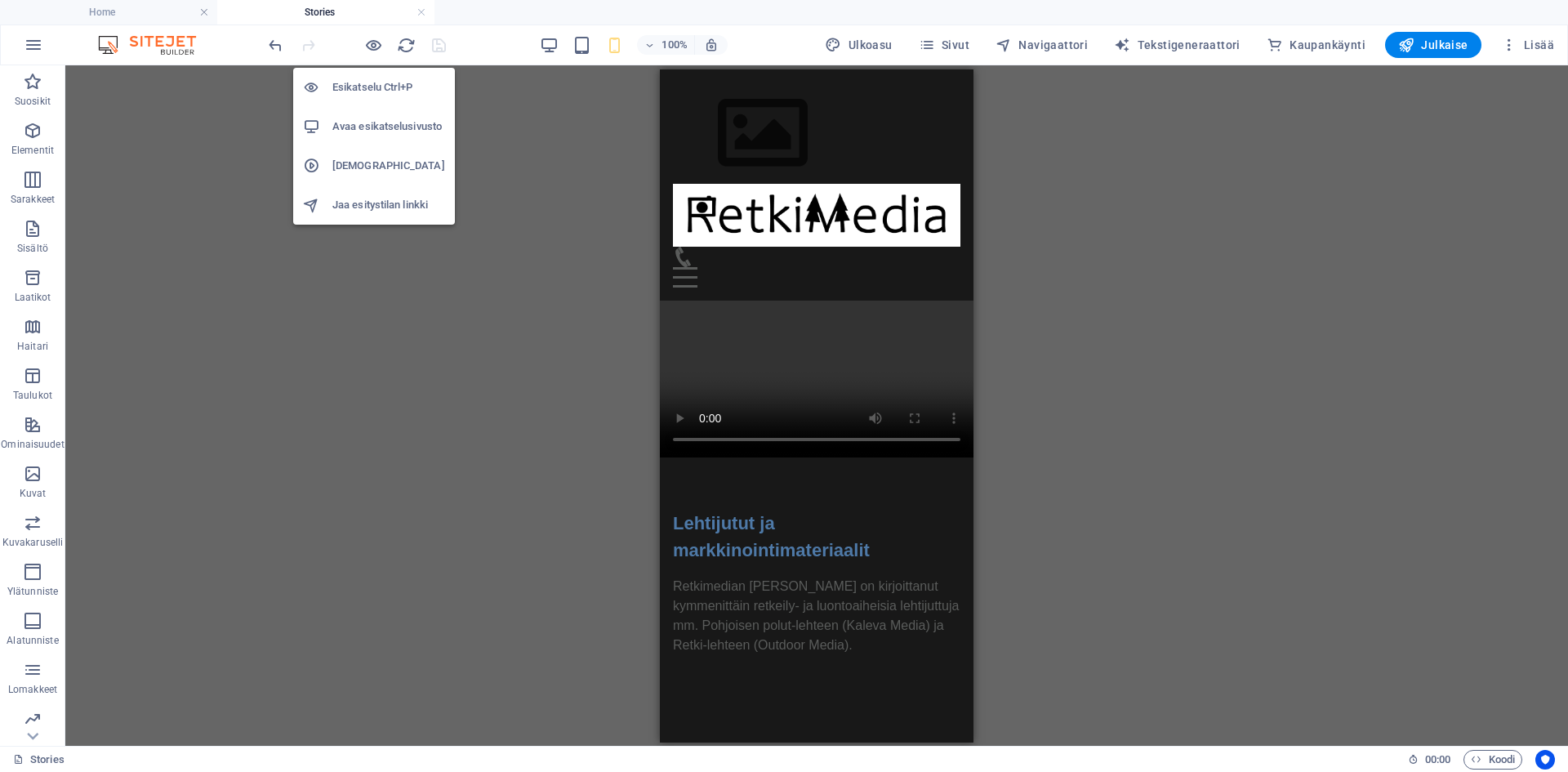
click at [377, 121] on h6 "Avaa esikatselusivusto" at bounding box center [388, 127] width 113 height 20
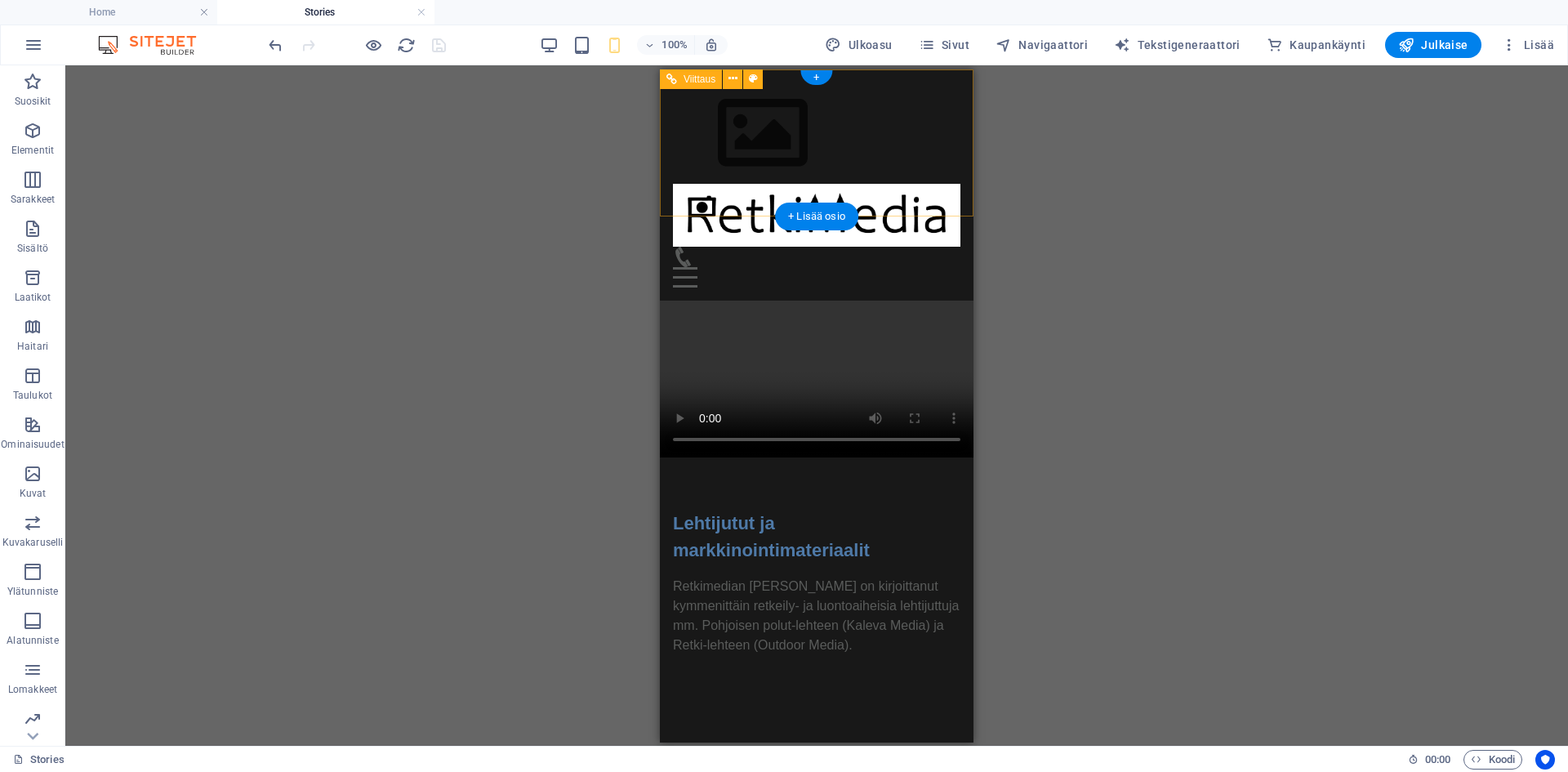
click at [949, 266] on div "Menu" at bounding box center [817, 276] width 287 height 20
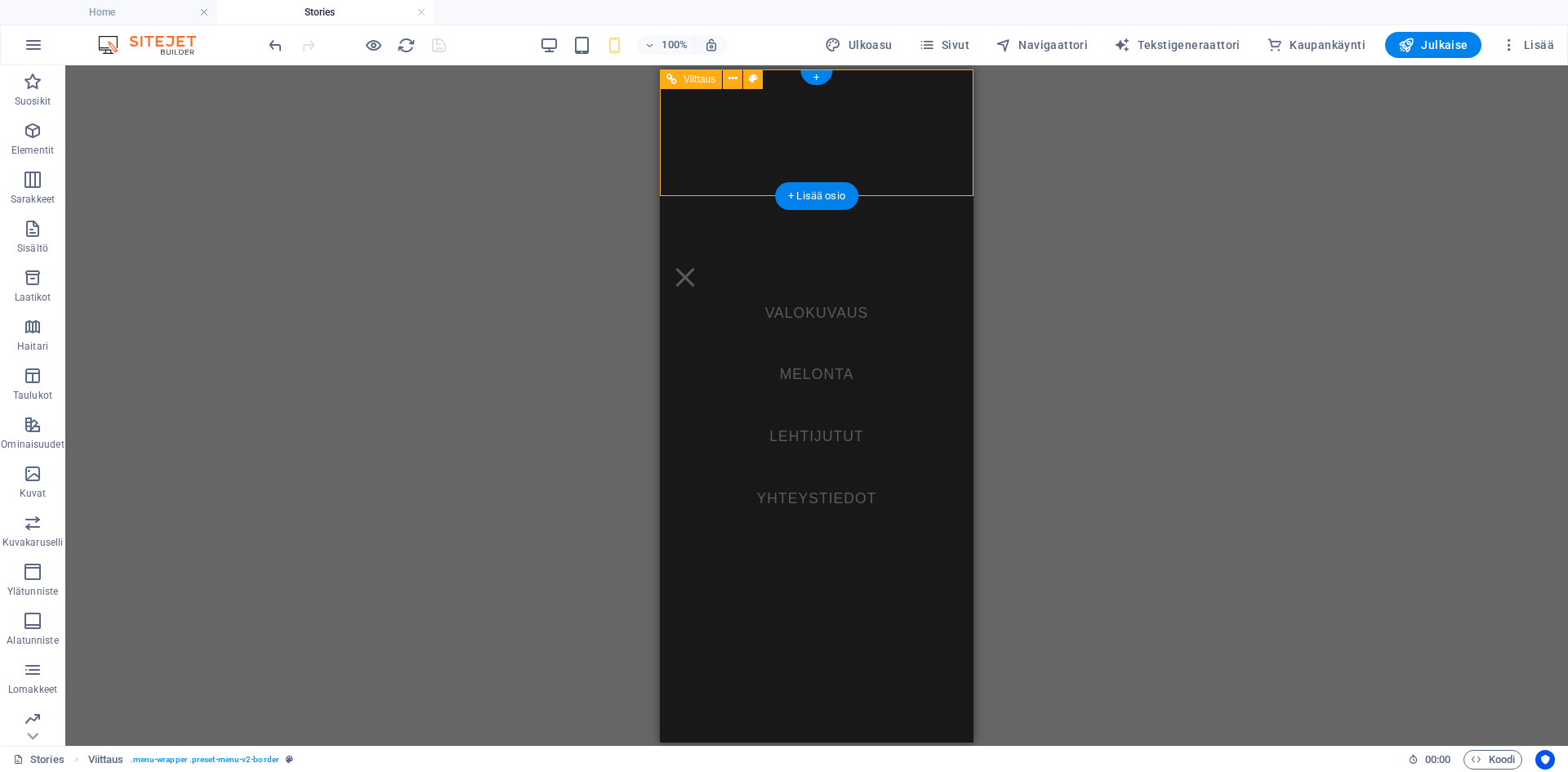
click at [817, 314] on nav "VALOKUVAUS MELONTA LEHTIJUTUT YHTEYSTIEDOT" at bounding box center [817, 405] width 313 height 673
click at [810, 308] on nav "VALOKUVAUS MELONTA LEHTIJUTUT YHTEYSTIEDOT" at bounding box center [817, 405] width 313 height 673
click at [777, 319] on nav "VALOKUVAUS MELONTA LEHTIJUTUT YHTEYSTIEDOT" at bounding box center [817, 405] width 313 height 673
click at [819, 312] on nav "VALOKUVAUS MELONTA LEHTIJUTUT YHTEYSTIEDOT" at bounding box center [817, 405] width 313 height 673
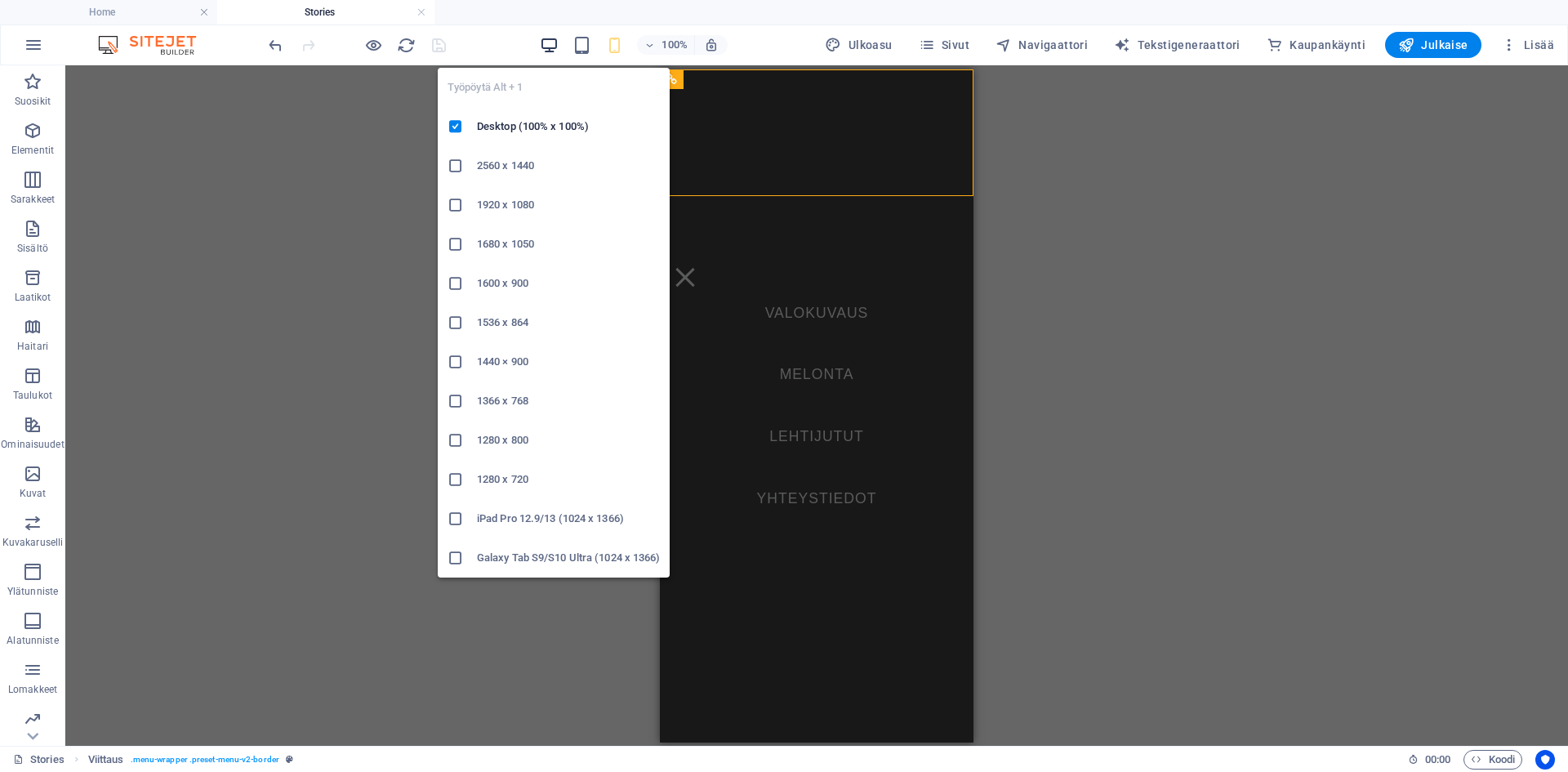
click at [557, 38] on icon "button" at bounding box center [549, 45] width 19 height 19
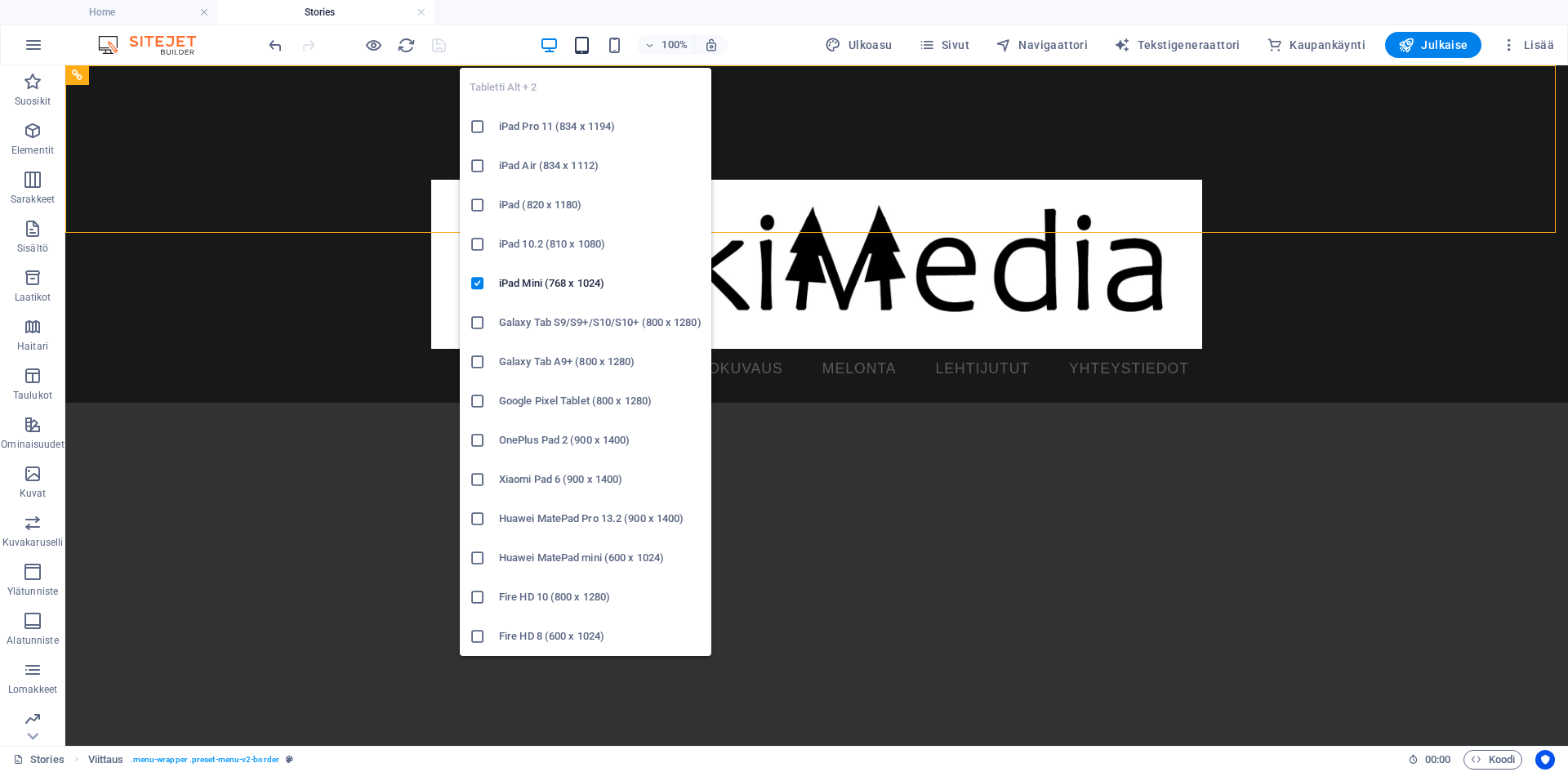
click at [585, 49] on icon "button" at bounding box center [582, 45] width 19 height 19
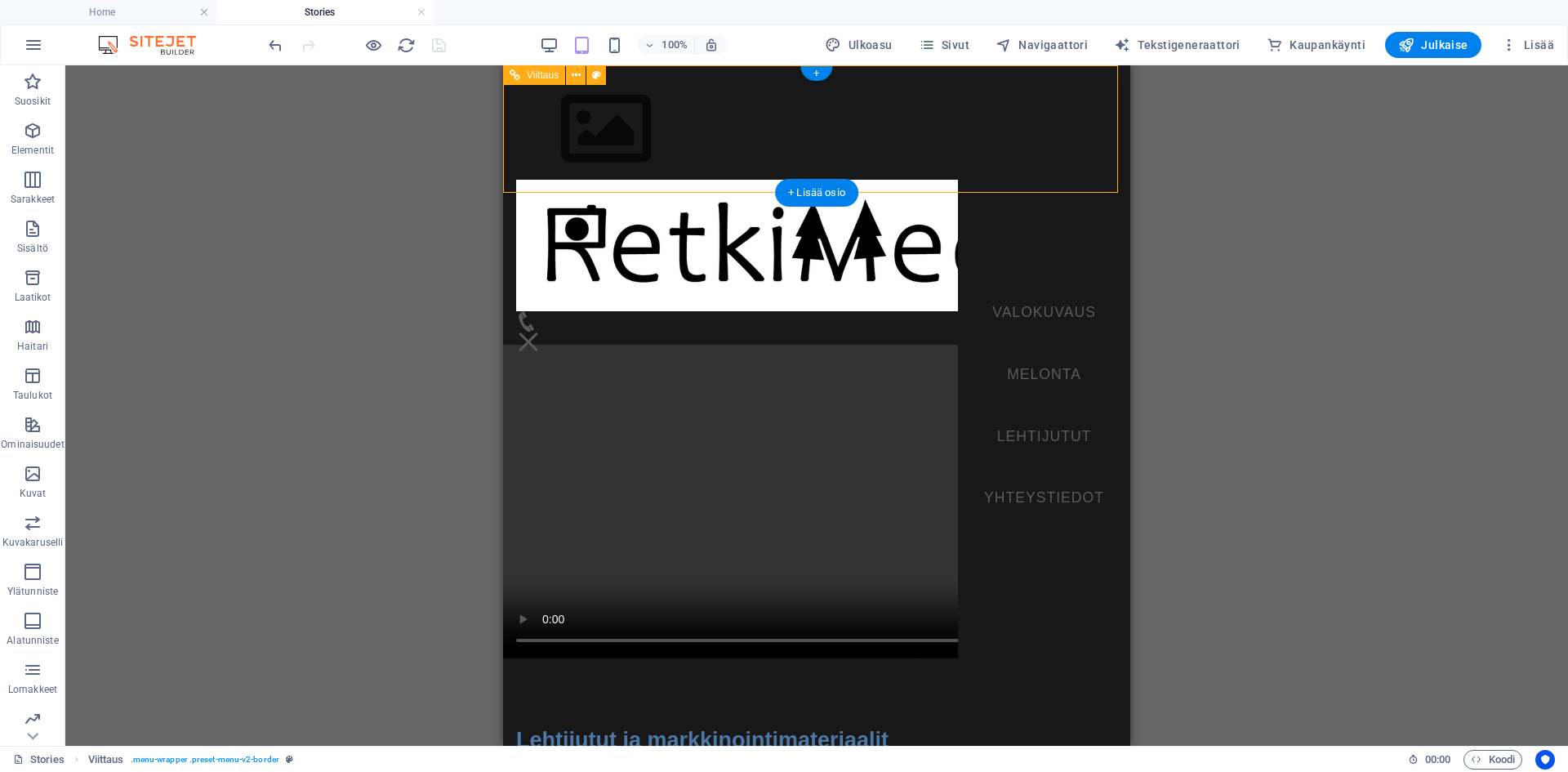
click at [1037, 309] on nav "VALOKUVAUS MELONTA LEHTIJUTUT YHTEYSTIEDOT" at bounding box center [1044, 406] width 173 height 680
click at [1026, 371] on nav "VALOKUVAUS MELONTA LEHTIJUTUT YHTEYSTIEDOT" at bounding box center [1044, 406] width 173 height 680
click at [1025, 435] on nav "VALOKUVAUS MELONTA LEHTIJUTUT YHTEYSTIEDOT" at bounding box center [1044, 406] width 173 height 680
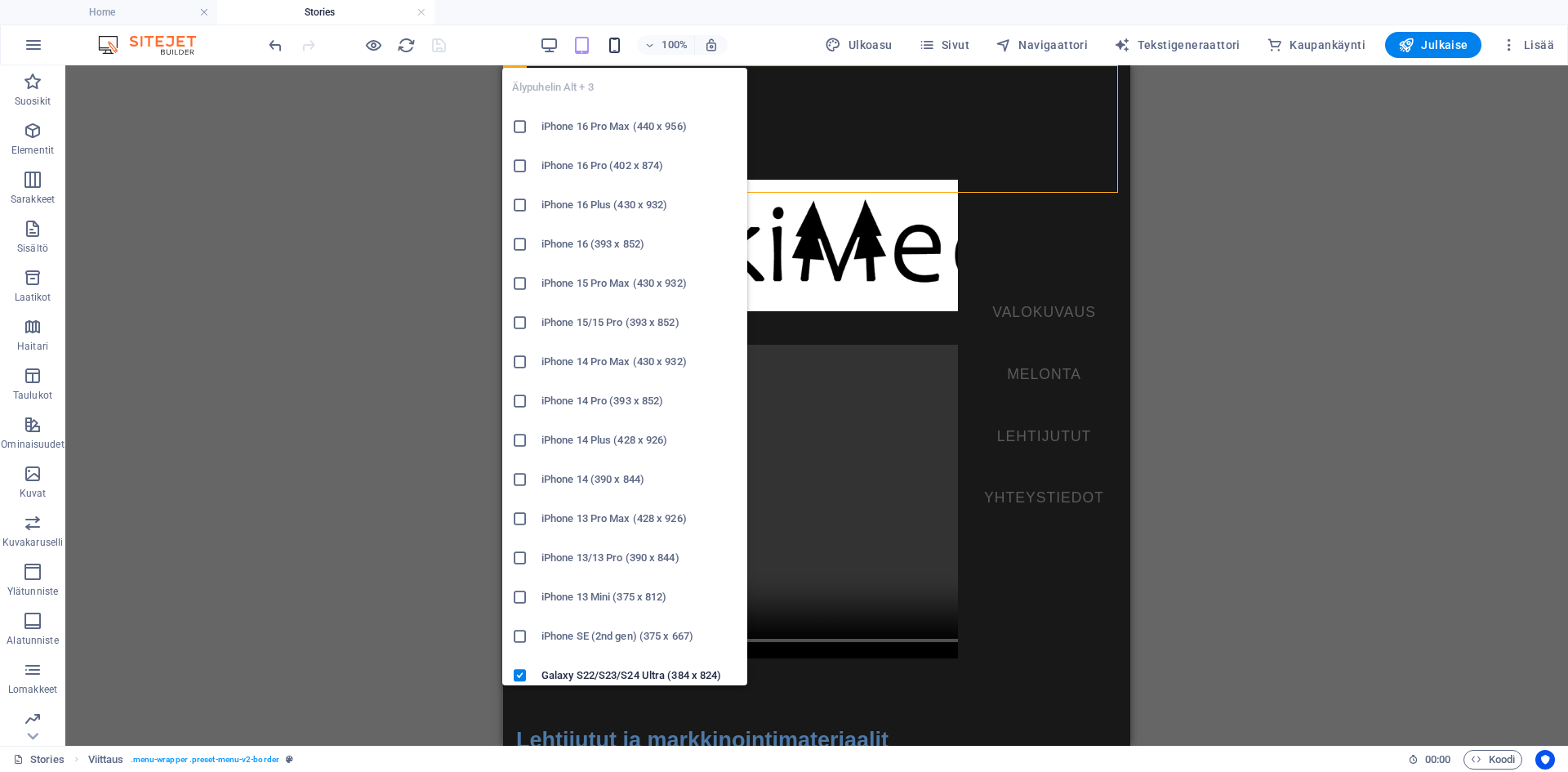
click at [624, 42] on icon "button" at bounding box center [614, 45] width 19 height 19
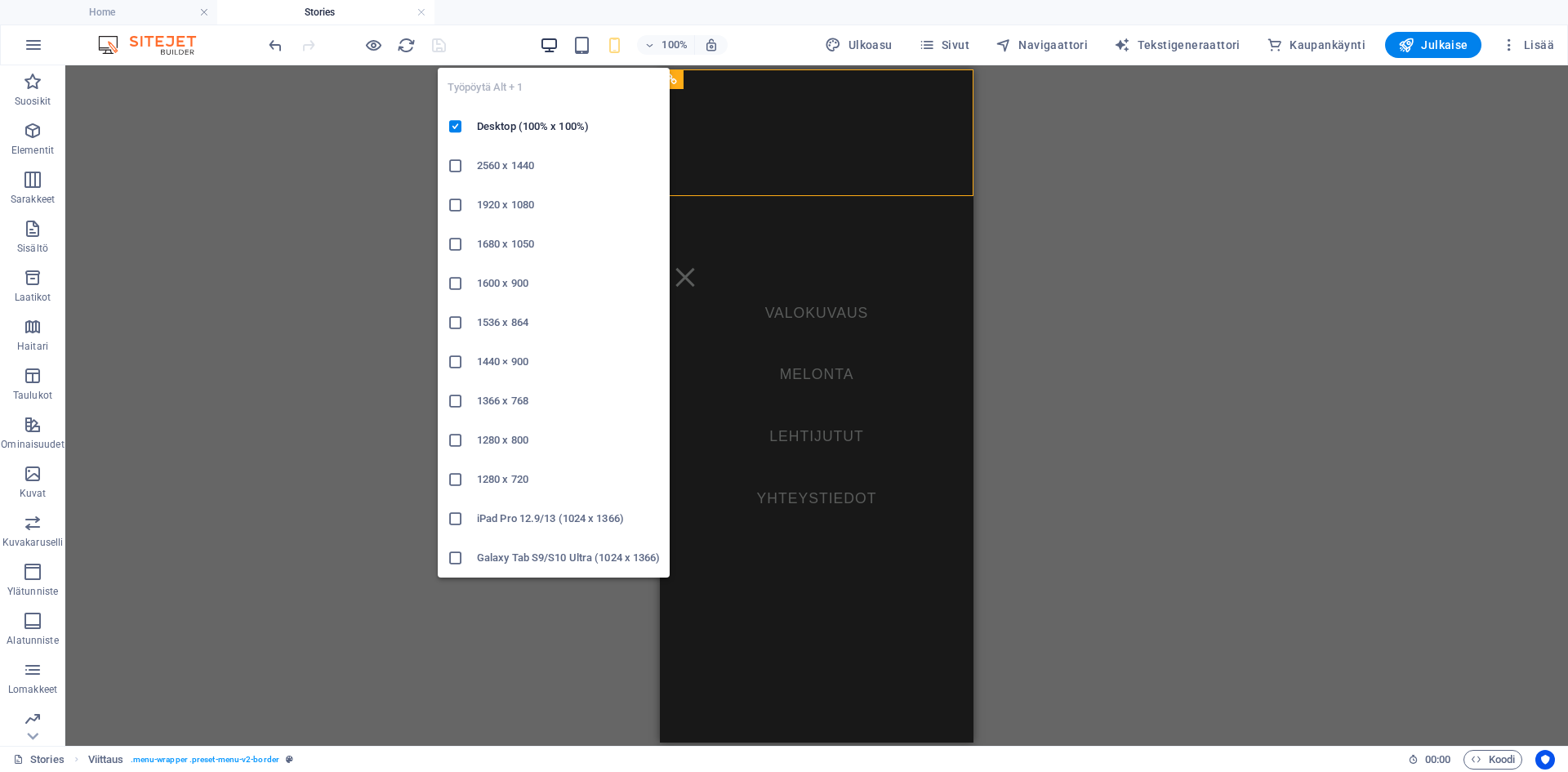
click at [550, 40] on icon "button" at bounding box center [549, 45] width 19 height 19
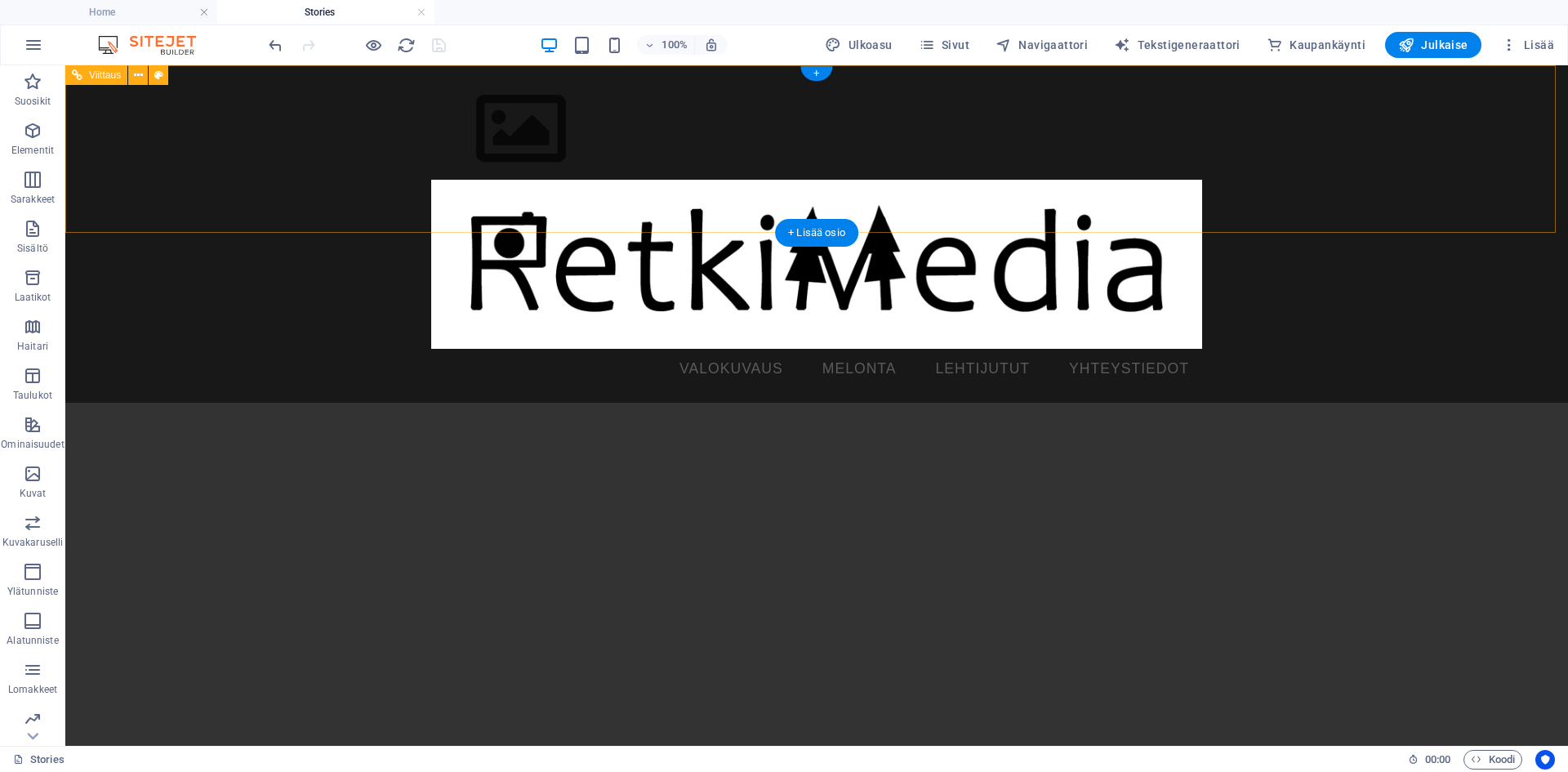
click at [1120, 349] on nav "VALOKUVAUS MELONTA LEHTIJUTUT YHTEYSTIEDOT" at bounding box center [816, 369] width 771 height 41
click at [20, 95] on p "Suosikit" at bounding box center [33, 101] width 36 height 13
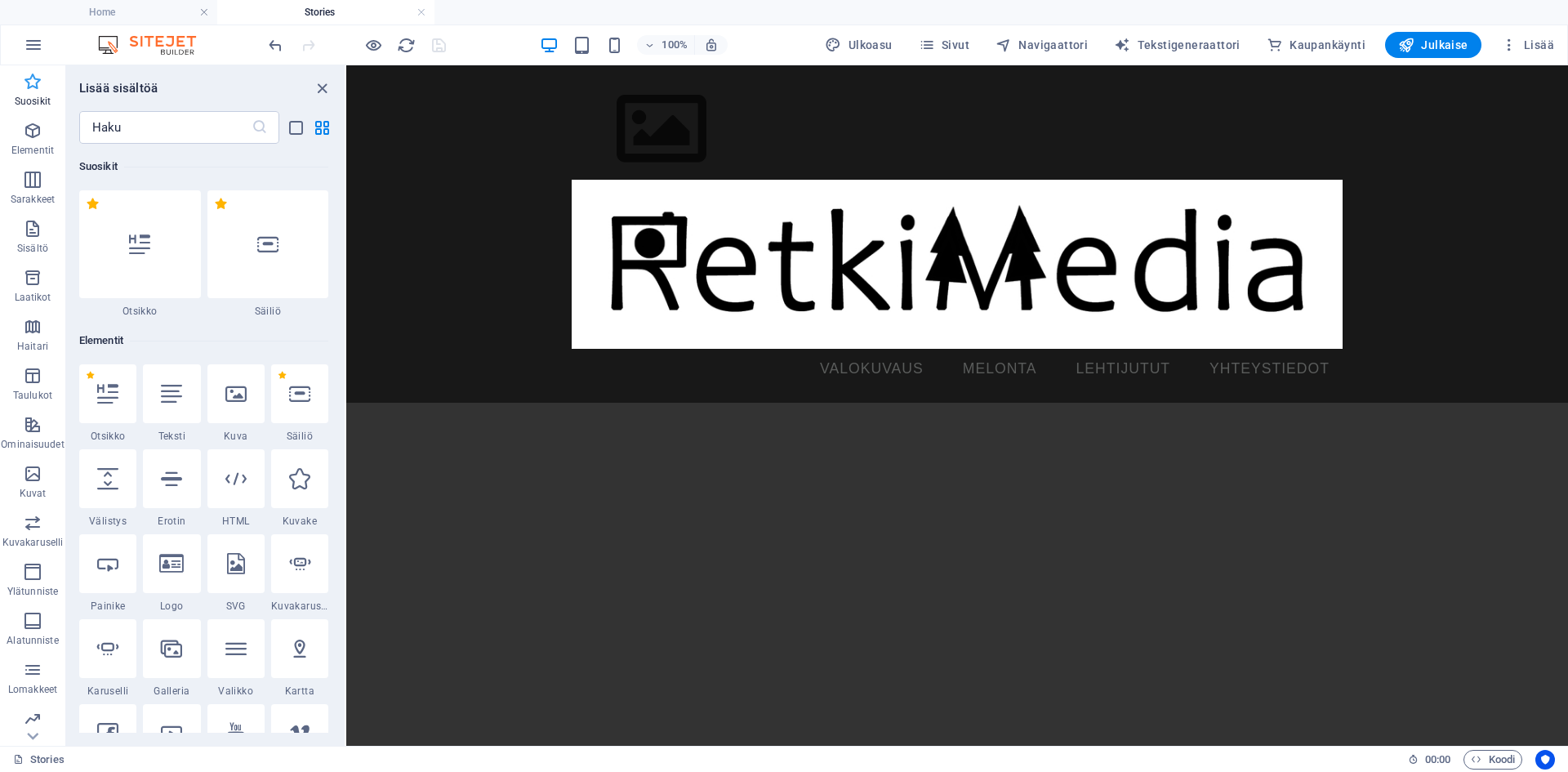
click at [20, 95] on p "Suosikit" at bounding box center [33, 101] width 36 height 13
click at [322, 88] on icon "close panel" at bounding box center [322, 88] width 19 height 19
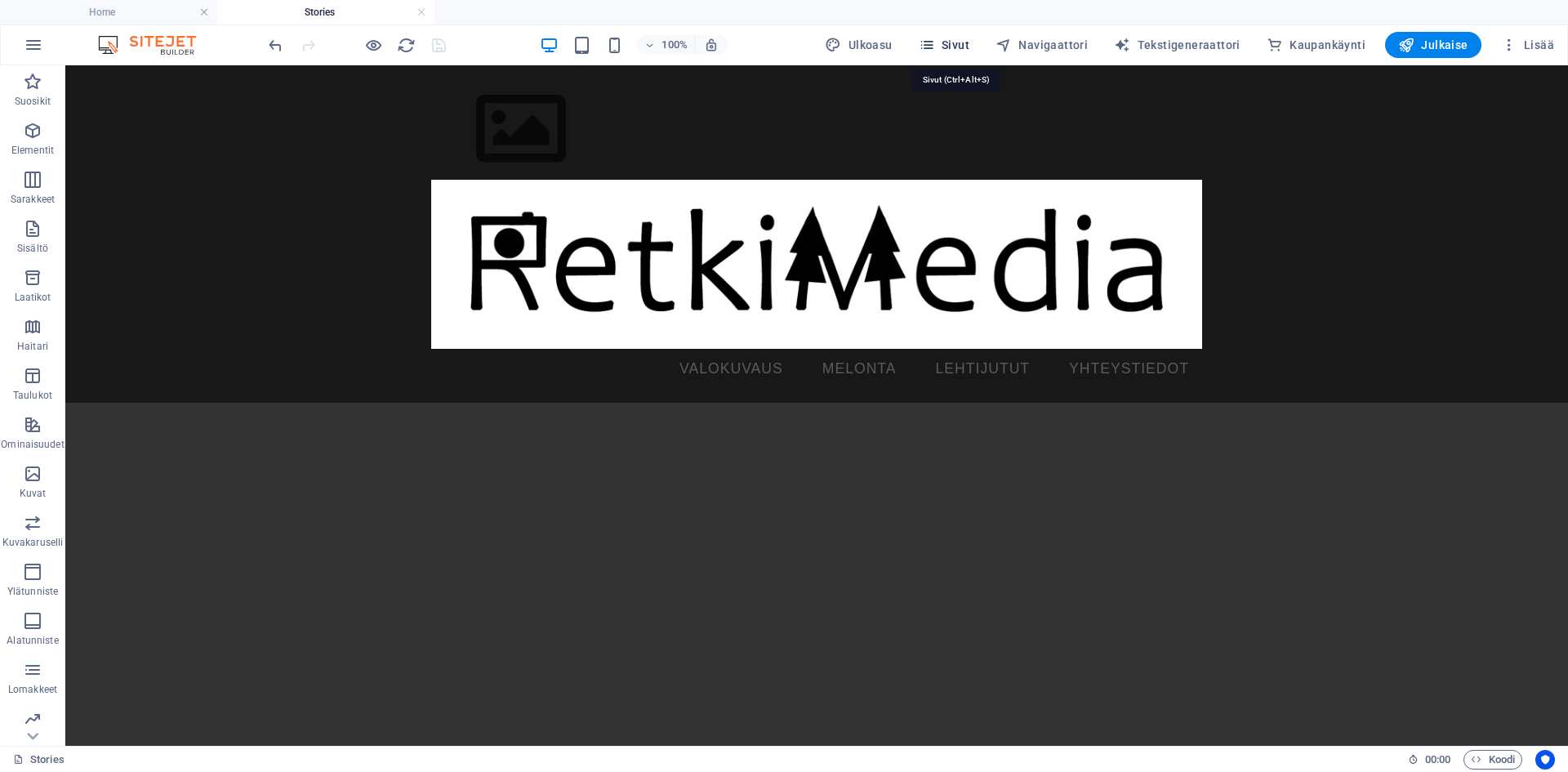
click at [951, 46] on span "Sivut" at bounding box center [944, 45] width 51 height 16
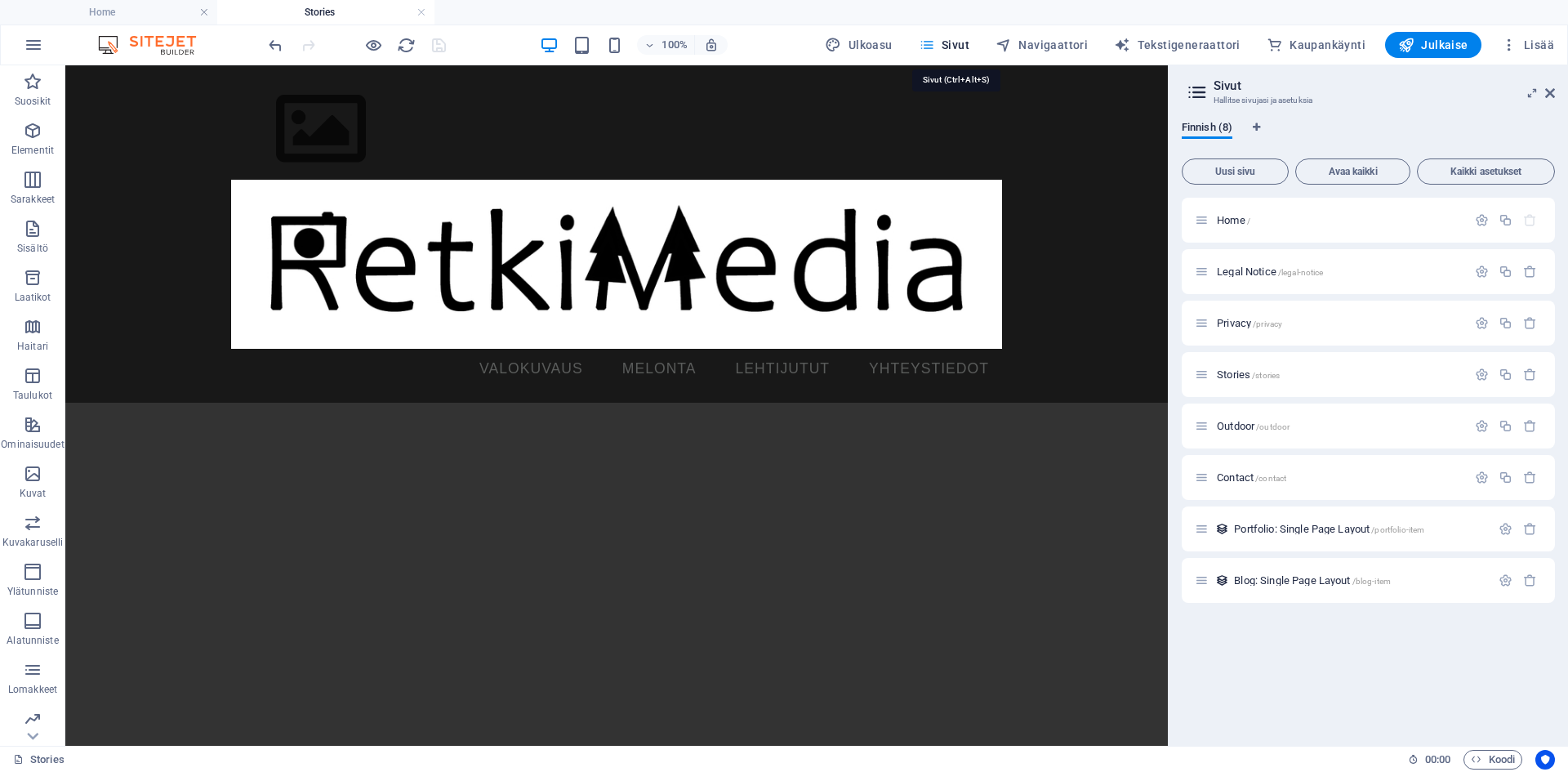
click at [960, 43] on span "Sivut" at bounding box center [944, 45] width 51 height 16
click at [27, 46] on icon "button" at bounding box center [34, 45] width 20 height 20
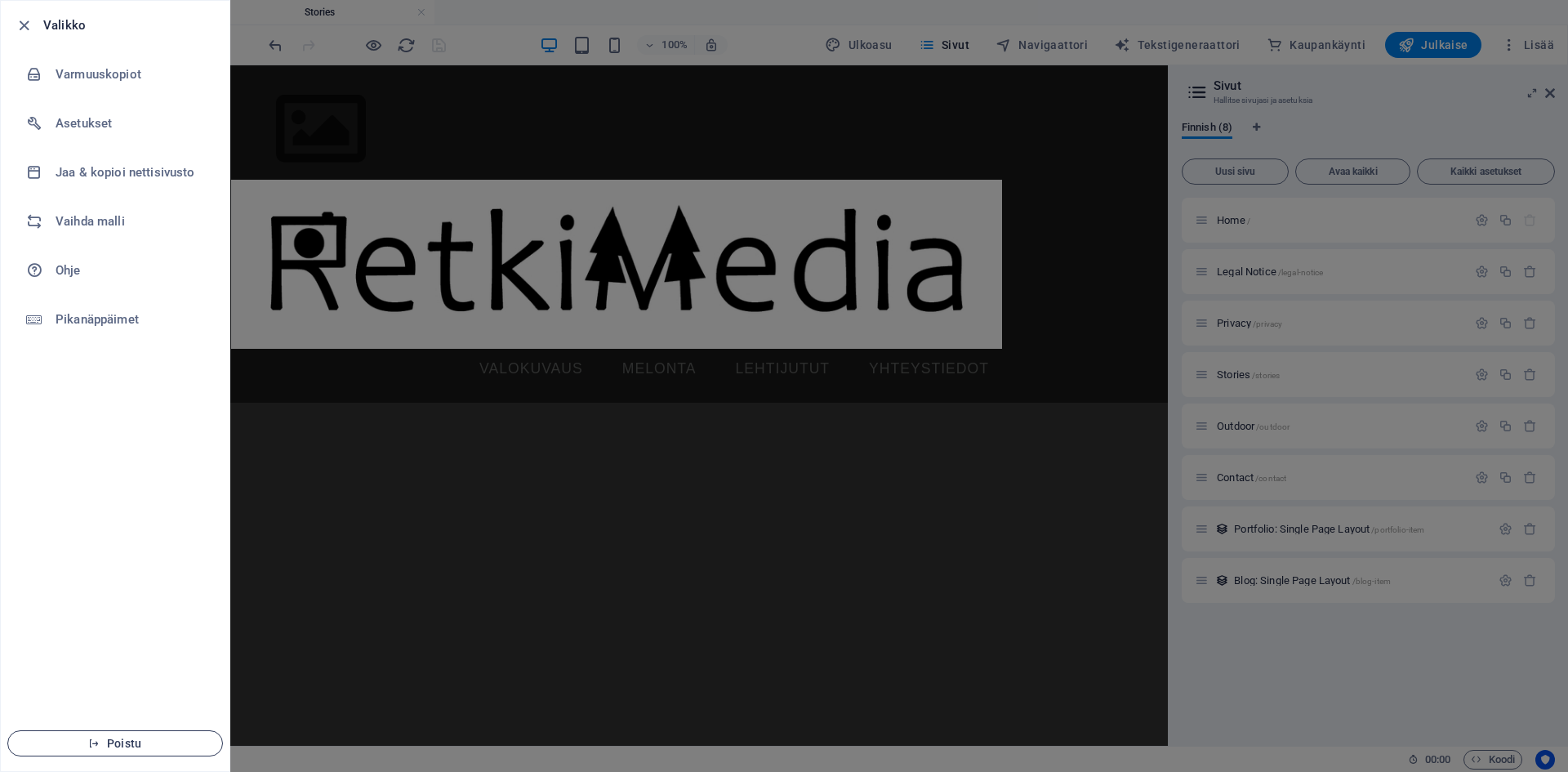
click at [128, 738] on span "Poistu" at bounding box center [115, 743] width 188 height 13
